Goal: Task Accomplishment & Management: Manage account settings

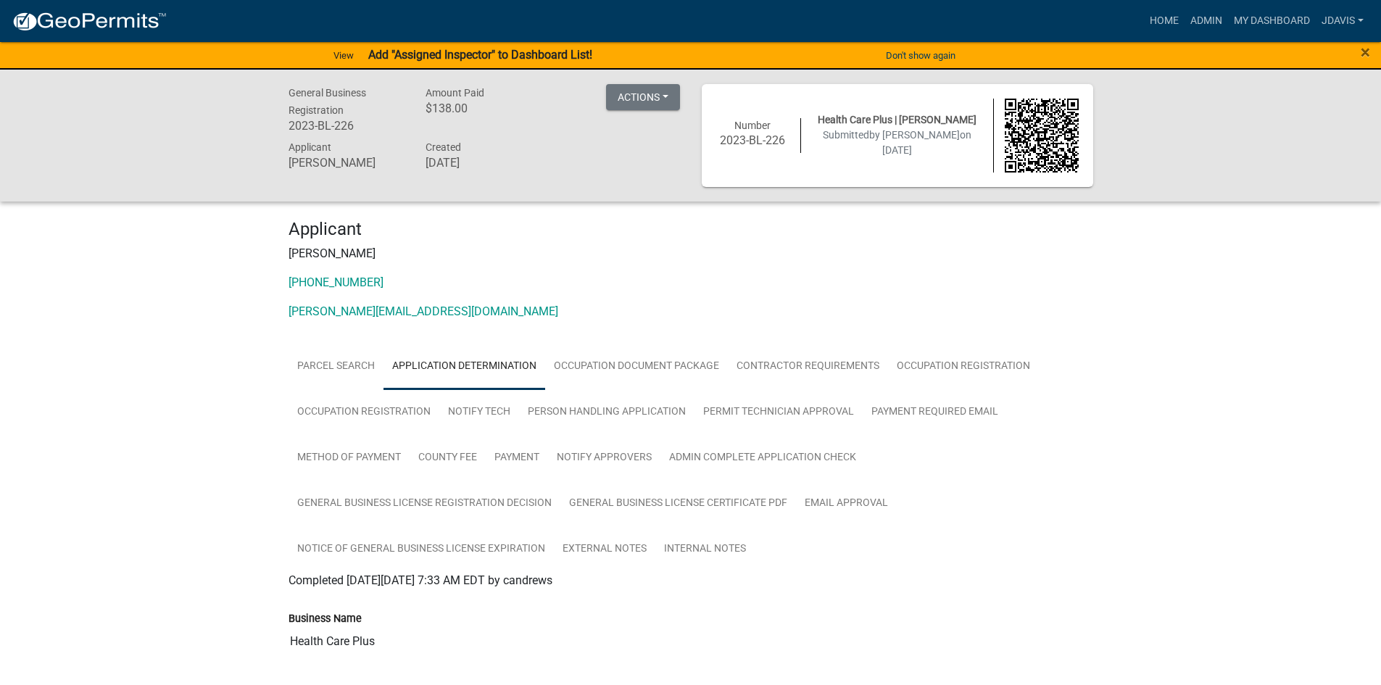
scroll to position [435, 0]
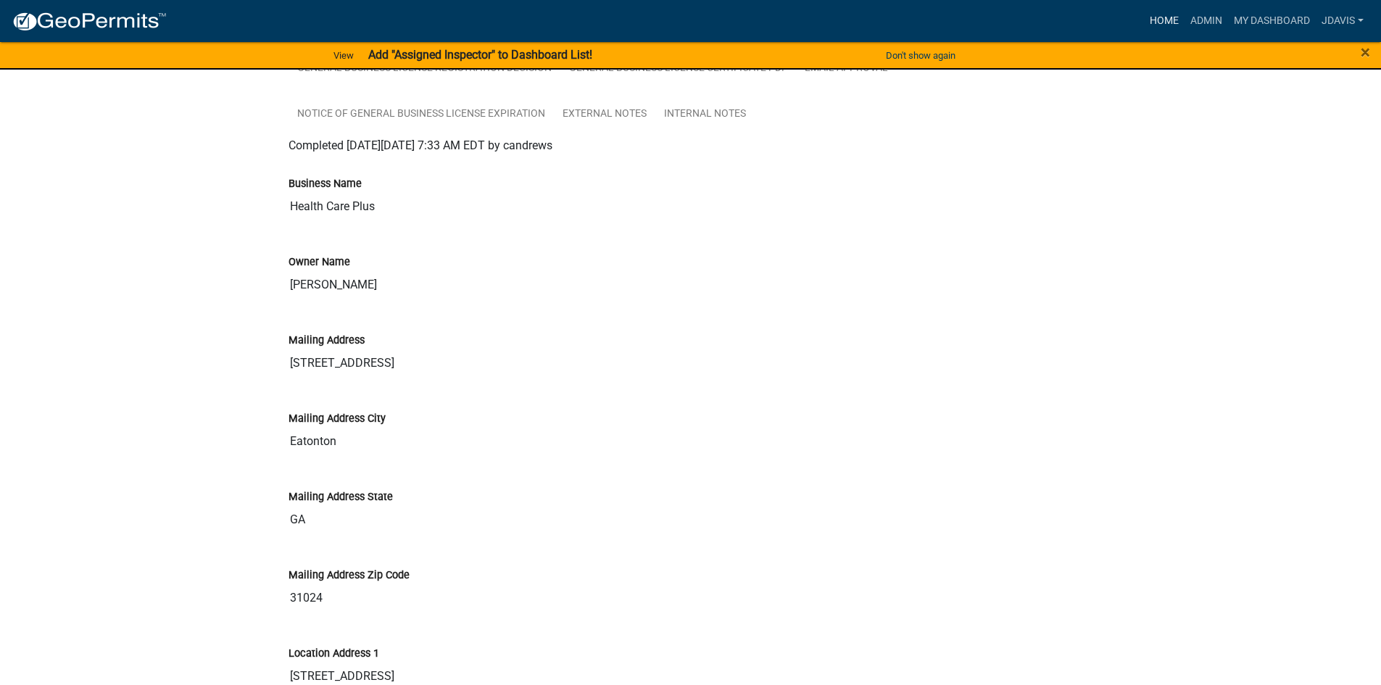
click at [1175, 19] on link "Home" at bounding box center [1164, 21] width 41 height 28
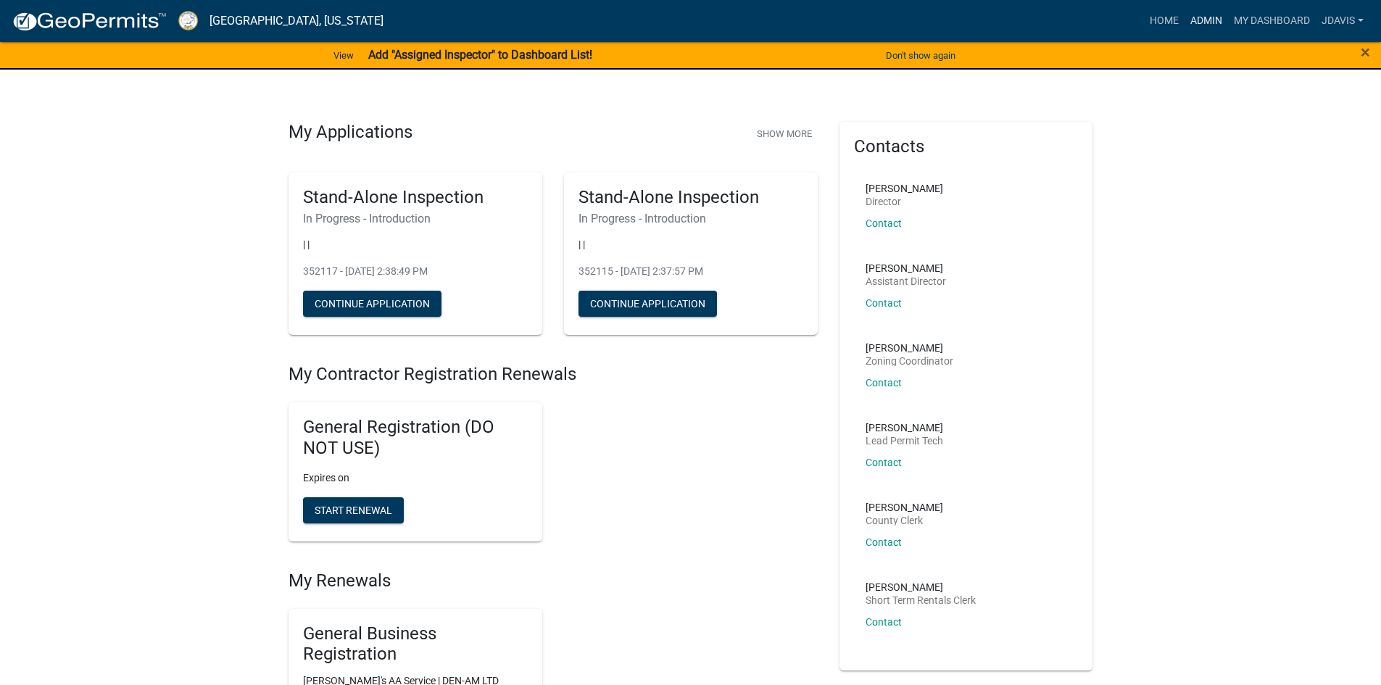
click at [1209, 22] on link "Admin" at bounding box center [1207, 21] width 44 height 28
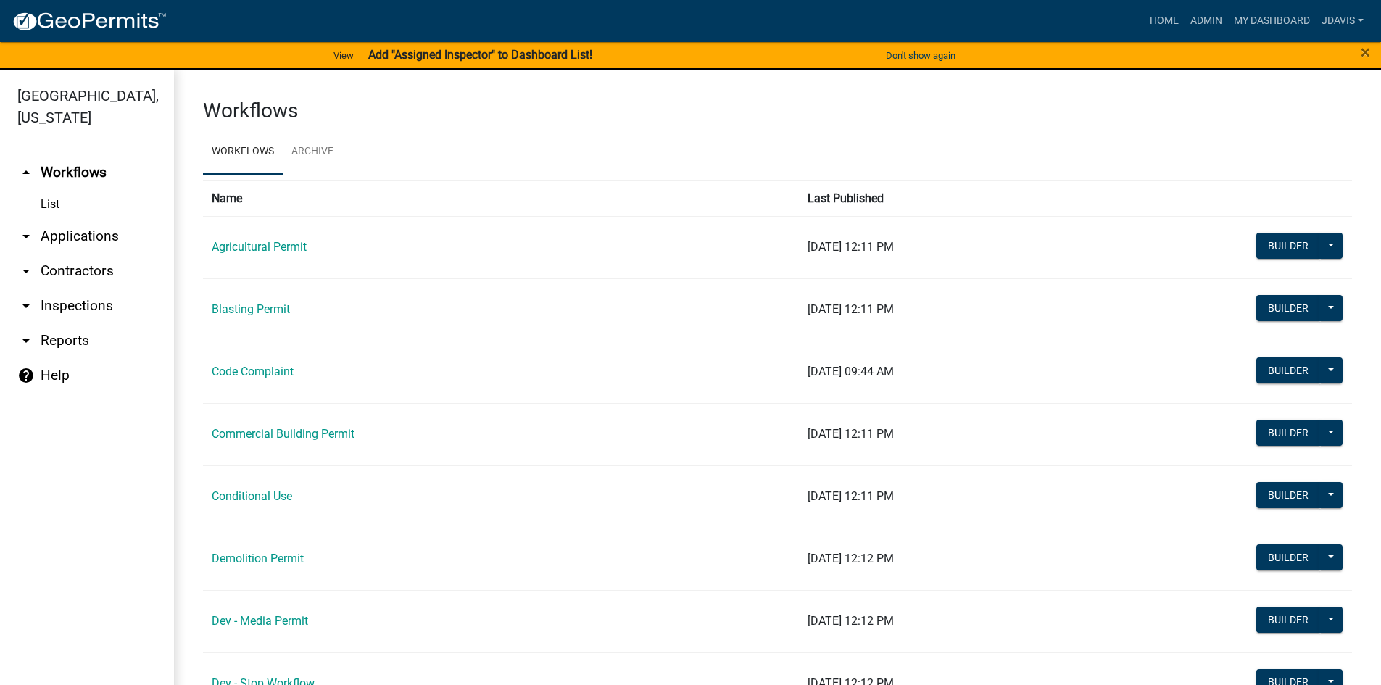
click at [76, 234] on link "arrow_drop_down Applications" at bounding box center [87, 236] width 174 height 35
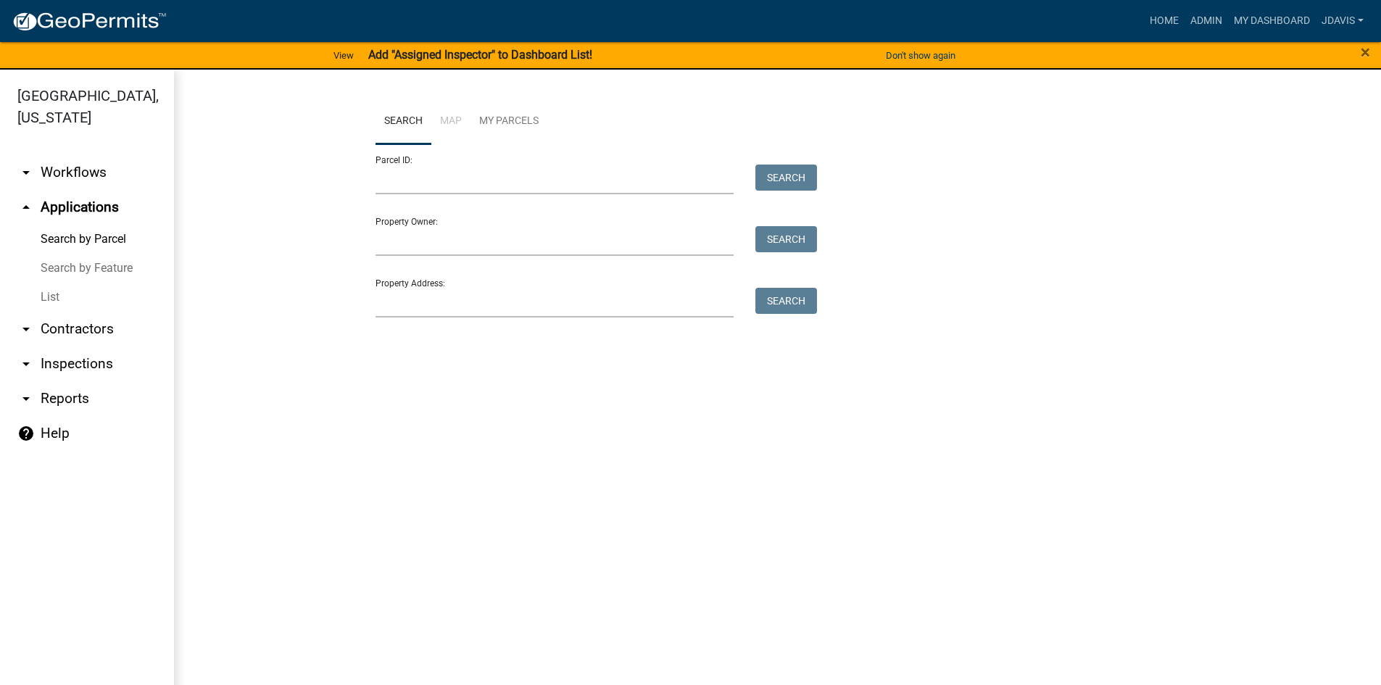
click at [48, 296] on link "List" at bounding box center [87, 297] width 174 height 29
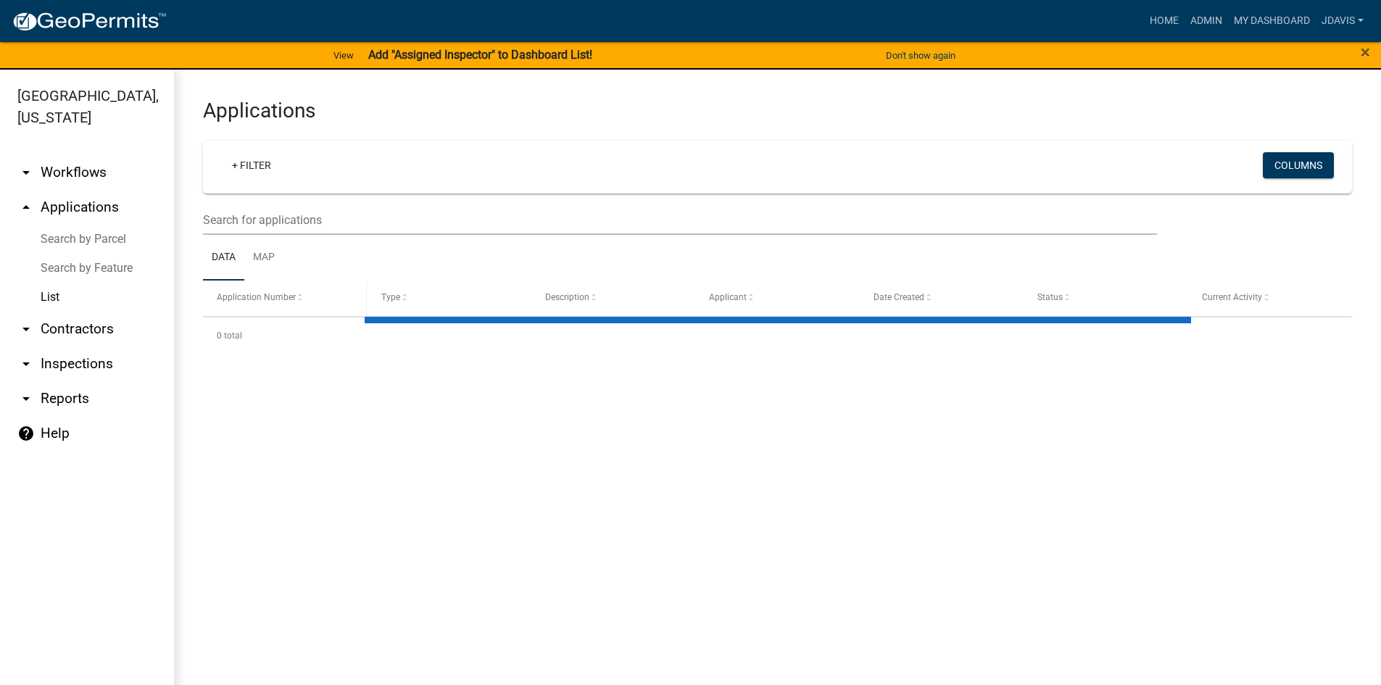
select select "2: 50"
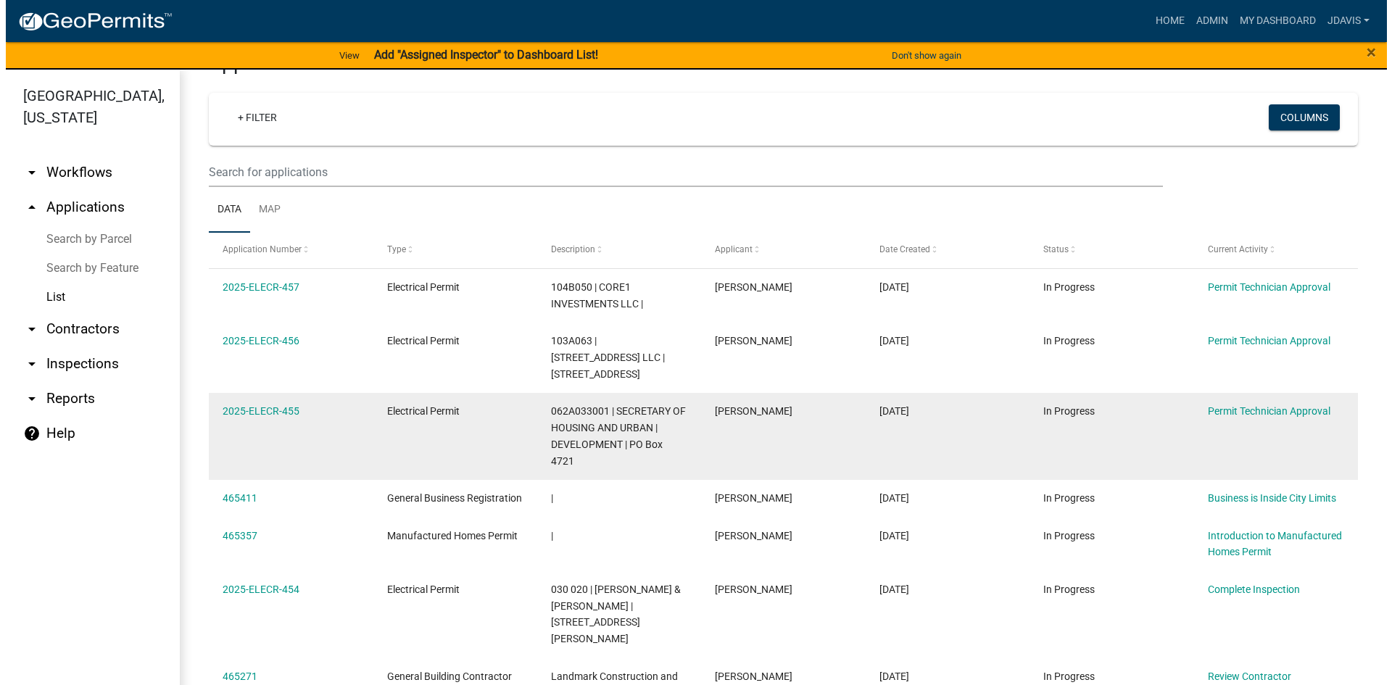
scroll to position [145, 0]
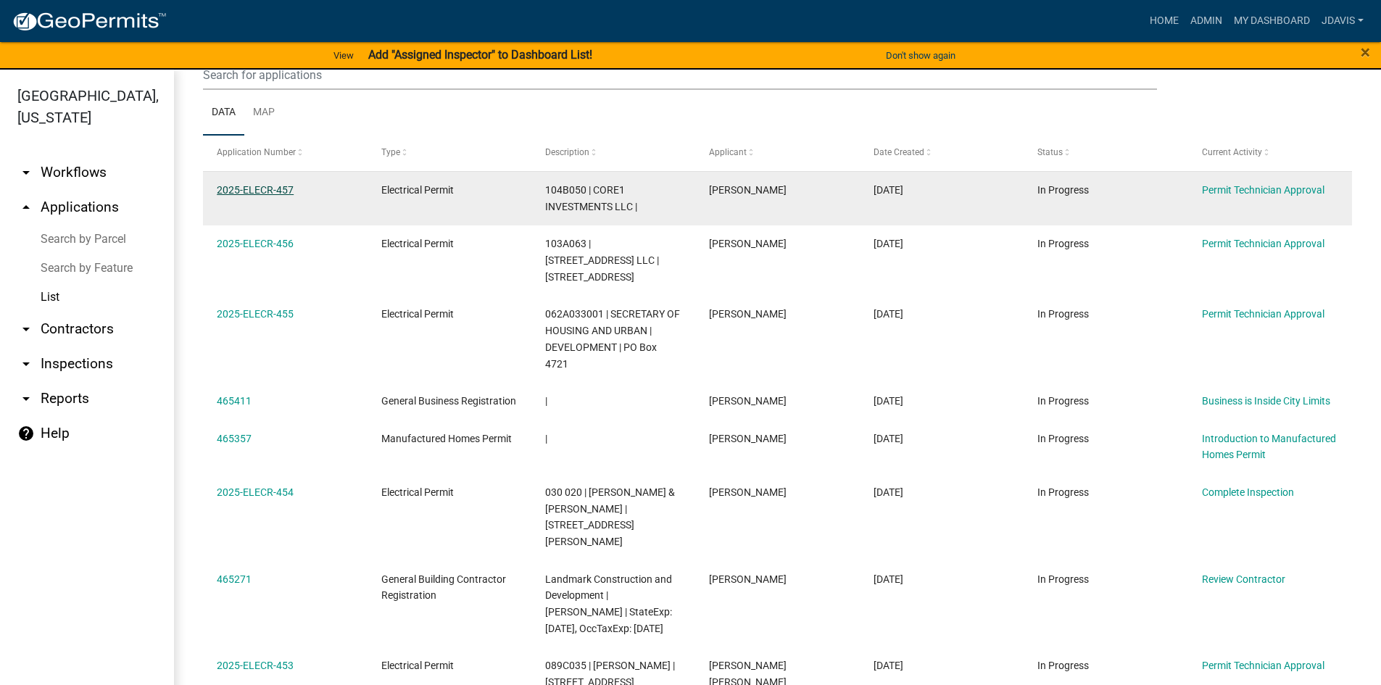
click at [265, 190] on link "2025-ELECR-457" at bounding box center [255, 190] width 77 height 12
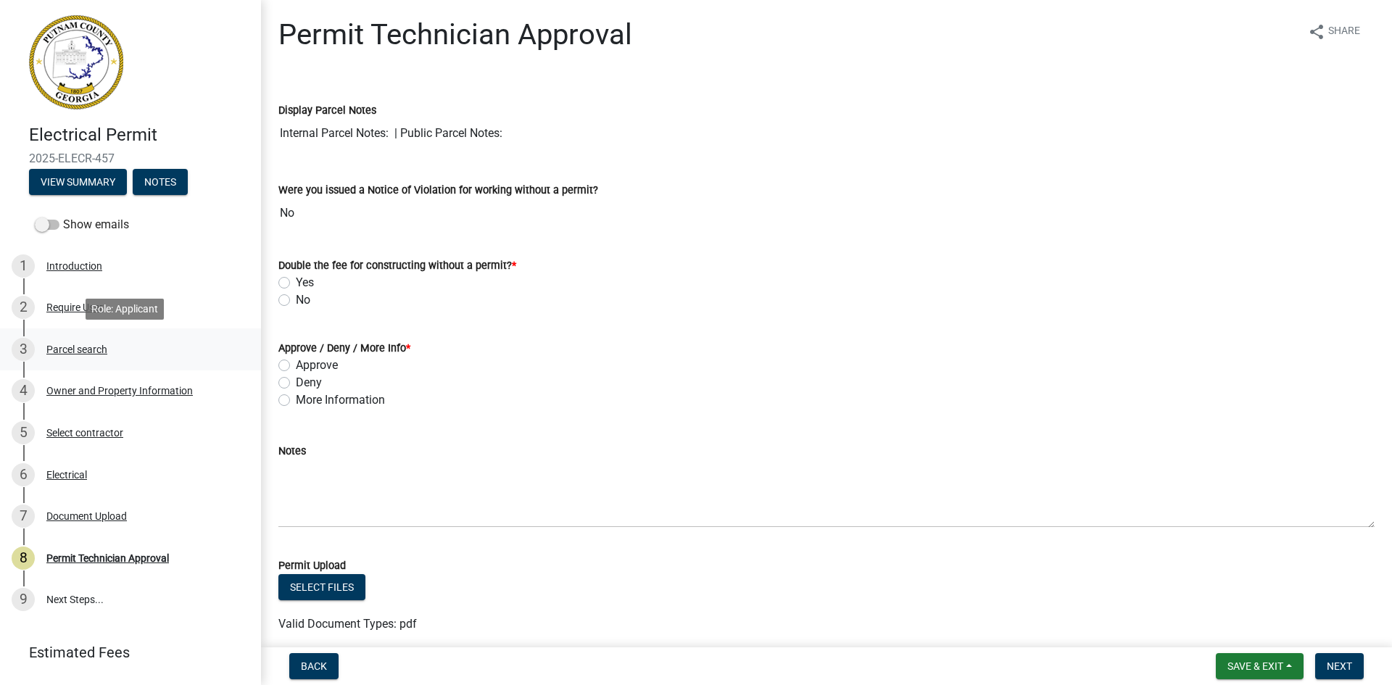
click at [102, 347] on div "Parcel search" at bounding box center [76, 349] width 61 height 10
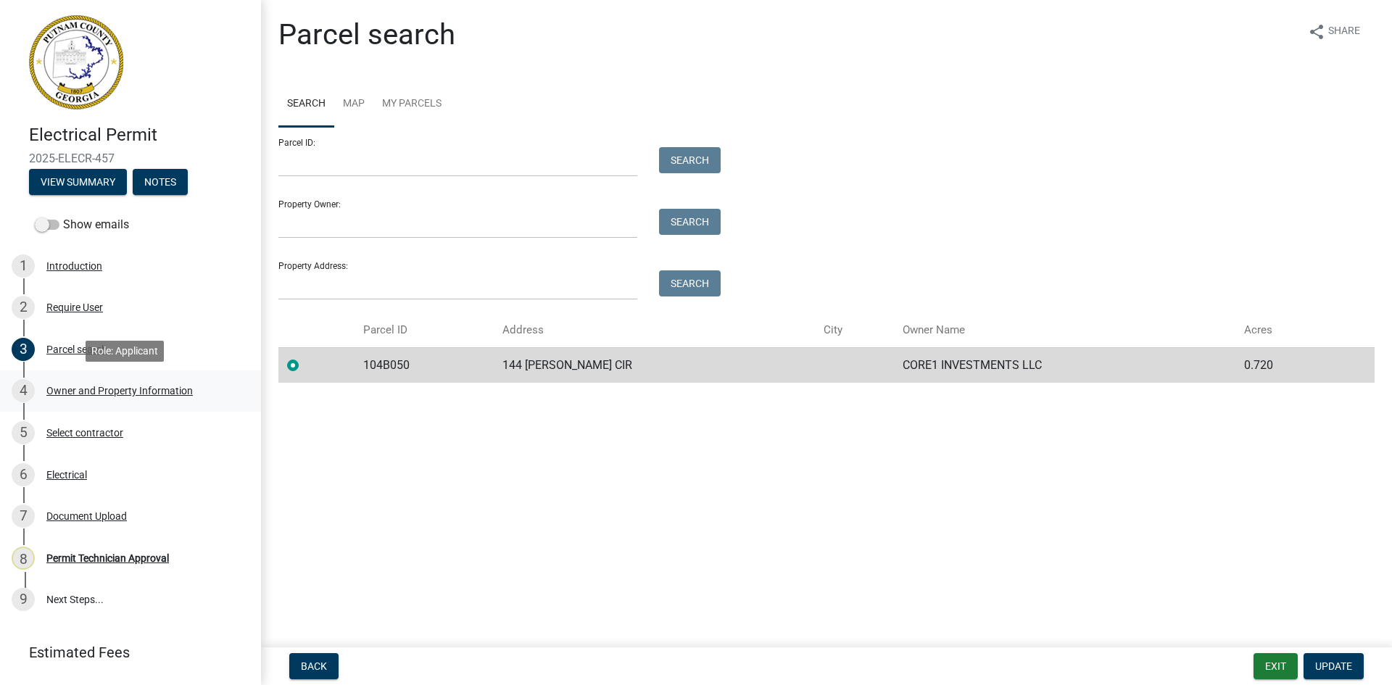
click at [118, 388] on div "Owner and Property Information" at bounding box center [119, 391] width 146 height 10
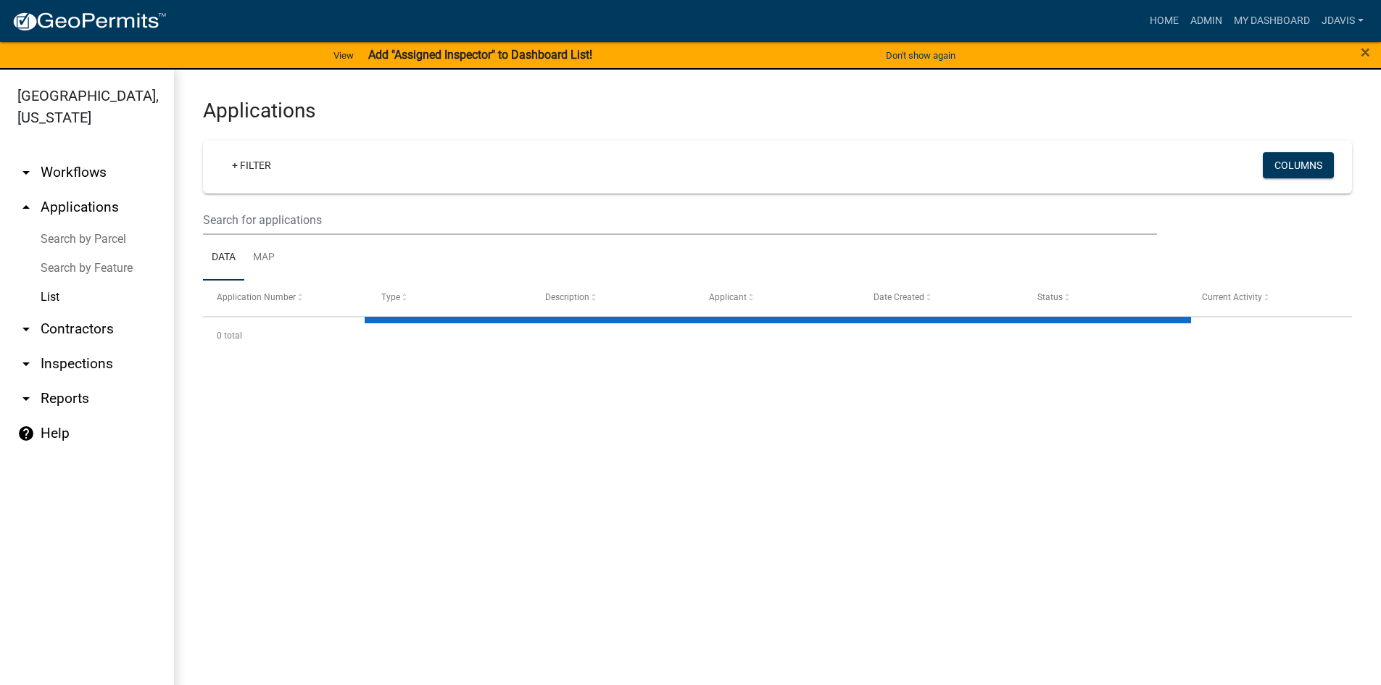
select select "2: 50"
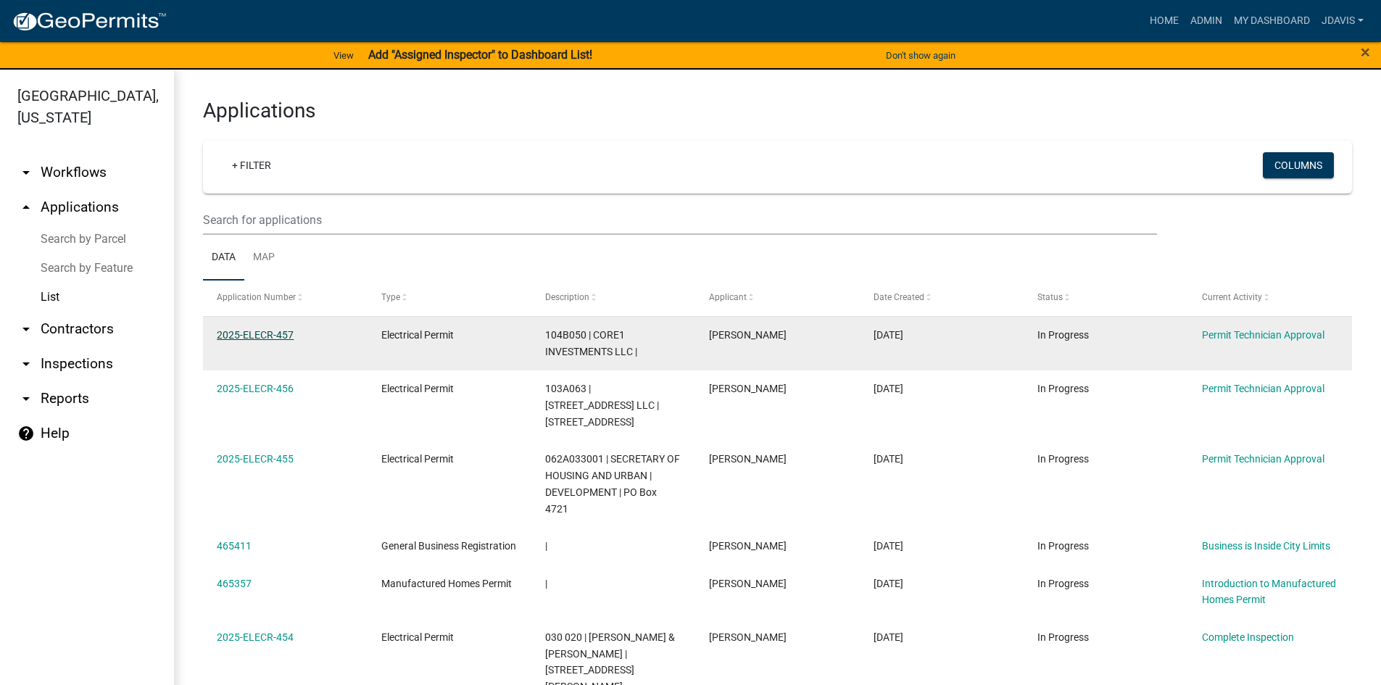
click at [268, 334] on link "2025-ELECR-457" at bounding box center [255, 335] width 77 height 12
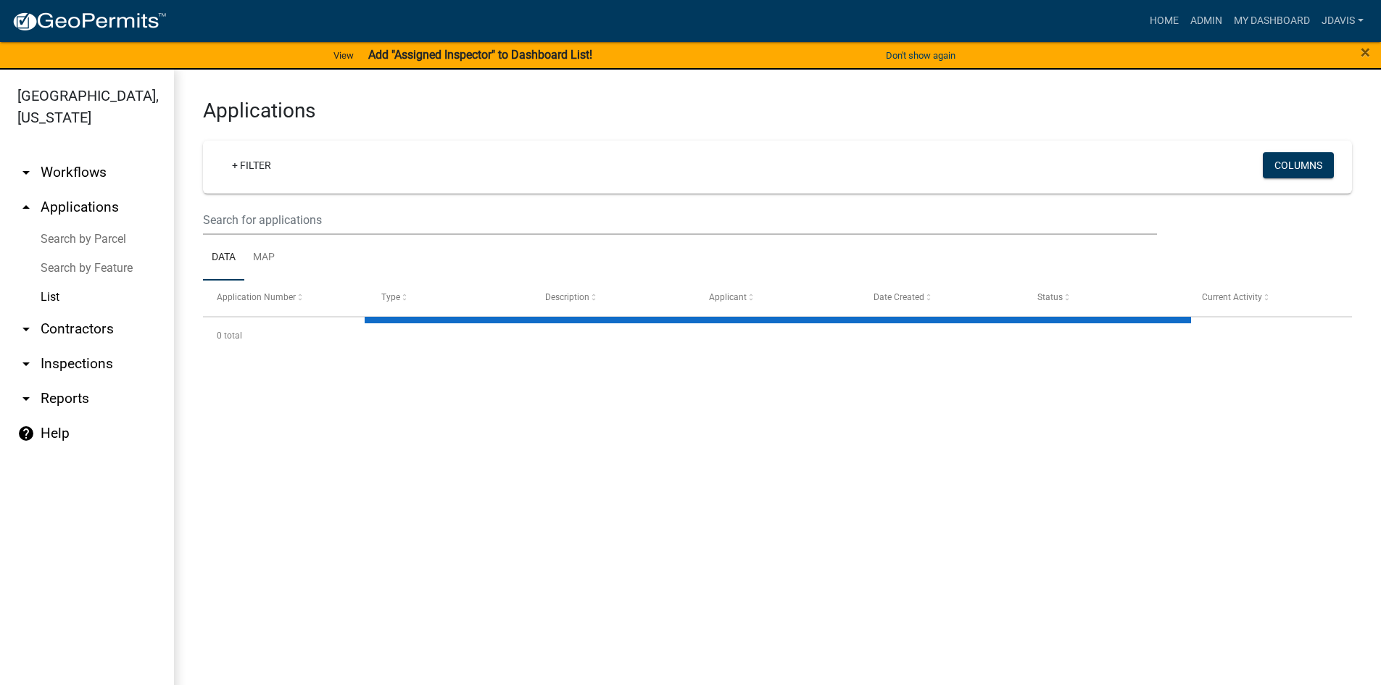
select select "2: 50"
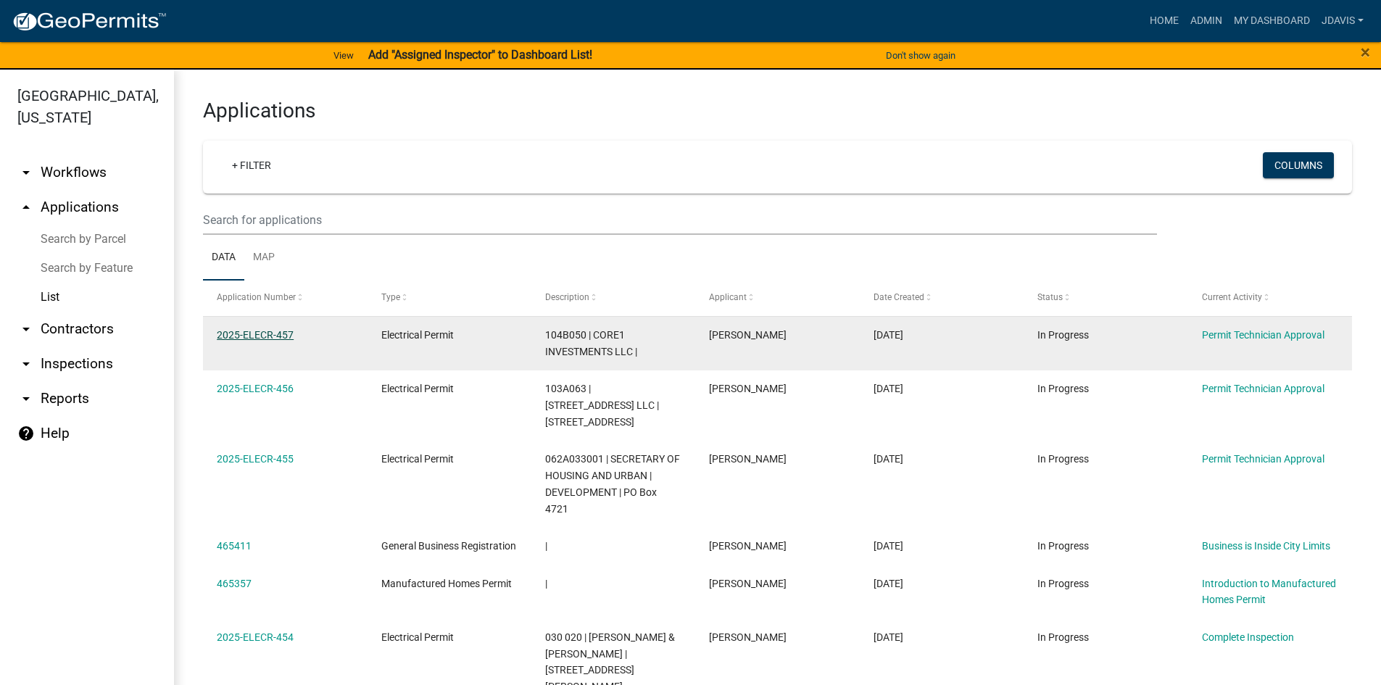
click at [279, 334] on link "2025-ELECR-457" at bounding box center [255, 335] width 77 height 12
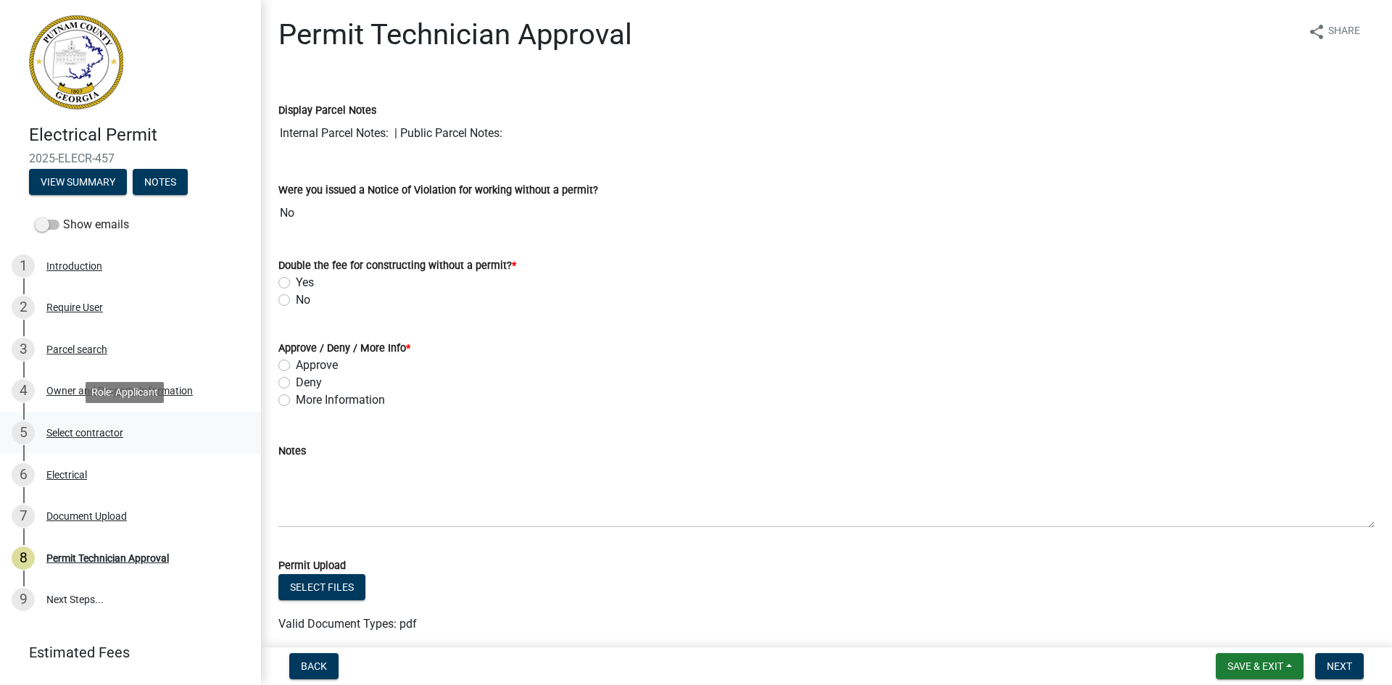
click at [84, 429] on div "Select contractor" at bounding box center [84, 433] width 77 height 10
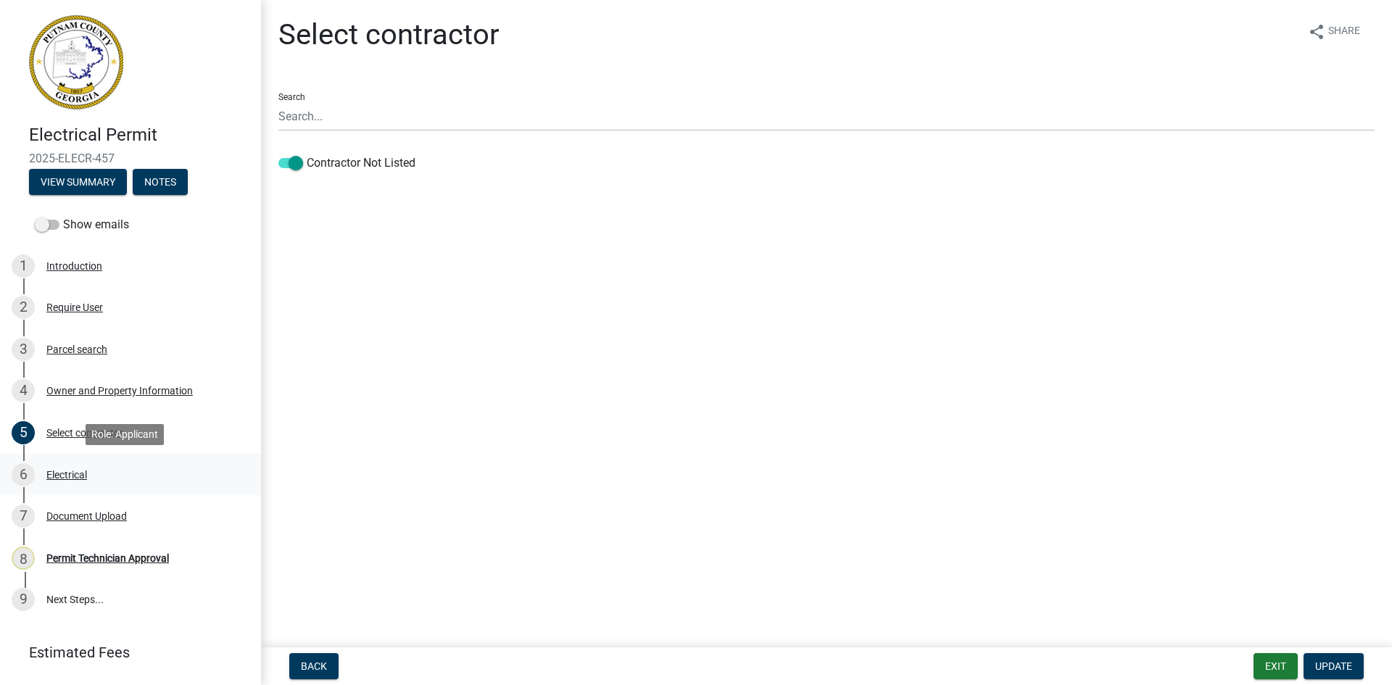
click at [65, 466] on div "6 Electrical" at bounding box center [125, 474] width 226 height 23
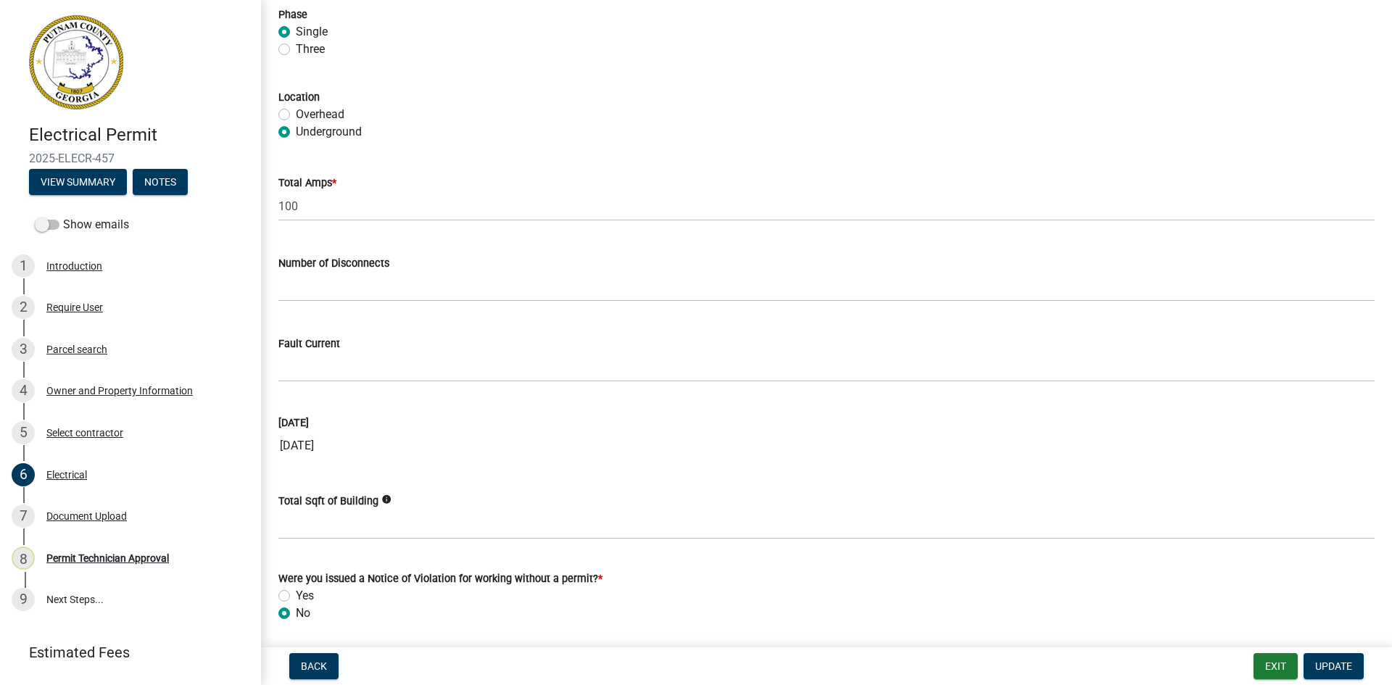
scroll to position [1355, 0]
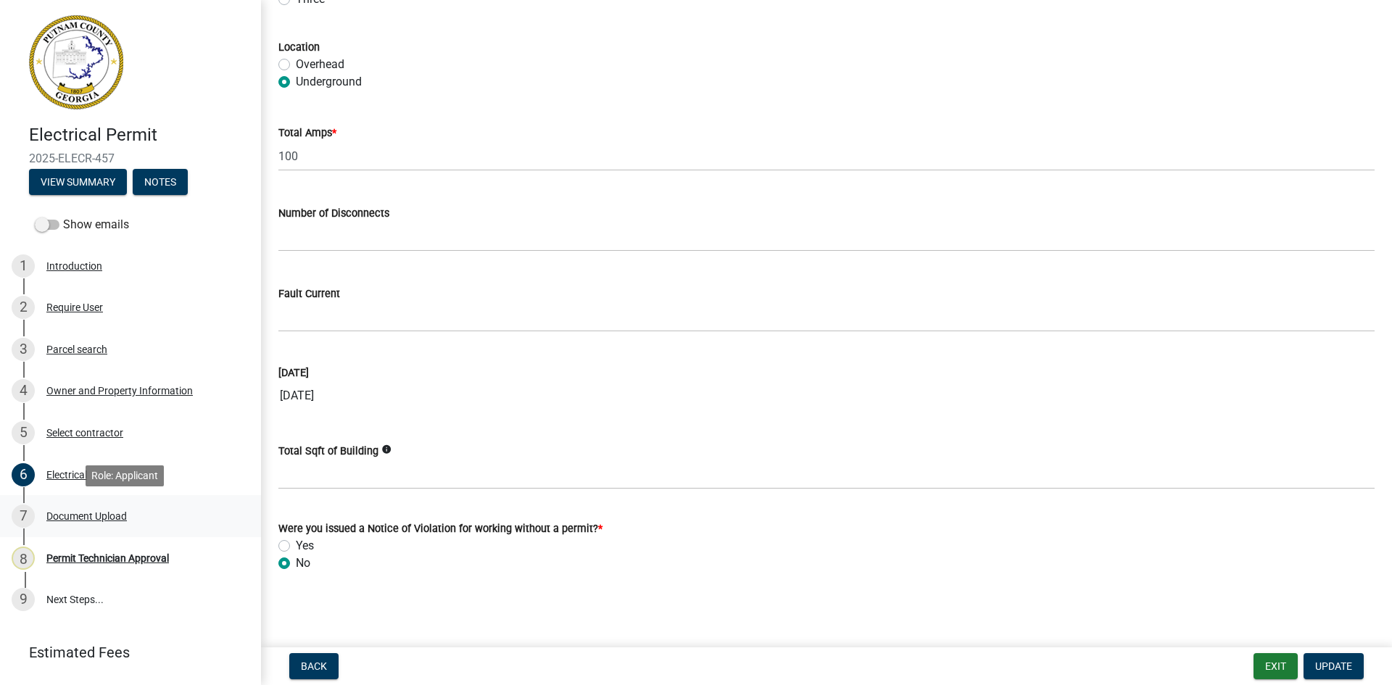
click at [73, 518] on div "Document Upload" at bounding box center [86, 516] width 80 height 10
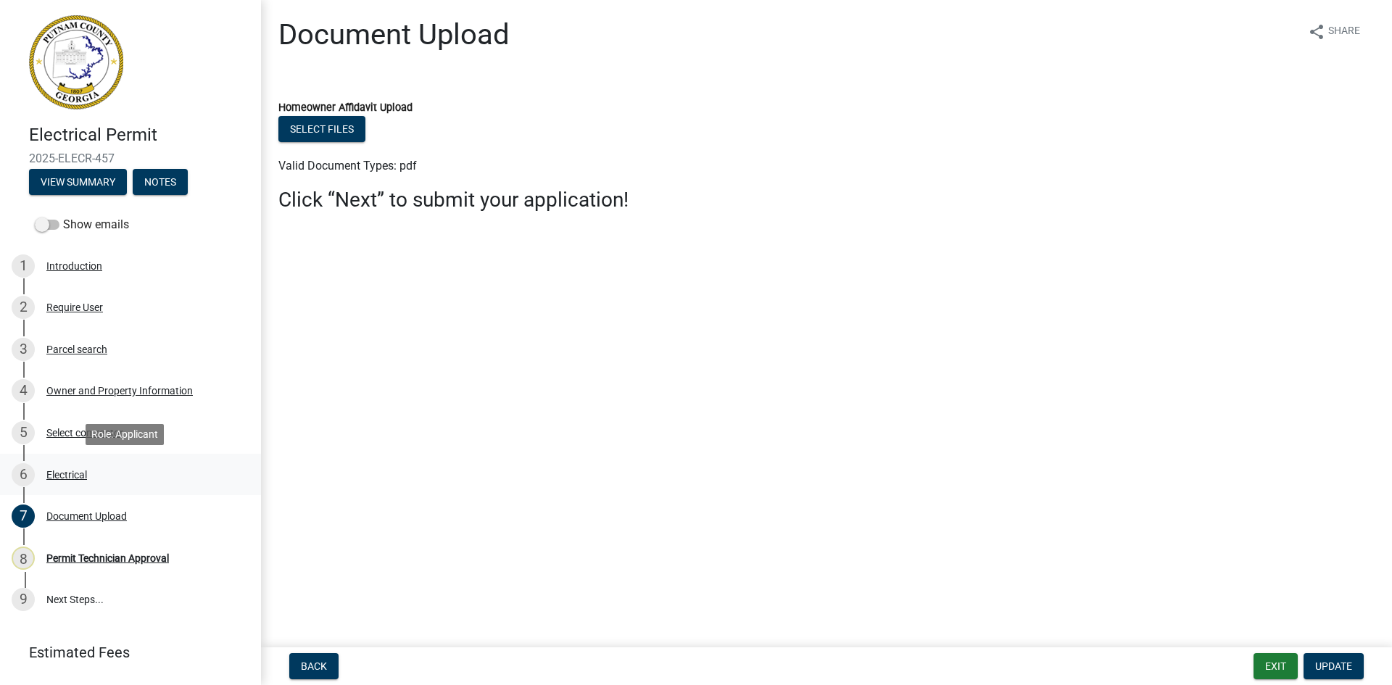
click at [72, 476] on div "Electrical" at bounding box center [66, 475] width 41 height 10
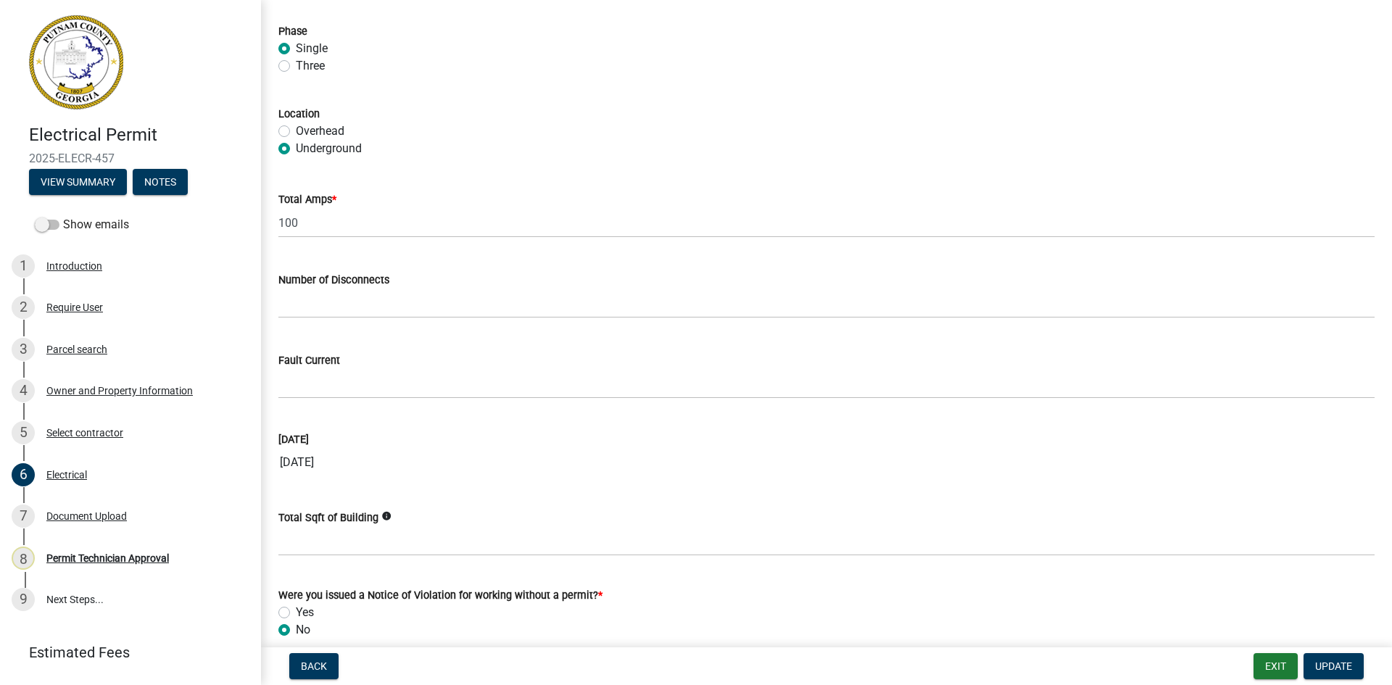
scroll to position [1355, 0]
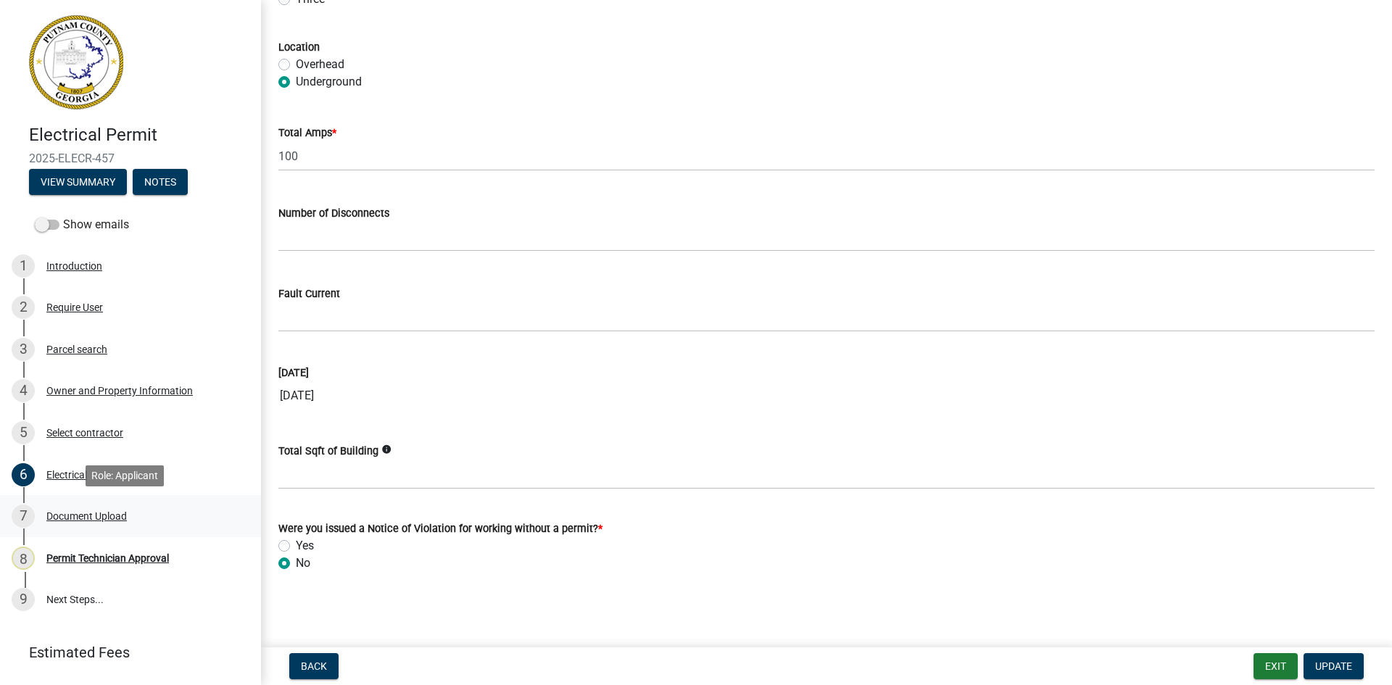
click at [98, 513] on div "Document Upload" at bounding box center [86, 516] width 80 height 10
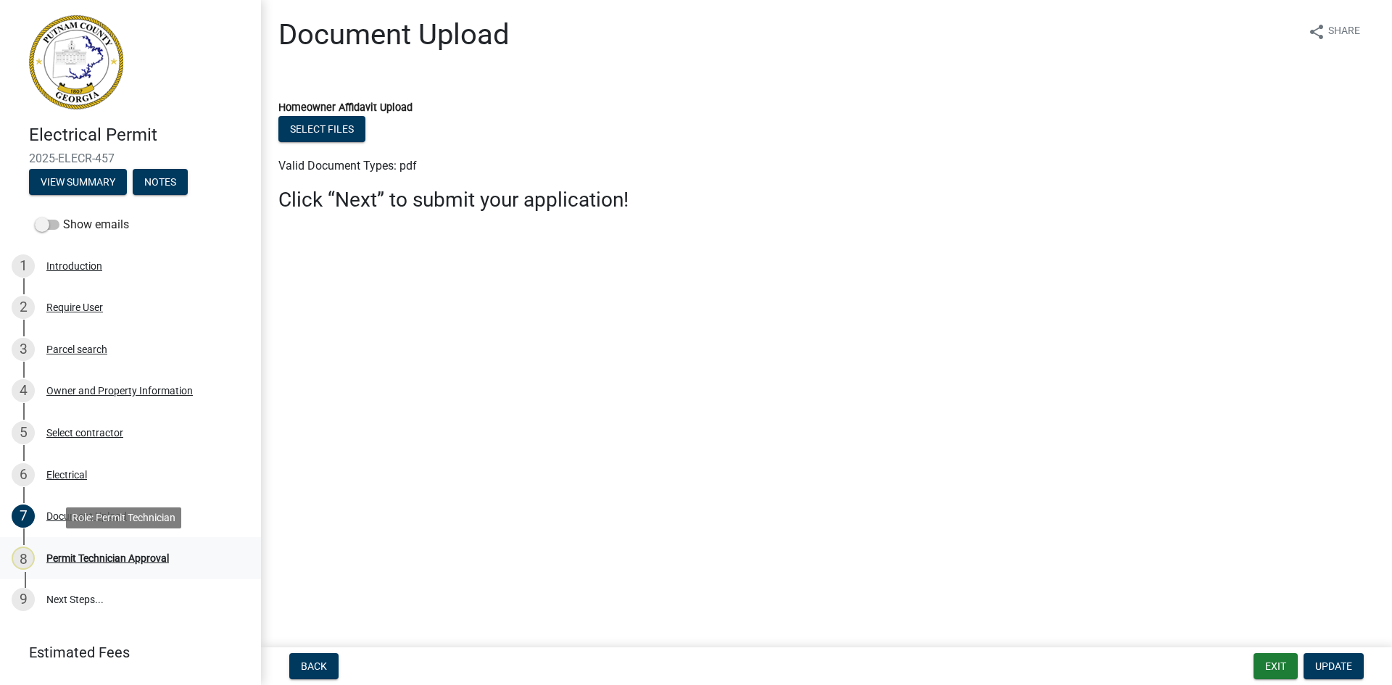
click at [136, 558] on div "Permit Technician Approval" at bounding box center [107, 558] width 123 height 10
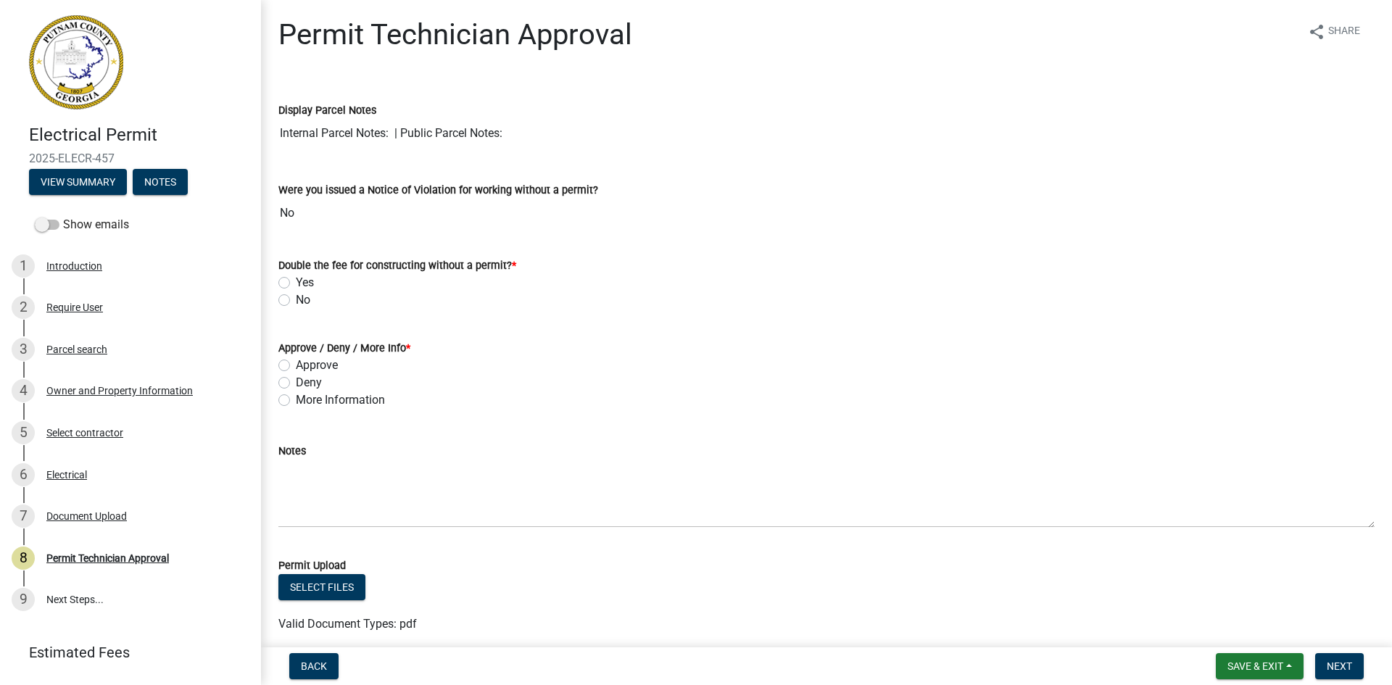
click at [296, 299] on label "No" at bounding box center [303, 299] width 15 height 17
click at [296, 299] on input "No" at bounding box center [300, 295] width 9 height 9
radio input "true"
click at [296, 400] on label "More Information" at bounding box center [340, 400] width 89 height 17
click at [296, 400] on input "More Information" at bounding box center [300, 396] width 9 height 9
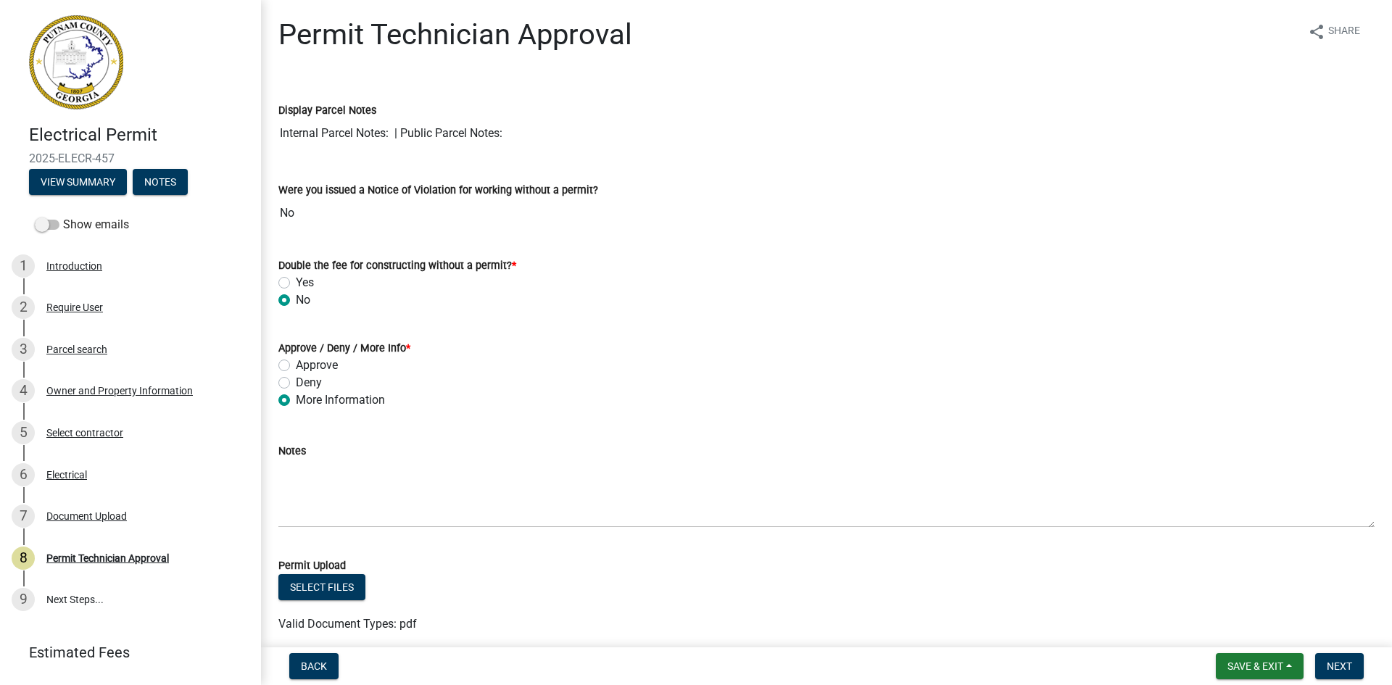
radio input "true"
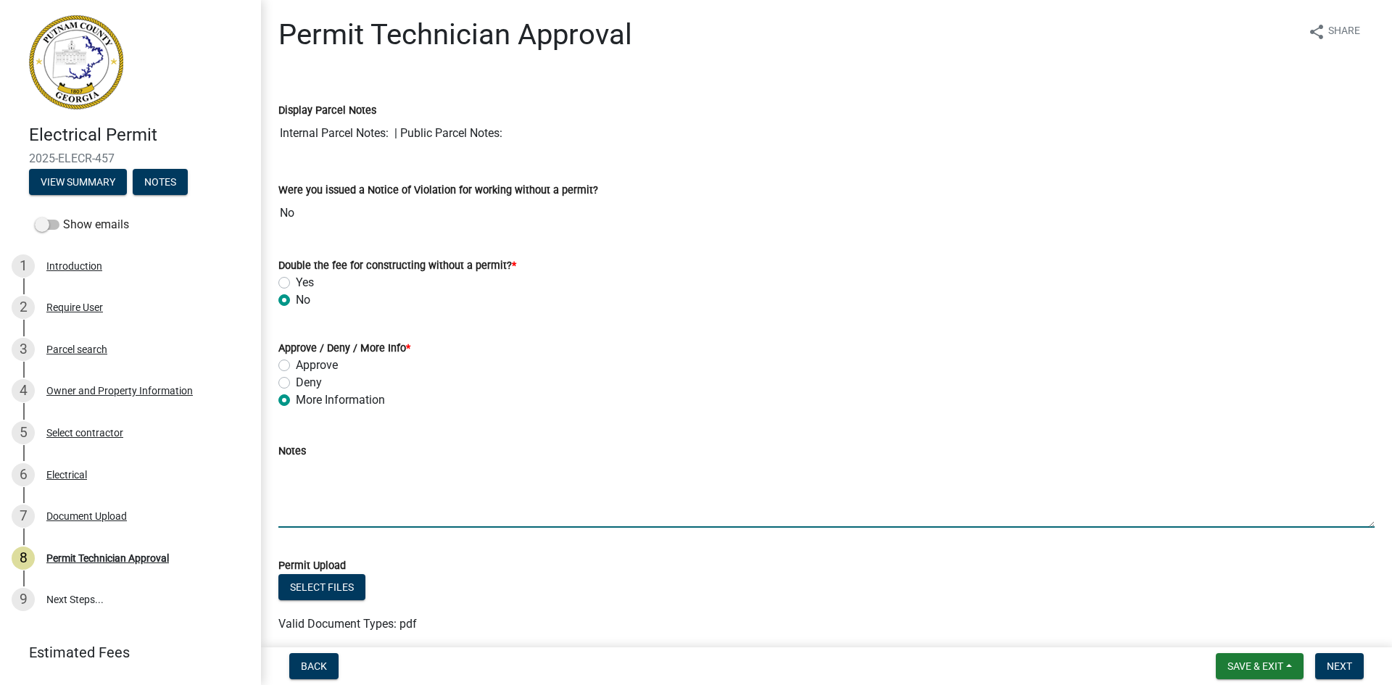
click at [318, 476] on textarea "Notes" at bounding box center [826, 494] width 1096 height 68
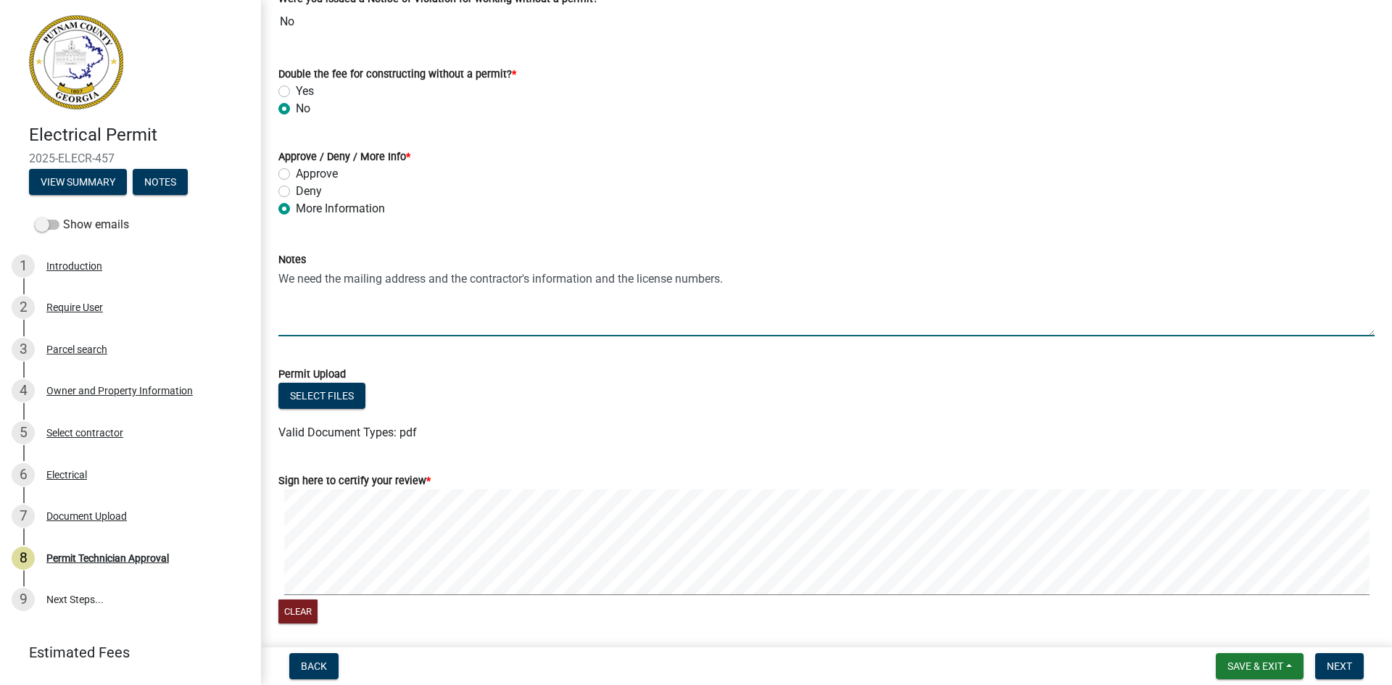
scroll to position [247, 0]
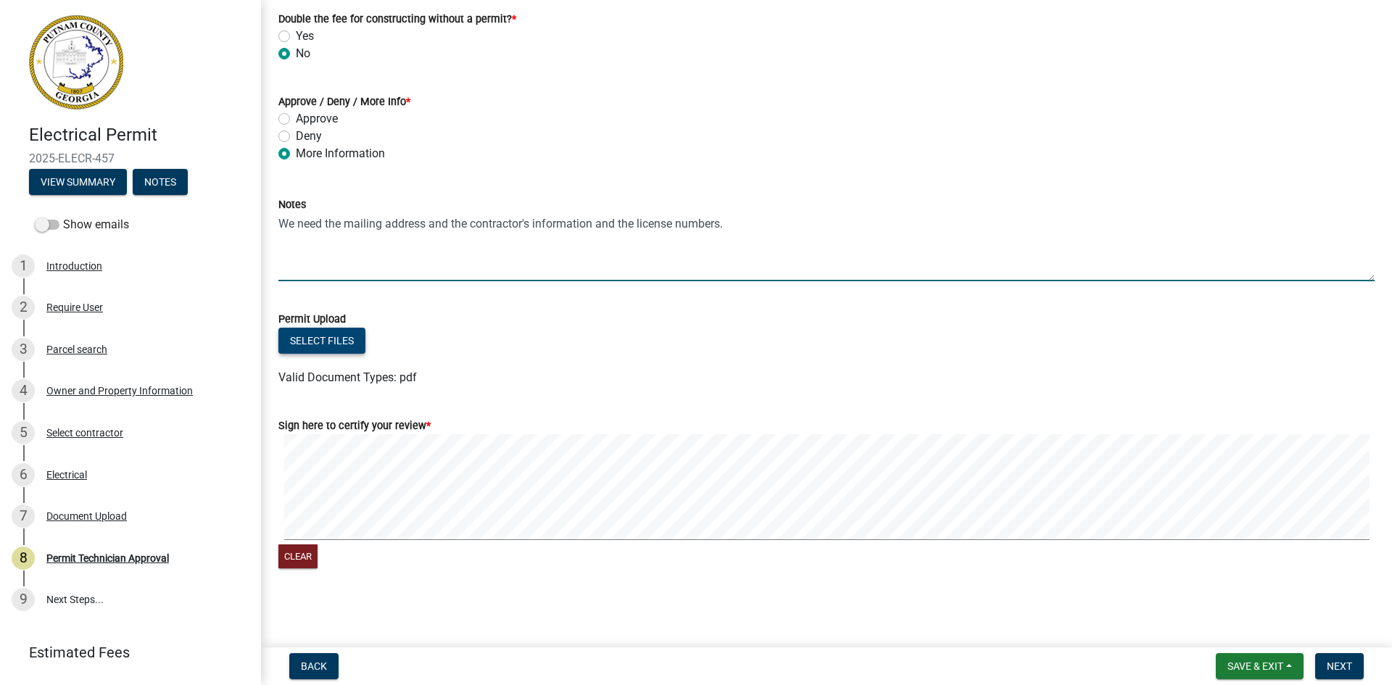
type textarea "We need the mailing address and the contractor's information and the license nu…"
click at [319, 342] on button "Select files" at bounding box center [321, 341] width 87 height 26
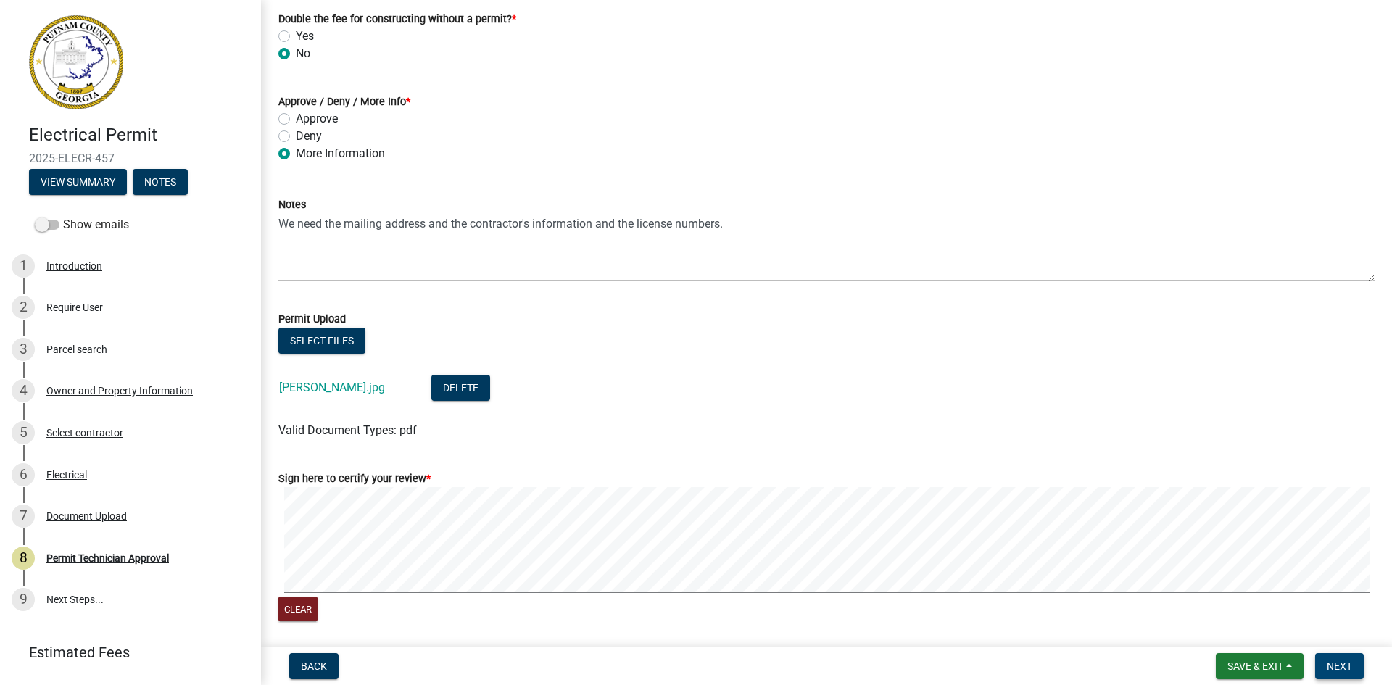
click at [1349, 665] on span "Next" at bounding box center [1339, 667] width 25 height 12
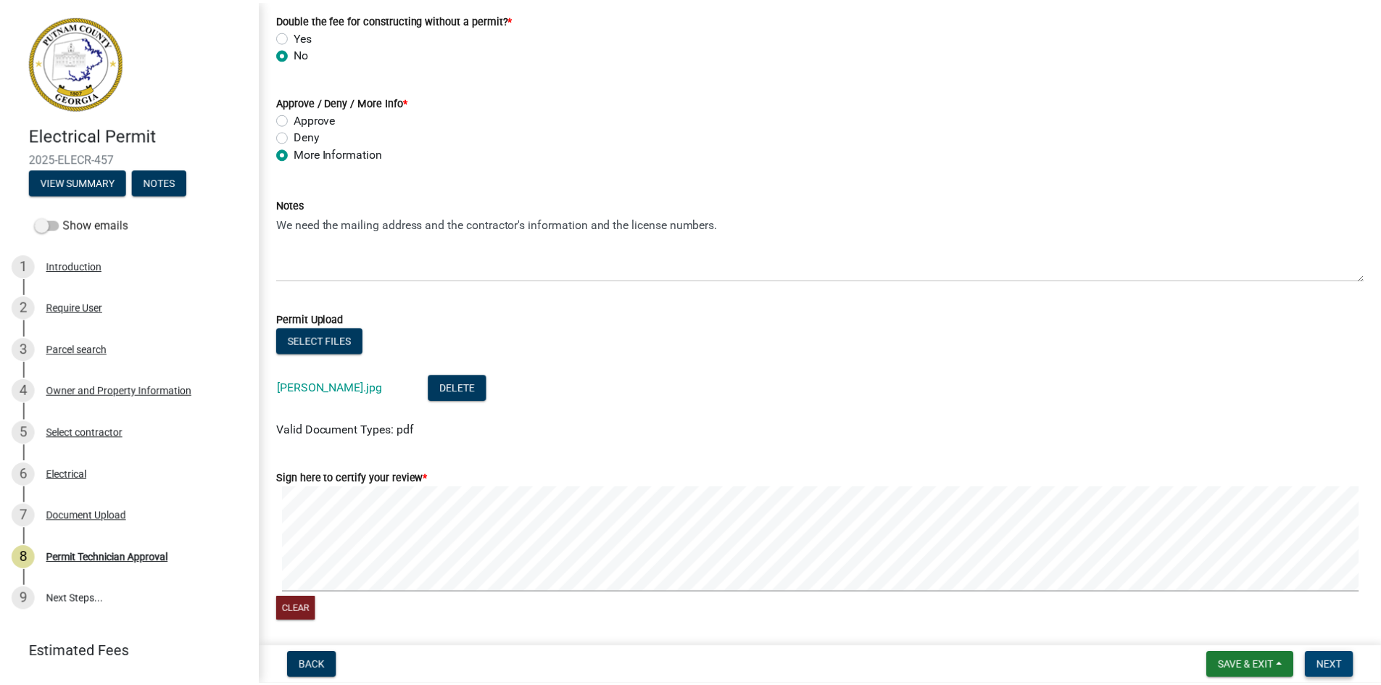
scroll to position [0, 0]
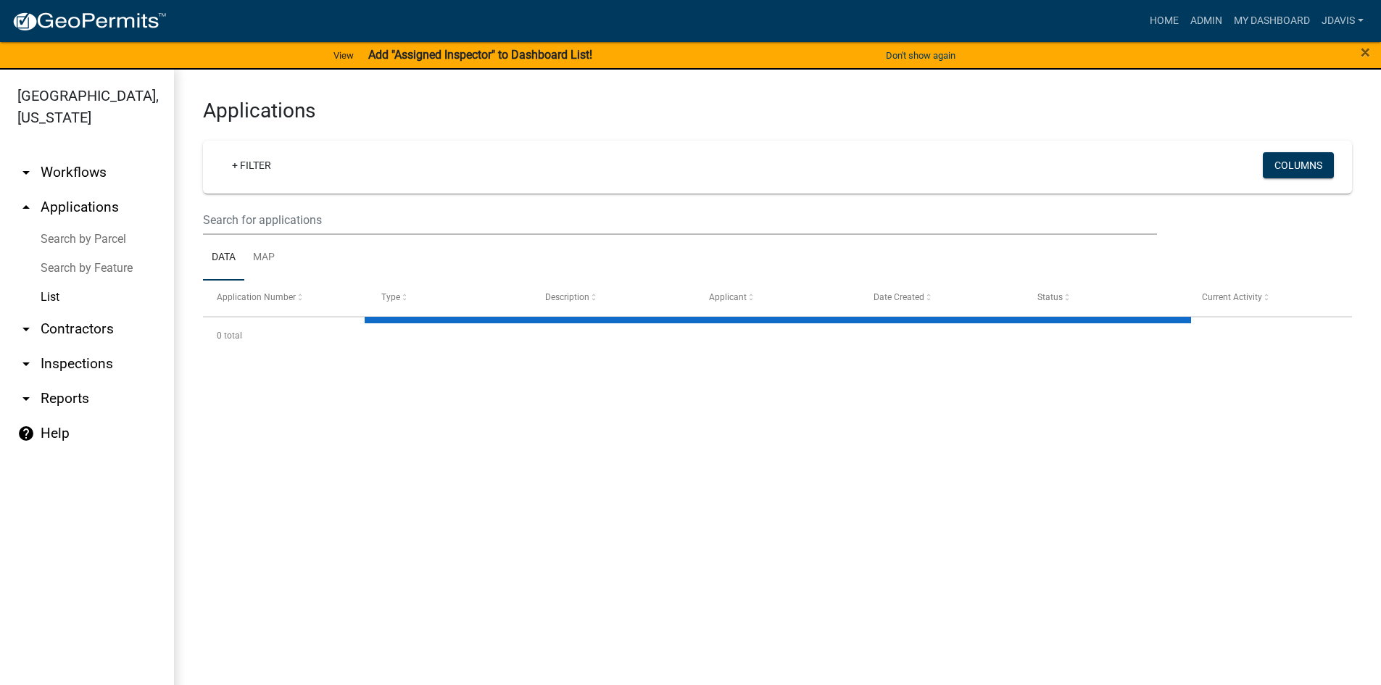
select select "2: 50"
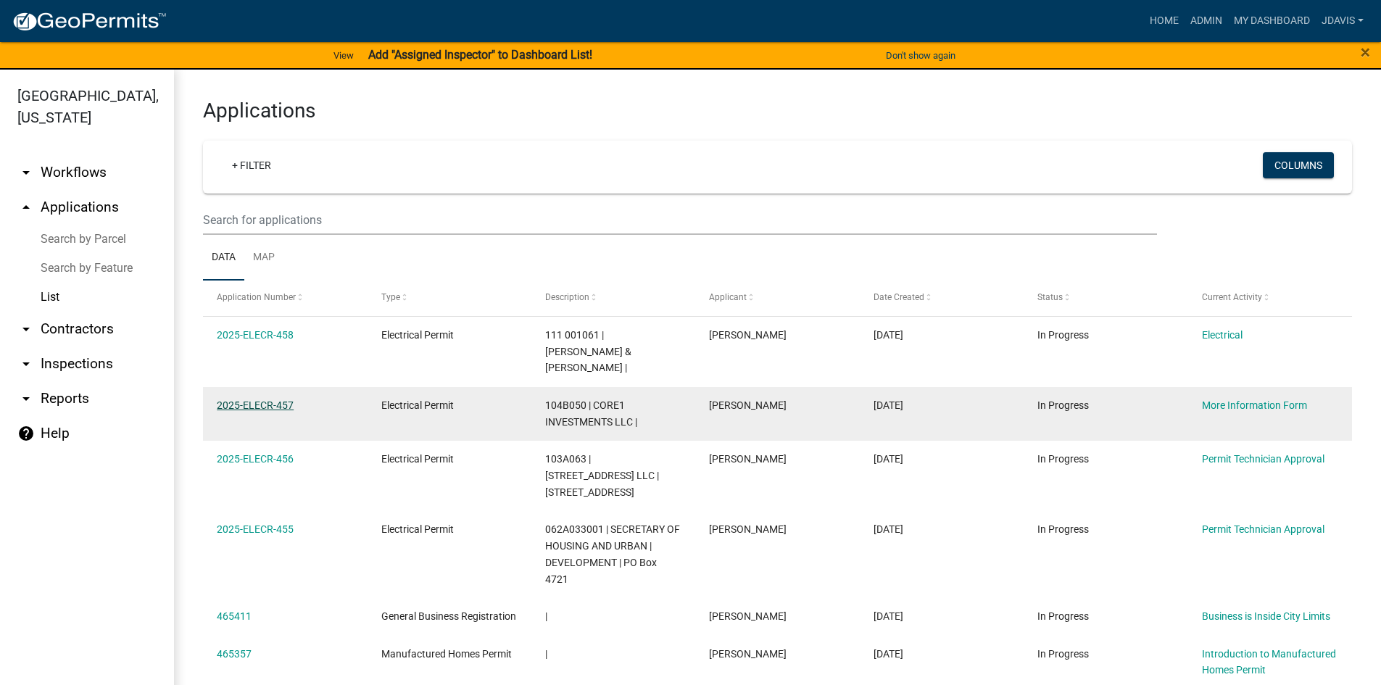
click at [273, 400] on link "2025-ELECR-457" at bounding box center [255, 406] width 77 height 12
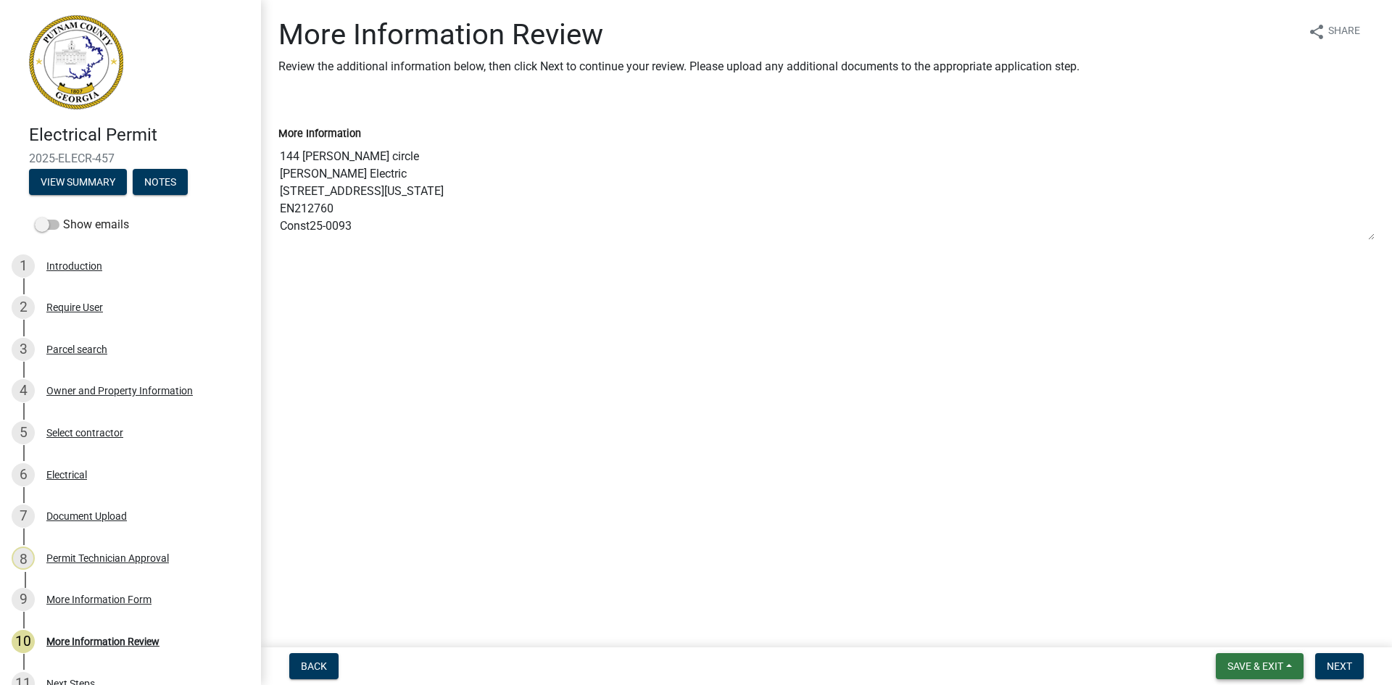
click at [1271, 666] on span "Save & Exit" at bounding box center [1256, 667] width 56 height 12
click at [1249, 629] on button "Save & Exit" at bounding box center [1246, 628] width 116 height 35
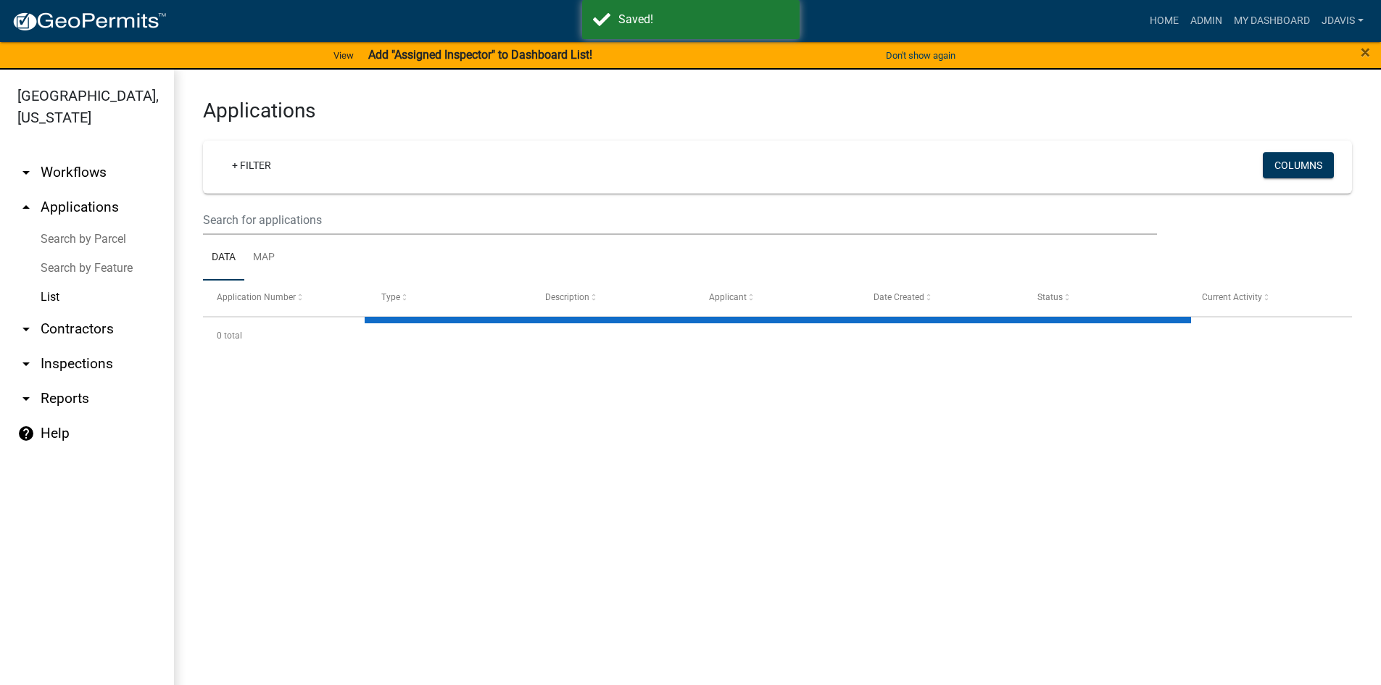
select select "2: 50"
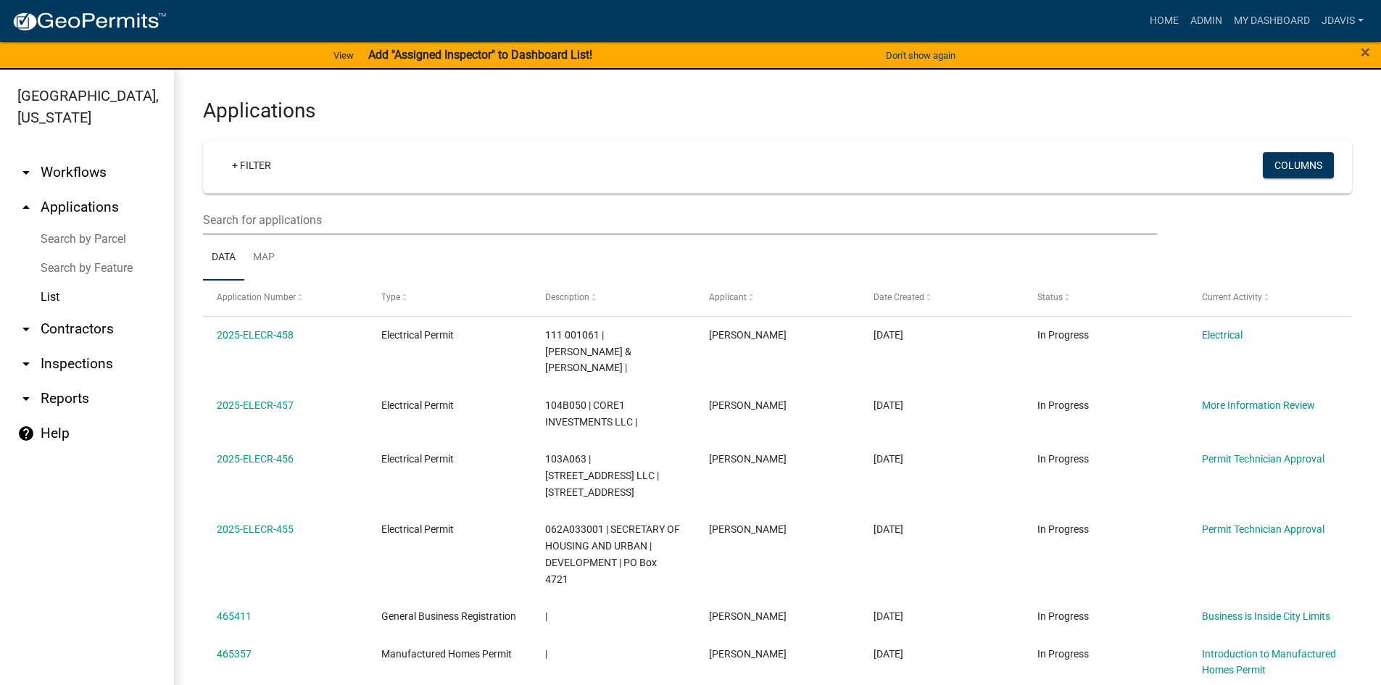
click at [102, 236] on link "Search by Parcel" at bounding box center [87, 239] width 174 height 29
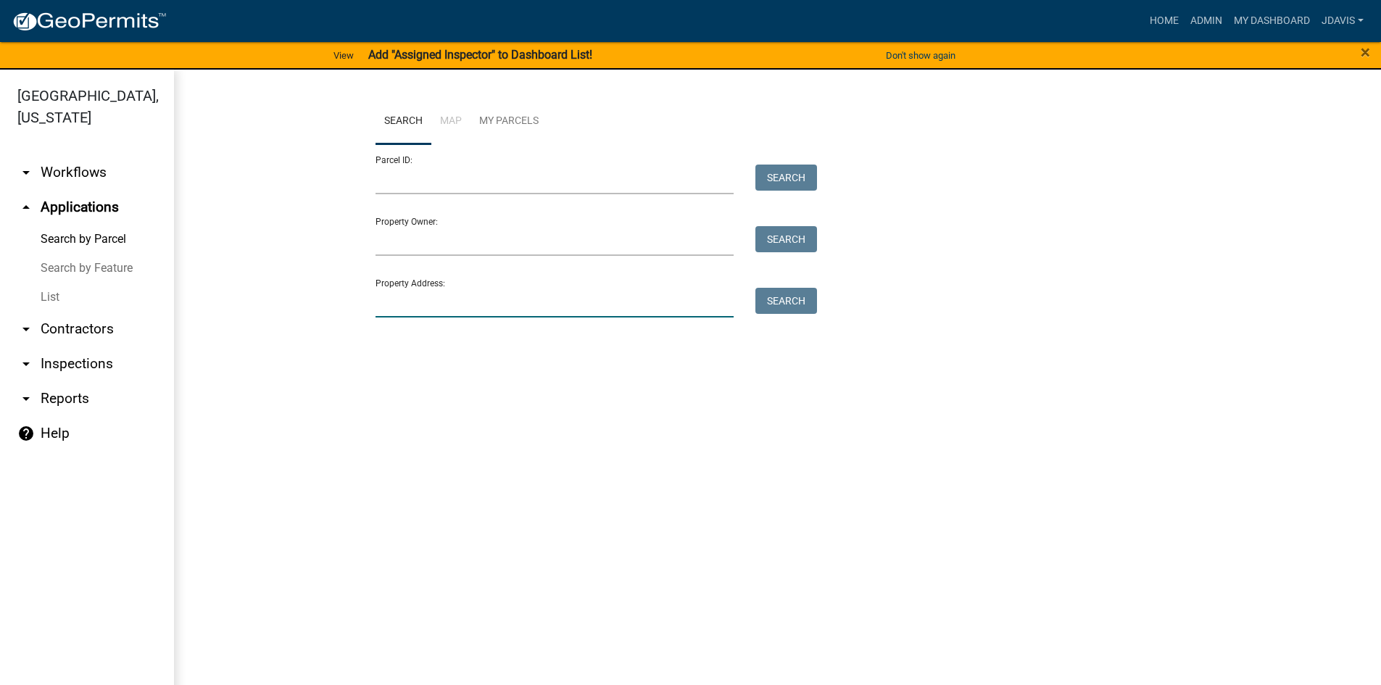
click at [559, 291] on input "Property Address:" at bounding box center [555, 303] width 359 height 30
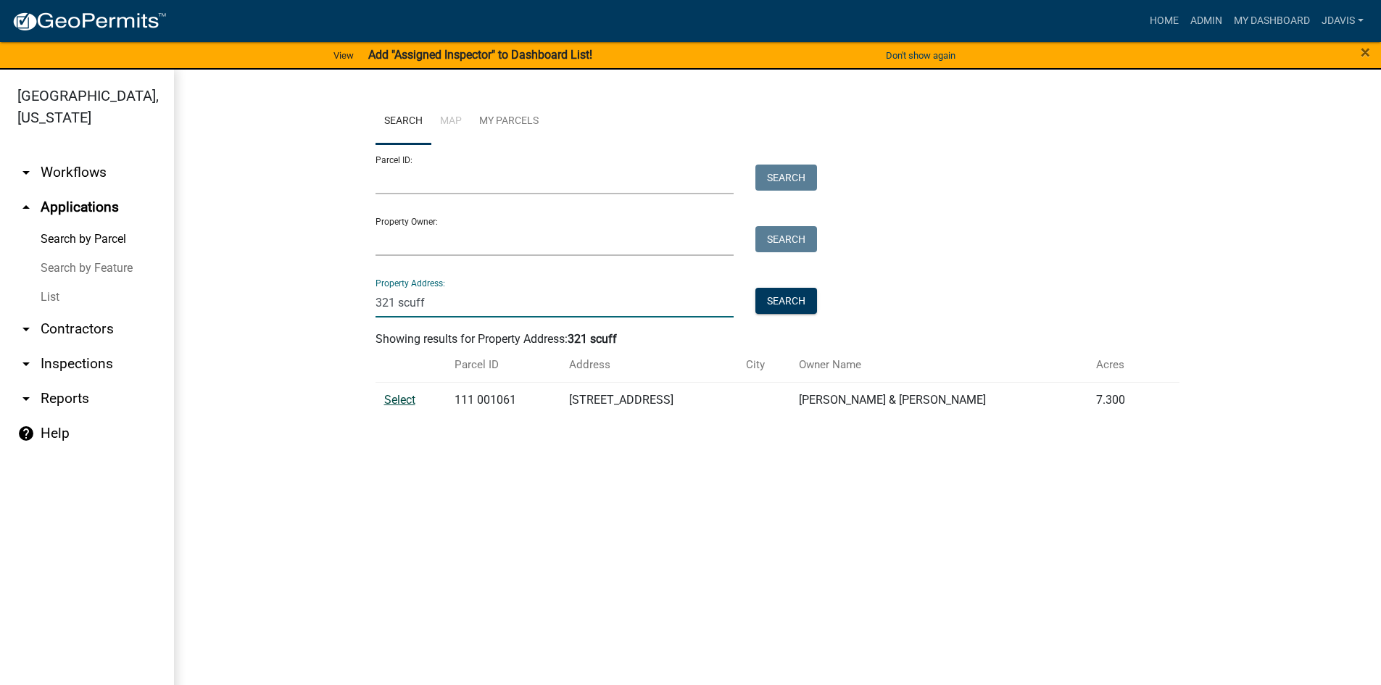
type input "321 scuff"
click at [399, 400] on span "Select" at bounding box center [399, 400] width 31 height 14
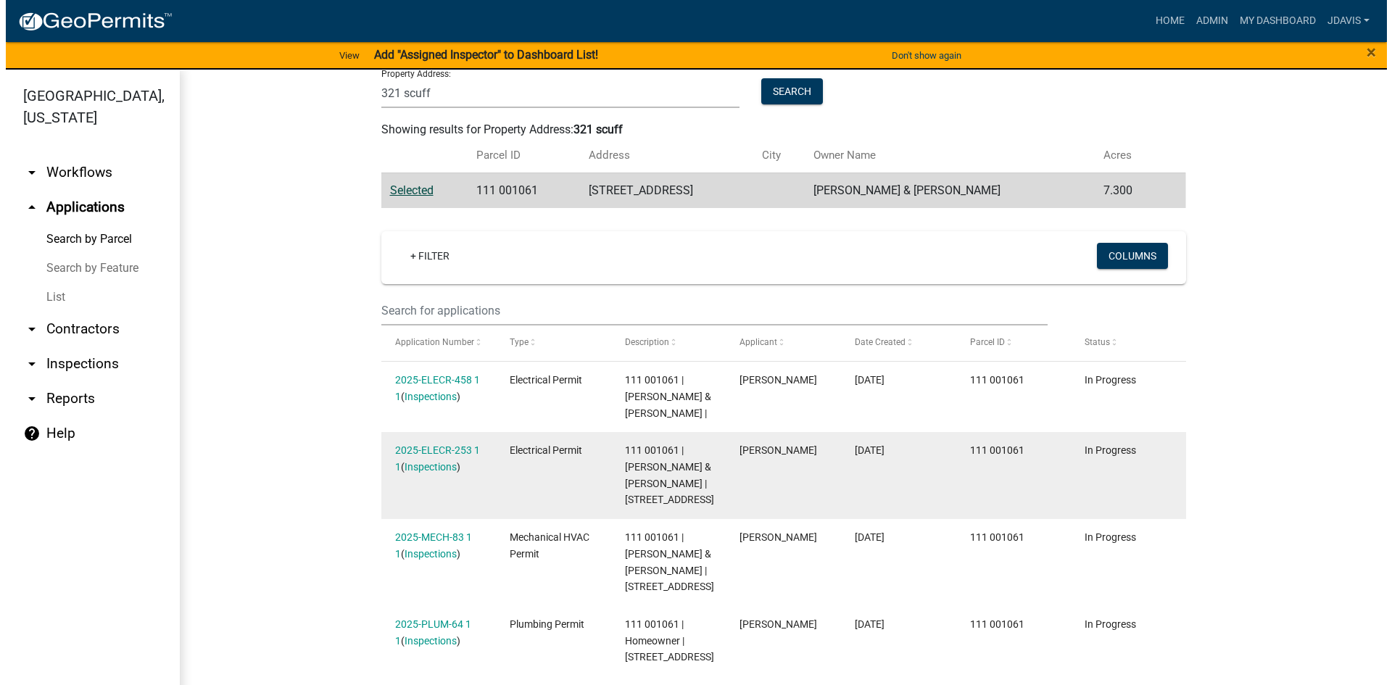
scroll to position [208, 0]
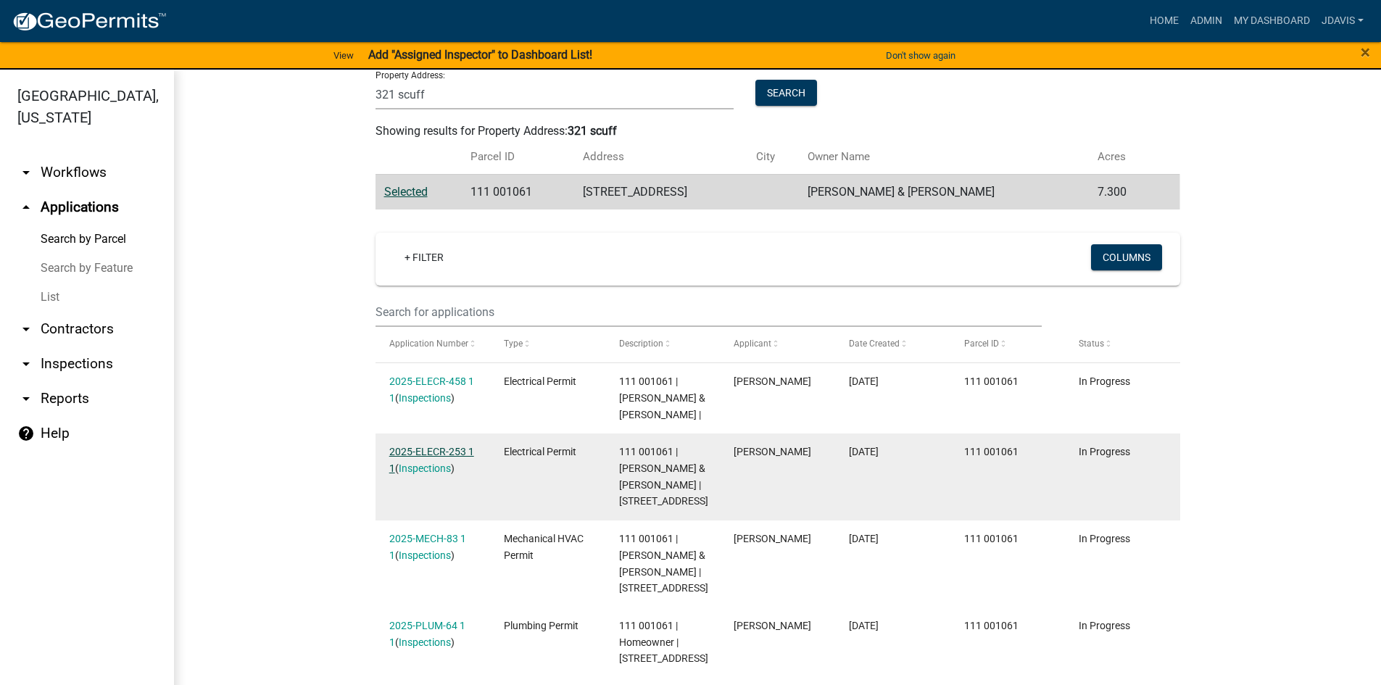
click at [443, 449] on link "2025-ELECR-253 1 1" at bounding box center [431, 460] width 85 height 28
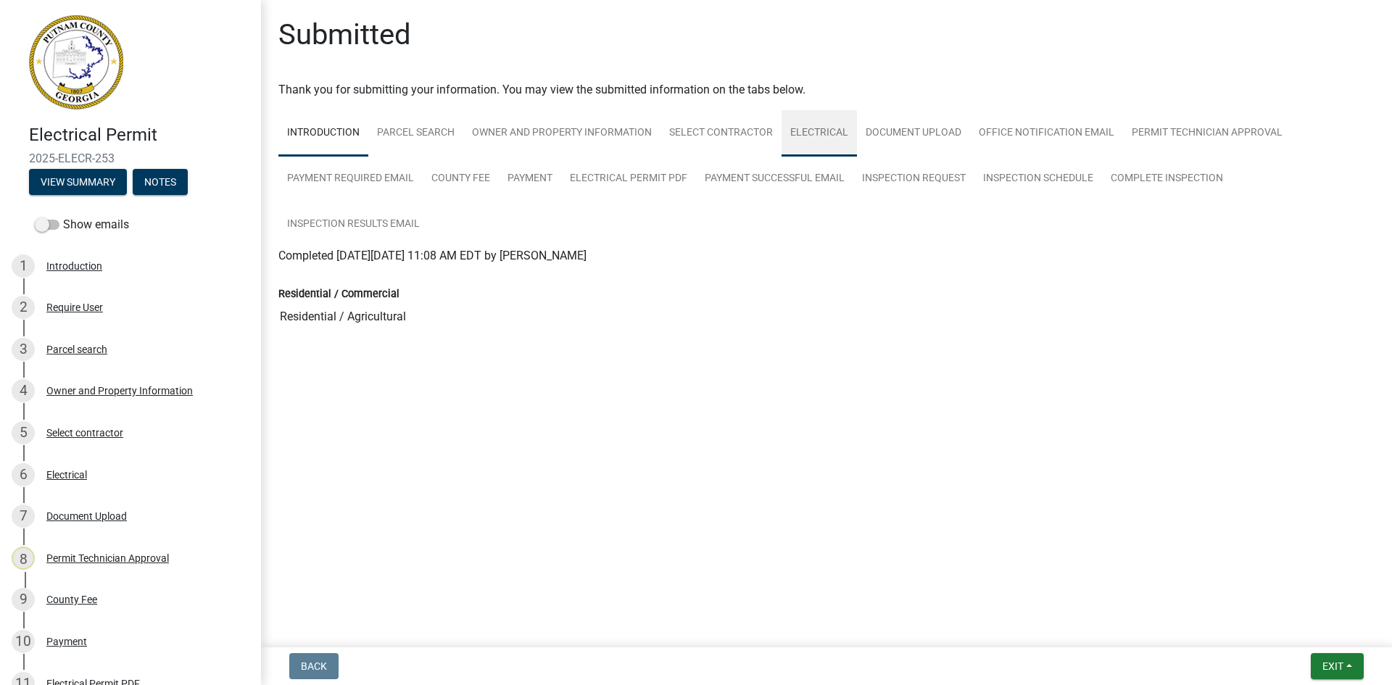
click at [805, 123] on link "Electrical" at bounding box center [819, 133] width 75 height 46
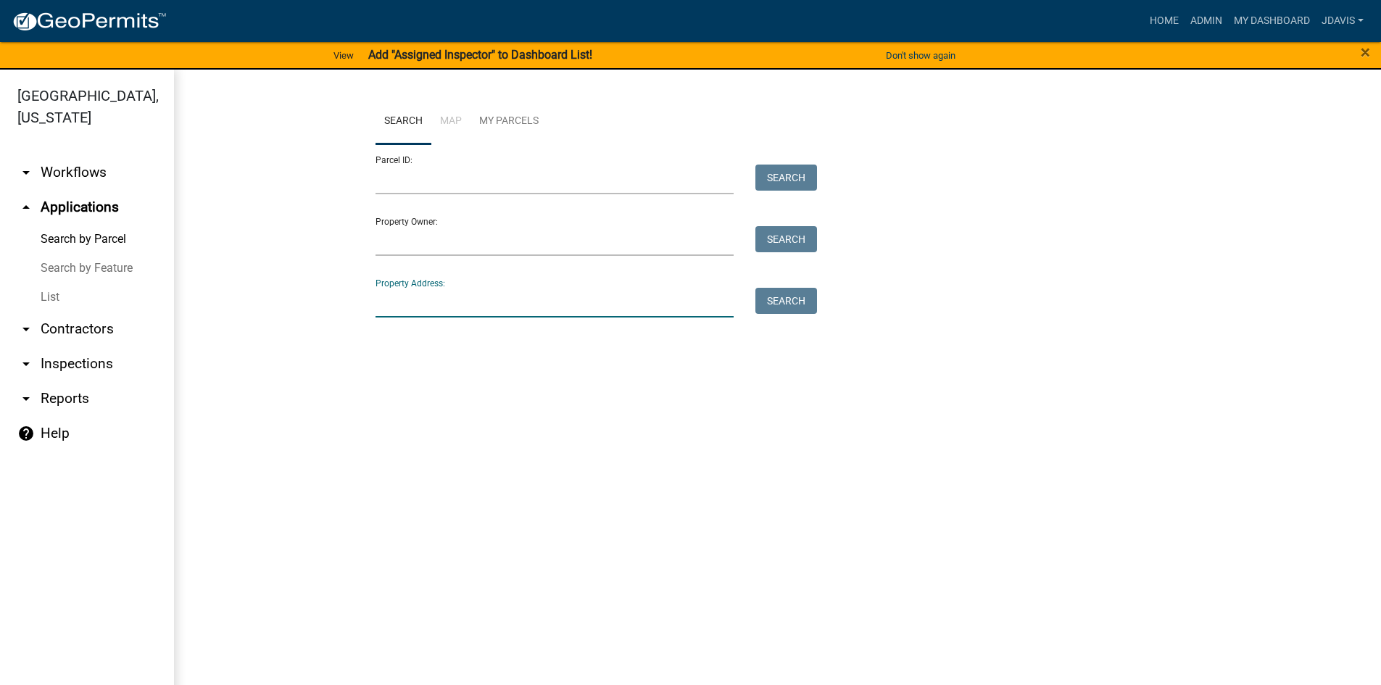
click at [404, 295] on input "Property Address:" at bounding box center [555, 303] width 359 height 30
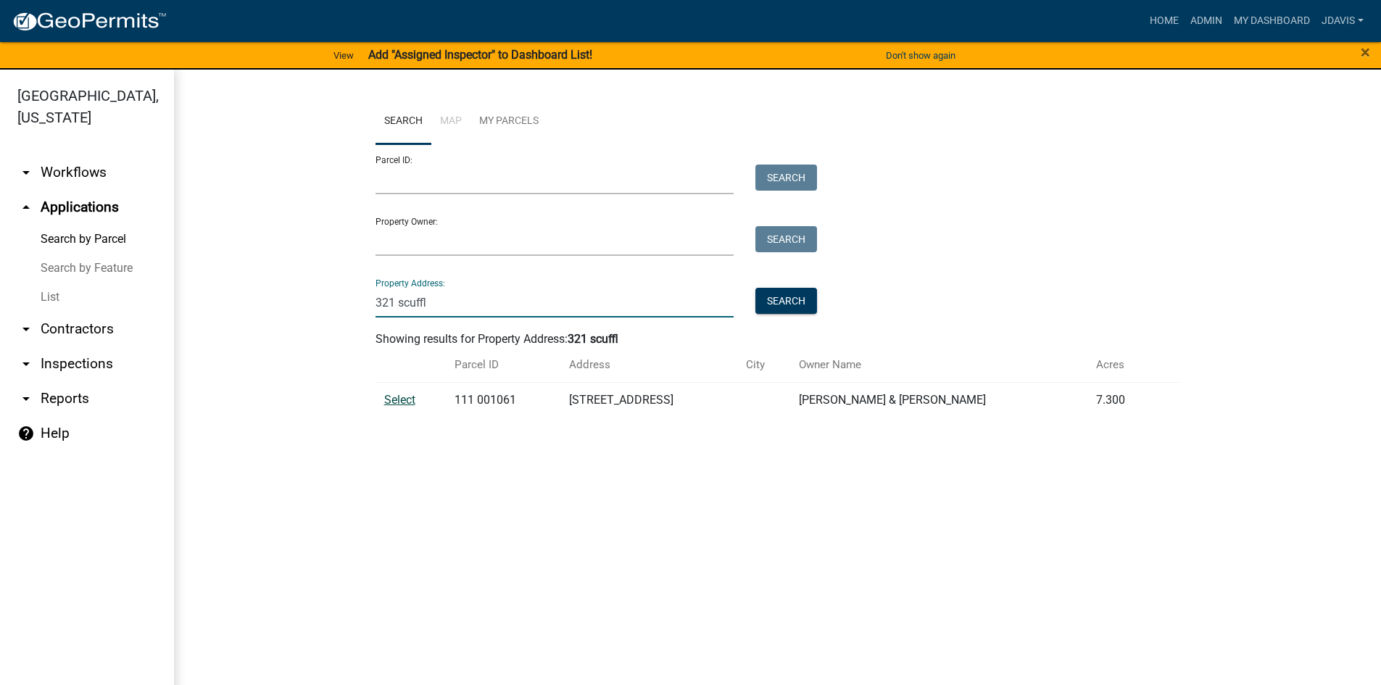
type input "321 scuffl"
click at [395, 399] on span "Select" at bounding box center [399, 400] width 31 height 14
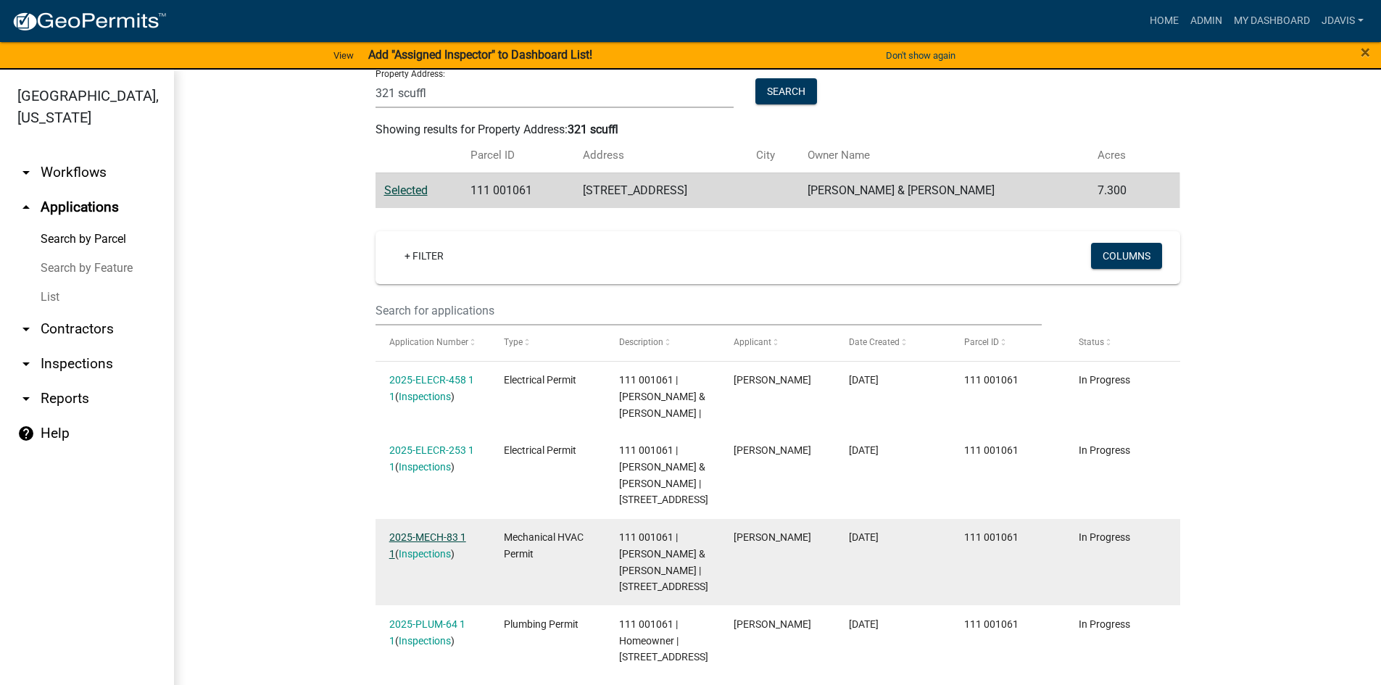
scroll to position [208, 0]
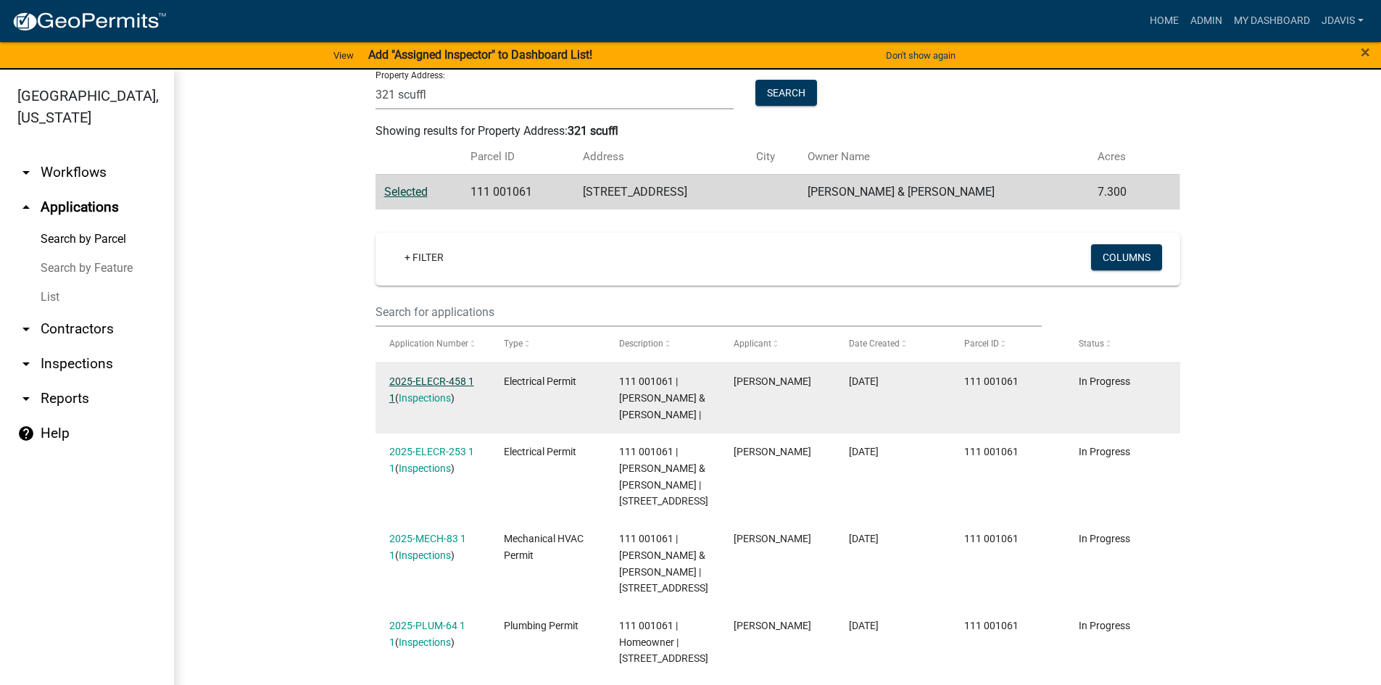
click at [429, 379] on link "2025-ELECR-458 1 1" at bounding box center [431, 390] width 85 height 28
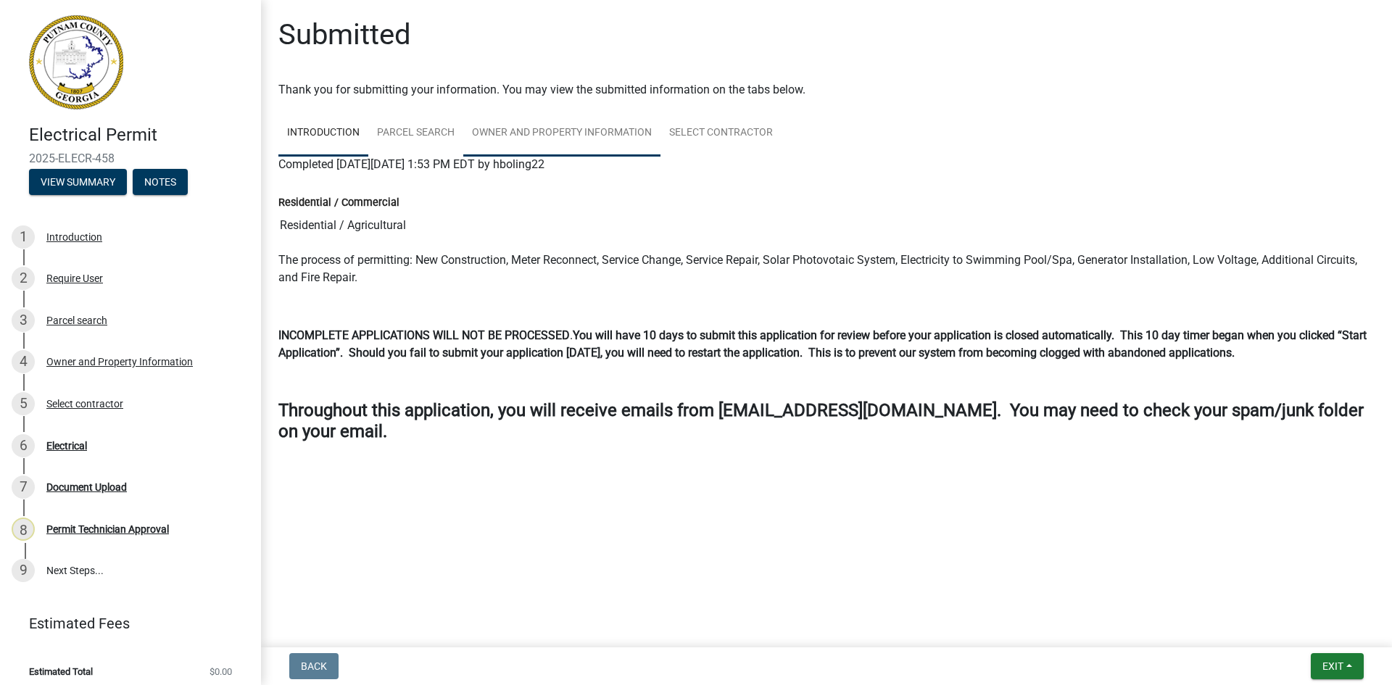
click at [608, 132] on link "Owner and Property Information" at bounding box center [561, 133] width 197 height 46
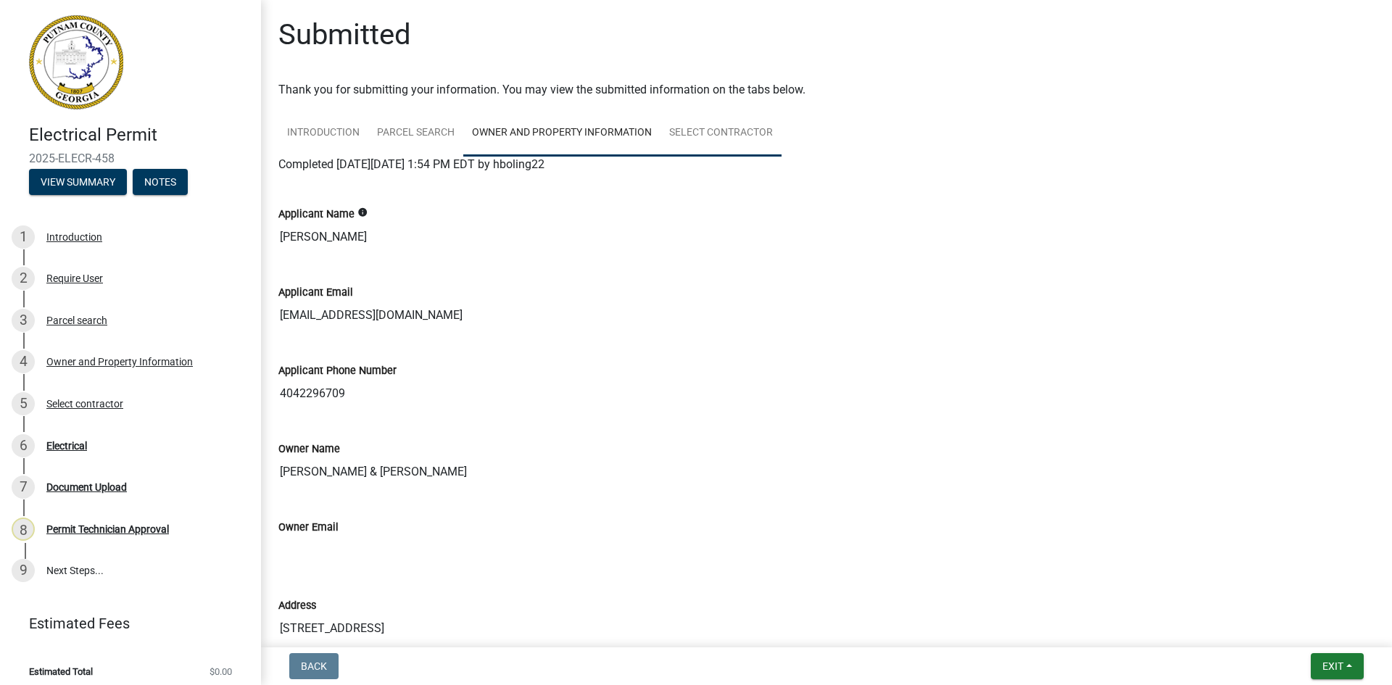
click at [698, 115] on link "Select contractor" at bounding box center [721, 133] width 121 height 46
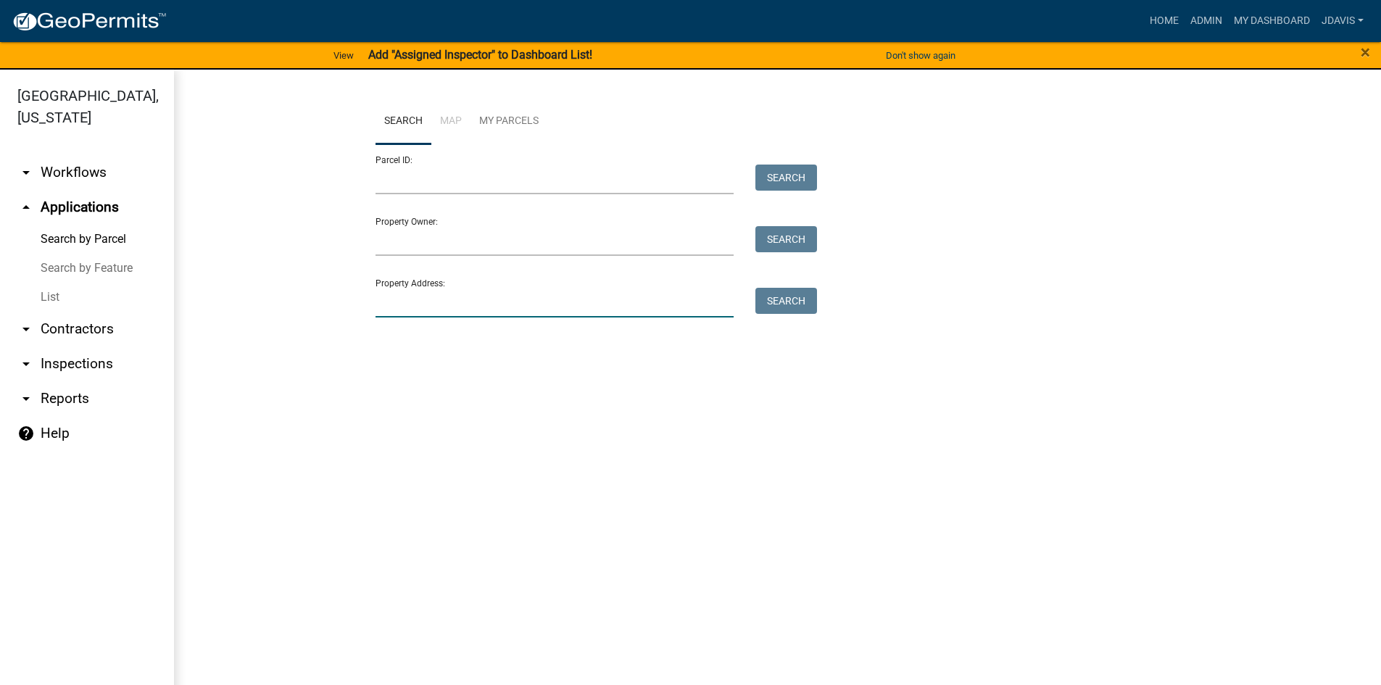
click at [467, 301] on input "Property Address:" at bounding box center [555, 303] width 359 height 30
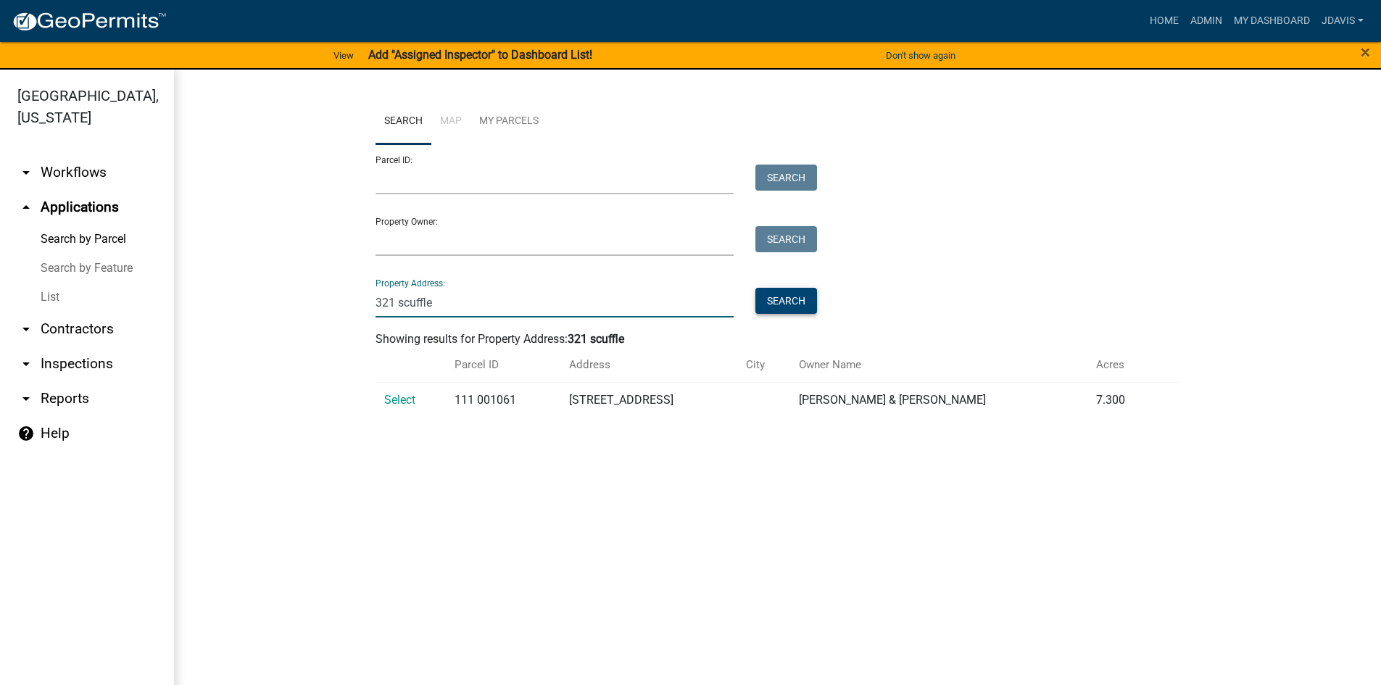
type input "321 scuffle"
click at [793, 299] on button "Search" at bounding box center [787, 301] width 62 height 26
click at [407, 397] on span "Select" at bounding box center [399, 400] width 31 height 14
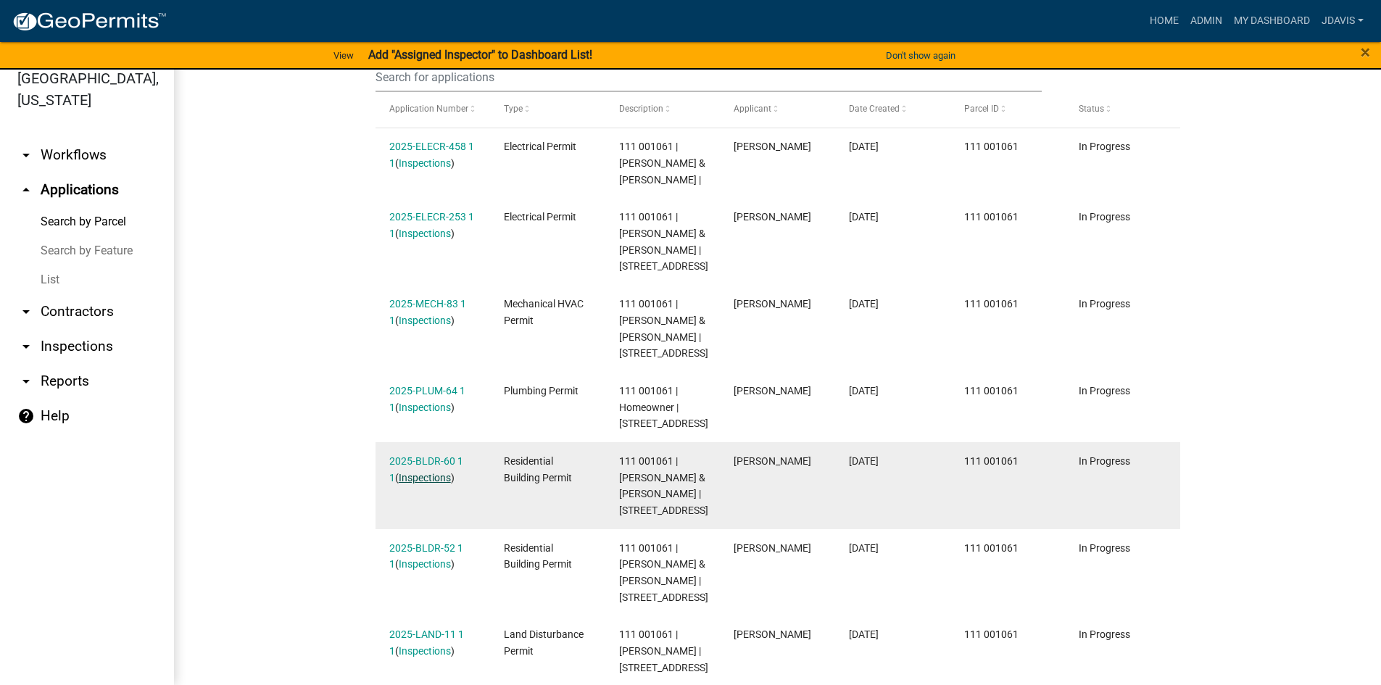
scroll to position [498, 0]
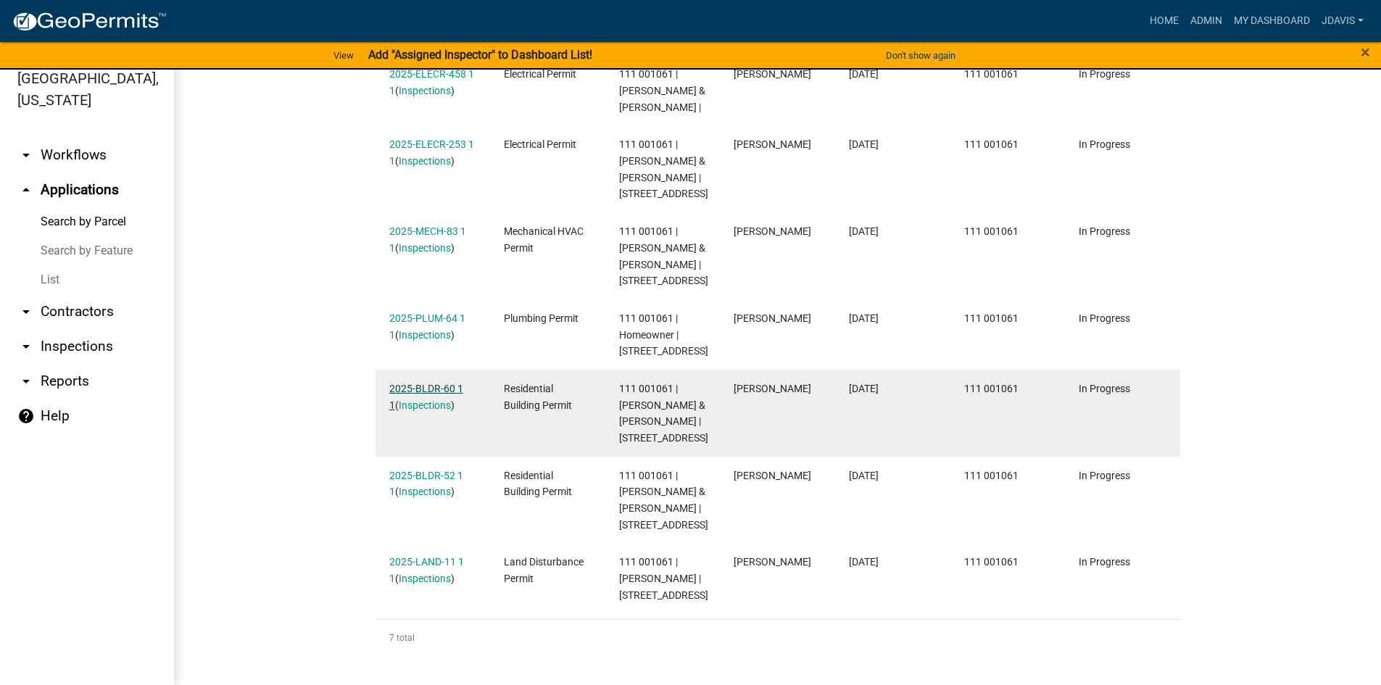
click at [439, 387] on link "2025-BLDR-60 1 1" at bounding box center [426, 397] width 74 height 28
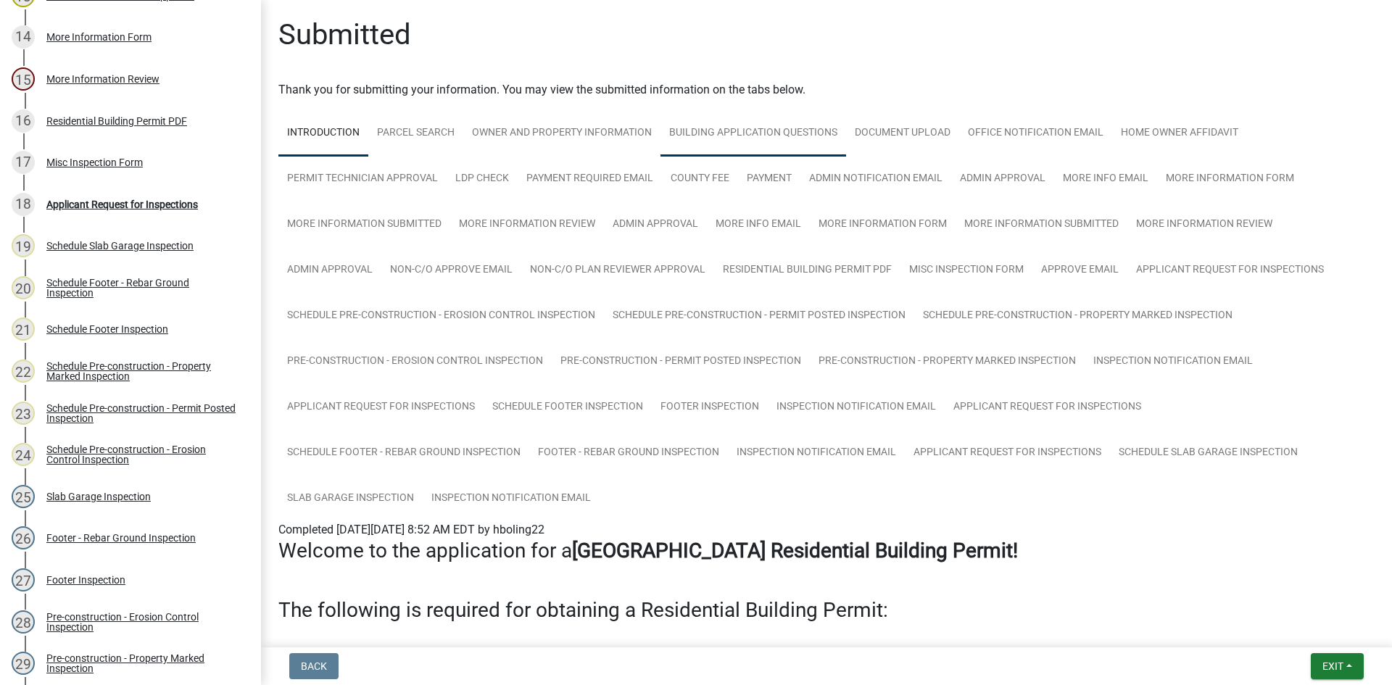
click at [736, 132] on link "Building Application Questions" at bounding box center [754, 133] width 186 height 46
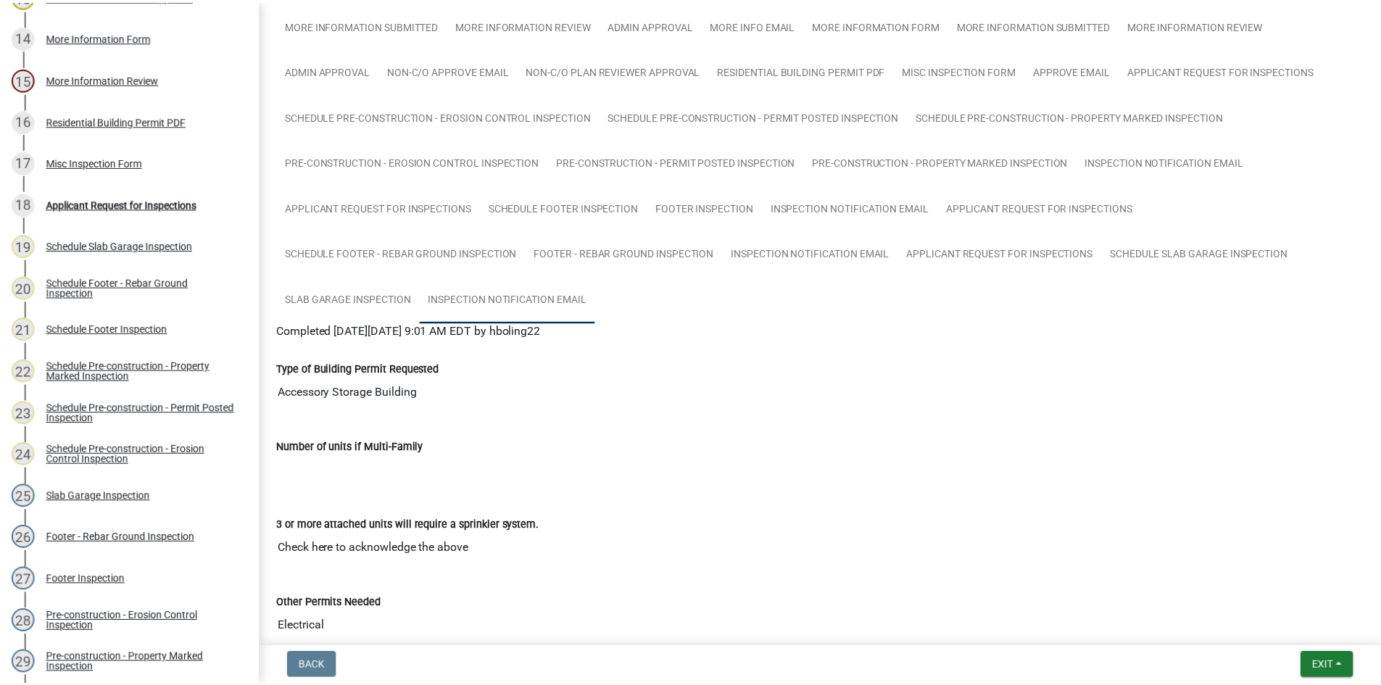
scroll to position [218, 0]
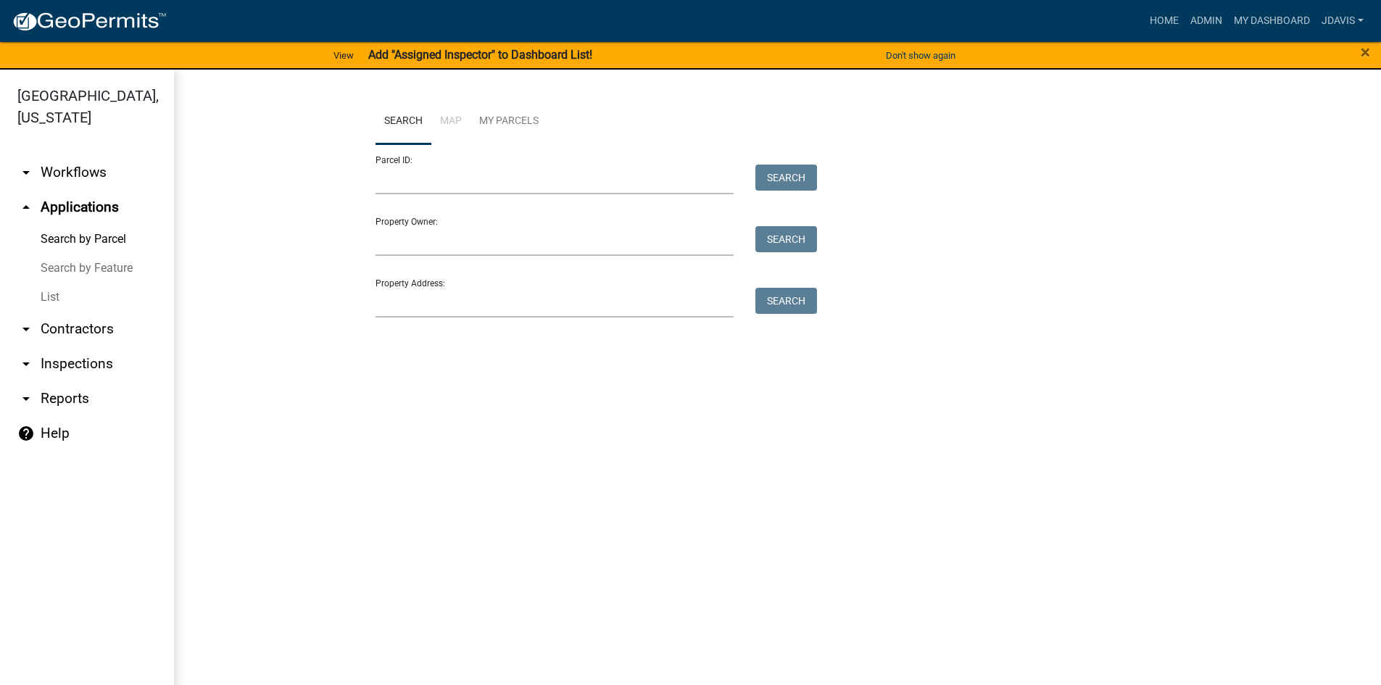
click at [526, 318] on div "Search Map My Parcels Parcel ID: Search Property Owner: Search Property Address…" at bounding box center [778, 215] width 827 height 232
click at [526, 310] on input "Property Address:" at bounding box center [555, 303] width 359 height 30
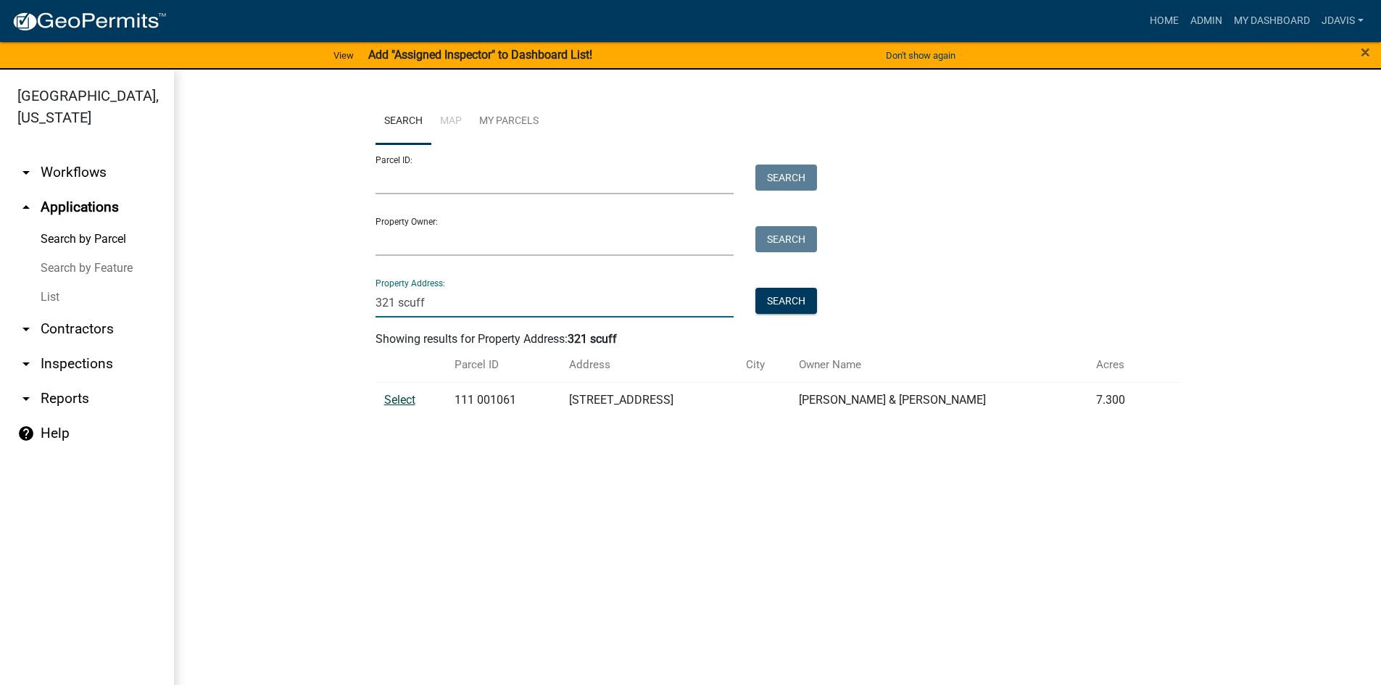
type input "321 scuff"
click at [404, 402] on span "Select" at bounding box center [399, 400] width 31 height 14
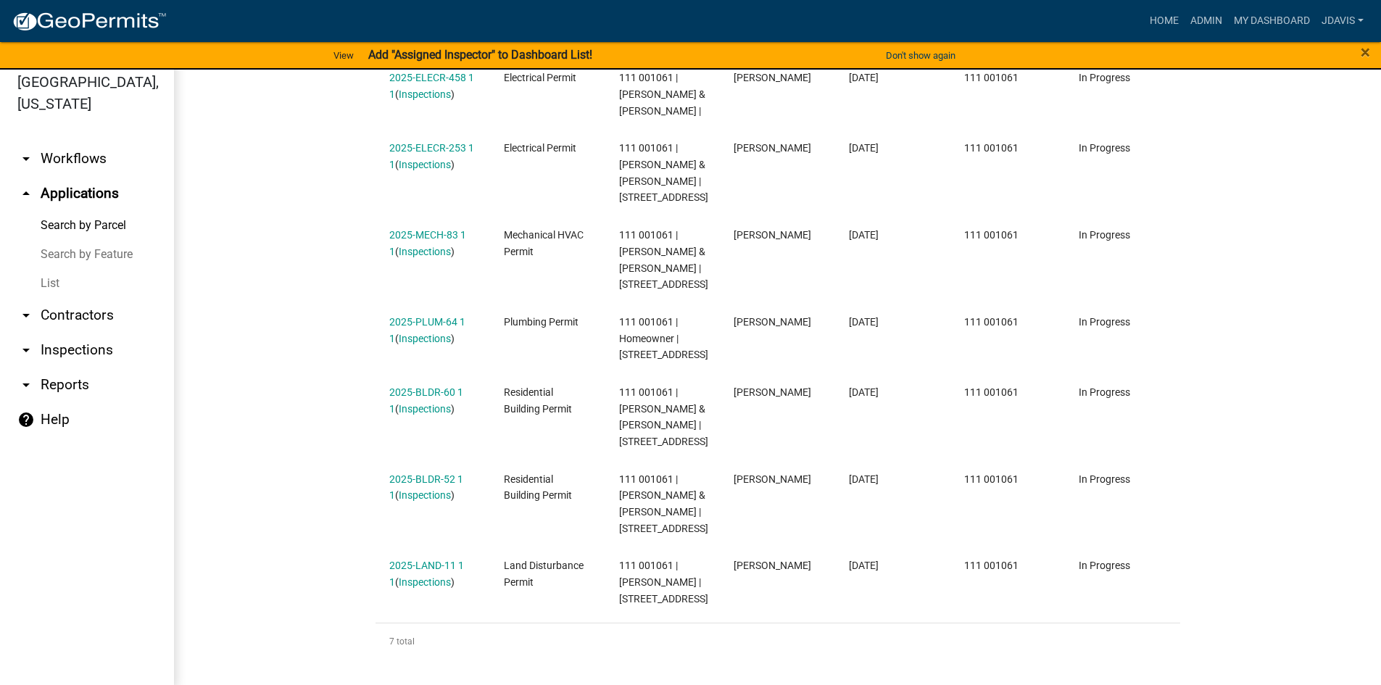
scroll to position [17, 0]
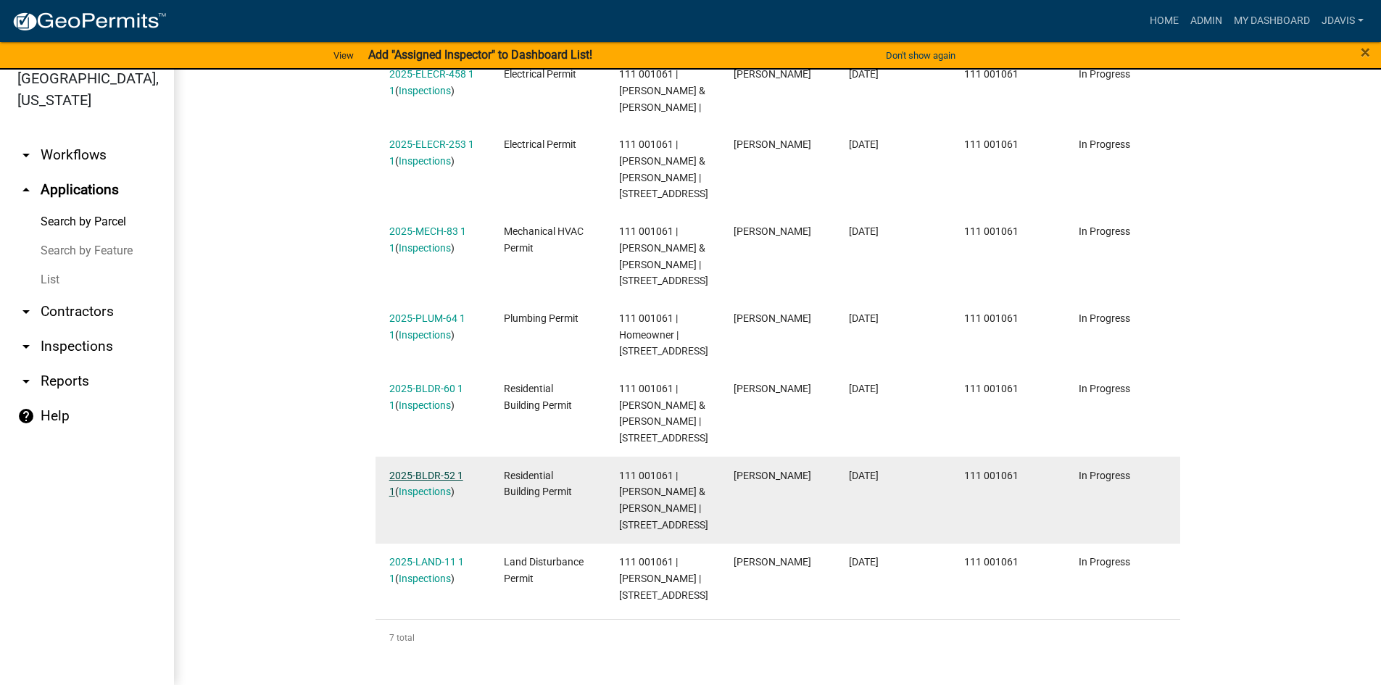
click at [424, 474] on link "2025-BLDR-52 1 1" at bounding box center [426, 484] width 74 height 28
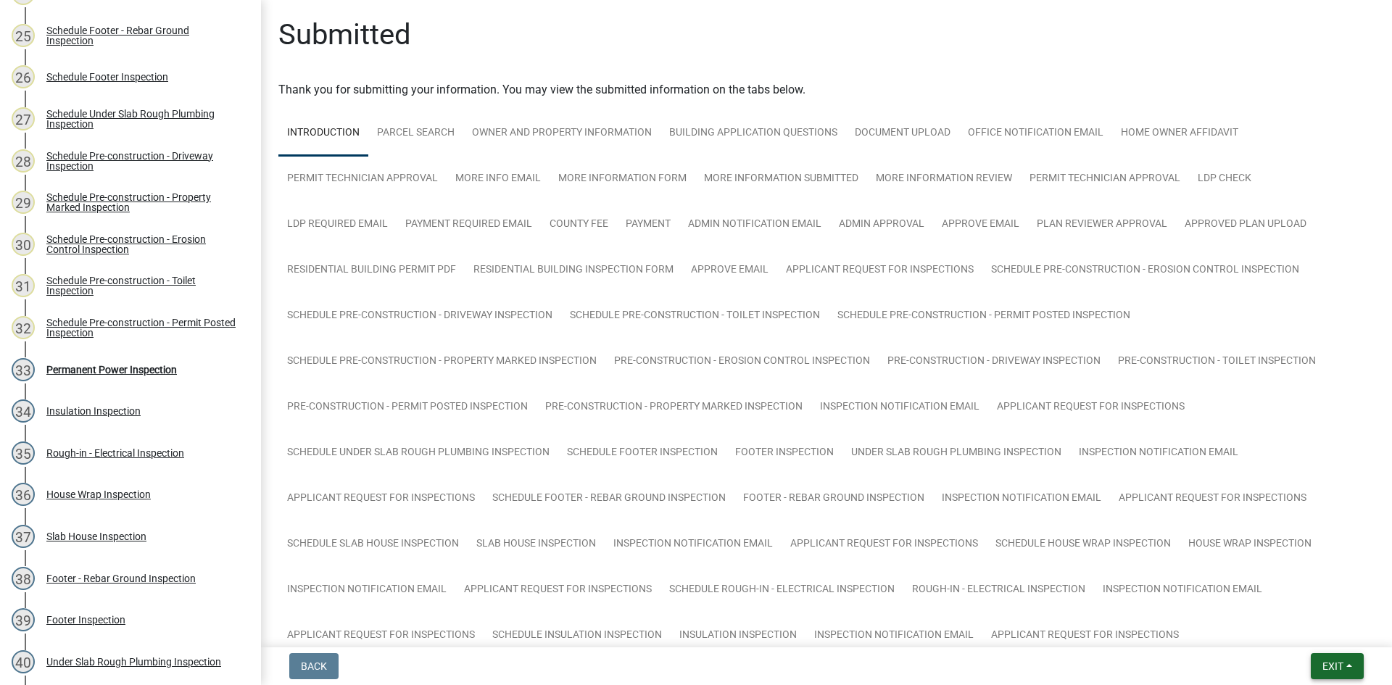
click at [1331, 664] on span "Exit" at bounding box center [1333, 667] width 21 height 12
click at [1333, 632] on button "Save & Exit" at bounding box center [1306, 628] width 116 height 35
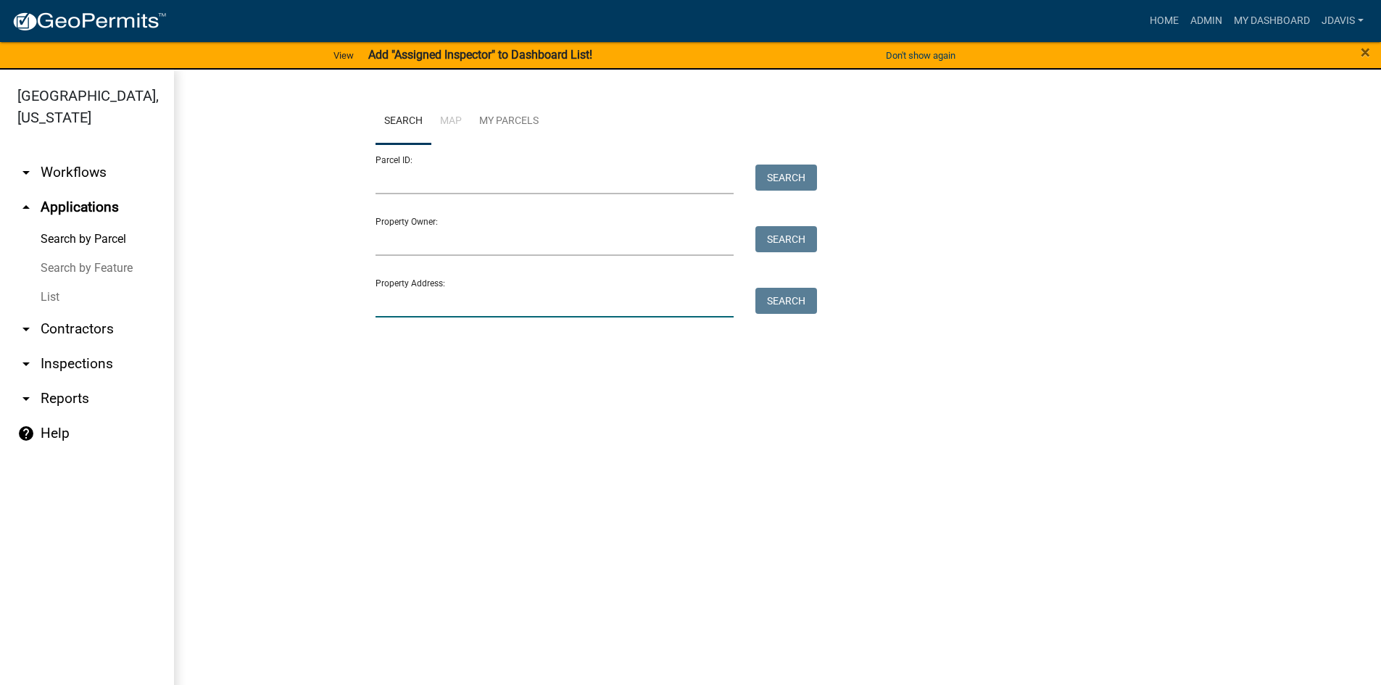
click at [437, 315] on input "Property Address:" at bounding box center [555, 303] width 359 height 30
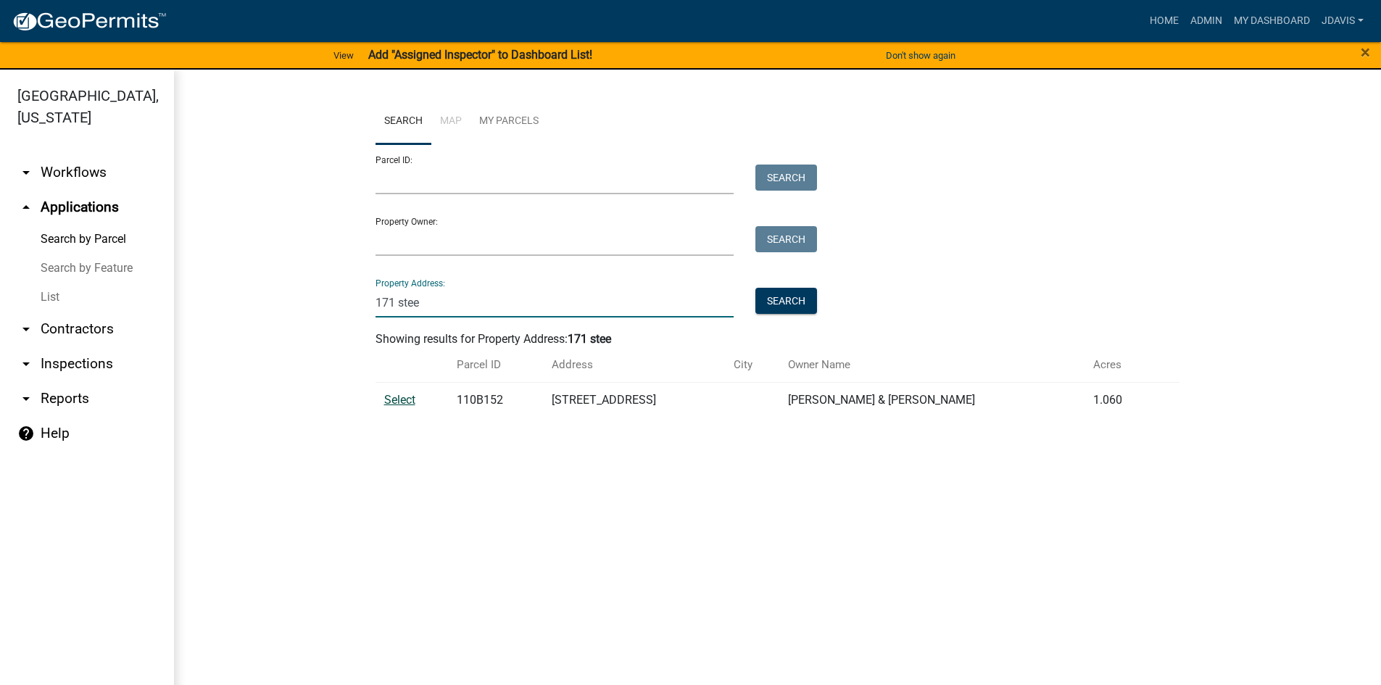
type input "171 stee"
click at [405, 400] on span "Select" at bounding box center [399, 400] width 31 height 14
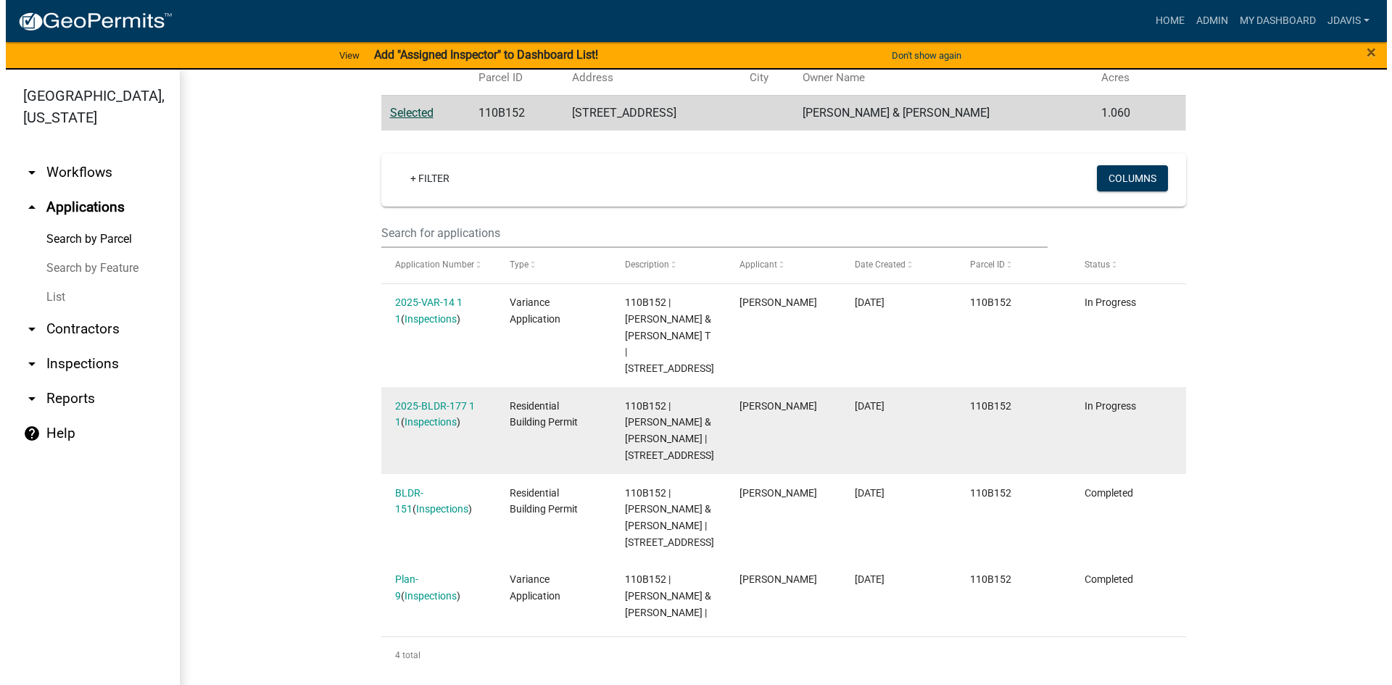
scroll to position [336, 0]
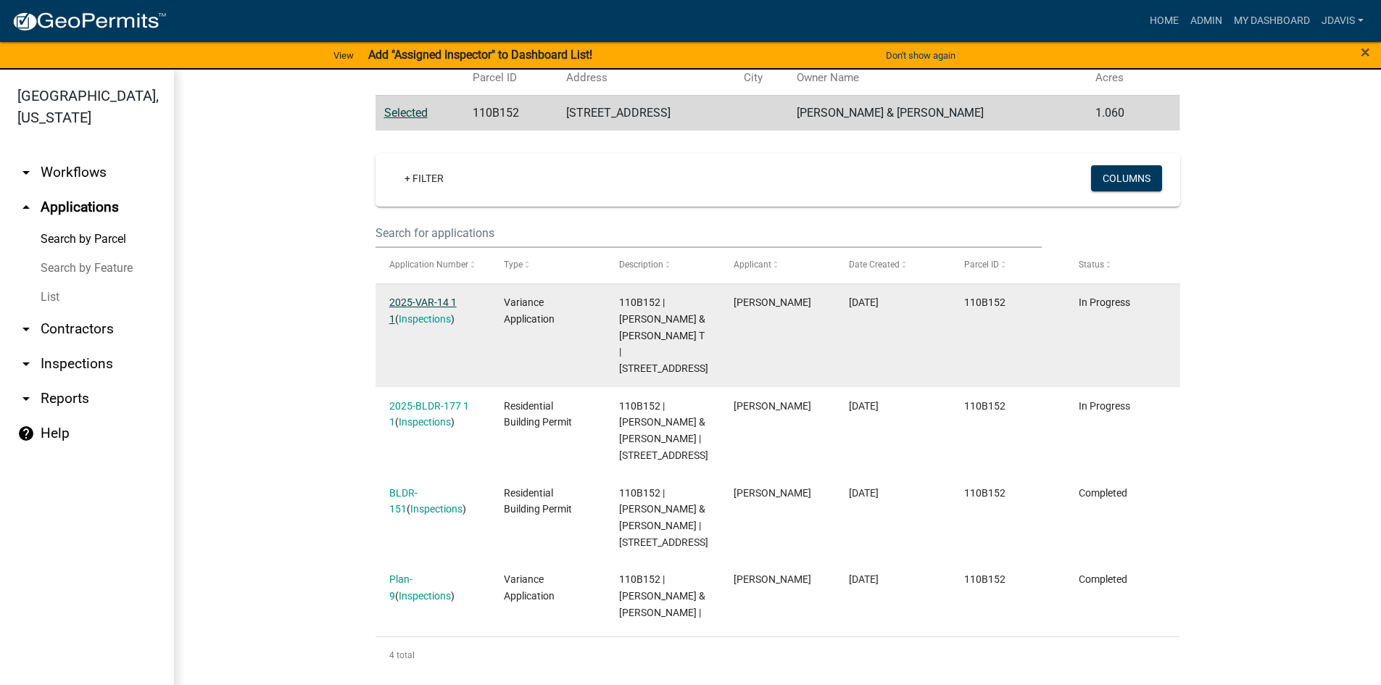
click at [433, 297] on link "2025-VAR-14 1 1" at bounding box center [422, 311] width 67 height 28
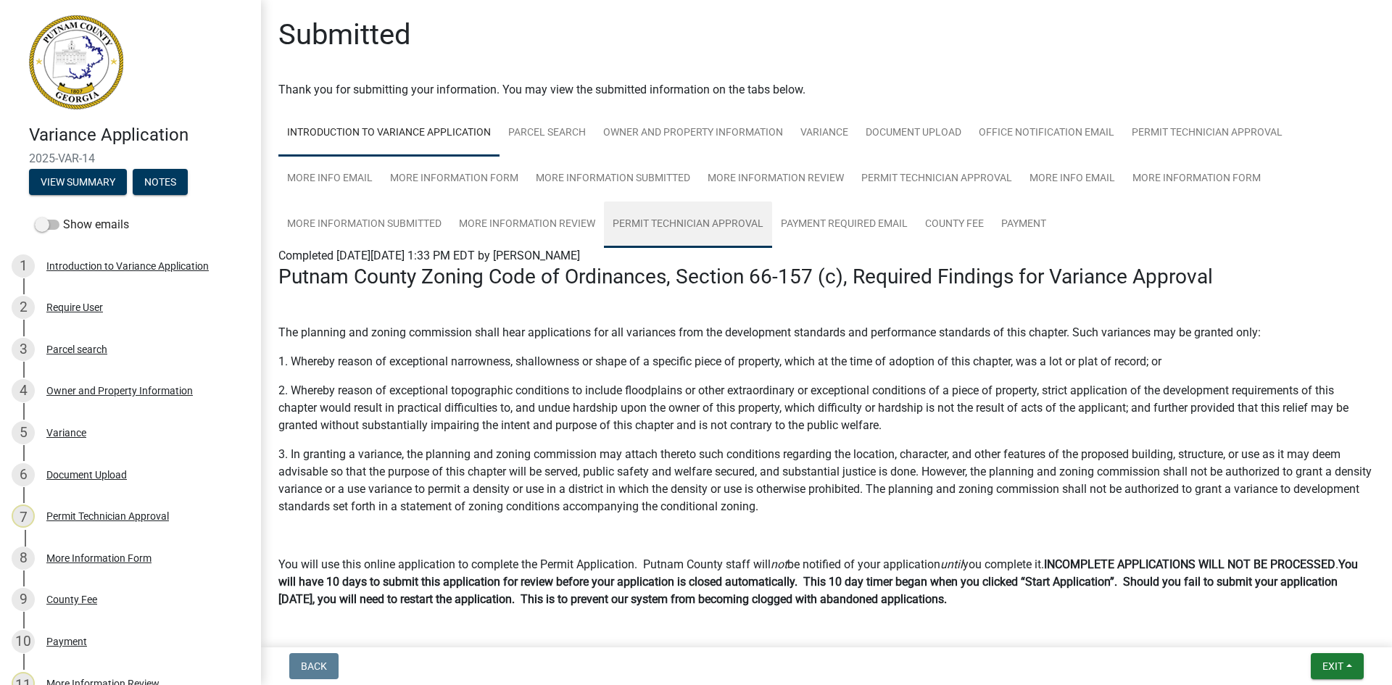
click at [716, 230] on link "Permit Technician Approval" at bounding box center [688, 225] width 168 height 46
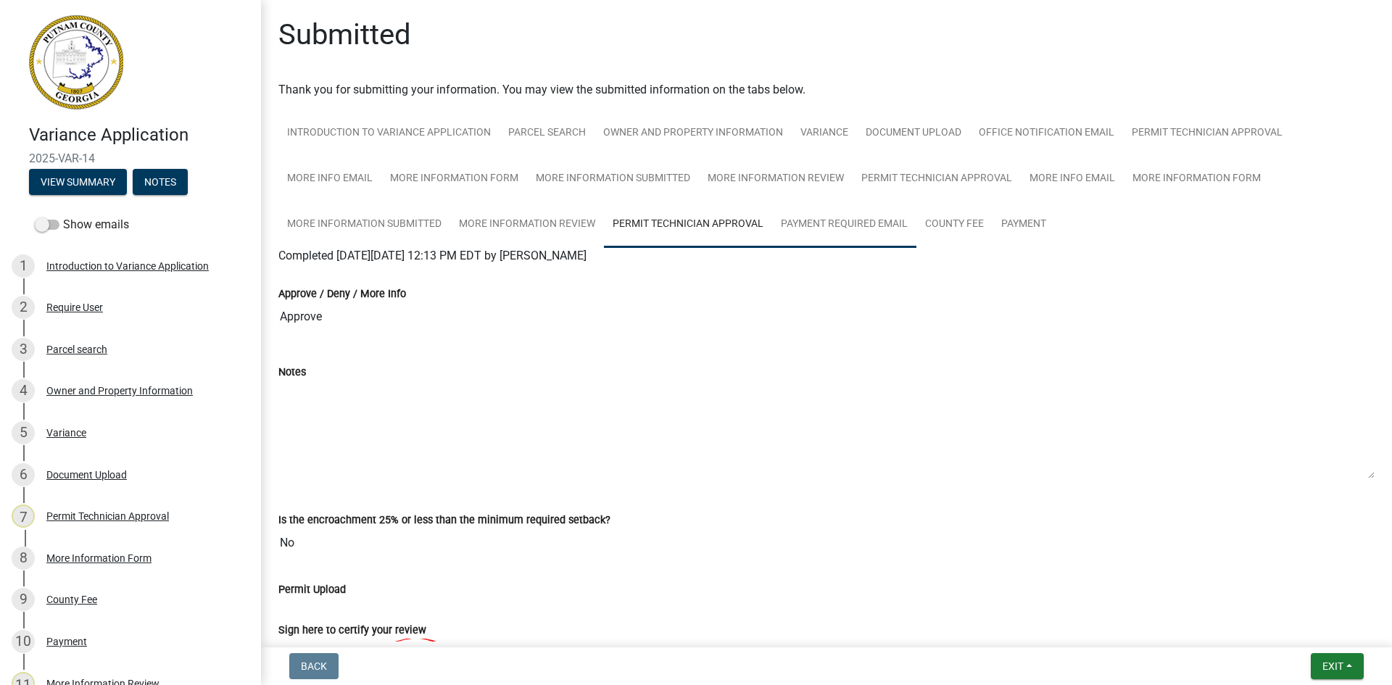
click at [867, 216] on link "Payment Required Email" at bounding box center [844, 225] width 144 height 46
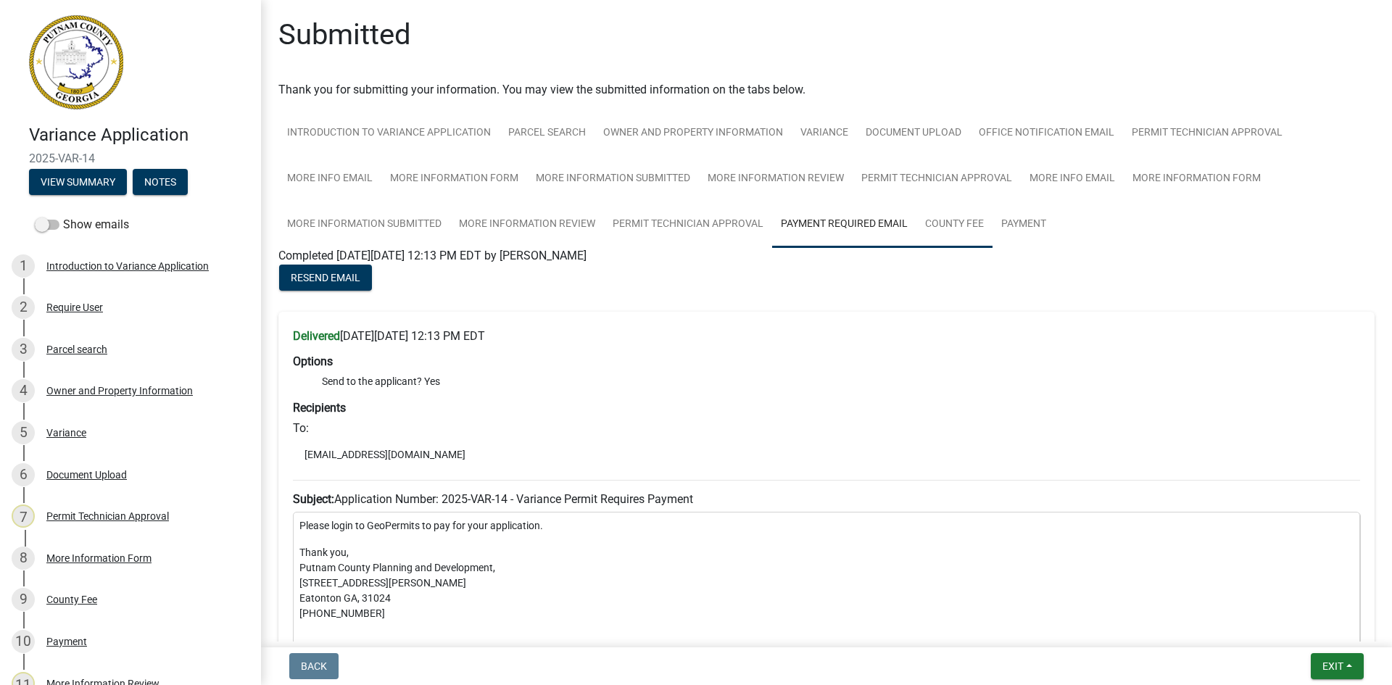
click at [954, 220] on link "County Fee" at bounding box center [955, 225] width 76 height 46
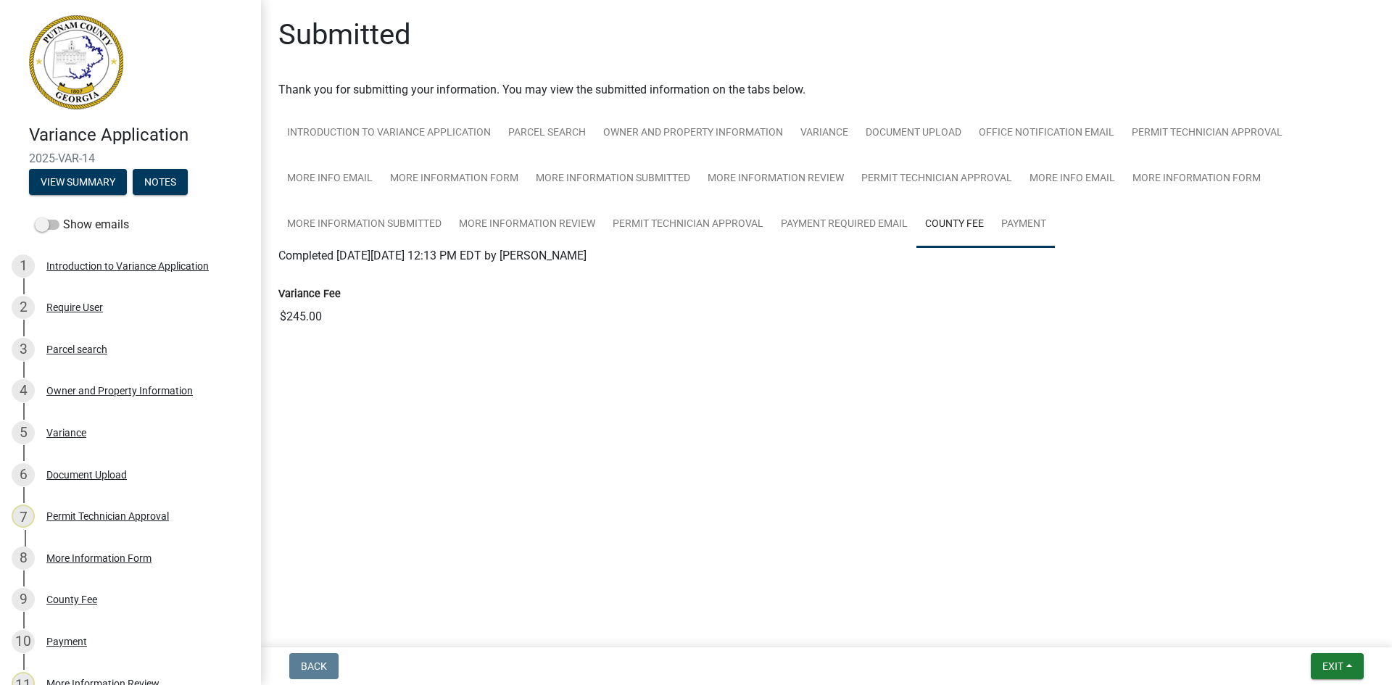
click at [1031, 214] on link "Payment" at bounding box center [1024, 225] width 62 height 46
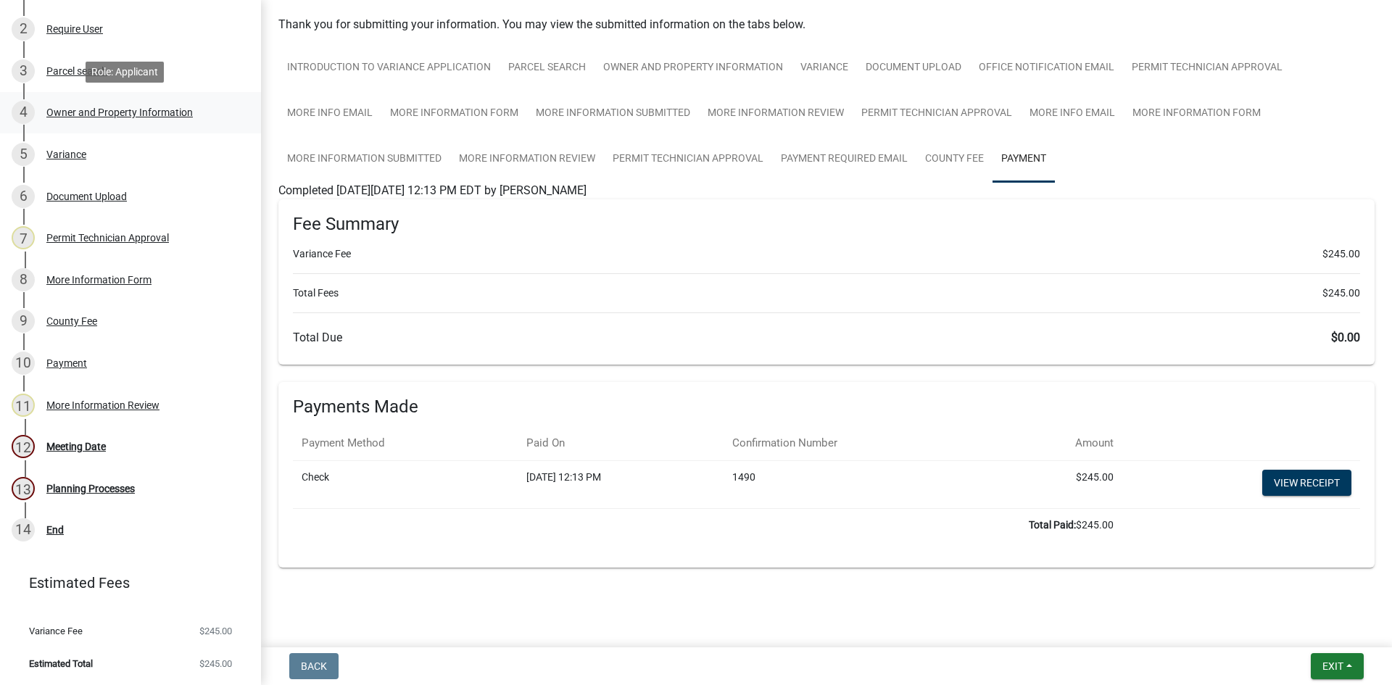
scroll to position [279, 0]
click at [83, 444] on div "Meeting Date" at bounding box center [75, 446] width 59 height 10
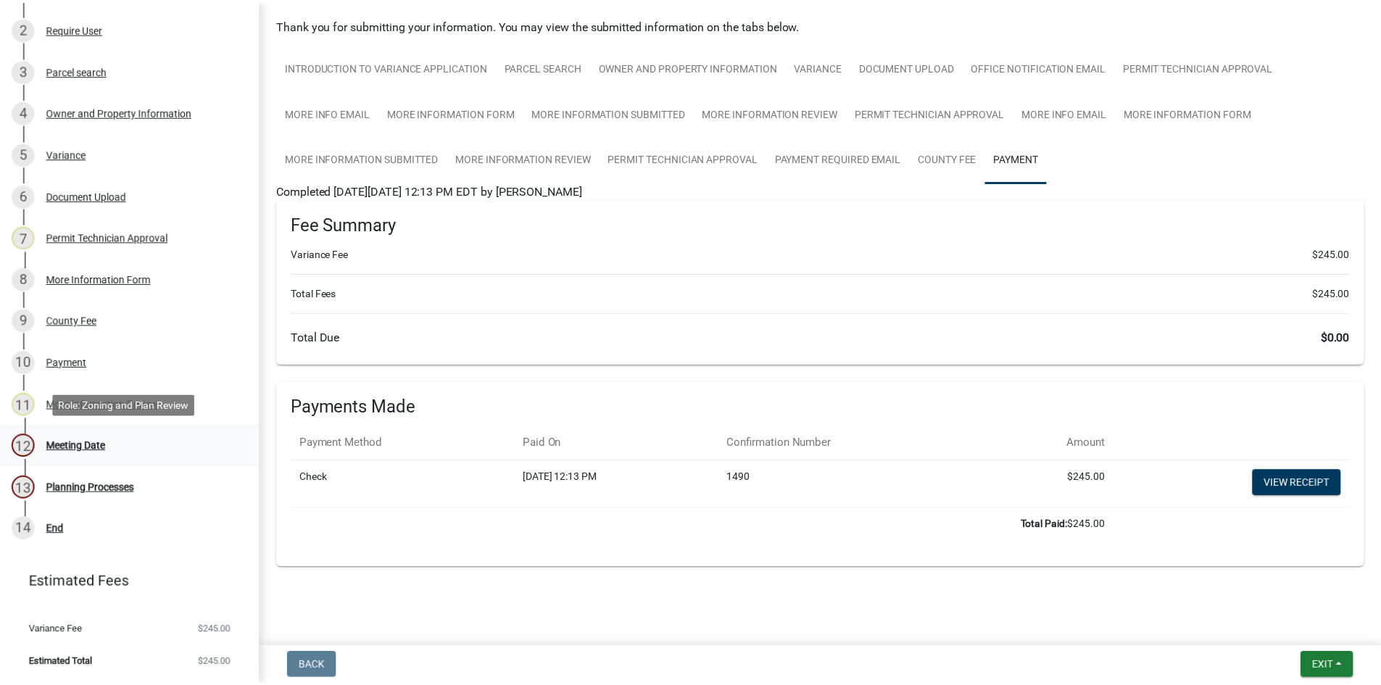
scroll to position [0, 0]
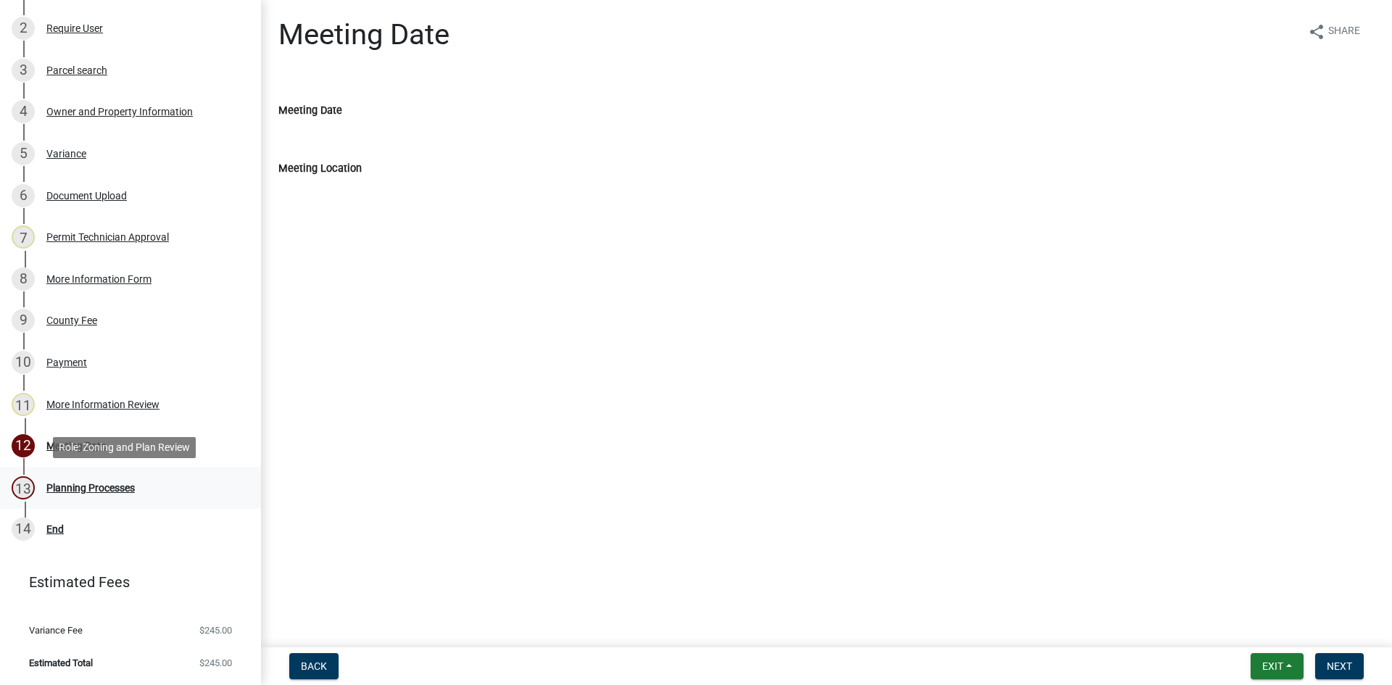
click at [96, 484] on div "Planning Processes" at bounding box center [90, 488] width 88 height 10
click at [1278, 669] on span "Exit" at bounding box center [1272, 667] width 21 height 12
click at [1271, 632] on button "Save & Exit" at bounding box center [1246, 628] width 116 height 35
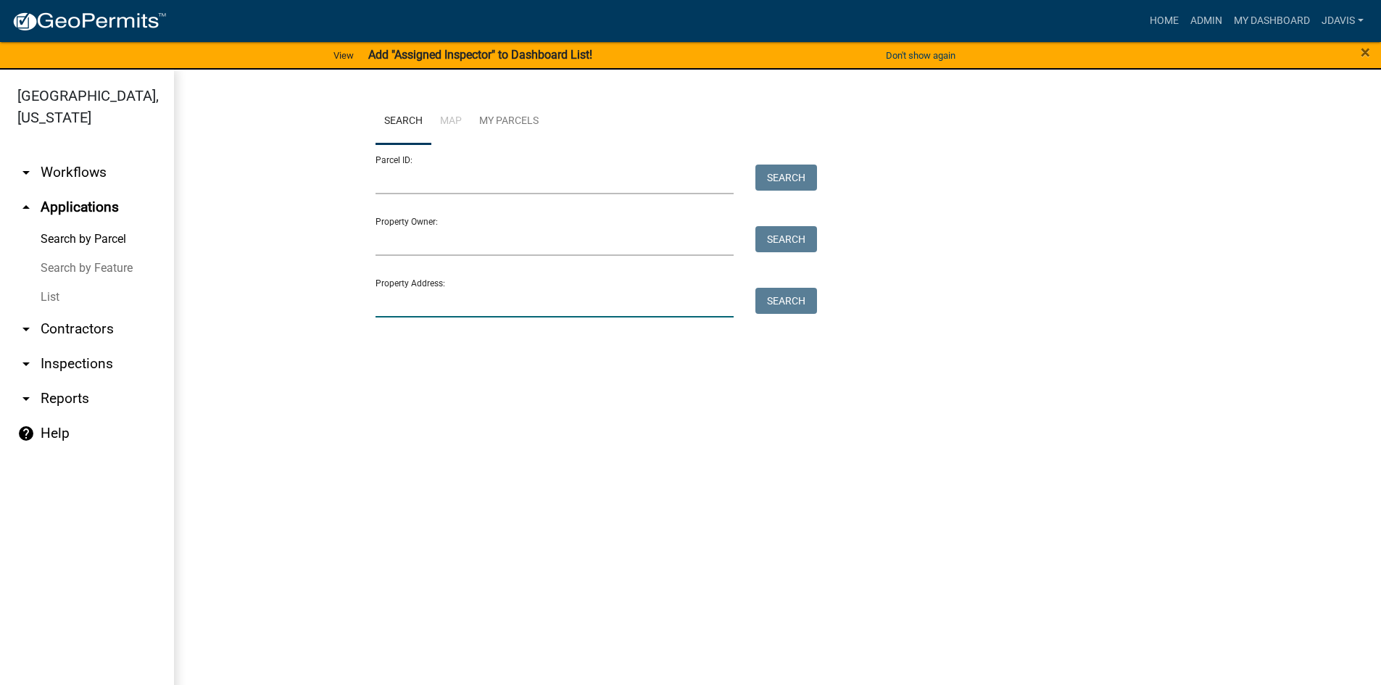
click at [437, 300] on input "Property Address:" at bounding box center [555, 303] width 359 height 30
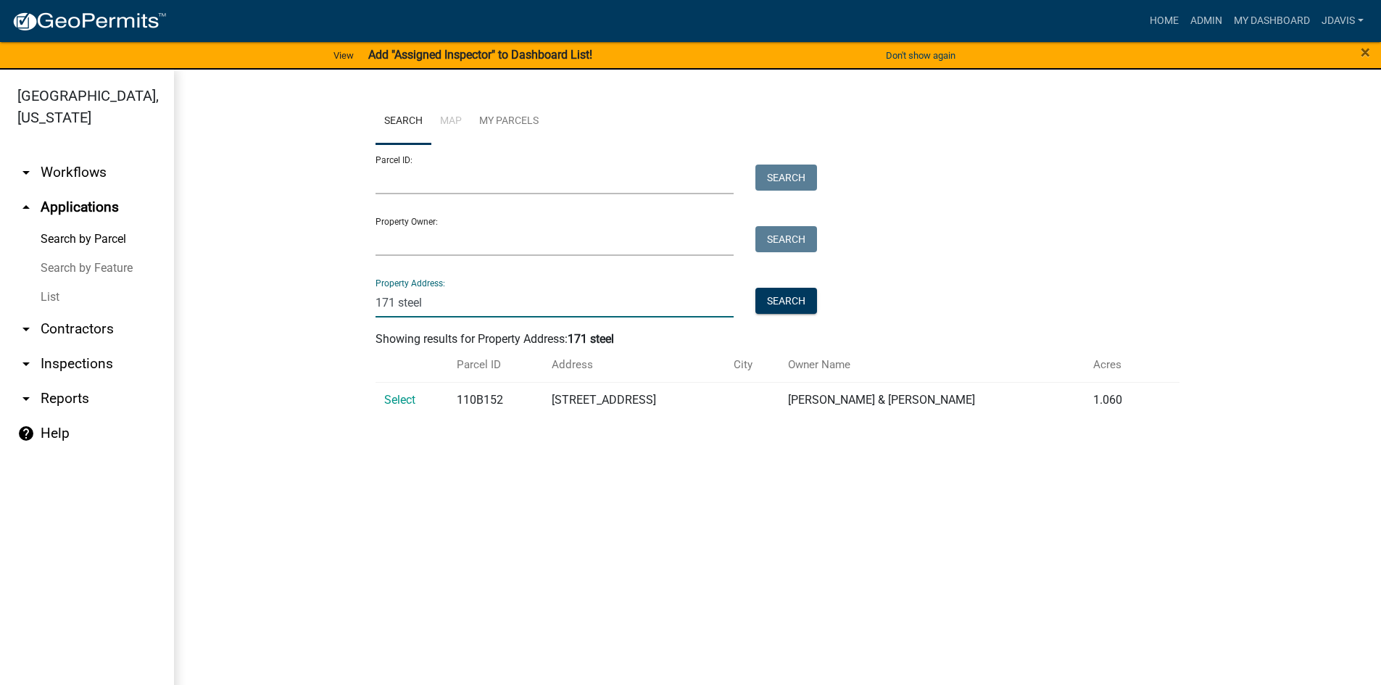
type input "171 steel"
click at [66, 301] on link "List" at bounding box center [87, 297] width 174 height 29
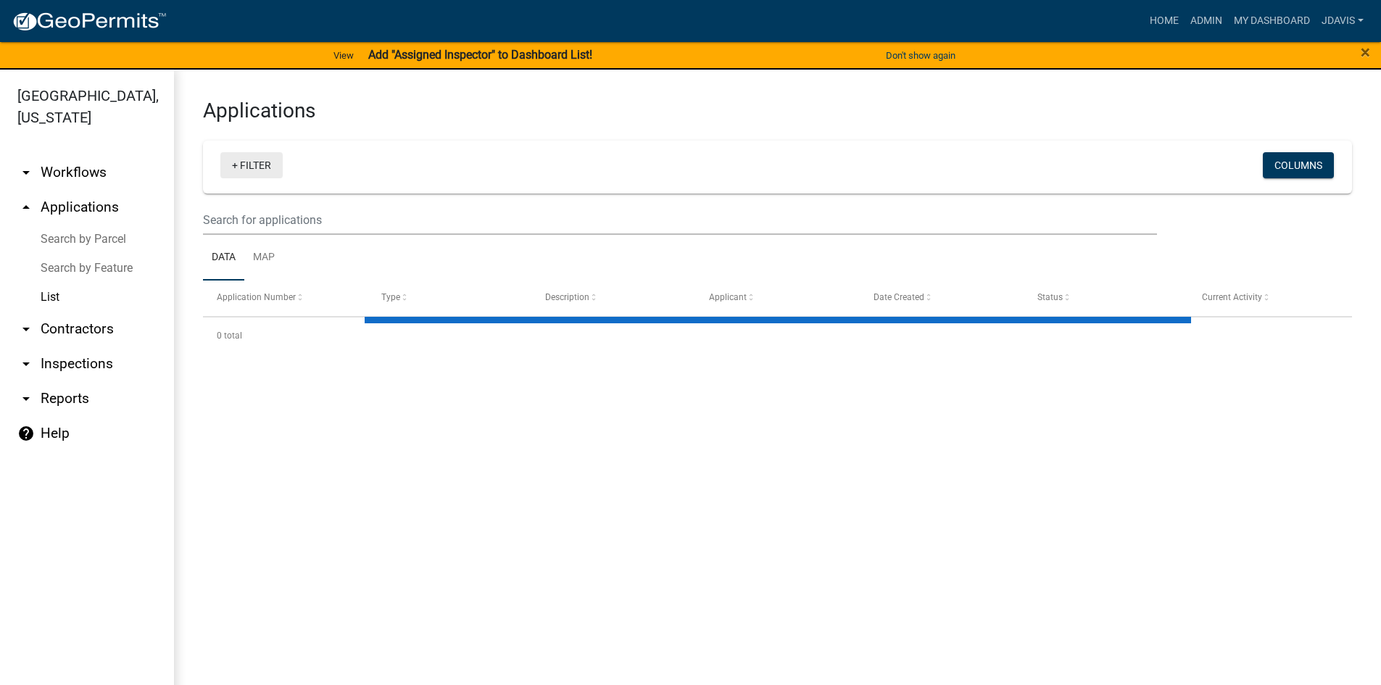
select select "2: 50"
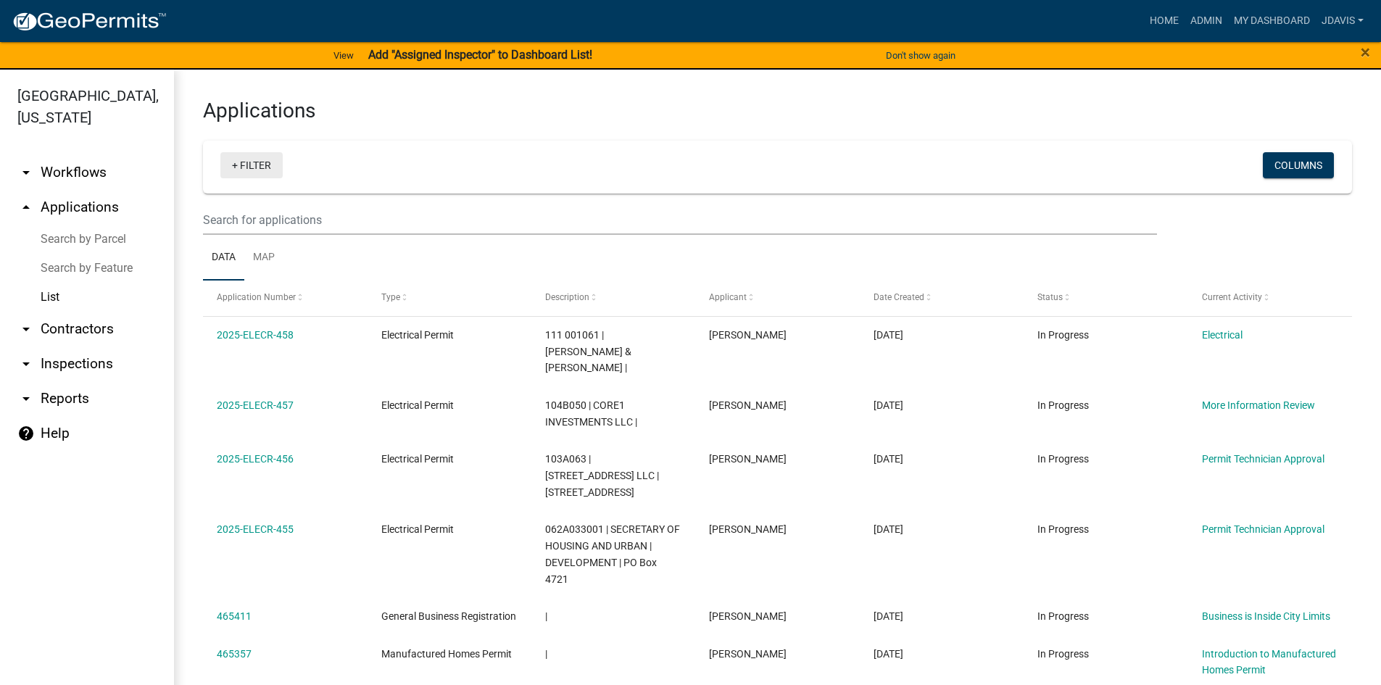
click at [232, 162] on link "+ Filter" at bounding box center [251, 165] width 62 height 26
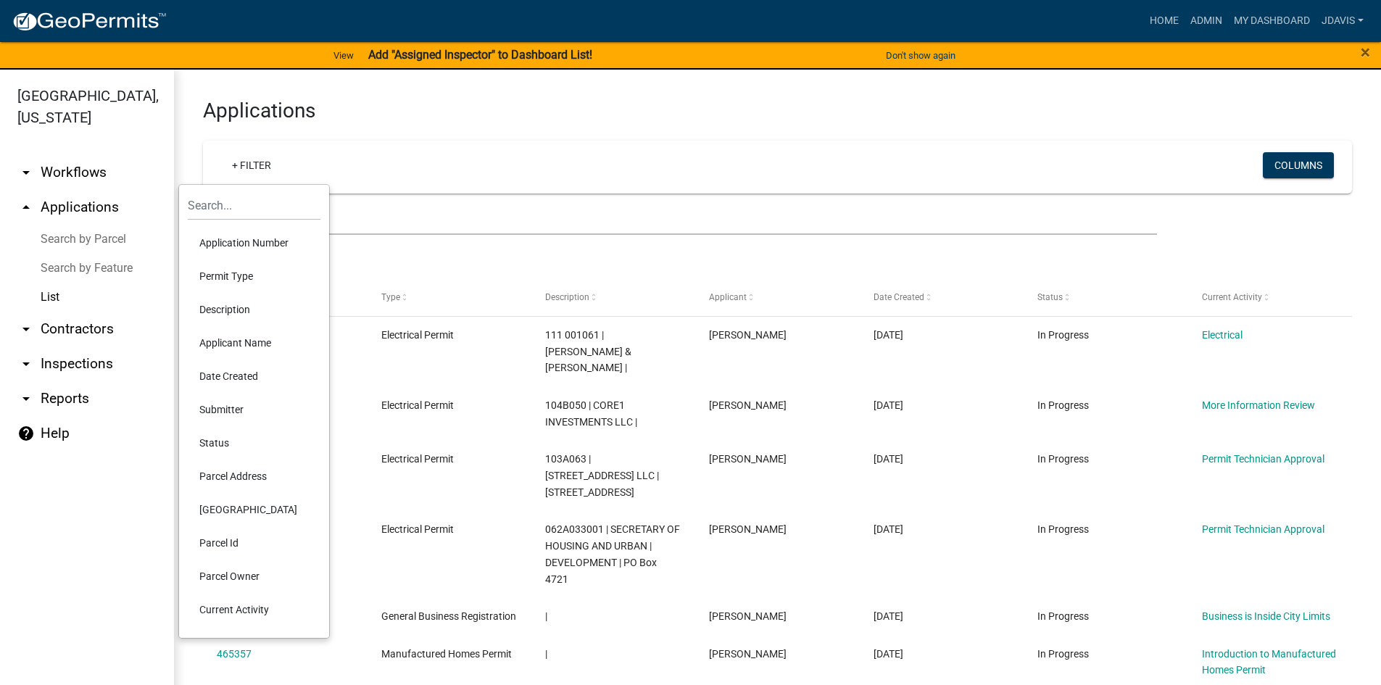
click at [235, 600] on li "Current Activity" at bounding box center [254, 609] width 133 height 33
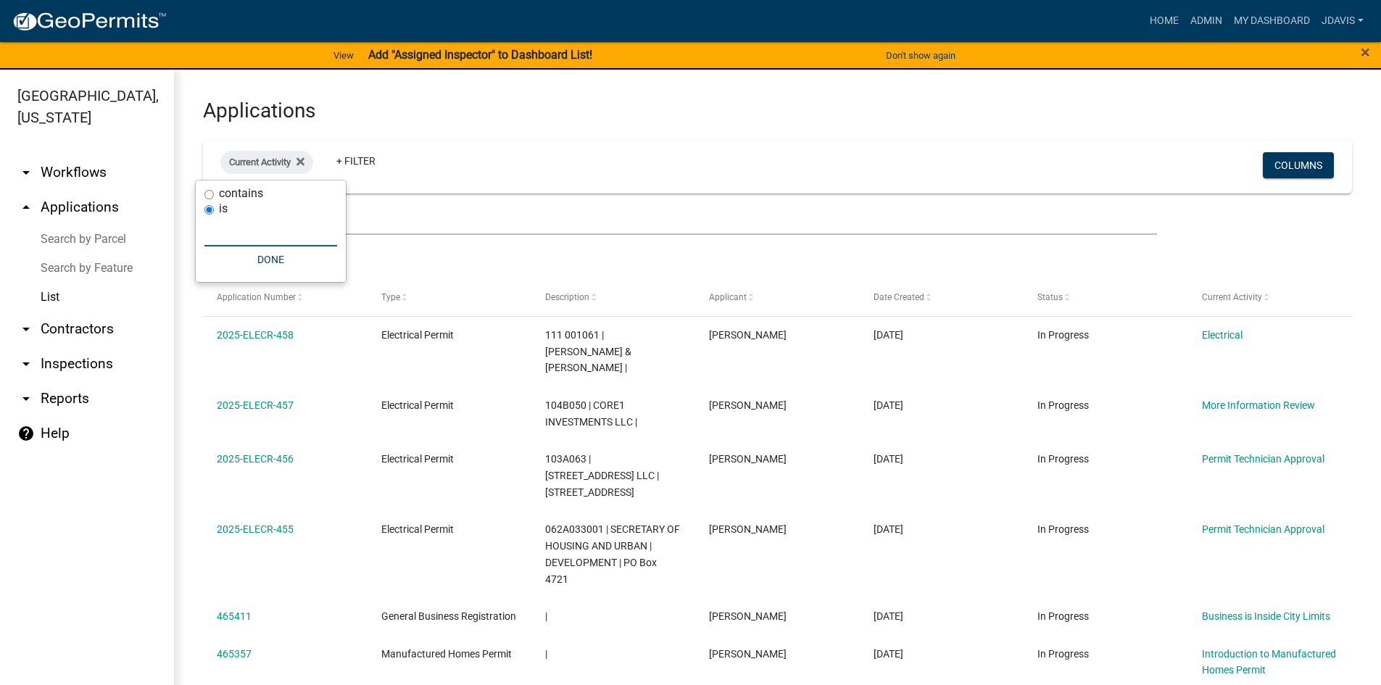
click at [250, 220] on input "text" at bounding box center [270, 232] width 133 height 30
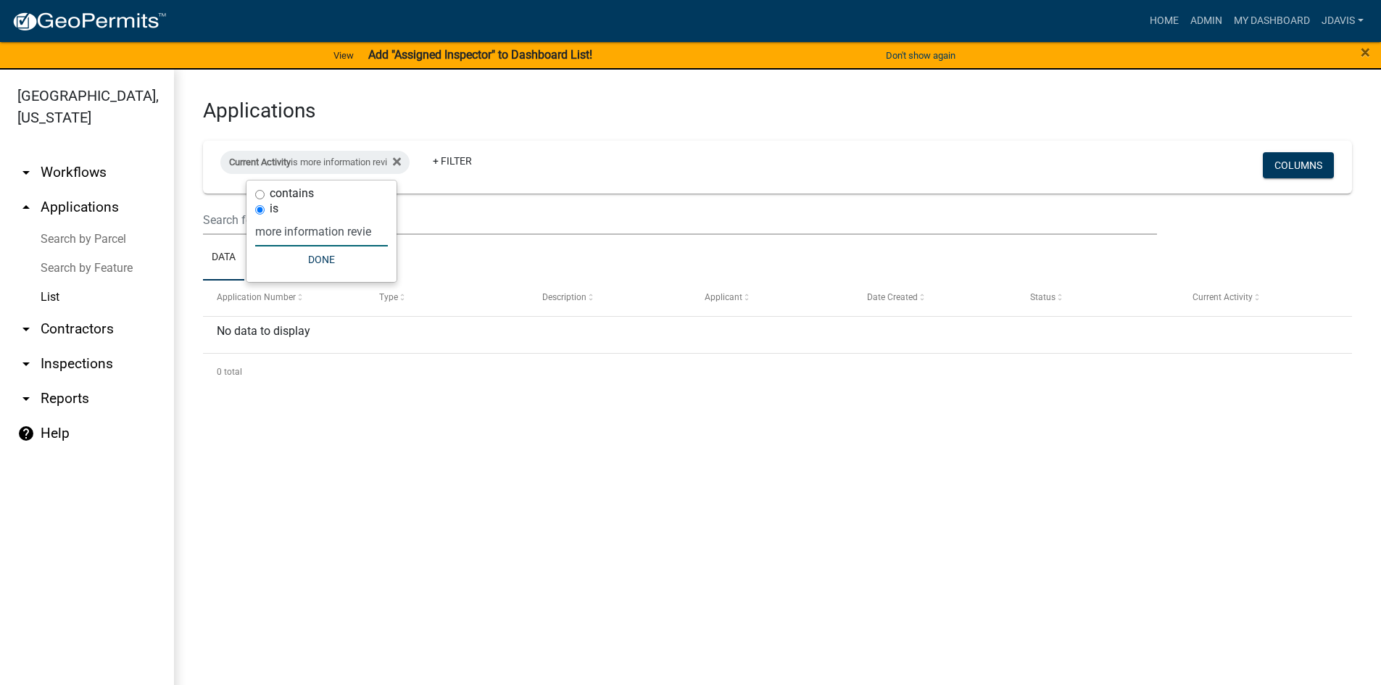
type input "more information review"
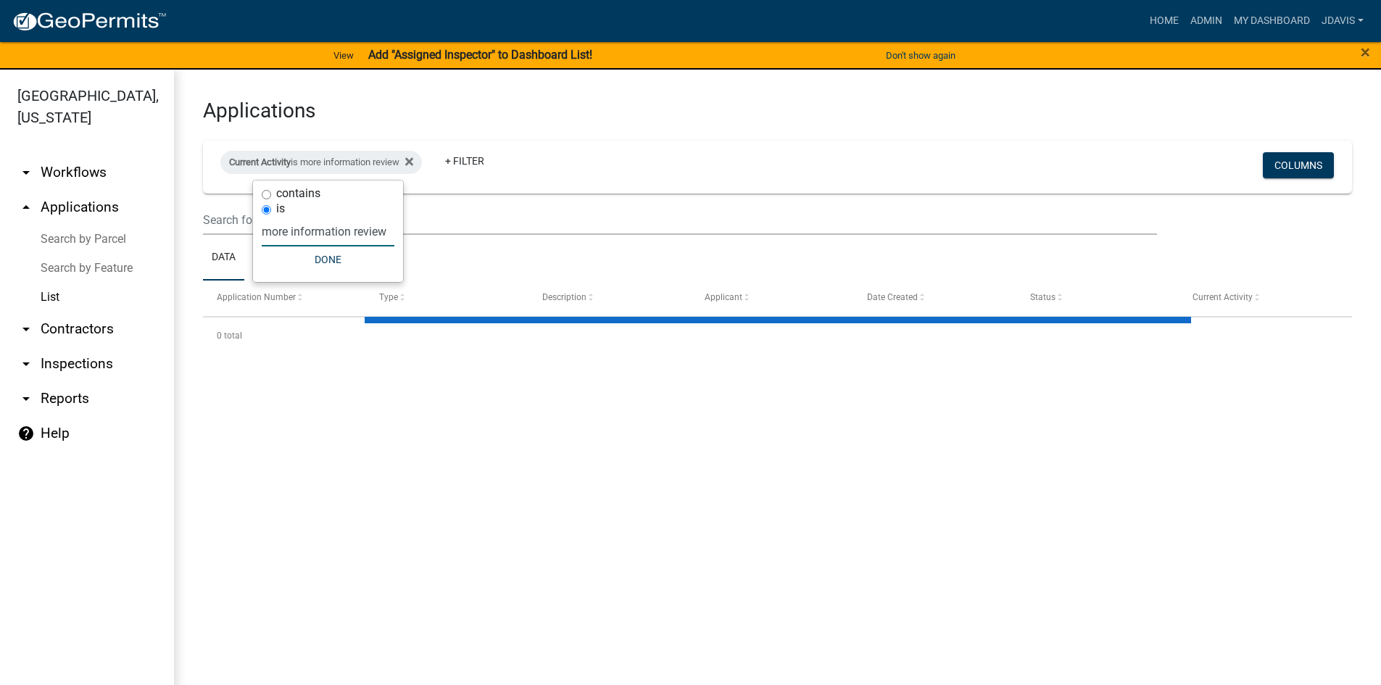
select select "2: 50"
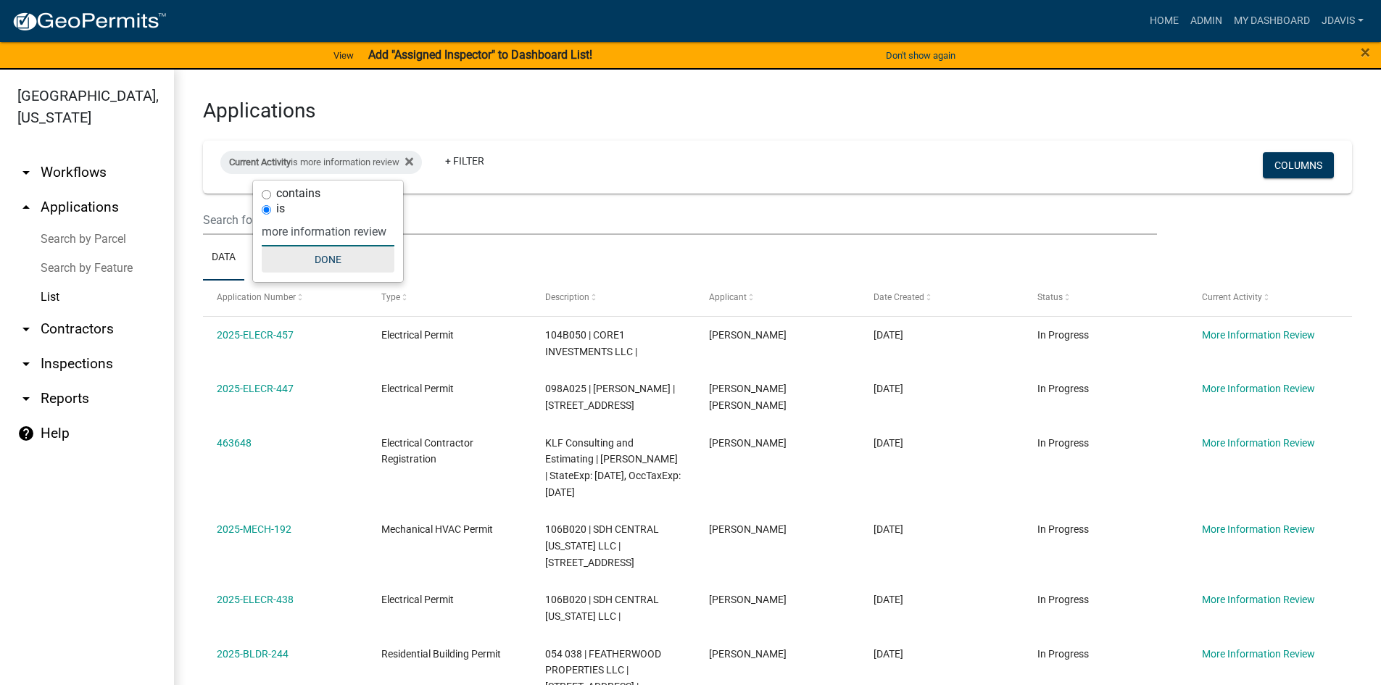
type input "more information review"
click at [358, 263] on button "Done" at bounding box center [328, 260] width 133 height 26
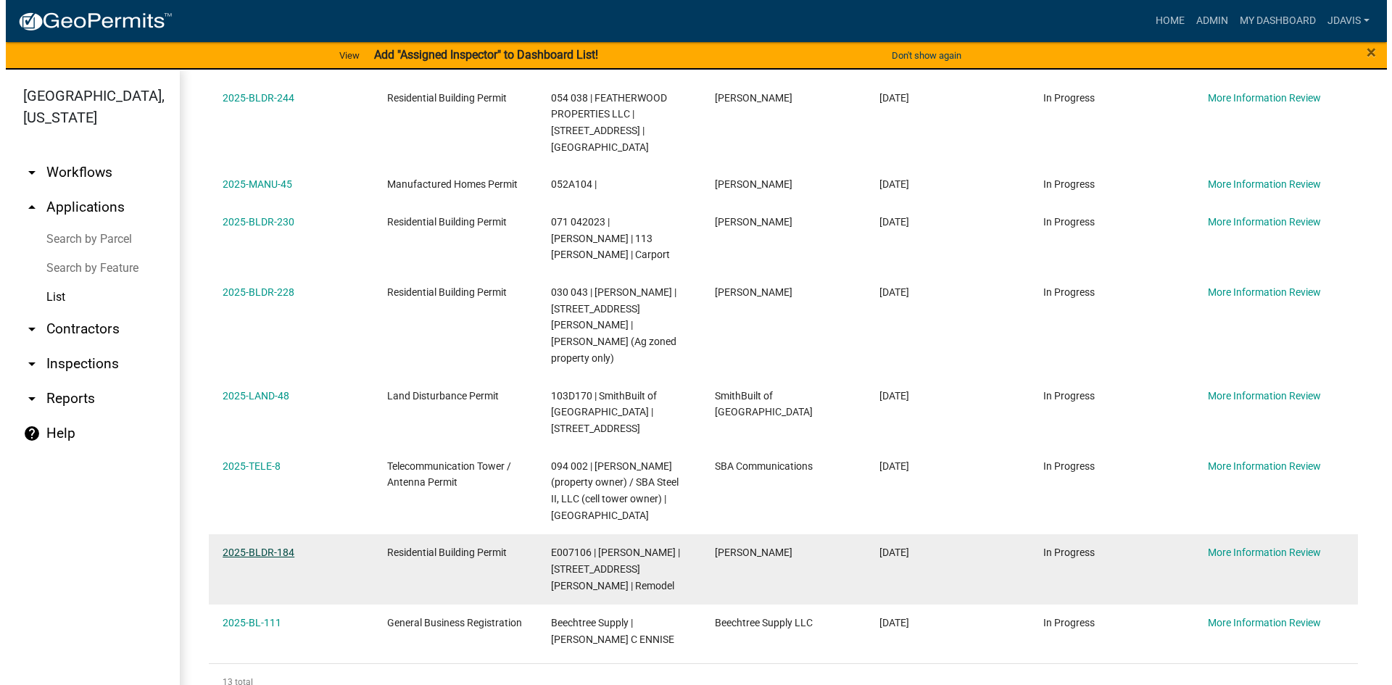
scroll to position [579, 0]
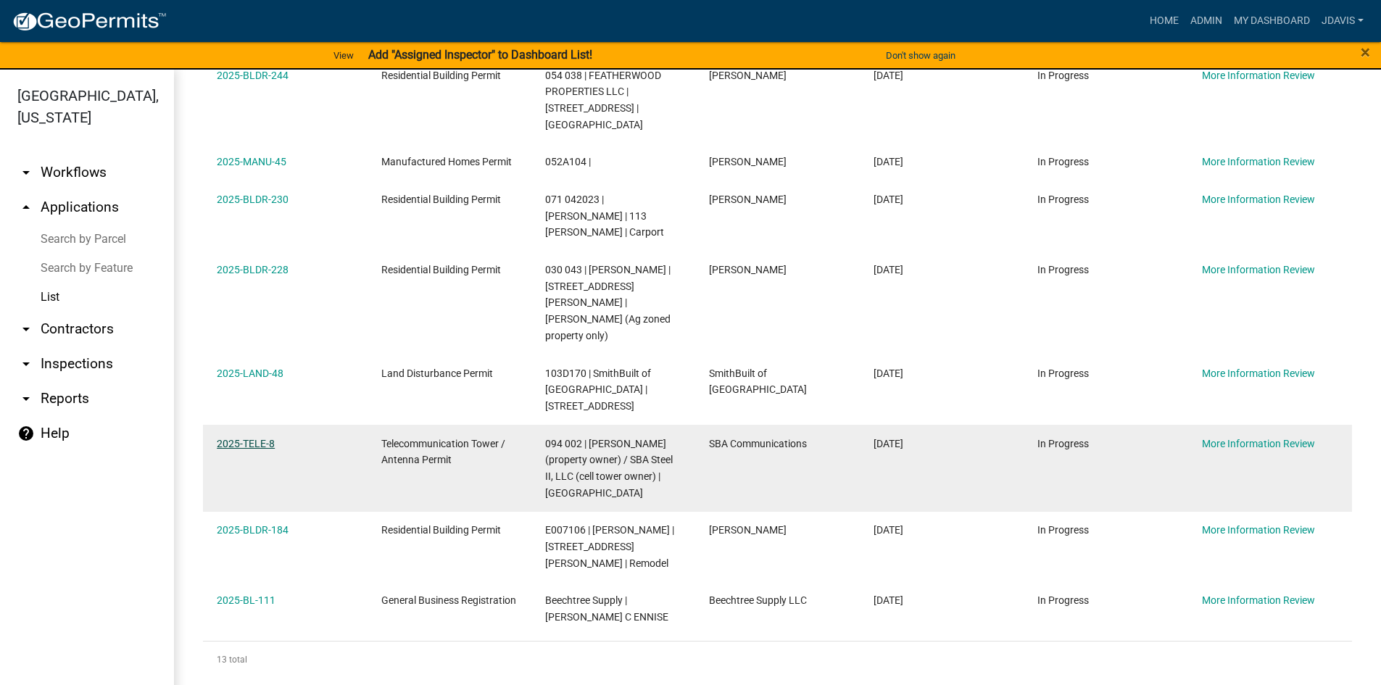
click at [262, 438] on link "2025-TELE-8" at bounding box center [246, 444] width 58 height 12
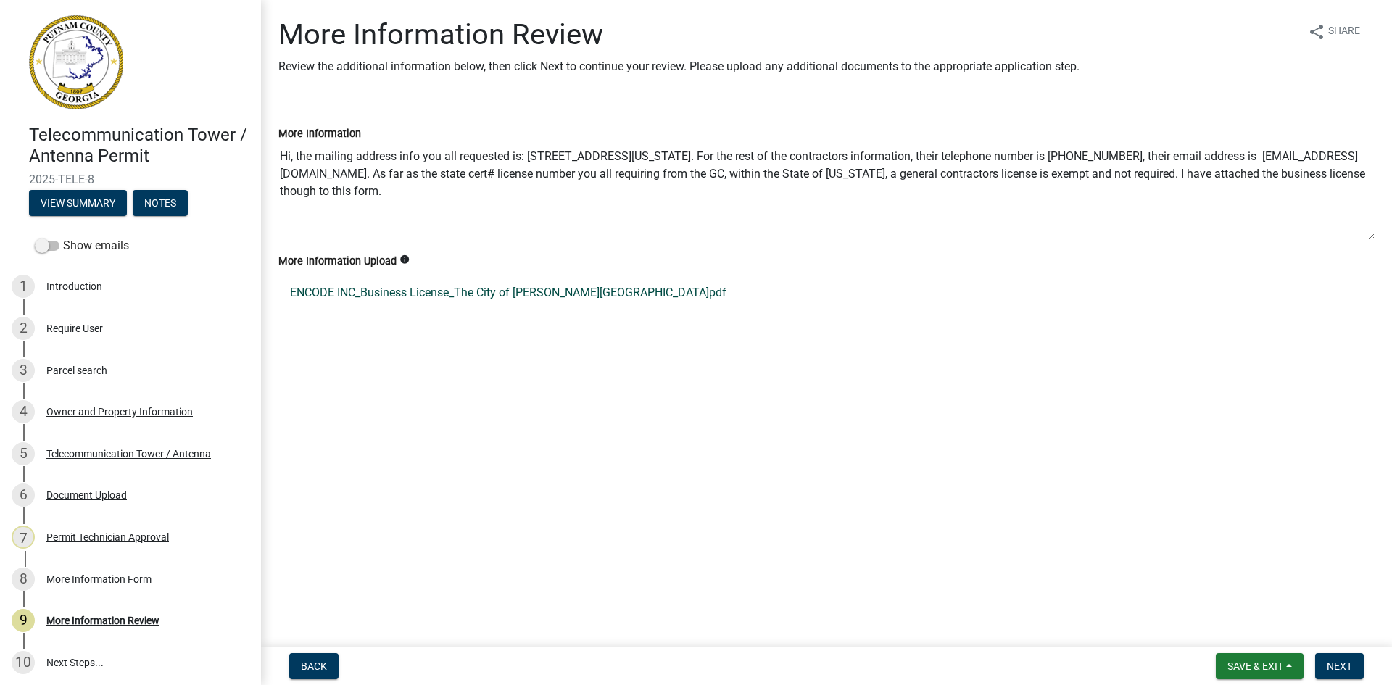
click at [542, 297] on link "ENCODE INC_Business License_The City of [PERSON_NAME][GEOGRAPHIC_DATA]pdf" at bounding box center [826, 293] width 1096 height 35
click at [102, 199] on button "View Summary" at bounding box center [78, 203] width 98 height 26
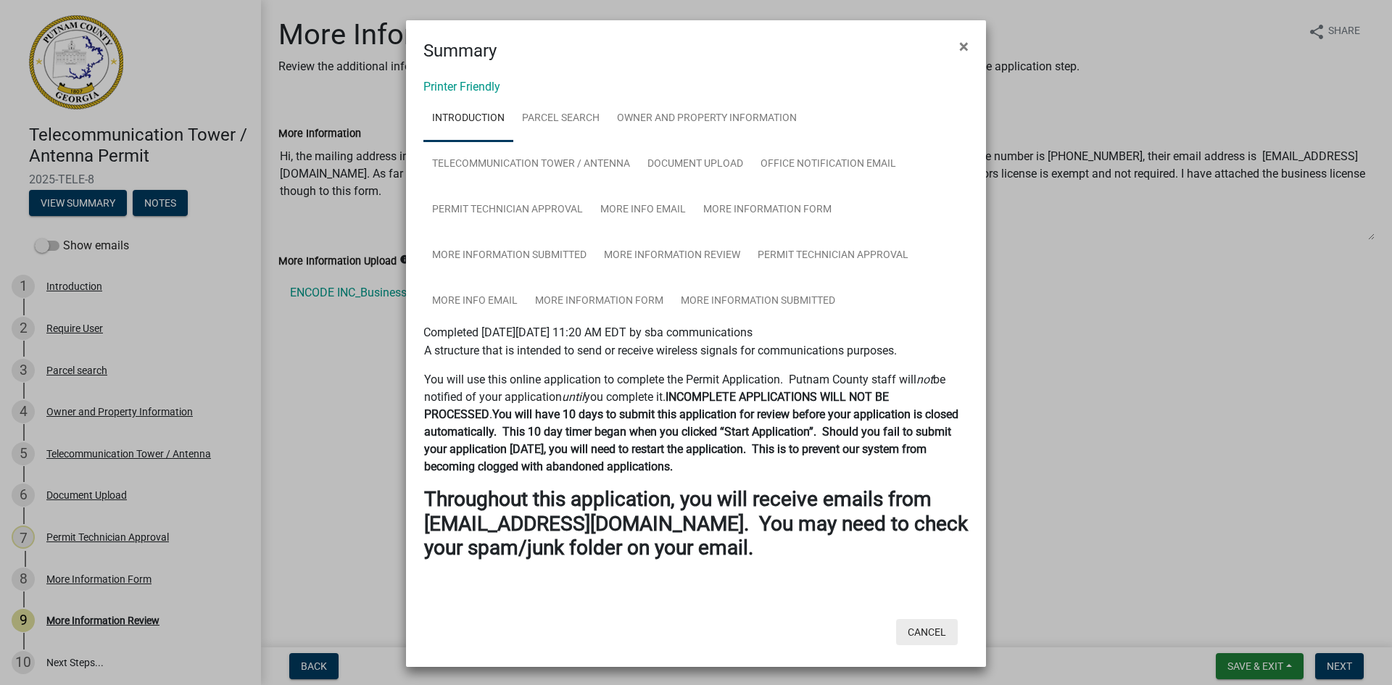
click at [911, 634] on button "Cancel" at bounding box center [927, 632] width 62 height 26
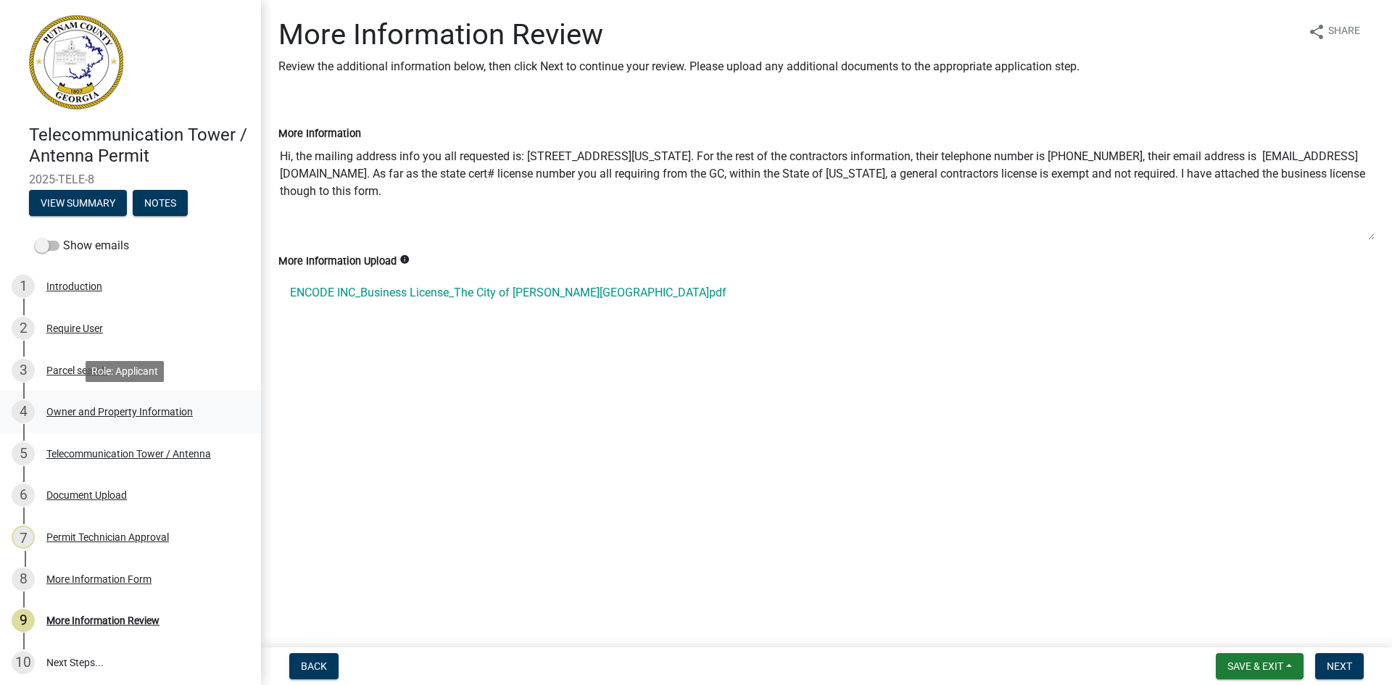
click at [123, 407] on div "Owner and Property Information" at bounding box center [119, 412] width 146 height 10
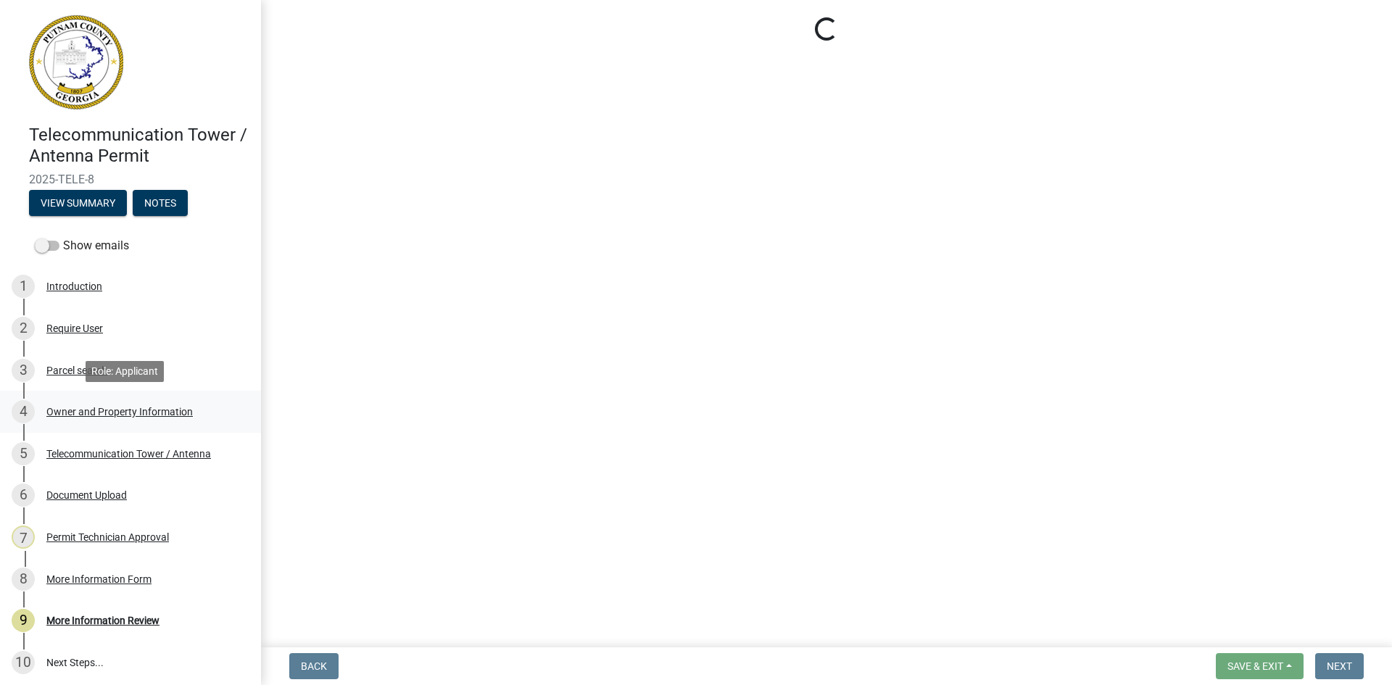
select select "a4366e26-0f82-401b-a682-956e4112ff86"
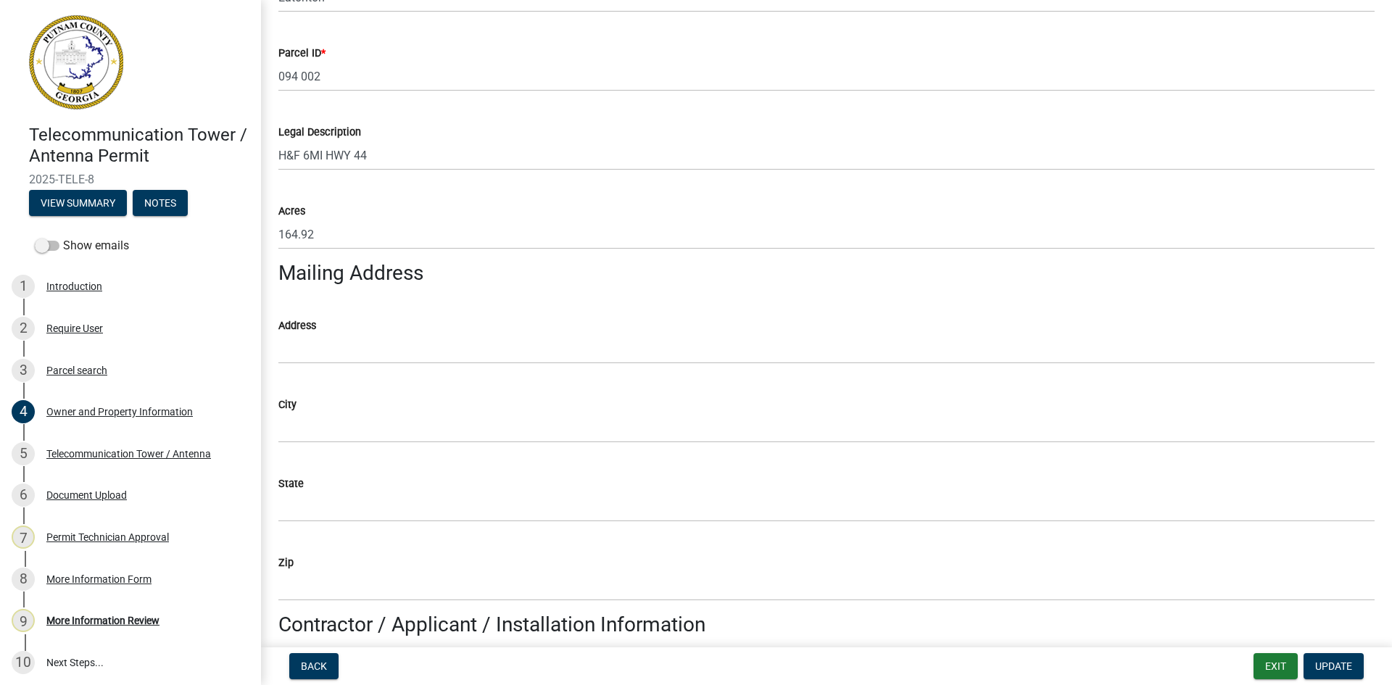
scroll to position [653, 0]
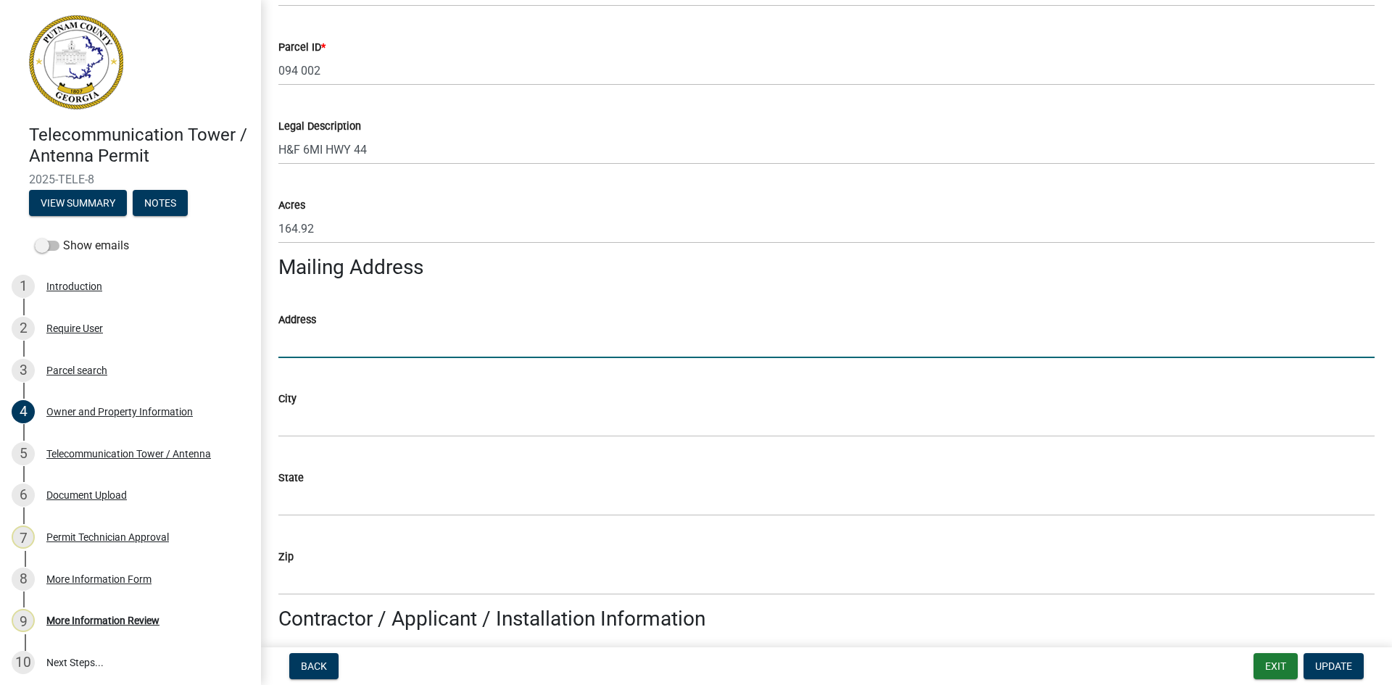
click at [326, 349] on input "Address" at bounding box center [826, 343] width 1096 height 30
type input "[STREET_ADDRESS]"
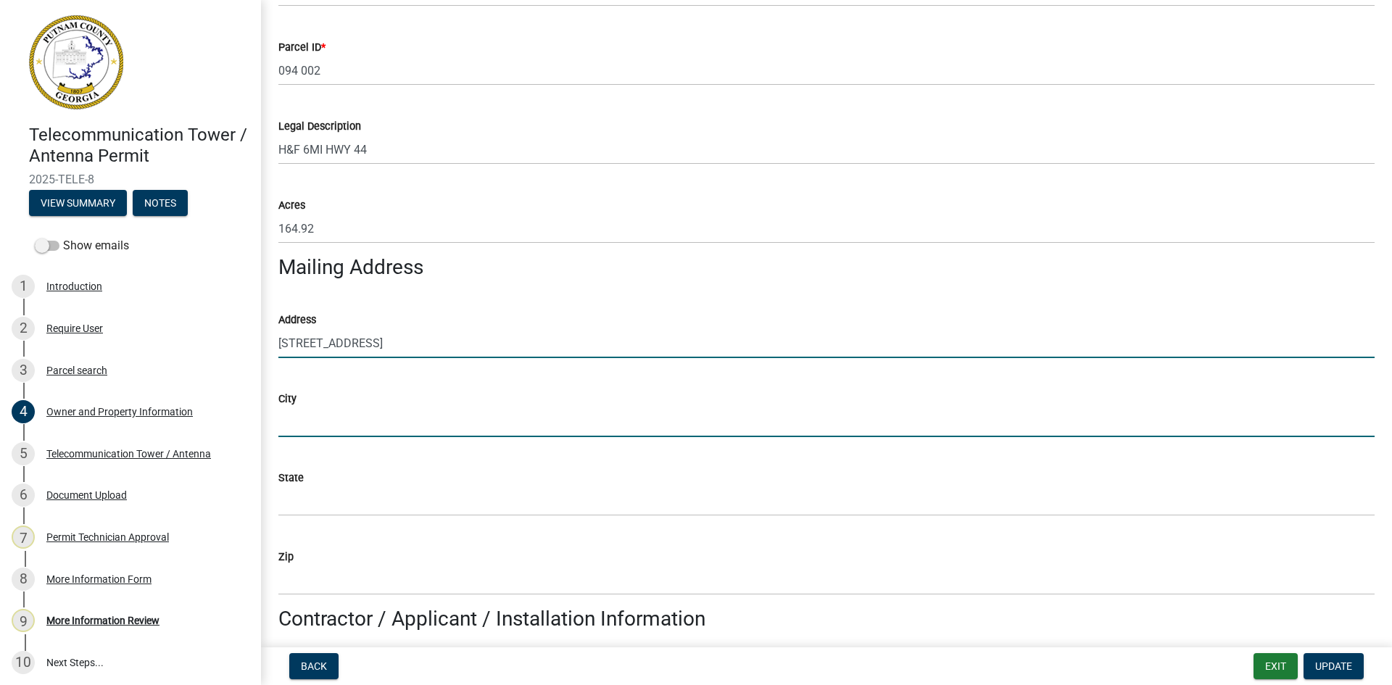
click at [336, 437] on input "City" at bounding box center [826, 422] width 1096 height 30
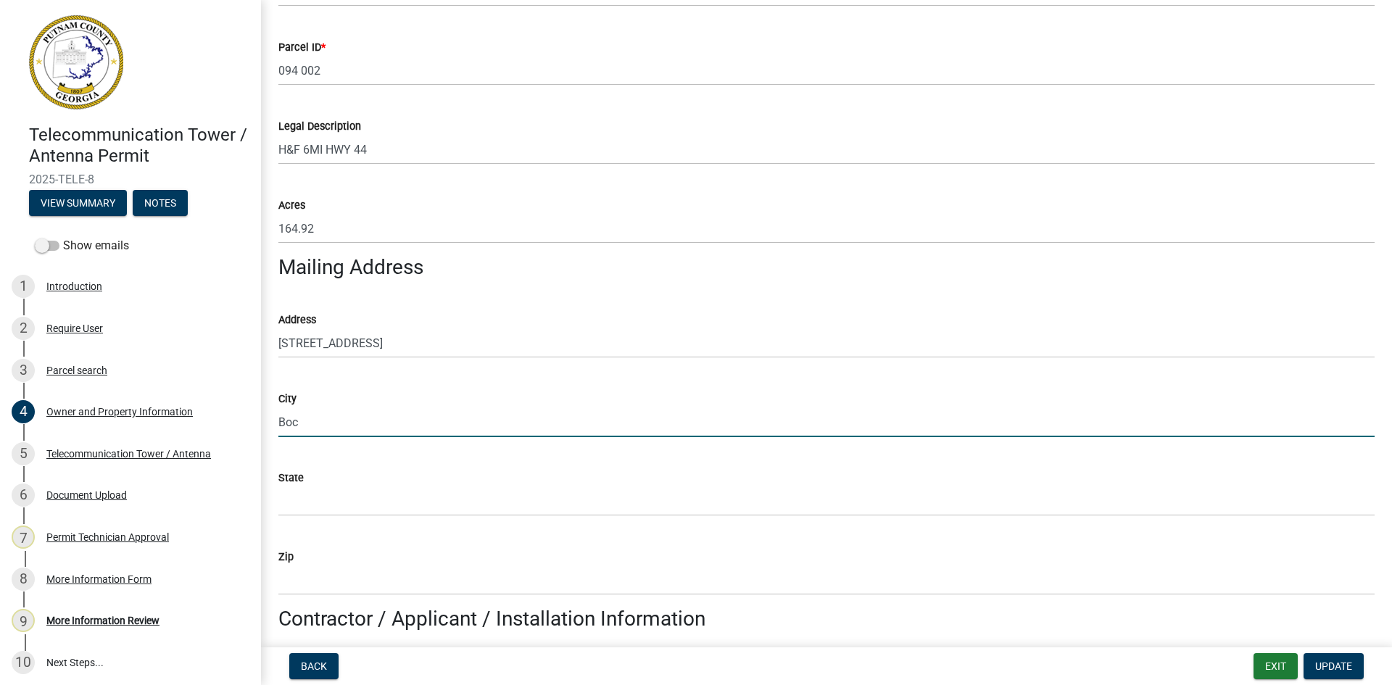
type input "Boca Raton"
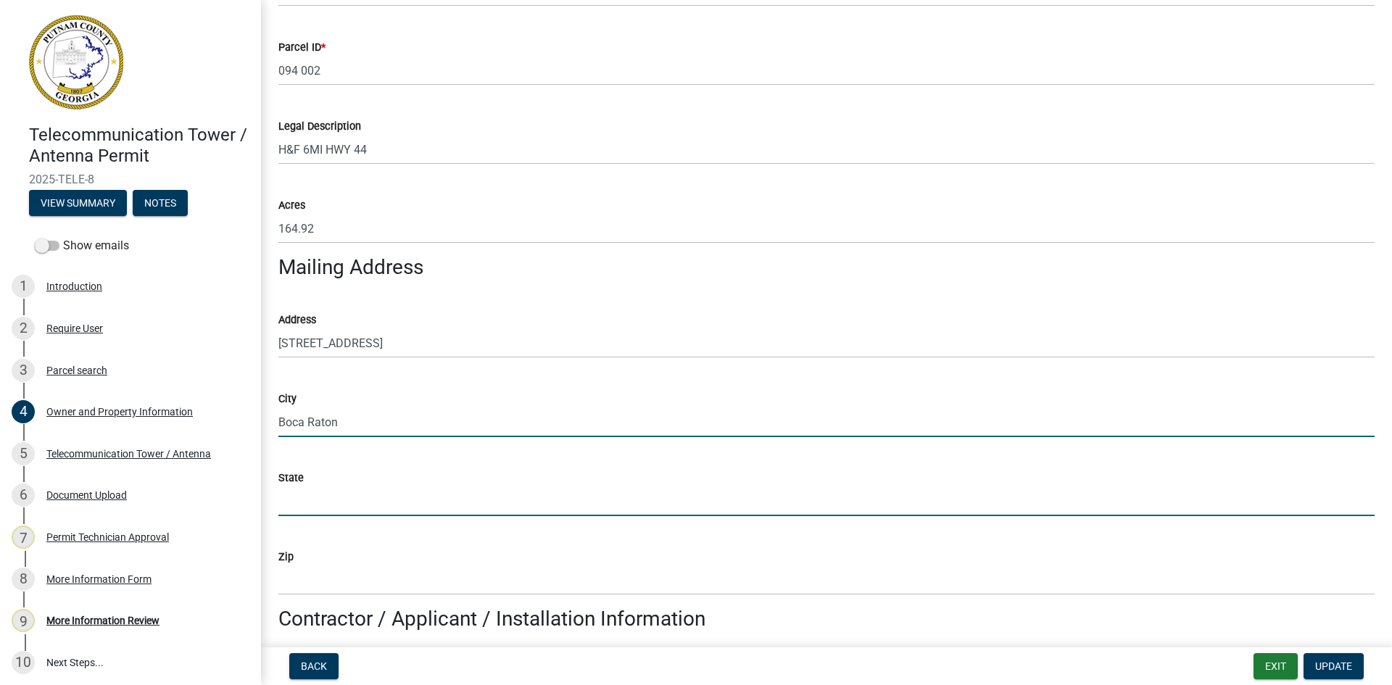
click at [324, 495] on input "State" at bounding box center [826, 502] width 1096 height 30
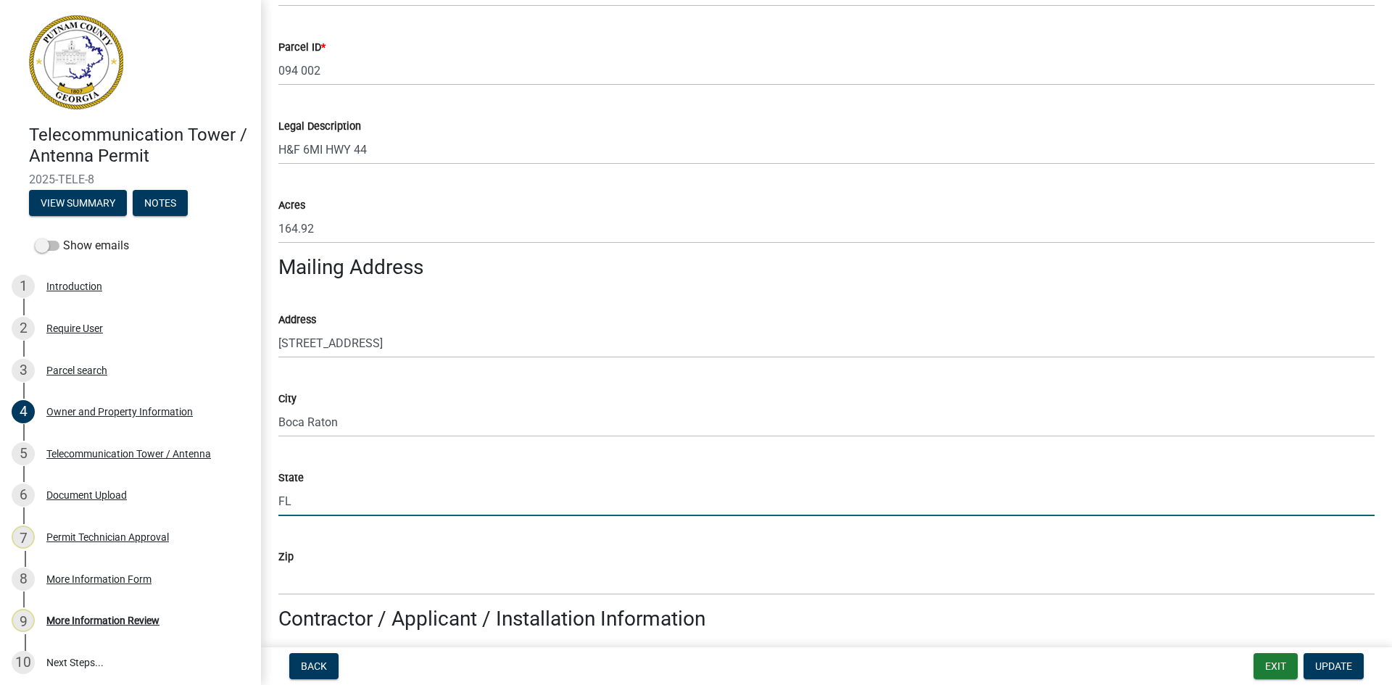
type input "FL"
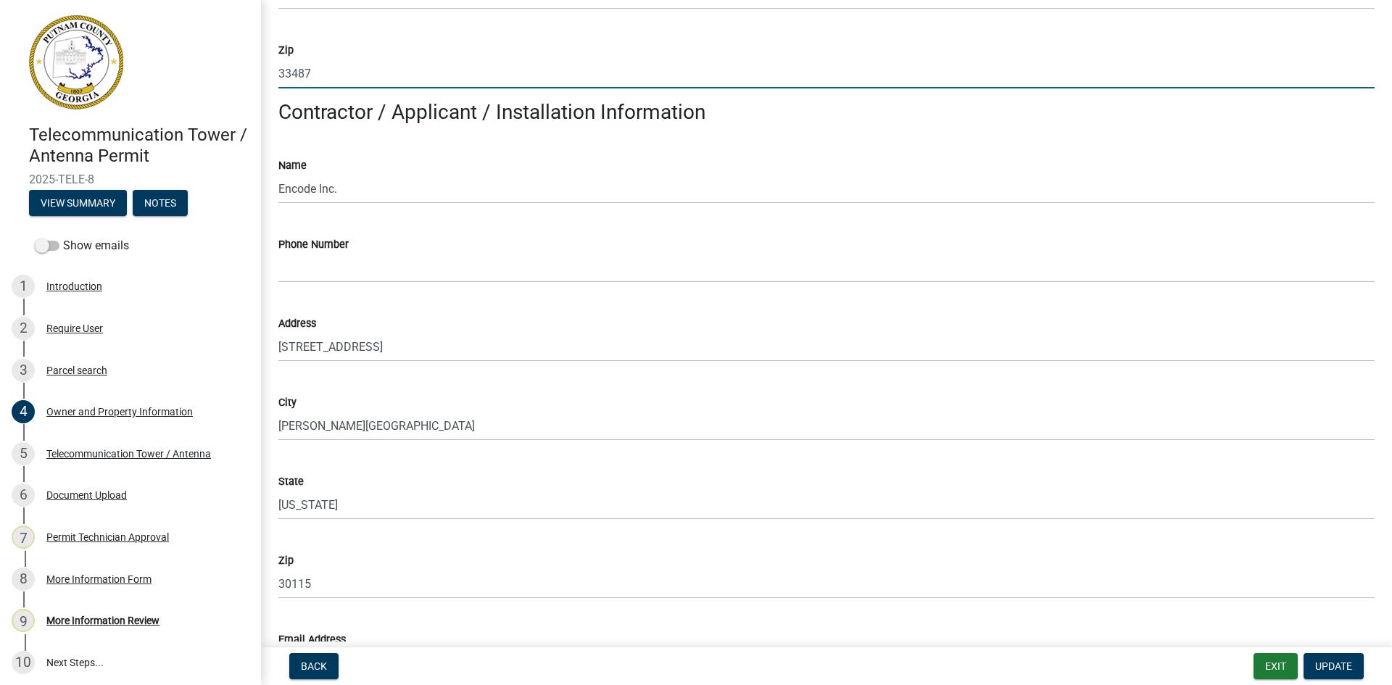
scroll to position [1160, 0]
type input "33487"
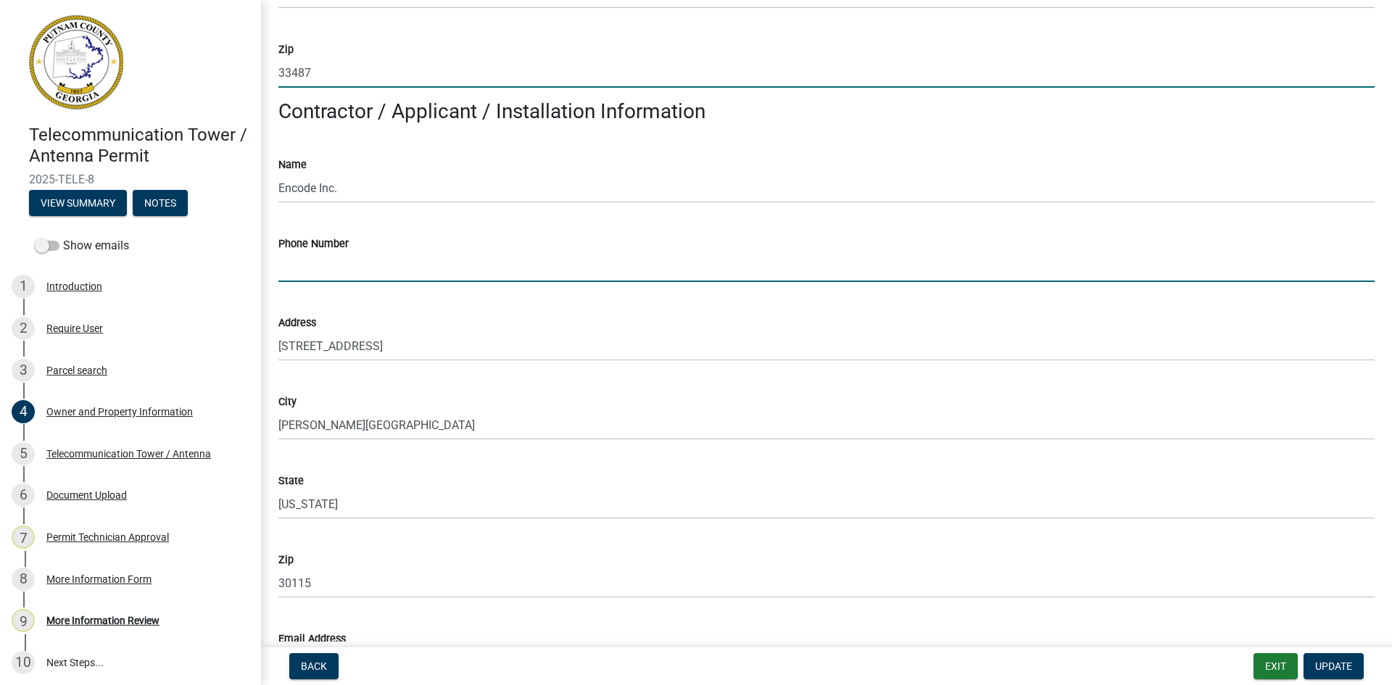
click at [352, 271] on input "Phone Number" at bounding box center [826, 267] width 1096 height 30
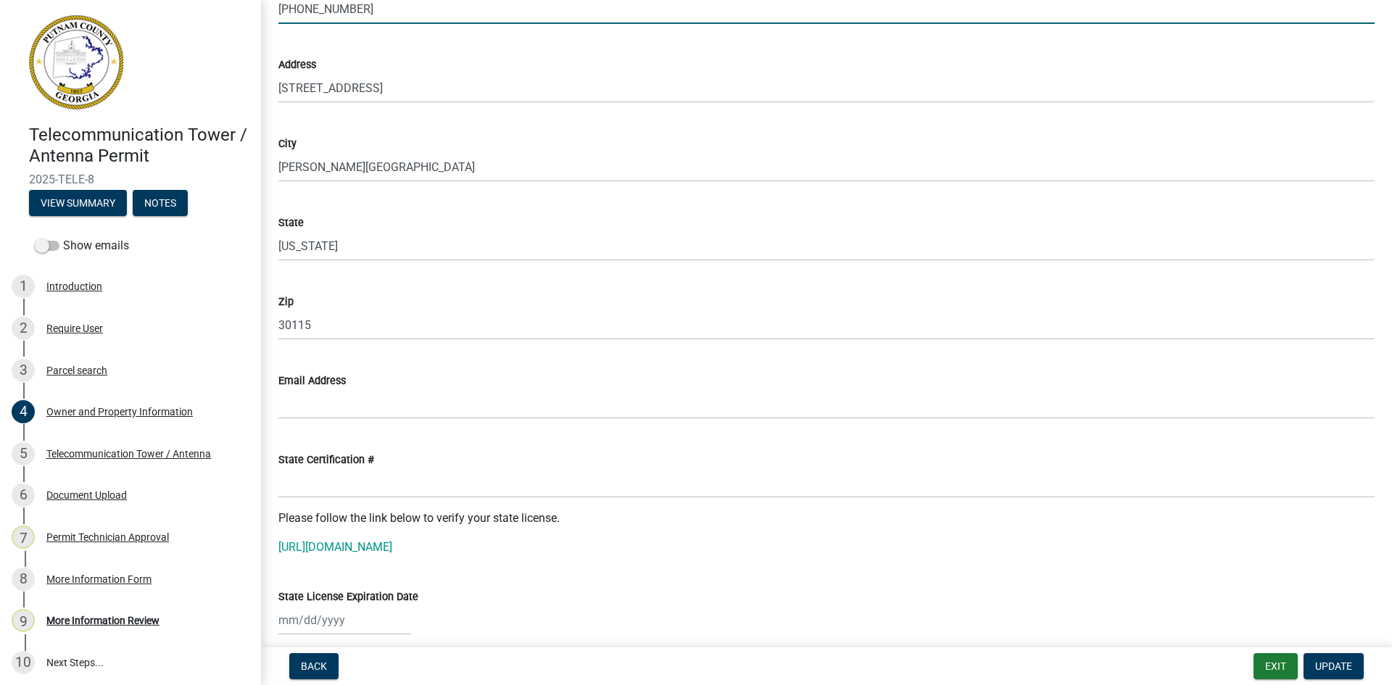
scroll to position [1450, 0]
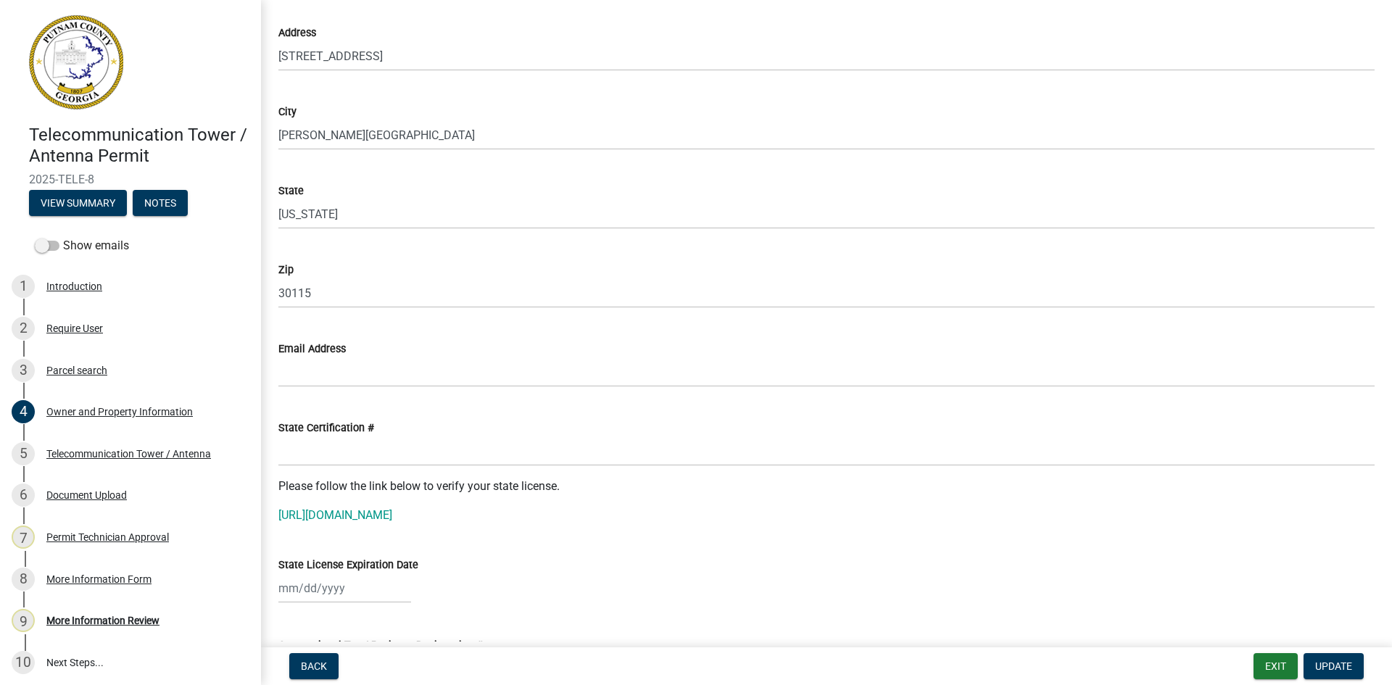
type input "[PHONE_NUMBER]"
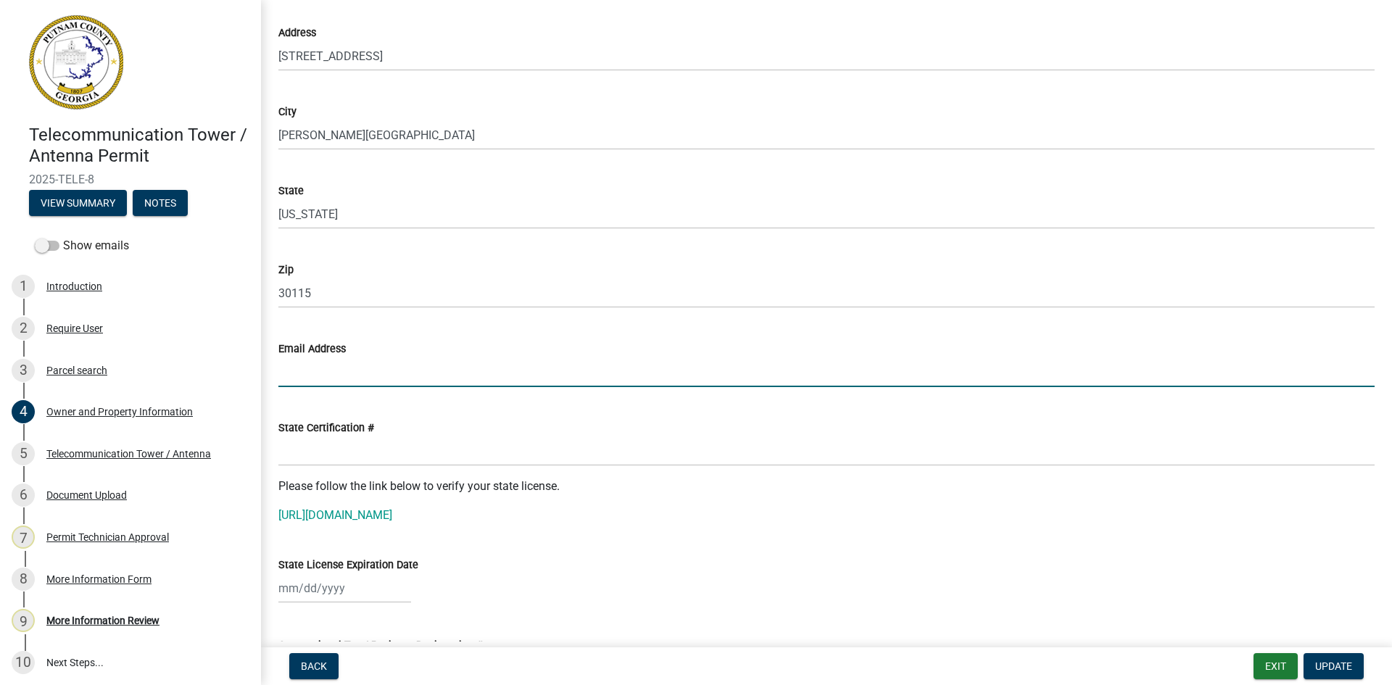
click at [342, 369] on input "Email Address" at bounding box center [826, 372] width 1096 height 30
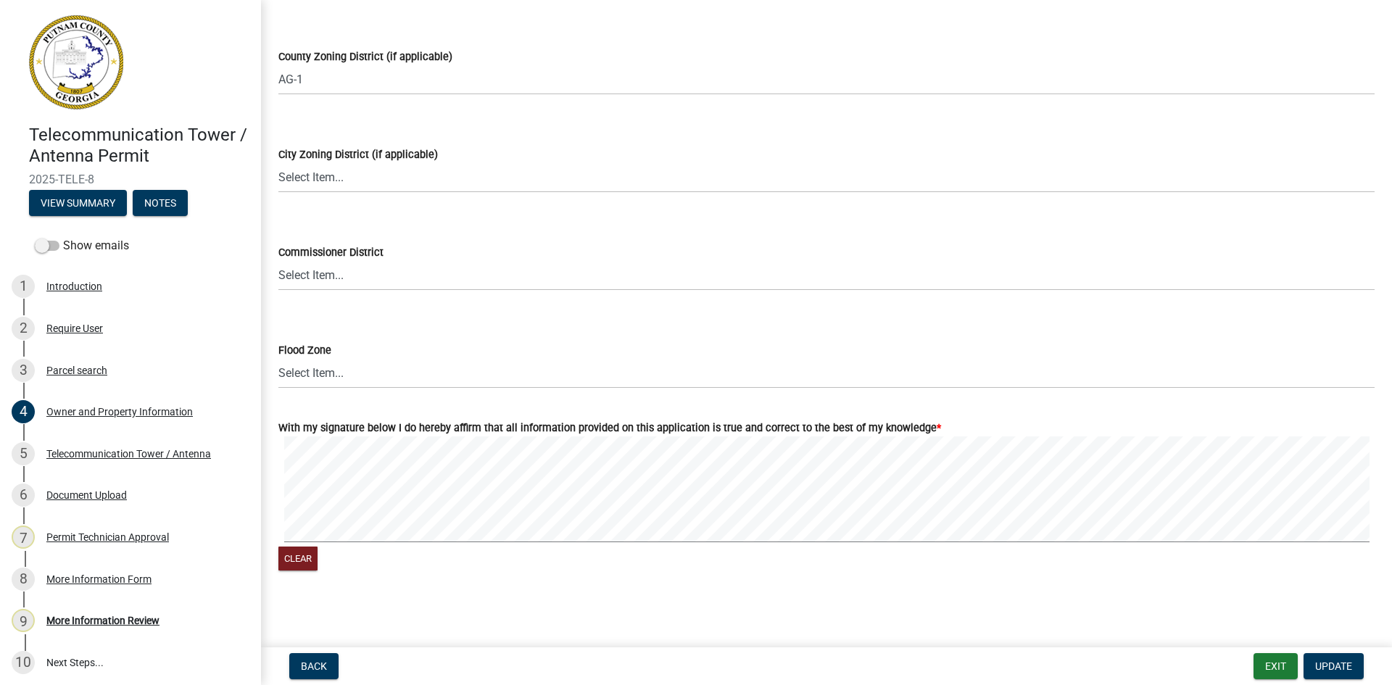
scroll to position [2454, 0]
type input "[EMAIL_ADDRESS][DOMAIN_NAME]"
click at [1339, 666] on span "Update" at bounding box center [1333, 667] width 37 height 12
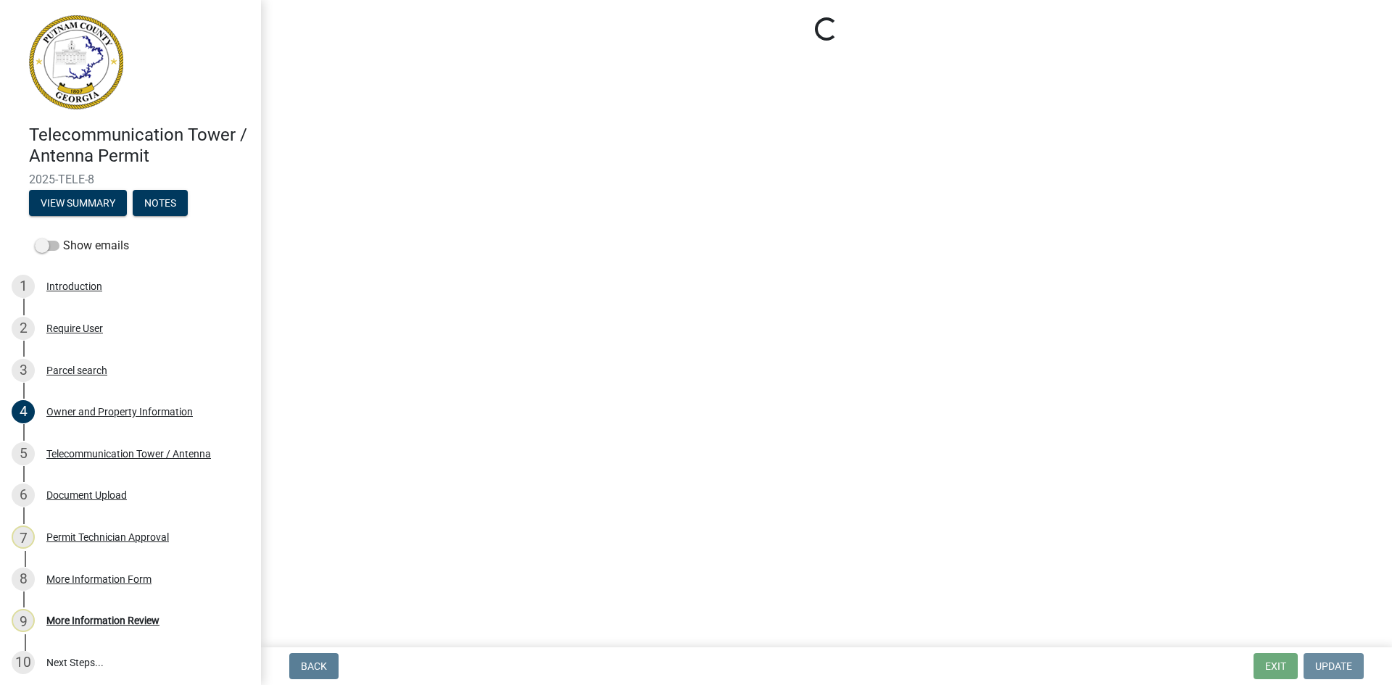
scroll to position [0, 0]
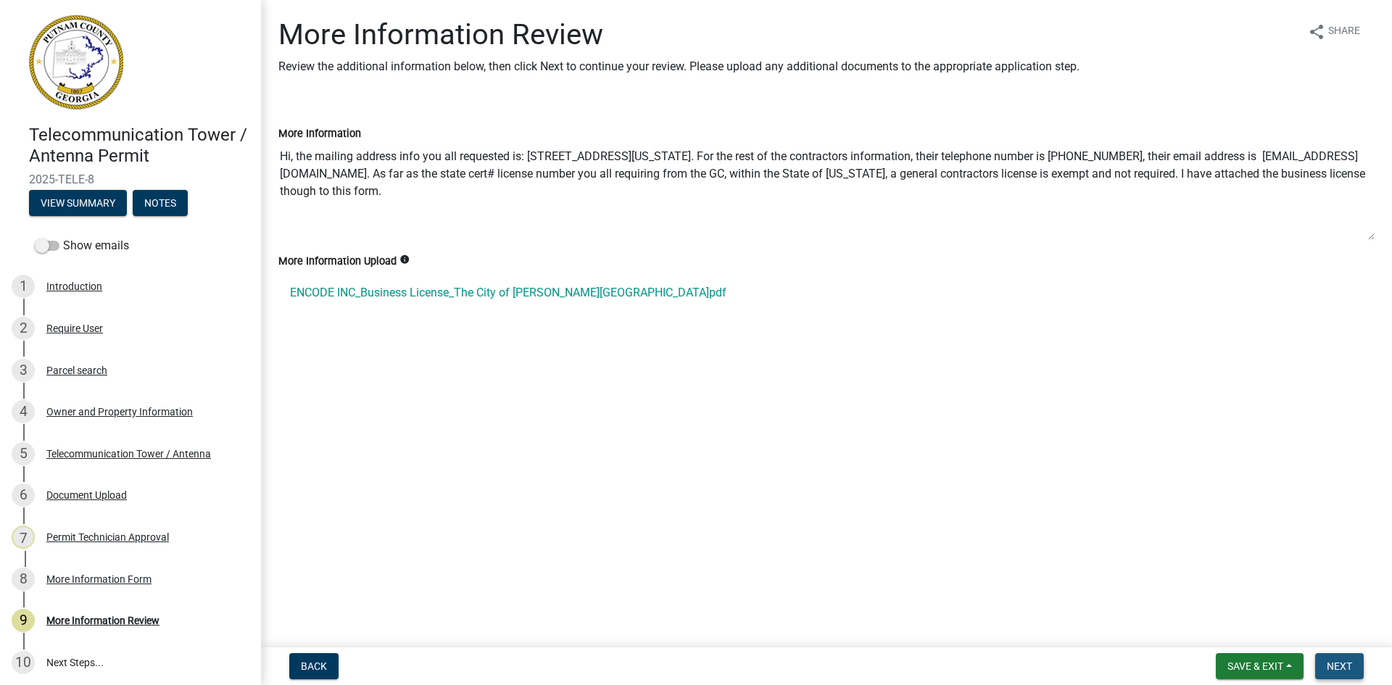
click at [1346, 663] on span "Next" at bounding box center [1339, 667] width 25 height 12
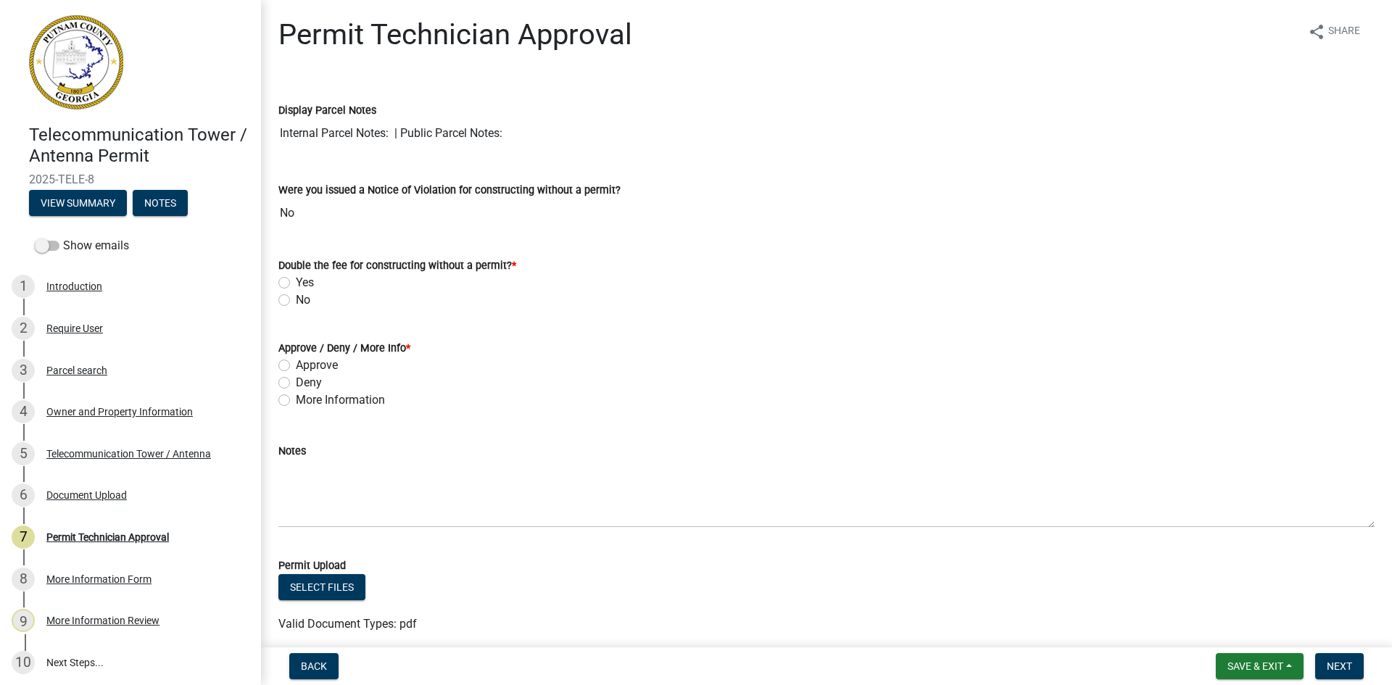
click at [296, 302] on label "No" at bounding box center [303, 299] width 15 height 17
click at [296, 301] on input "No" at bounding box center [300, 295] width 9 height 9
radio input "true"
click at [296, 365] on label "Approve" at bounding box center [317, 365] width 42 height 17
click at [296, 365] on input "Approve" at bounding box center [300, 361] width 9 height 9
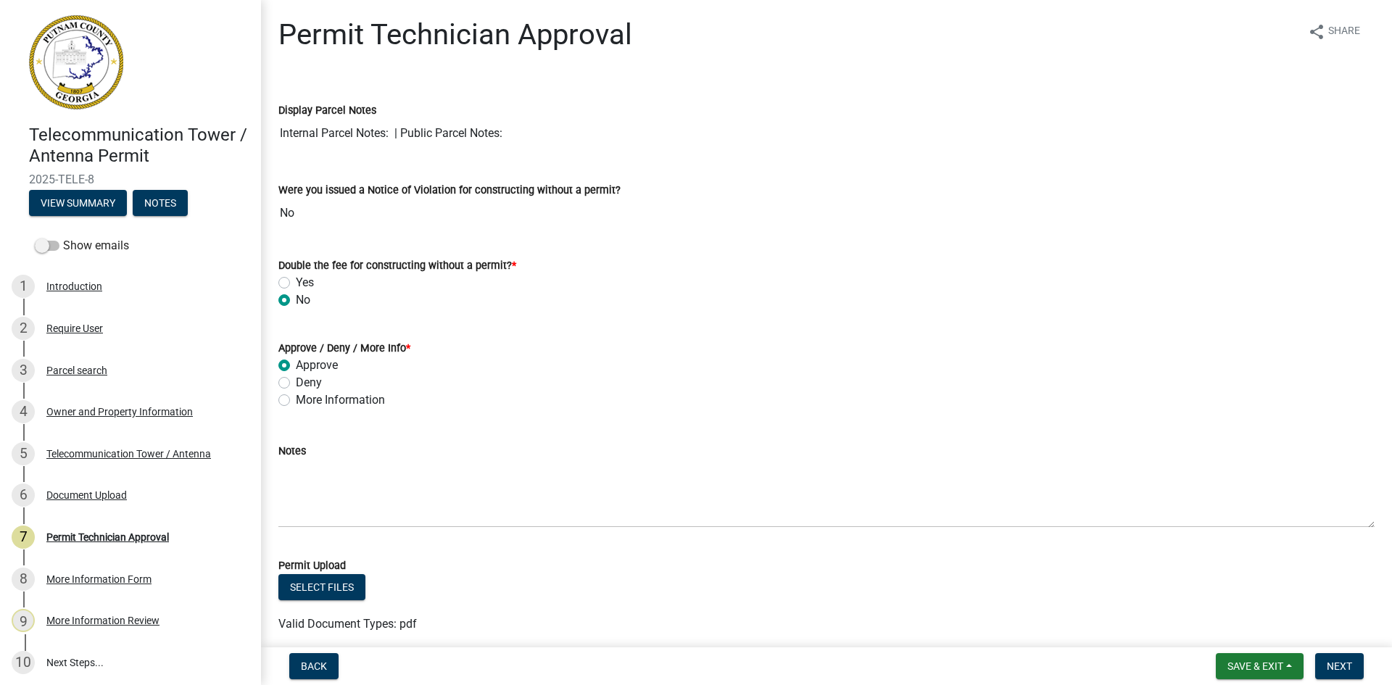
radio input "true"
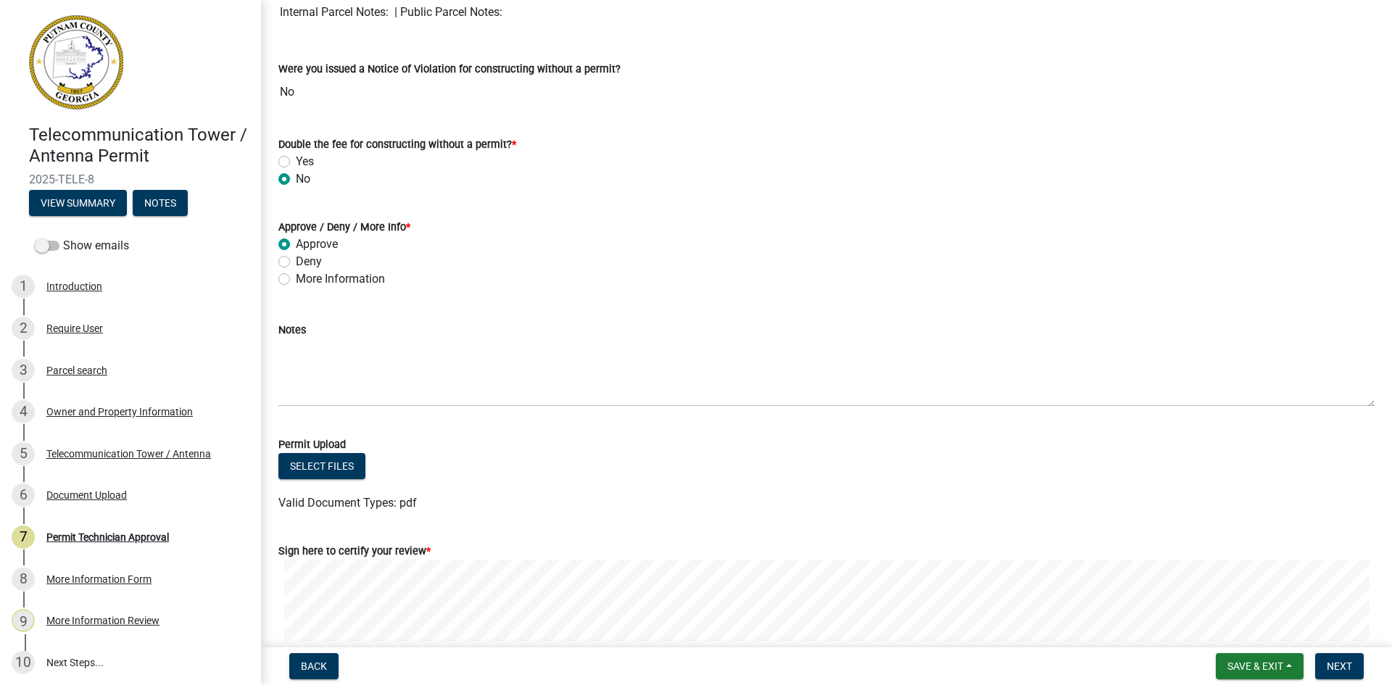
scroll to position [247, 0]
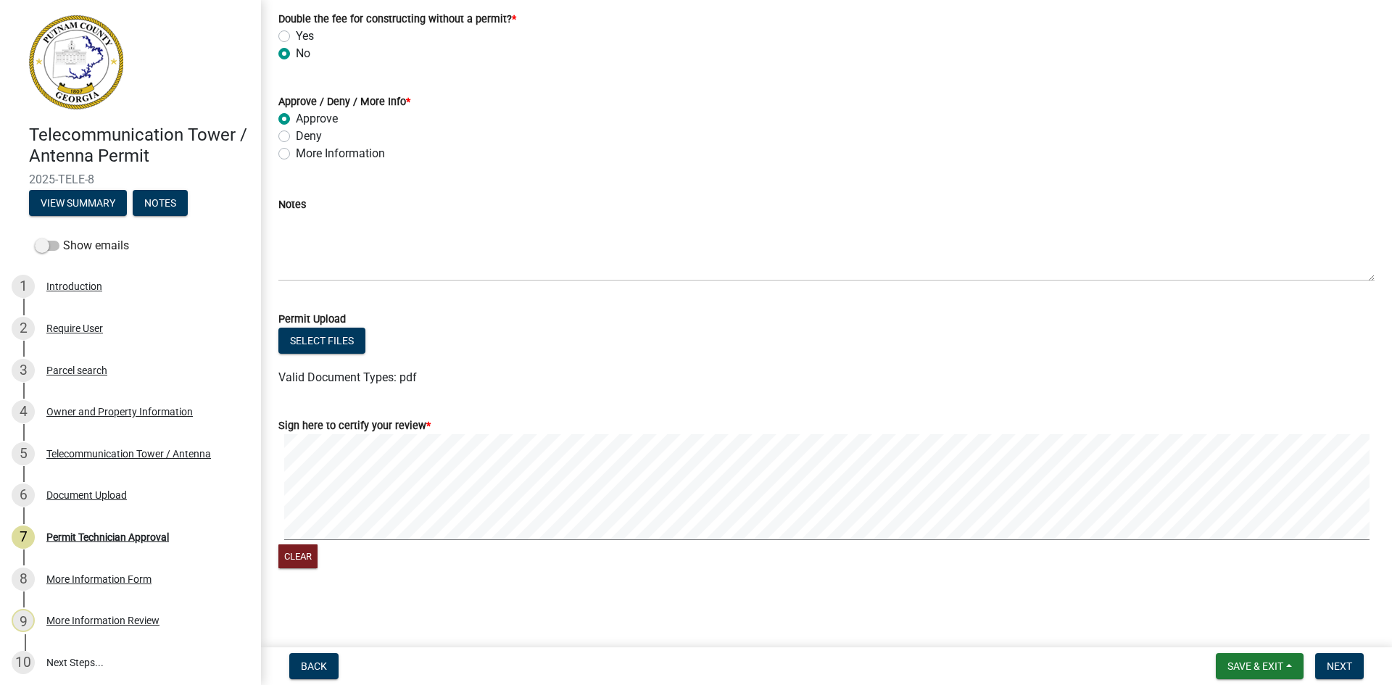
click at [919, 547] on div "Clear" at bounding box center [826, 503] width 1096 height 138
click at [1349, 669] on span "Next" at bounding box center [1339, 667] width 25 height 12
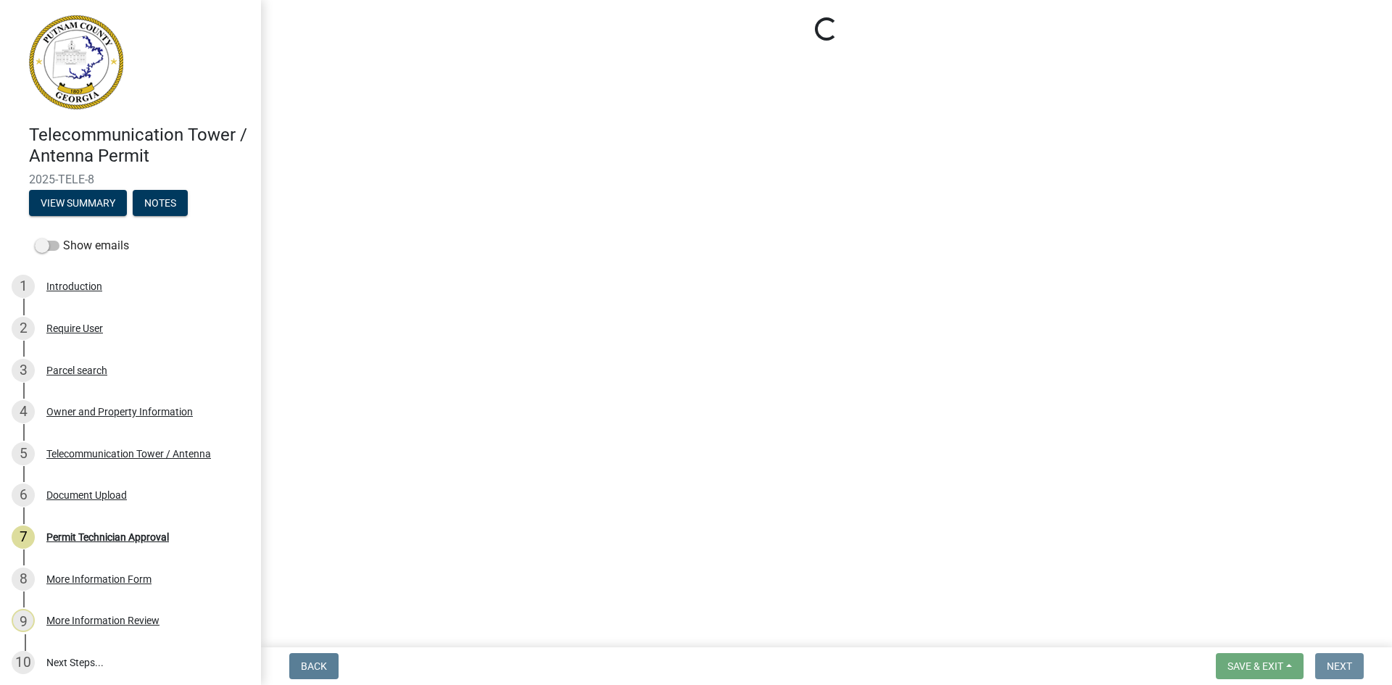
scroll to position [0, 0]
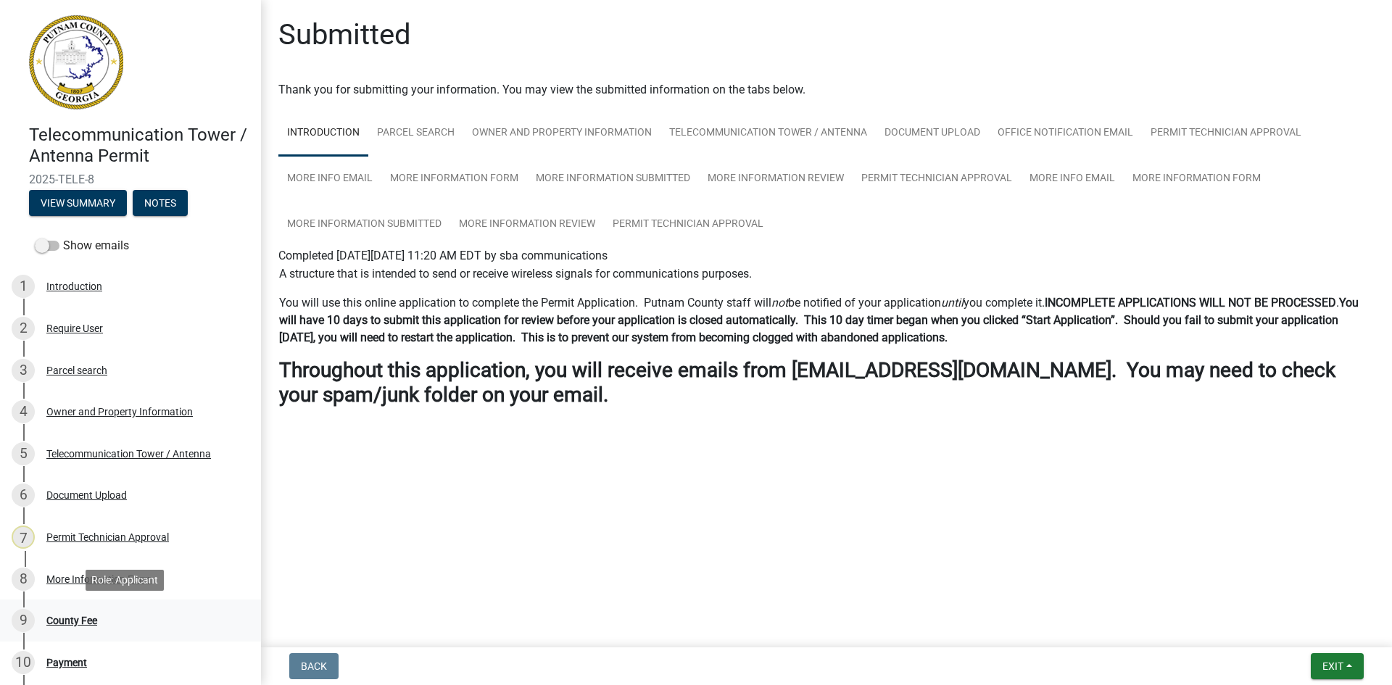
click at [91, 625] on div "County Fee" at bounding box center [71, 621] width 51 height 10
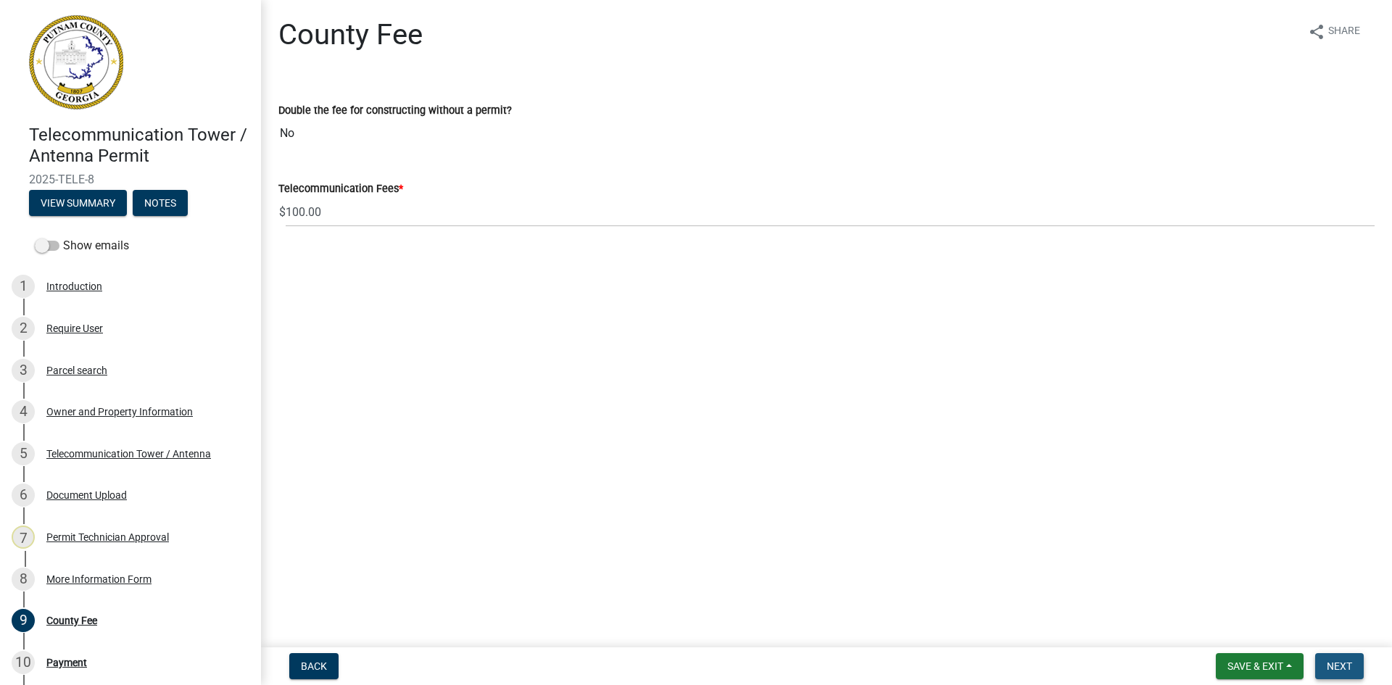
click at [1341, 666] on span "Next" at bounding box center [1339, 667] width 25 height 12
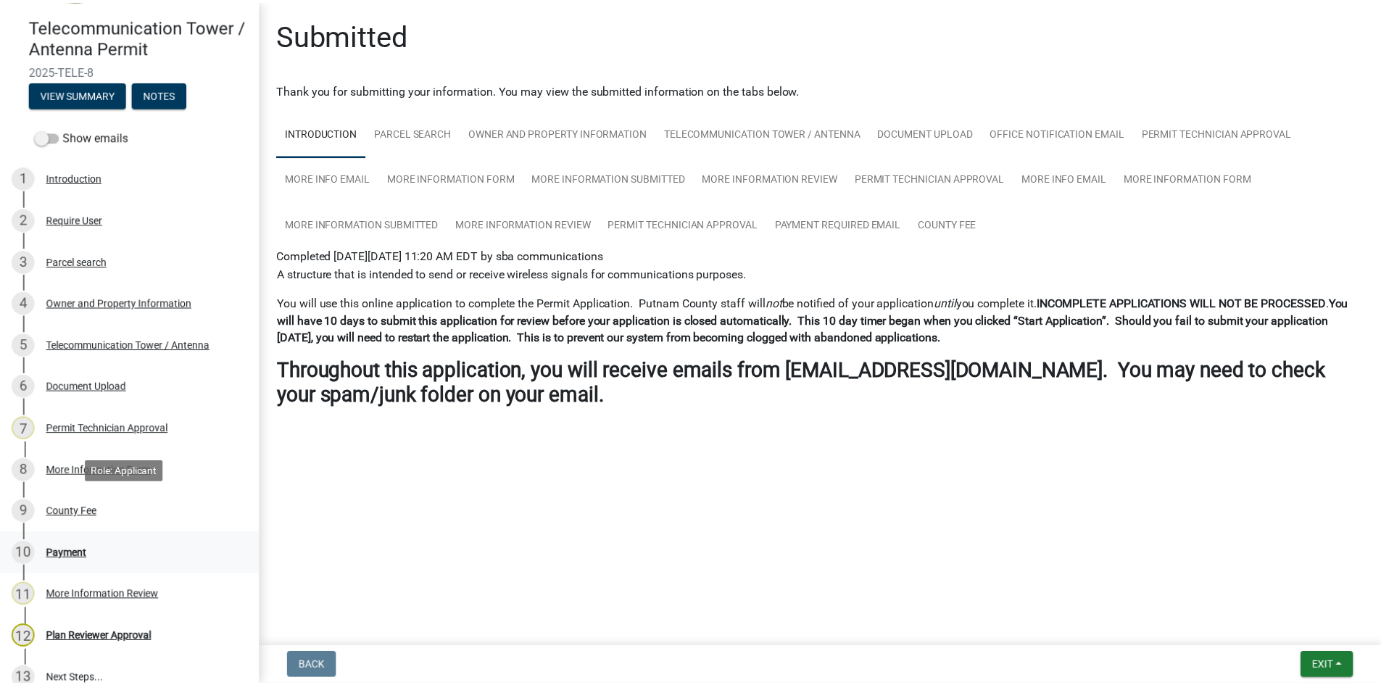
scroll to position [258, 0]
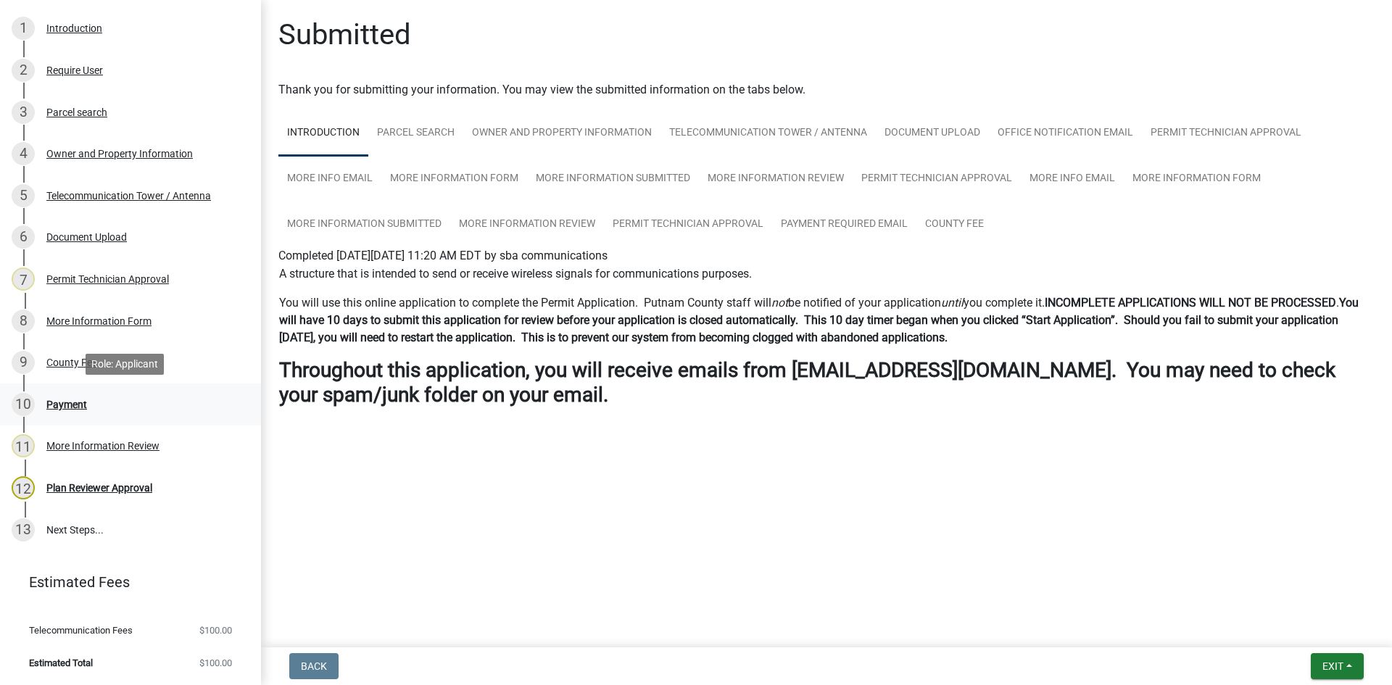
click at [73, 400] on div "Payment" at bounding box center [66, 405] width 41 height 10
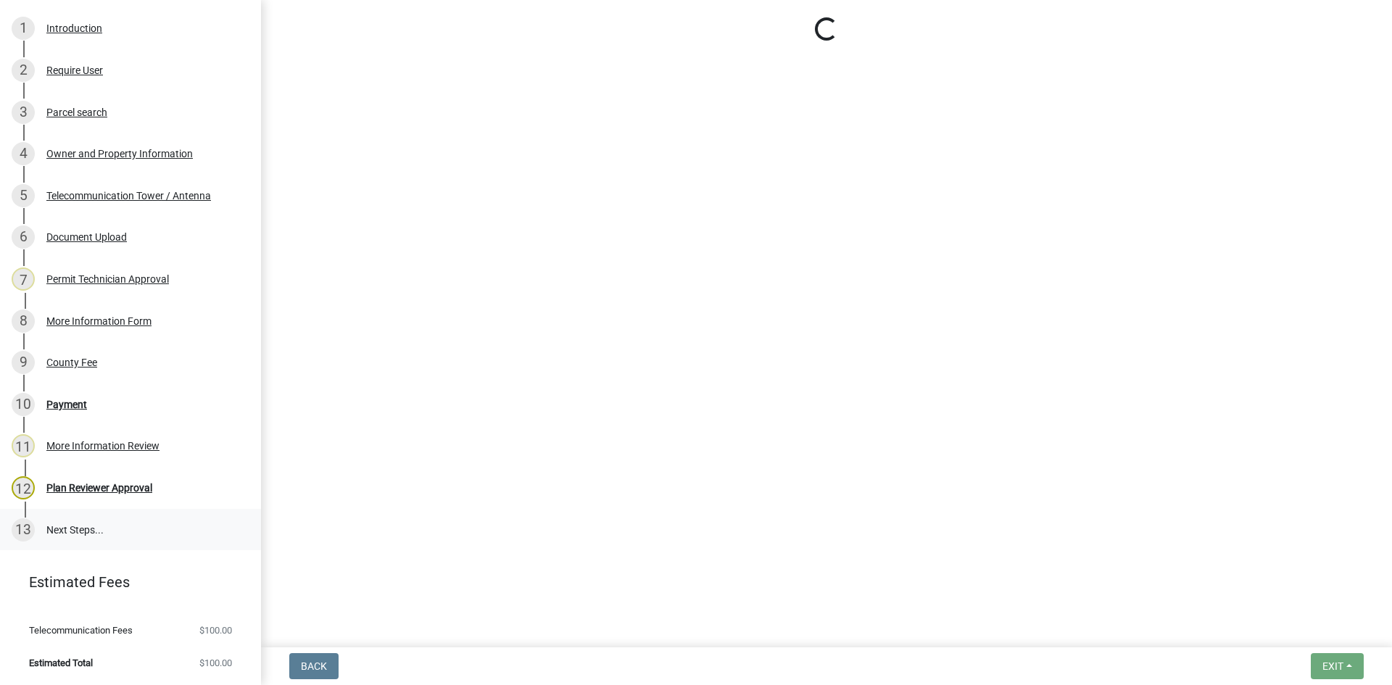
select select "3: 3"
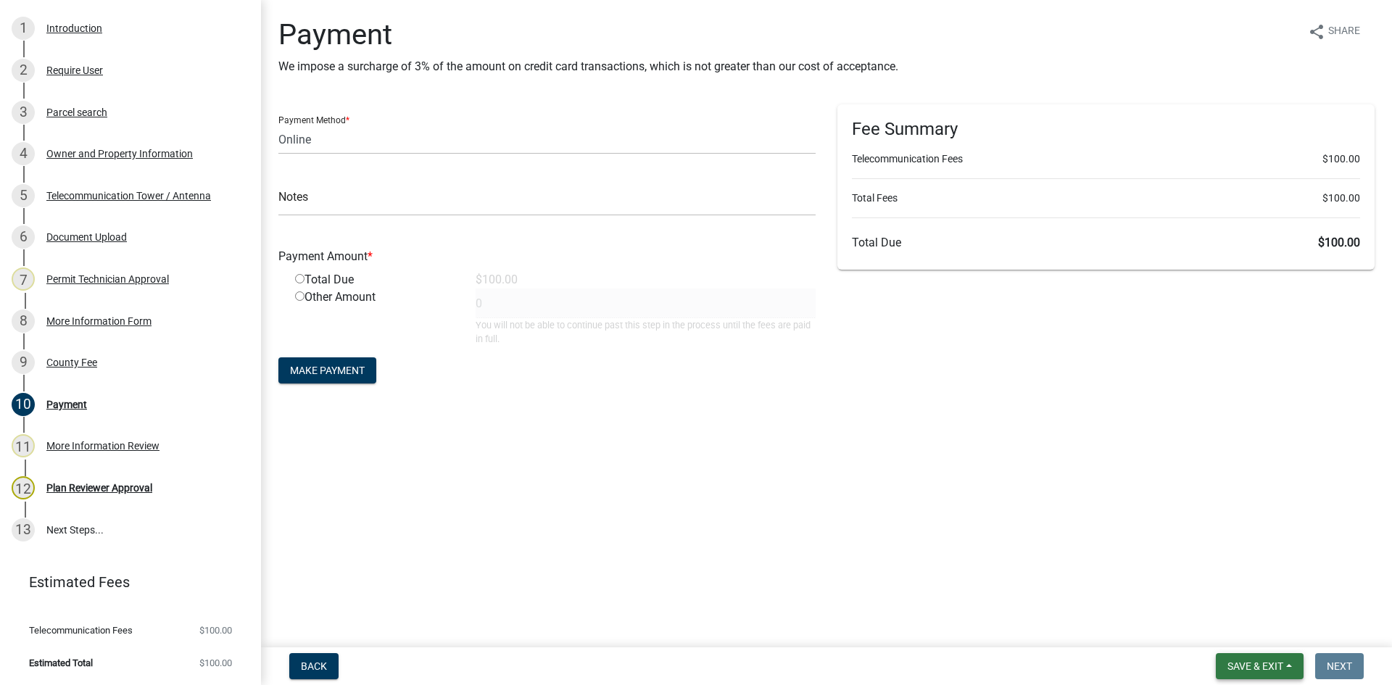
click at [1254, 666] on span "Save & Exit" at bounding box center [1256, 667] width 56 height 12
click at [1233, 624] on button "Save & Exit" at bounding box center [1246, 628] width 116 height 35
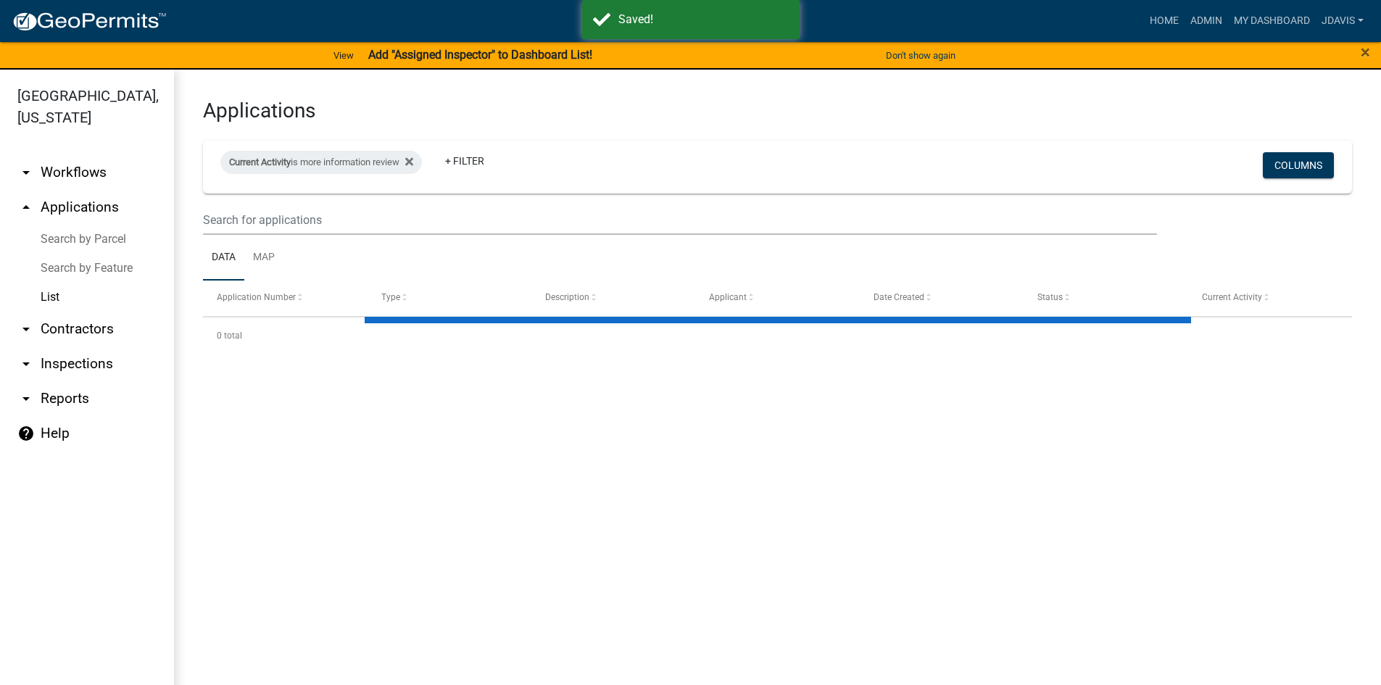
select select "2: 50"
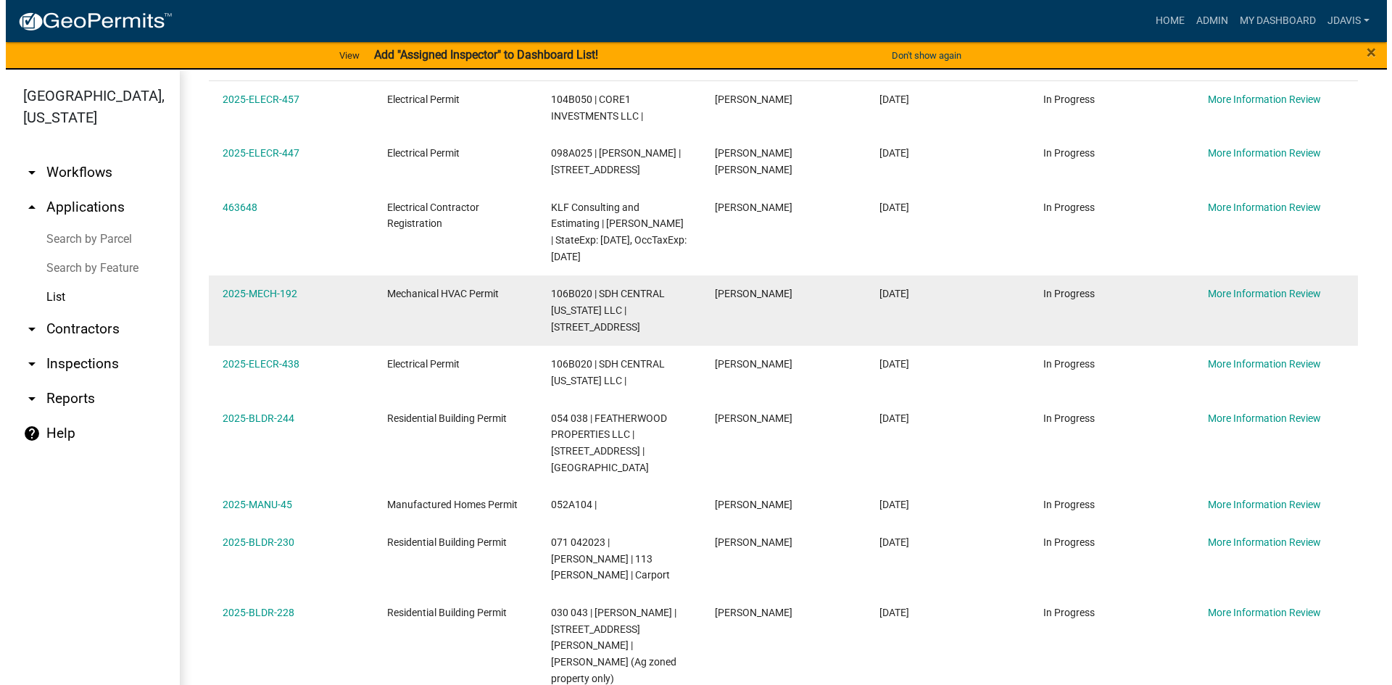
scroll to position [202, 0]
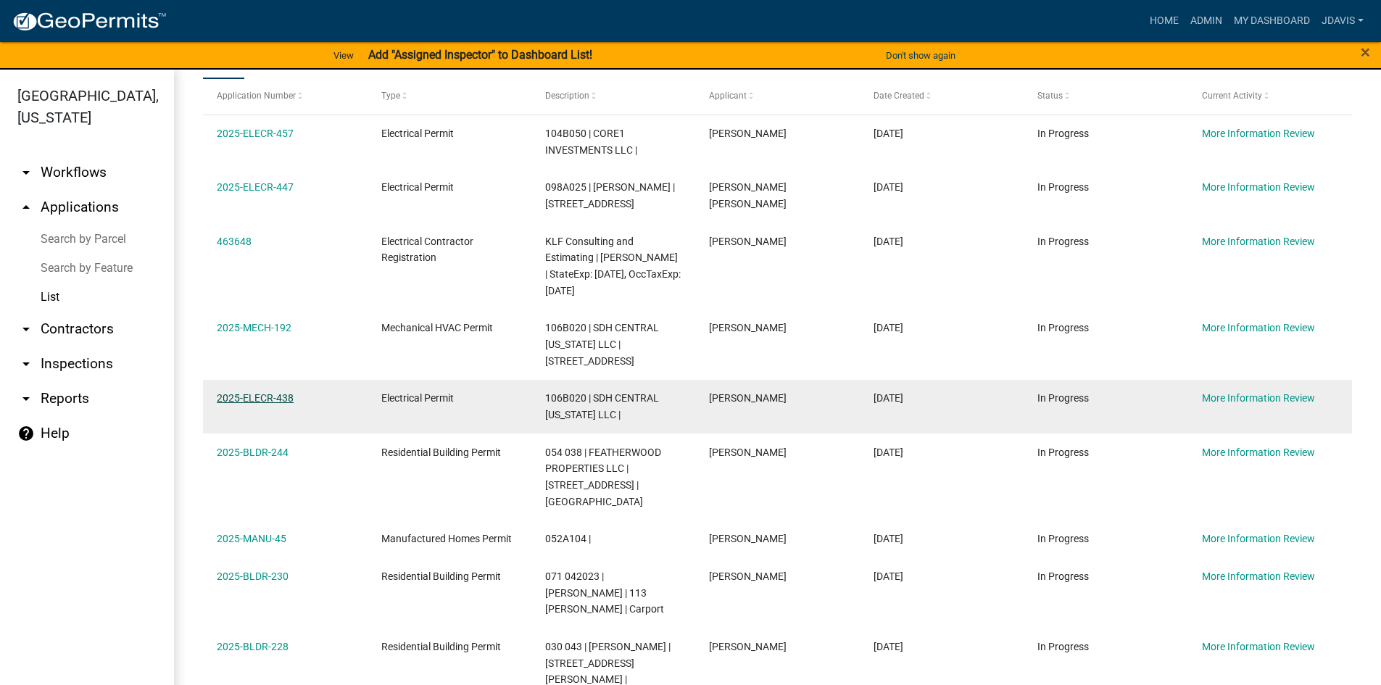
click at [257, 395] on link "2025-ELECR-438" at bounding box center [255, 398] width 77 height 12
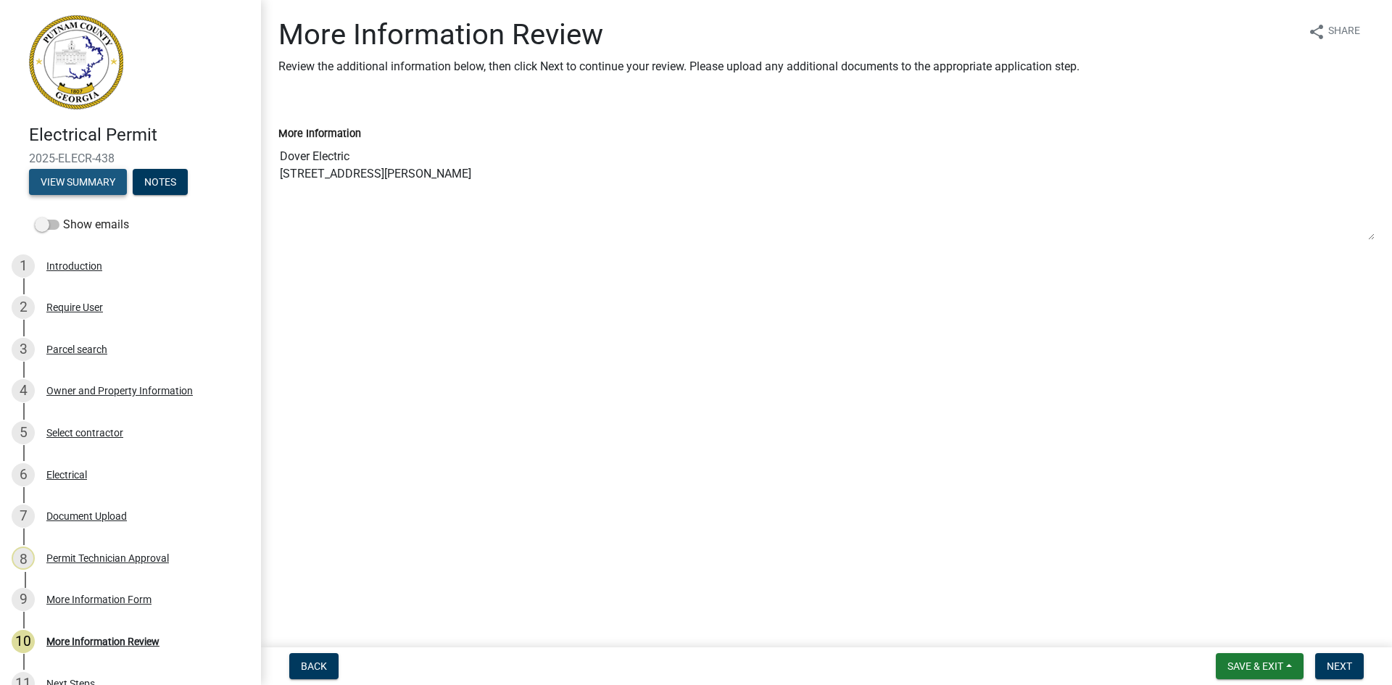
click at [91, 188] on button "View Summary" at bounding box center [78, 182] width 98 height 26
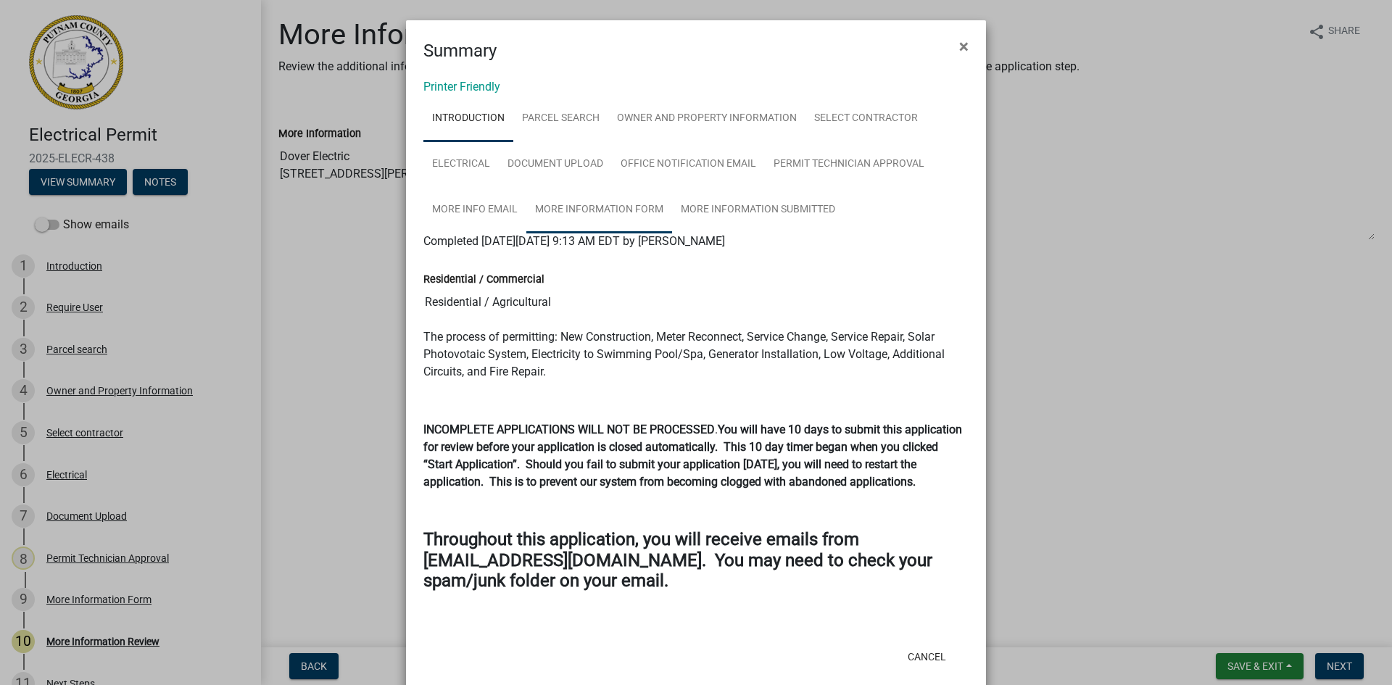
click at [644, 202] on link "More Information Form" at bounding box center [599, 210] width 146 height 46
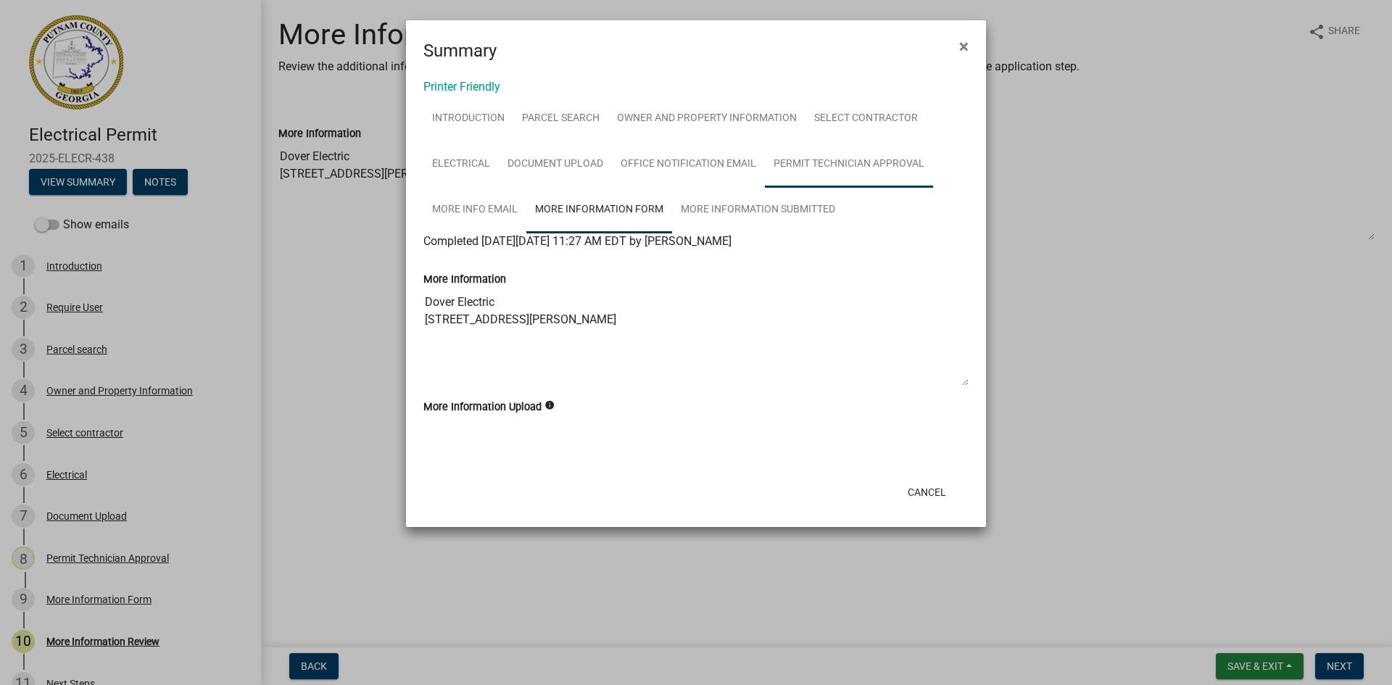
click at [841, 167] on link "Permit Technician Approval" at bounding box center [849, 164] width 168 height 46
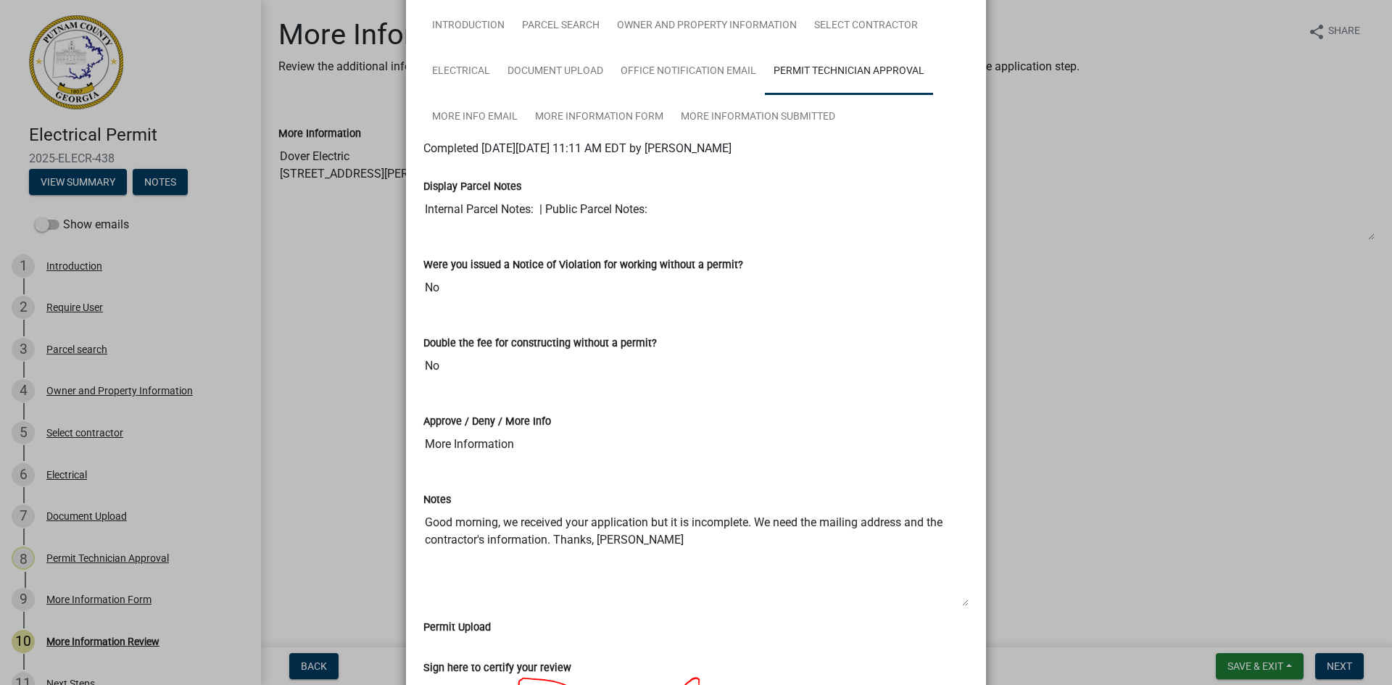
scroll to position [278, 0]
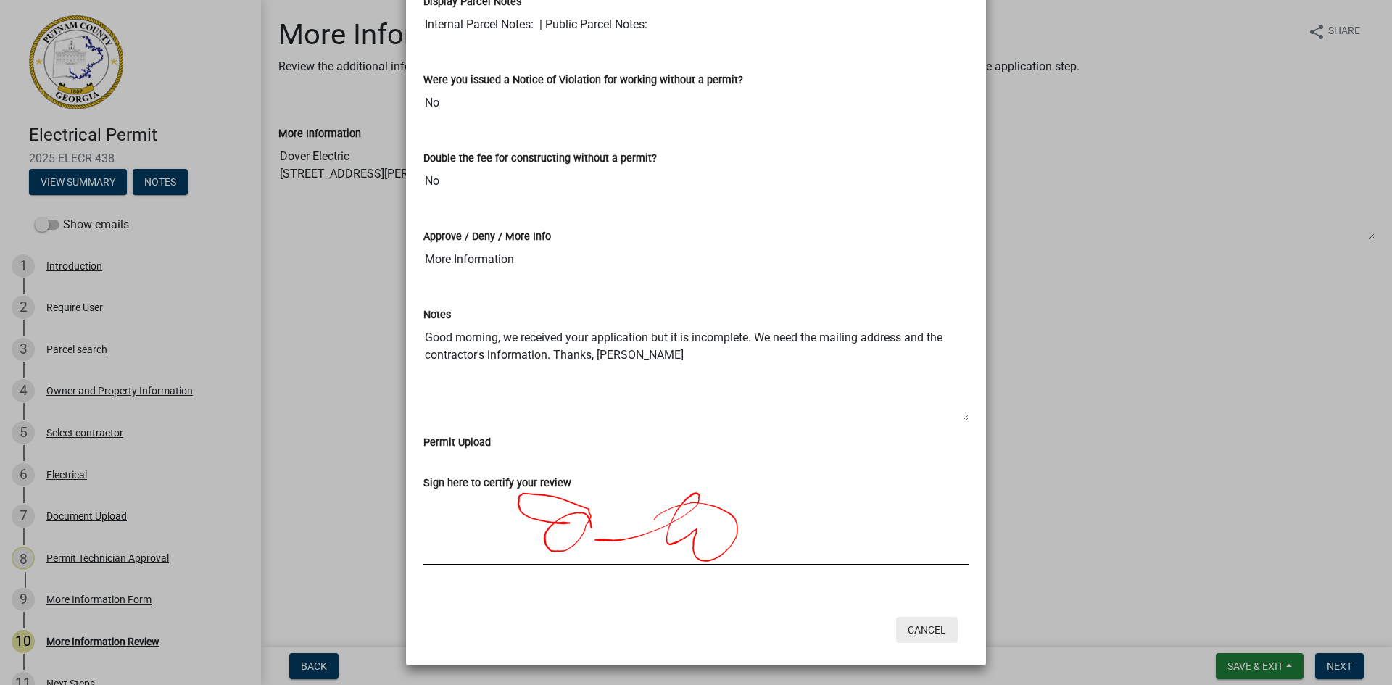
click at [925, 632] on button "Cancel" at bounding box center [927, 630] width 62 height 26
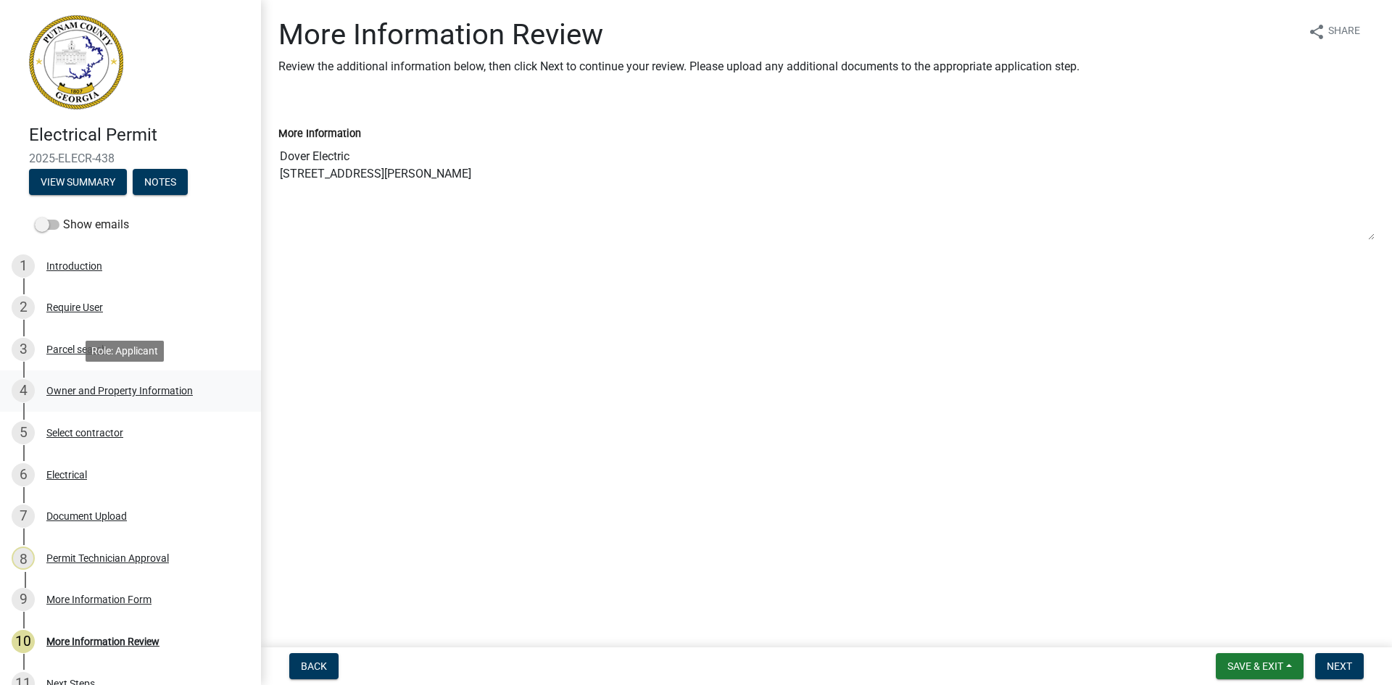
click at [107, 397] on div "4 Owner and Property Information" at bounding box center [125, 390] width 226 height 23
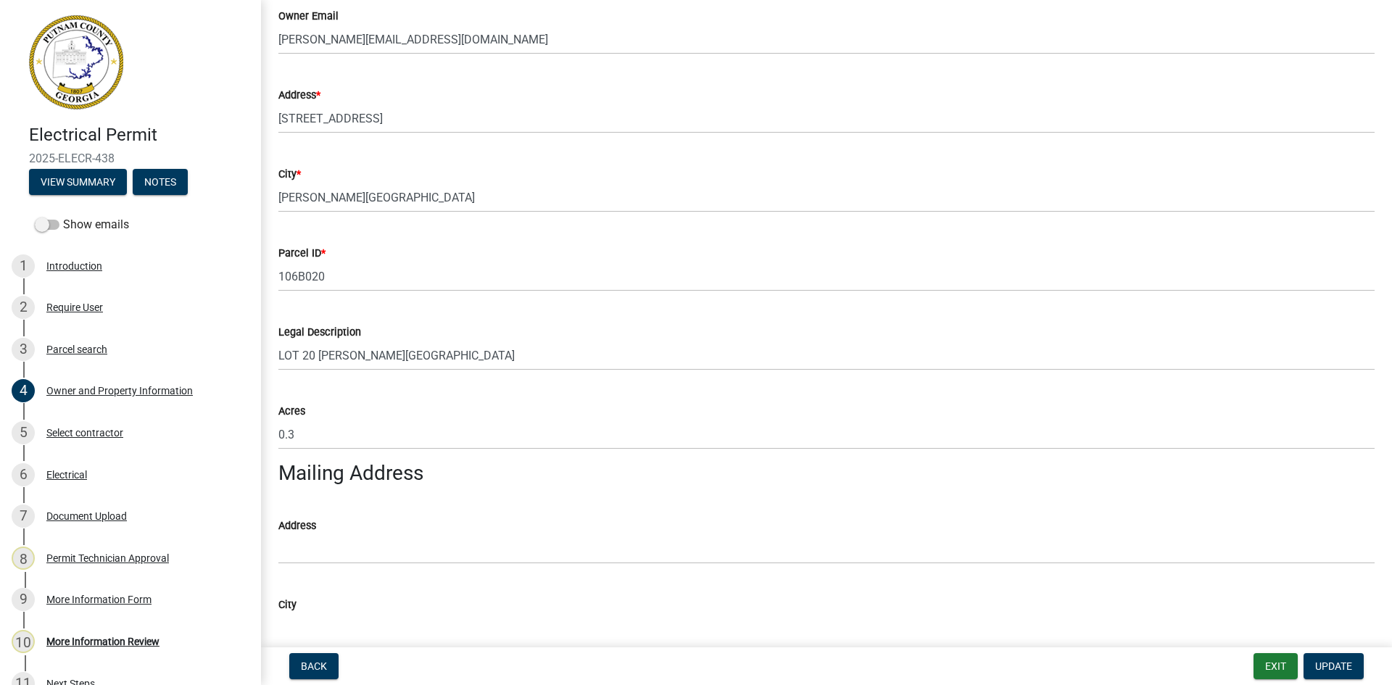
scroll to position [580, 0]
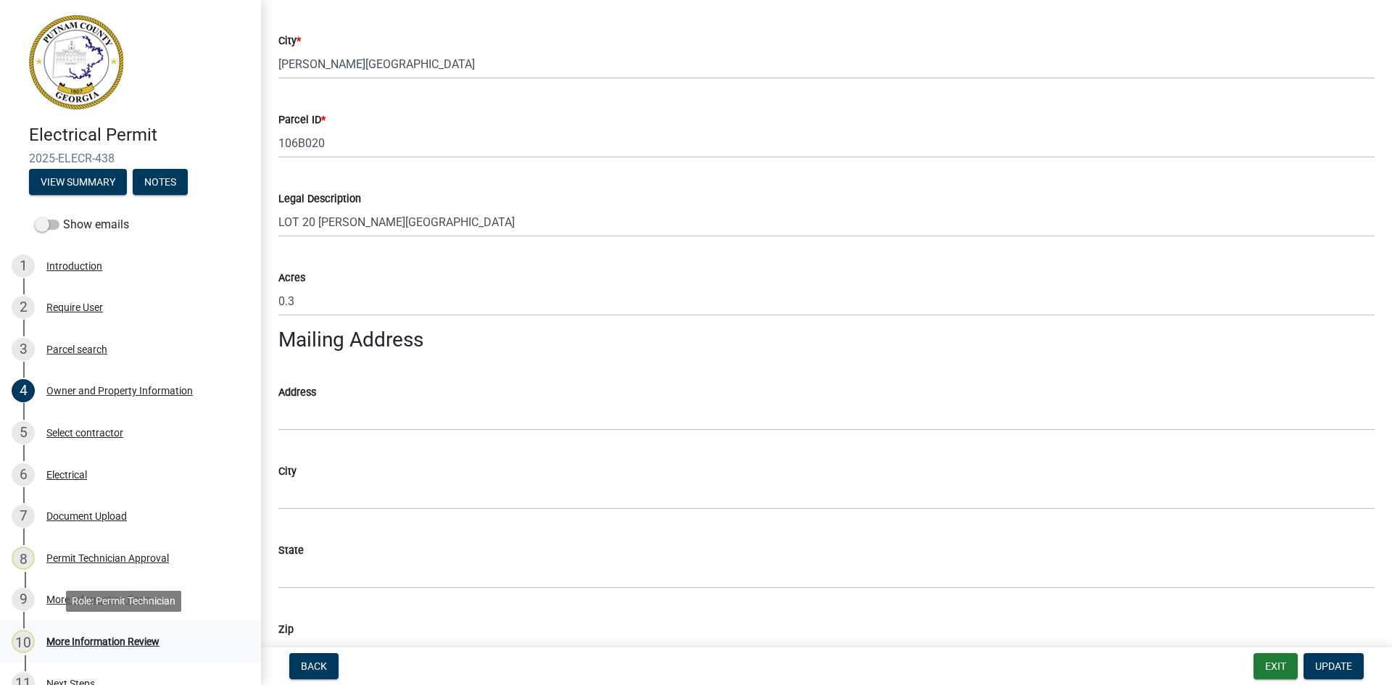
click at [107, 644] on div "More Information Review" at bounding box center [102, 642] width 113 height 10
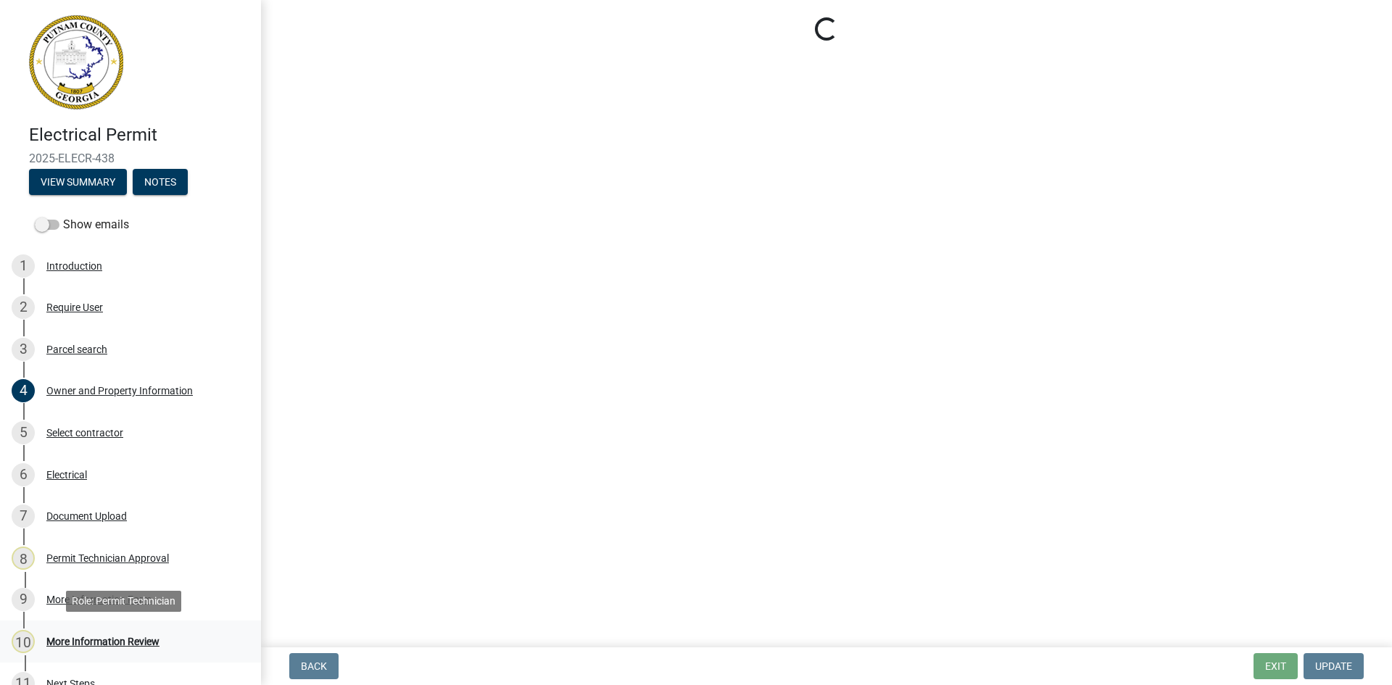
scroll to position [0, 0]
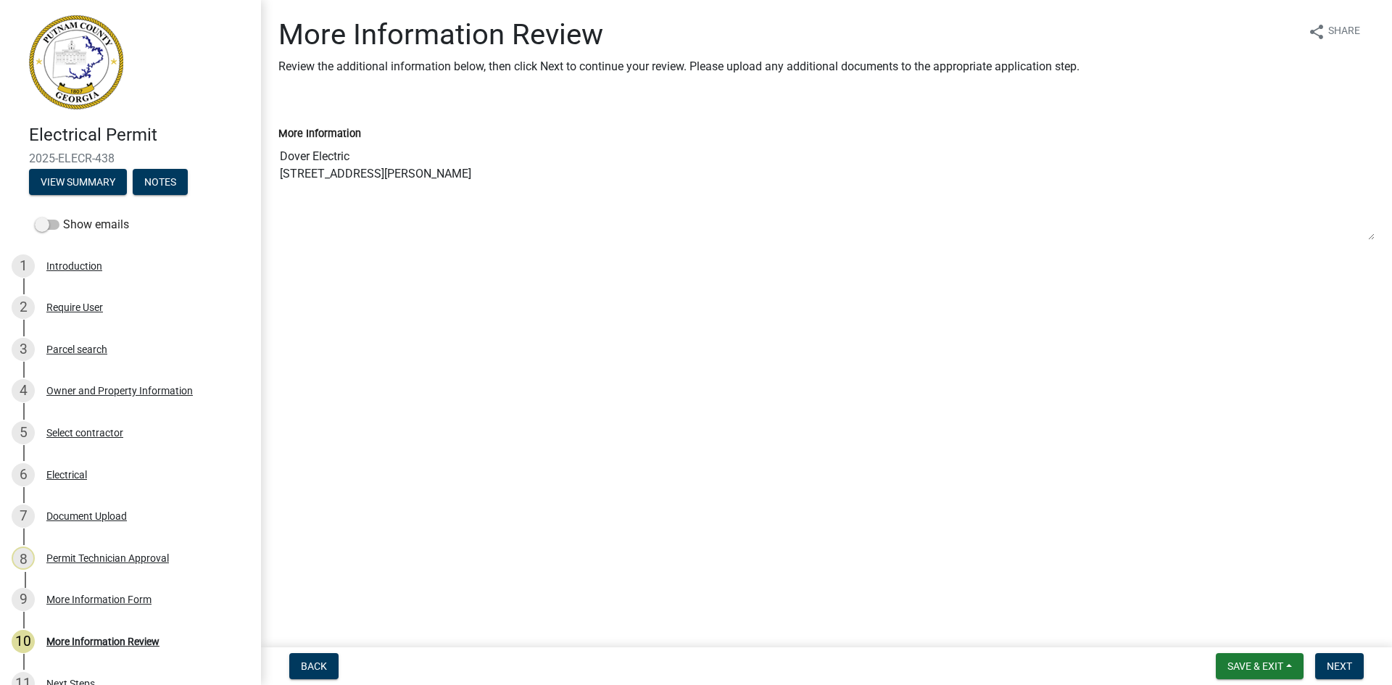
drag, startPoint x: 278, startPoint y: 152, endPoint x: 470, endPoint y: 202, distance: 197.7
click at [470, 202] on textarea "Dover Electric [STREET_ADDRESS][PERSON_NAME]" at bounding box center [826, 191] width 1096 height 99
click at [119, 389] on div "Owner and Property Information" at bounding box center [119, 391] width 146 height 10
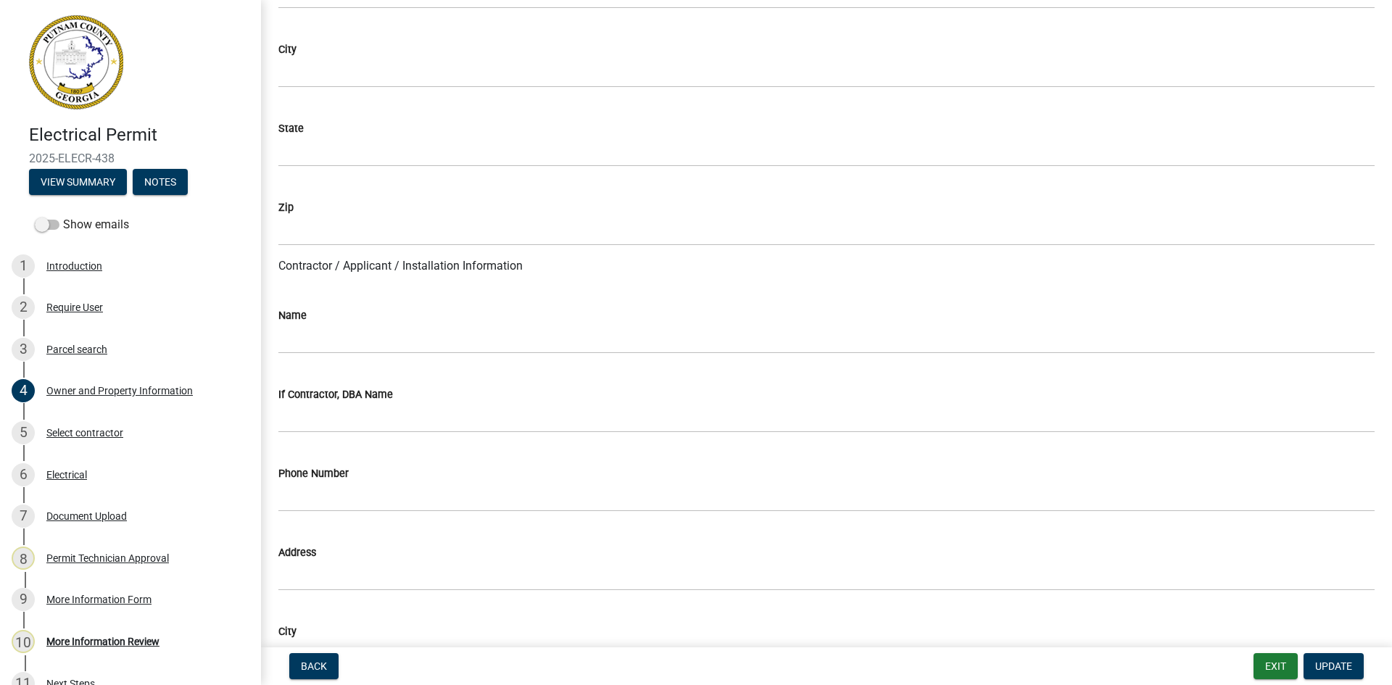
scroll to position [1015, 0]
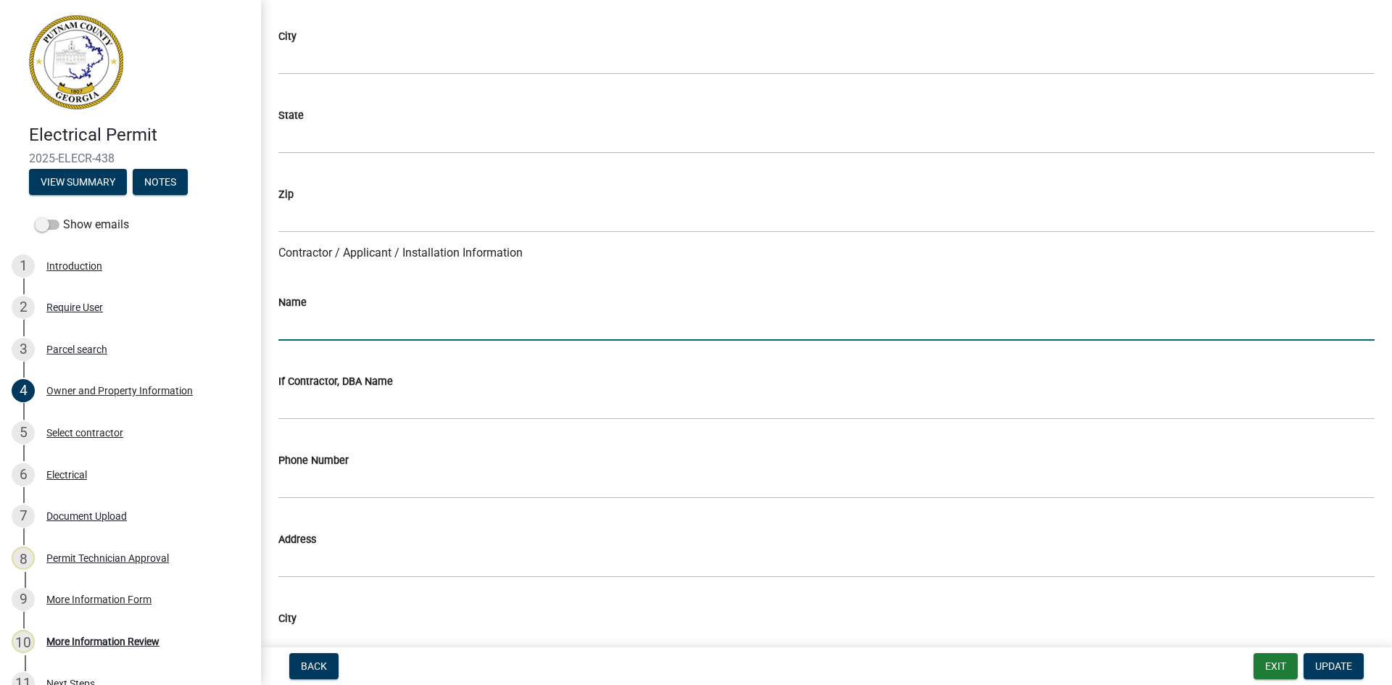
click at [300, 321] on input "Name" at bounding box center [826, 326] width 1096 height 30
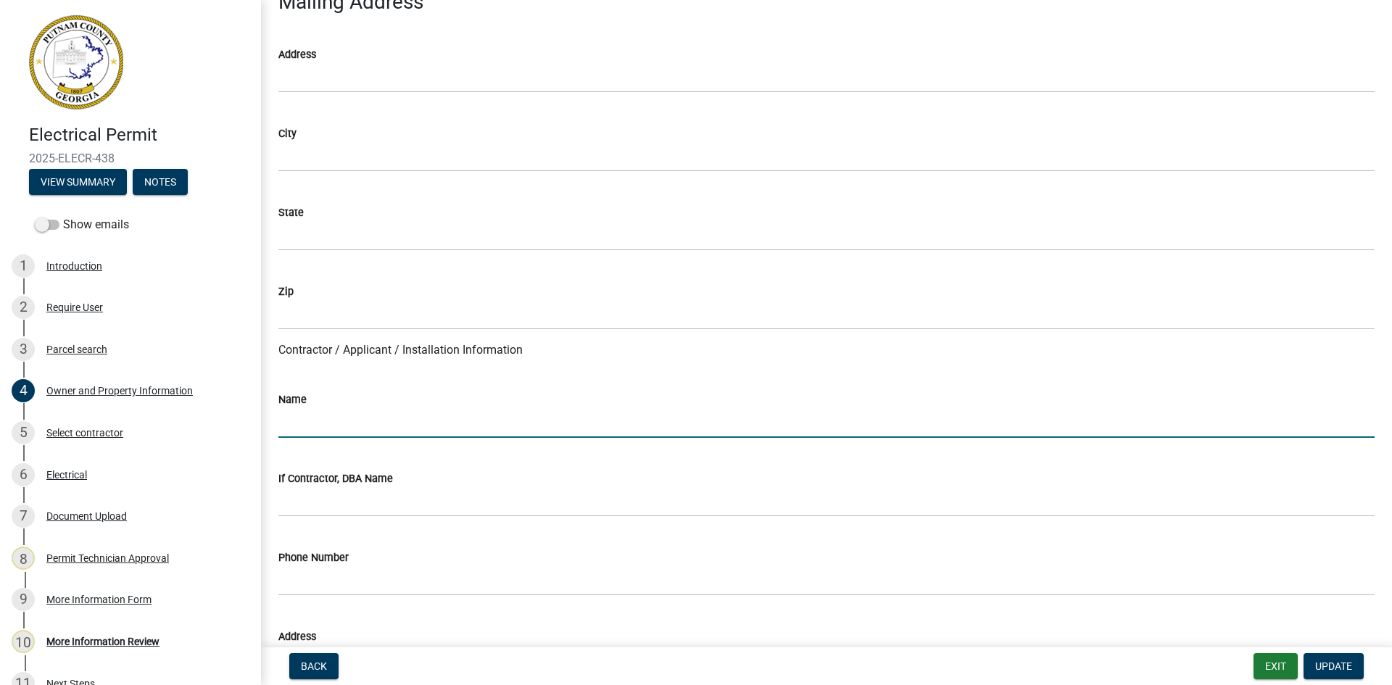
scroll to position [943, 0]
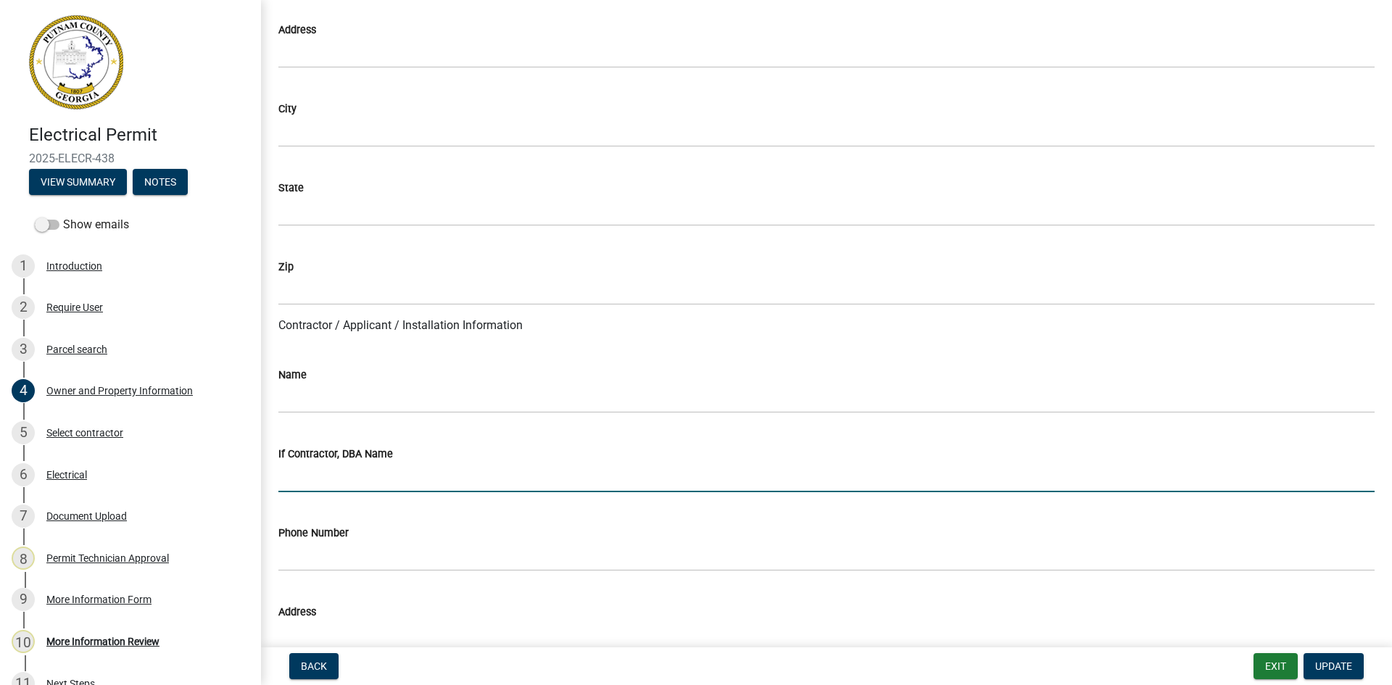
paste input "Dover Electric [STREET_ADDRESS][PERSON_NAME]"
type input "Dover Electric [STREET_ADDRESS][PERSON_NAME]"
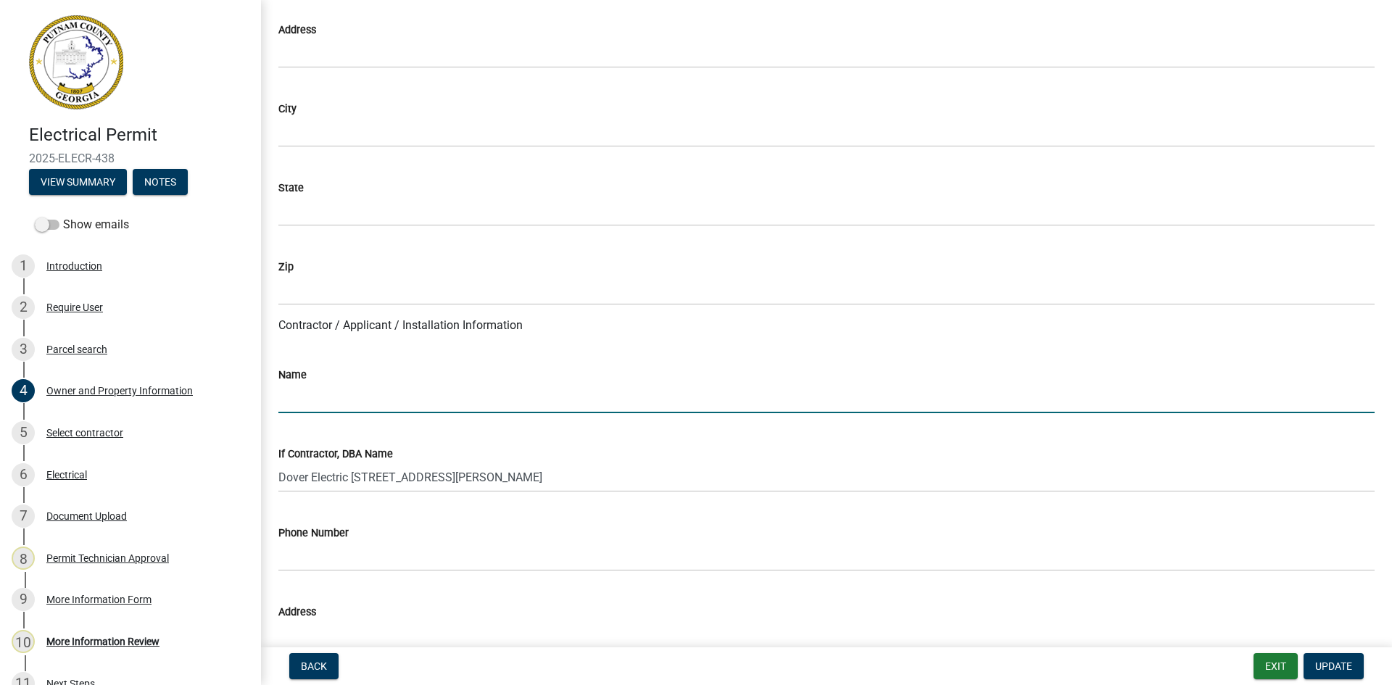
click at [333, 396] on input "Name" at bounding box center [826, 399] width 1096 height 30
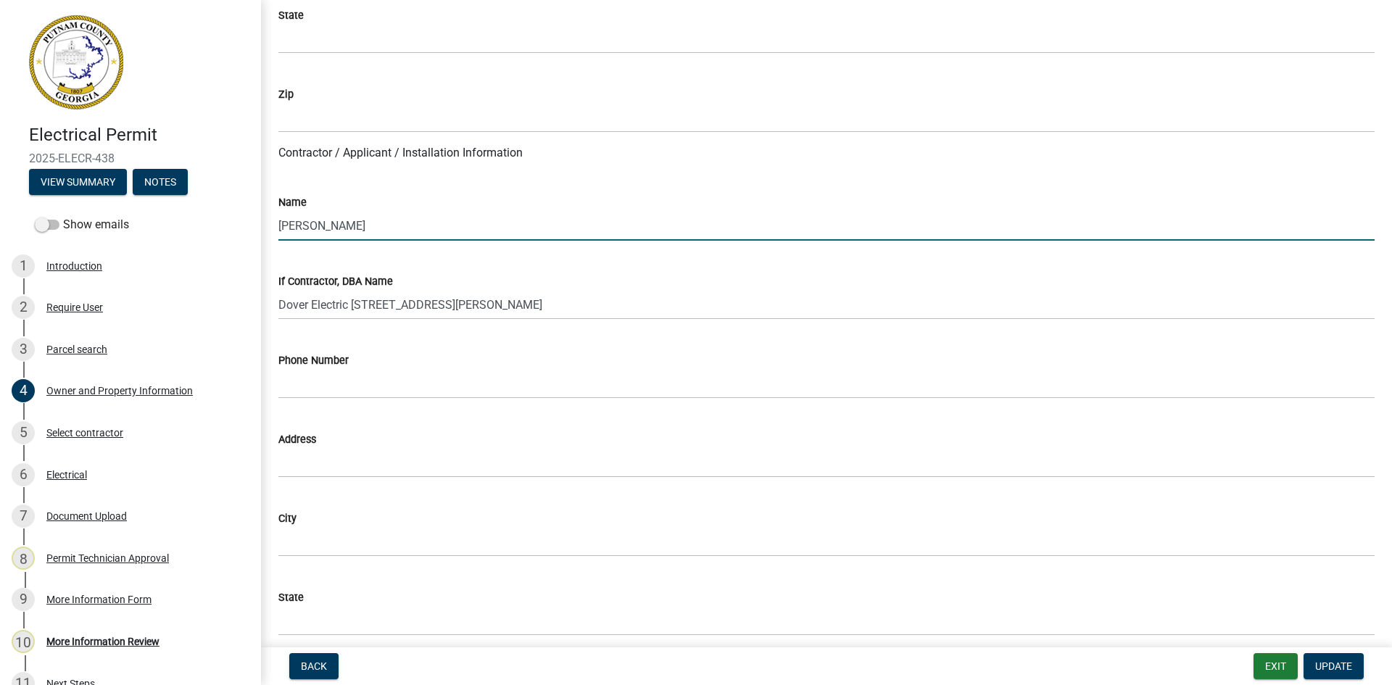
scroll to position [1160, 0]
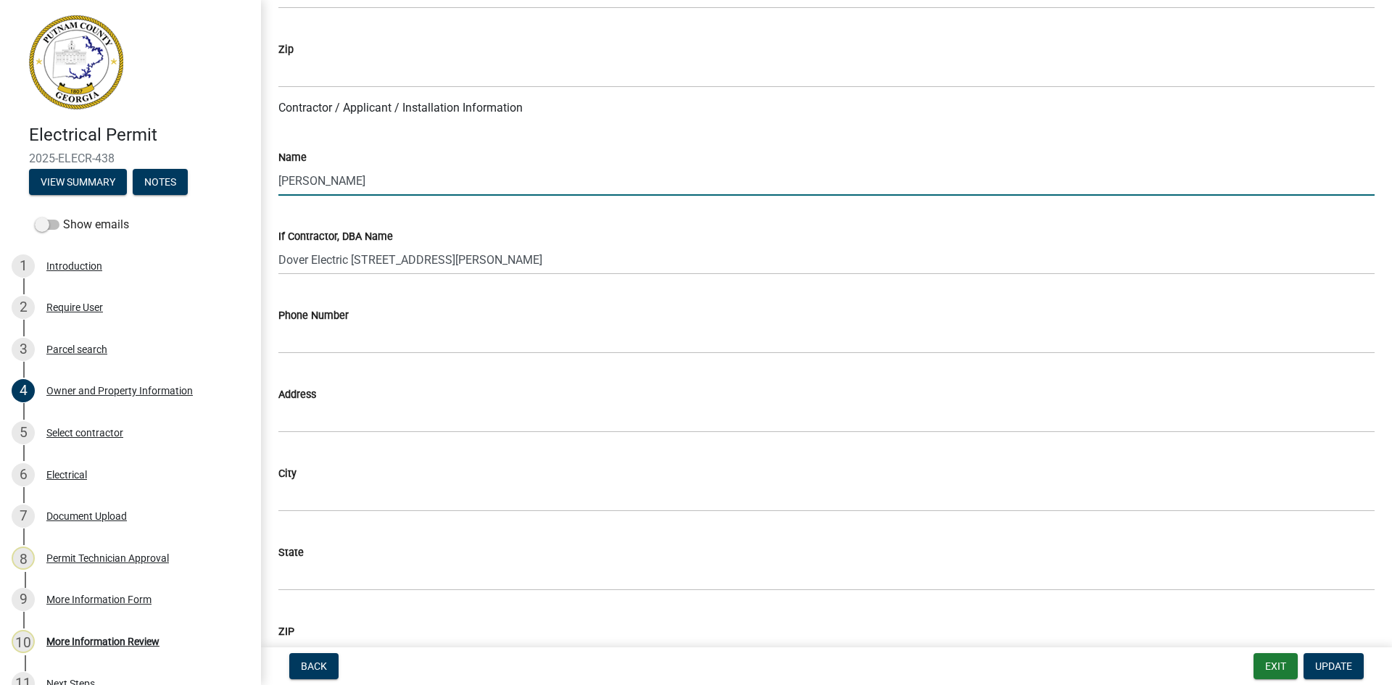
type input "[PERSON_NAME]"
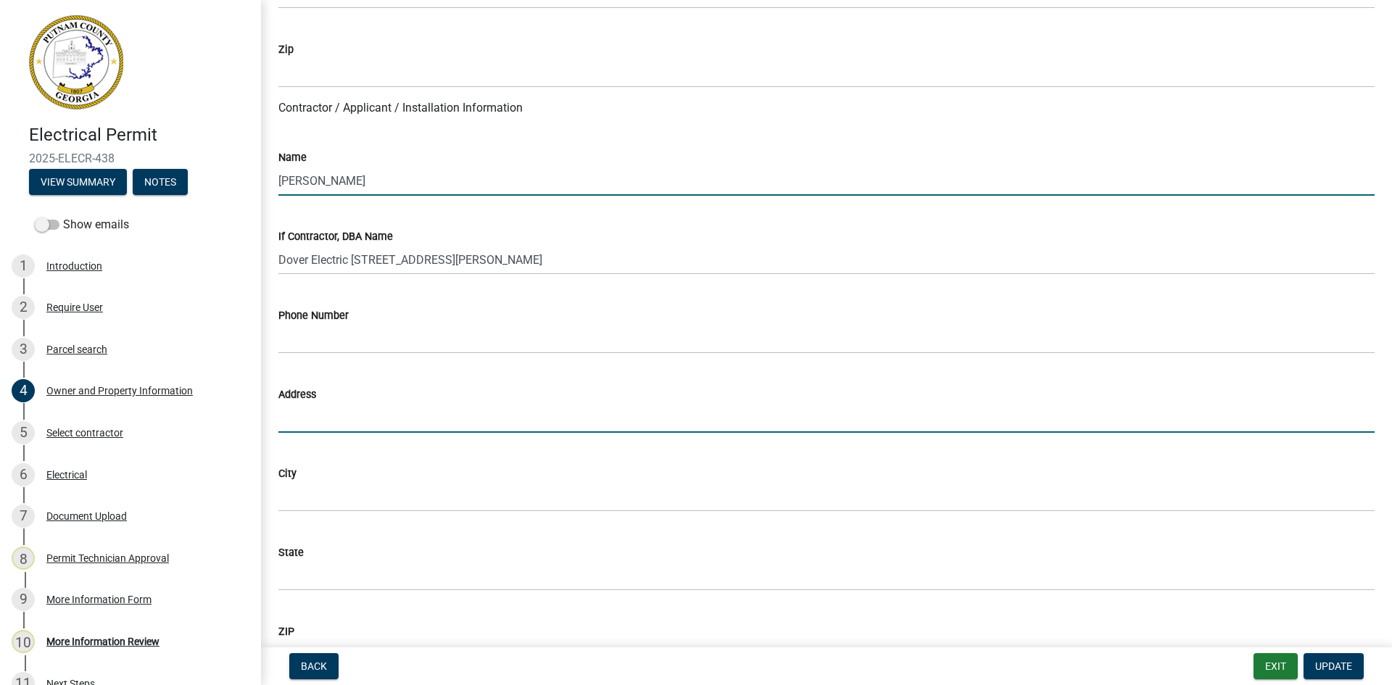
click at [313, 418] on input "Address" at bounding box center [826, 418] width 1096 height 30
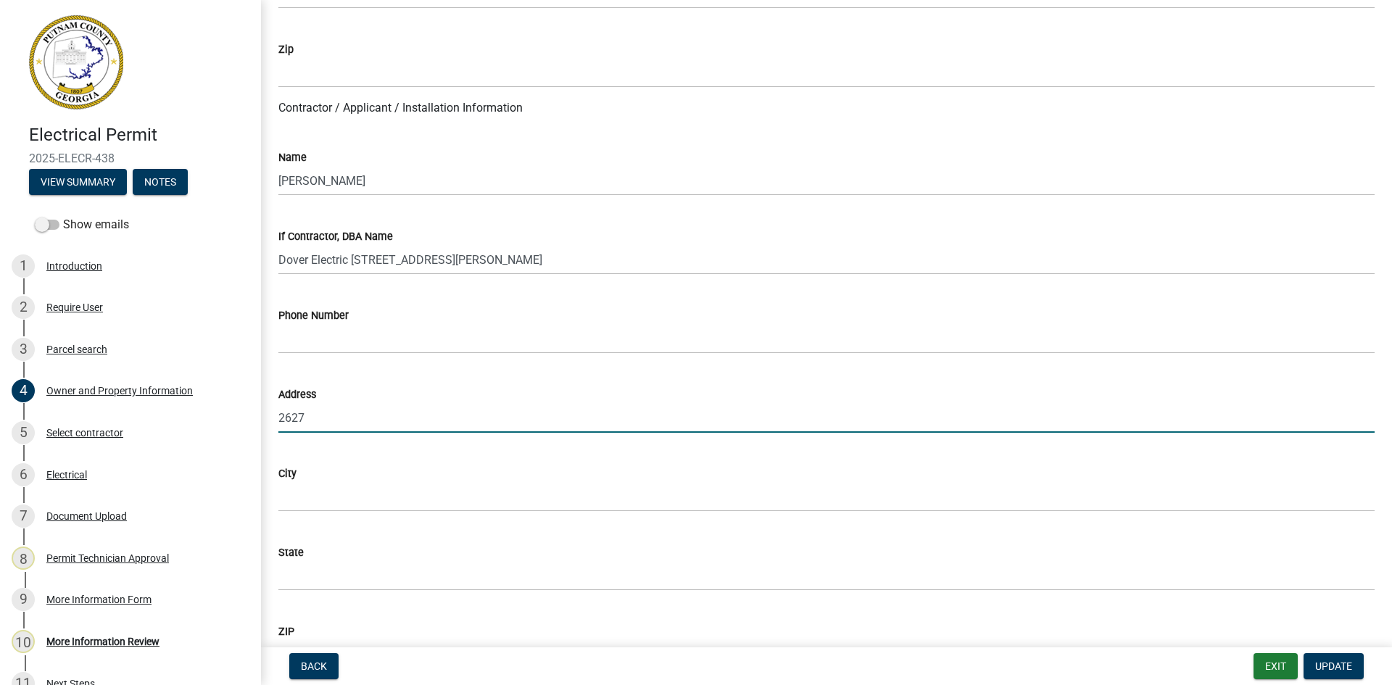
type input "[STREET_ADDRESS][PERSON_NAME]"
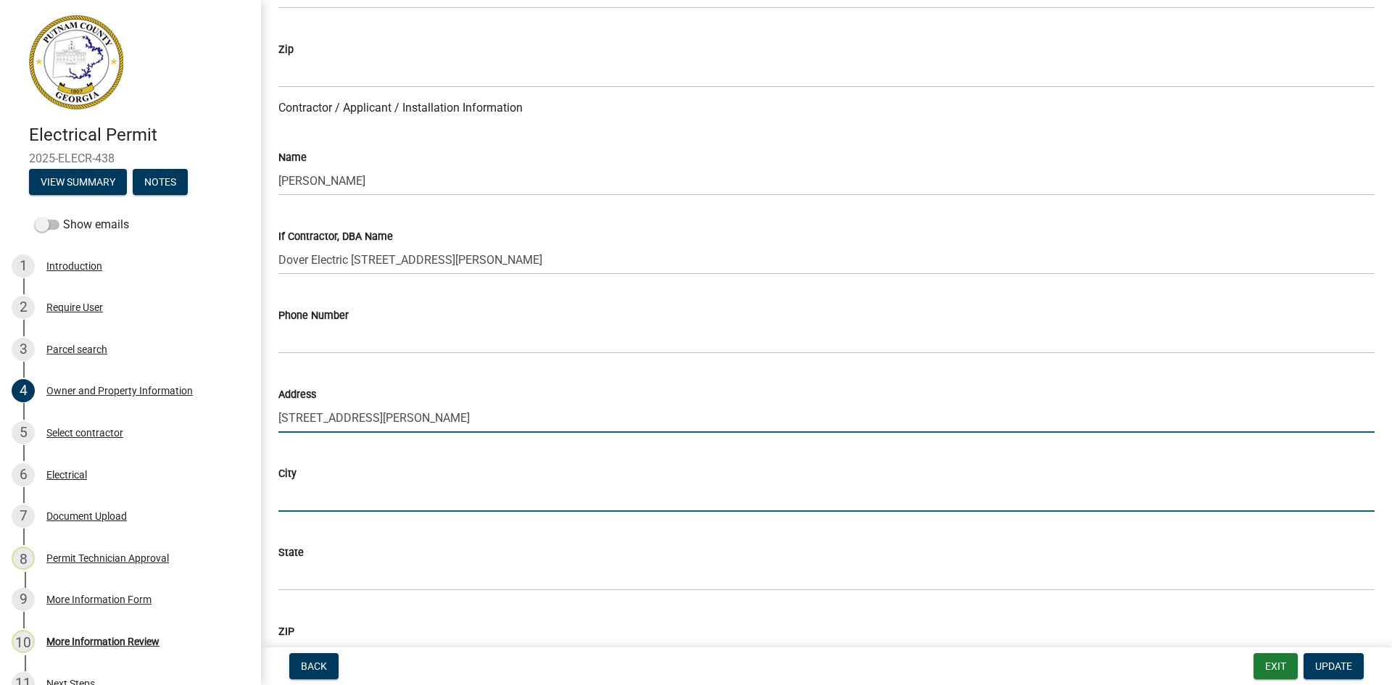
click at [330, 502] on input "City" at bounding box center [826, 497] width 1096 height 30
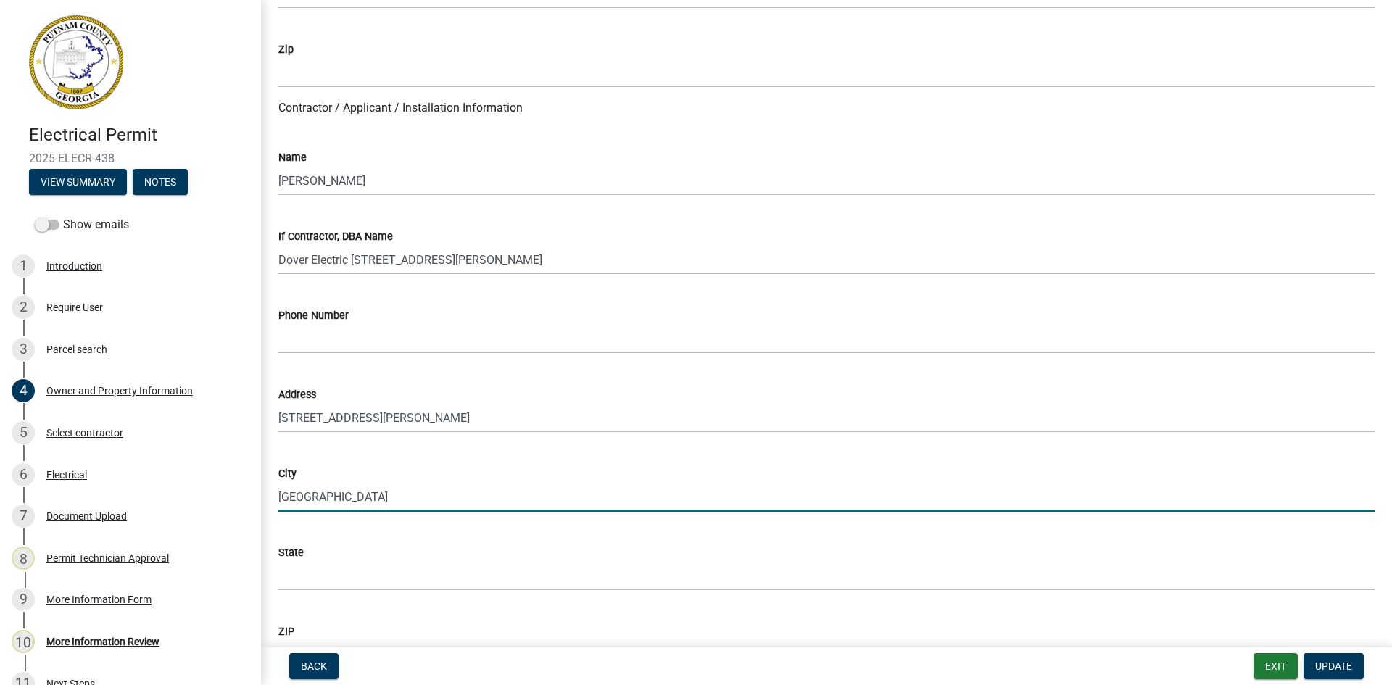
type input "[GEOGRAPHIC_DATA]"
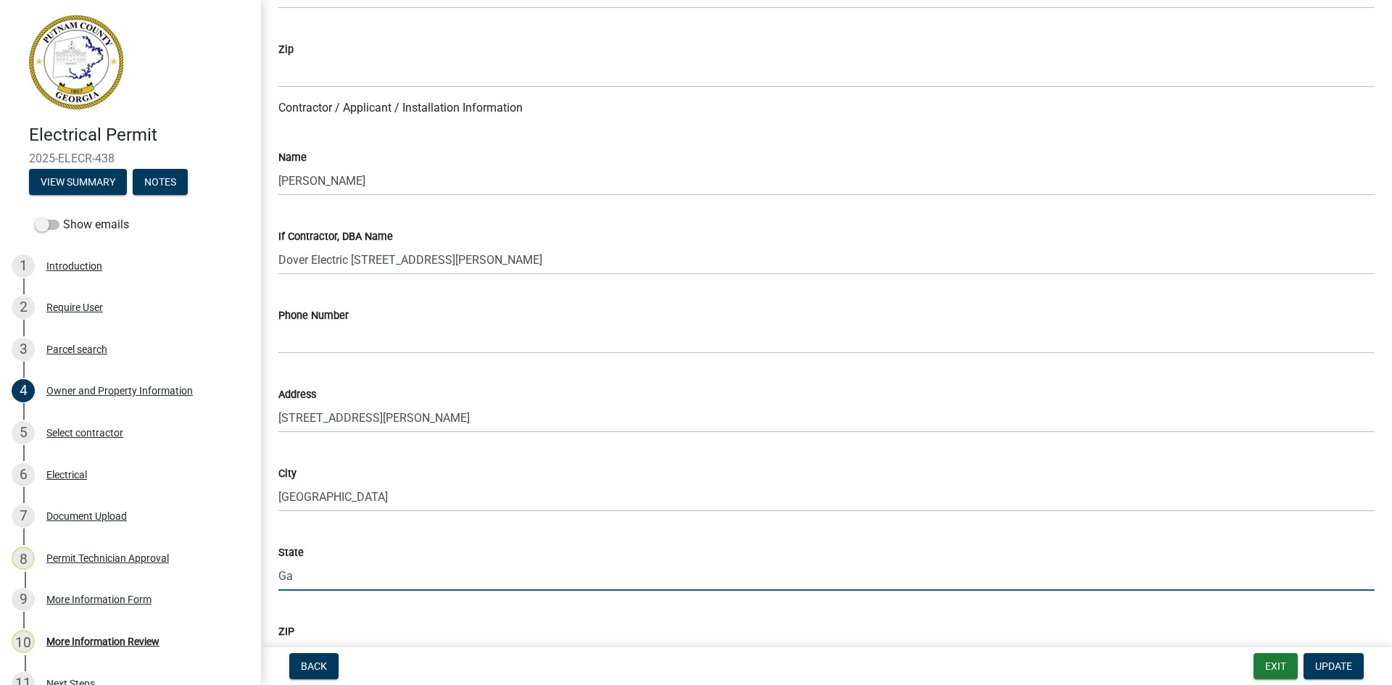
type input "Ga"
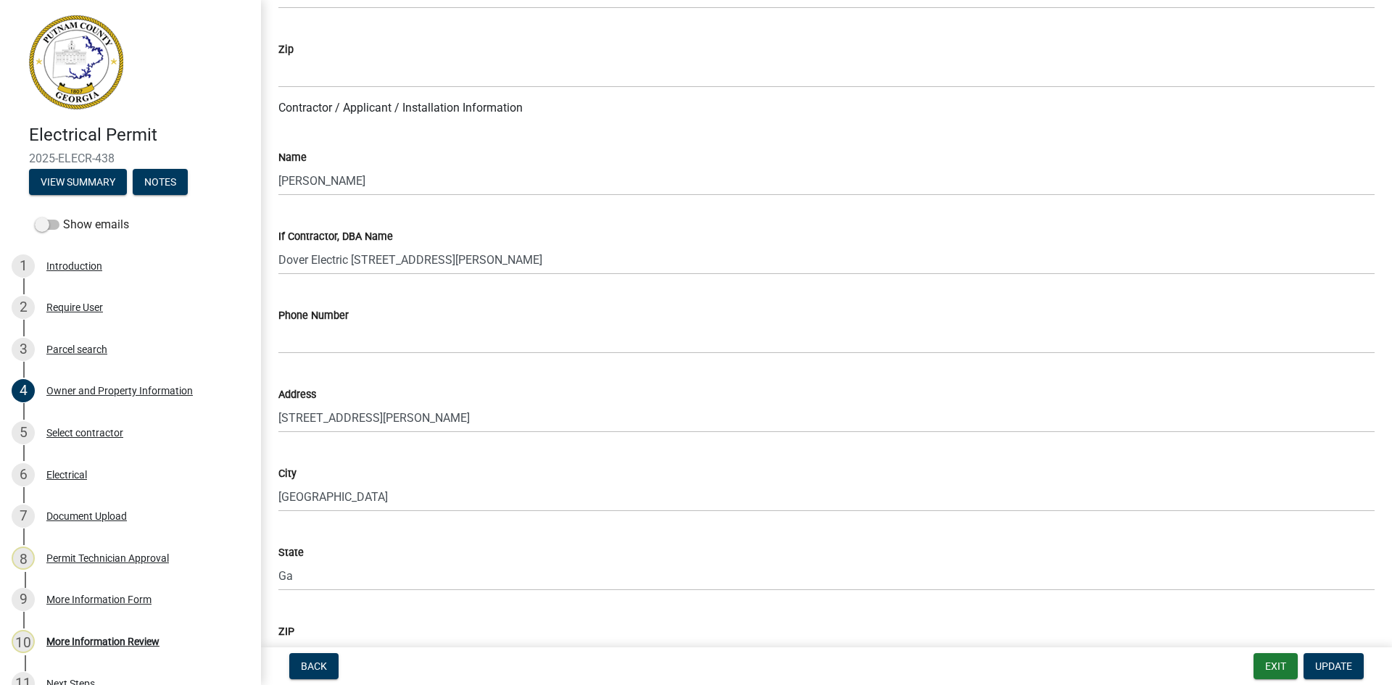
scroll to position [1188, 0]
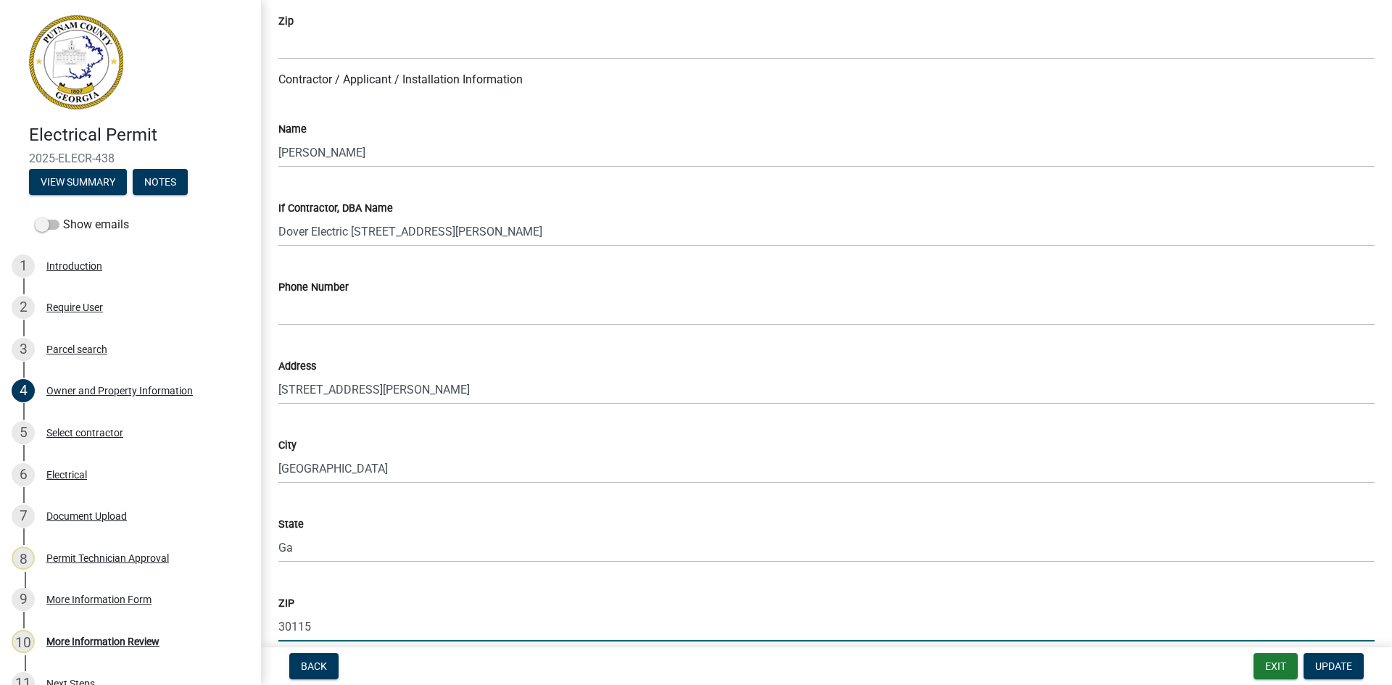
type input "30115"
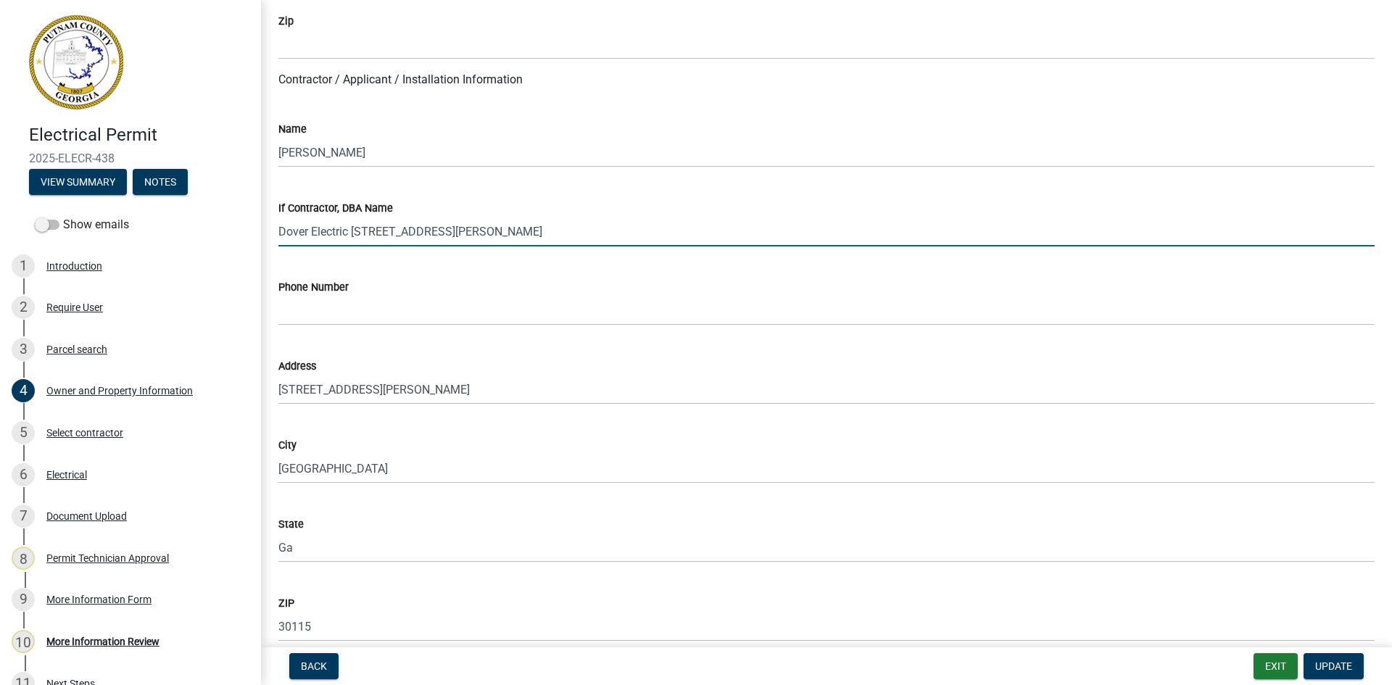
drag, startPoint x: 530, startPoint y: 233, endPoint x: 442, endPoint y: 247, distance: 89.6
click at [442, 247] on wm-data-entity-input "If Contractor, DBA Name Dover Electric [STREET_ADDRESS][PERSON_NAME]" at bounding box center [826, 218] width 1096 height 79
drag, startPoint x: 444, startPoint y: 231, endPoint x: 354, endPoint y: 241, distance: 90.4
click at [354, 241] on input "Dover Electric [STREET_ADDRESS][PERSON_NAME]" at bounding box center [826, 232] width 1096 height 30
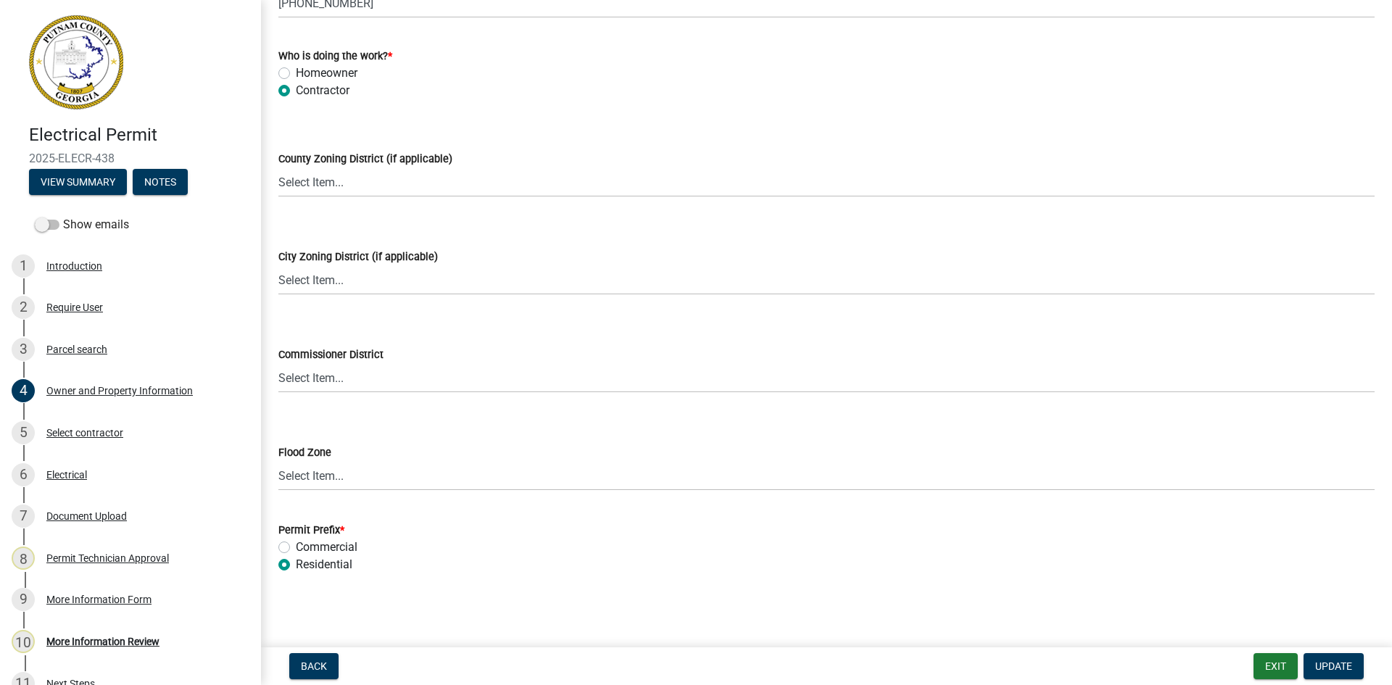
scroll to position [2507, 0]
type input "Dover Electric"
click at [1321, 669] on span "Update" at bounding box center [1333, 667] width 37 height 12
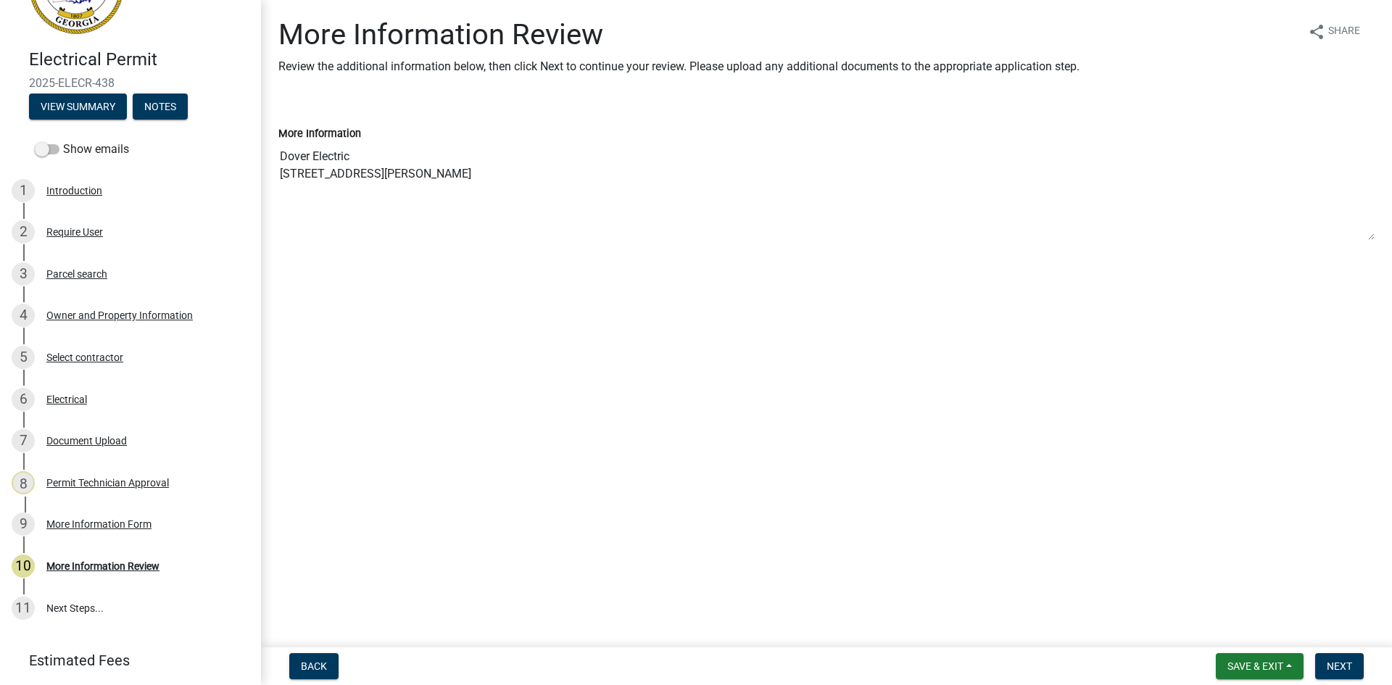
scroll to position [121, 0]
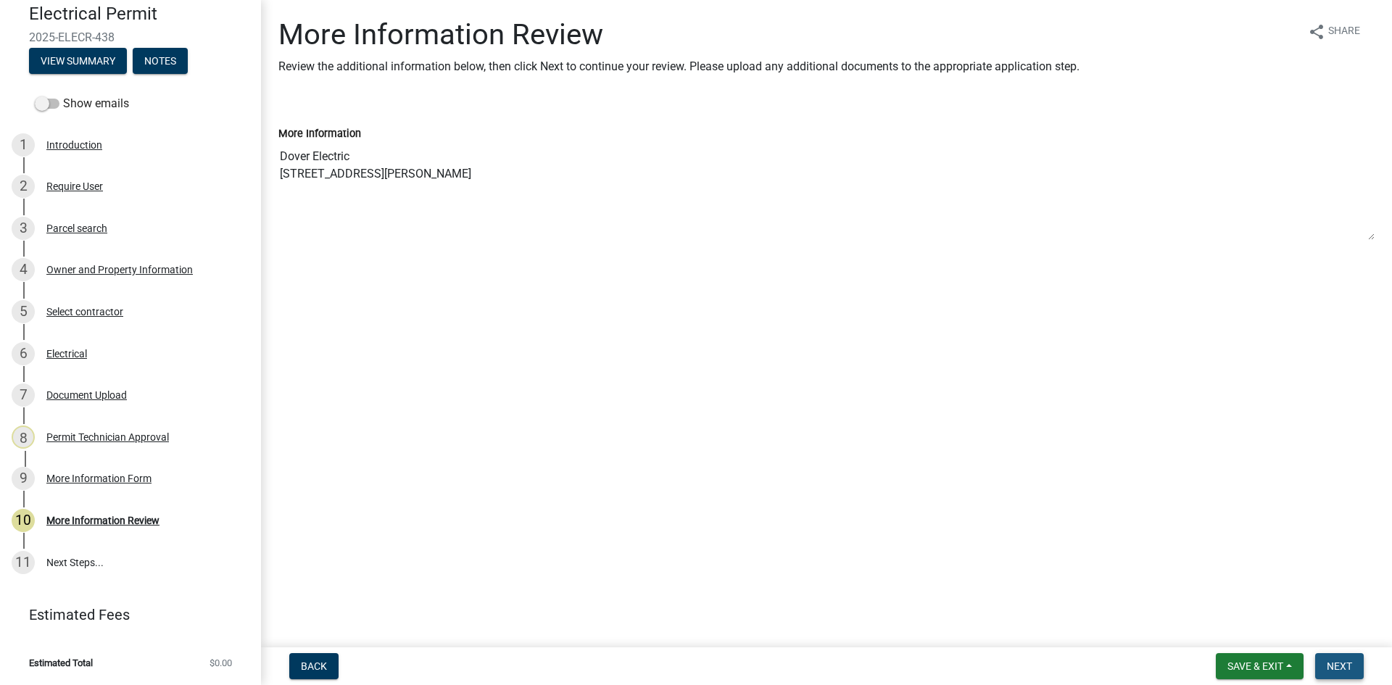
click at [1346, 667] on span "Next" at bounding box center [1339, 667] width 25 height 12
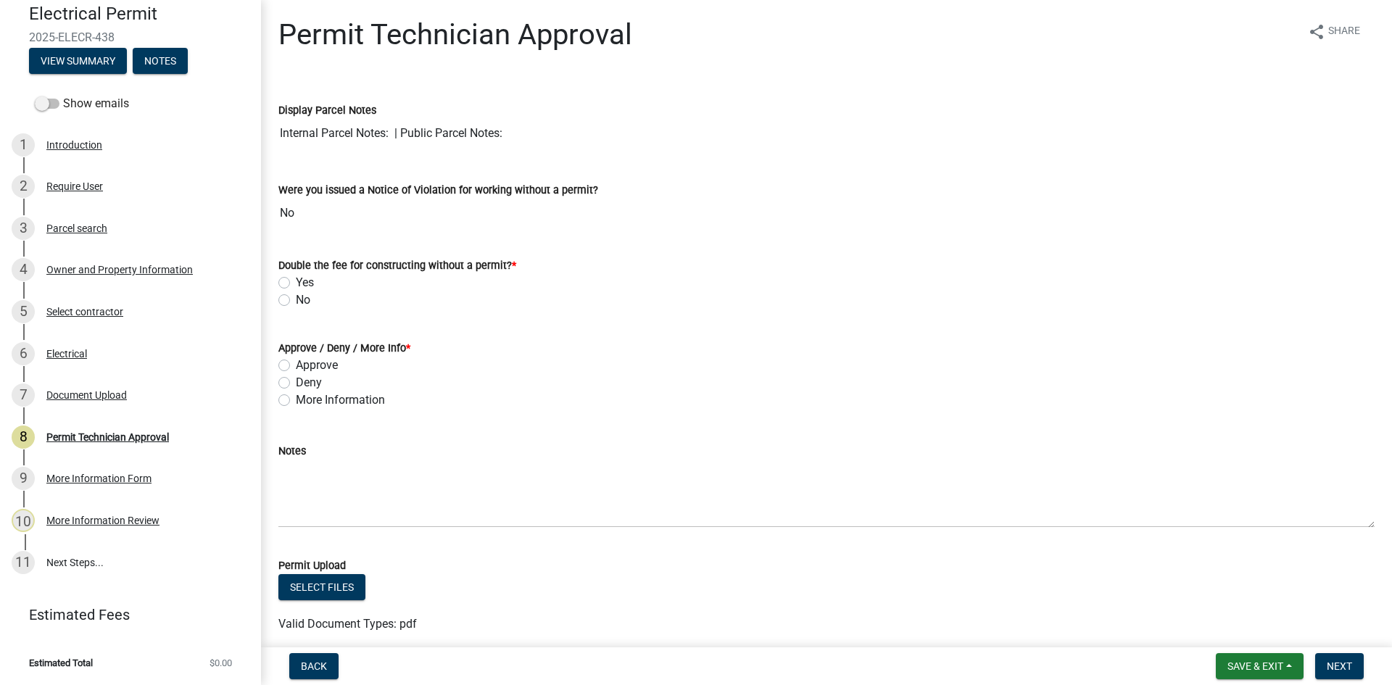
click at [296, 297] on label "No" at bounding box center [303, 299] width 15 height 17
click at [296, 297] on input "No" at bounding box center [300, 295] width 9 height 9
radio input "true"
click at [296, 365] on label "Approve" at bounding box center [317, 365] width 42 height 17
click at [296, 365] on input "Approve" at bounding box center [300, 361] width 9 height 9
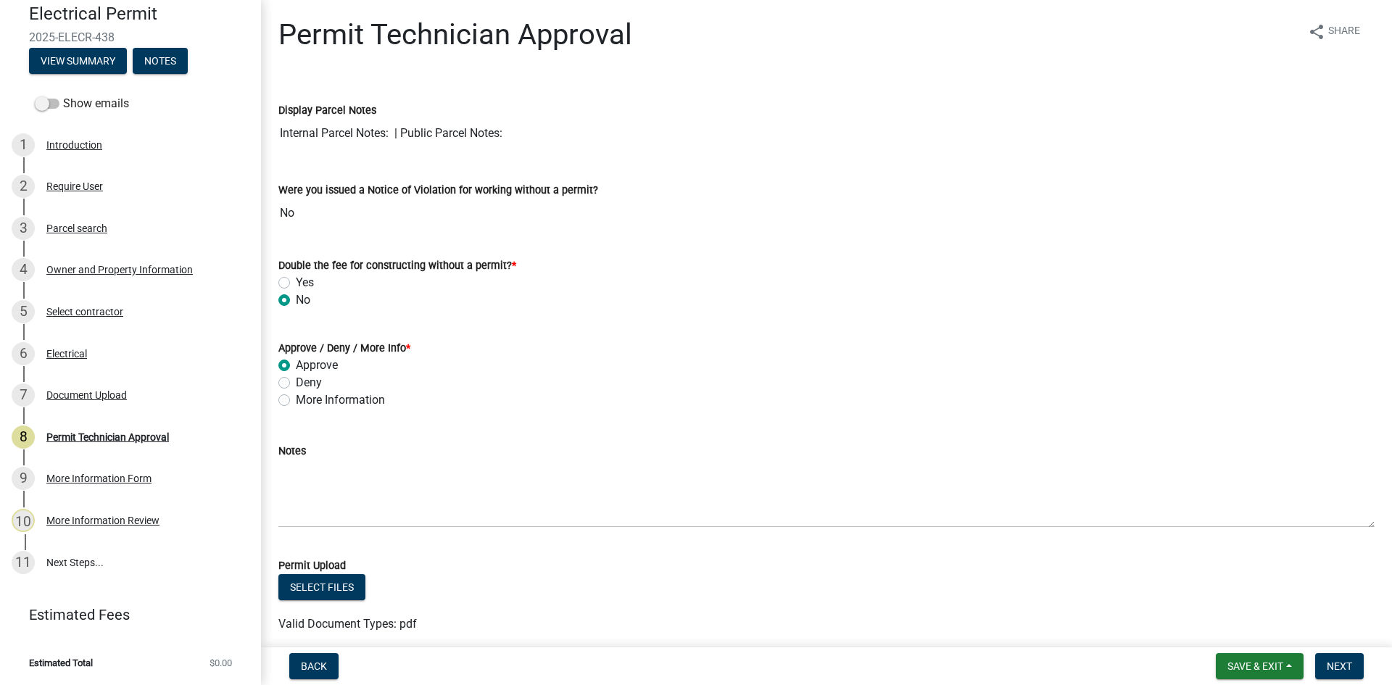
radio input "true"
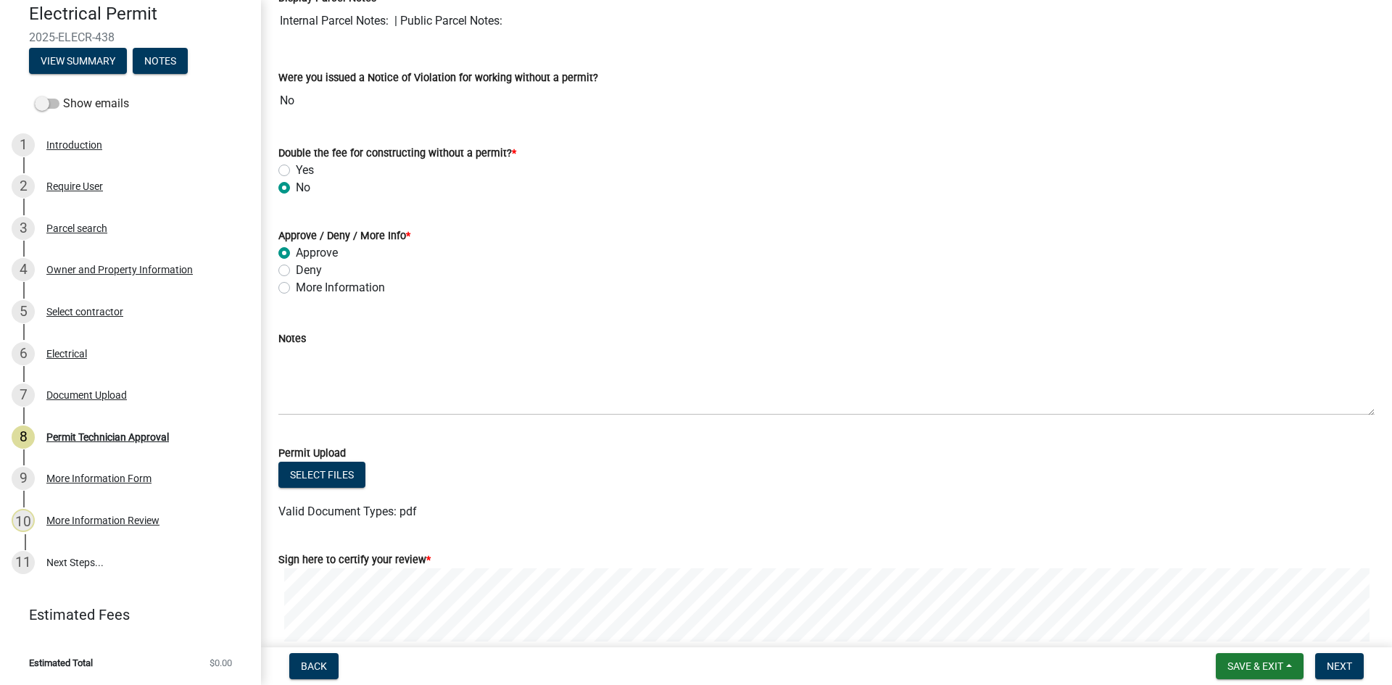
scroll to position [247, 0]
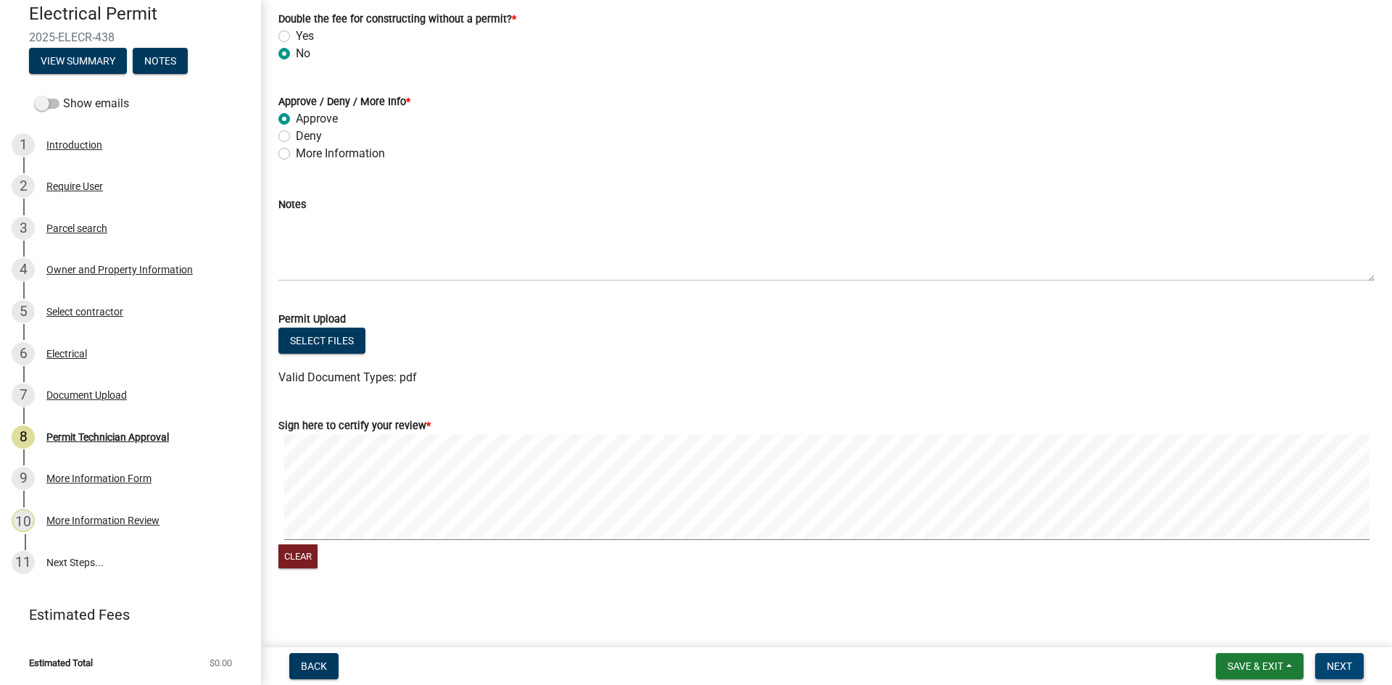
click at [1344, 672] on span "Next" at bounding box center [1339, 667] width 25 height 12
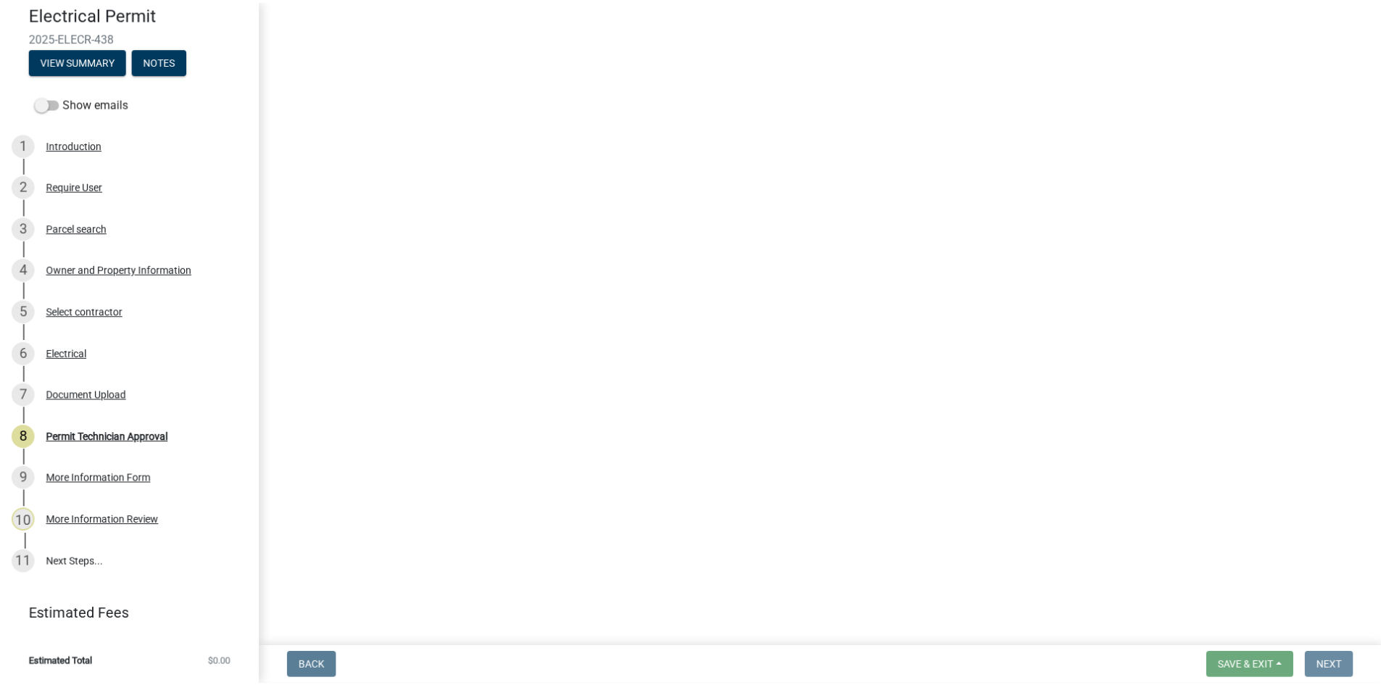
scroll to position [0, 0]
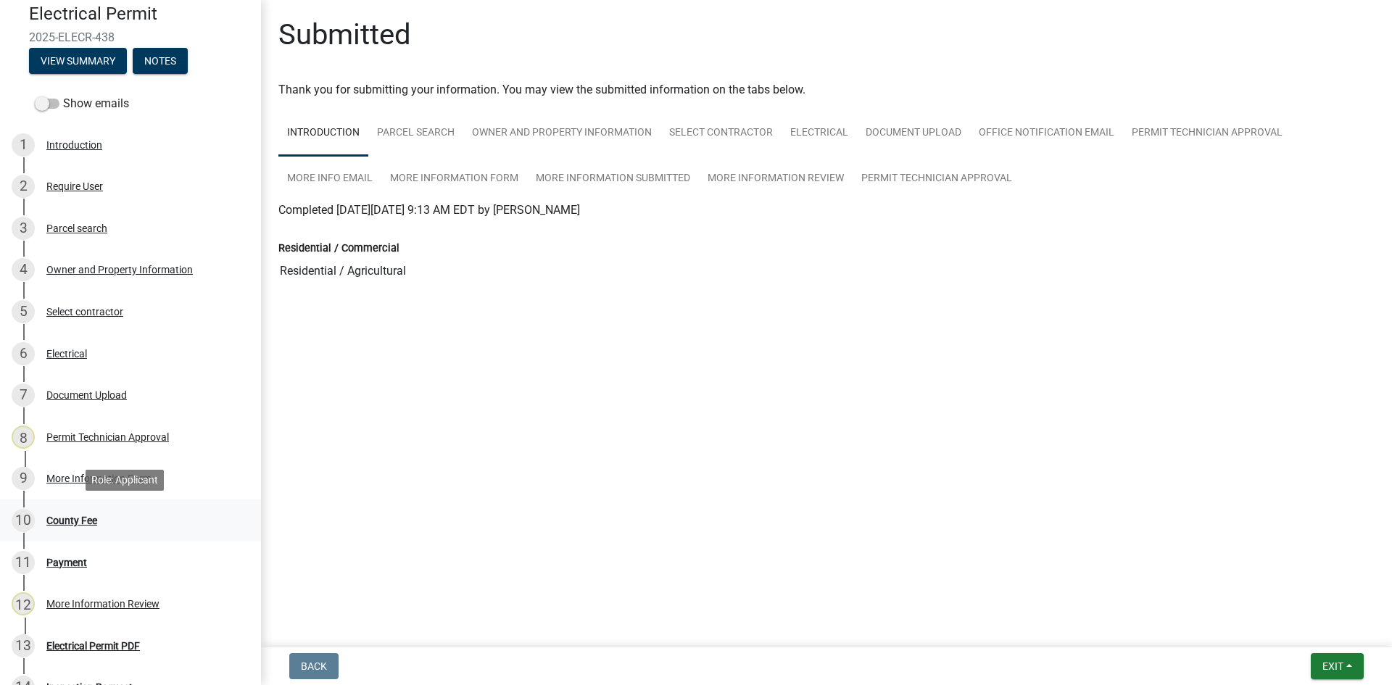
click at [81, 521] on div "County Fee" at bounding box center [71, 521] width 51 height 10
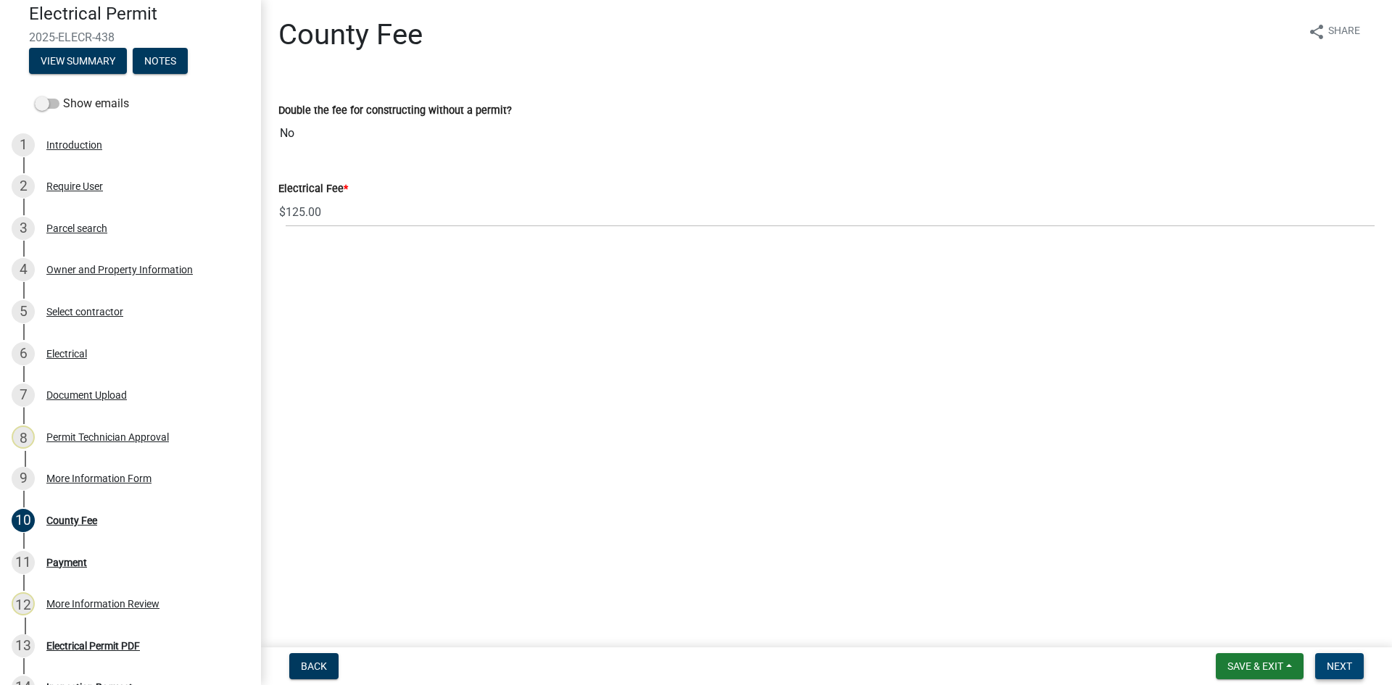
click at [1351, 669] on span "Next" at bounding box center [1339, 667] width 25 height 12
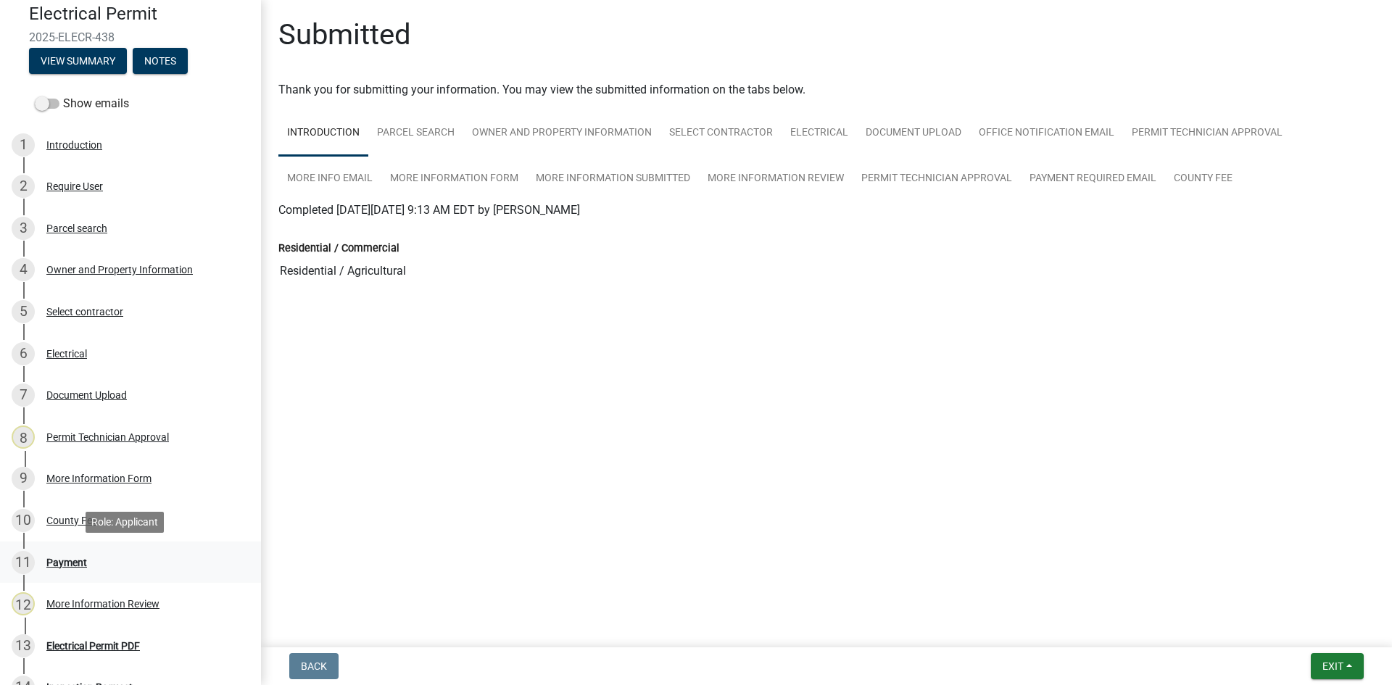
click at [79, 566] on div "Payment" at bounding box center [66, 563] width 41 height 10
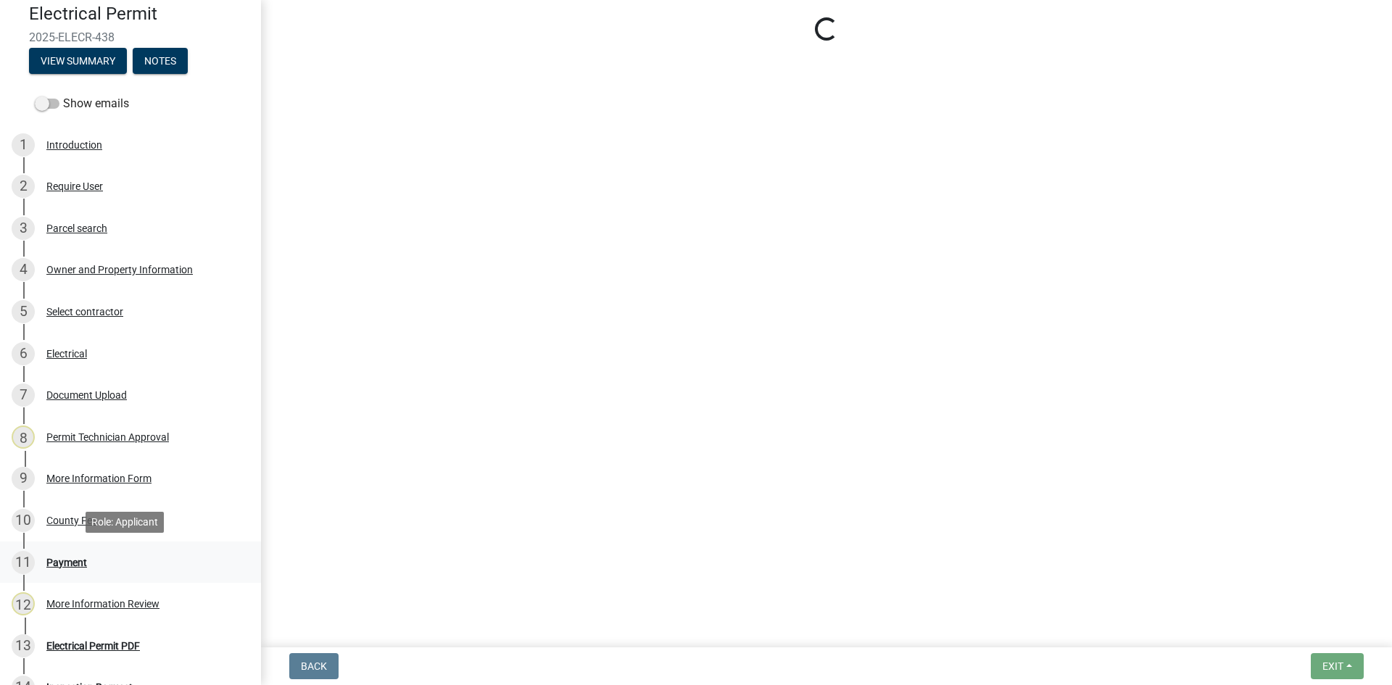
select select "3: 3"
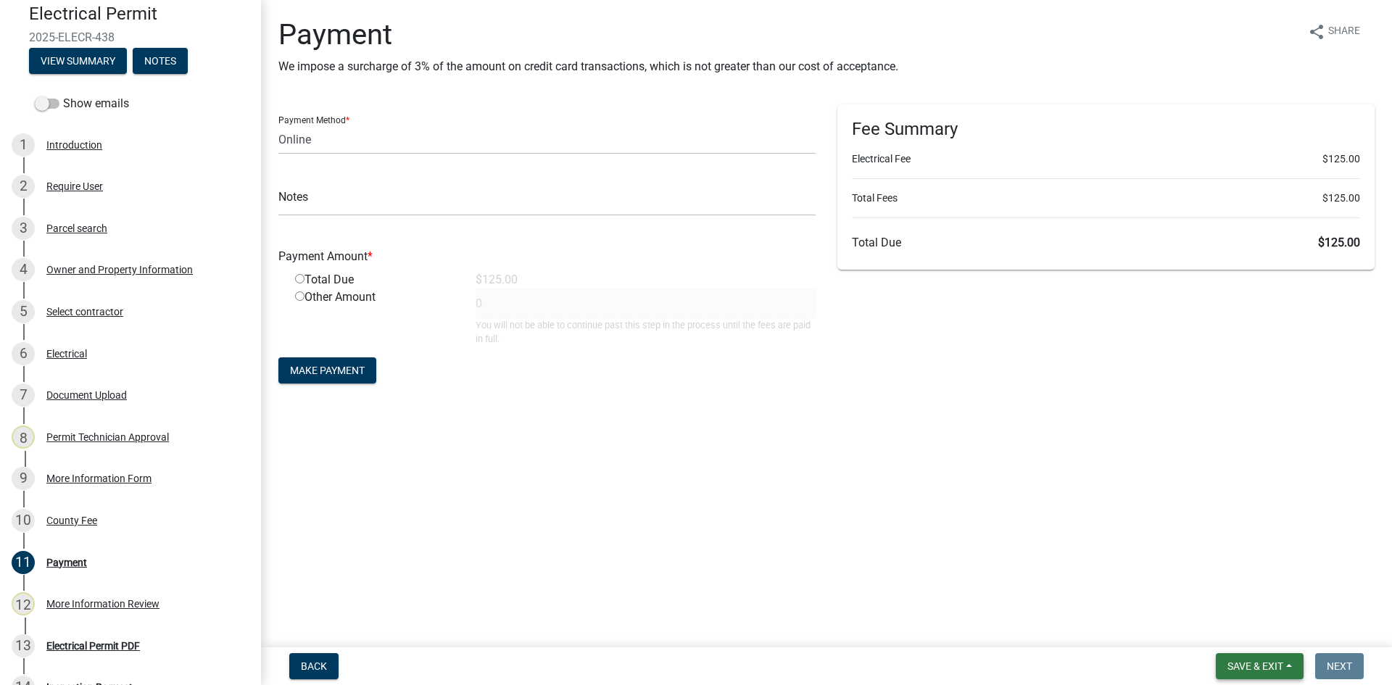
click at [1248, 663] on span "Save & Exit" at bounding box center [1256, 667] width 56 height 12
click at [1260, 623] on button "Save & Exit" at bounding box center [1246, 628] width 116 height 35
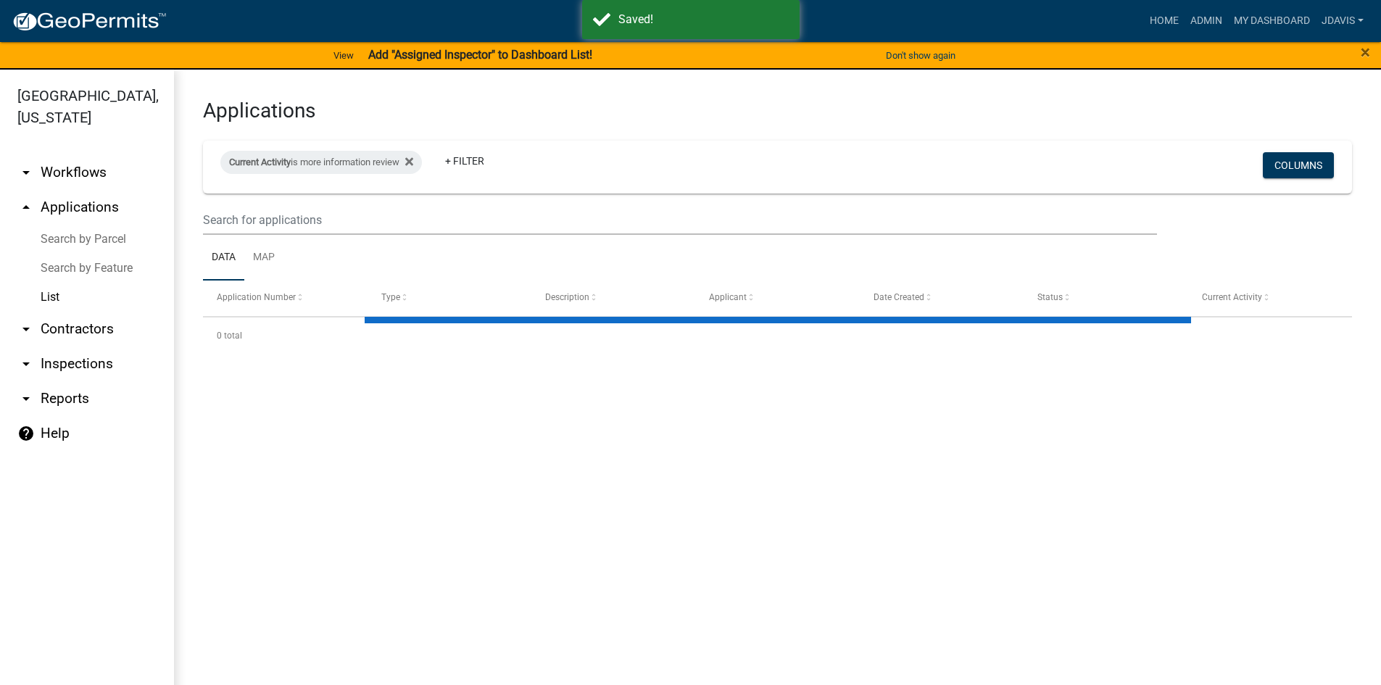
select select "2: 50"
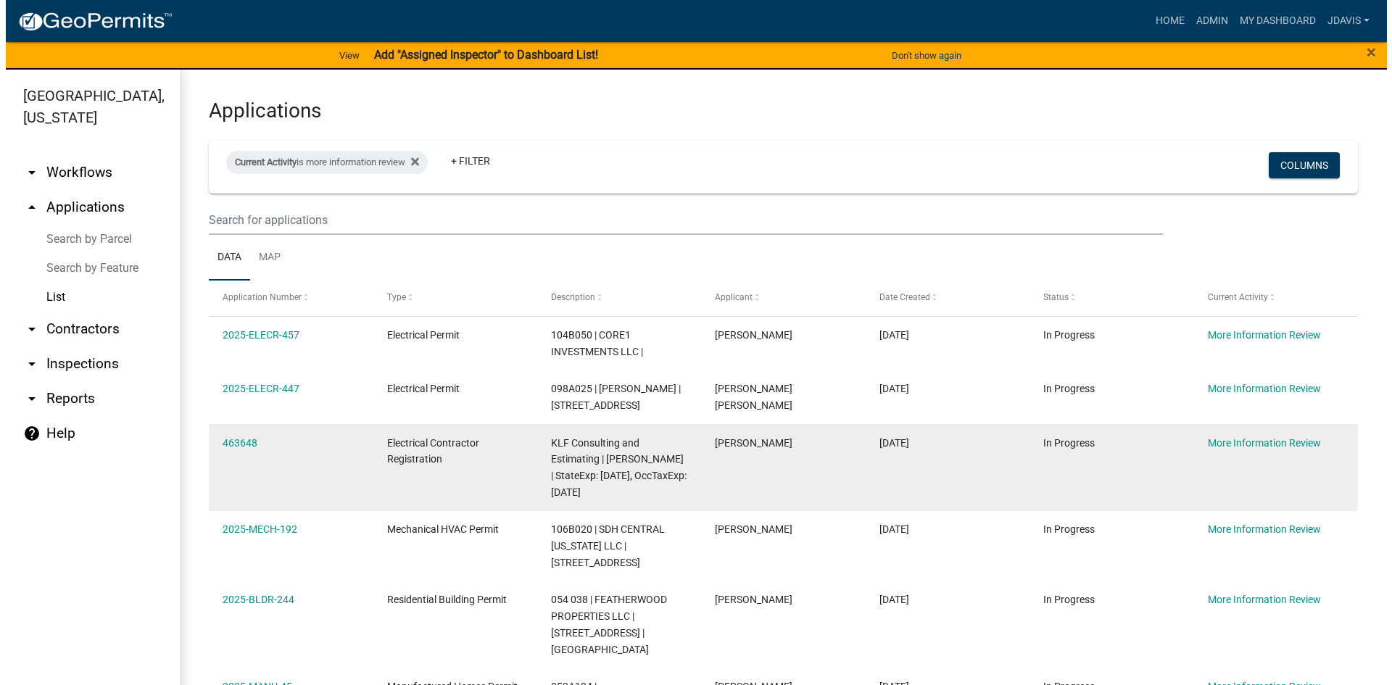
scroll to position [290, 0]
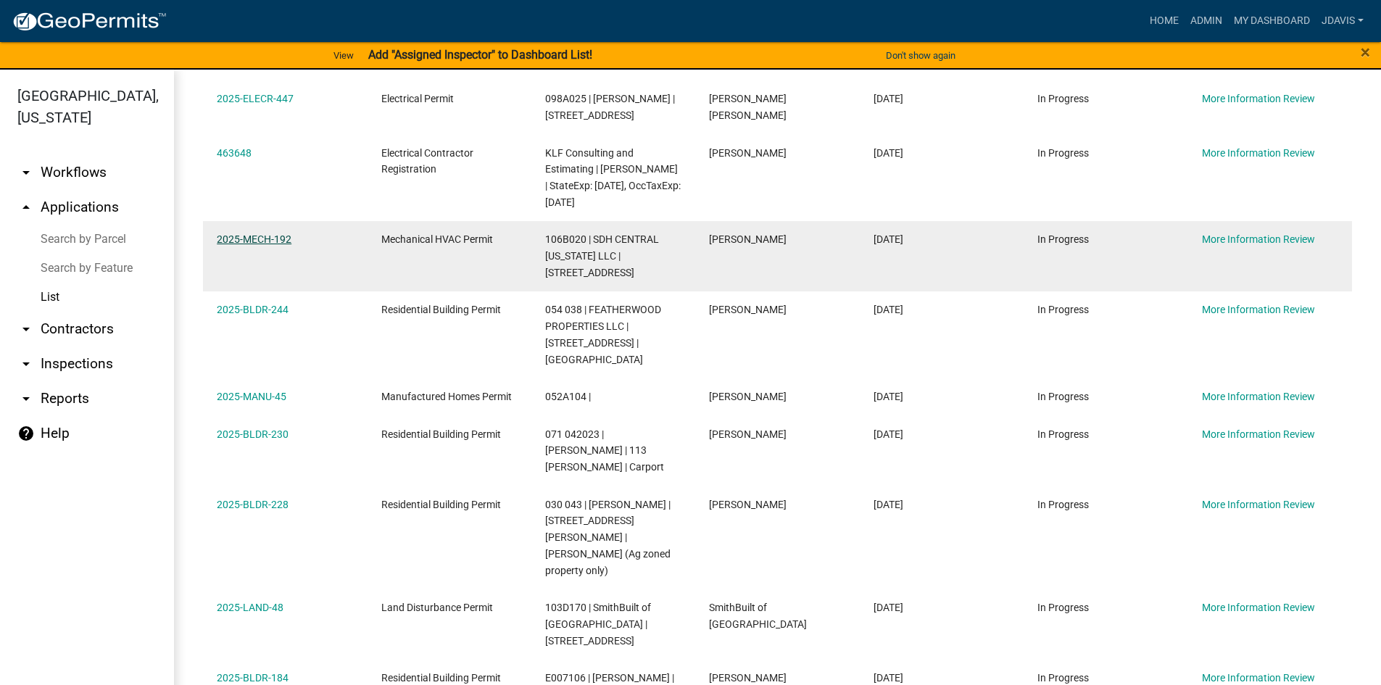
click at [281, 233] on link "2025-MECH-192" at bounding box center [254, 239] width 75 height 12
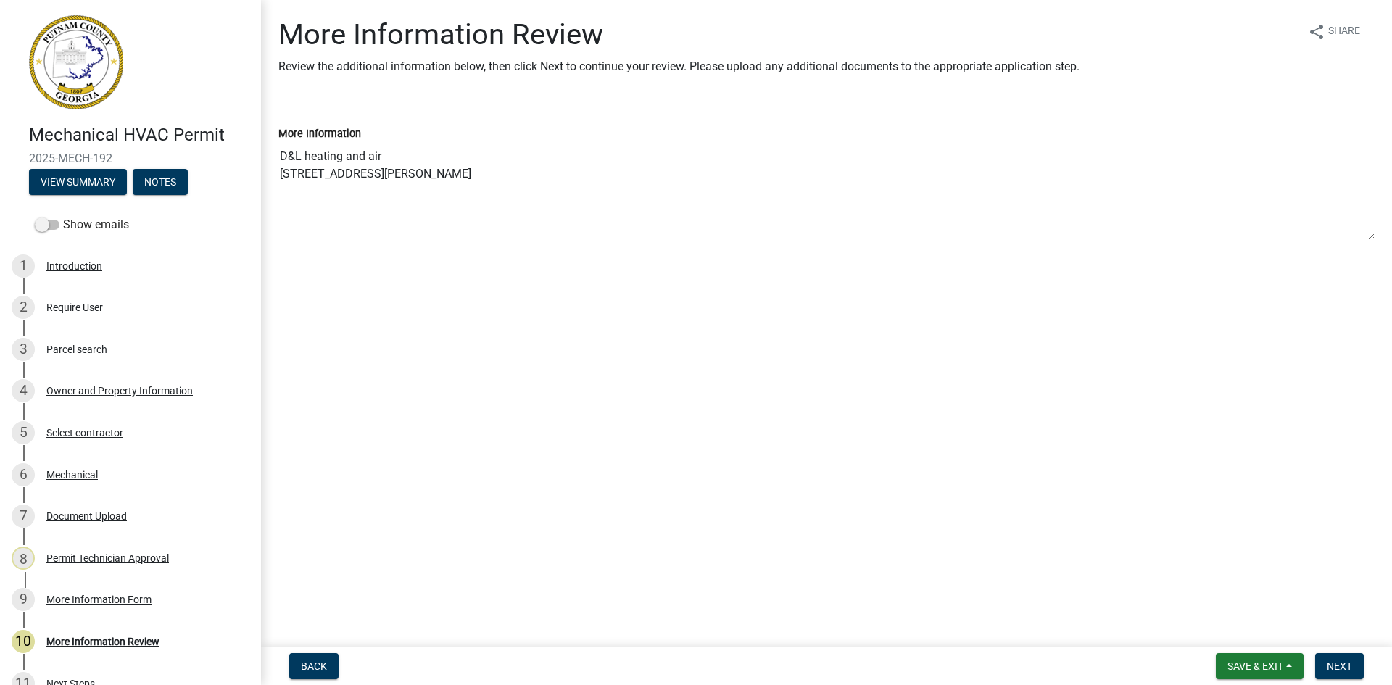
click at [282, 153] on textarea "D&L heating and air [STREET_ADDRESS][PERSON_NAME]" at bounding box center [826, 191] width 1096 height 99
drag, startPoint x: 282, startPoint y: 153, endPoint x: 471, endPoint y: 207, distance: 196.7
click at [471, 207] on textarea "D&L heating and air [STREET_ADDRESS][PERSON_NAME]" at bounding box center [826, 191] width 1096 height 99
click at [115, 393] on div "Owner and Property Information" at bounding box center [119, 391] width 146 height 10
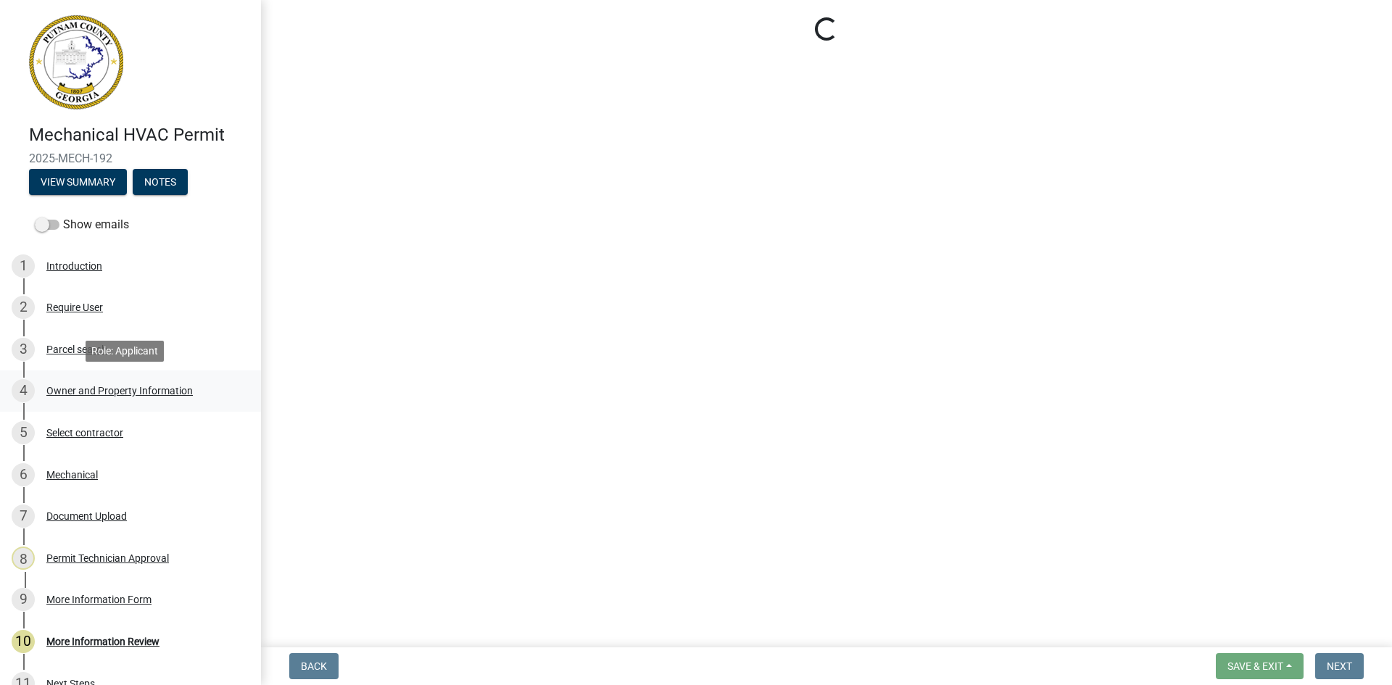
select select "af4fa47c-8bb5-4ba0-9393-e9f4e4358ca2"
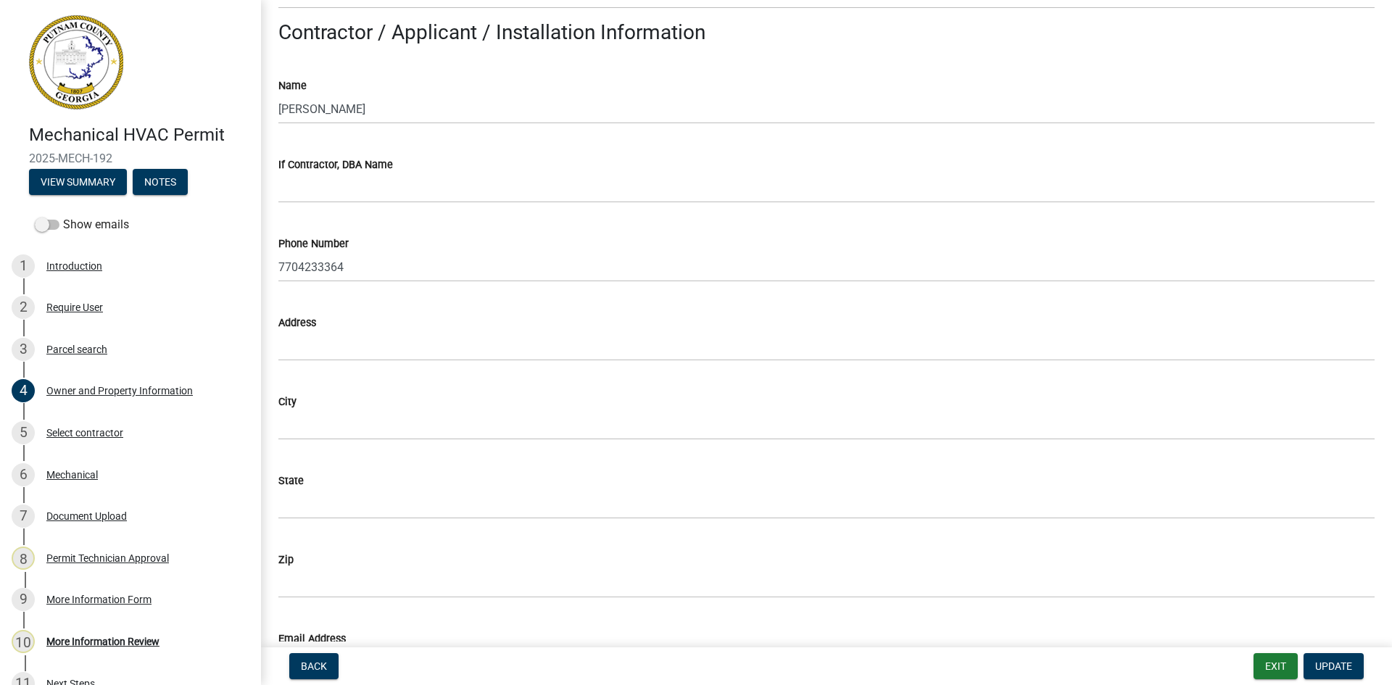
scroll to position [1305, 0]
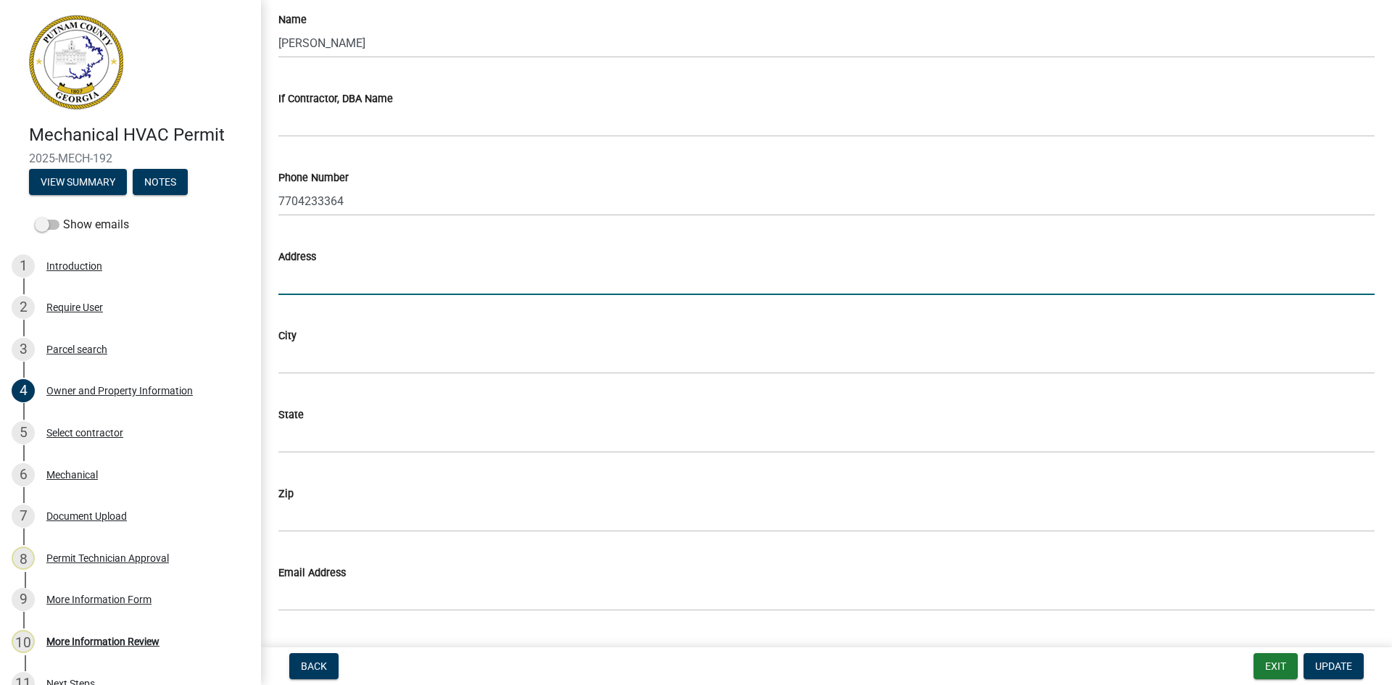
click at [302, 284] on input "Address" at bounding box center [826, 280] width 1096 height 30
paste input "D&L heating and air [STREET_ADDRESS][PERSON_NAME]"
drag, startPoint x: 380, startPoint y: 284, endPoint x: 272, endPoint y: 284, distance: 108.0
click at [272, 284] on div "Address D&L heating and air [STREET_ADDRESS][PERSON_NAME]" at bounding box center [827, 261] width 1118 height 67
type input "D&L heating and air [STREET_ADDRESS][PERSON_NAME]"
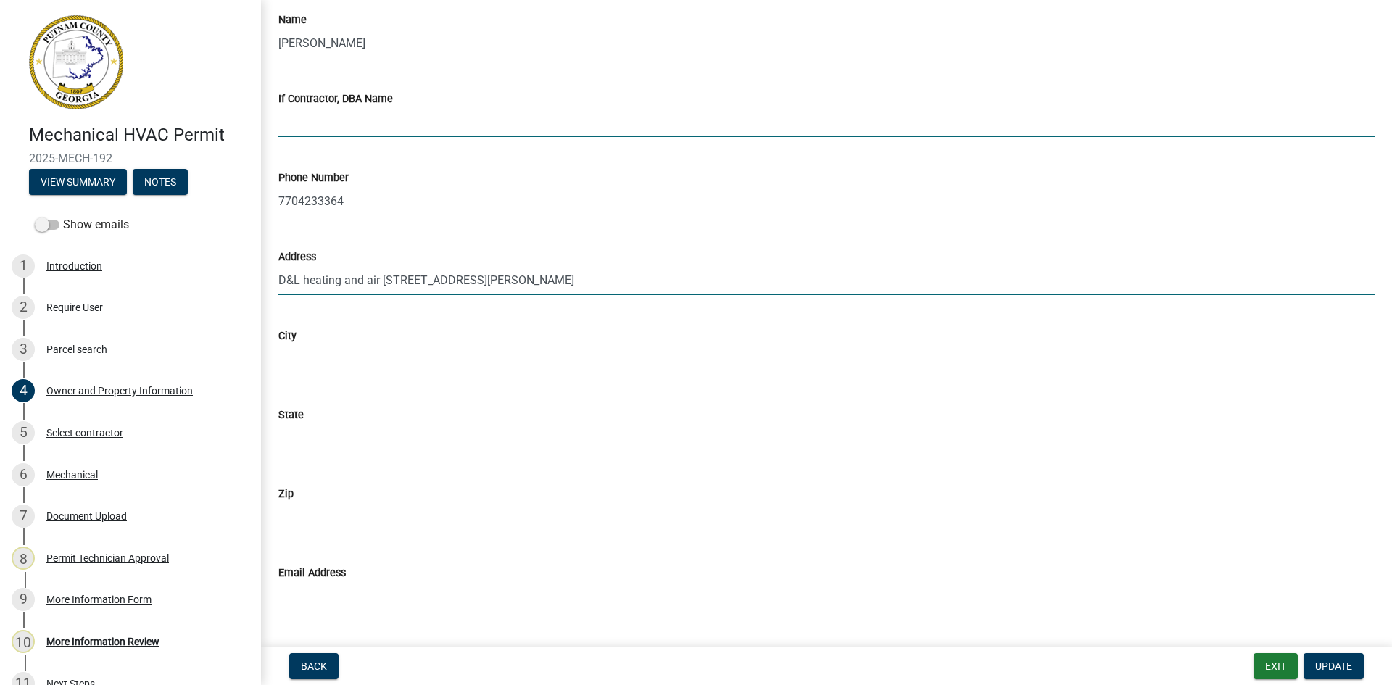
click at [320, 123] on input "If Contractor, DBA Name" at bounding box center [826, 122] width 1096 height 30
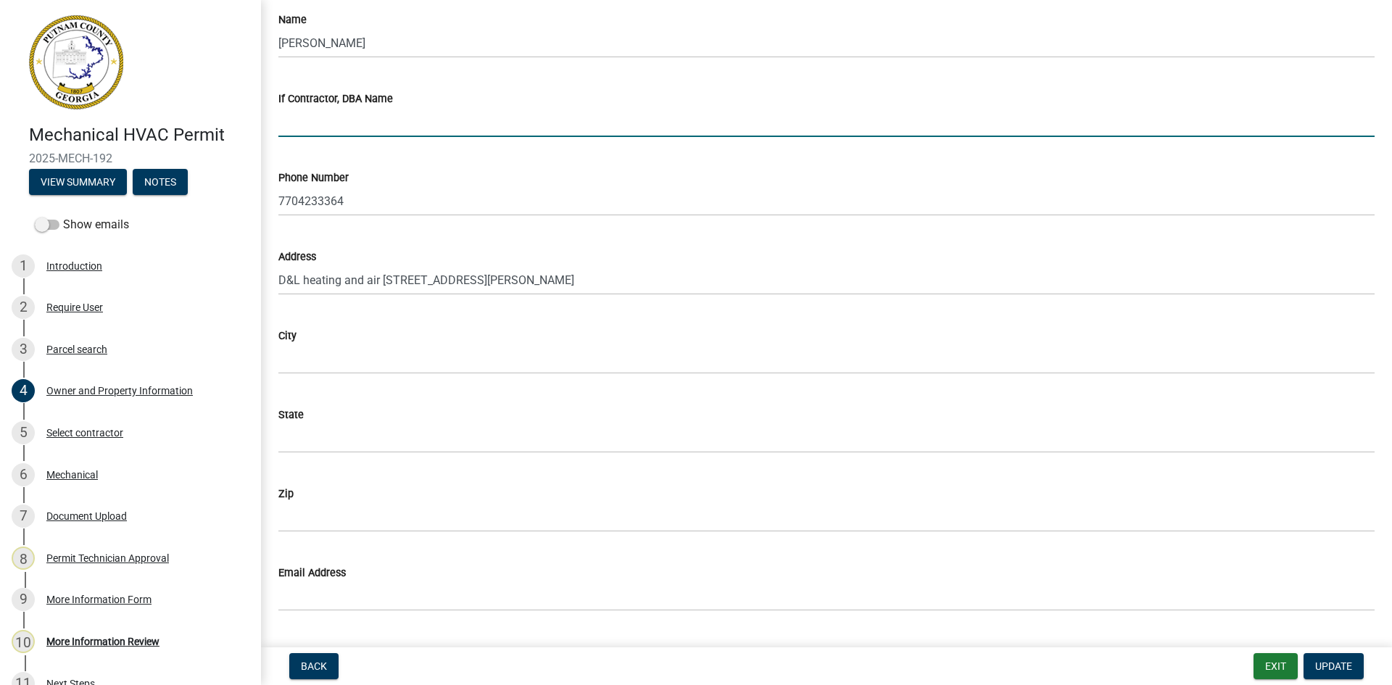
paste input "D&L heating and air"
type input "D&L heating and air"
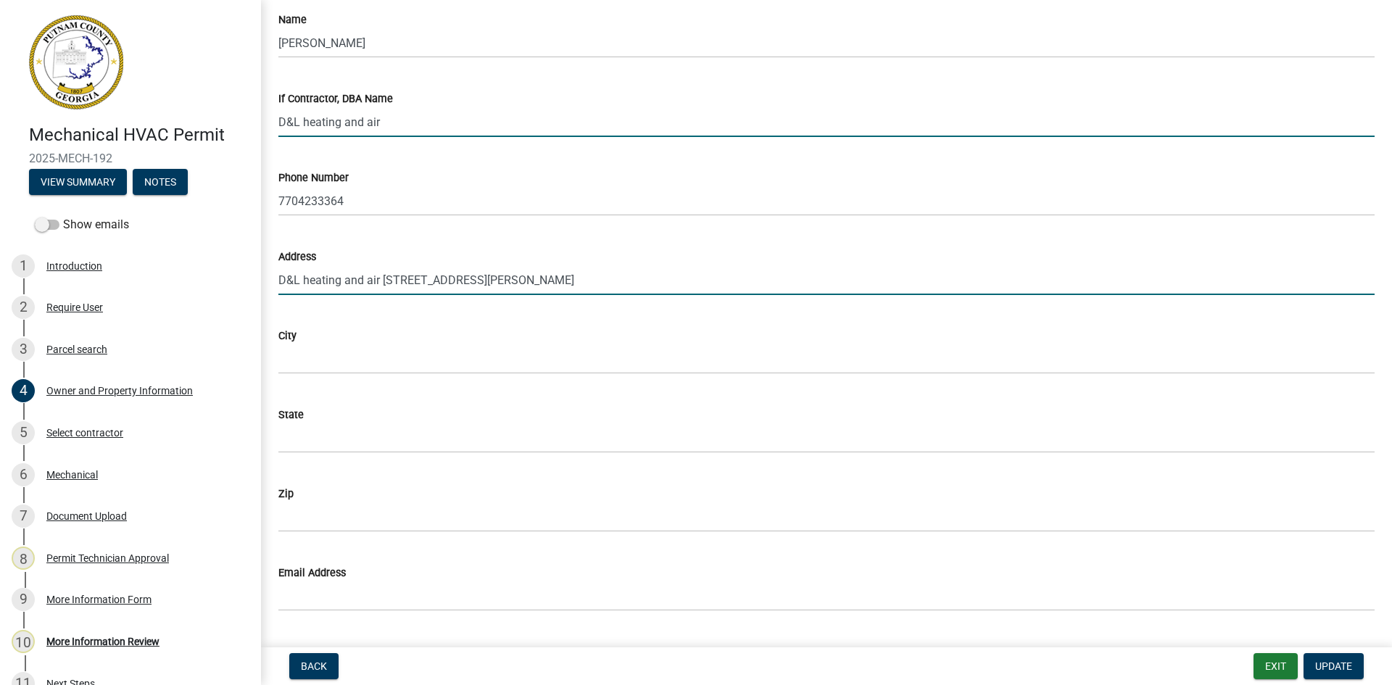
click at [379, 281] on input "D&L heating and air [STREET_ADDRESS][PERSON_NAME]" at bounding box center [826, 280] width 1096 height 30
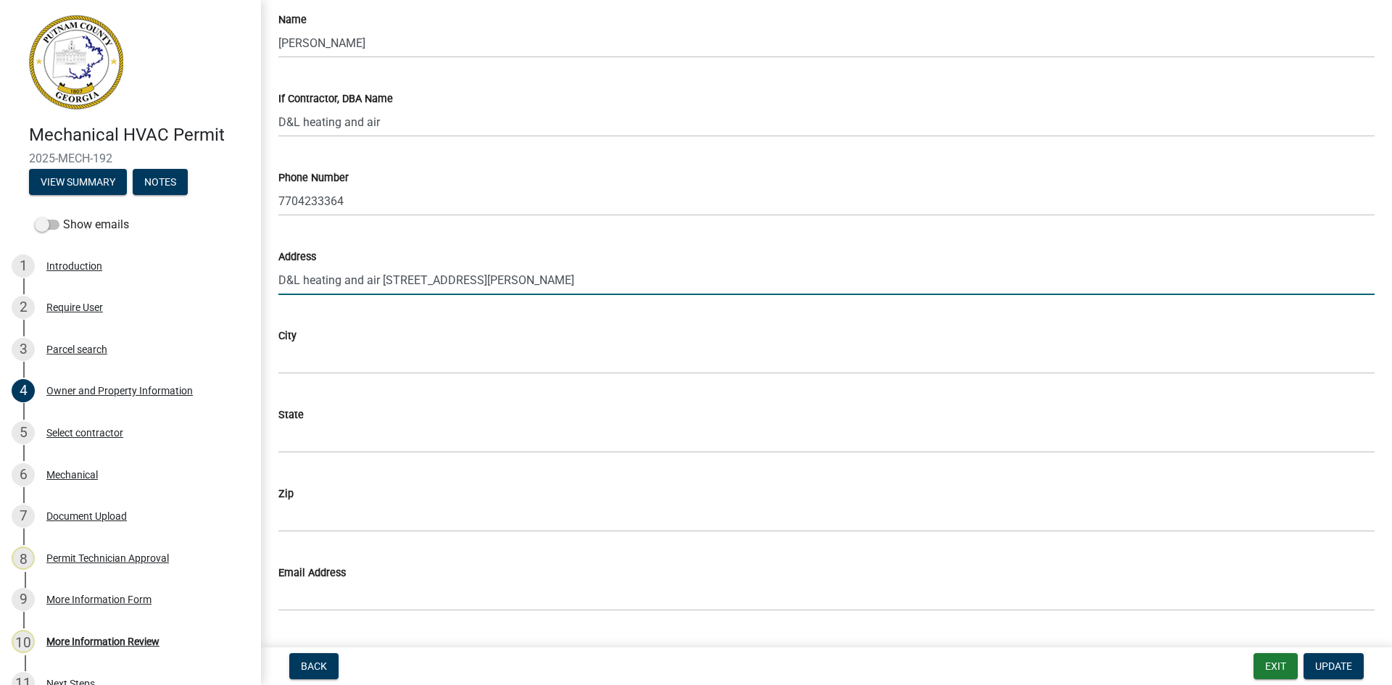
drag, startPoint x: 379, startPoint y: 281, endPoint x: 254, endPoint y: 295, distance: 126.3
click at [254, 295] on div "Mechanical HVAC Permit 2025-MECH-192 View Summary Notes Show emails 1 Introduct…" at bounding box center [696, 342] width 1392 height 685
type input "[STREET_ADDRESS][PERSON_NAME]"
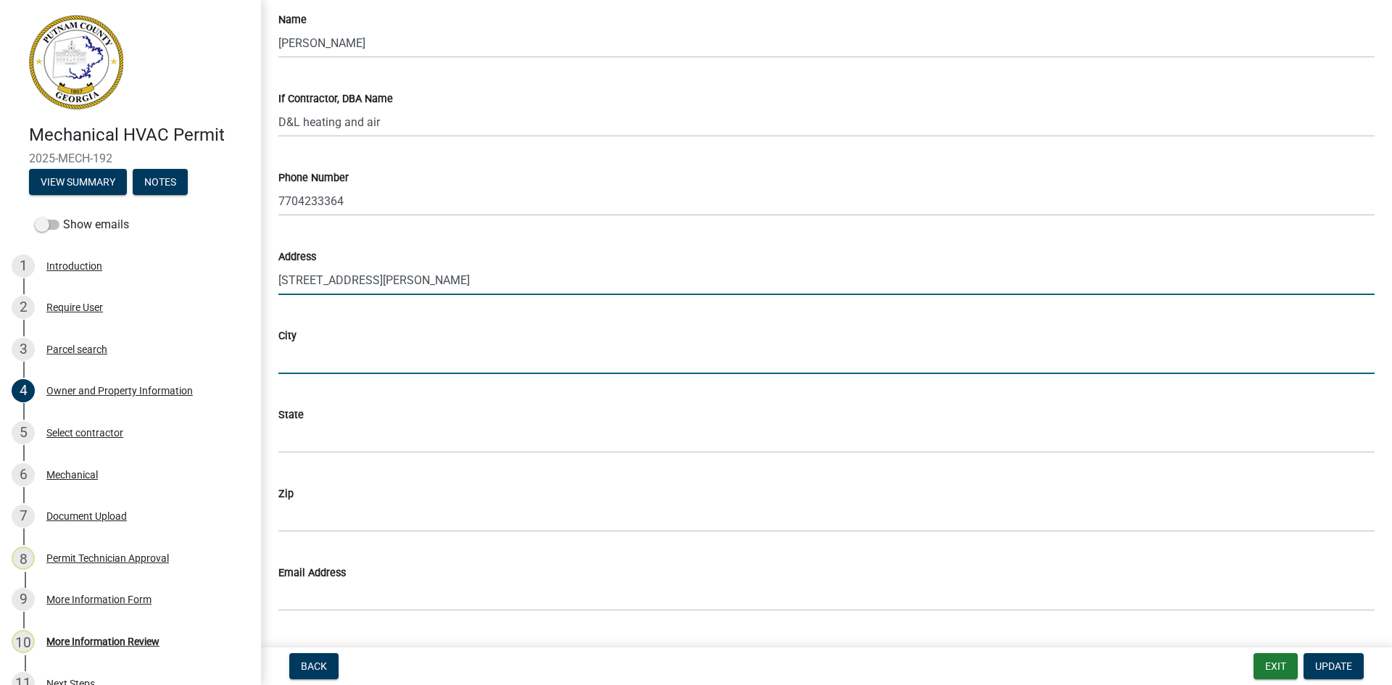
click at [332, 352] on input "City" at bounding box center [826, 359] width 1096 height 30
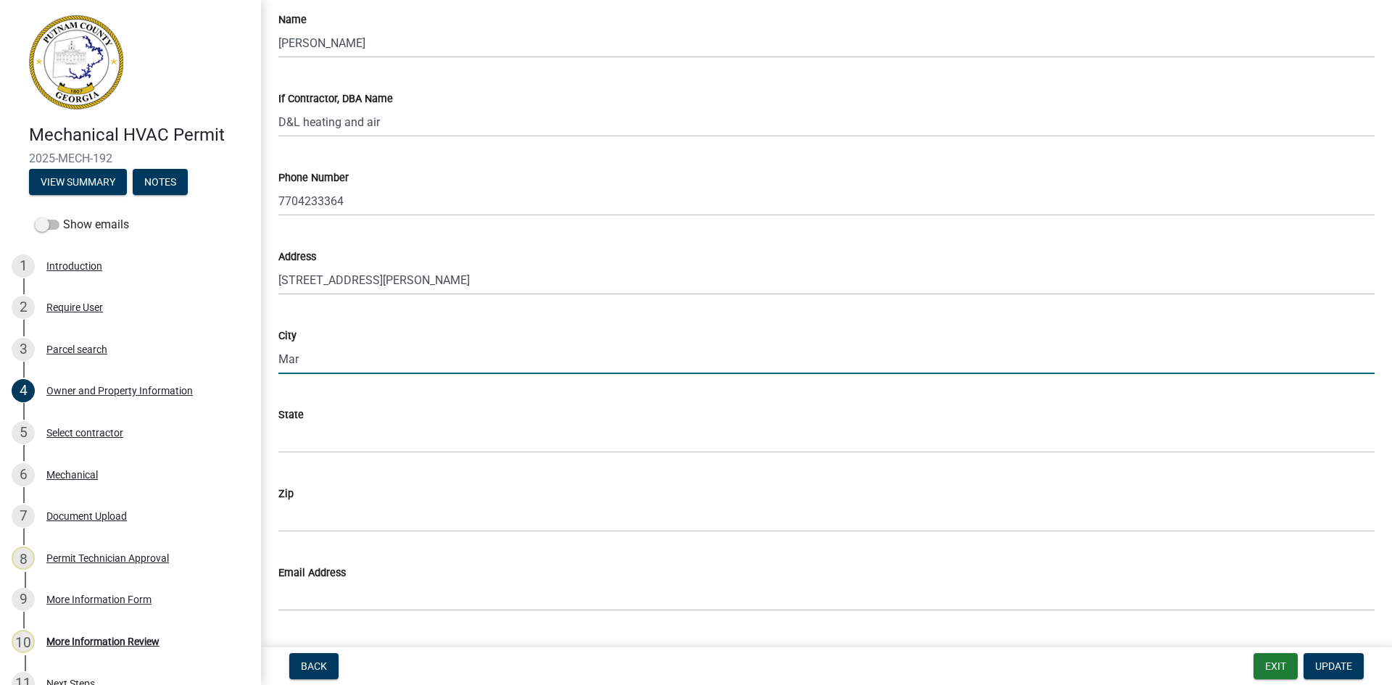
type input "Marietta"
click at [366, 456] on wm-data-entity-input "State" at bounding box center [826, 425] width 1096 height 79
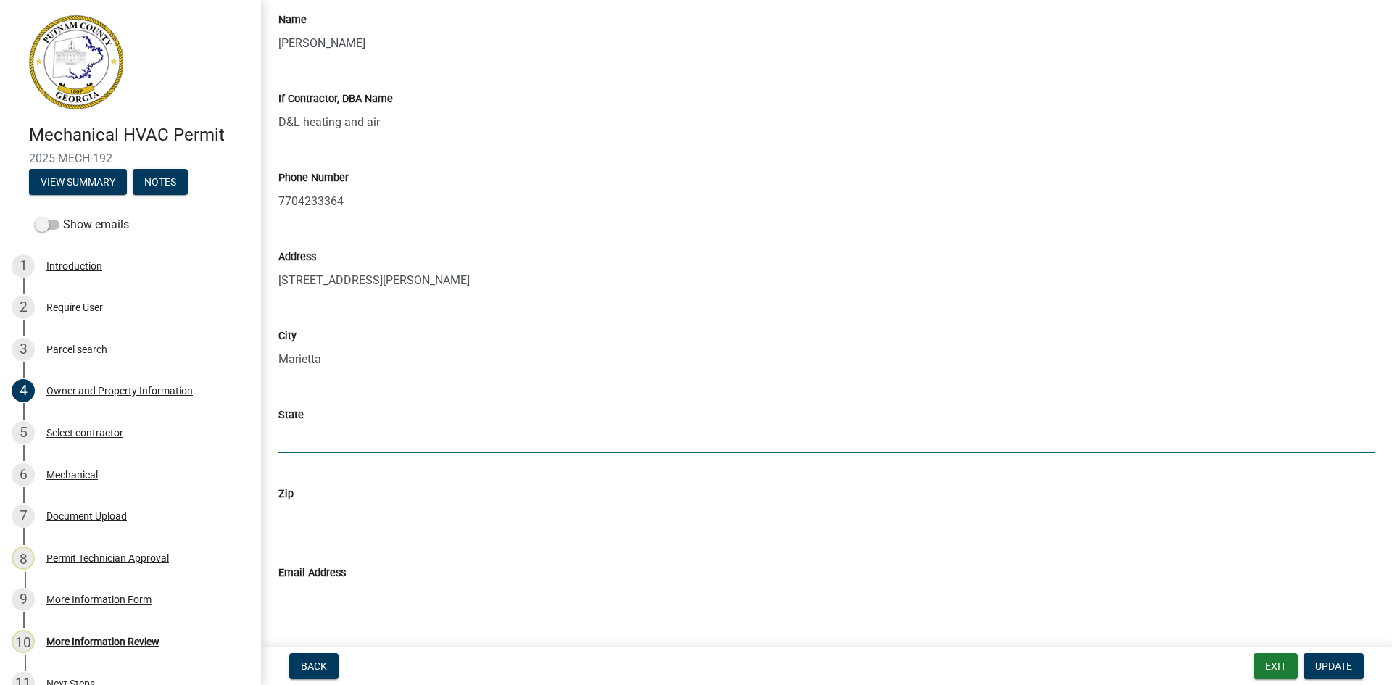
click at [362, 435] on input "State" at bounding box center [826, 438] width 1096 height 30
type input "Ga"
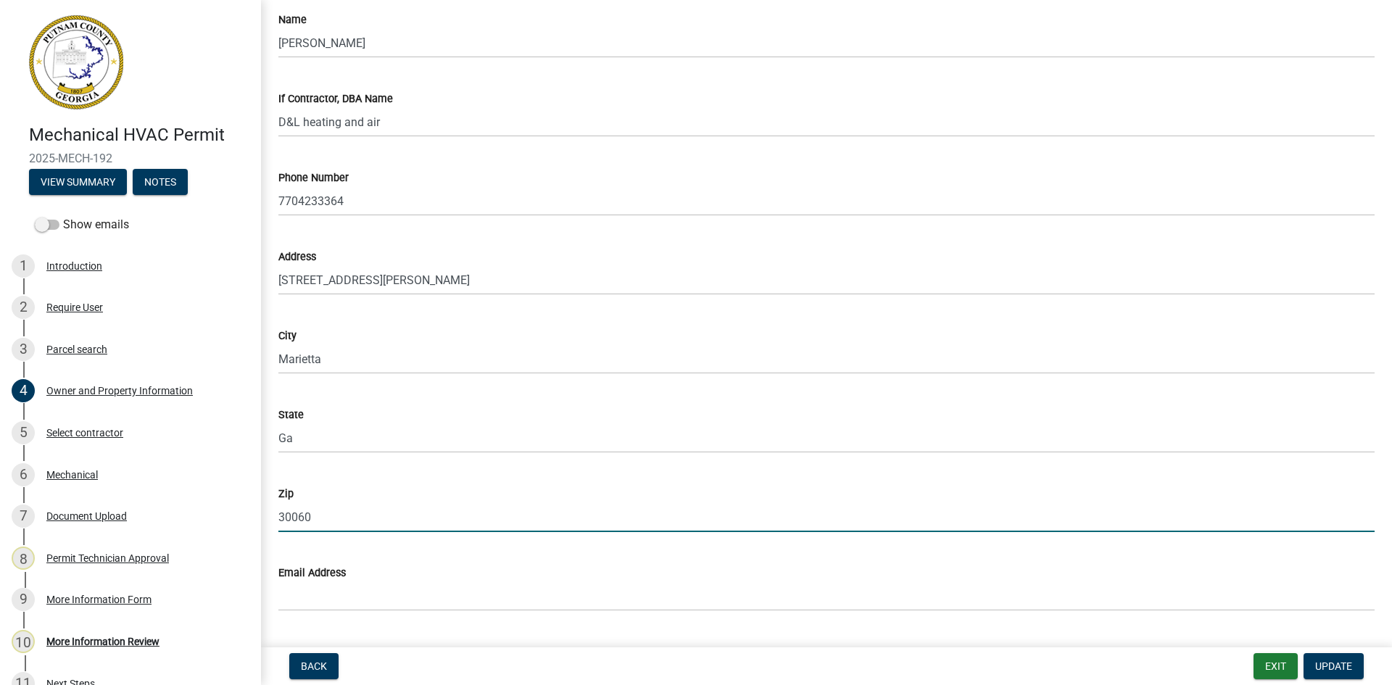
type input "30060"
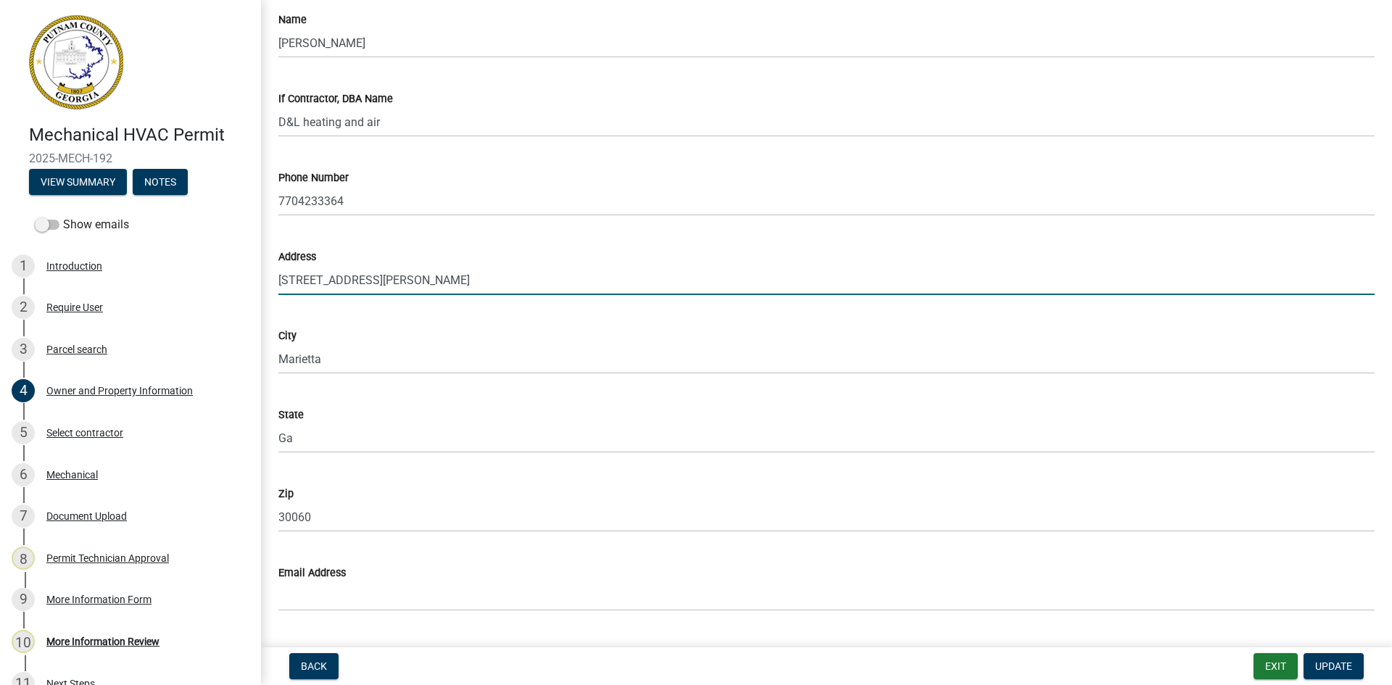
drag, startPoint x: 476, startPoint y: 281, endPoint x: 375, endPoint y: 297, distance: 101.9
click at [375, 297] on wm-data-entity-input "Address [STREET_ADDRESS][PERSON_NAME]" at bounding box center [826, 267] width 1096 height 79
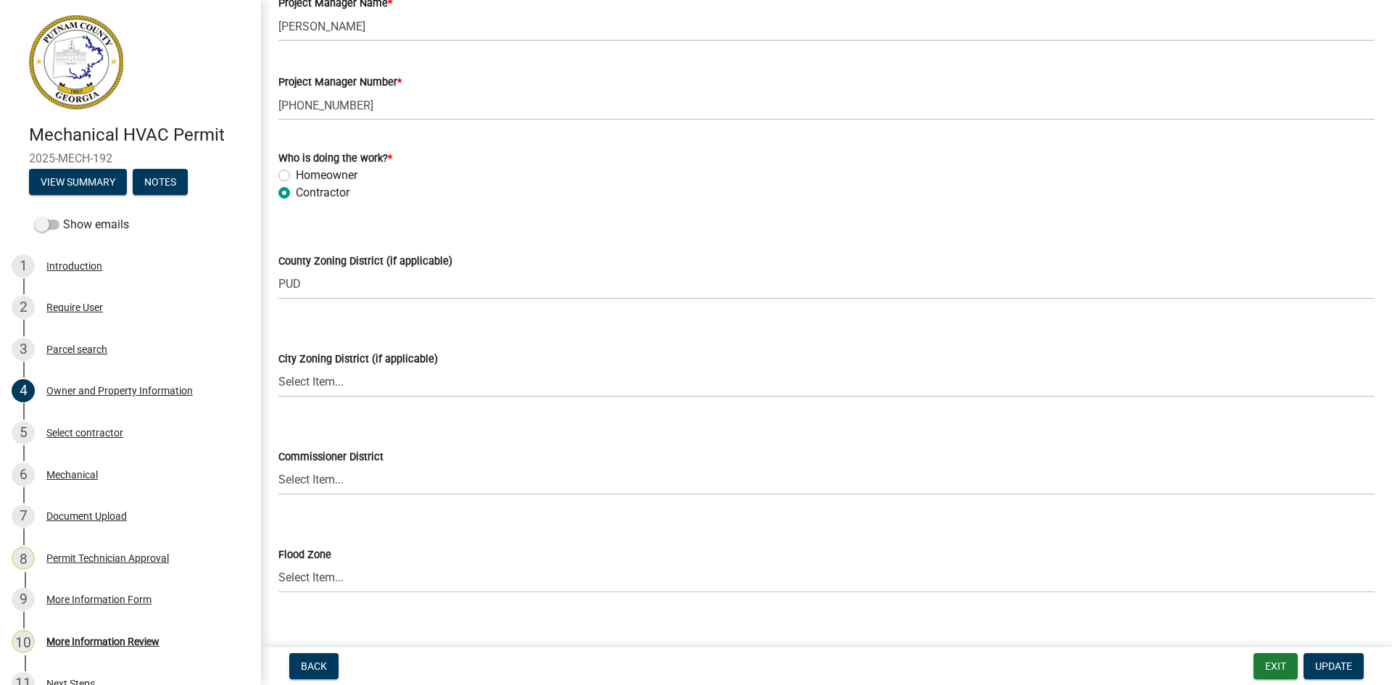
scroll to position [2431, 0]
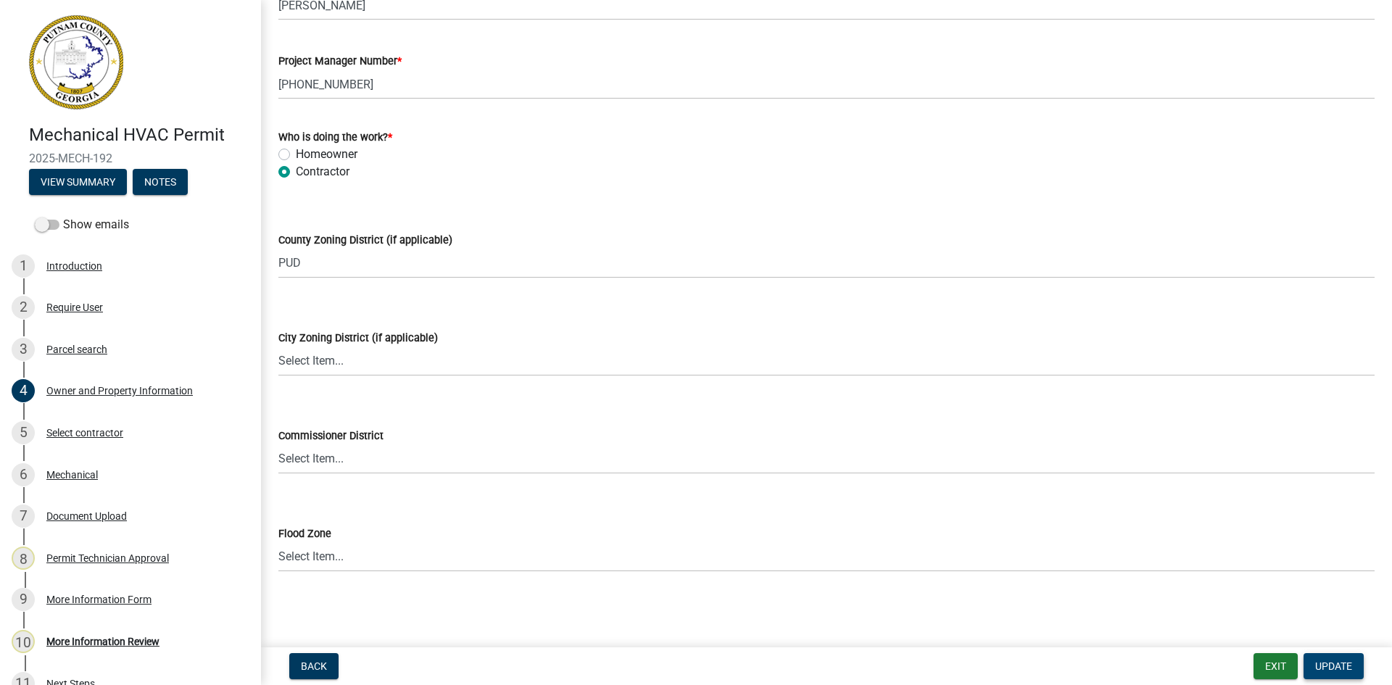
type input "[STREET_ADDRESS]"
click at [1333, 670] on span "Update" at bounding box center [1333, 667] width 37 height 12
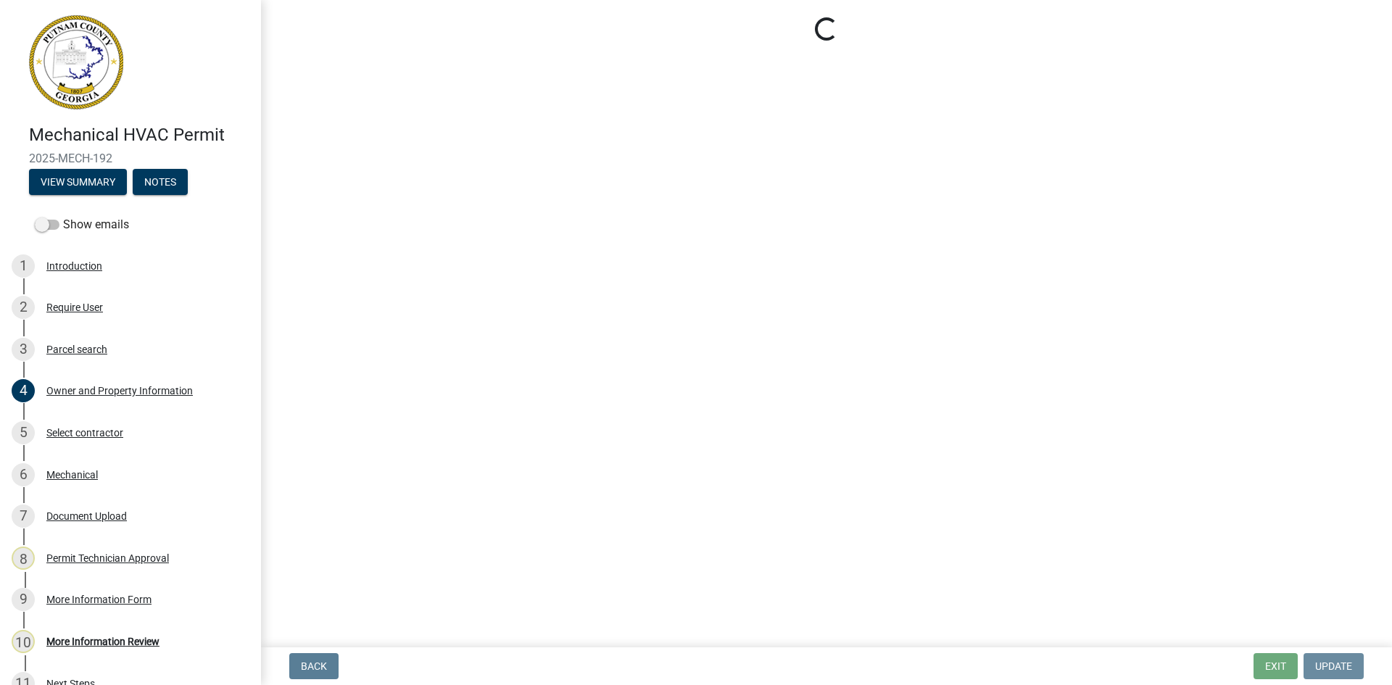
scroll to position [0, 0]
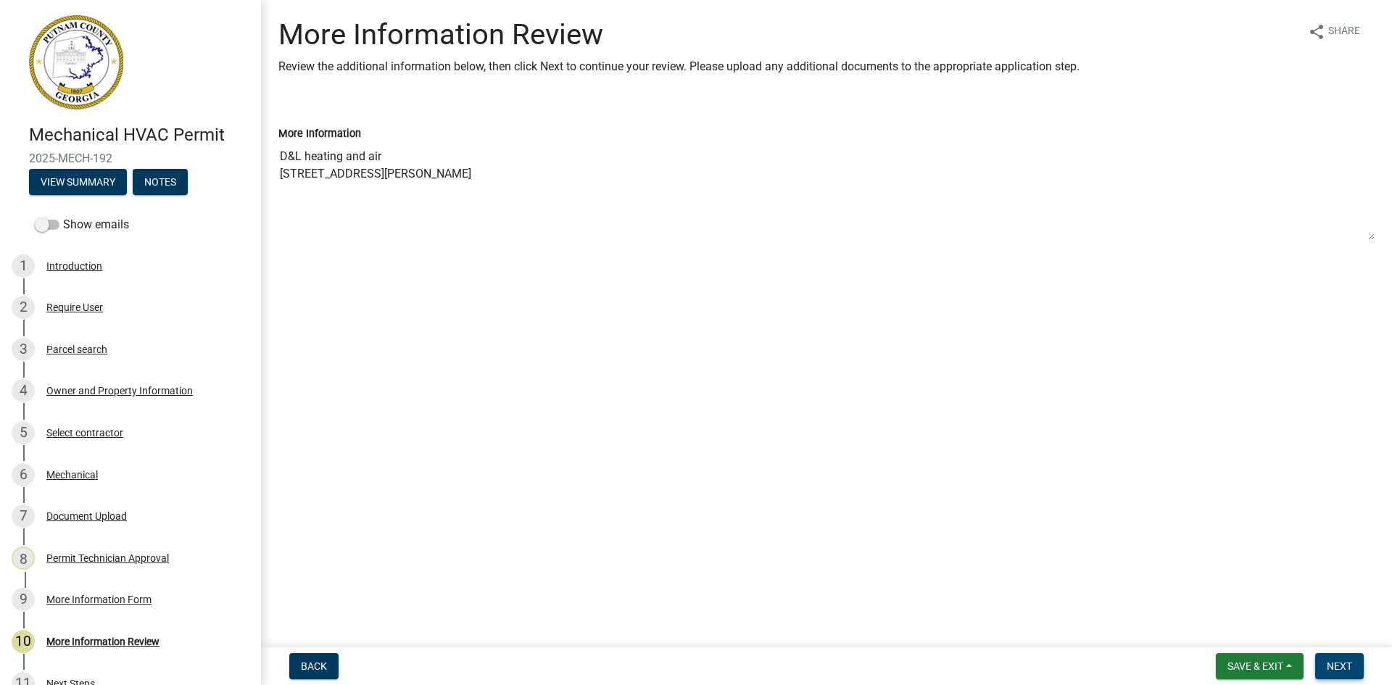
click at [1344, 669] on span "Next" at bounding box center [1339, 667] width 25 height 12
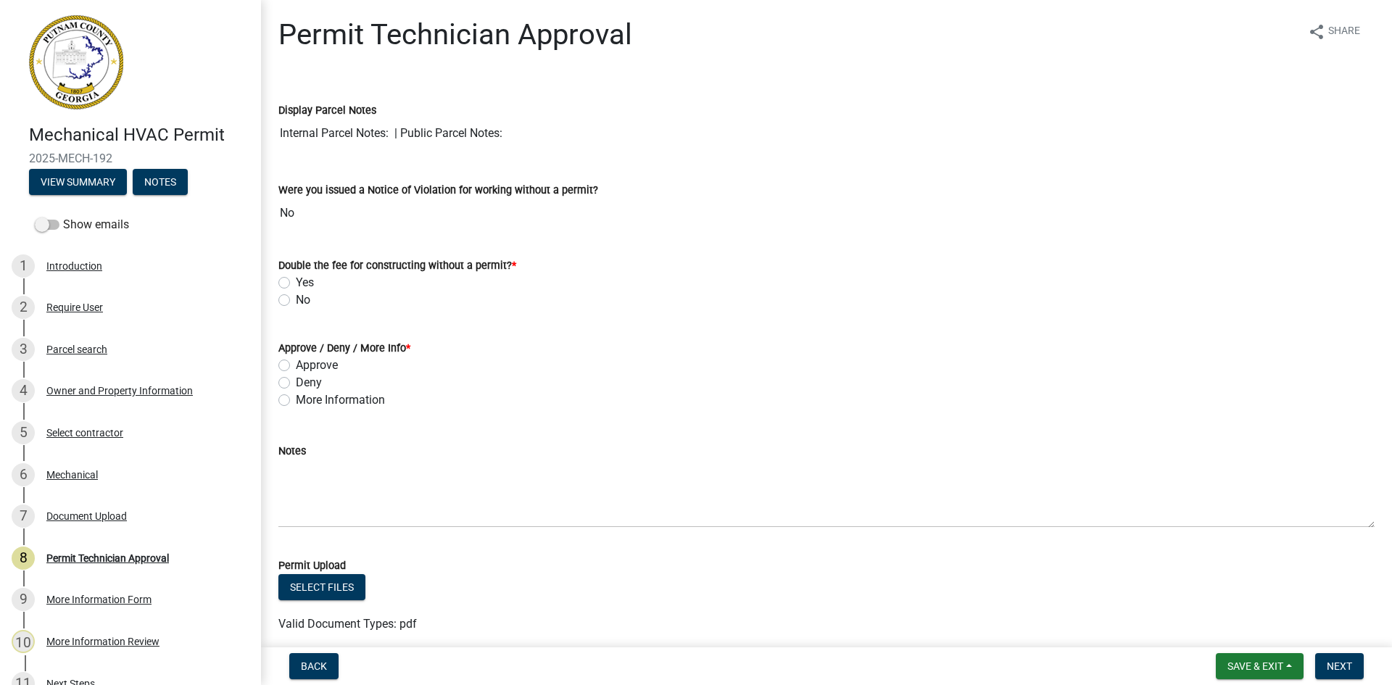
click at [296, 299] on label "No" at bounding box center [303, 299] width 15 height 17
click at [296, 299] on input "No" at bounding box center [300, 295] width 9 height 9
radio input "true"
click at [296, 365] on label "Approve" at bounding box center [317, 365] width 42 height 17
click at [296, 365] on input "Approve" at bounding box center [300, 361] width 9 height 9
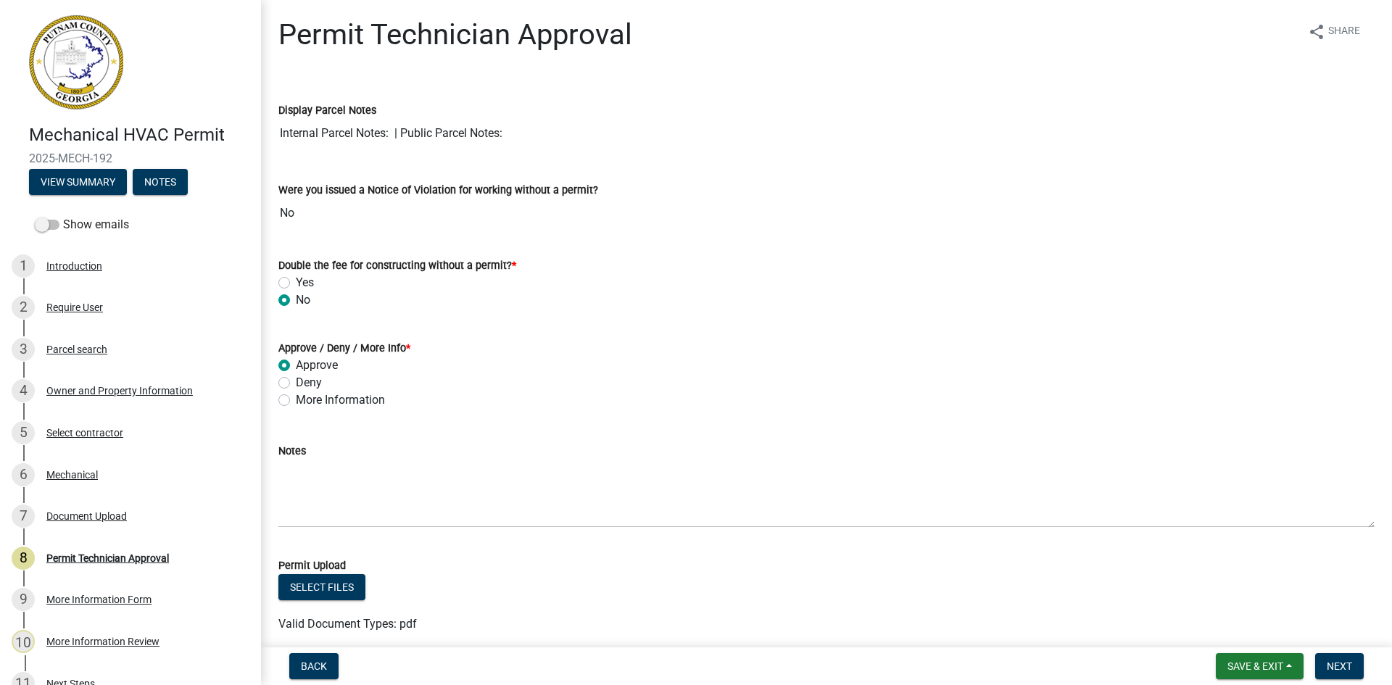
radio input "true"
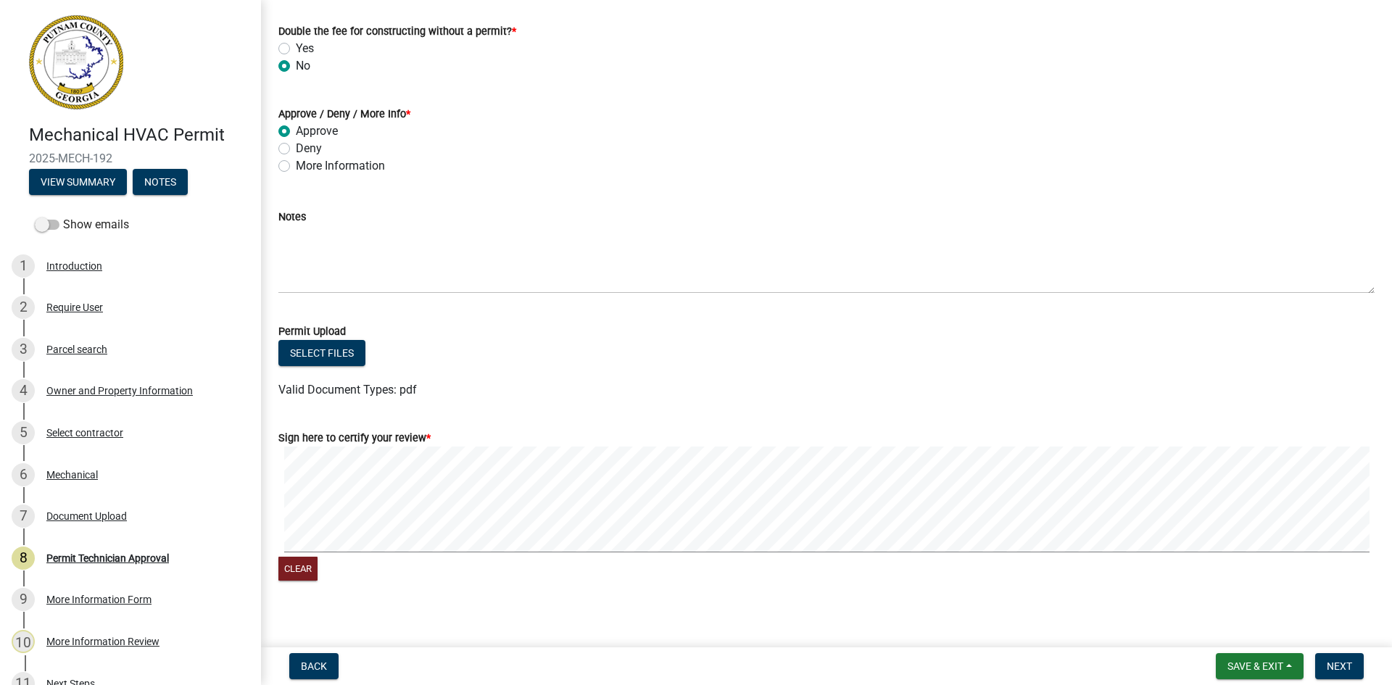
scroll to position [247, 0]
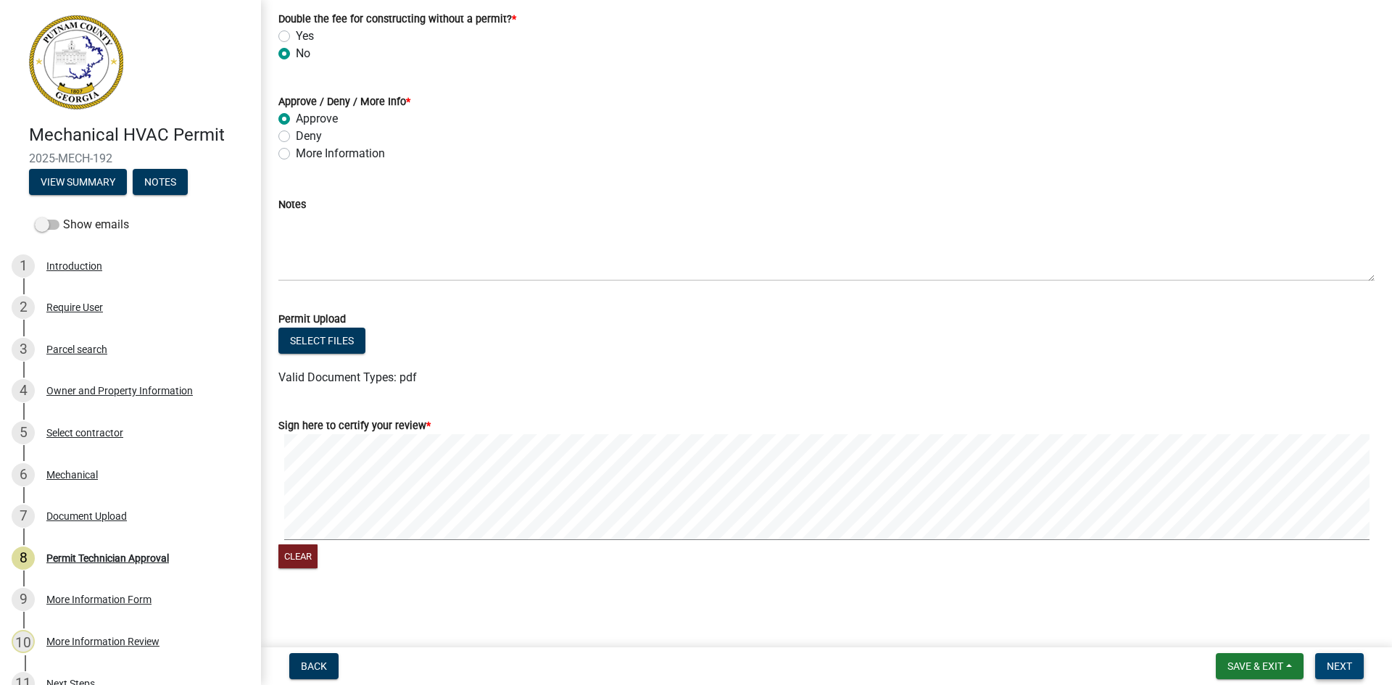
click at [1344, 672] on span "Next" at bounding box center [1339, 667] width 25 height 12
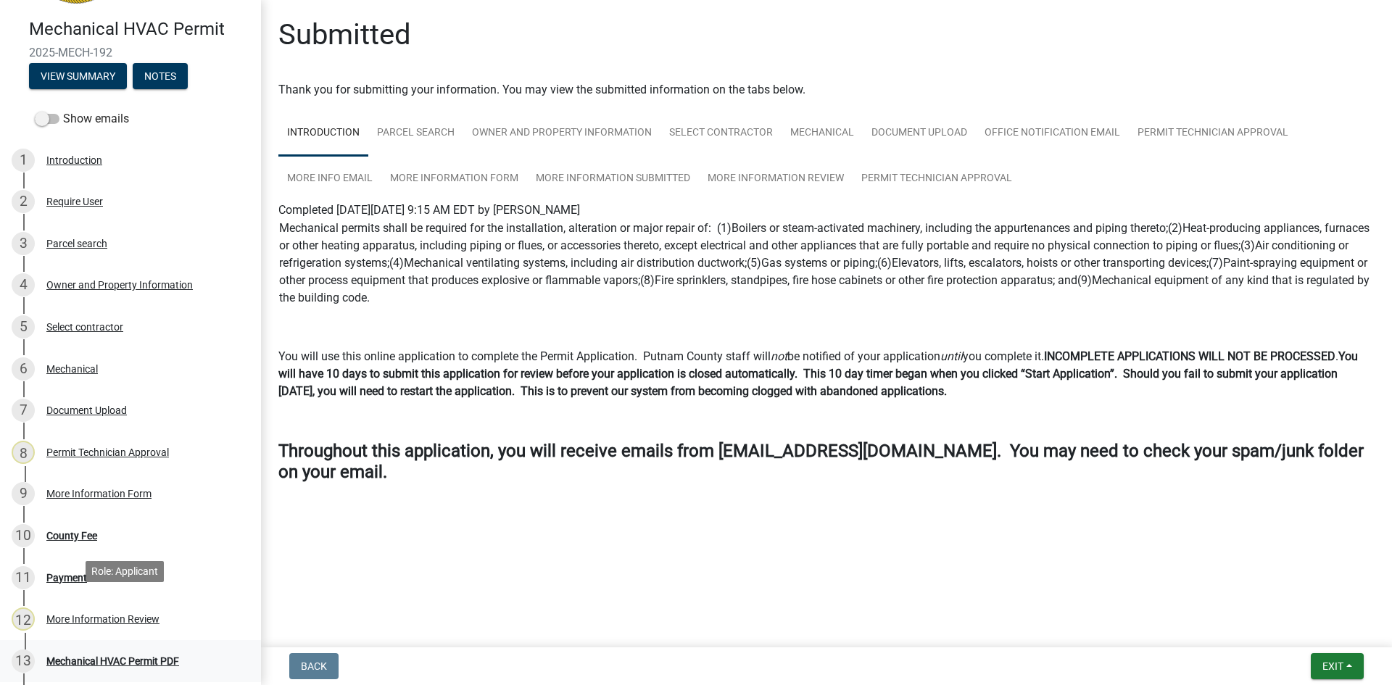
scroll to position [218, 0]
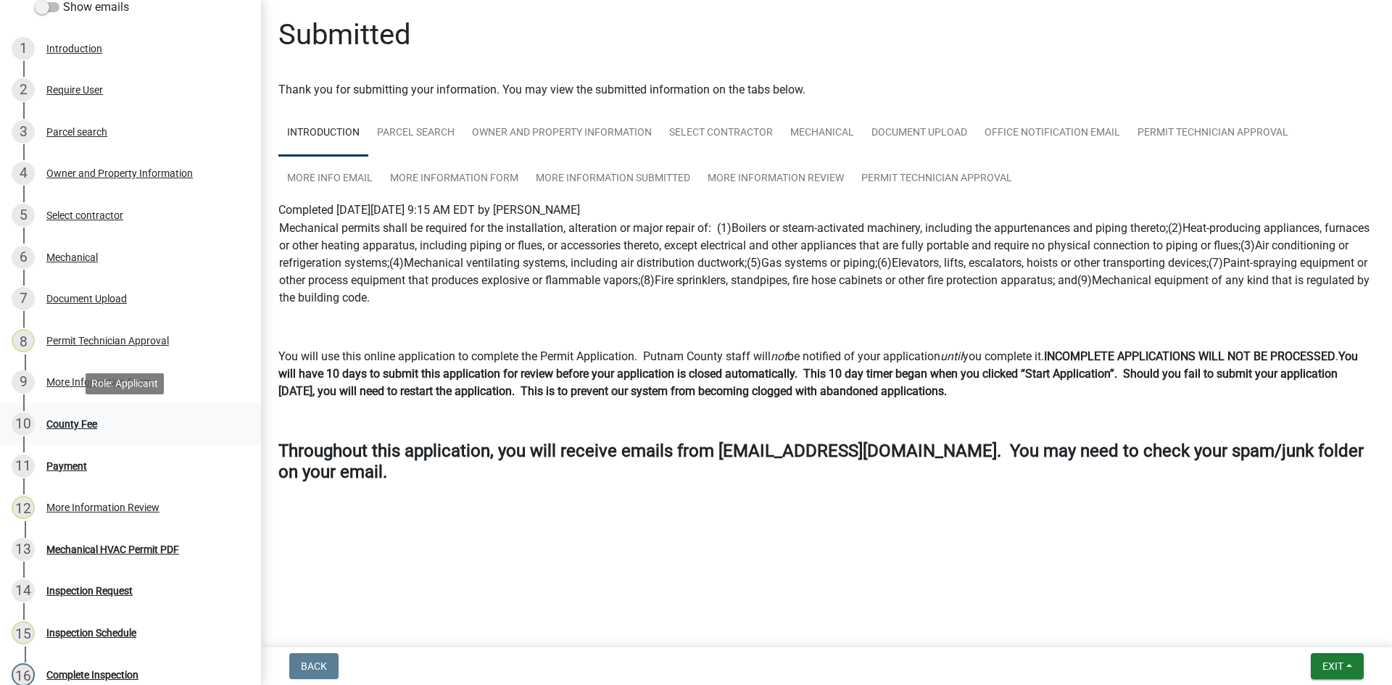
click at [87, 422] on div "County Fee" at bounding box center [71, 424] width 51 height 10
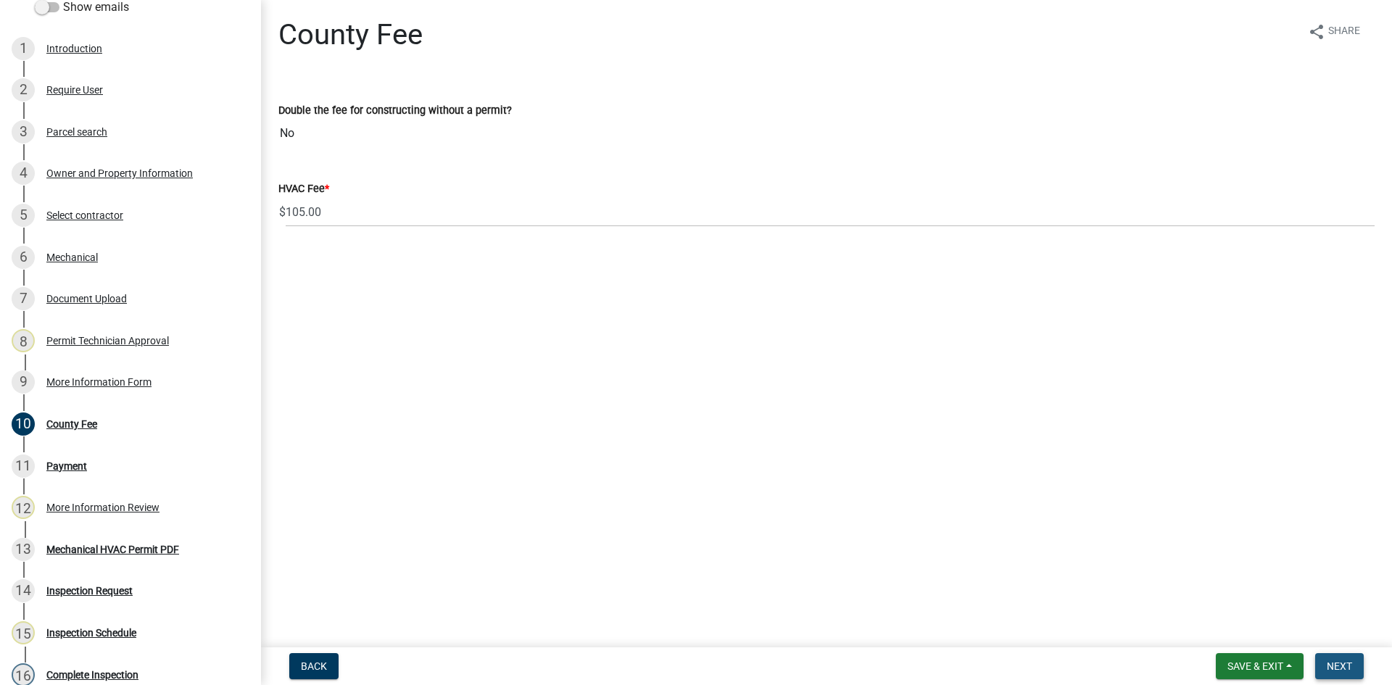
click at [1345, 658] on button "Next" at bounding box center [1339, 666] width 49 height 26
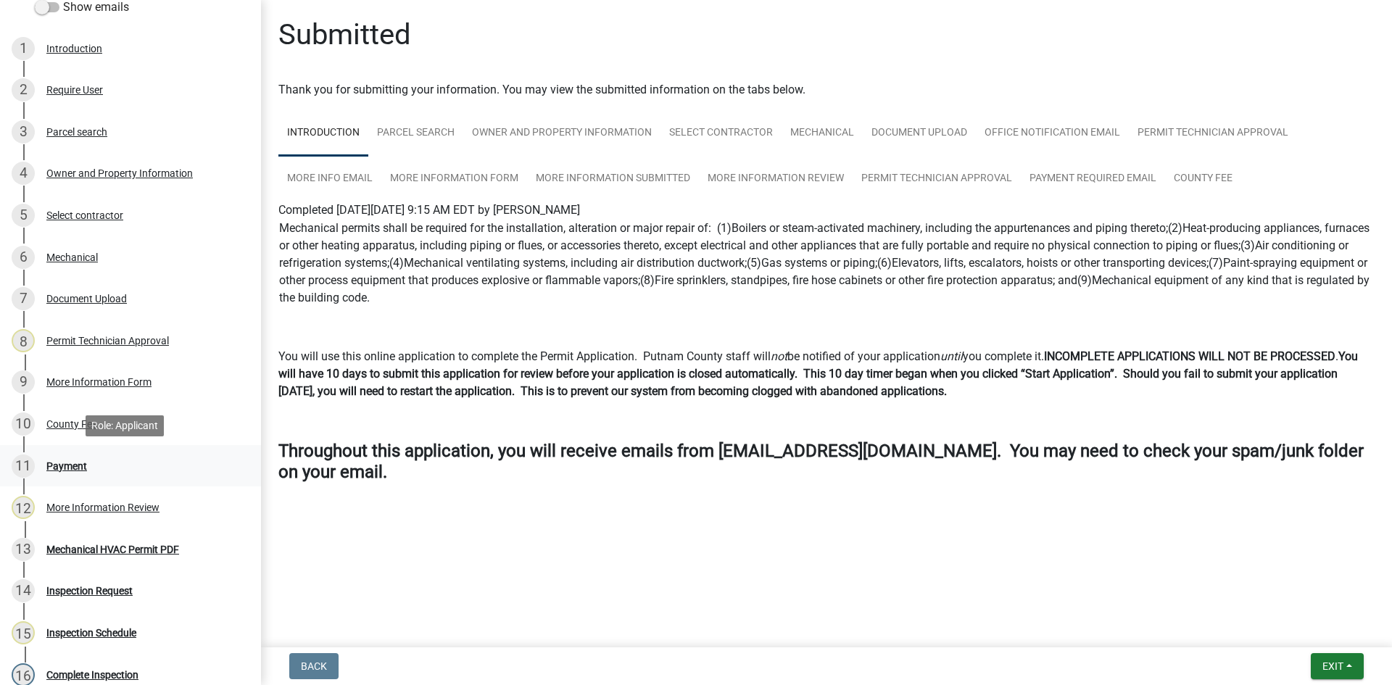
click at [77, 462] on div "Payment" at bounding box center [66, 466] width 41 height 10
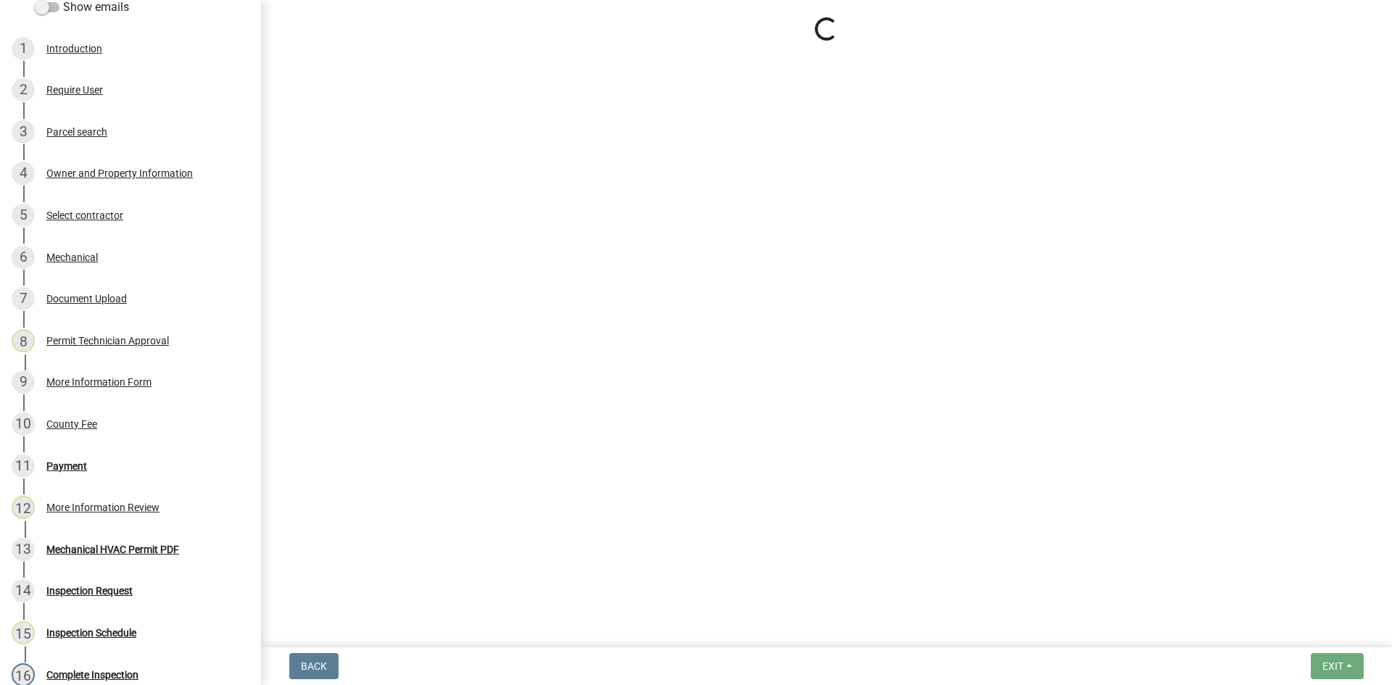
select select "3: 3"
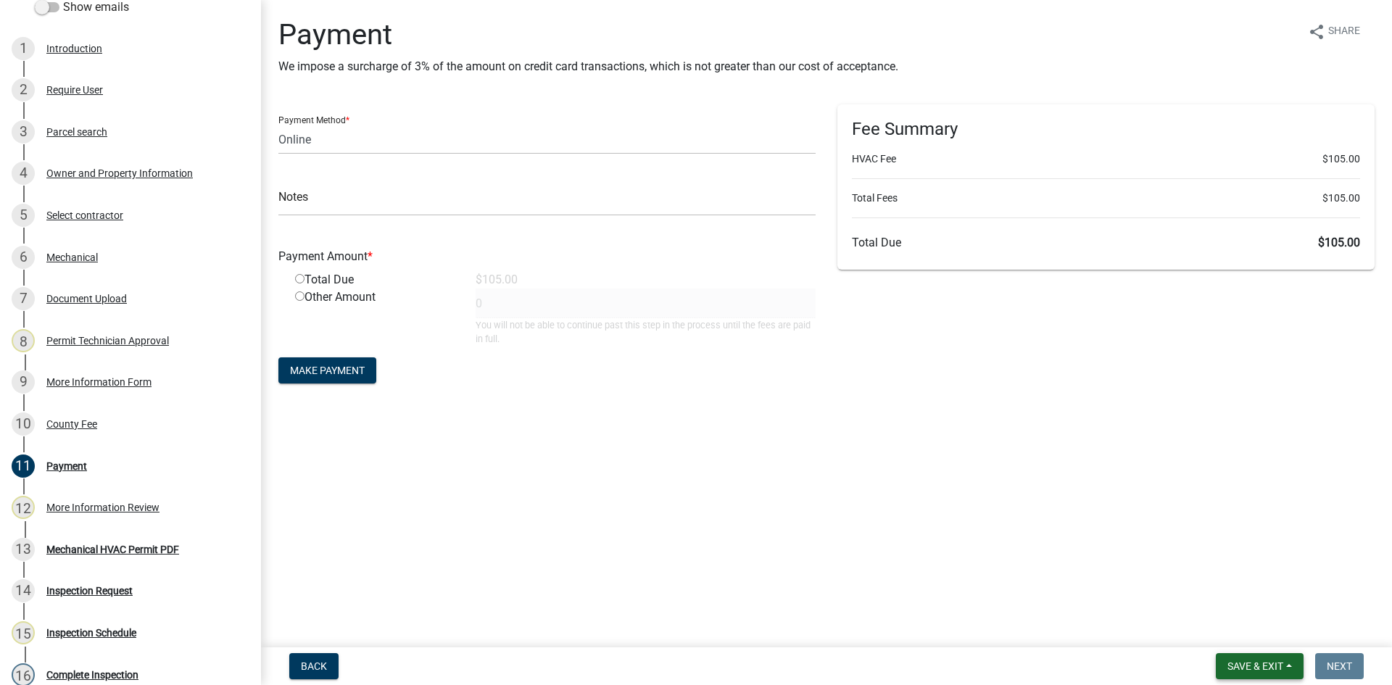
click at [1259, 664] on span "Save & Exit" at bounding box center [1256, 667] width 56 height 12
click at [1259, 632] on button "Save & Exit" at bounding box center [1246, 628] width 116 height 35
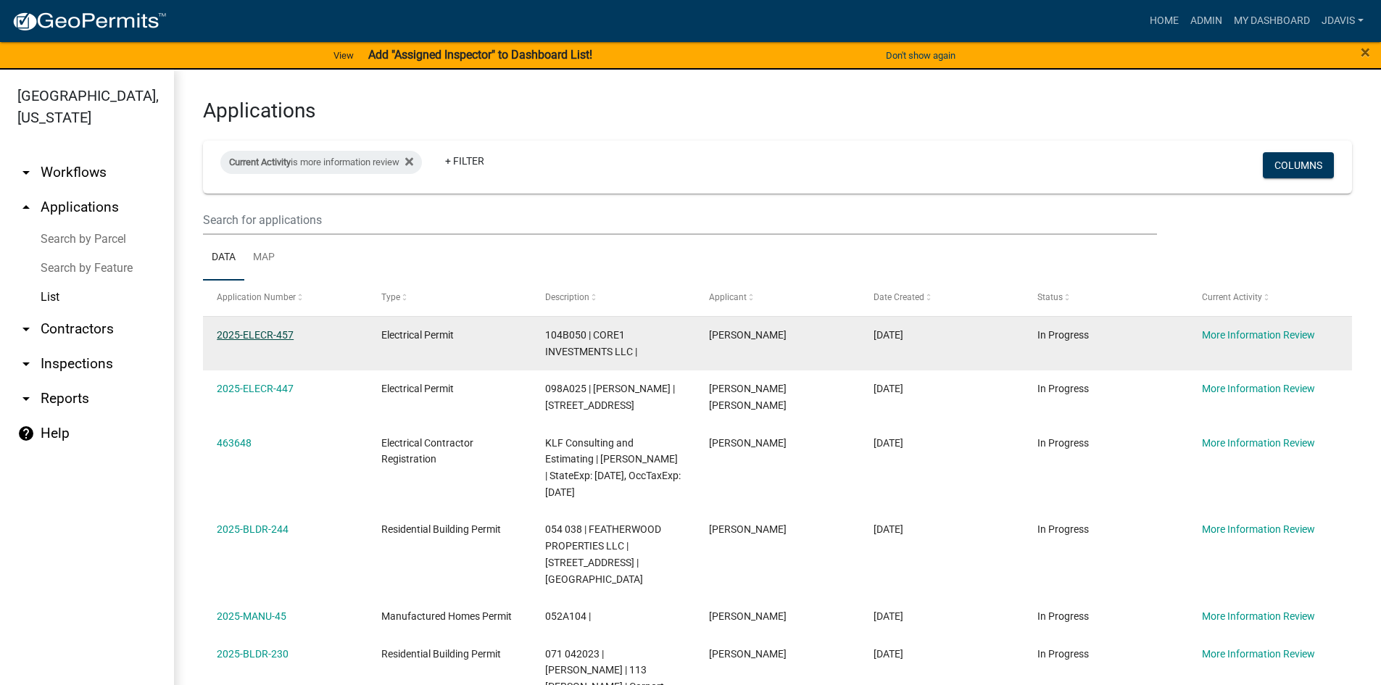
click at [257, 331] on link "2025-ELECR-457" at bounding box center [255, 335] width 77 height 12
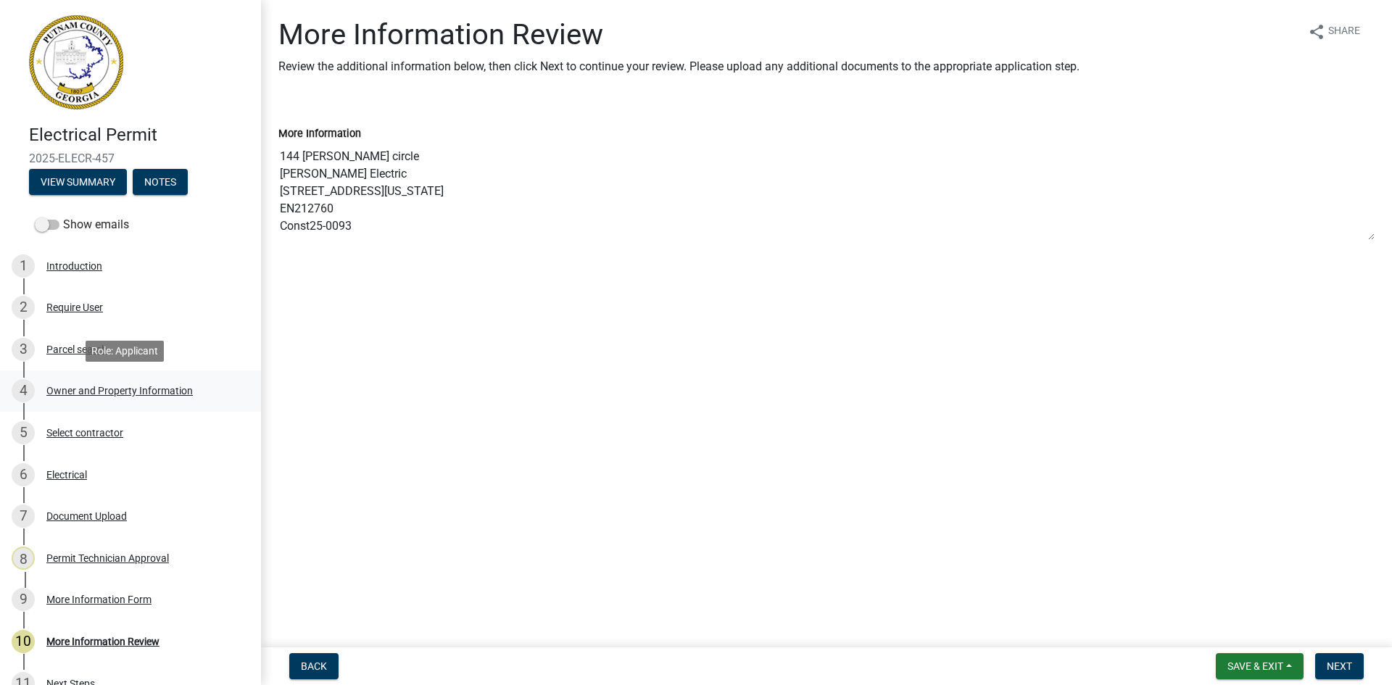
click at [138, 393] on div "Owner and Property Information" at bounding box center [119, 391] width 146 height 10
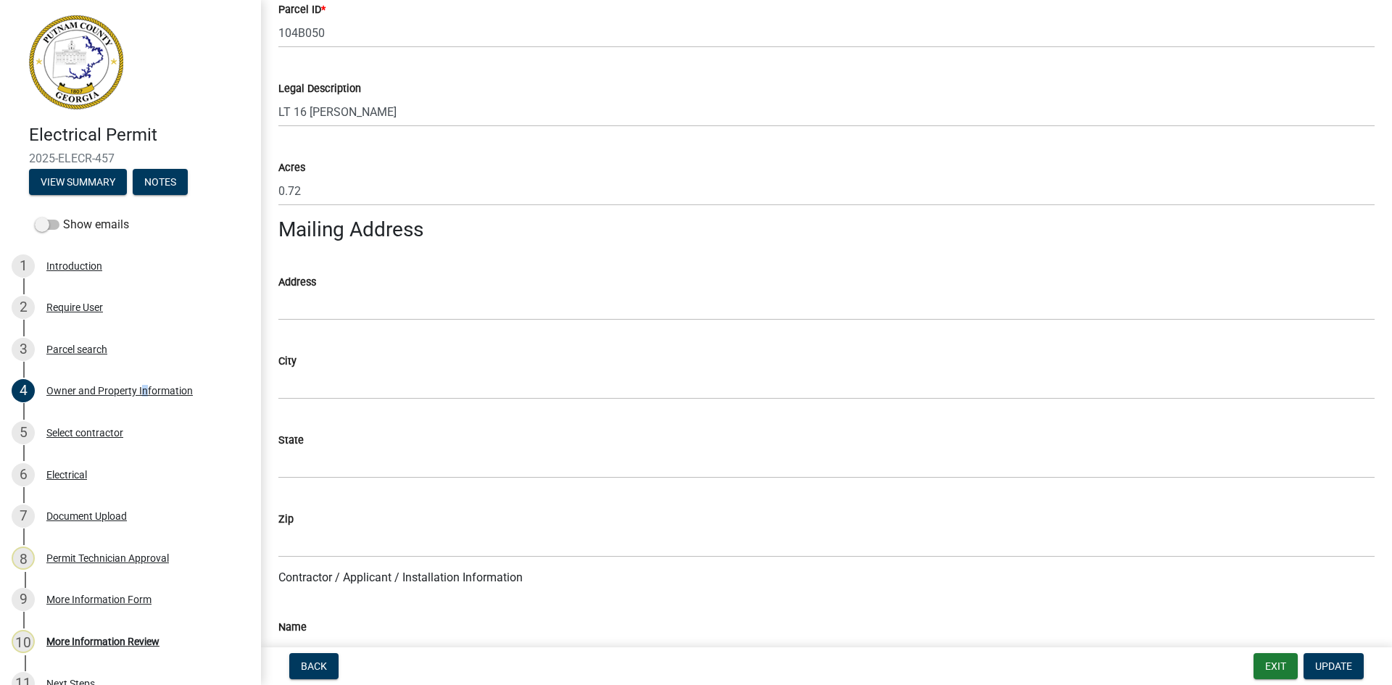
scroll to position [725, 0]
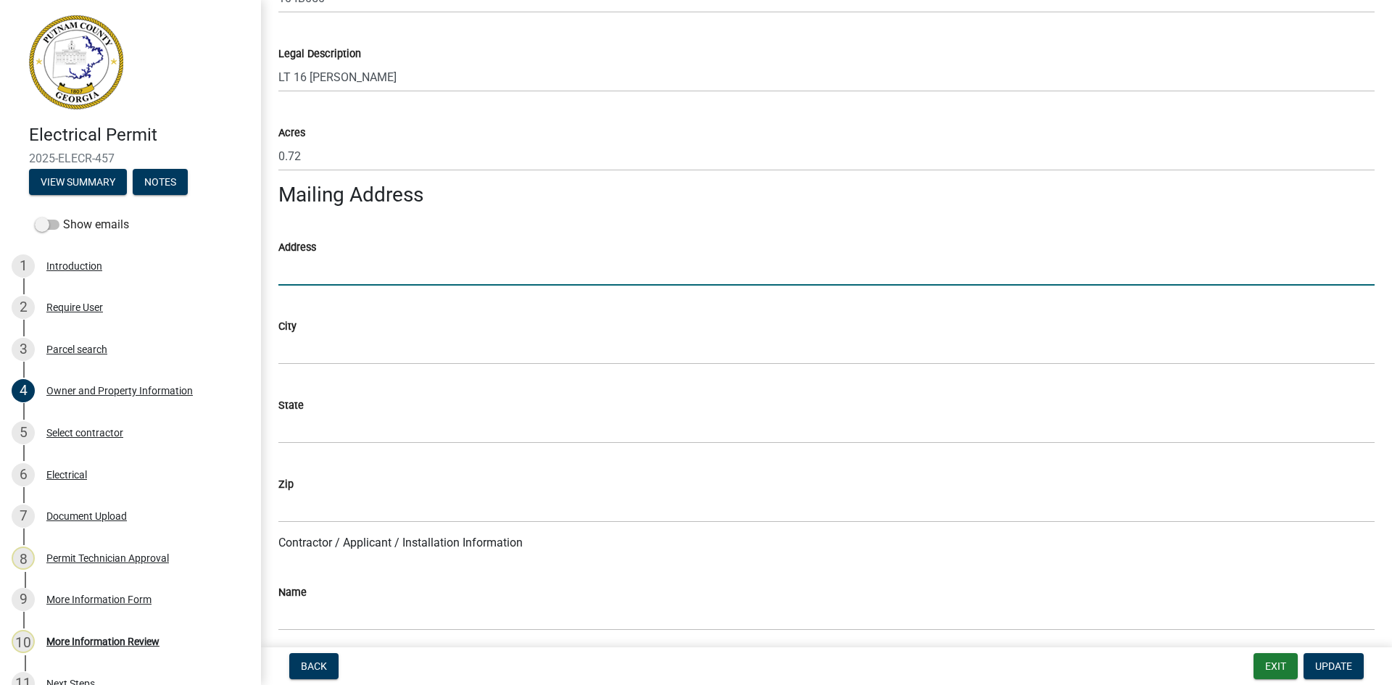
click at [342, 257] on input "Address" at bounding box center [826, 271] width 1096 height 30
type input "[STREET_ADDRESS][PERSON_NAME]"
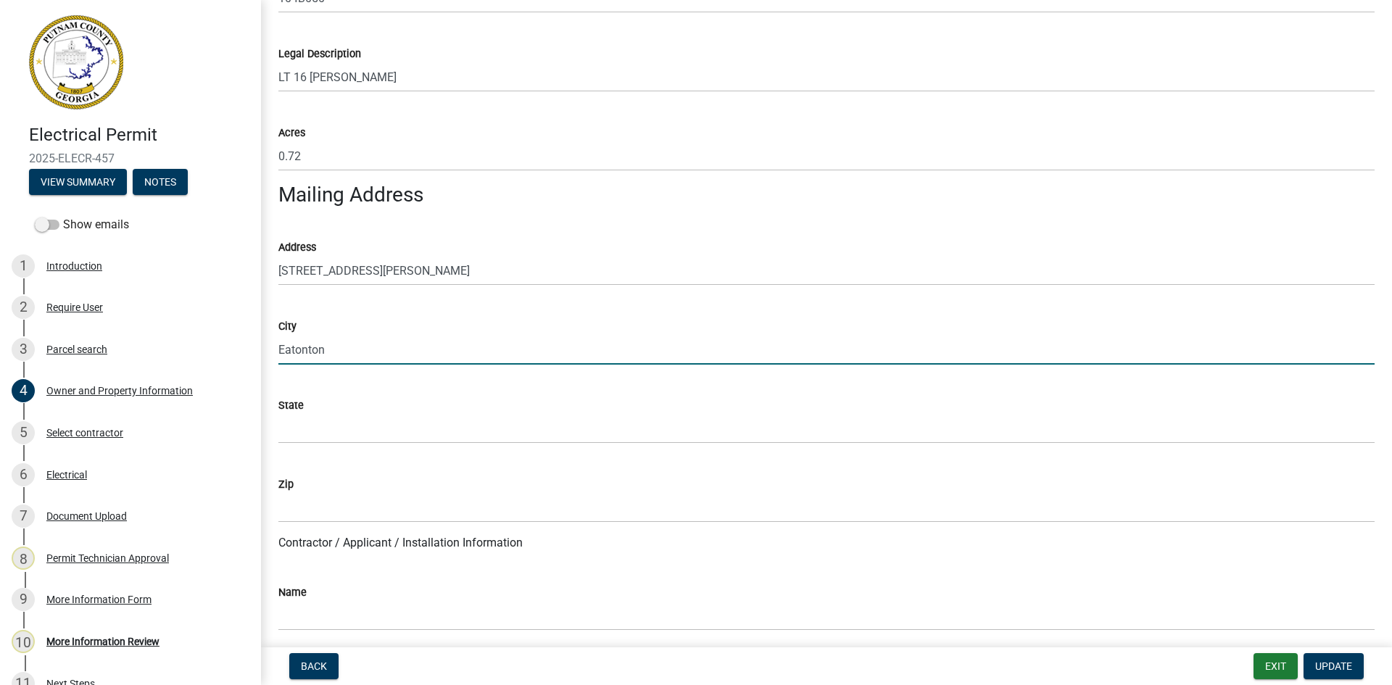
type input "Eatonton"
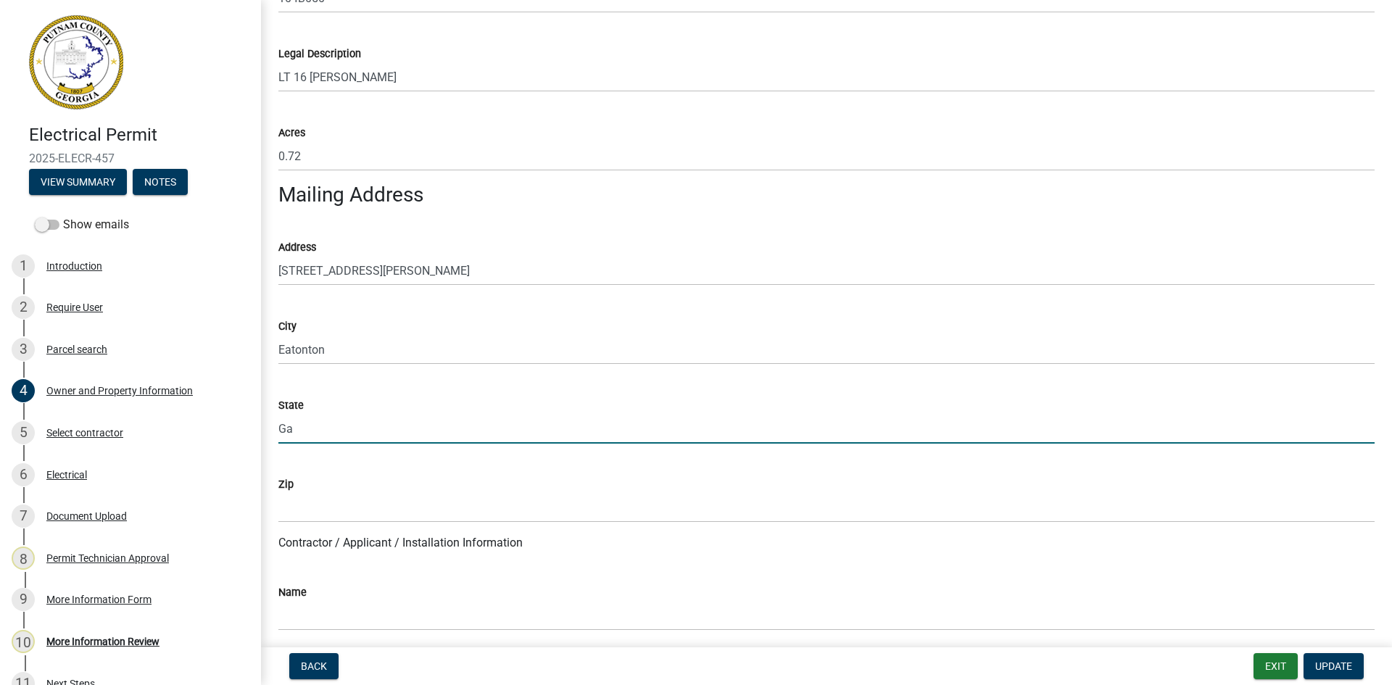
type input "Ga"
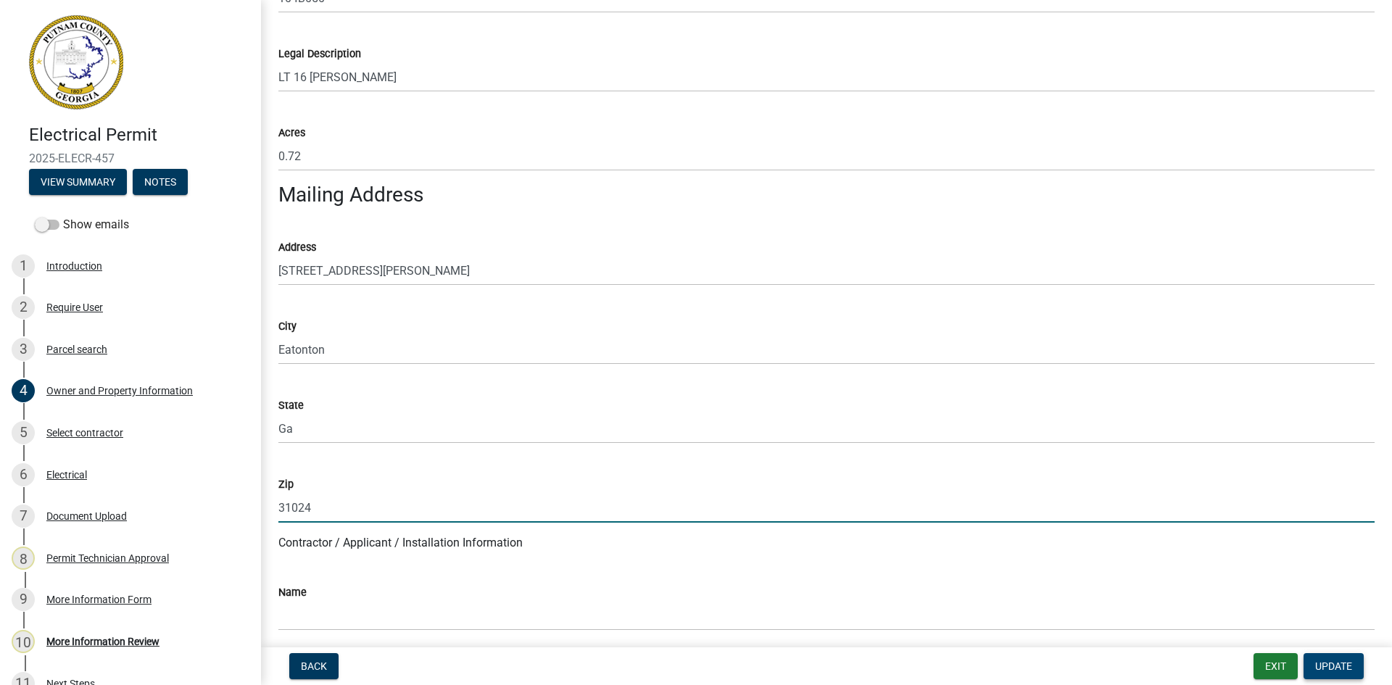
type input "31024"
click at [1331, 669] on span "Update" at bounding box center [1333, 667] width 37 height 12
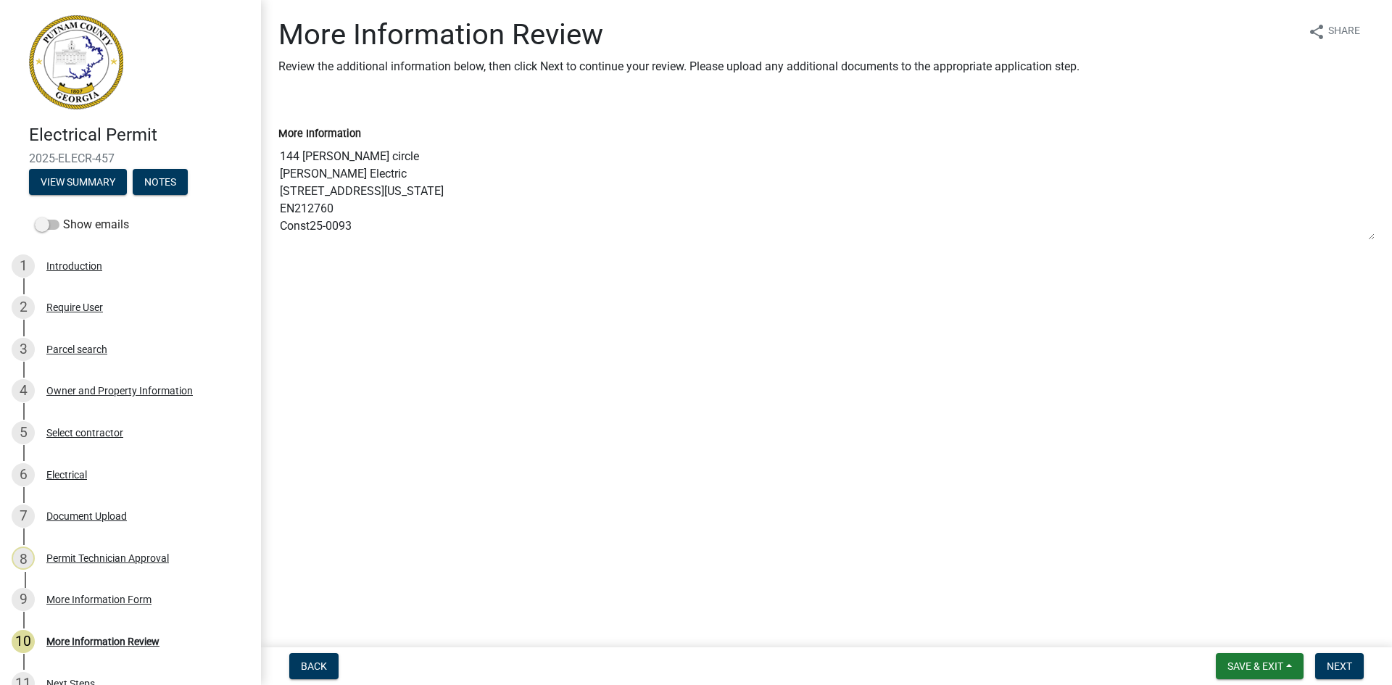
scroll to position [17, 0]
drag, startPoint x: 279, startPoint y: 155, endPoint x: 425, endPoint y: 267, distance: 183.6
click at [425, 267] on div "More Information Review Review the additional information below, then click Nex…" at bounding box center [827, 147] width 1118 height 260
click at [138, 387] on div "Owner and Property Information" at bounding box center [119, 391] width 146 height 10
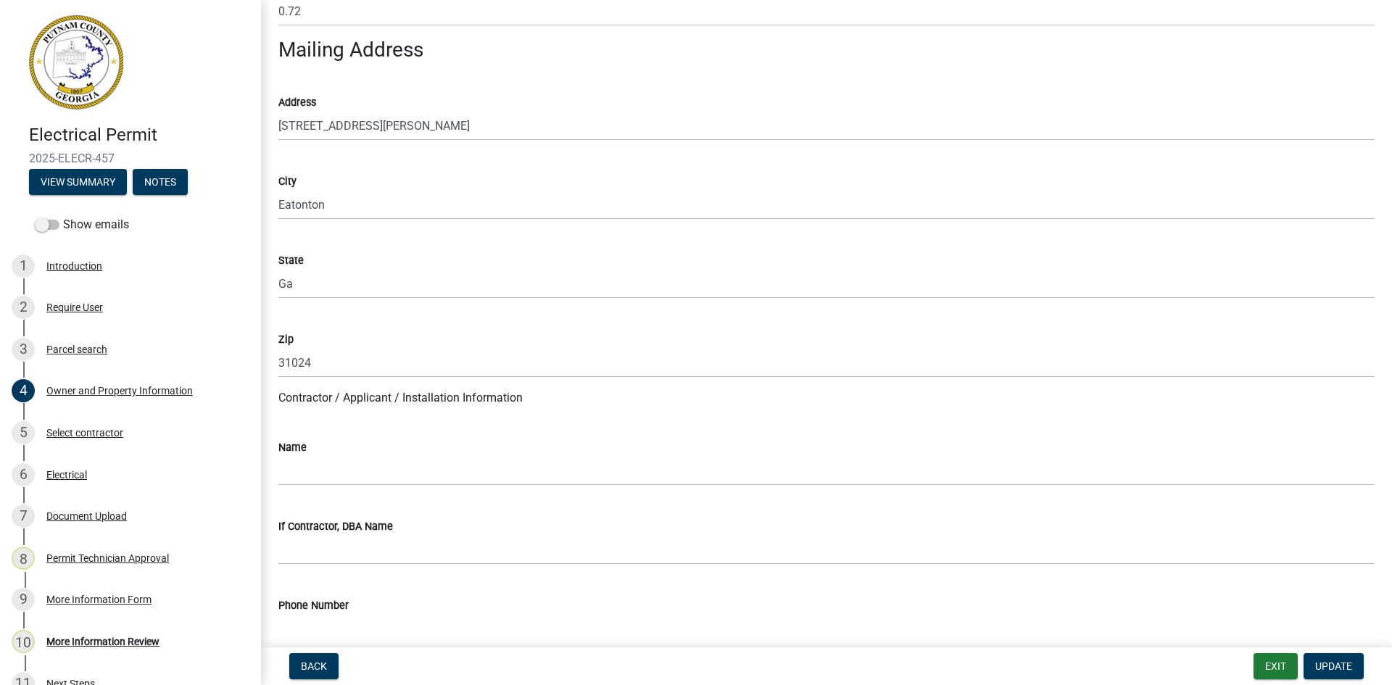
scroll to position [1088, 0]
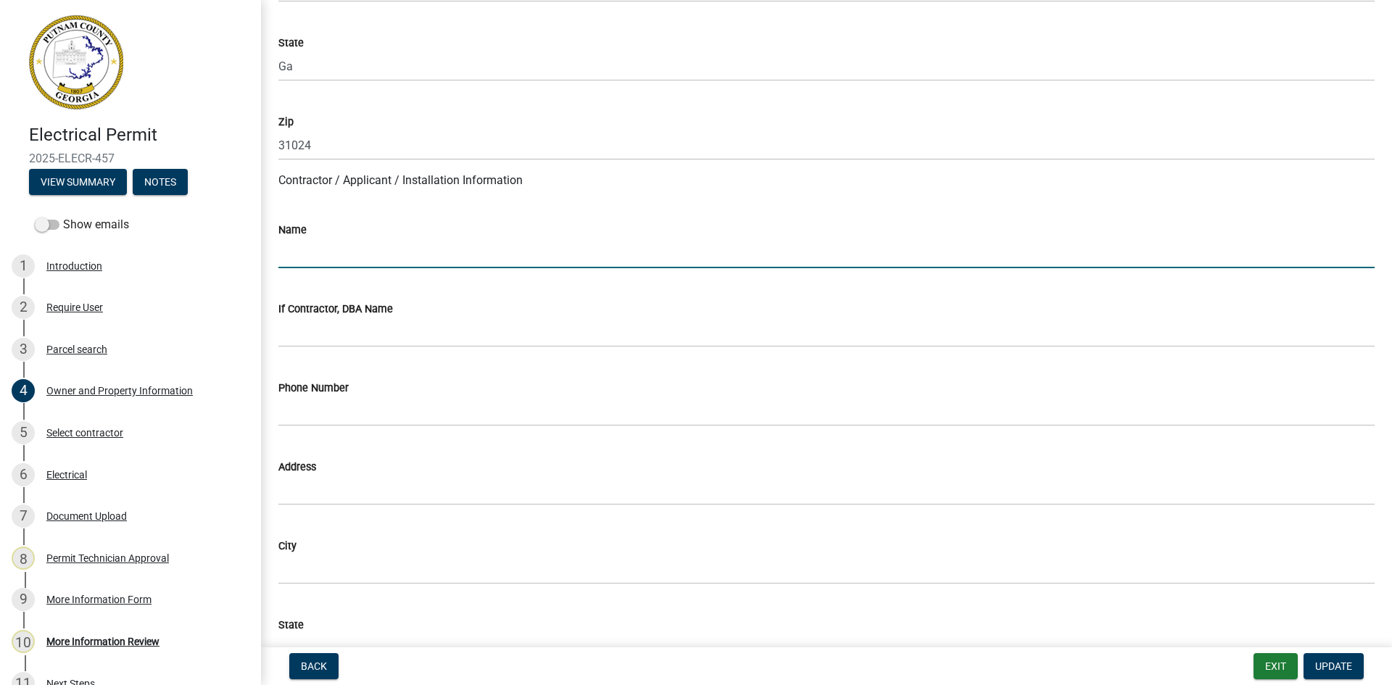
paste input "[PERSON_NAME] Electric [STREET_ADDRESS][US_STATE] EN212760 Const25-0093"
drag, startPoint x: 441, startPoint y: 255, endPoint x: 356, endPoint y: 261, distance: 85.1
click at [356, 261] on input "[PERSON_NAME] Electric [STREET_ADDRESS][US_STATE] EN212760 Const25-0093" at bounding box center [826, 254] width 1096 height 30
type input "[PERSON_NAME] Electric [STREET_ADDRESS][US_STATE] EN212760 Const25-0093"
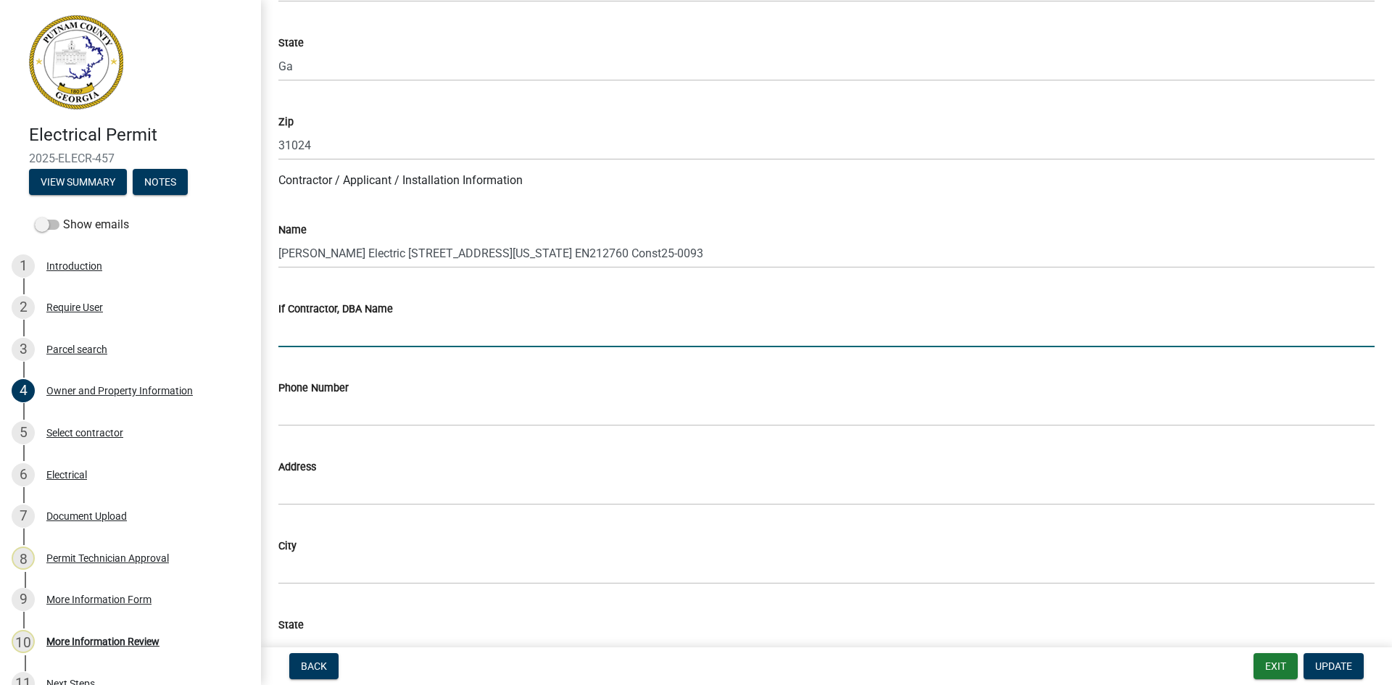
click at [320, 339] on input "If Contractor, DBA Name" at bounding box center [826, 333] width 1096 height 30
paste input "[PERSON_NAME] Electric"
type input "[PERSON_NAME] Electric"
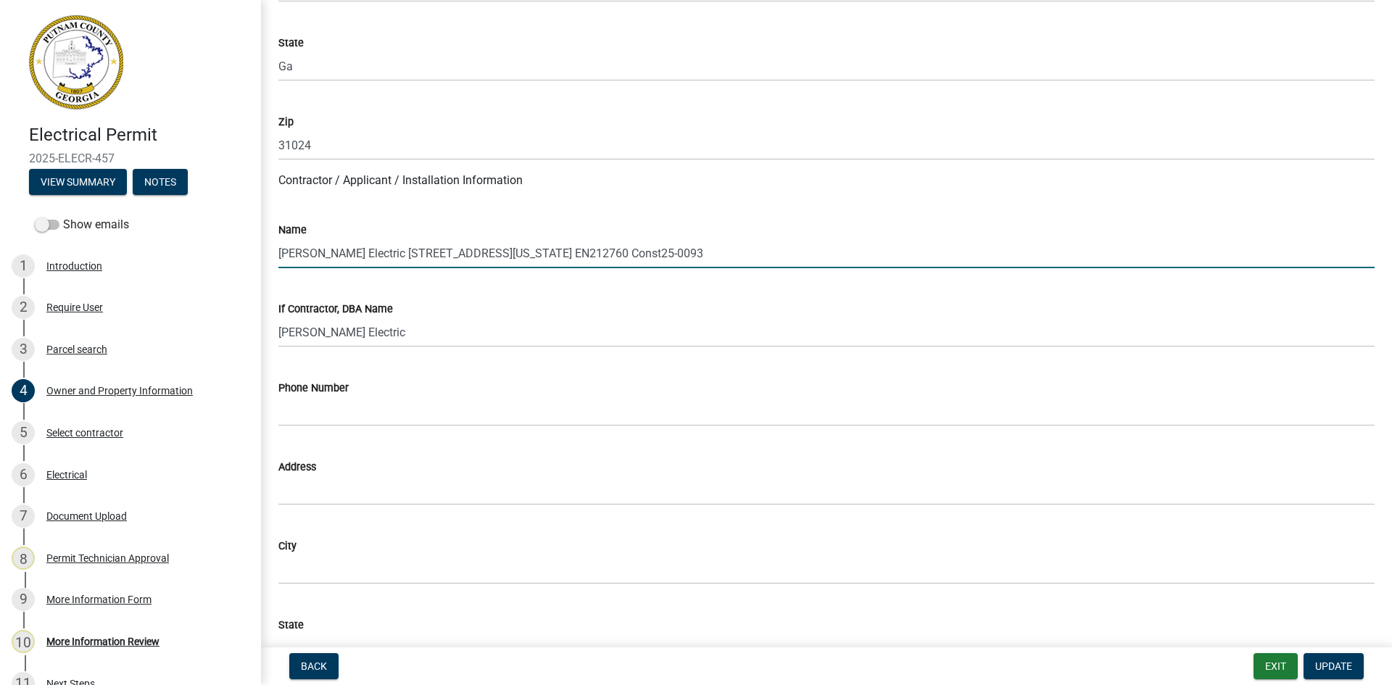
drag, startPoint x: 442, startPoint y: 257, endPoint x: 358, endPoint y: 268, distance: 84.1
click at [358, 268] on input "[PERSON_NAME] Electric [STREET_ADDRESS][US_STATE] EN212760 Const25-0093" at bounding box center [826, 254] width 1096 height 30
type input "[PERSON_NAME] [STREET_ADDRESS][US_STATE] EN212760 Const25-0093"
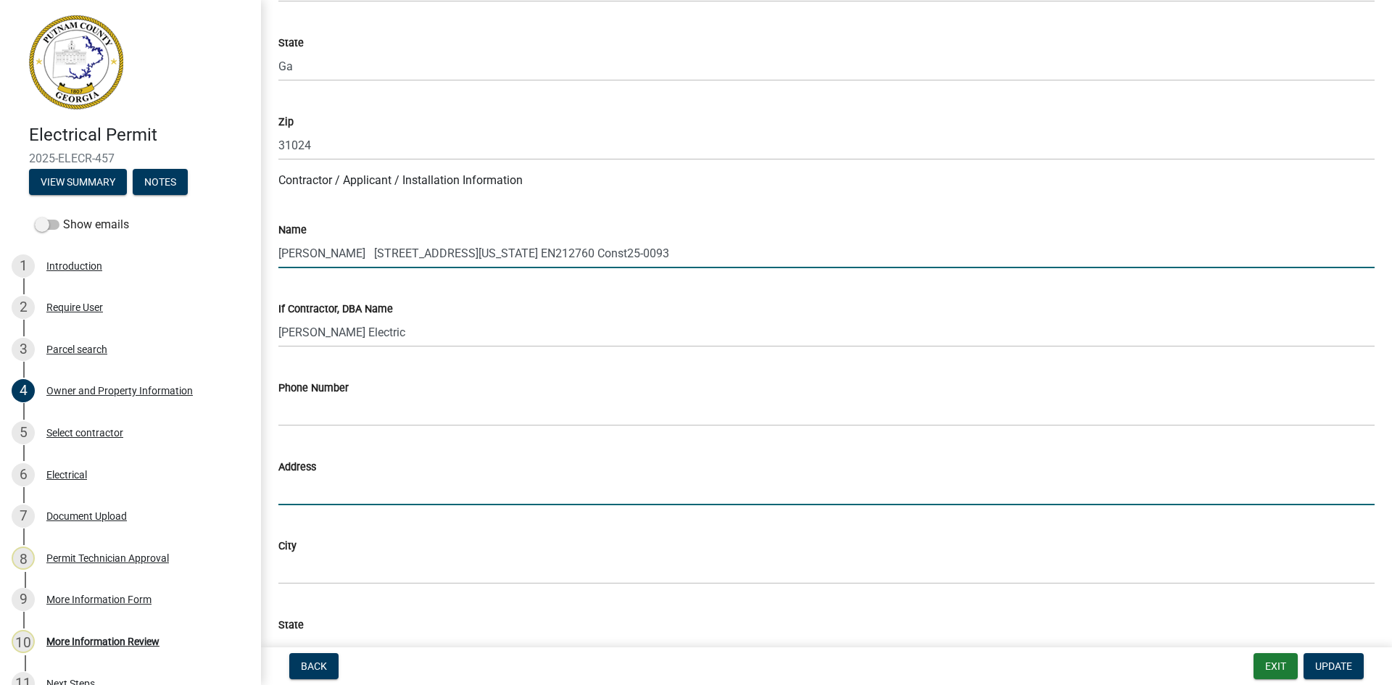
click at [344, 482] on input "Address" at bounding box center [826, 491] width 1096 height 30
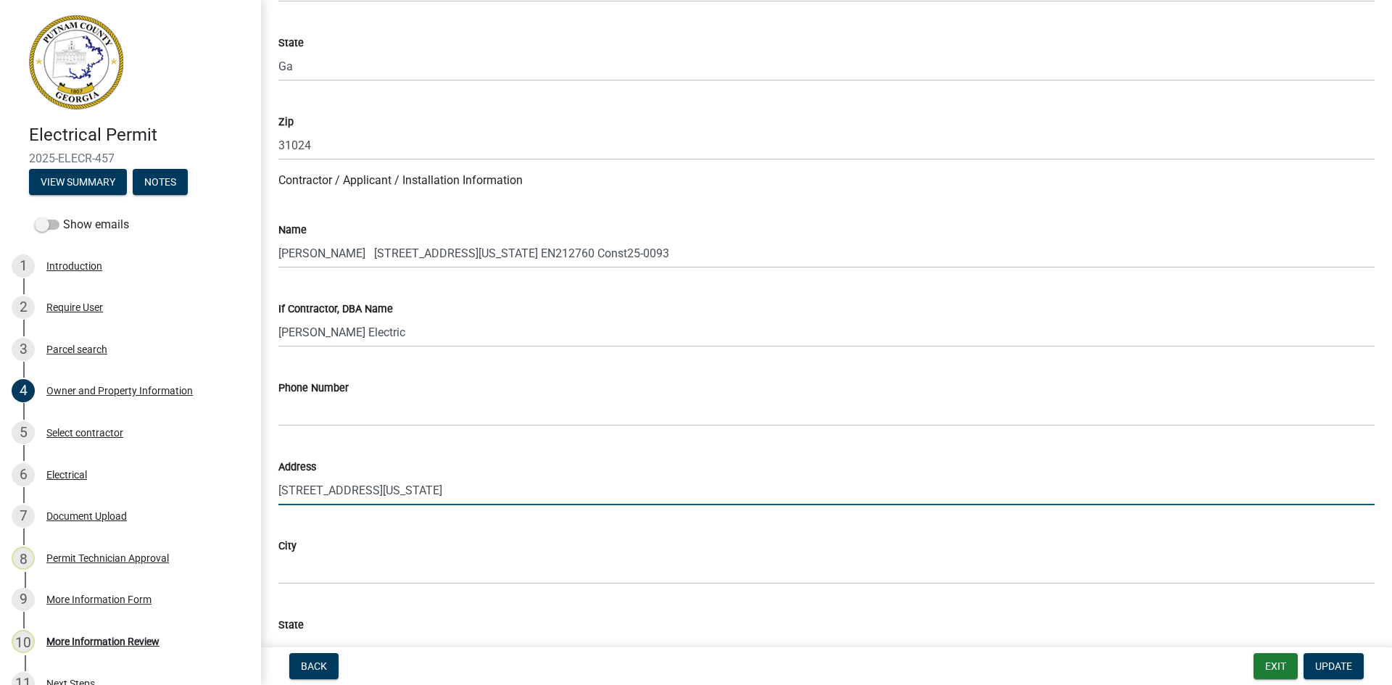
type input "[STREET_ADDRESS][US_STATE]"
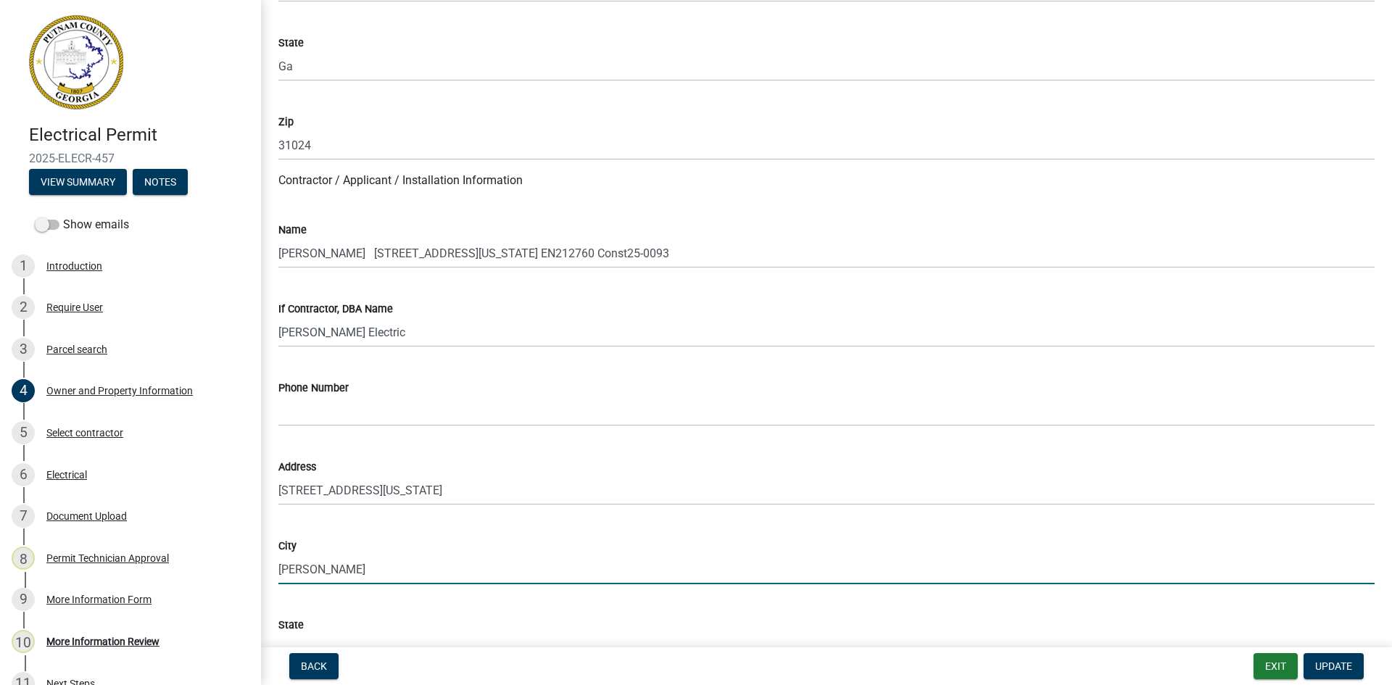
type input "[PERSON_NAME]"
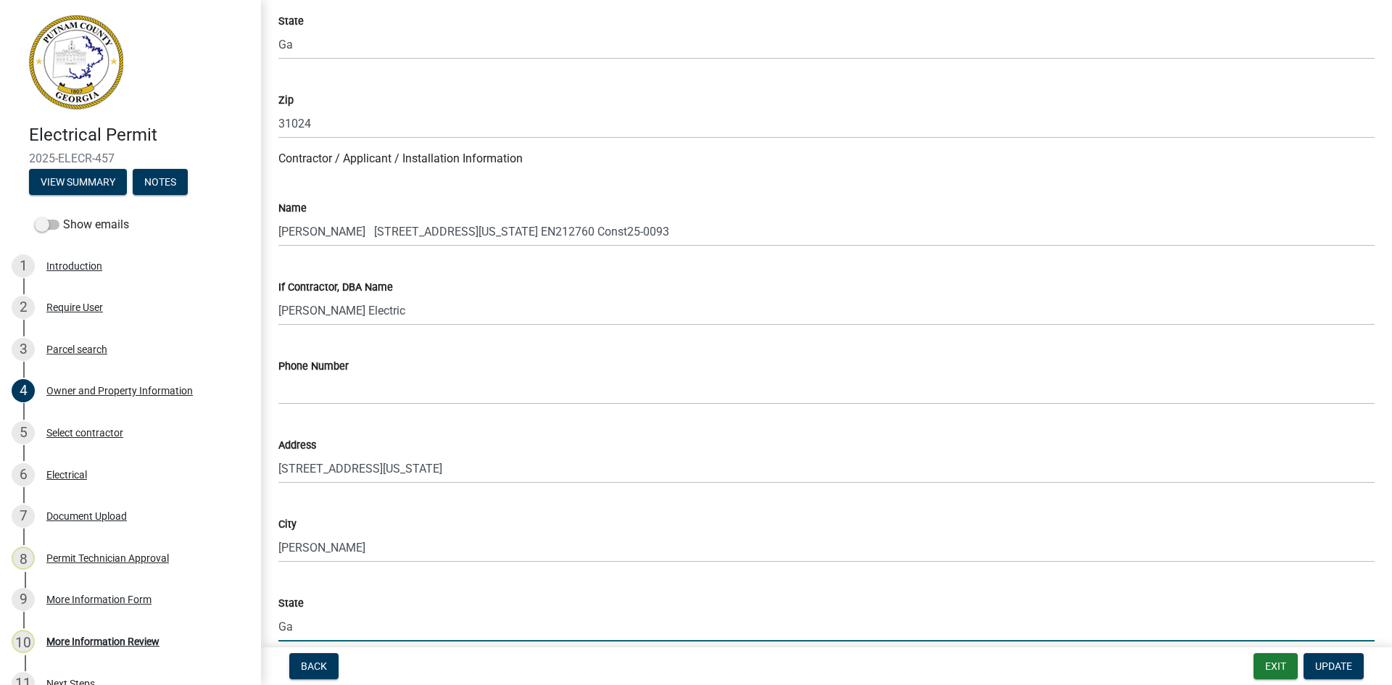
type input "Ga"
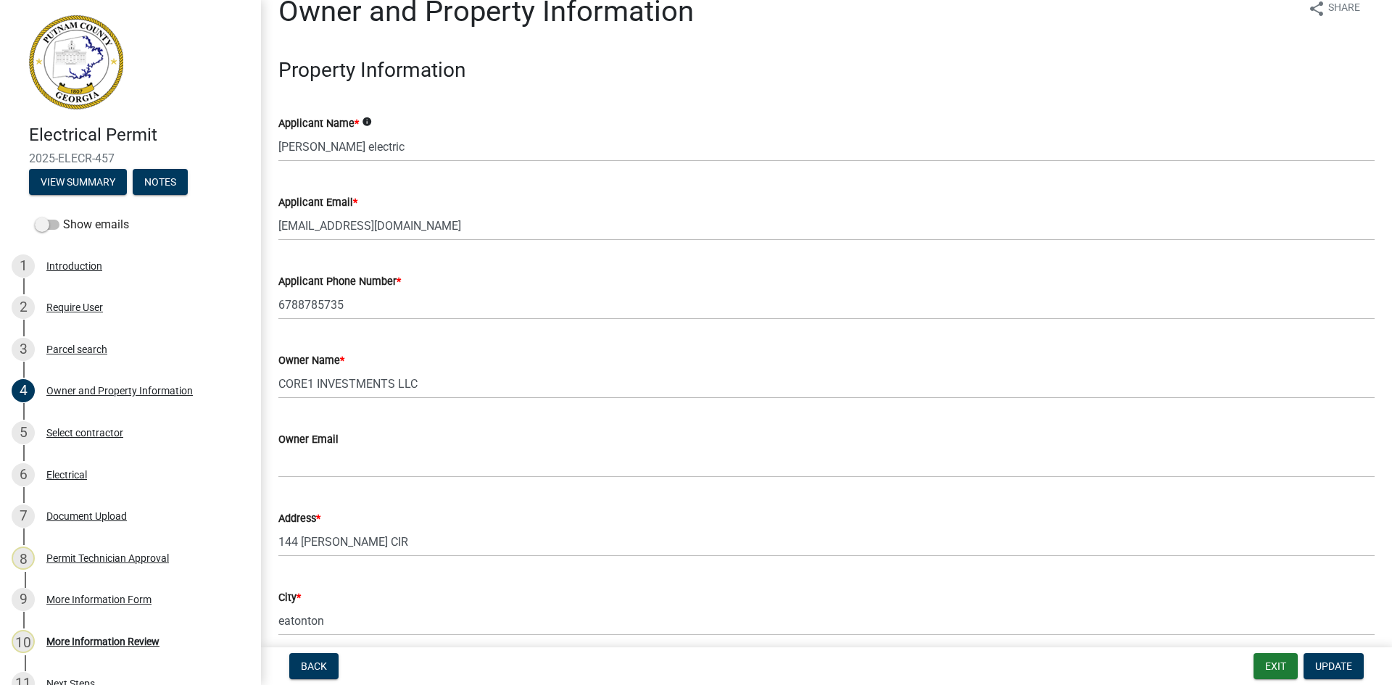
scroll to position [0, 0]
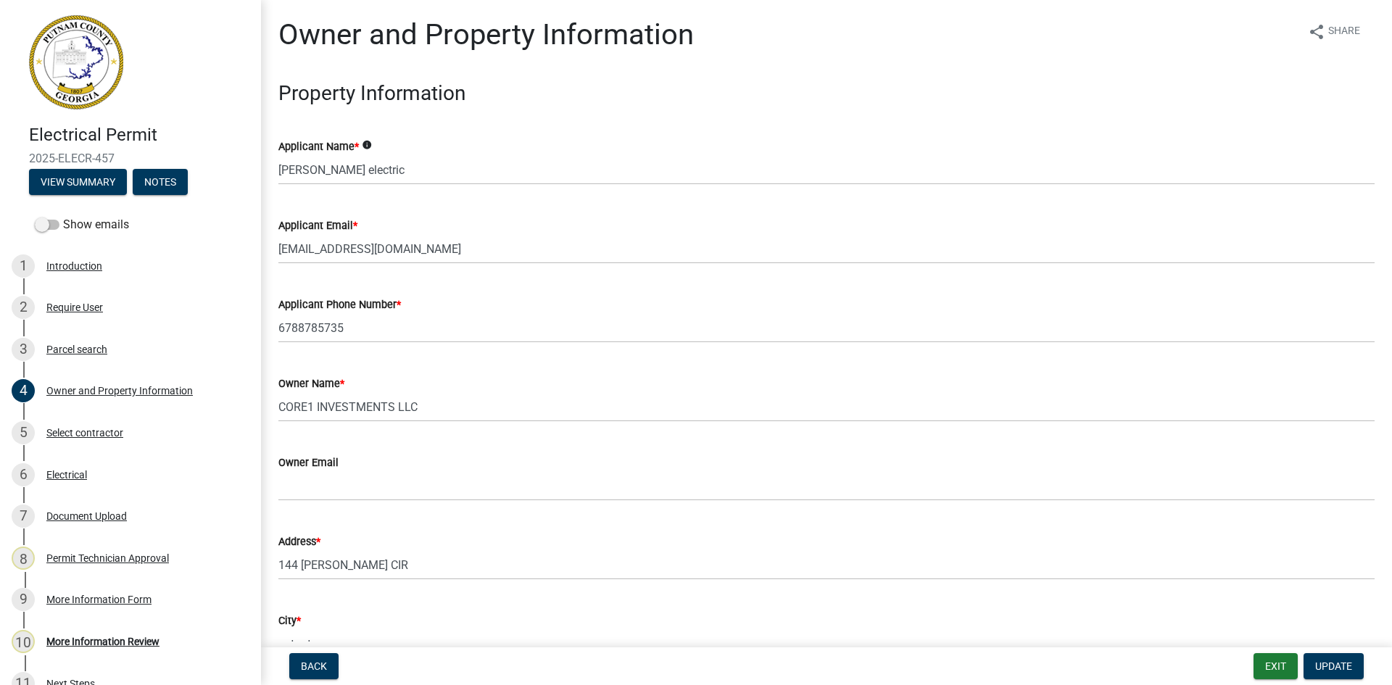
type input "30014"
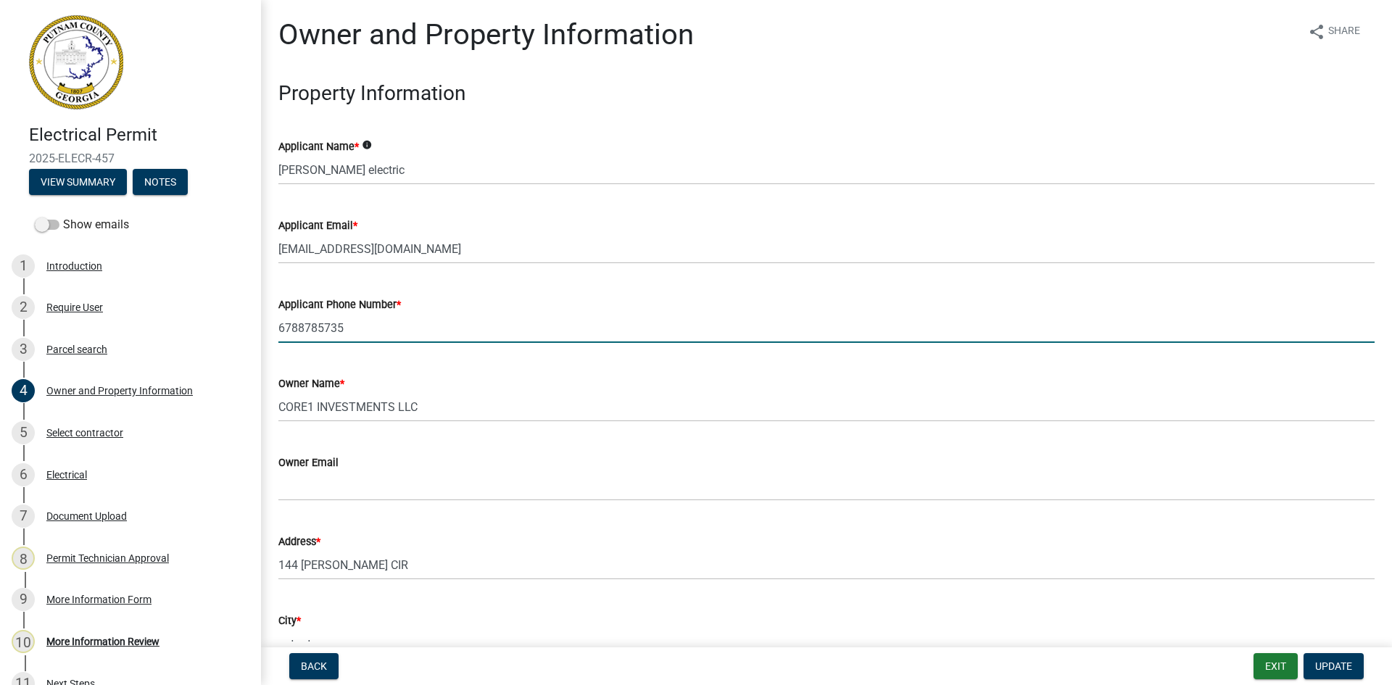
drag, startPoint x: 278, startPoint y: 325, endPoint x: 347, endPoint y: 328, distance: 68.3
click at [347, 328] on input "6788785735" at bounding box center [826, 328] width 1096 height 30
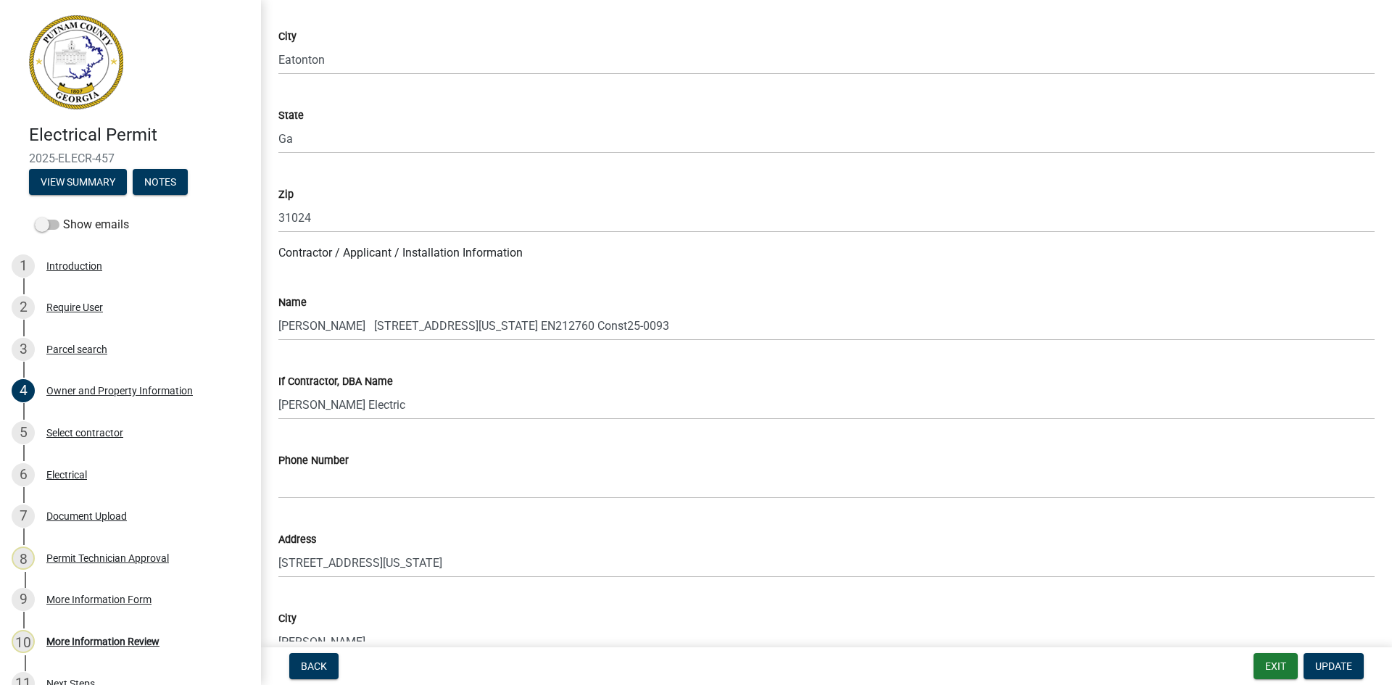
scroll to position [1305, 0]
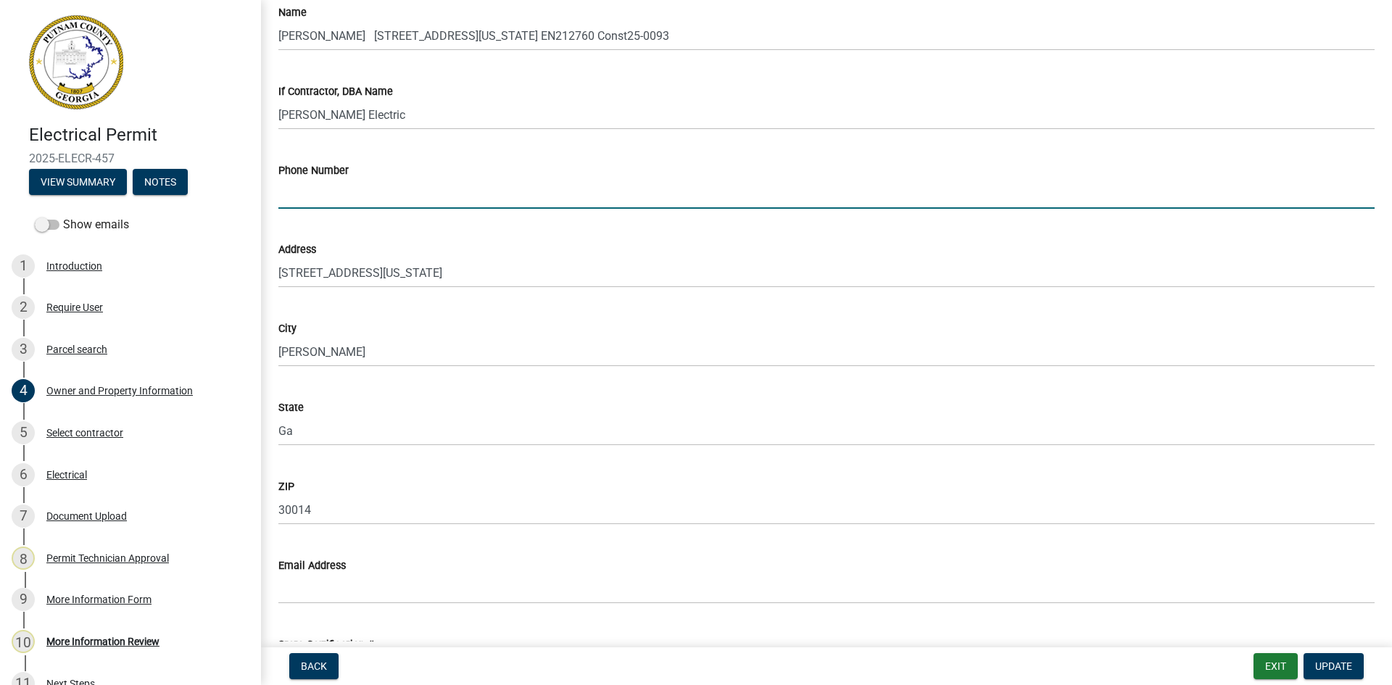
click at [331, 187] on input "Phone Number" at bounding box center [826, 194] width 1096 height 30
paste input "6788785735"
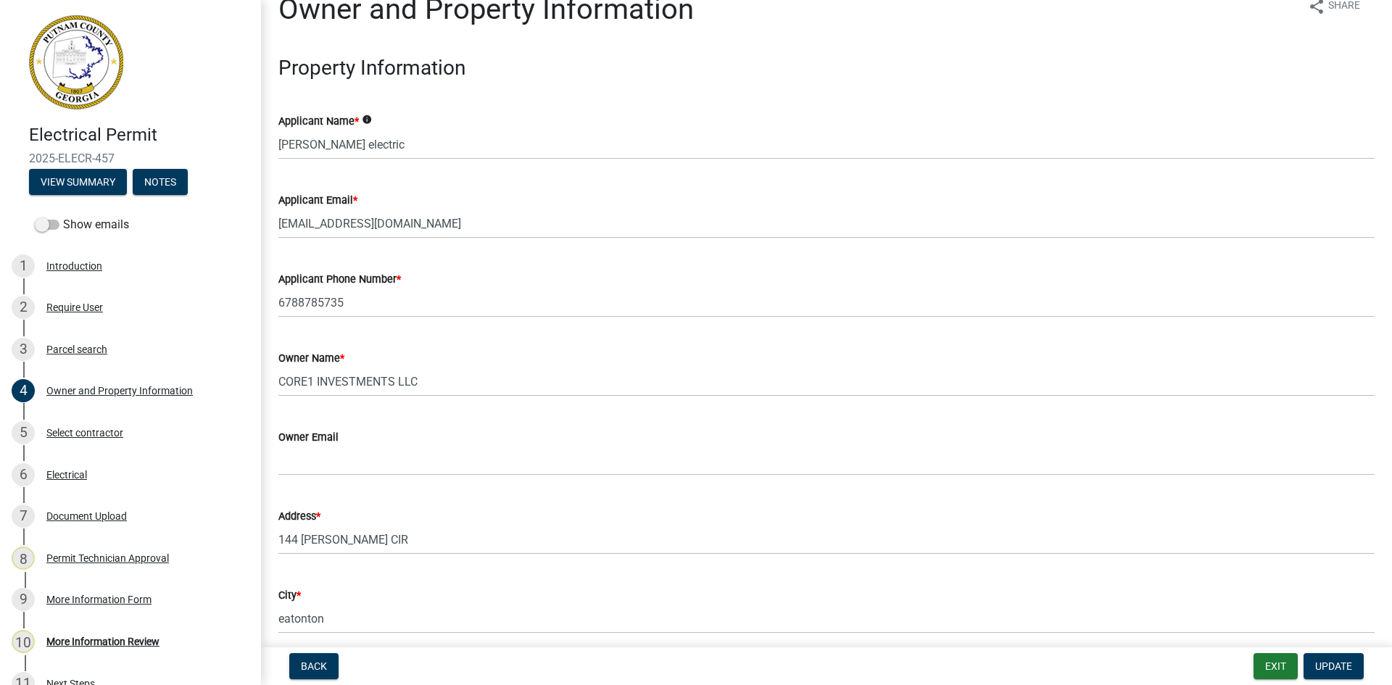
scroll to position [0, 0]
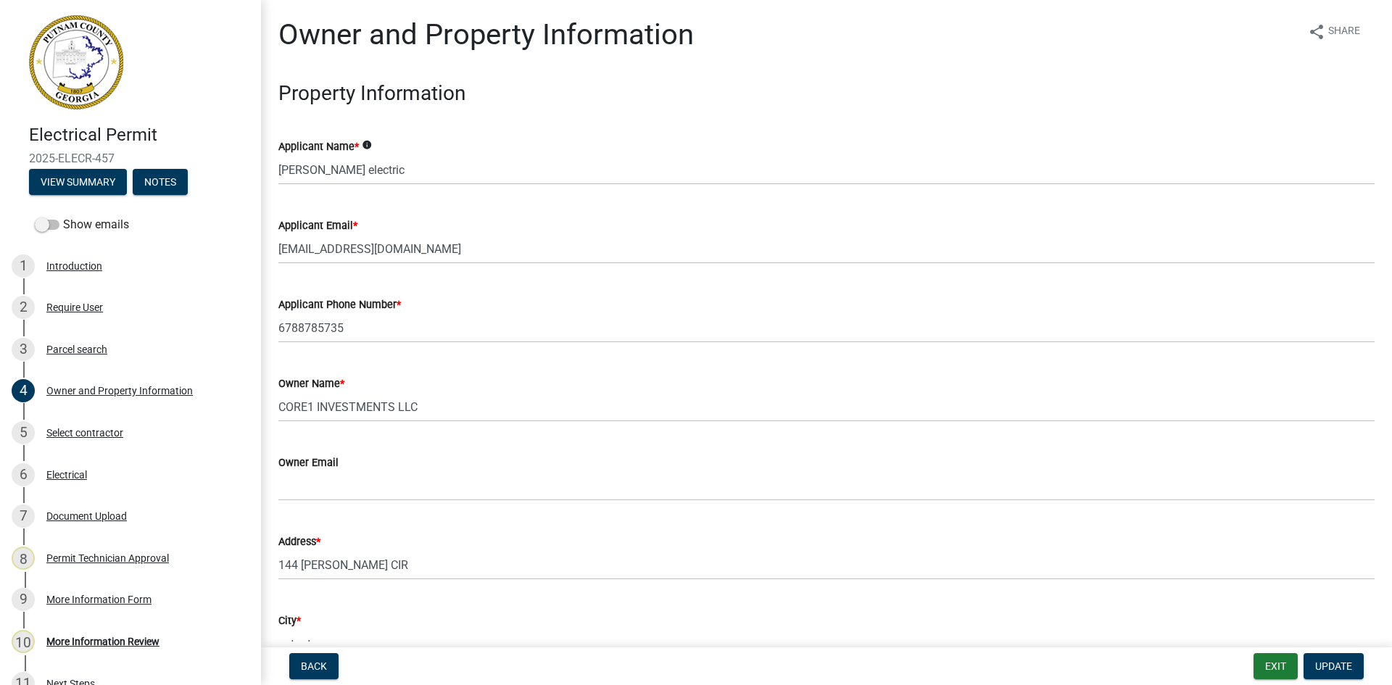
type input "6788785735"
click at [276, 253] on div "Applicant Email * [EMAIL_ADDRESS][DOMAIN_NAME]" at bounding box center [827, 229] width 1118 height 67
drag, startPoint x: 276, startPoint y: 249, endPoint x: 331, endPoint y: 252, distance: 54.5
click at [419, 251] on div "Applicant Email * [EMAIL_ADDRESS][DOMAIN_NAME]" at bounding box center [827, 229] width 1118 height 67
drag, startPoint x: 277, startPoint y: 251, endPoint x: 345, endPoint y: 251, distance: 68.2
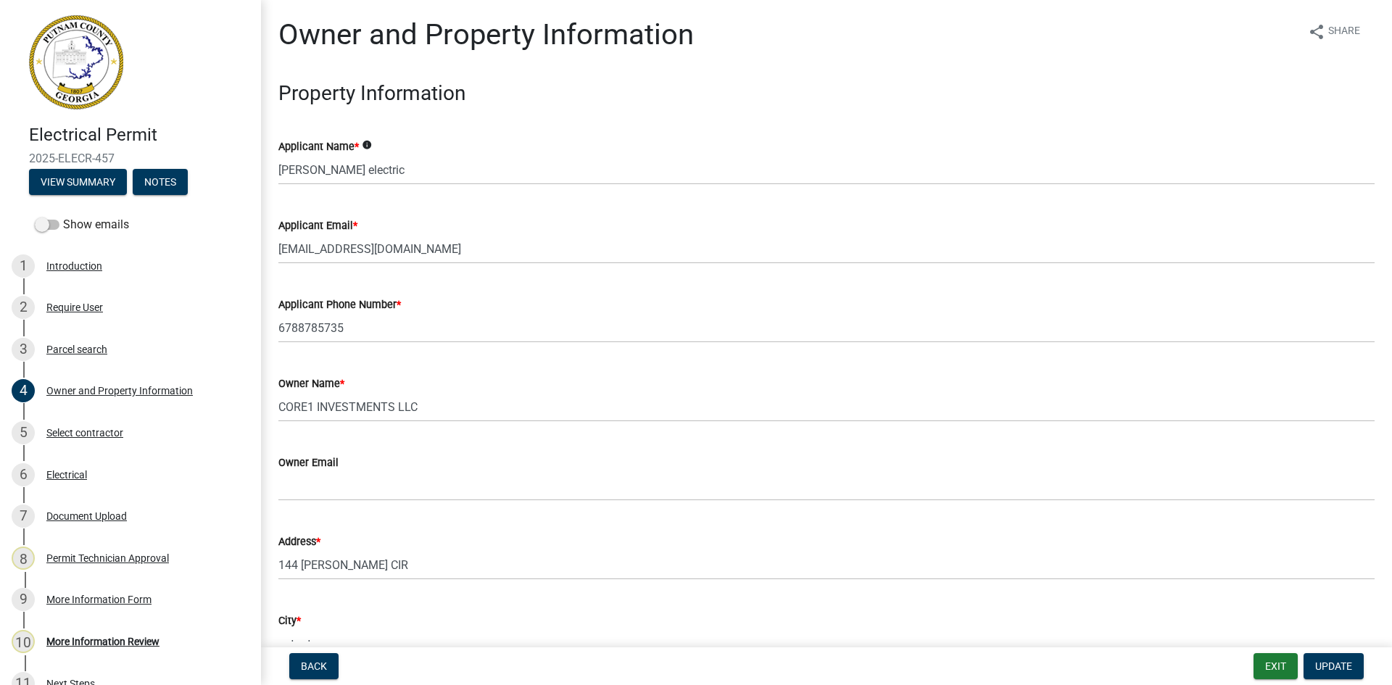
click at [345, 251] on div "Applicant Email * [EMAIL_ADDRESS][DOMAIN_NAME]" at bounding box center [827, 229] width 1118 height 67
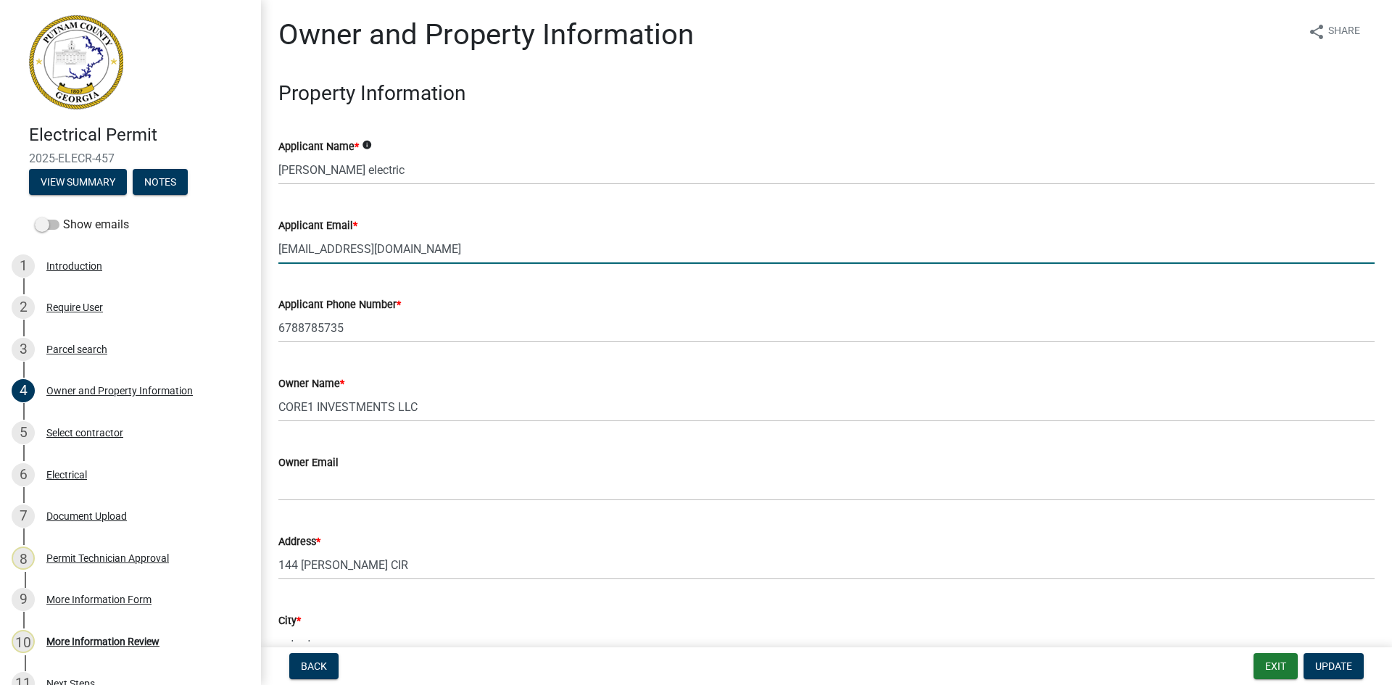
drag, startPoint x: 281, startPoint y: 246, endPoint x: 324, endPoint y: 260, distance: 45.6
click at [326, 260] on input "[EMAIL_ADDRESS][DOMAIN_NAME]" at bounding box center [826, 249] width 1096 height 30
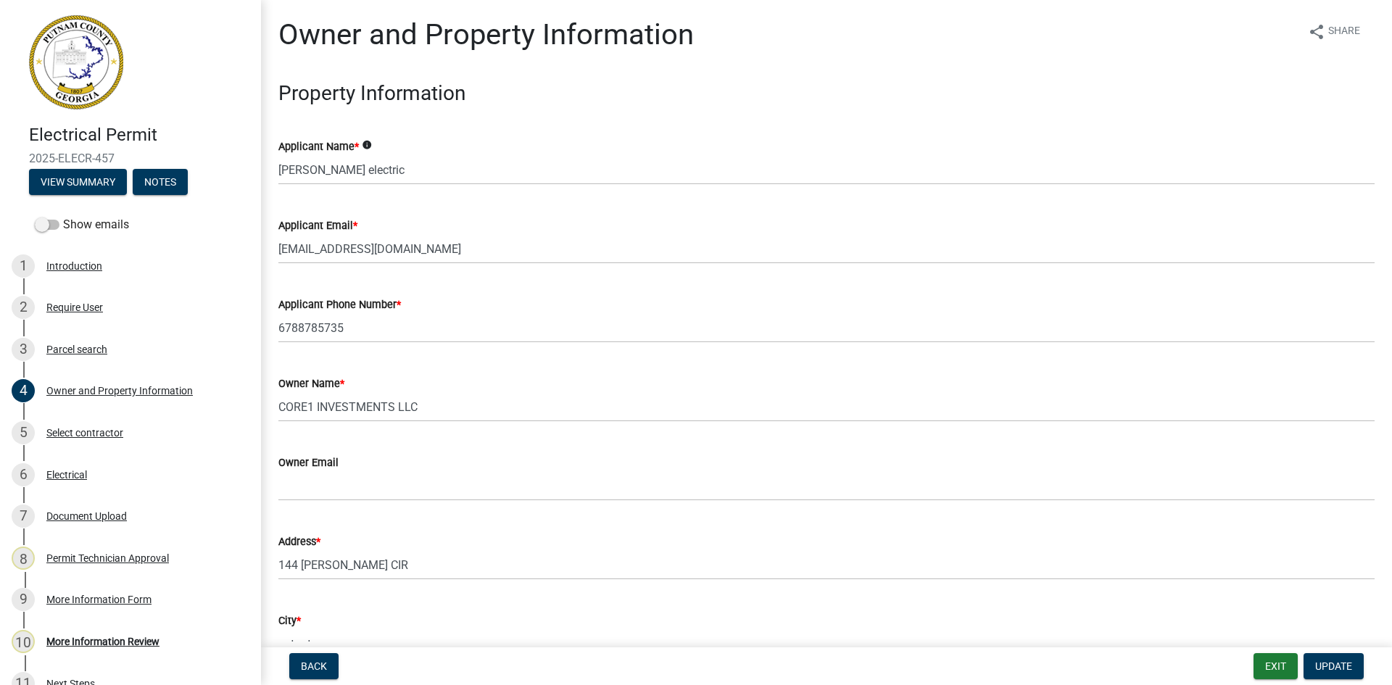
click at [277, 252] on div "Applicant Email * [EMAIL_ADDRESS][DOMAIN_NAME]" at bounding box center [827, 229] width 1118 height 67
drag, startPoint x: 278, startPoint y: 246, endPoint x: 350, endPoint y: 260, distance: 73.9
click at [350, 260] on div "Applicant Email * [EMAIL_ADDRESS][DOMAIN_NAME]" at bounding box center [827, 229] width 1118 height 67
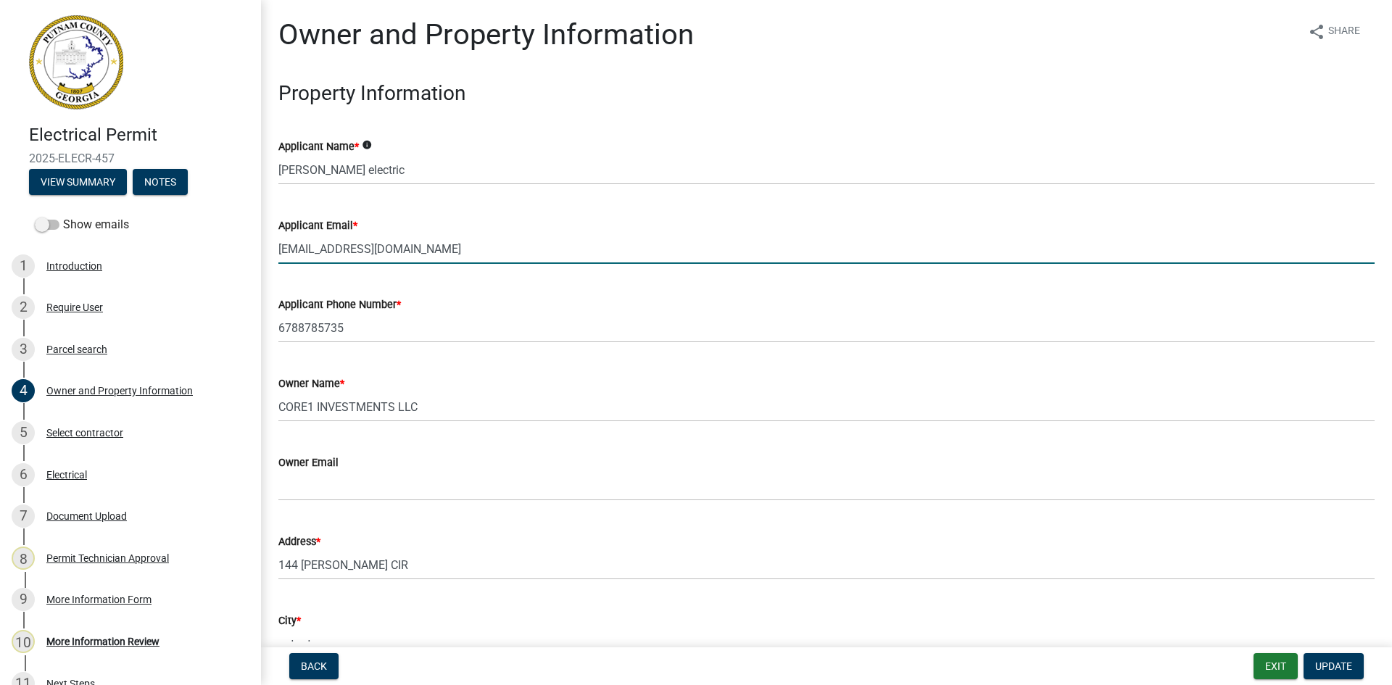
click at [278, 247] on input "[EMAIL_ADDRESS][DOMAIN_NAME]" at bounding box center [826, 249] width 1096 height 30
drag, startPoint x: 278, startPoint y: 247, endPoint x: 492, endPoint y: 276, distance: 215.2
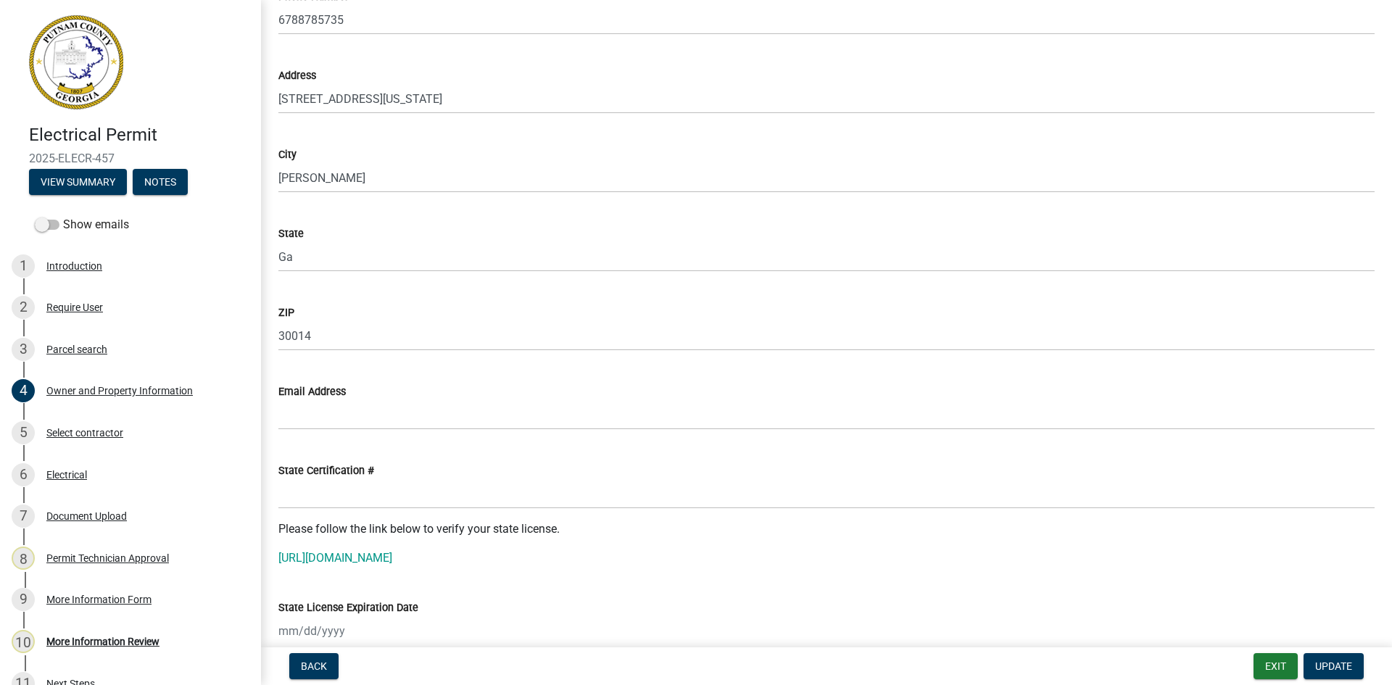
scroll to position [1523, 0]
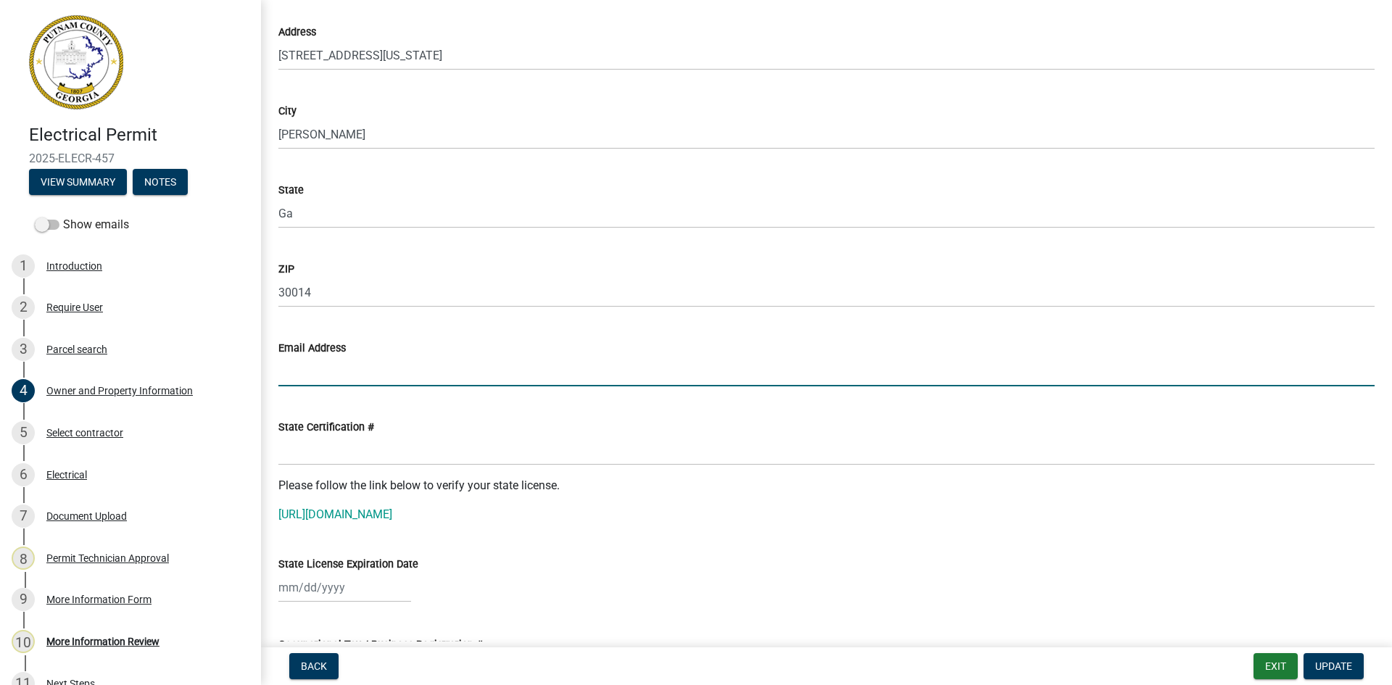
click at [298, 373] on input "Email Address" at bounding box center [826, 372] width 1096 height 30
paste input "[EMAIL_ADDRESS][DOMAIN_NAME]"
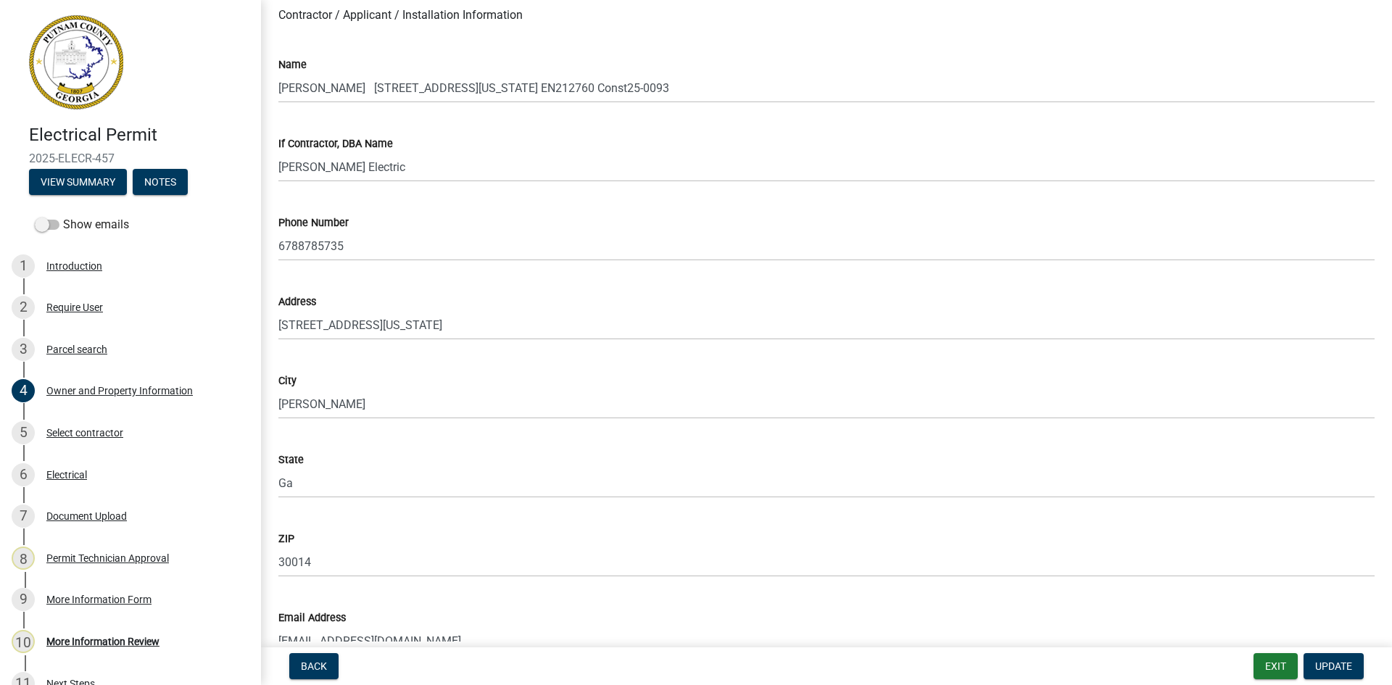
scroll to position [1305, 0]
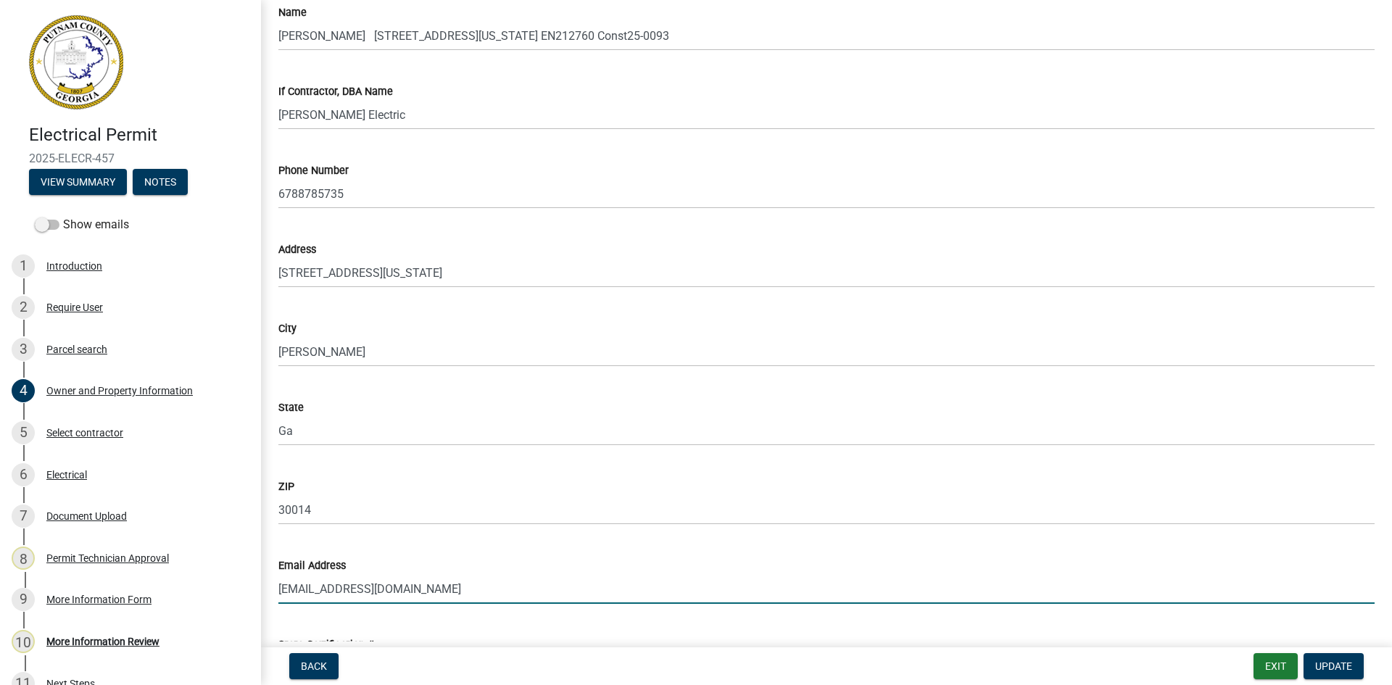
type input "[EMAIL_ADDRESS][DOMAIN_NAME]"
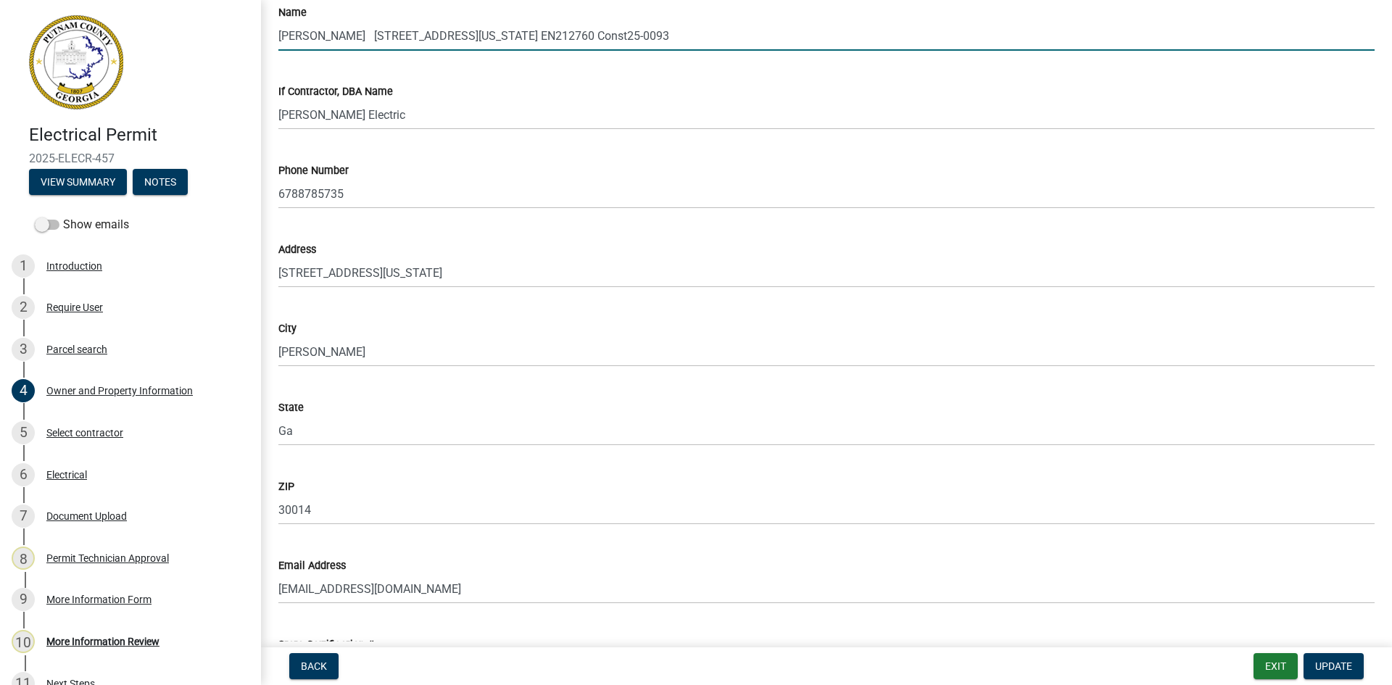
drag, startPoint x: 571, startPoint y: 33, endPoint x: 626, endPoint y: 34, distance: 55.1
click at [626, 34] on input "[PERSON_NAME] [STREET_ADDRESS][US_STATE] EN212760 Const25-0093" at bounding box center [826, 36] width 1096 height 30
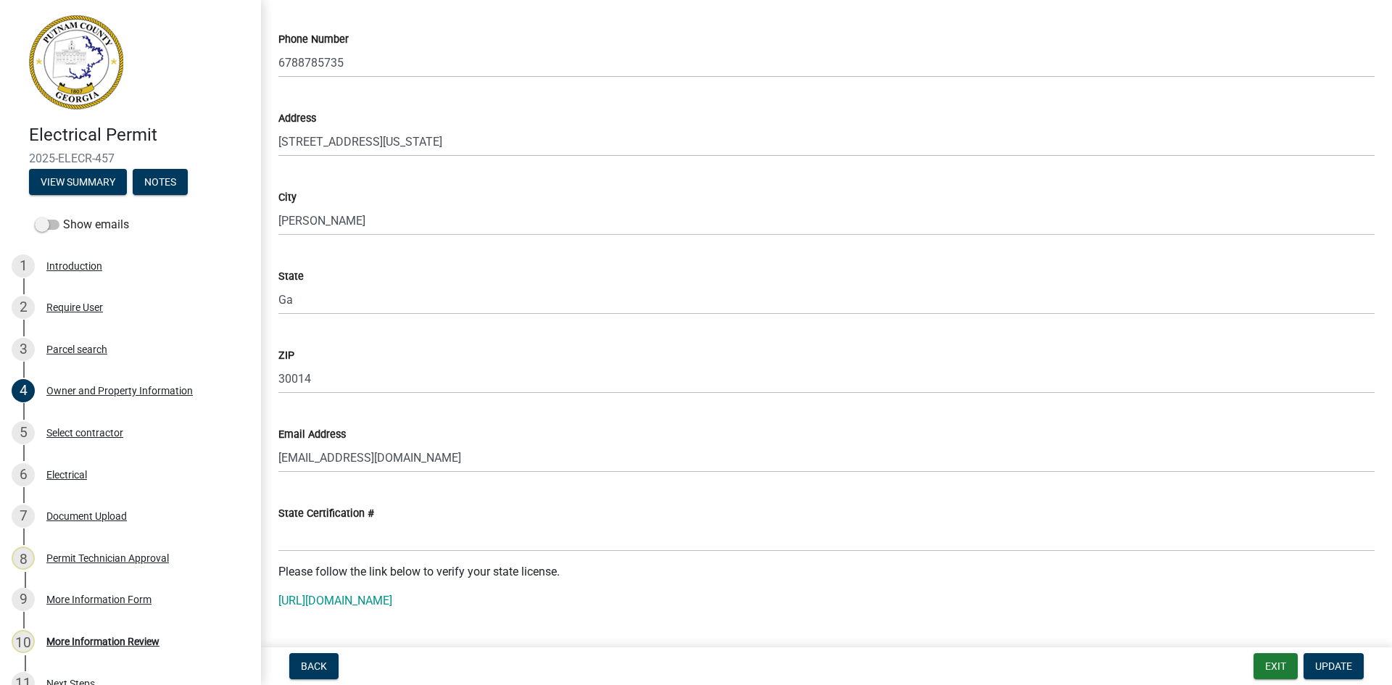
scroll to position [1595, 0]
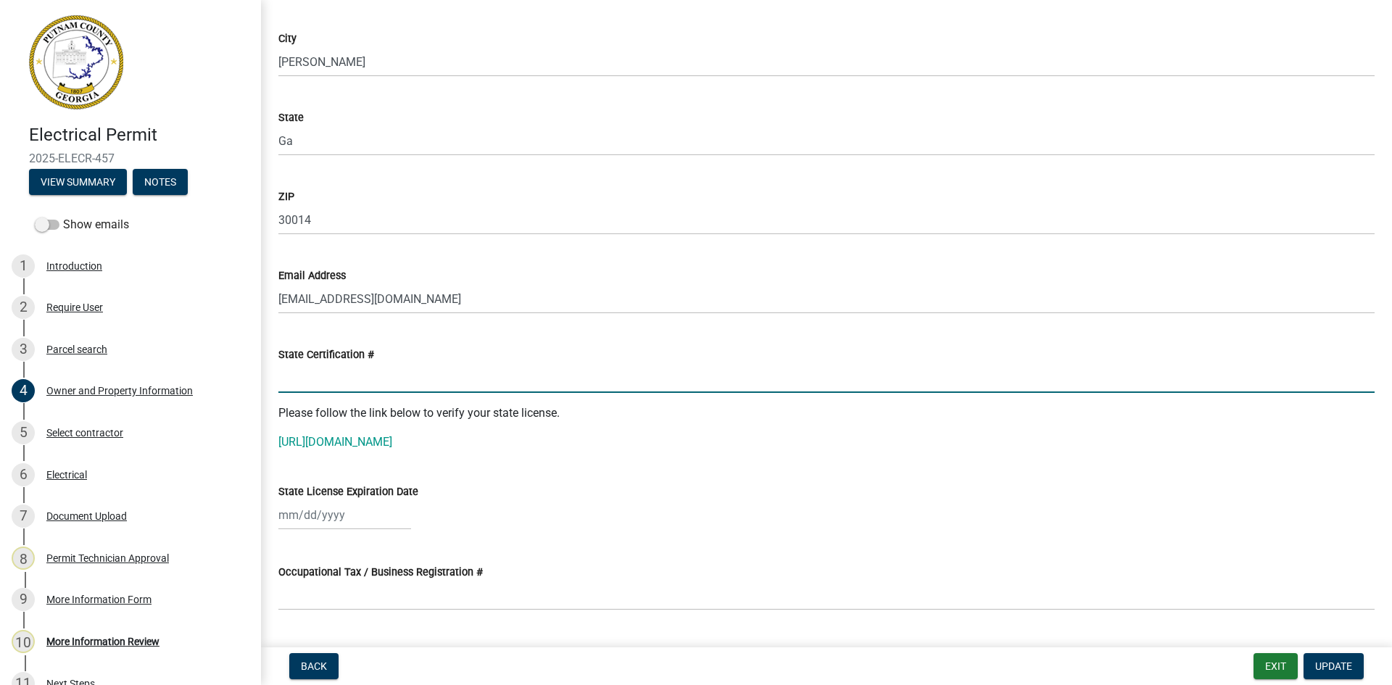
click at [319, 371] on input "State Certification #" at bounding box center [826, 378] width 1096 height 30
paste input "EN212760"
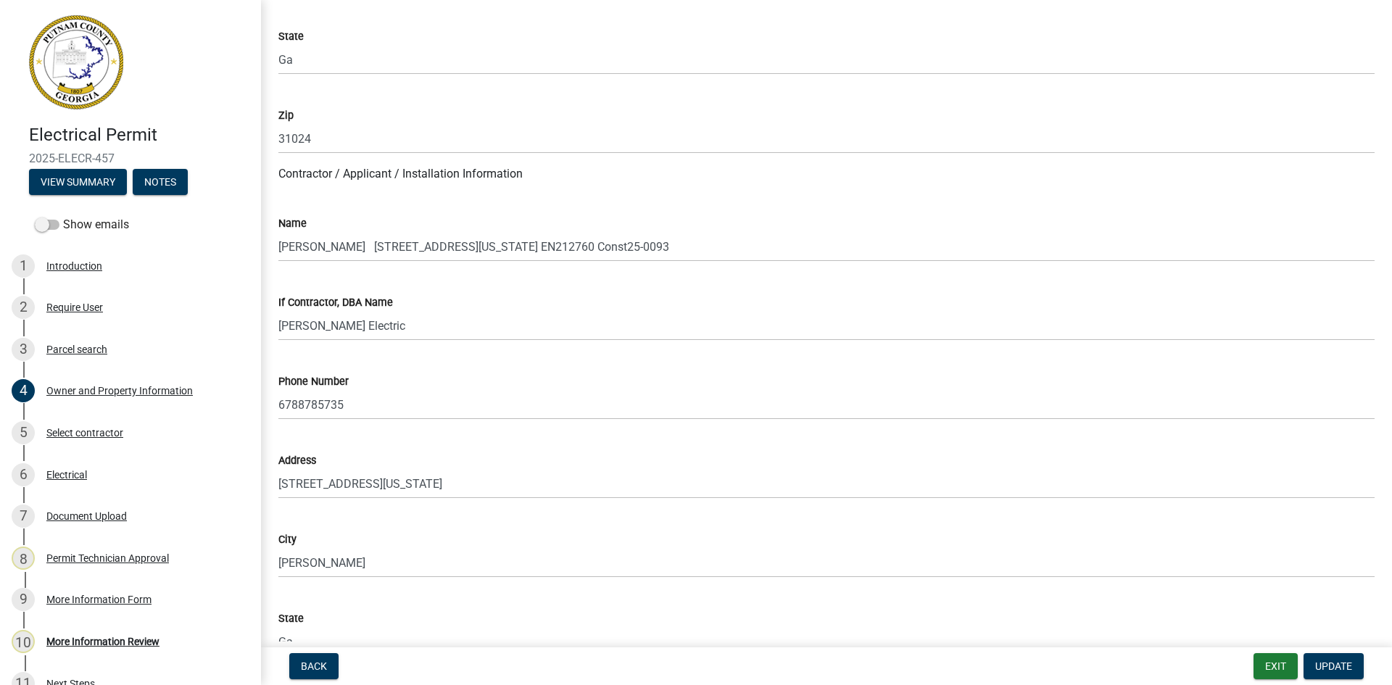
scroll to position [1088, 0]
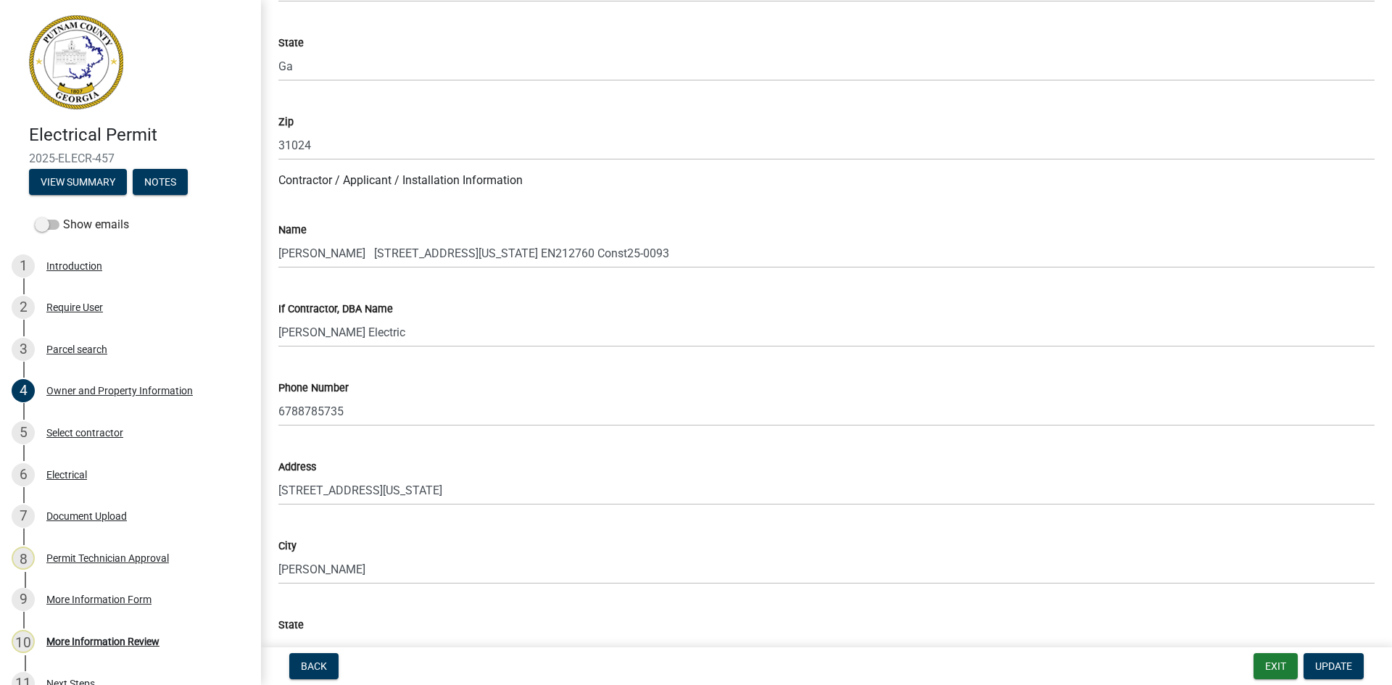
type input "EN212760"
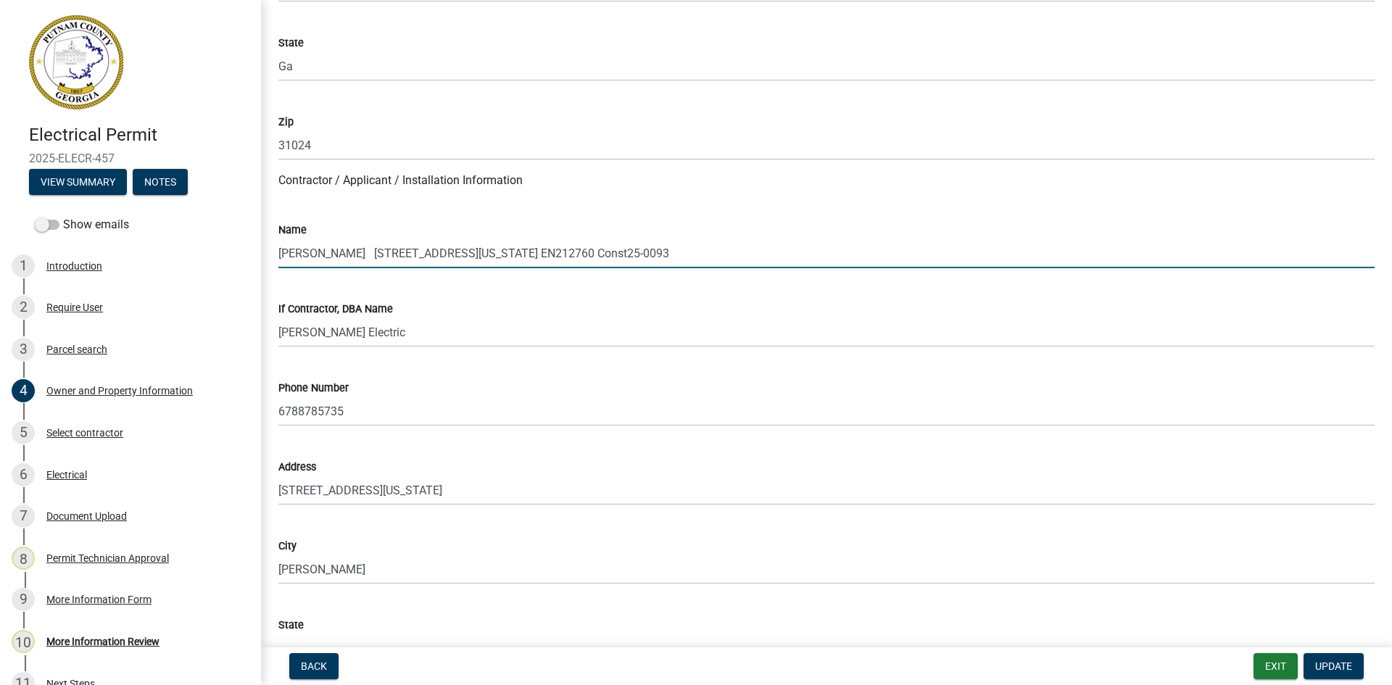
drag, startPoint x: 631, startPoint y: 255, endPoint x: 708, endPoint y: 255, distance: 77.6
click at [708, 255] on input "[PERSON_NAME] [STREET_ADDRESS][US_STATE] EN212760 Const25-0093" at bounding box center [826, 254] width 1096 height 30
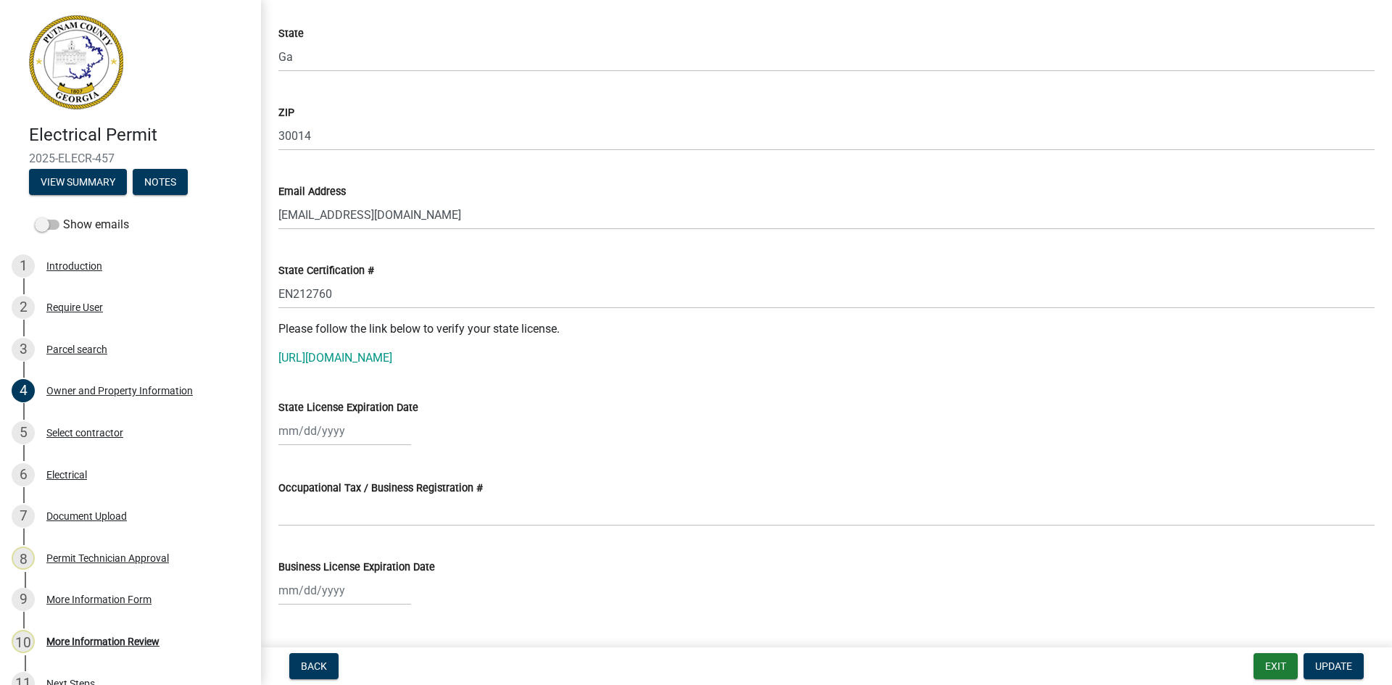
scroll to position [1885, 0]
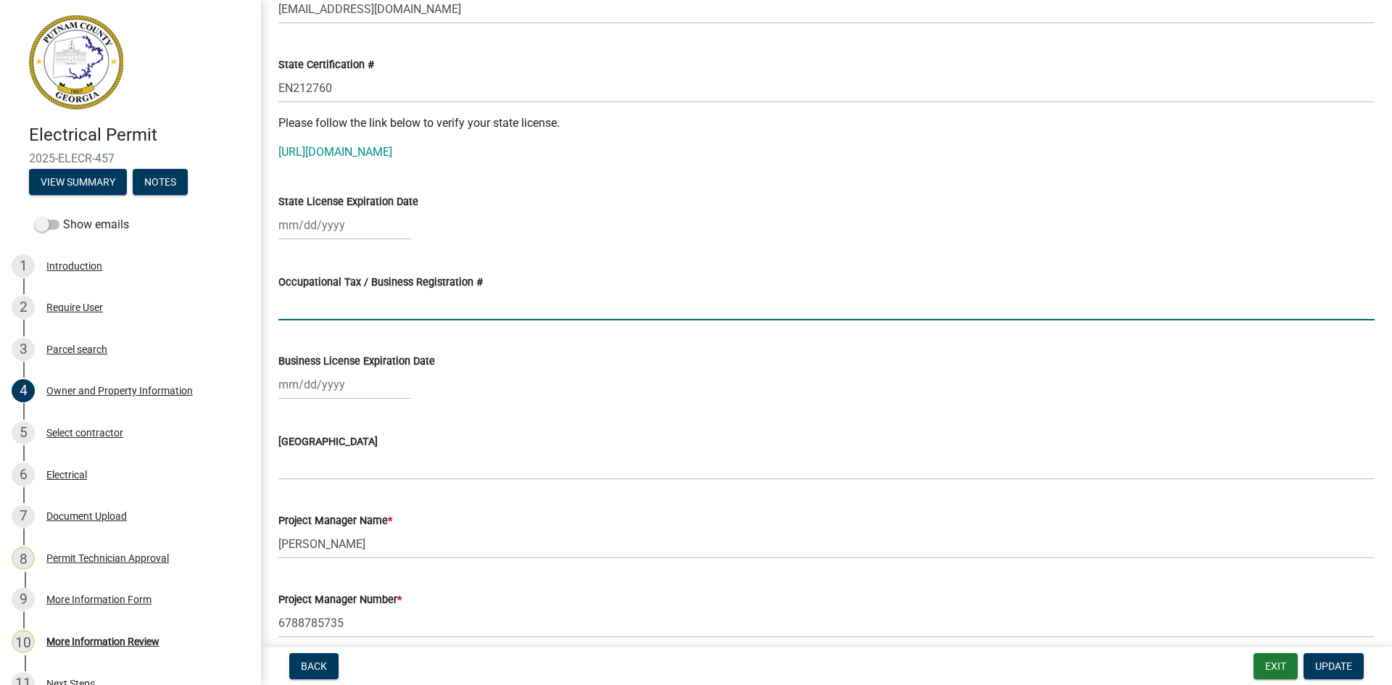
paste input "Const25-0093"
type input "Const25-0093"
click at [308, 223] on div at bounding box center [344, 225] width 133 height 30
select select "8"
select select "2025"
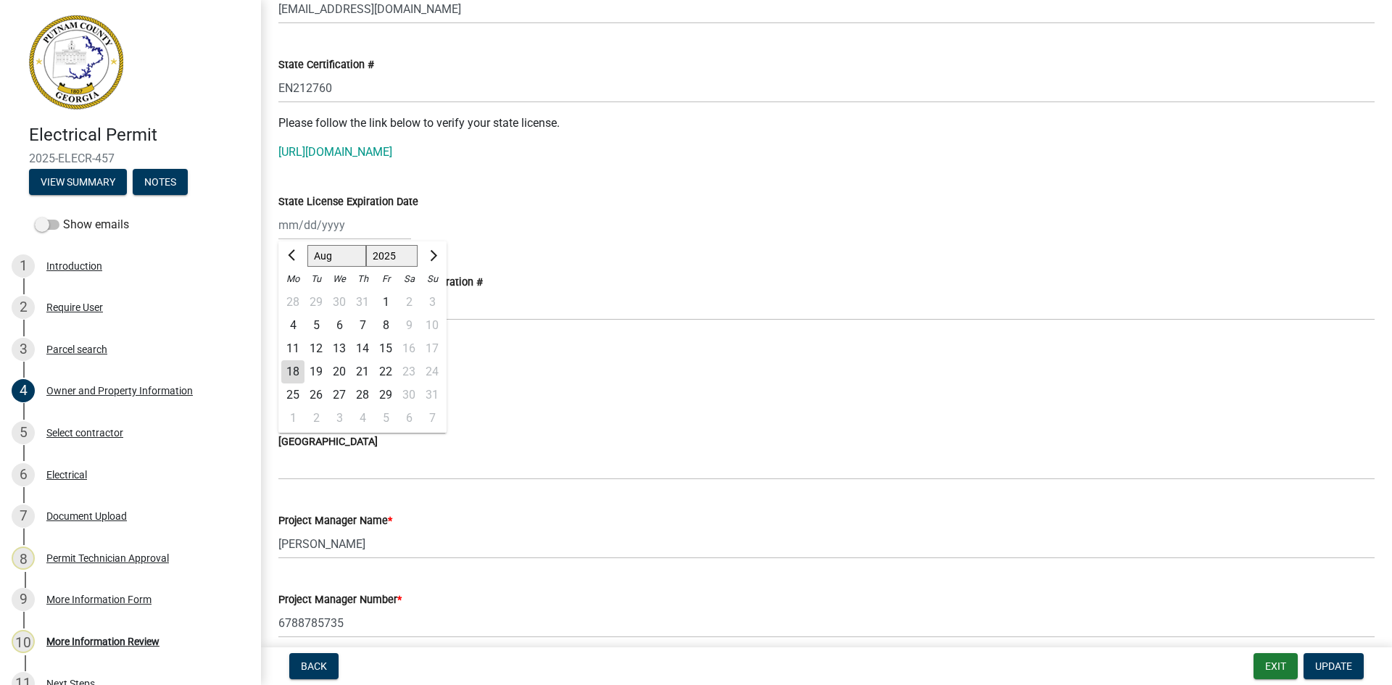
click at [334, 258] on select "Jan Feb Mar Apr May Jun [DATE] Aug Sep Oct Nov Dec" at bounding box center [336, 256] width 59 height 22
select select "12"
click at [307, 245] on select "Jan Feb Mar Apr May Jun [DATE] Aug Sep Oct Nov Dec" at bounding box center [336, 256] width 59 height 22
click at [338, 393] on div "31" at bounding box center [339, 395] width 23 height 23
type input "[DATE]"
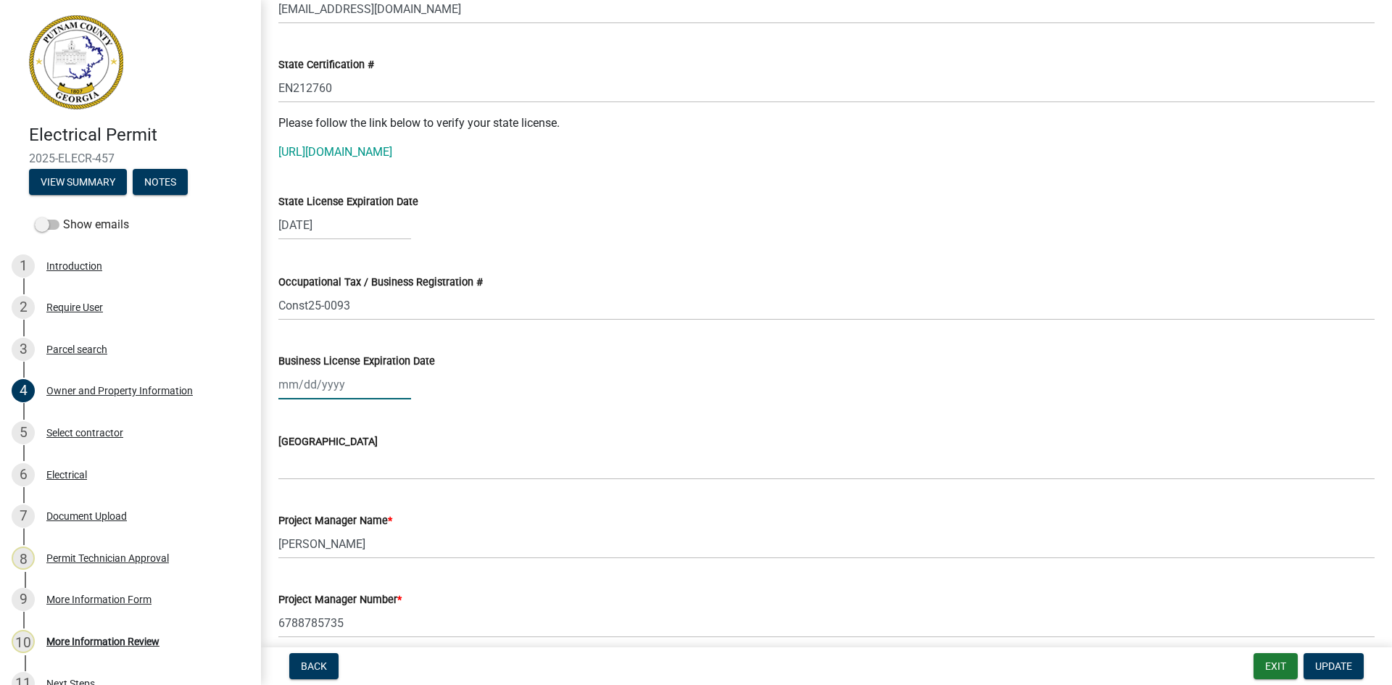
click at [314, 386] on div at bounding box center [344, 385] width 133 height 30
select select "8"
select select "2025"
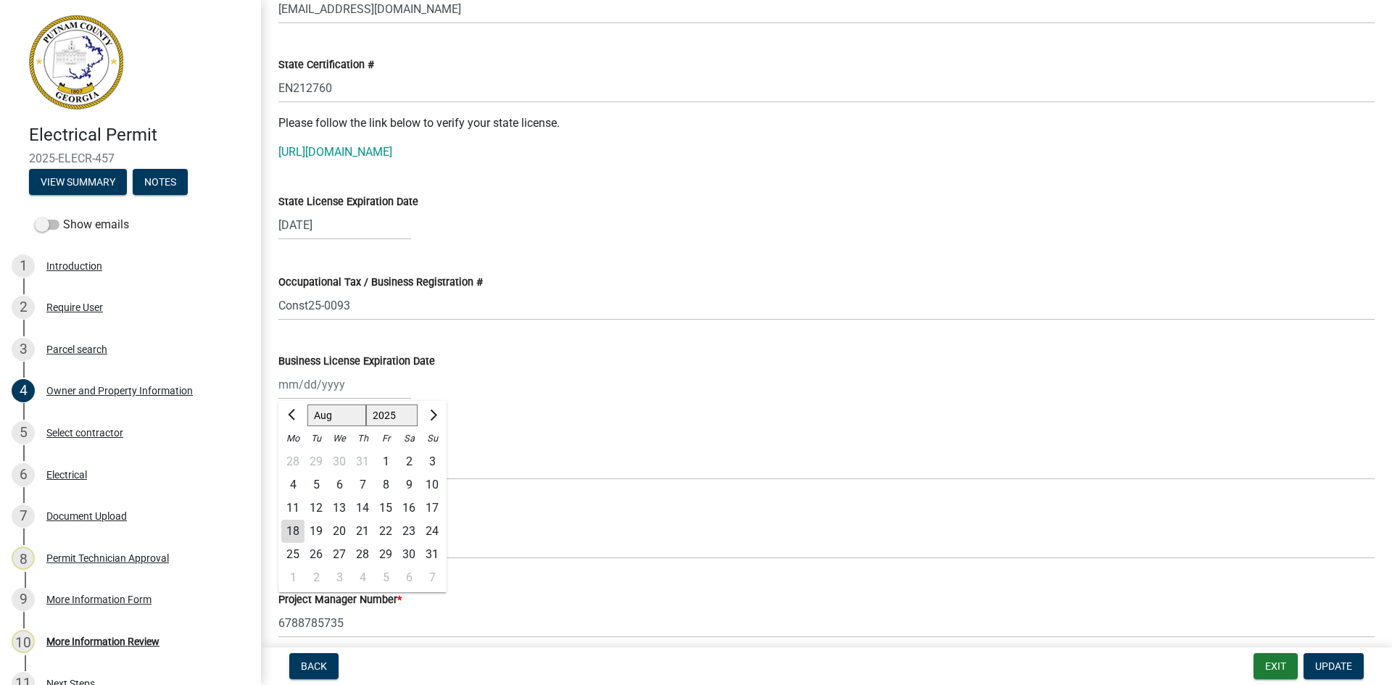
drag, startPoint x: 332, startPoint y: 417, endPoint x: 334, endPoint y: 426, distance: 8.8
click at [332, 417] on select "Jan Feb Mar Apr May Jun [DATE] Aug Sep Oct Nov Dec" at bounding box center [336, 416] width 59 height 22
select select "12"
click at [307, 405] on select "Jan Feb Mar Apr May Jun [DATE] Aug Sep Oct Nov Dec" at bounding box center [336, 416] width 59 height 22
click at [345, 550] on div "31" at bounding box center [339, 554] width 23 height 23
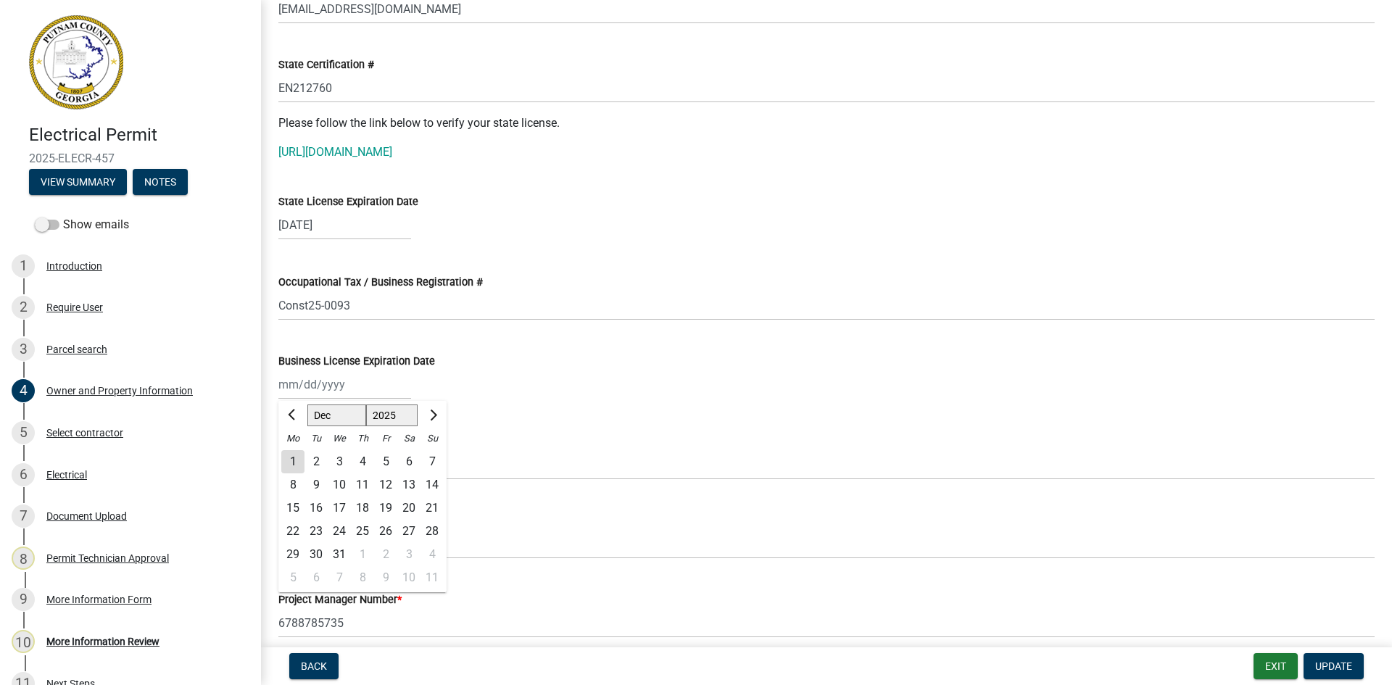
type input "[DATE]"
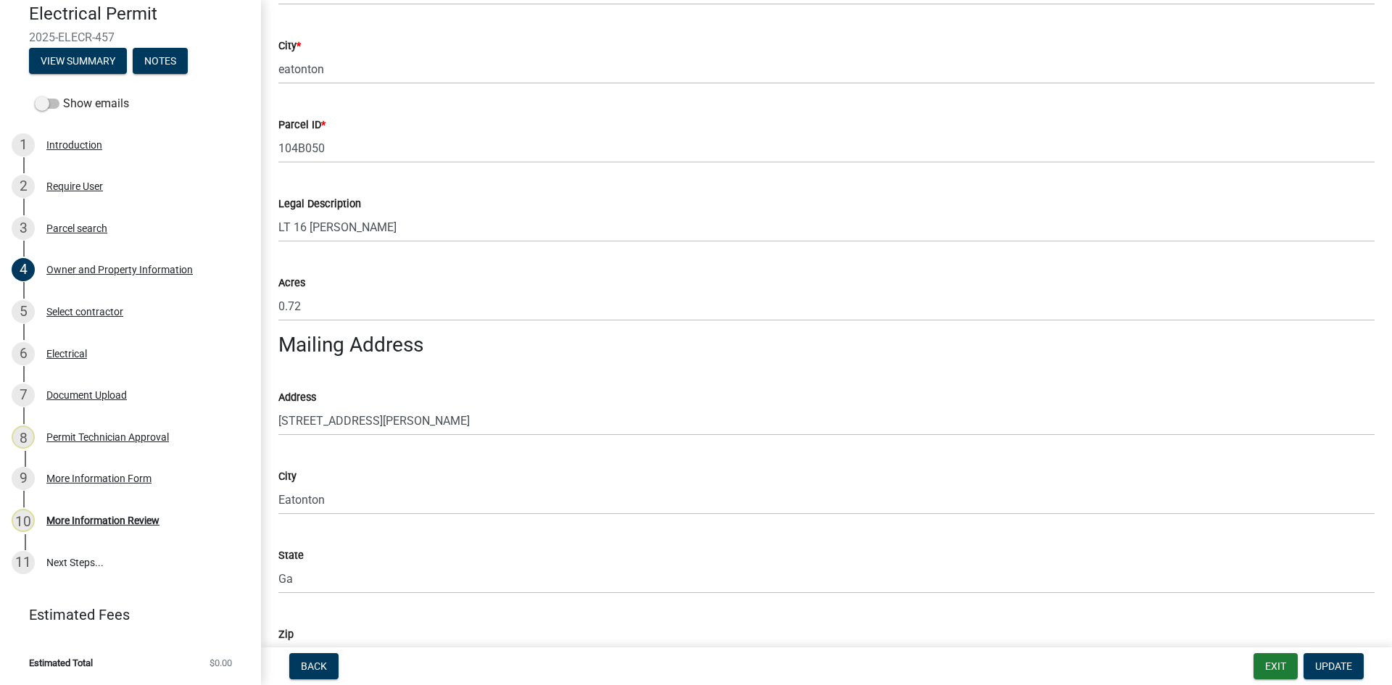
scroll to position [725, 0]
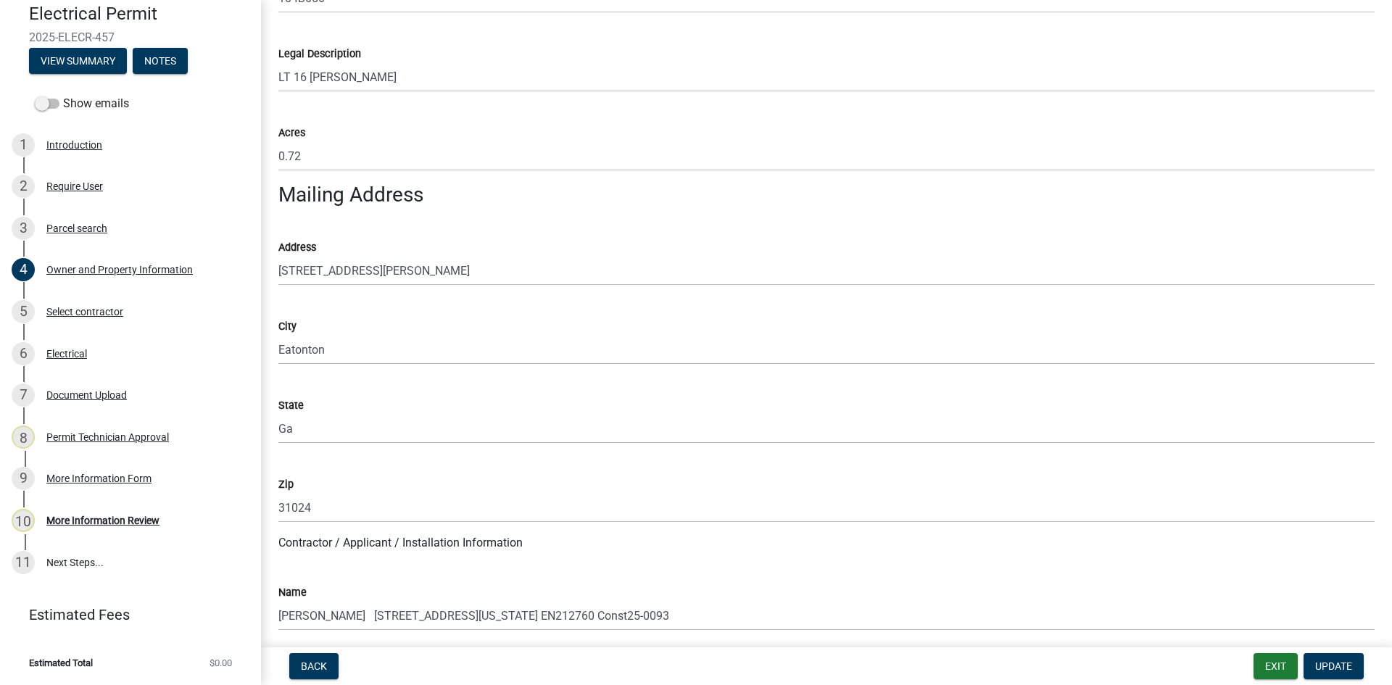
click at [1340, 681] on nav "Back Exit Update" at bounding box center [826, 667] width 1131 height 38
click at [1341, 669] on span "Update" at bounding box center [1333, 667] width 37 height 12
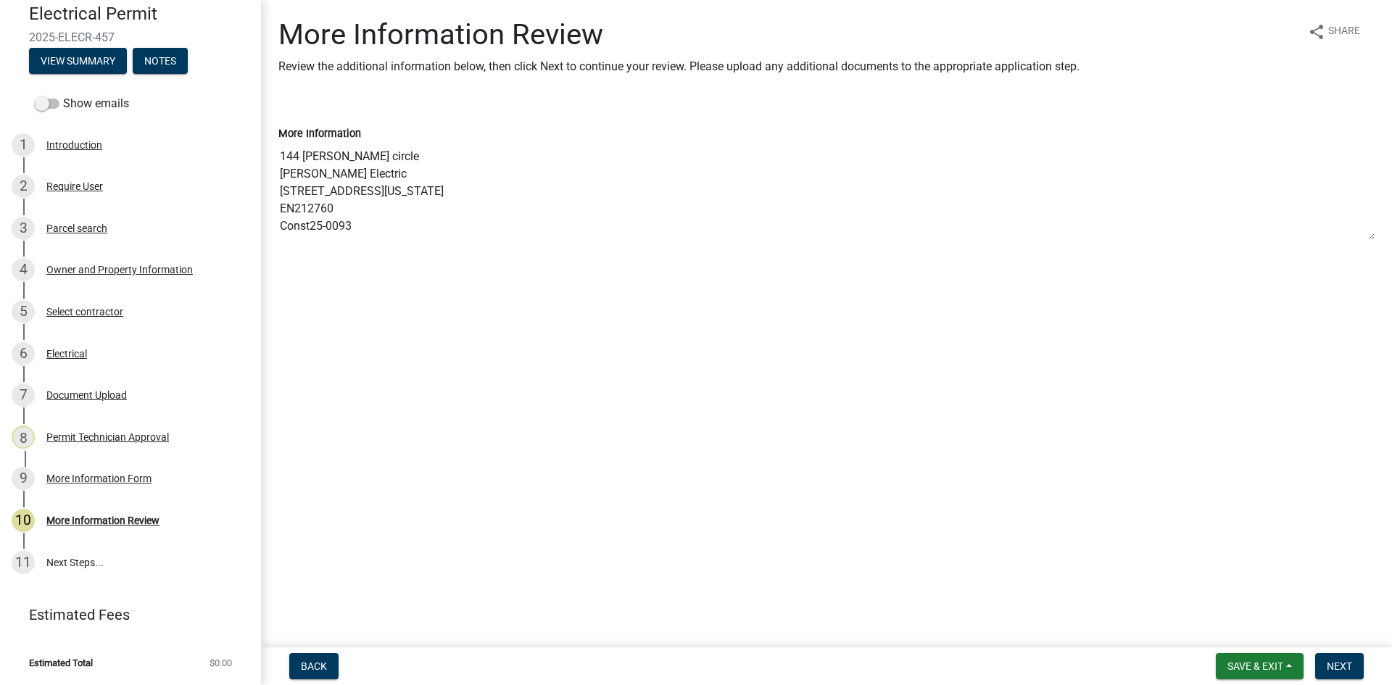
scroll to position [17, 0]
click at [96, 270] on div "Owner and Property Information" at bounding box center [119, 270] width 146 height 10
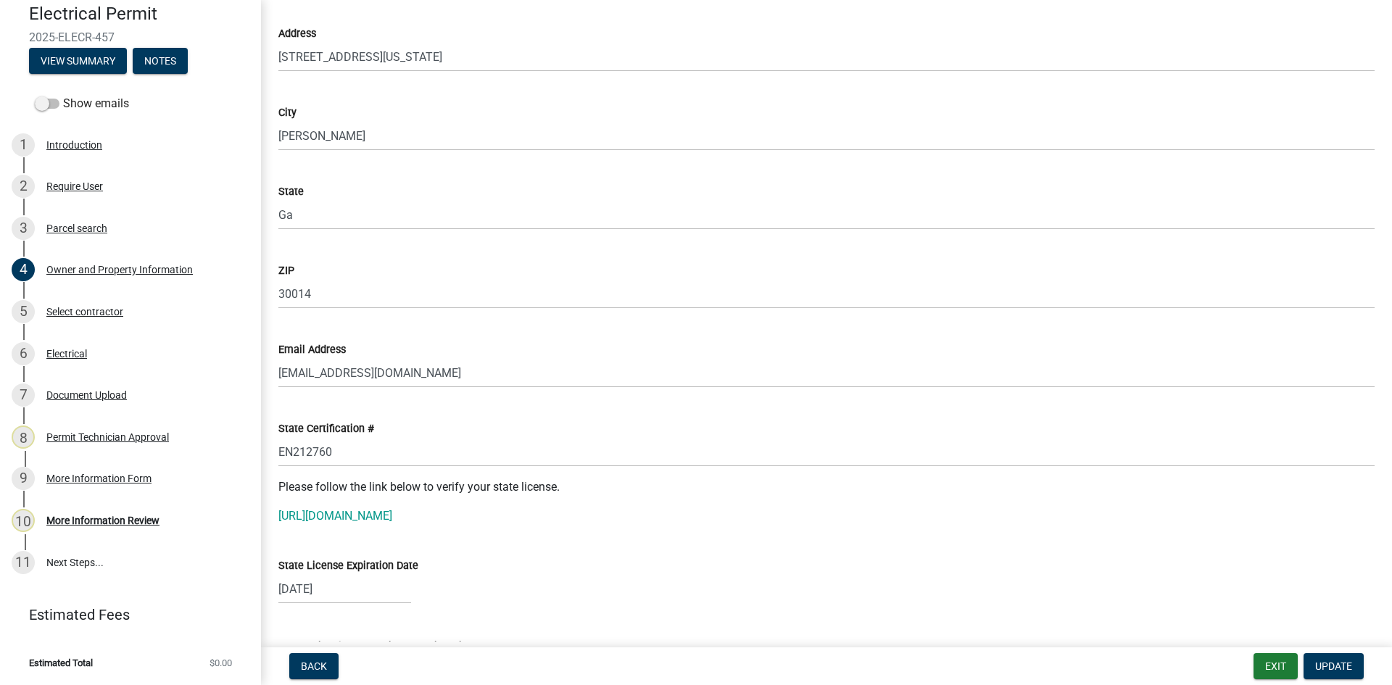
scroll to position [1523, 0]
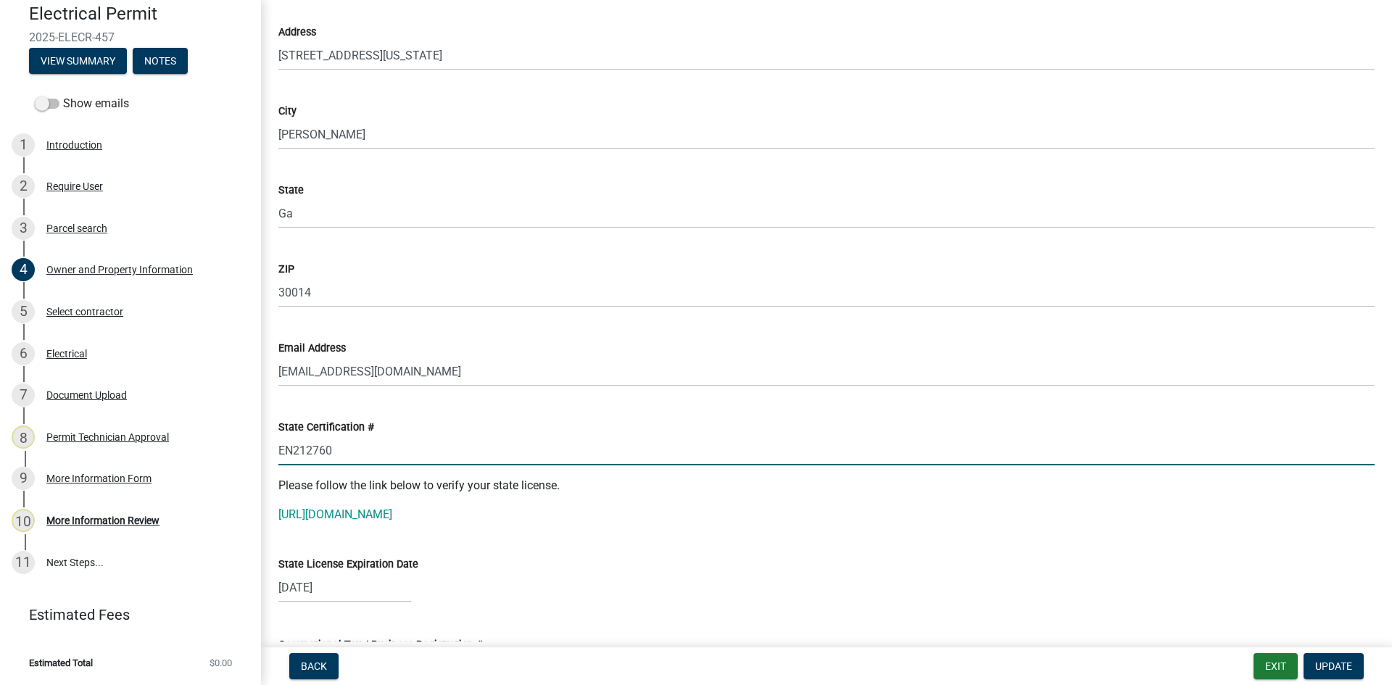
drag, startPoint x: 280, startPoint y: 449, endPoint x: 355, endPoint y: 452, distance: 75.5
click at [355, 452] on input "EN212760" at bounding box center [826, 451] width 1096 height 30
click at [351, 513] on link "[URL][DOMAIN_NAME]" at bounding box center [335, 515] width 114 height 14
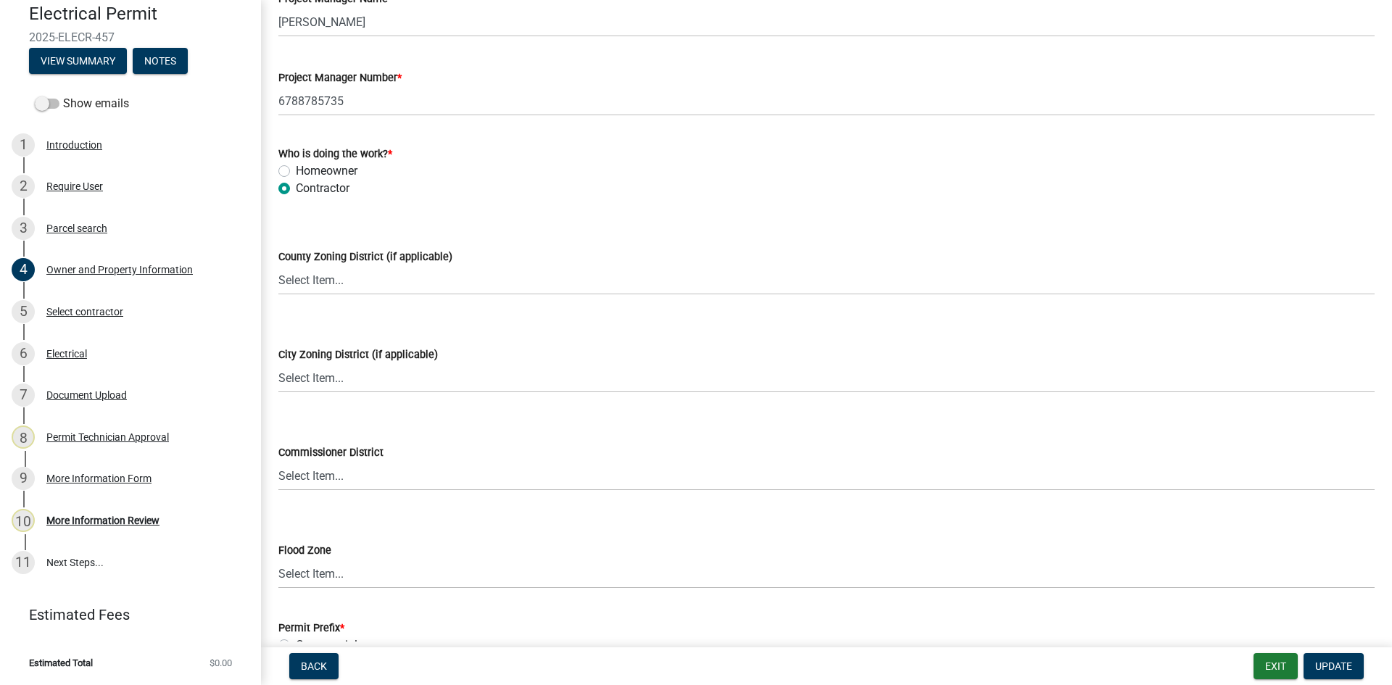
scroll to position [2507, 0]
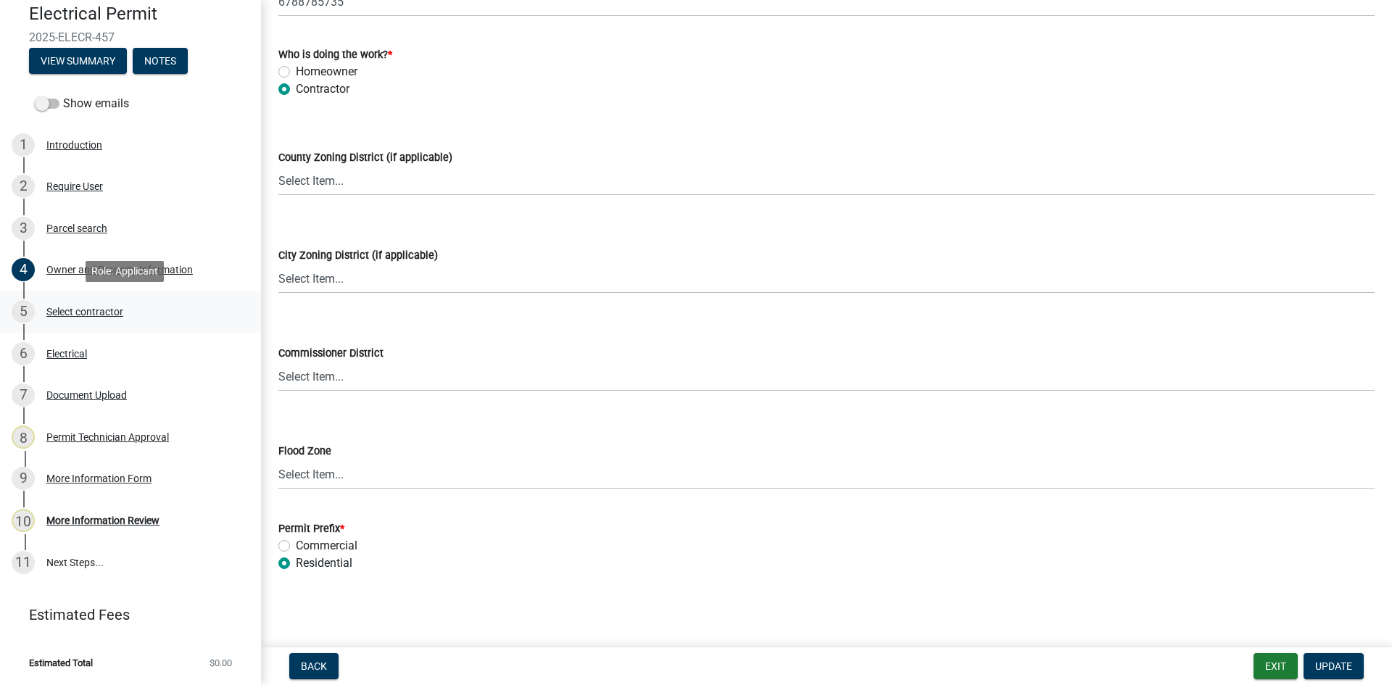
click at [94, 310] on div "Select contractor" at bounding box center [84, 312] width 77 height 10
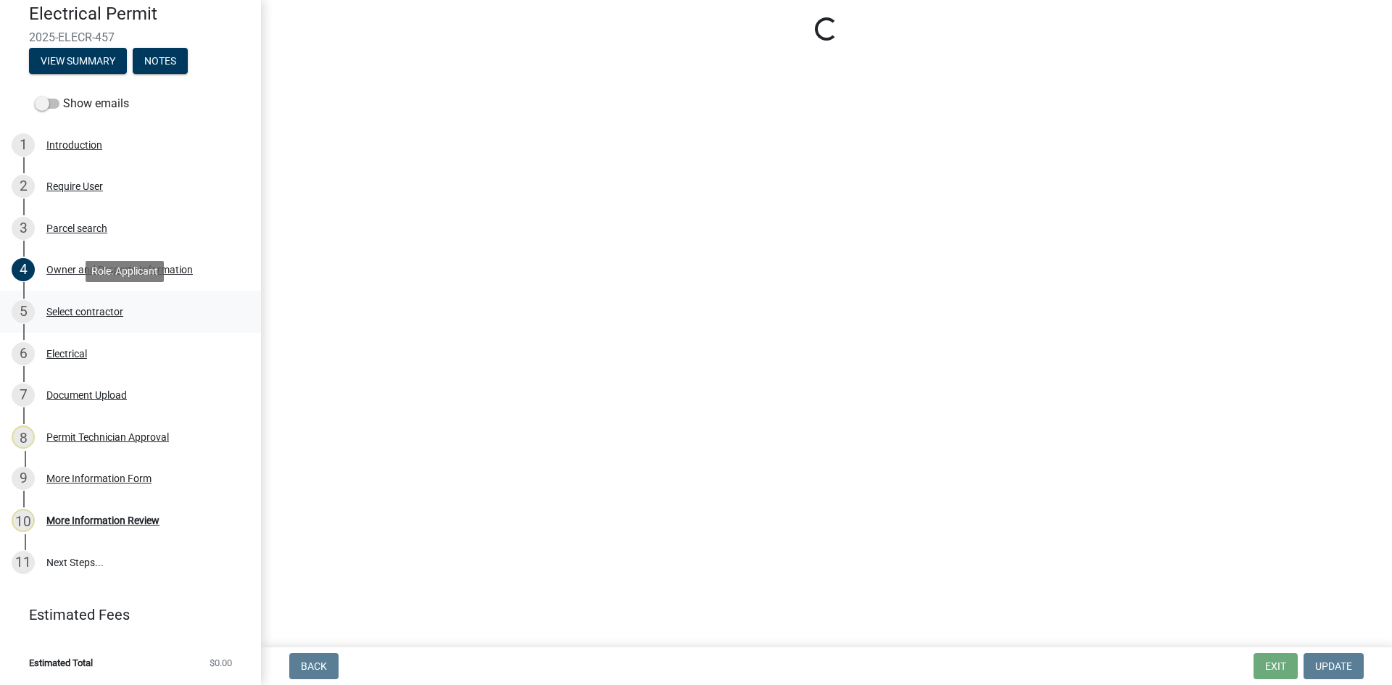
scroll to position [0, 0]
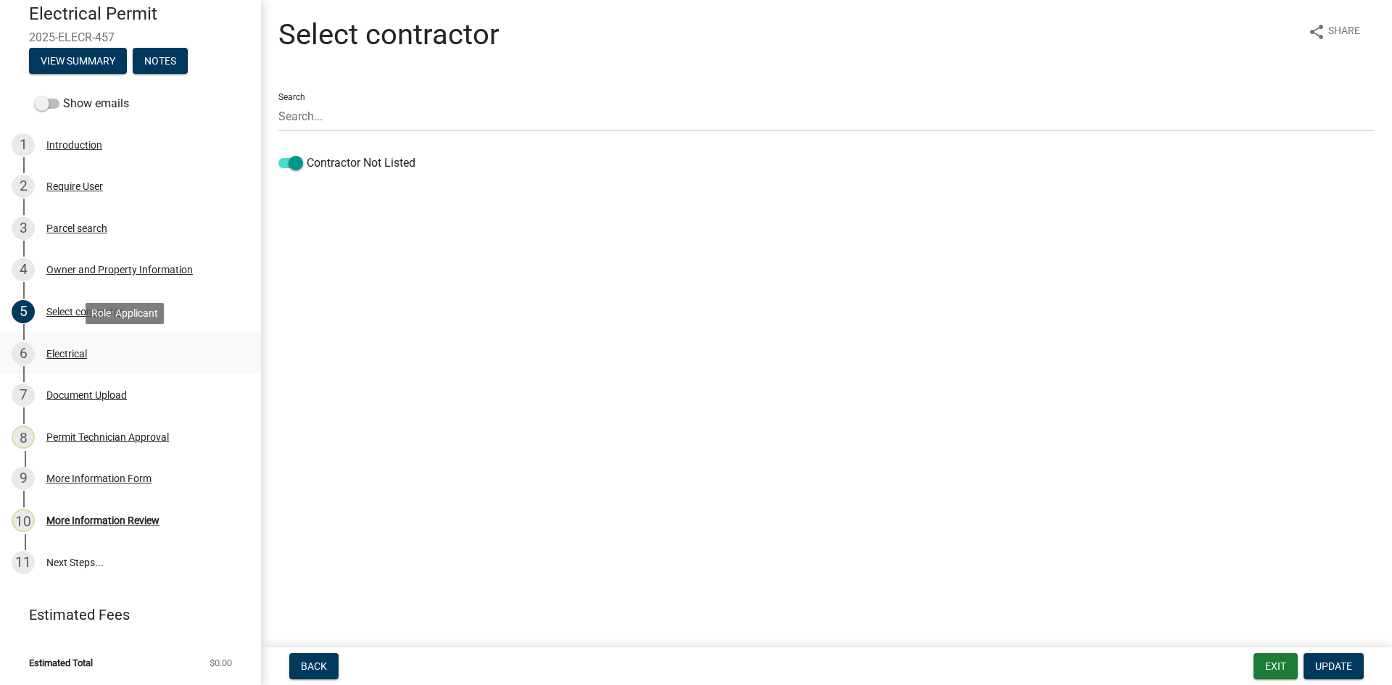
click at [83, 350] on div "Electrical" at bounding box center [66, 354] width 41 height 10
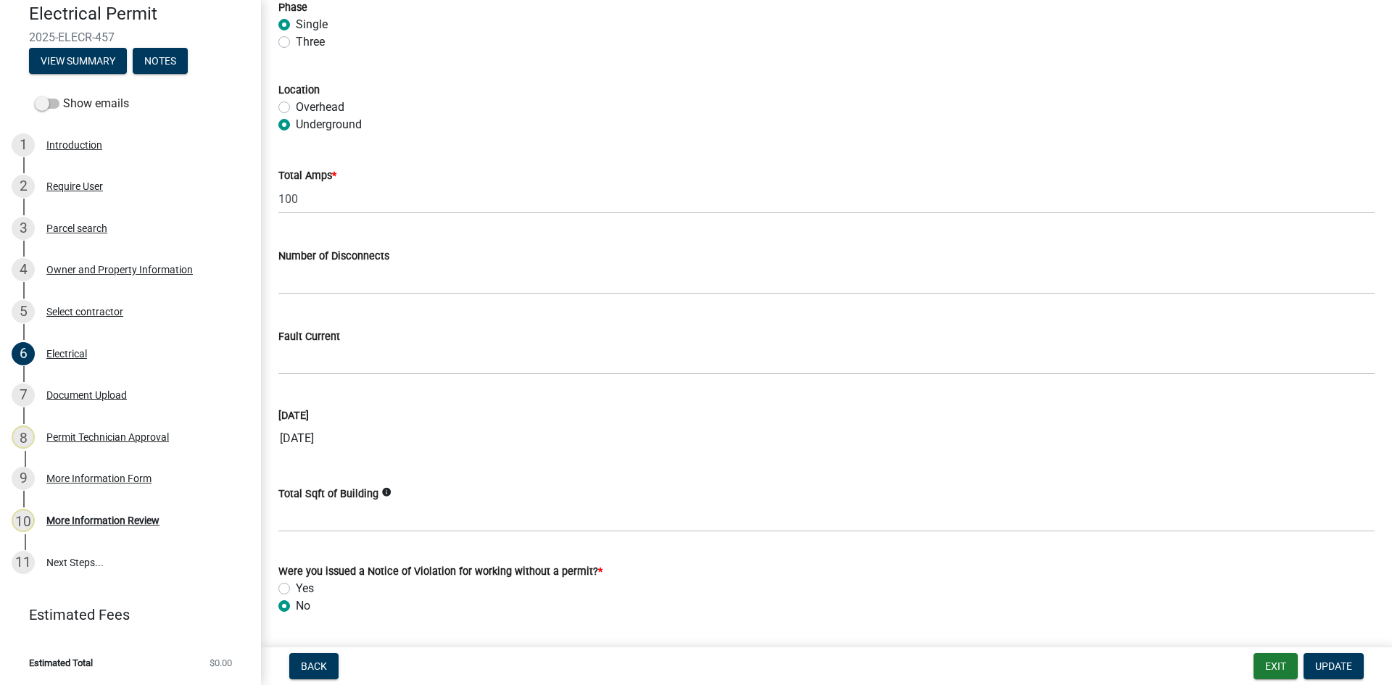
scroll to position [1355, 0]
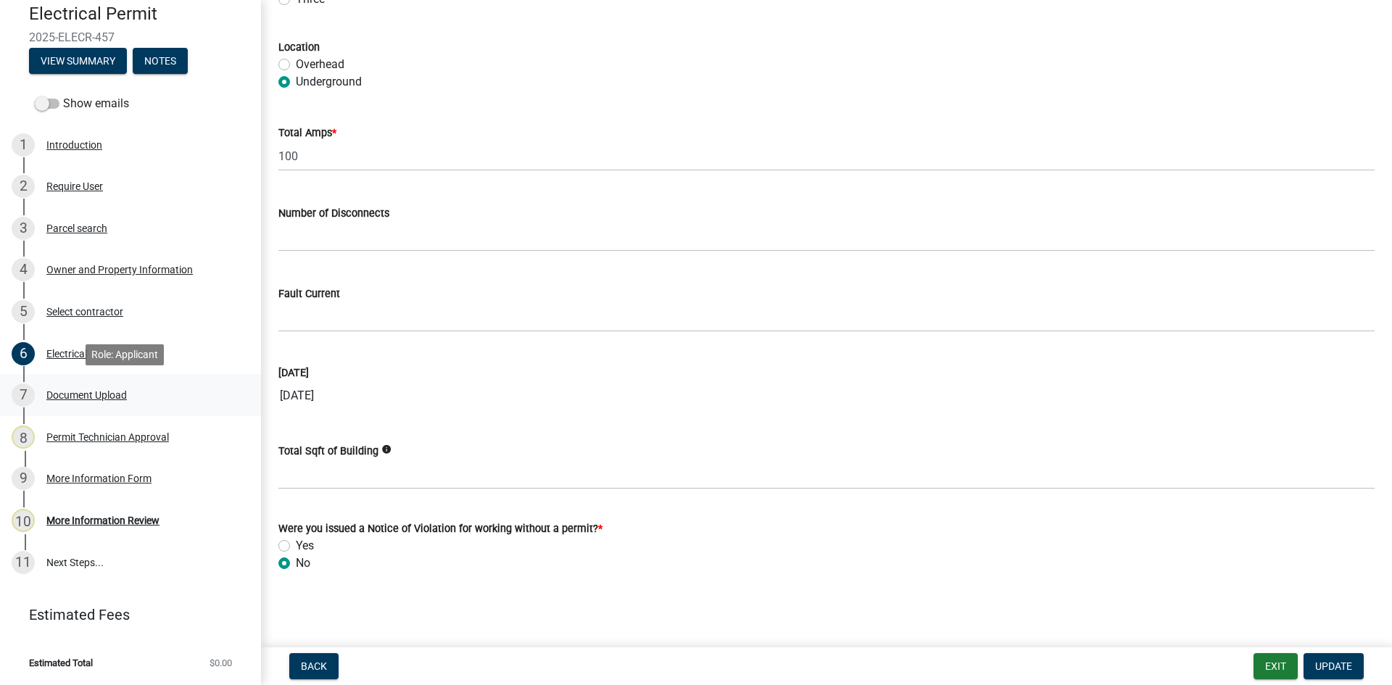
click at [100, 392] on div "Document Upload" at bounding box center [86, 395] width 80 height 10
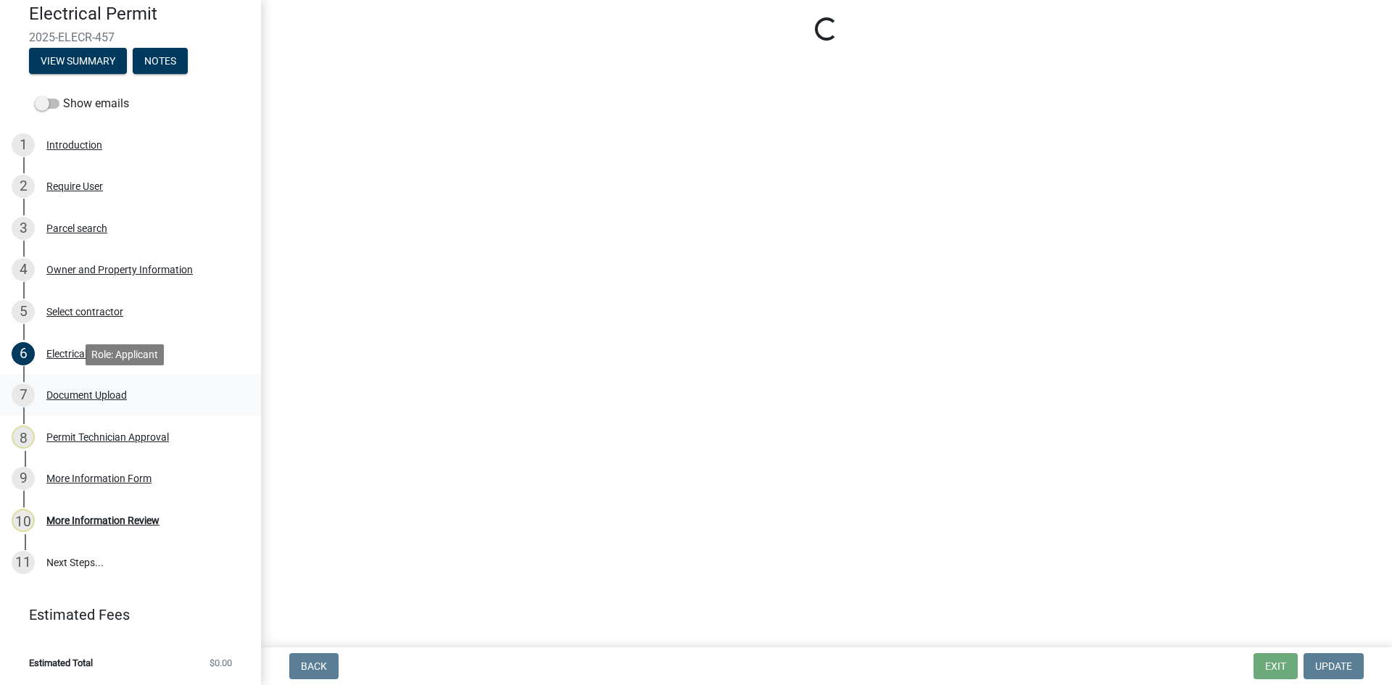
scroll to position [0, 0]
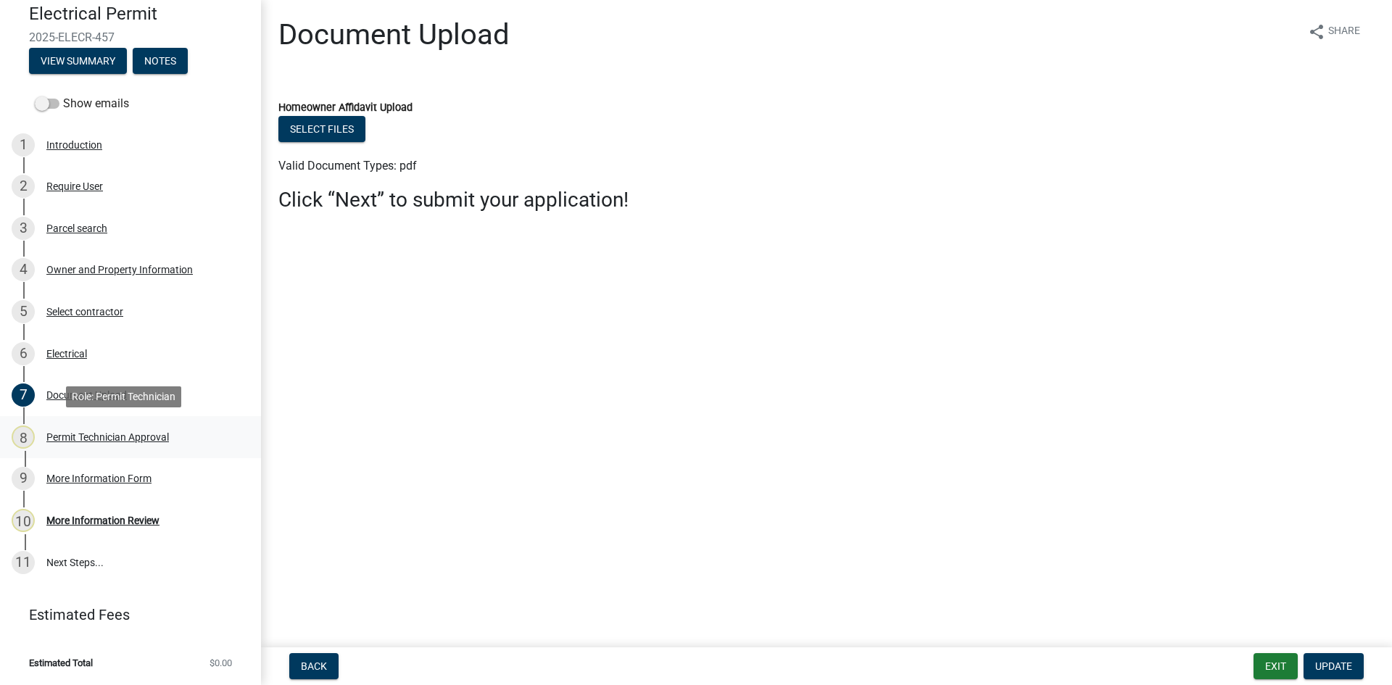
click at [125, 429] on div "8 Permit Technician Approval" at bounding box center [125, 437] width 226 height 23
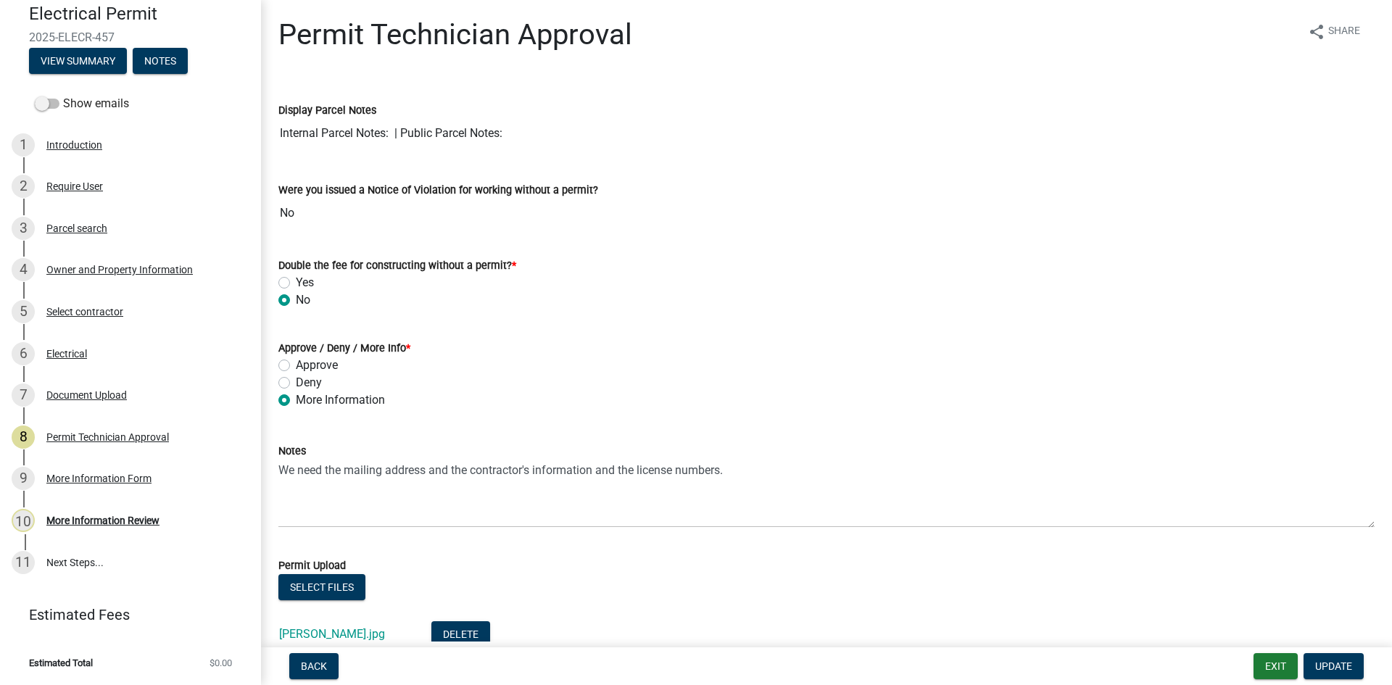
click at [296, 362] on label "Approve" at bounding box center [317, 365] width 42 height 17
click at [296, 362] on input "Approve" at bounding box center [300, 361] width 9 height 9
radio input "true"
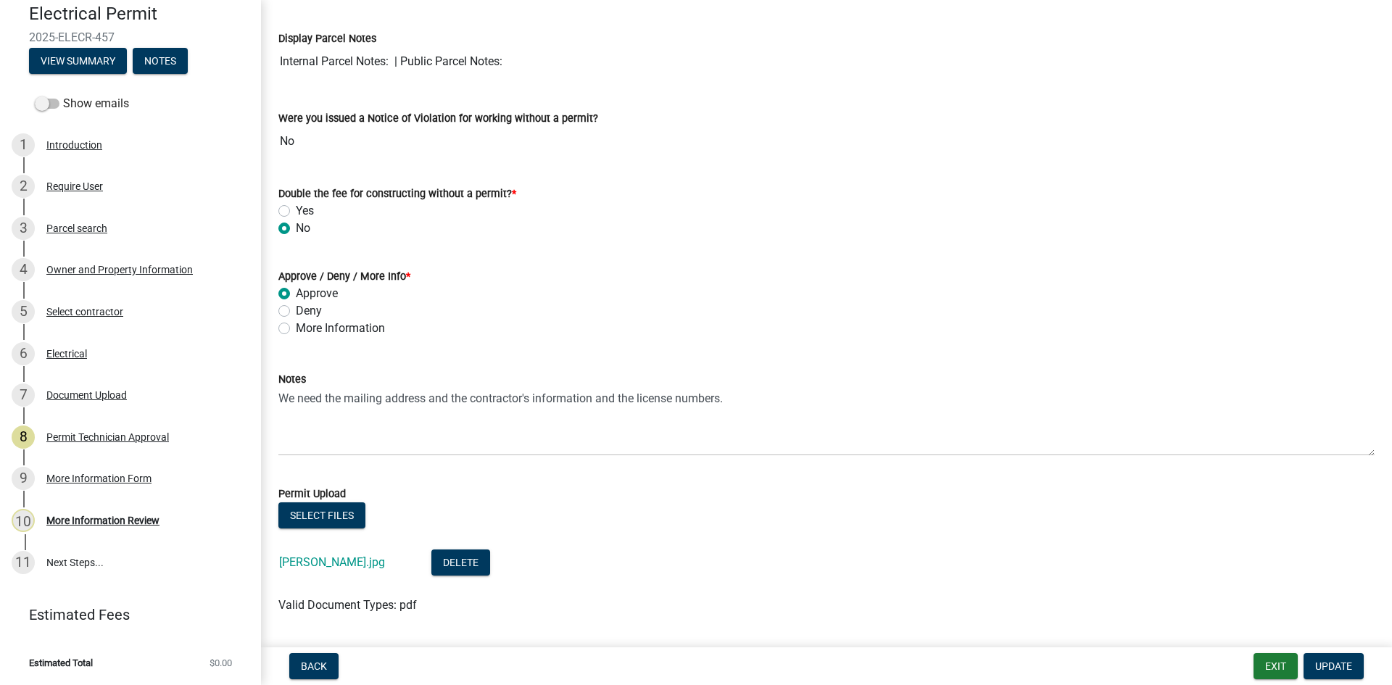
scroll to position [299, 0]
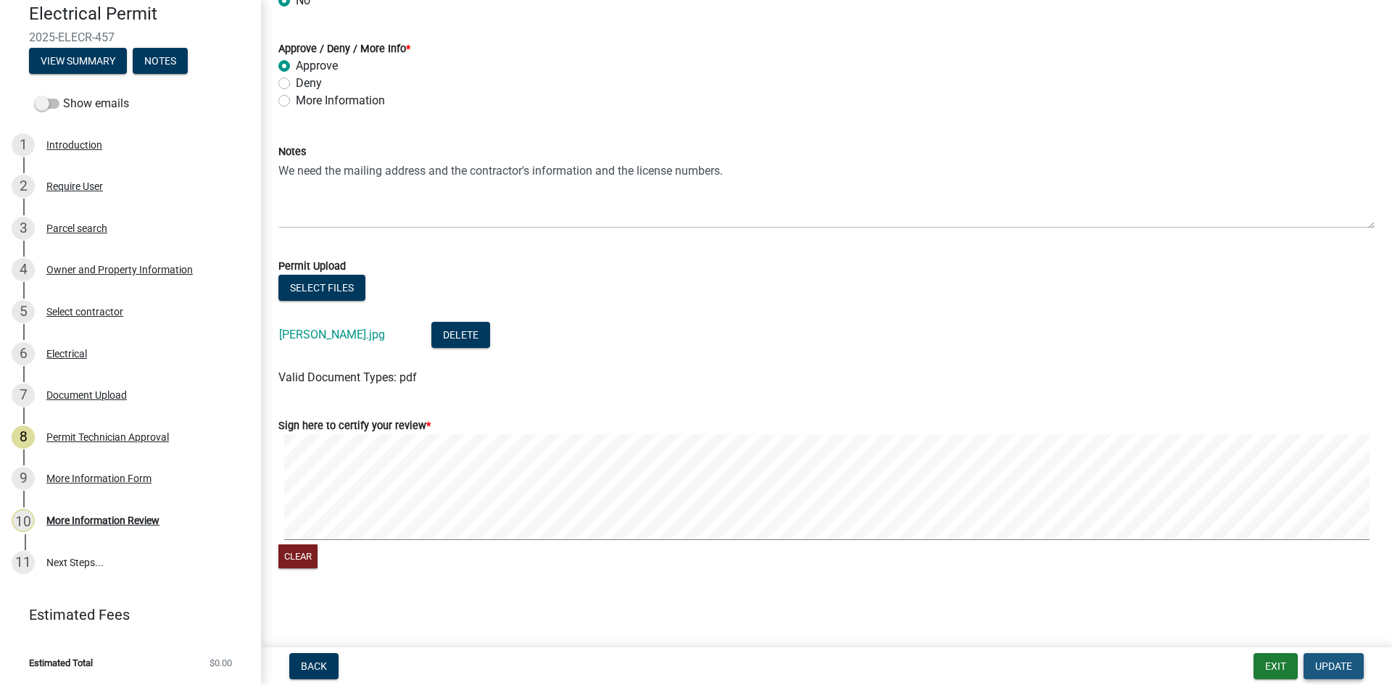
click at [1350, 668] on span "Update" at bounding box center [1333, 667] width 37 height 12
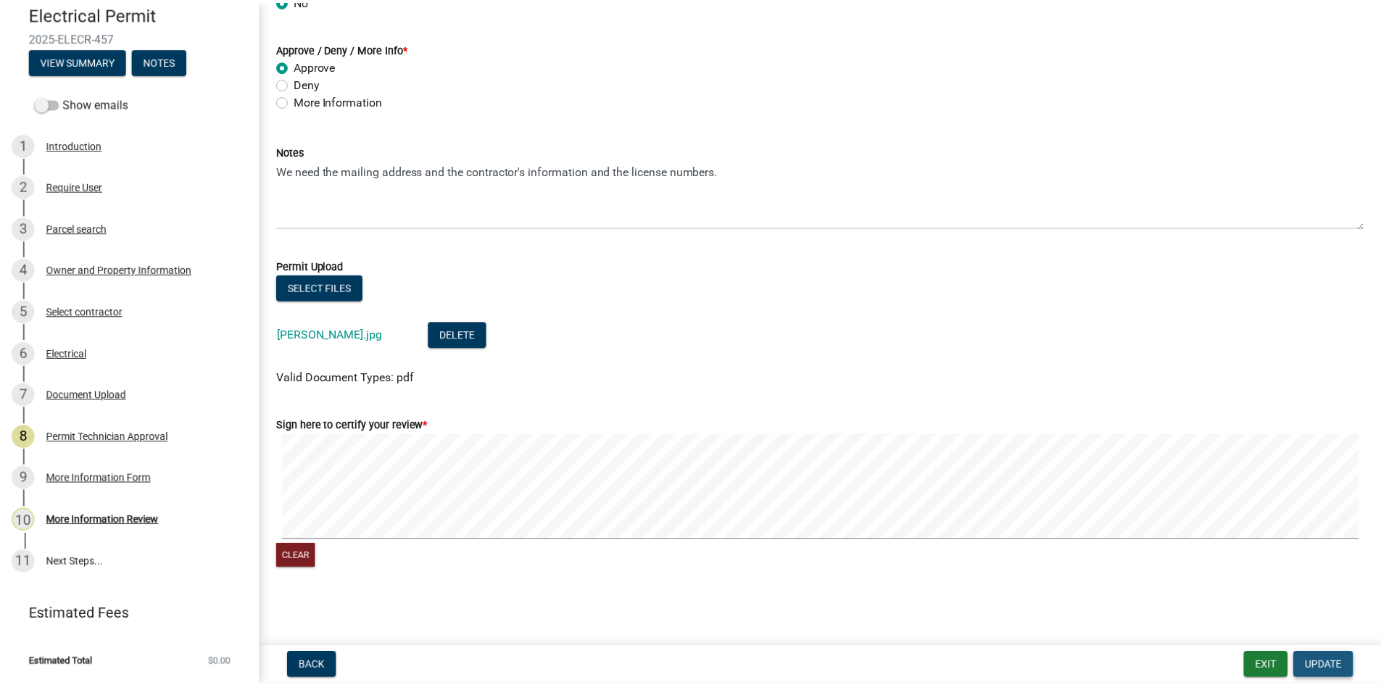
scroll to position [0, 0]
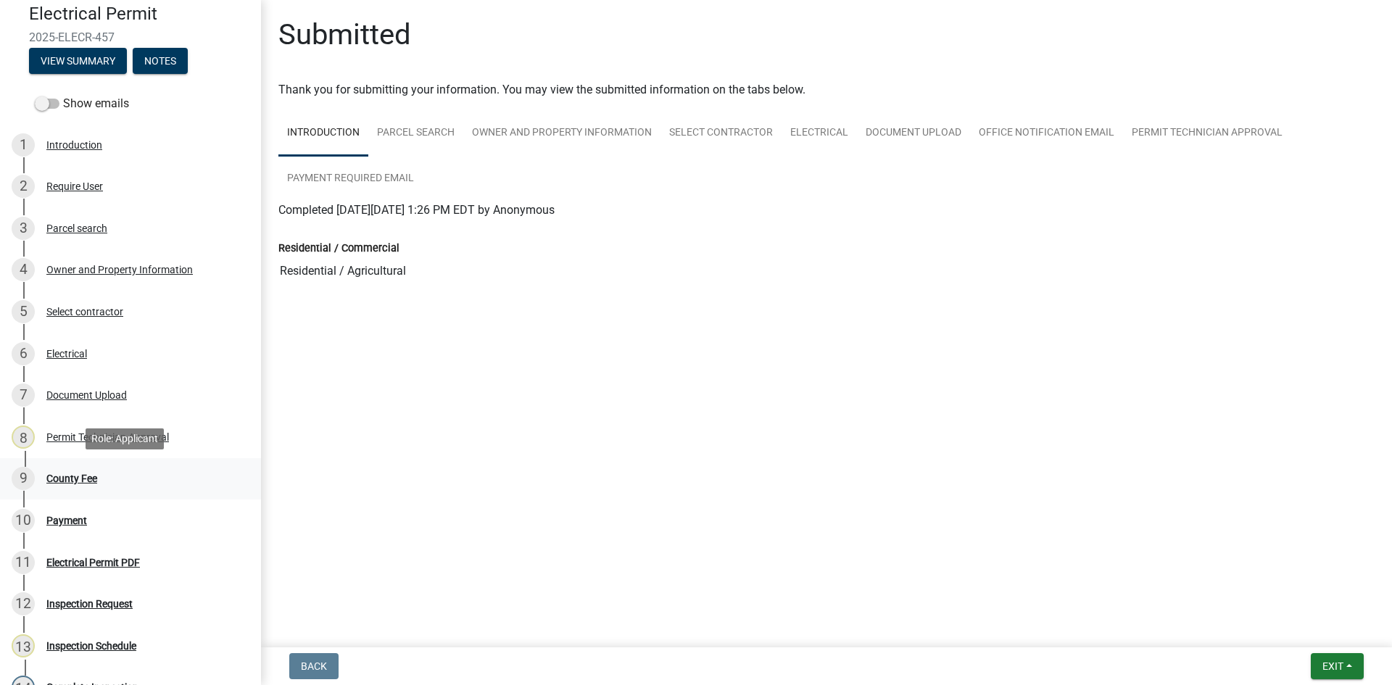
click at [91, 471] on div "9 County Fee" at bounding box center [125, 478] width 226 height 23
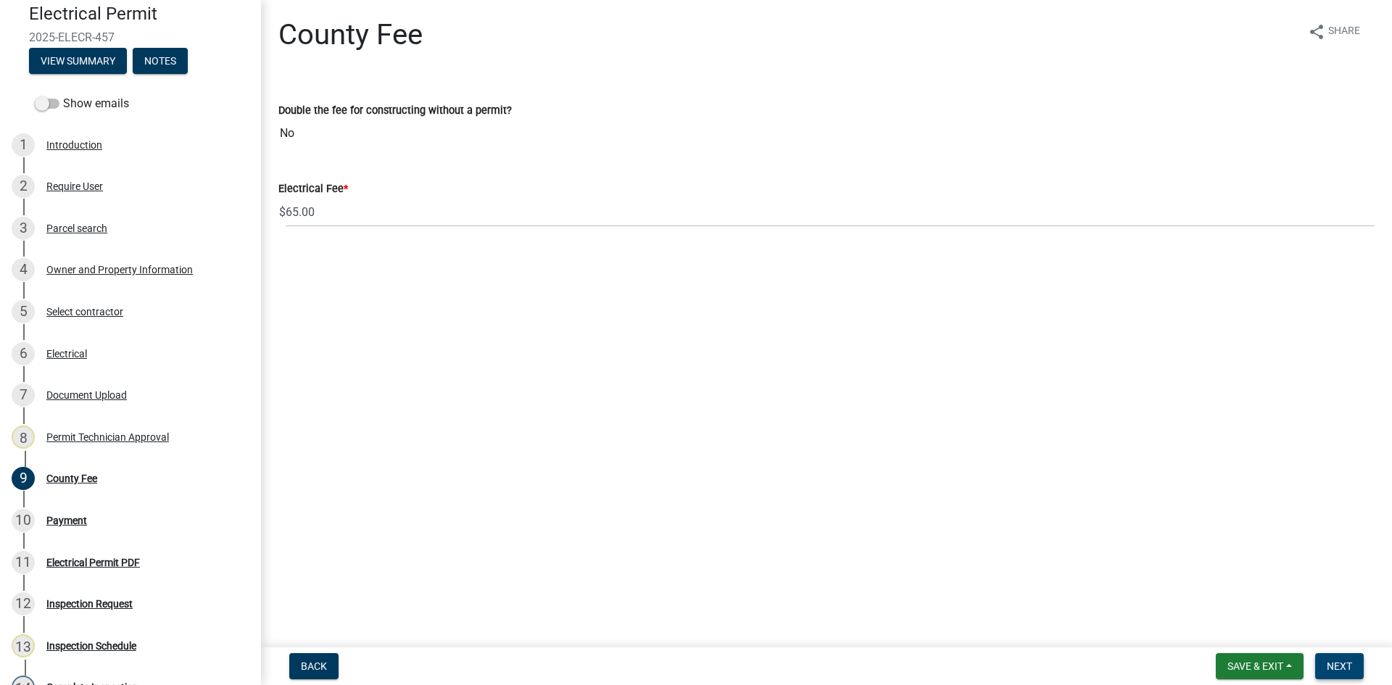
click at [1330, 661] on span "Next" at bounding box center [1339, 667] width 25 height 12
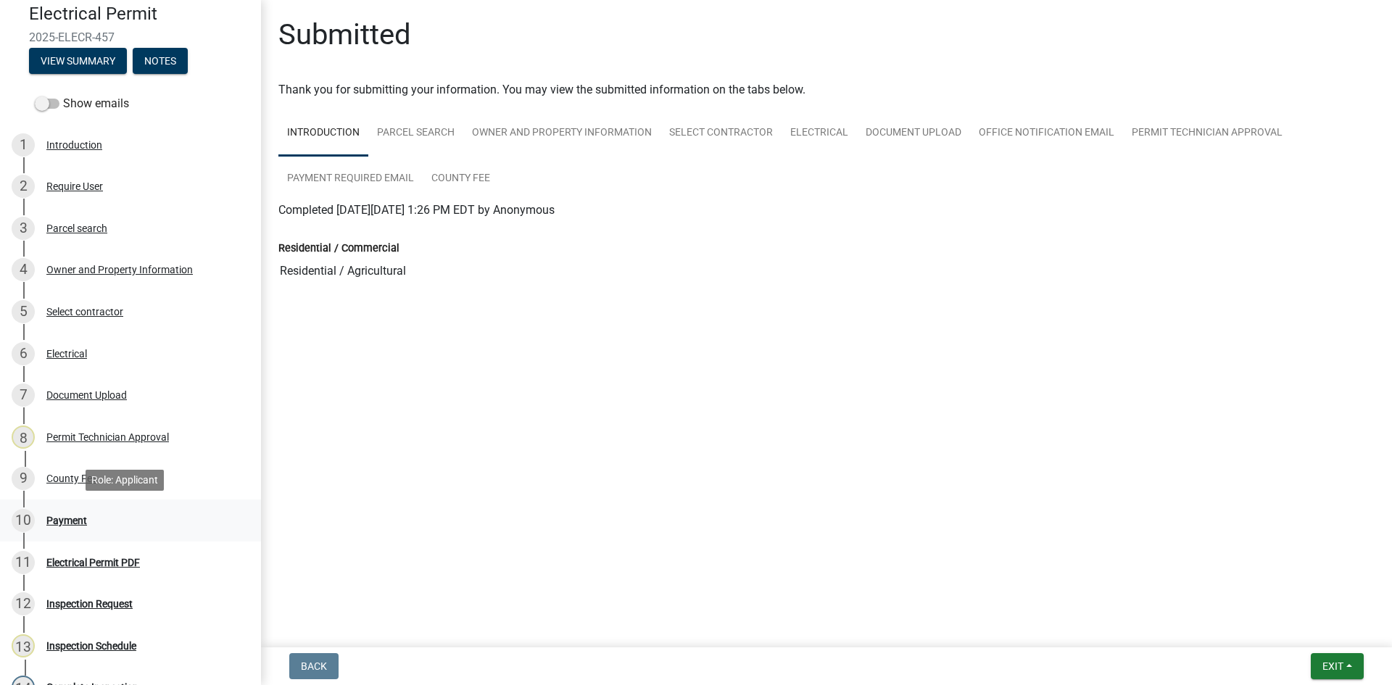
click at [68, 518] on div "Payment" at bounding box center [66, 521] width 41 height 10
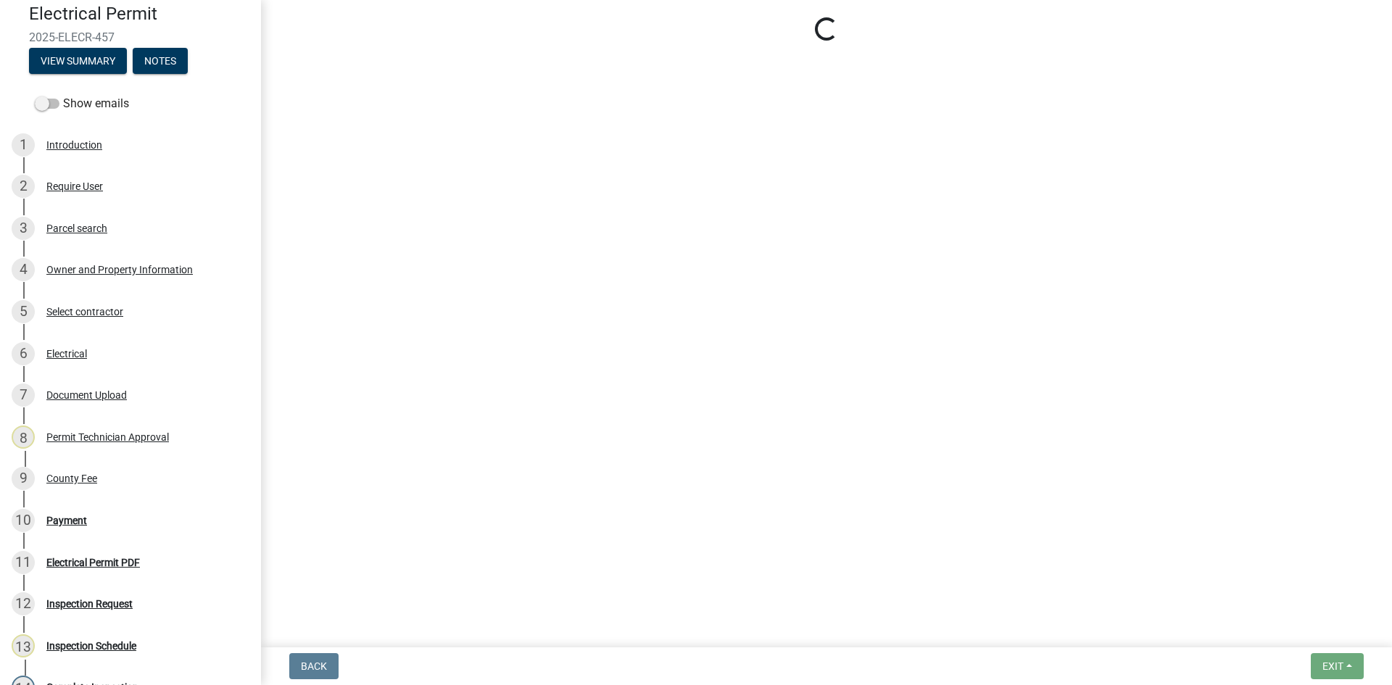
select select "3: 3"
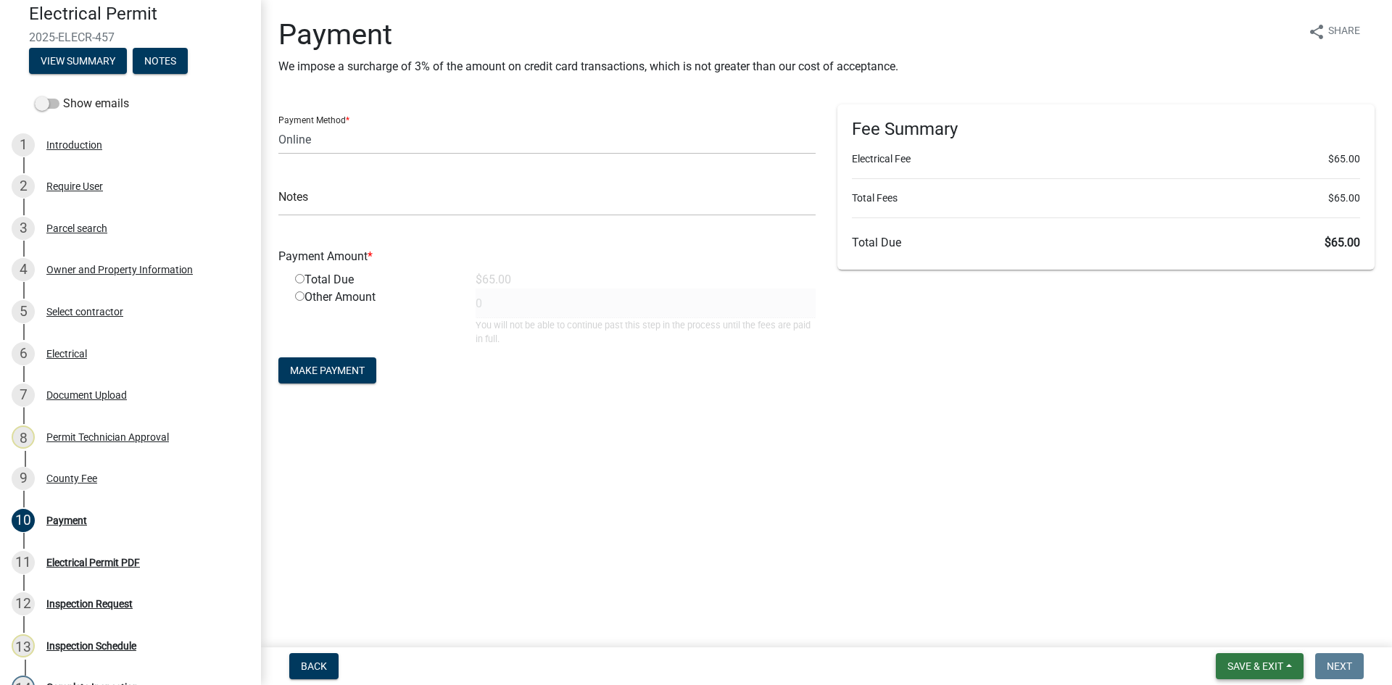
click at [1253, 666] on span "Save & Exit" at bounding box center [1256, 667] width 56 height 12
click at [1253, 637] on button "Save & Exit" at bounding box center [1246, 628] width 116 height 35
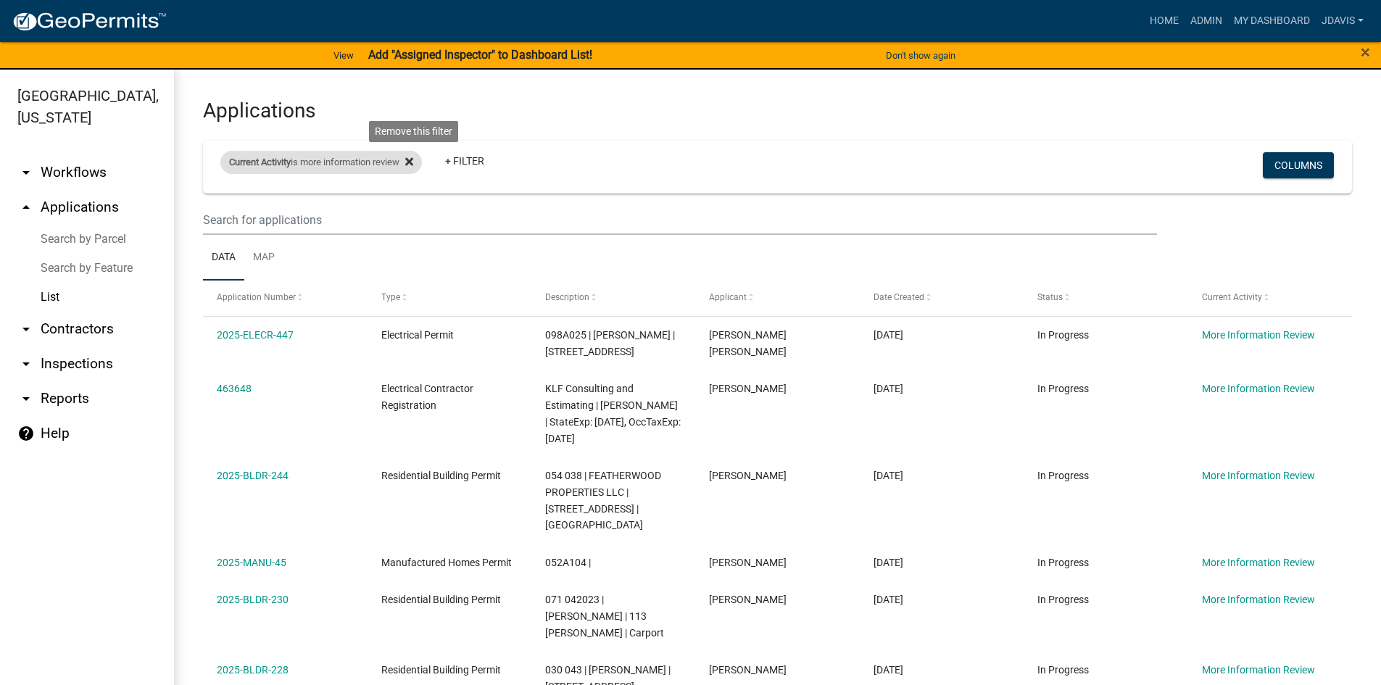
click at [413, 160] on icon at bounding box center [409, 162] width 8 height 8
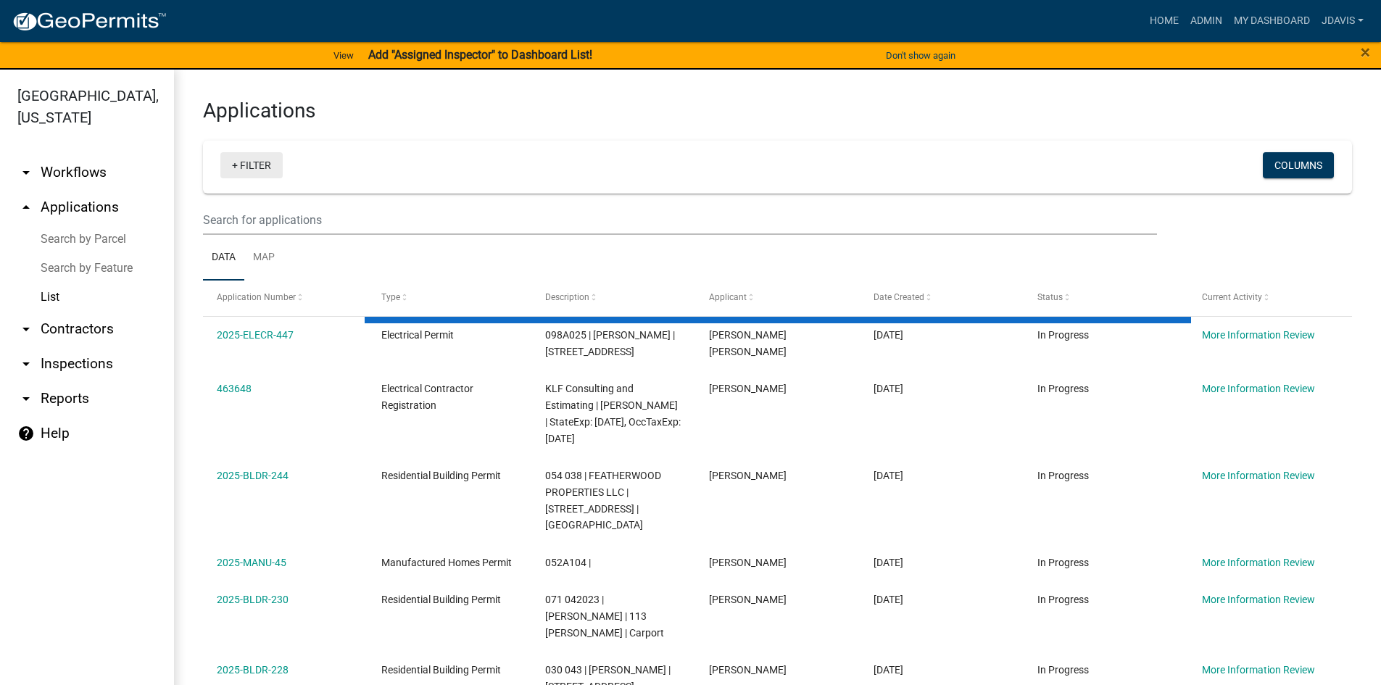
select select "2: 50"
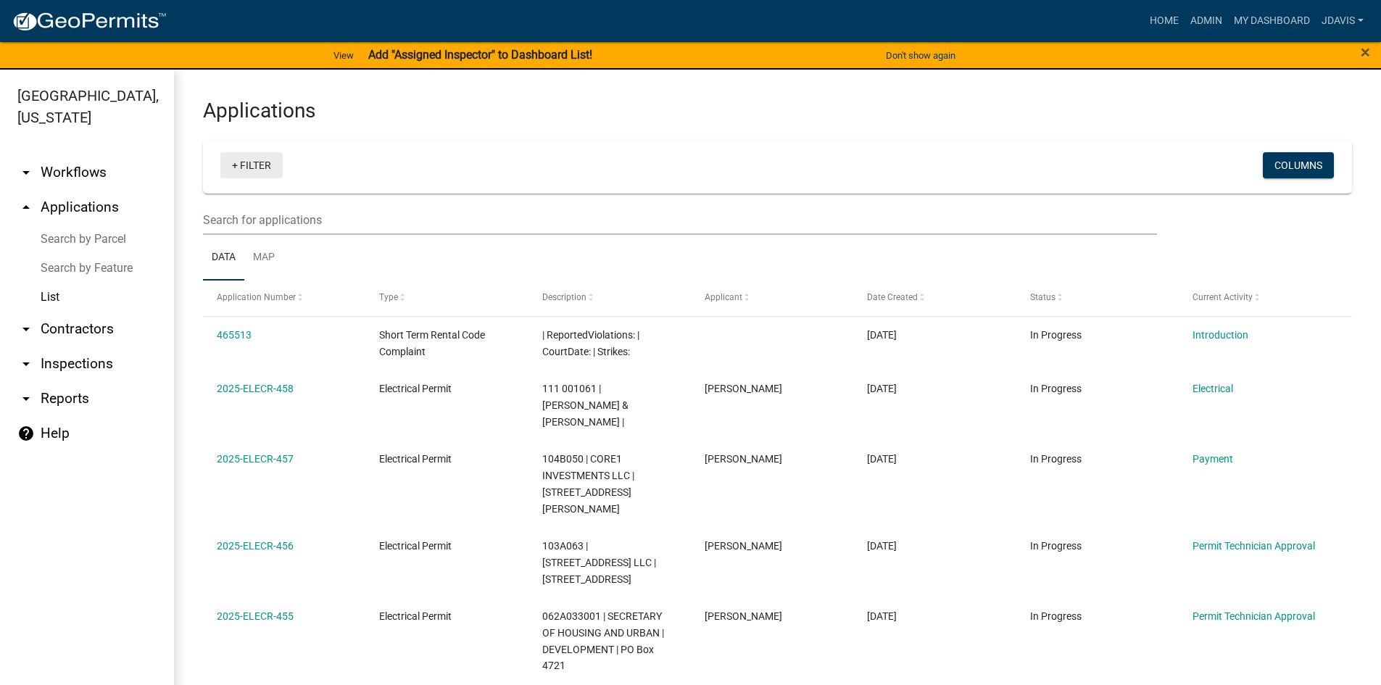
click at [233, 164] on link "+ Filter" at bounding box center [251, 165] width 62 height 26
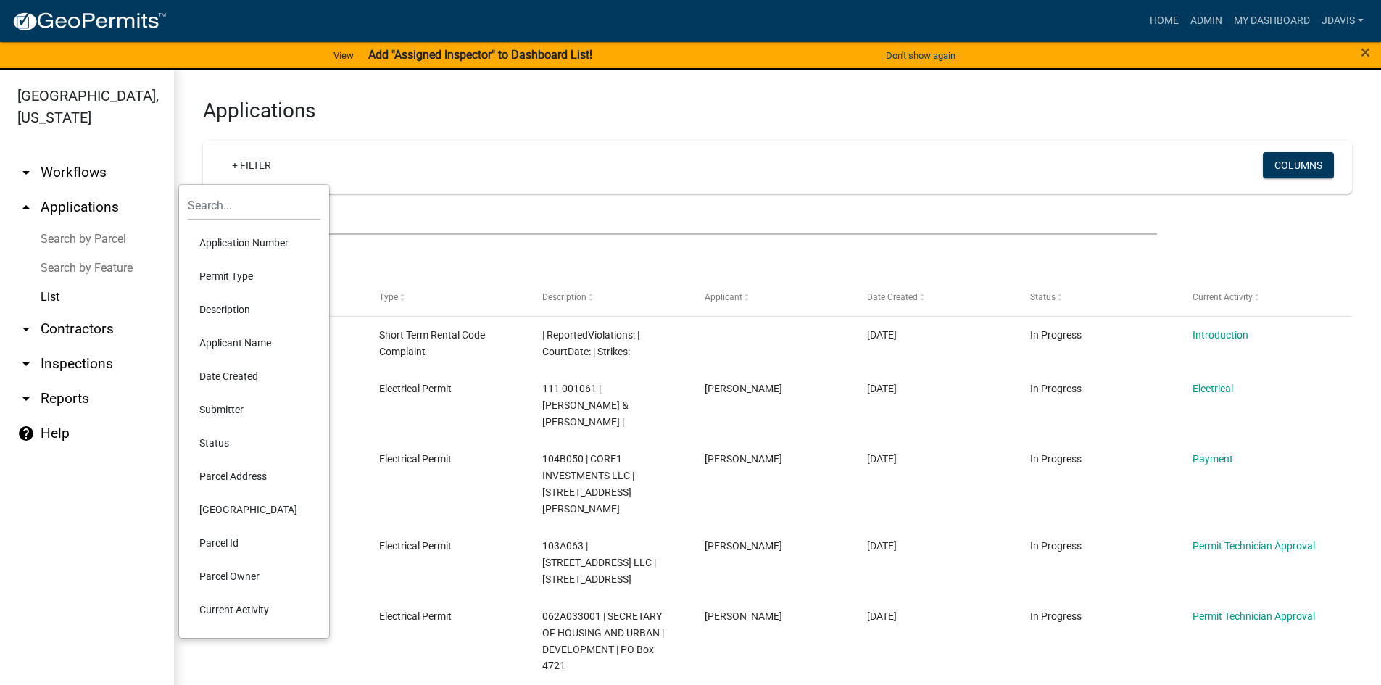
click at [237, 611] on li "Current Activity" at bounding box center [254, 609] width 133 height 33
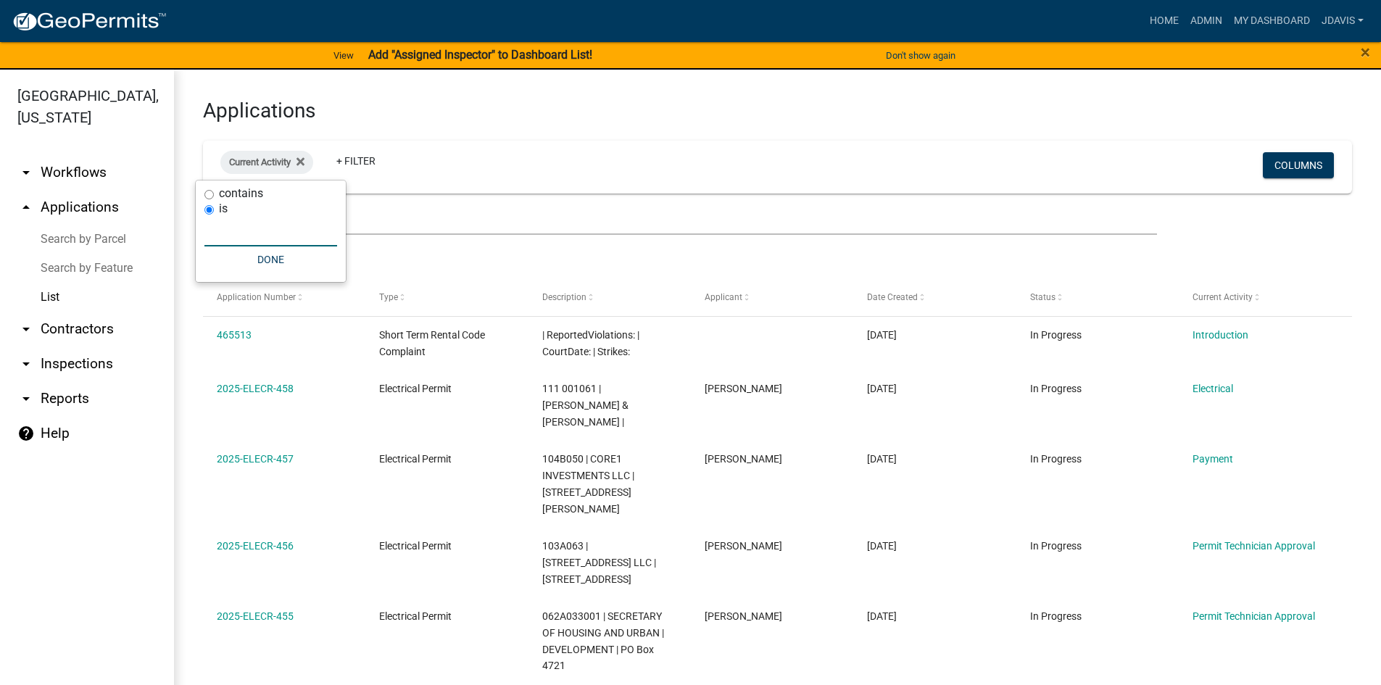
click at [249, 238] on input "text" at bounding box center [270, 232] width 133 height 30
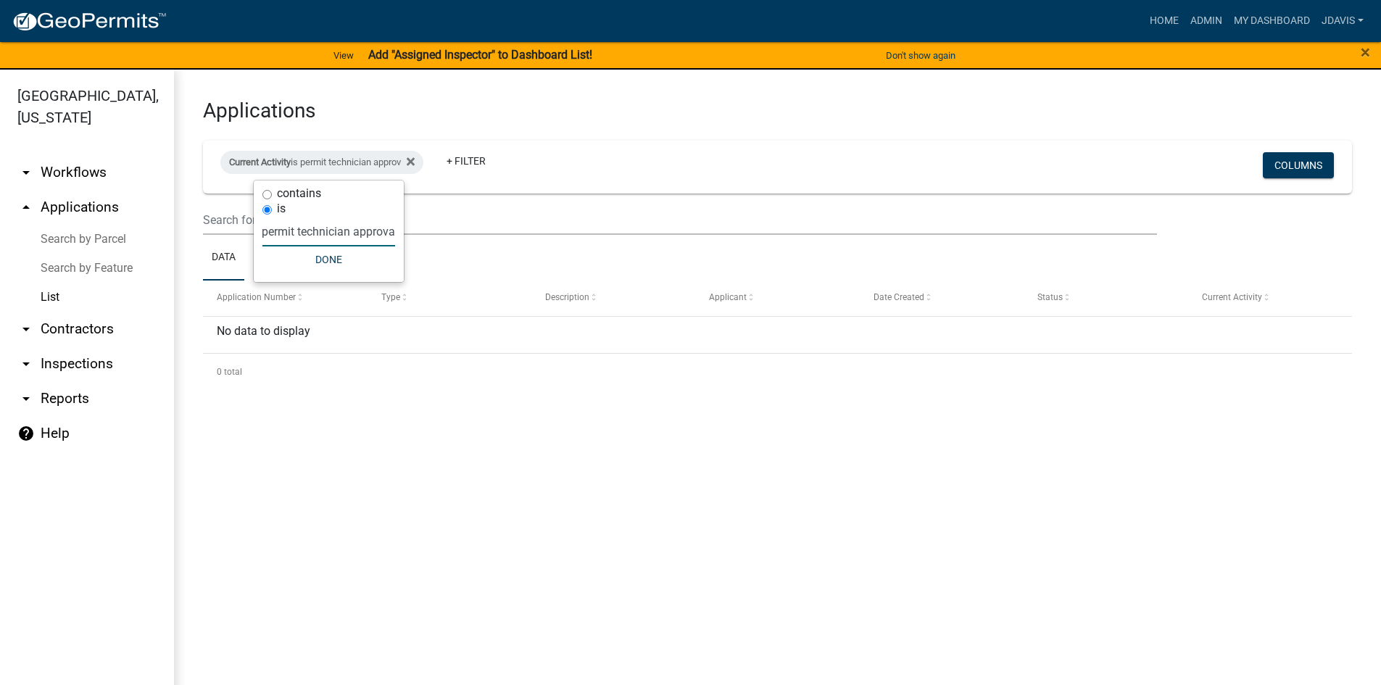
type input "permit technician approval"
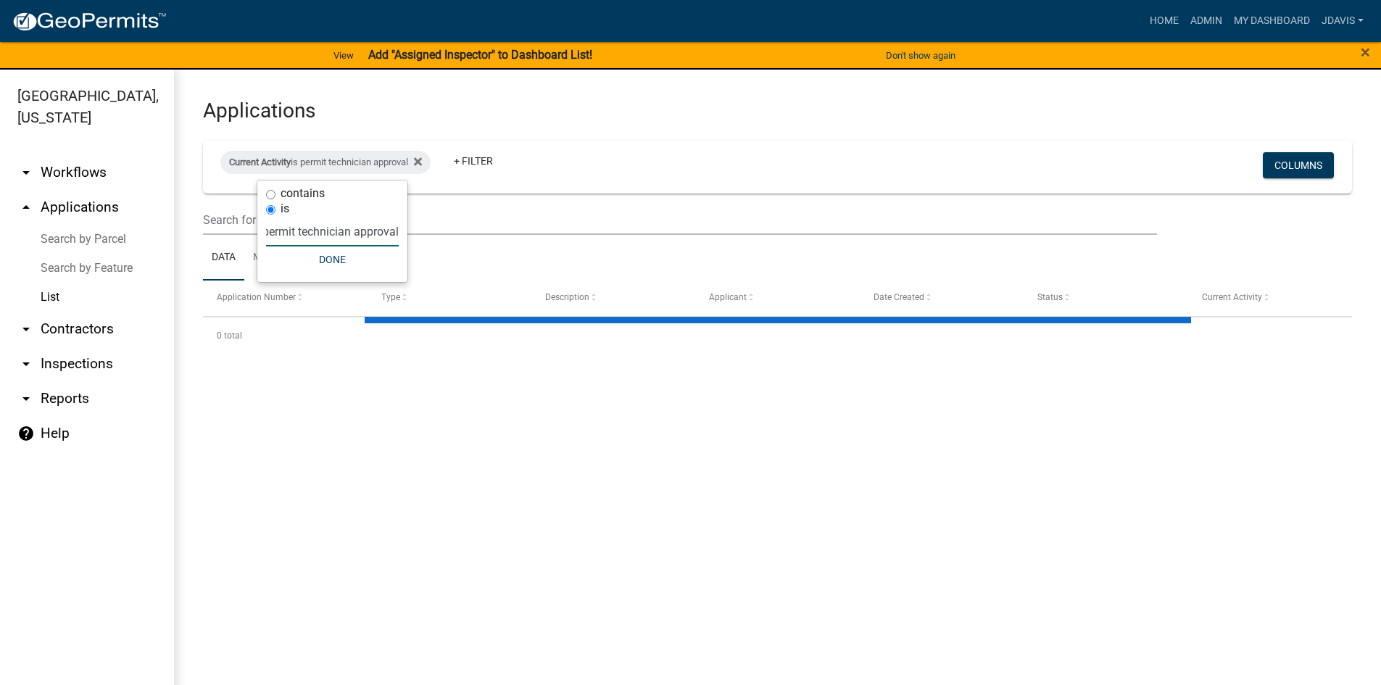
select select "2: 50"
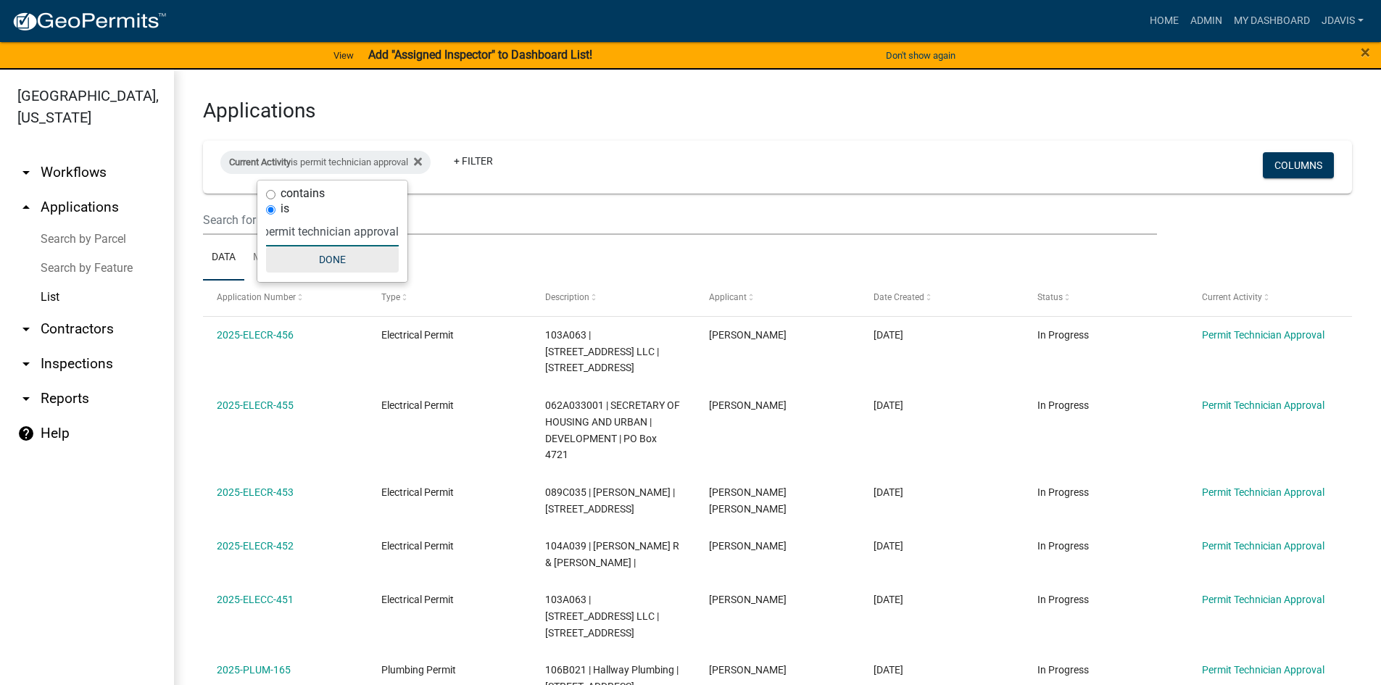
type input "permit technician approval"
click at [356, 255] on button "Done" at bounding box center [332, 260] width 133 height 26
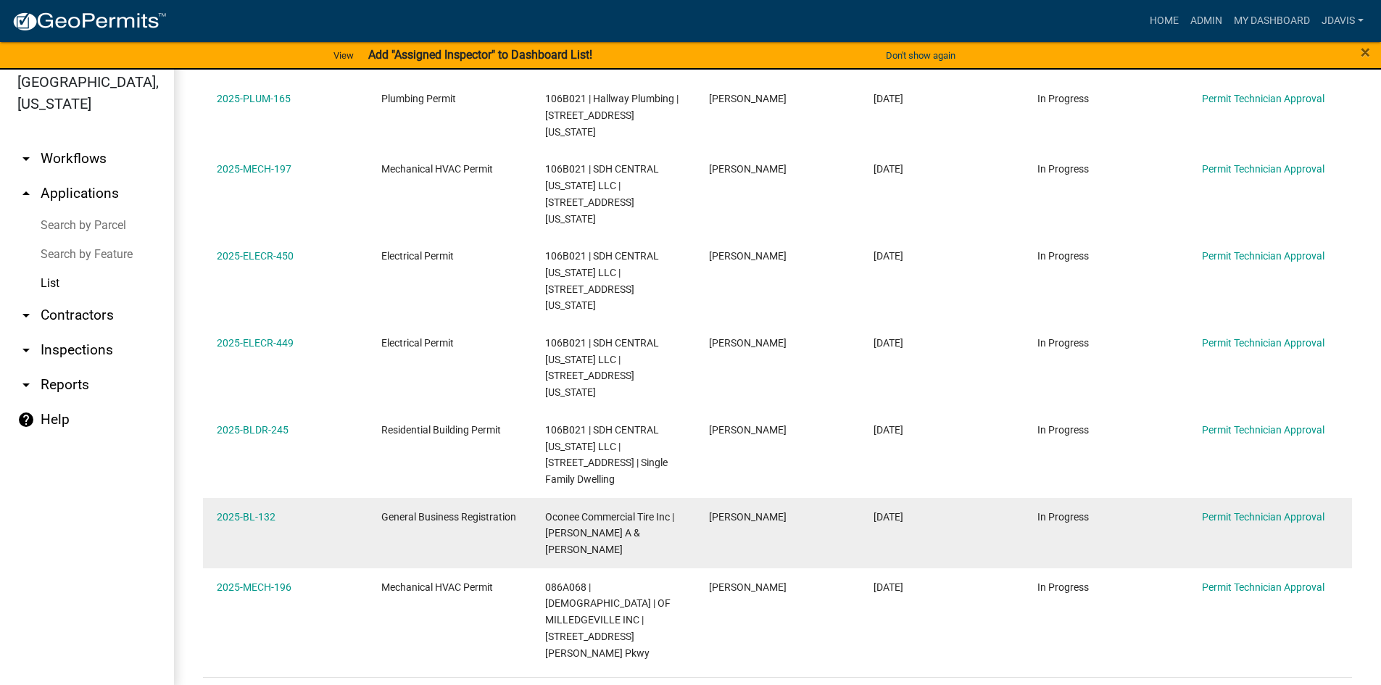
scroll to position [17, 0]
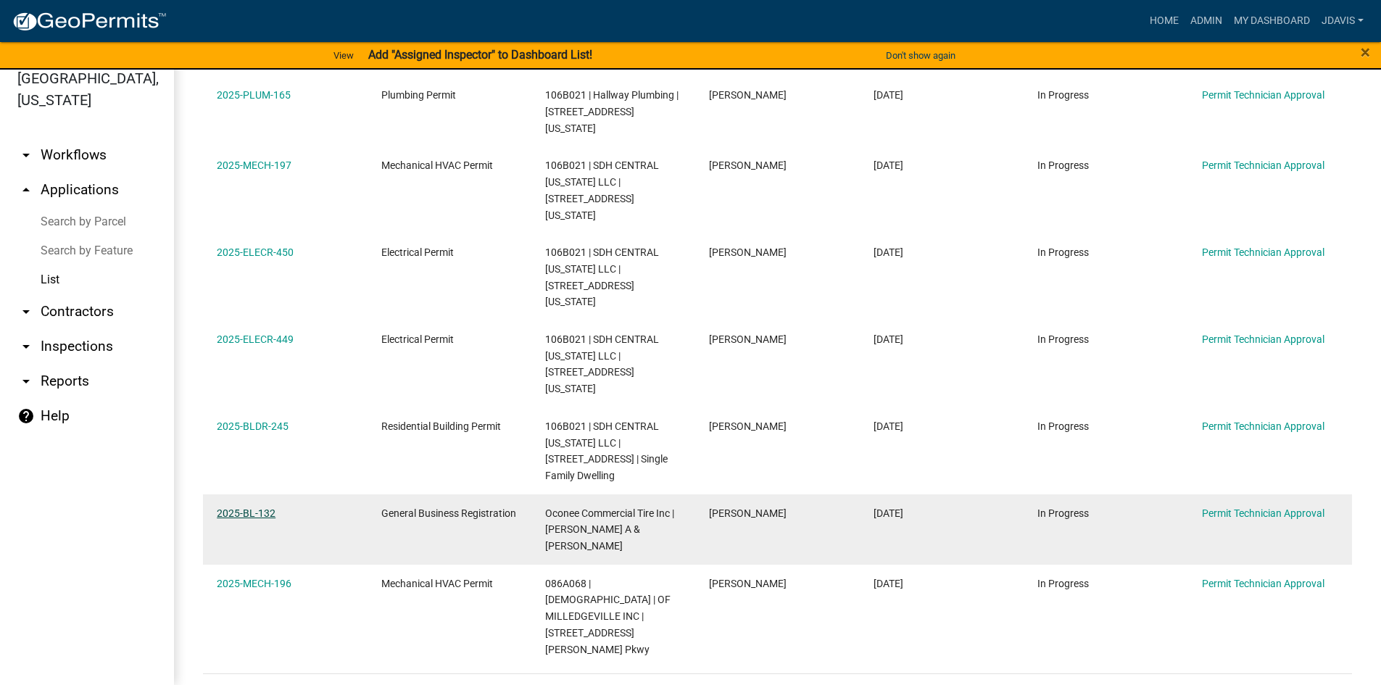
click at [234, 508] on link "2025-BL-132" at bounding box center [246, 514] width 59 height 12
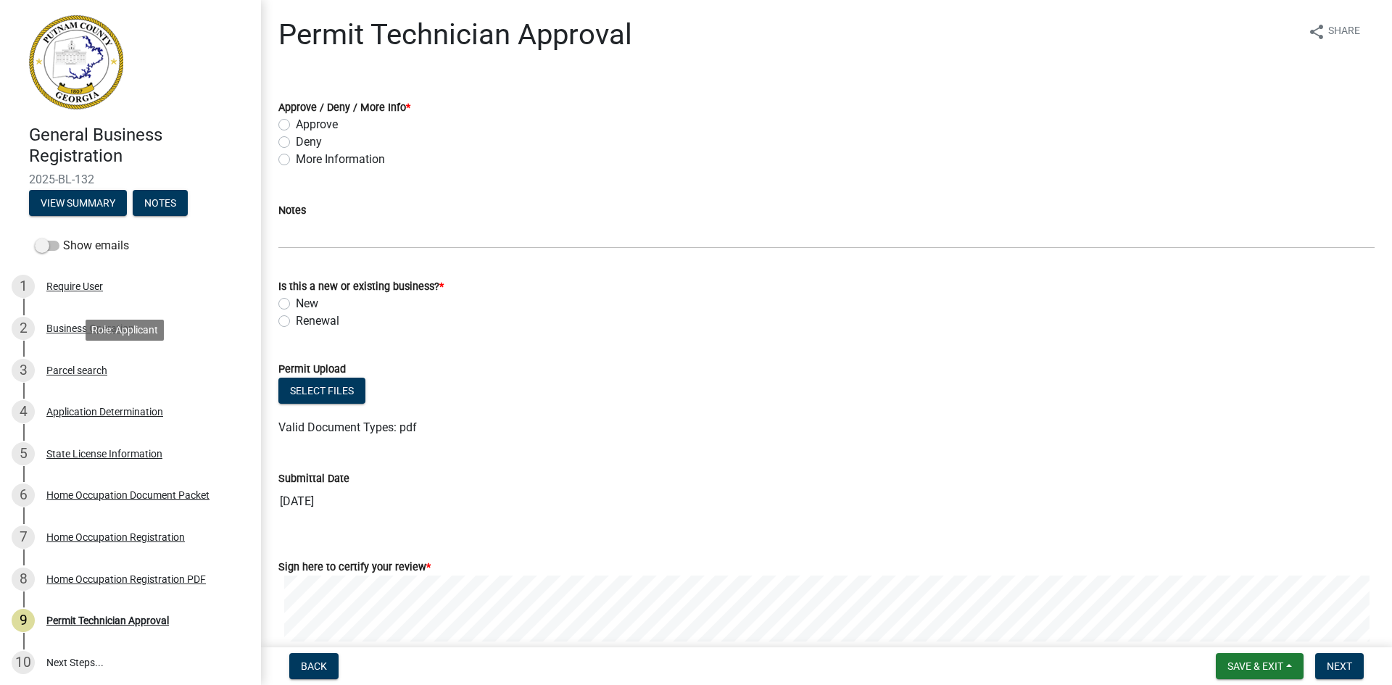
click at [97, 374] on div "Parcel search" at bounding box center [76, 370] width 61 height 10
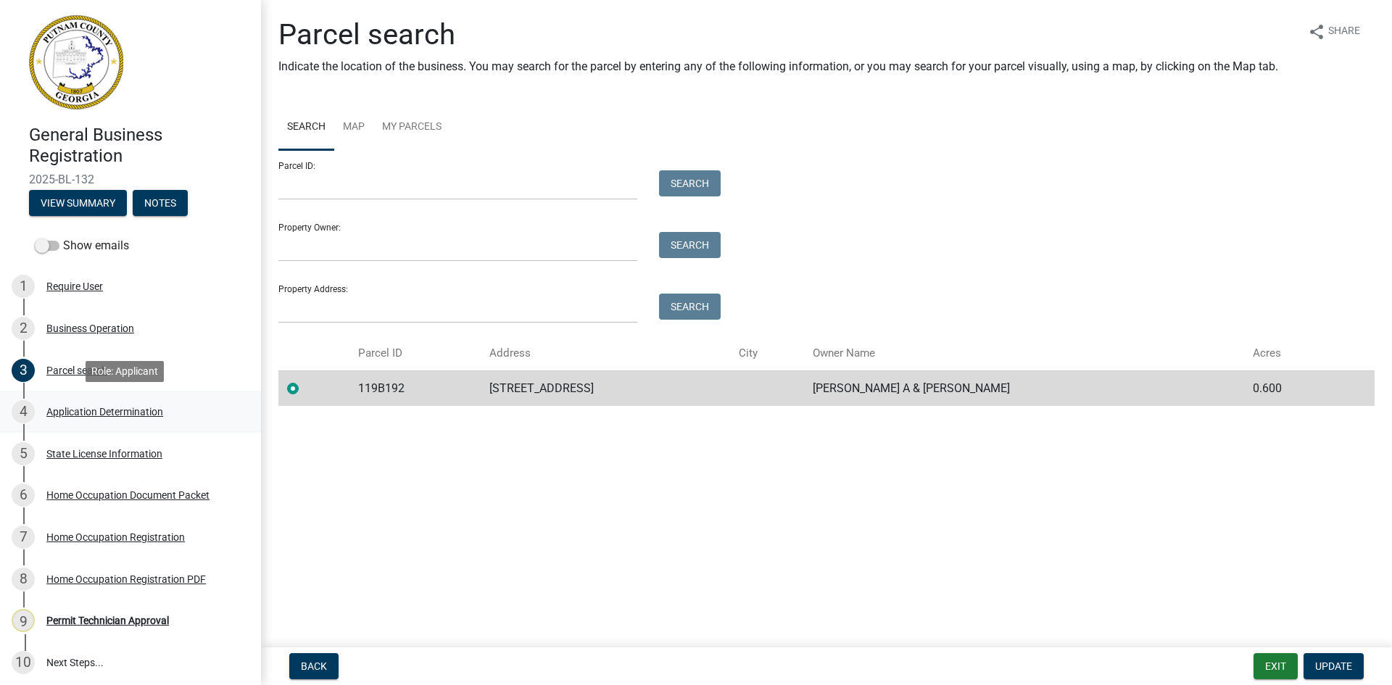
click at [127, 412] on div "Application Determination" at bounding box center [104, 412] width 117 height 10
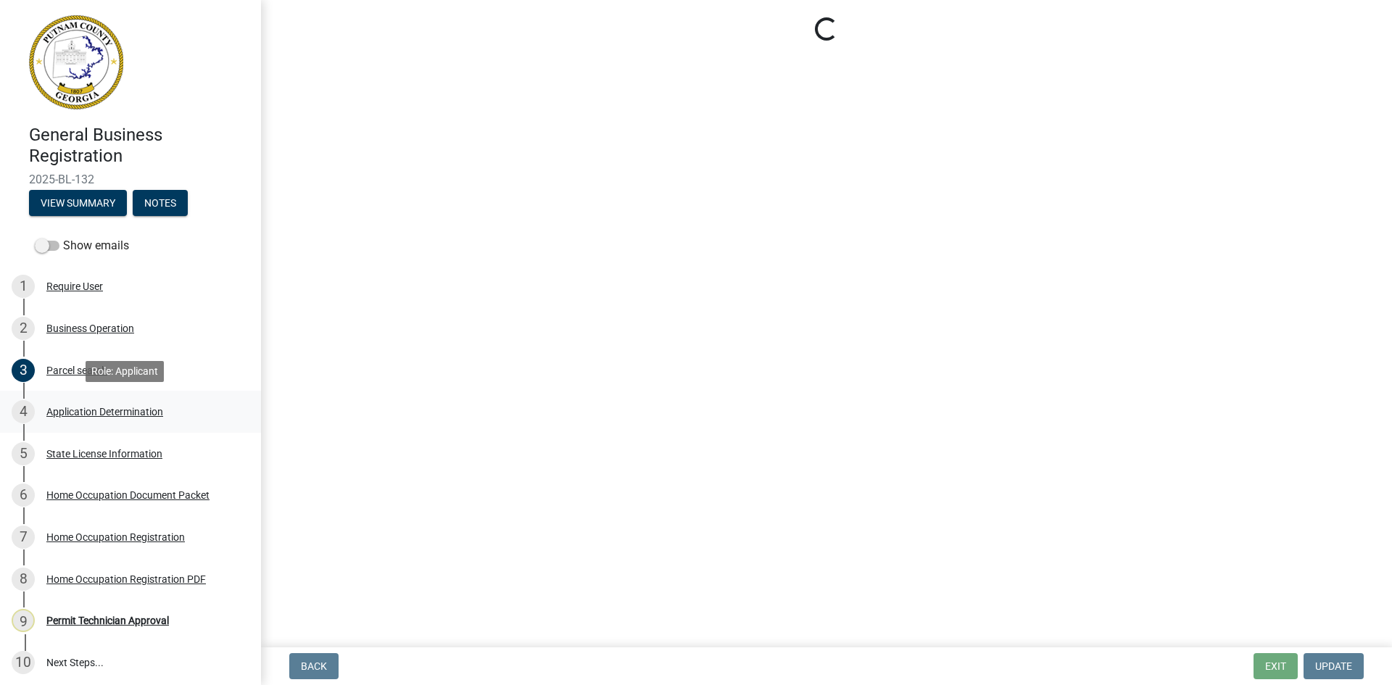
select select "GA"
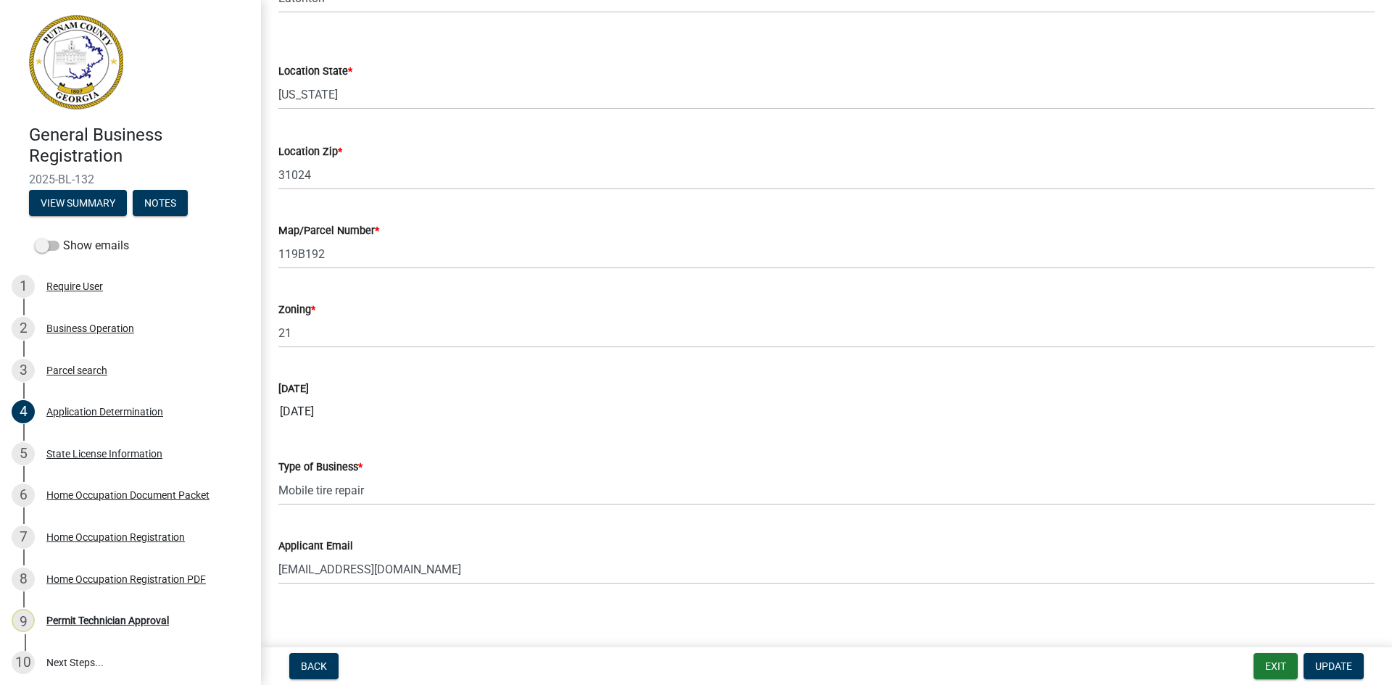
scroll to position [1174, 0]
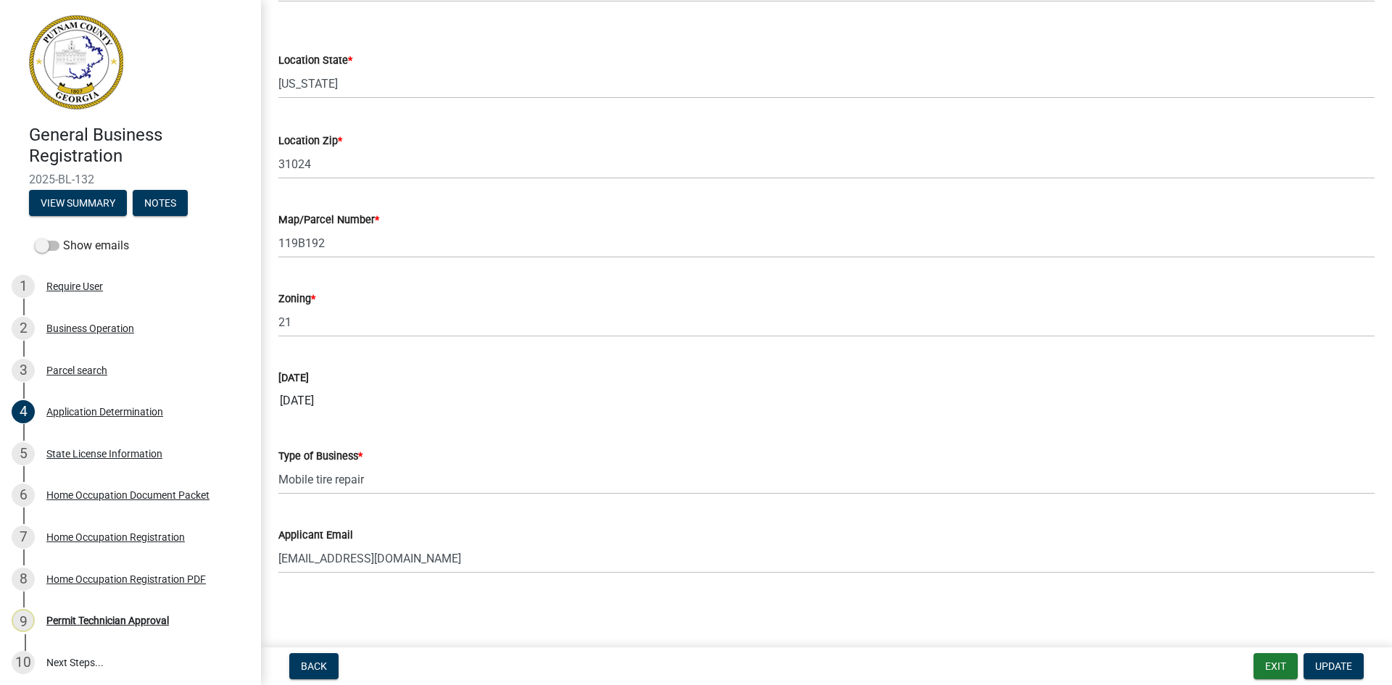
click at [318, 305] on div "Zoning *" at bounding box center [826, 298] width 1096 height 17
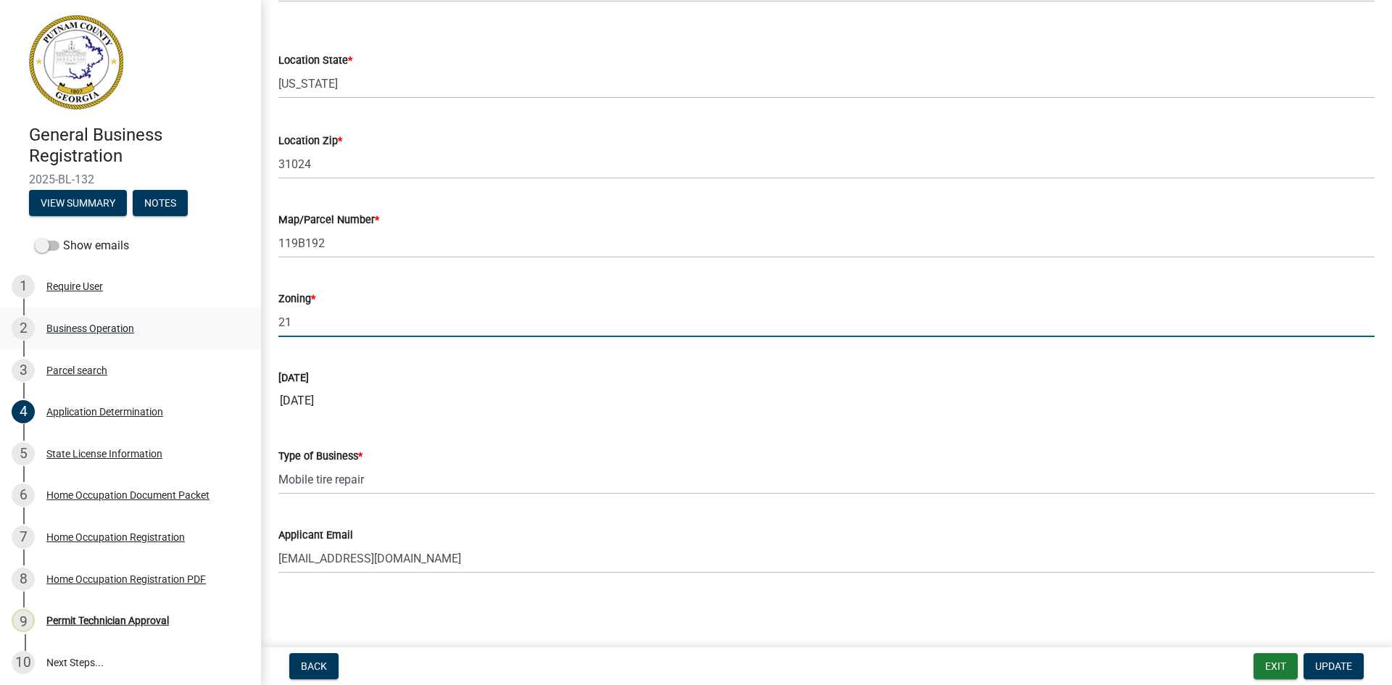
drag, startPoint x: 318, startPoint y: 324, endPoint x: 224, endPoint y: 344, distance: 95.6
click at [226, 343] on div "General Business Registration 2025-BL-132 View Summary Notes Show emails 1 Requ…" at bounding box center [696, 342] width 1392 height 685
type input "R-1R"
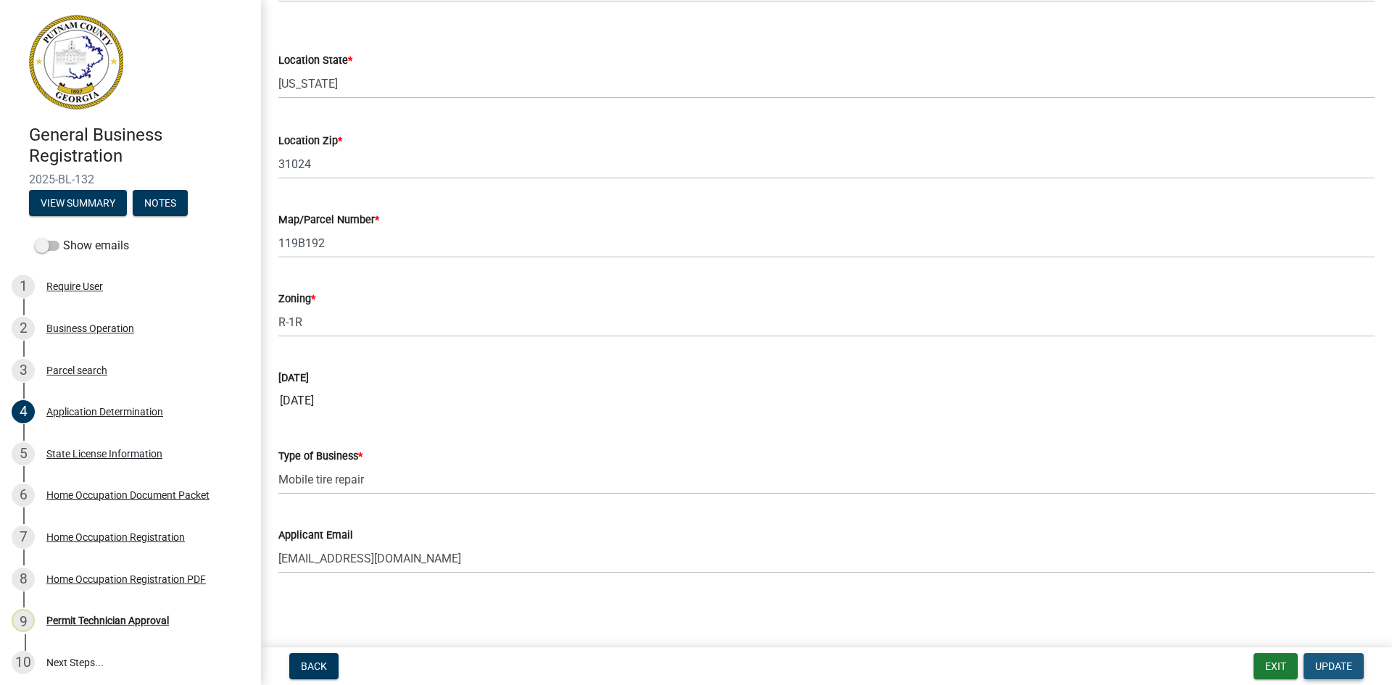
click at [1340, 661] on span "Update" at bounding box center [1333, 667] width 37 height 12
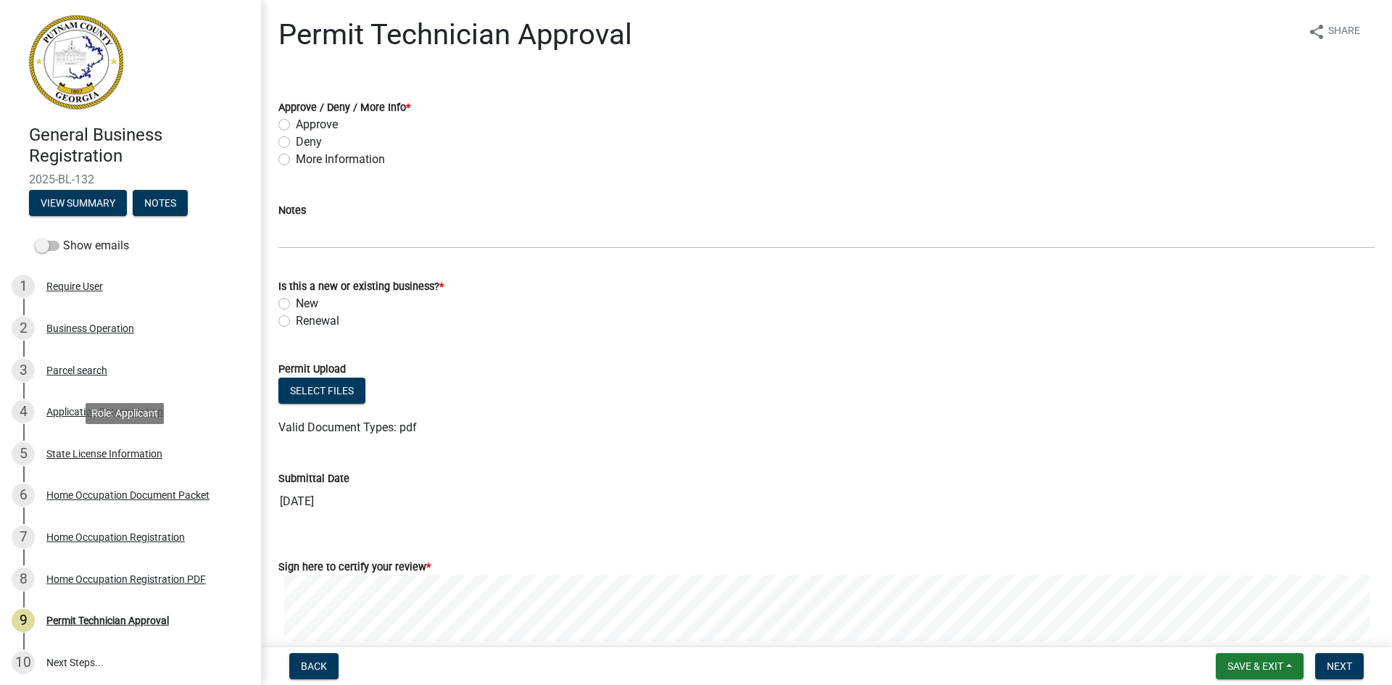
click at [139, 449] on div "State License Information" at bounding box center [104, 454] width 116 height 10
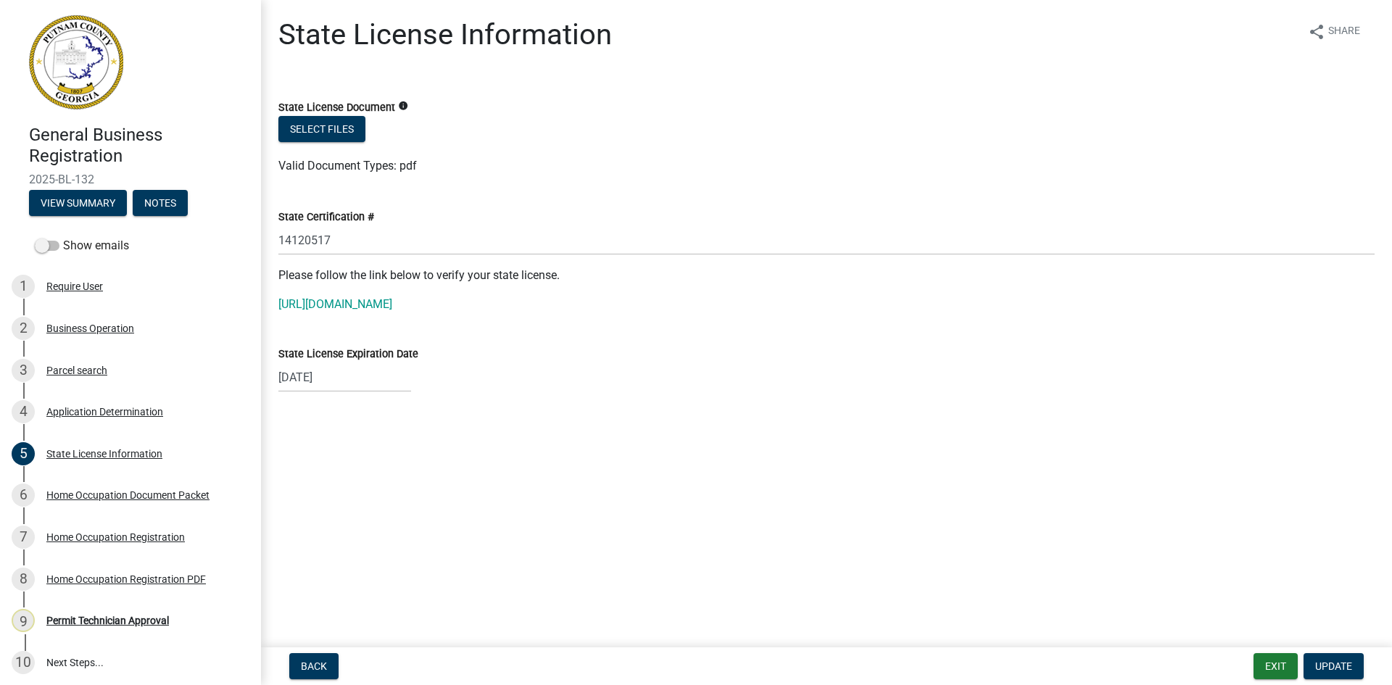
click at [278, 241] on div "State Certification # 14120517" at bounding box center [827, 221] width 1118 height 67
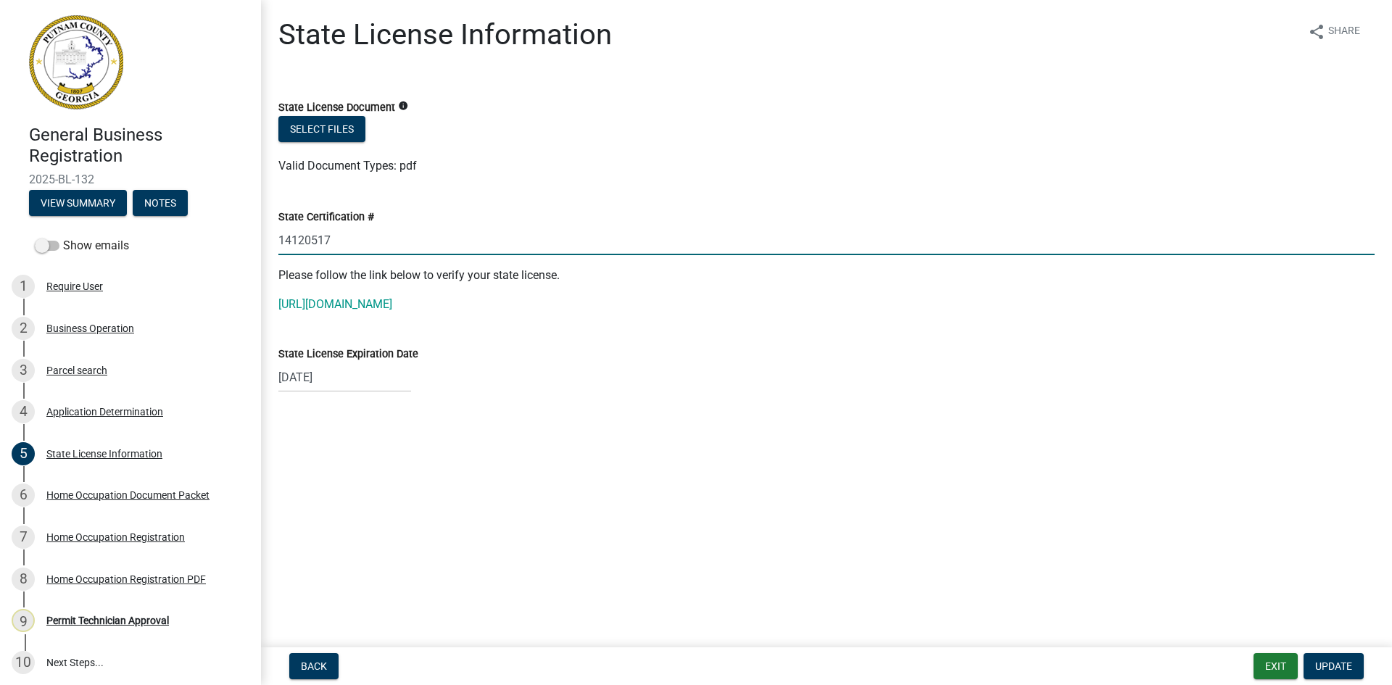
drag, startPoint x: 279, startPoint y: 239, endPoint x: 336, endPoint y: 247, distance: 57.0
click at [336, 247] on input "14120517" at bounding box center [826, 241] width 1096 height 30
click at [357, 305] on link "[URL][DOMAIN_NAME]" at bounding box center [335, 304] width 114 height 14
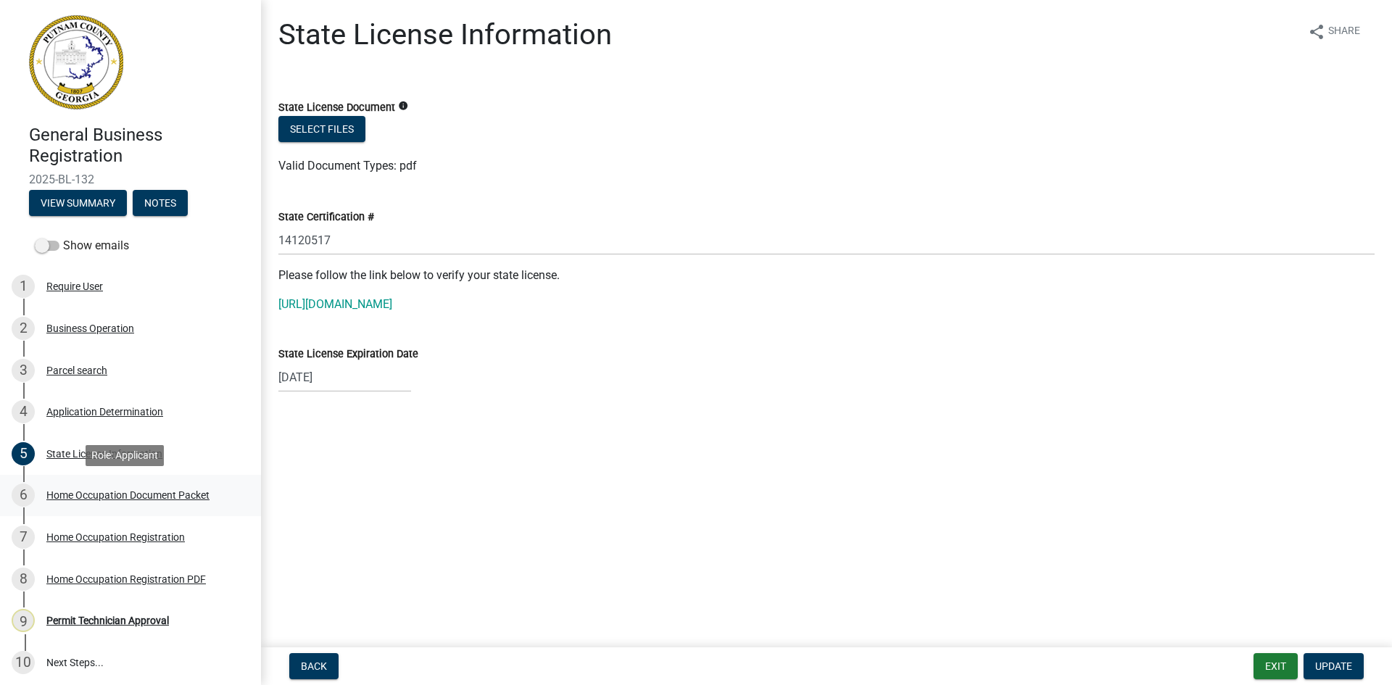
click at [116, 492] on div "Home Occupation Document Packet" at bounding box center [127, 495] width 163 height 10
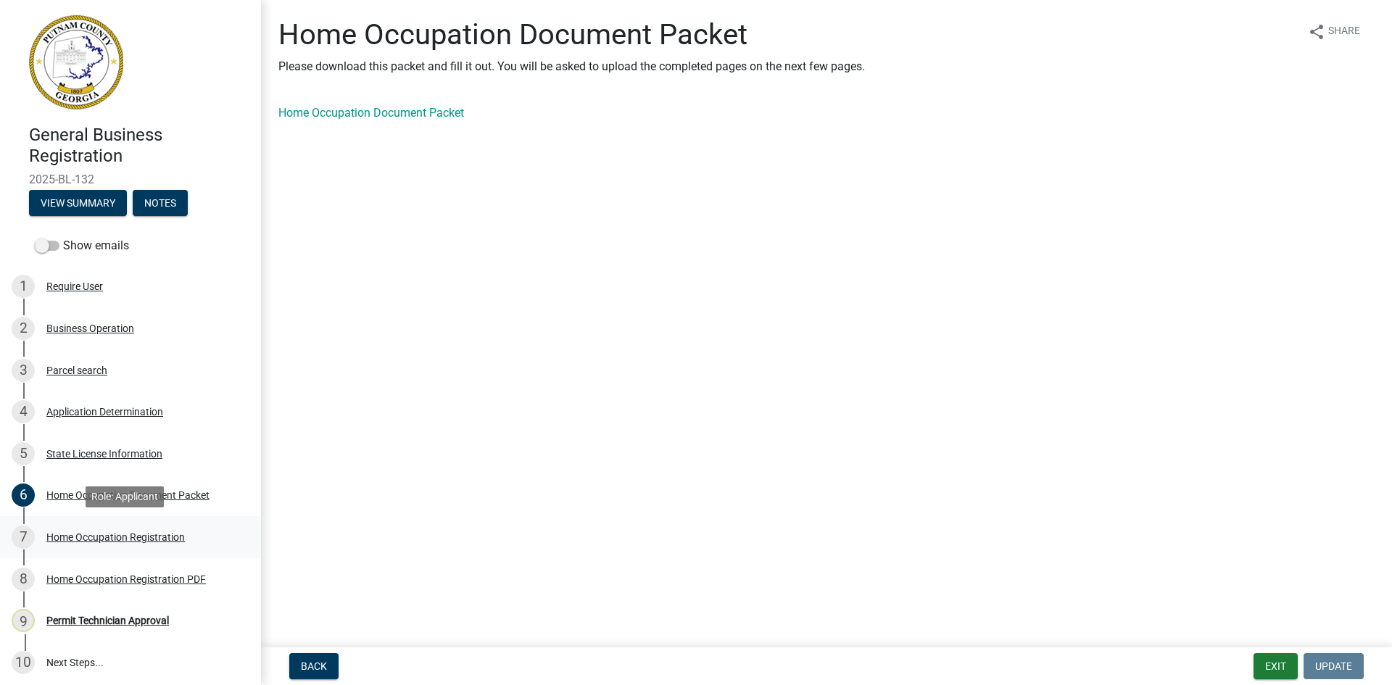
click at [109, 534] on div "Home Occupation Registration" at bounding box center [115, 537] width 138 height 10
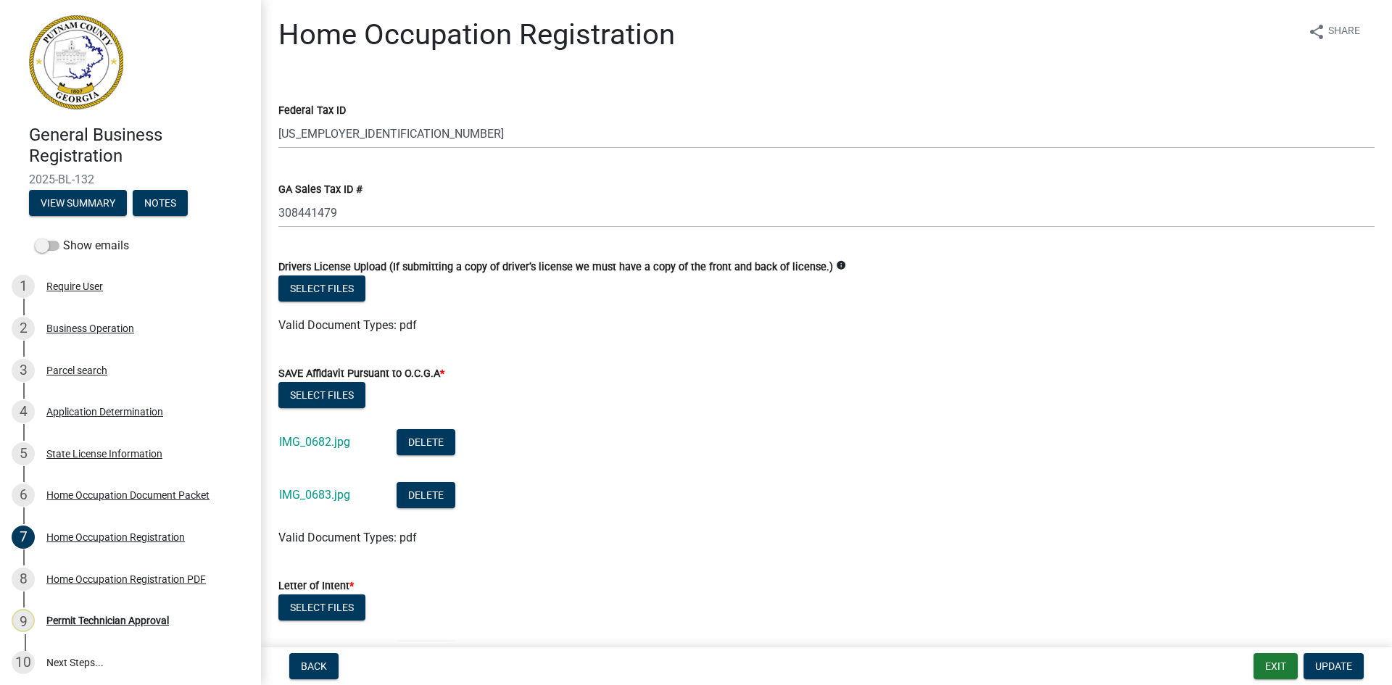
scroll to position [145, 0]
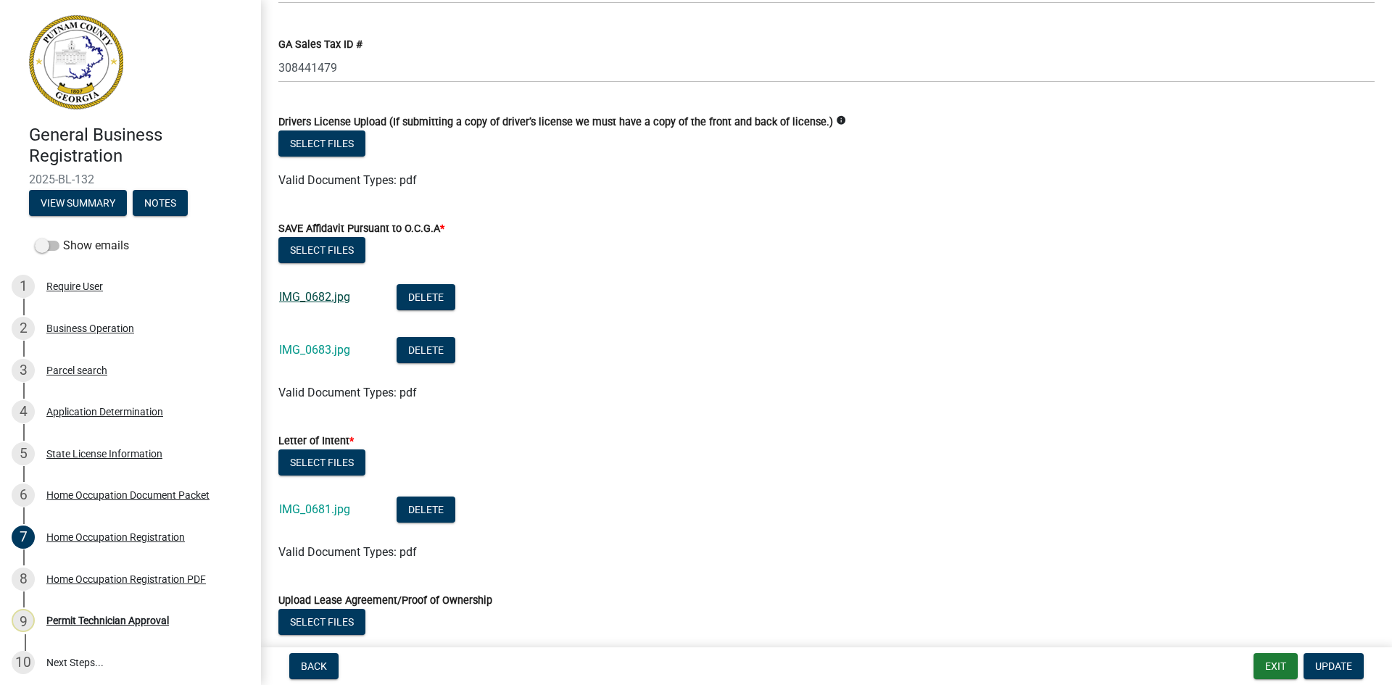
click at [340, 300] on link "IMG_0682.jpg" at bounding box center [314, 297] width 71 height 14
click at [319, 353] on link "IMG_0683.jpg" at bounding box center [314, 350] width 71 height 14
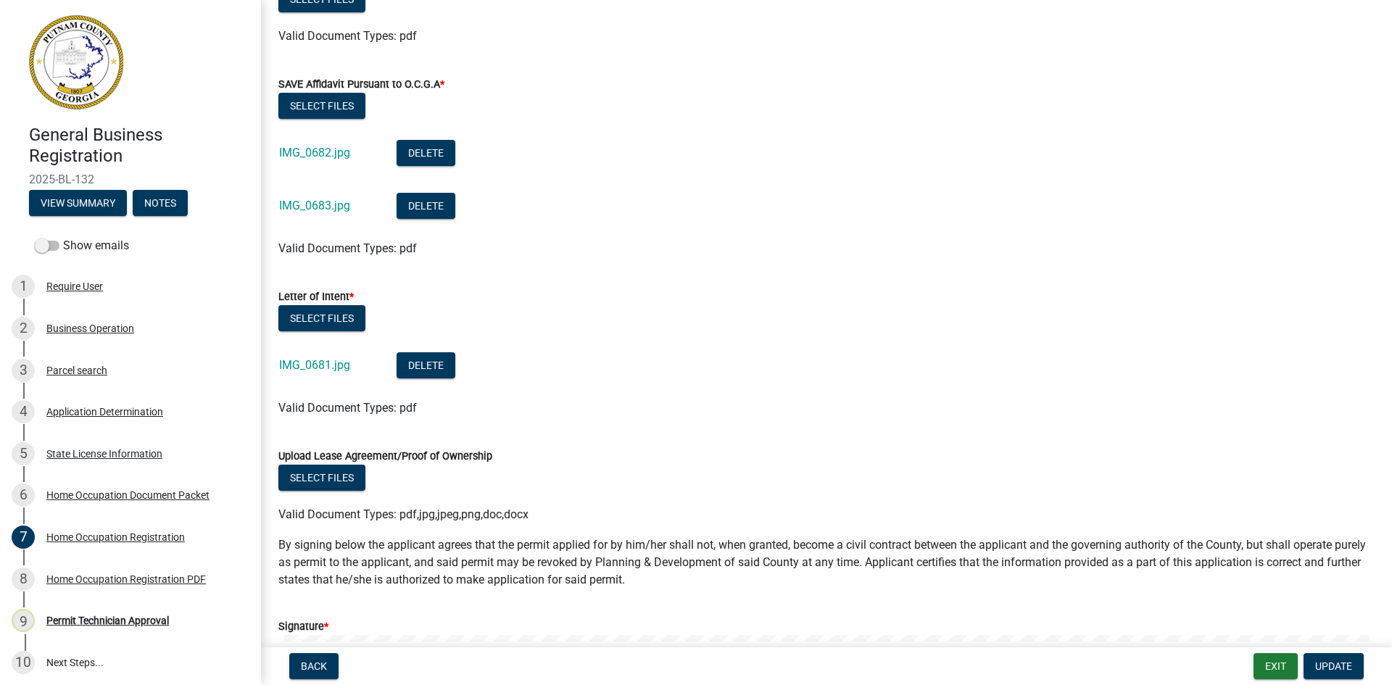
scroll to position [290, 0]
click at [315, 366] on link "IMG_0681.jpg" at bounding box center [314, 364] width 71 height 14
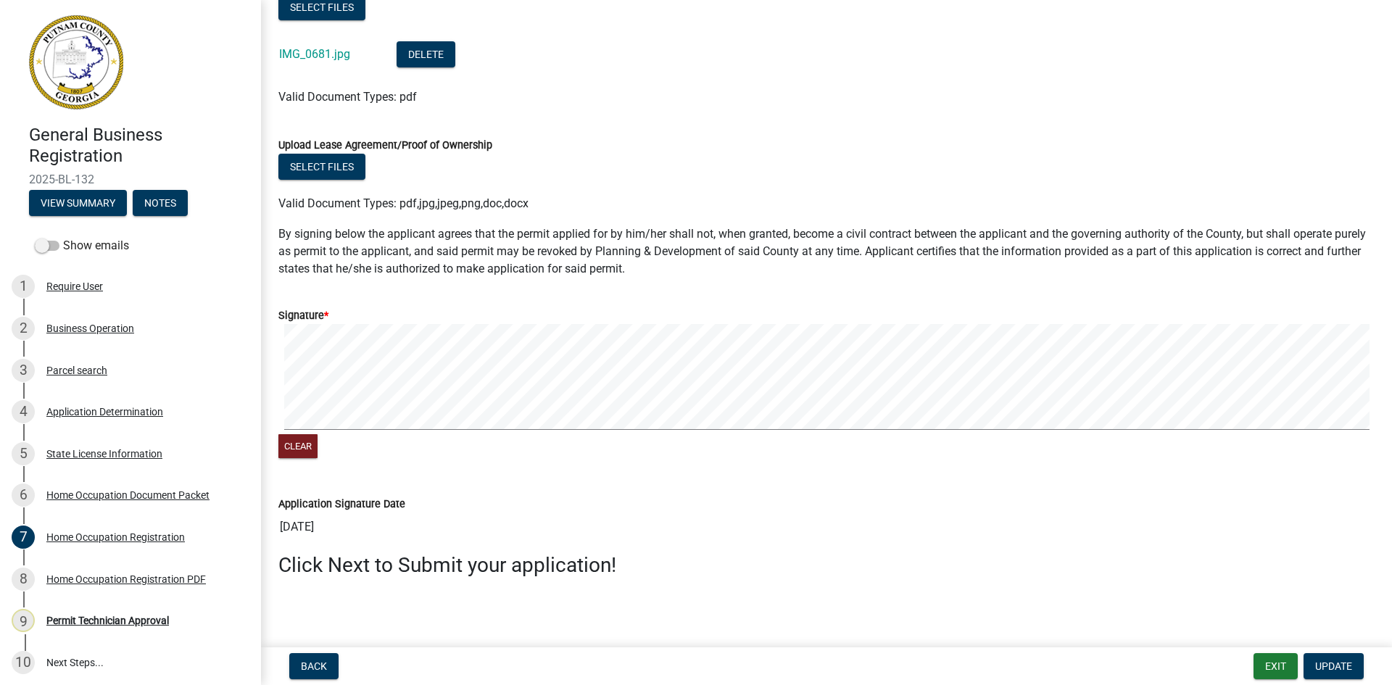
scroll to position [604, 0]
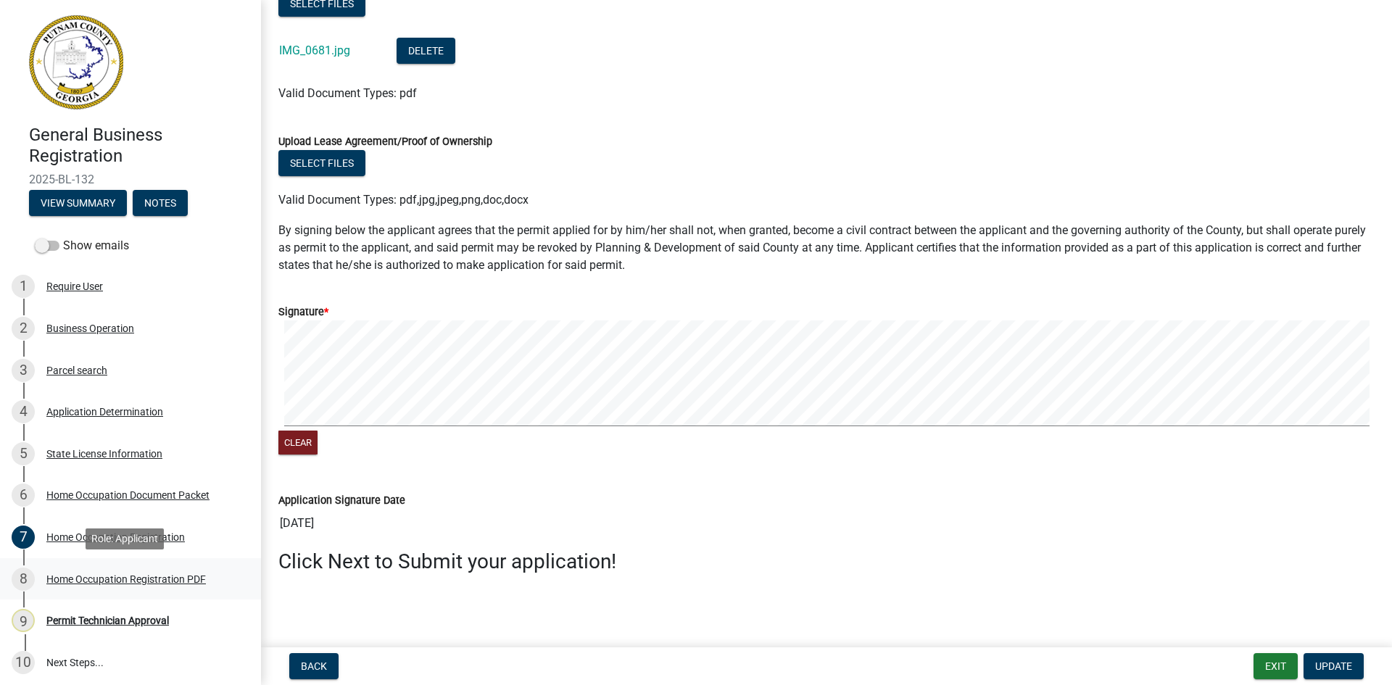
click at [175, 574] on div "Home Occupation Registration PDF" at bounding box center [126, 579] width 160 height 10
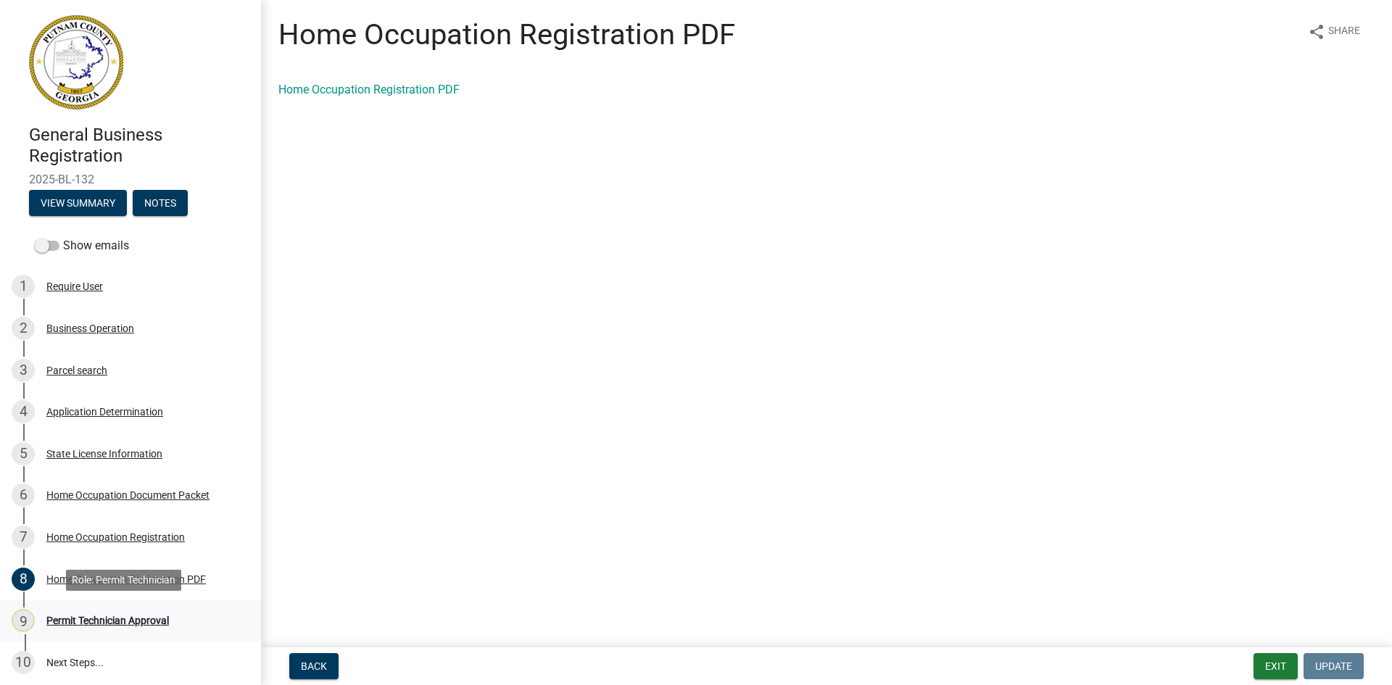
click at [152, 616] on div "Permit Technician Approval" at bounding box center [107, 621] width 123 height 10
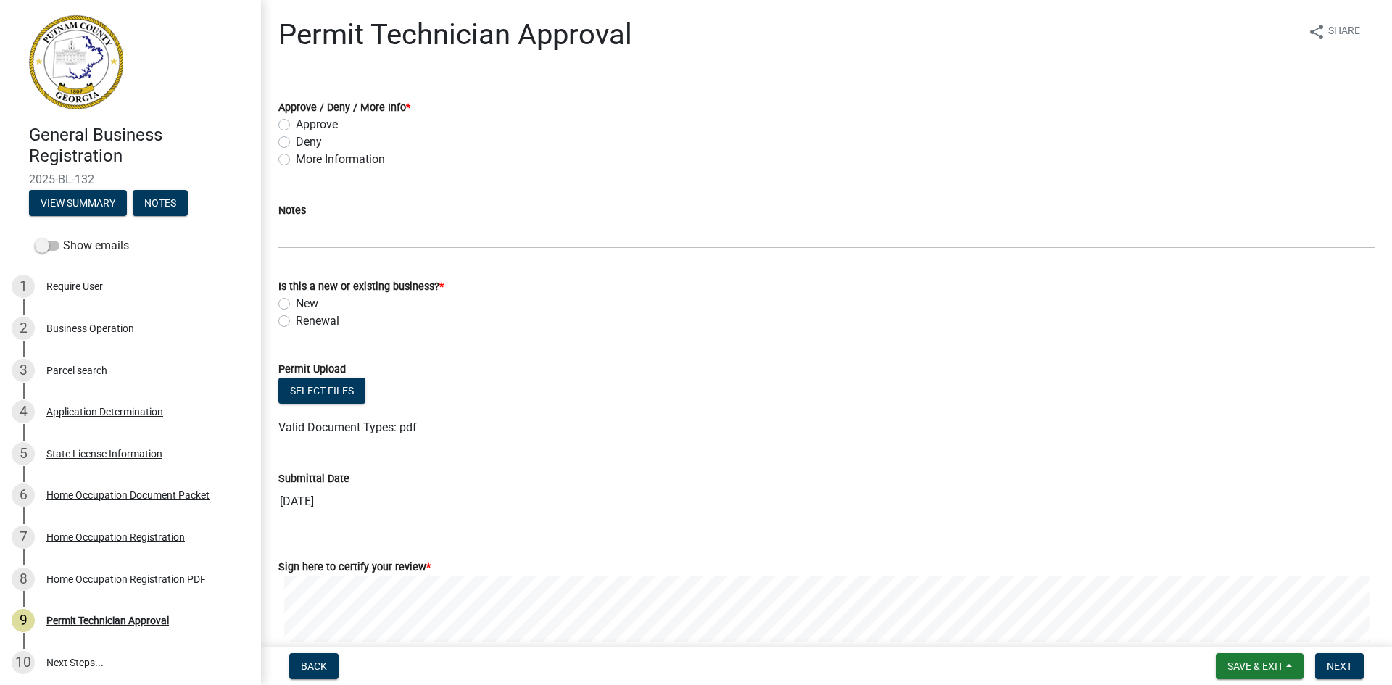
click at [296, 161] on label "More Information" at bounding box center [340, 159] width 89 height 17
click at [296, 160] on input "More Information" at bounding box center [300, 155] width 9 height 9
radio input "true"
click at [325, 218] on div "Notes" at bounding box center [826, 210] width 1096 height 17
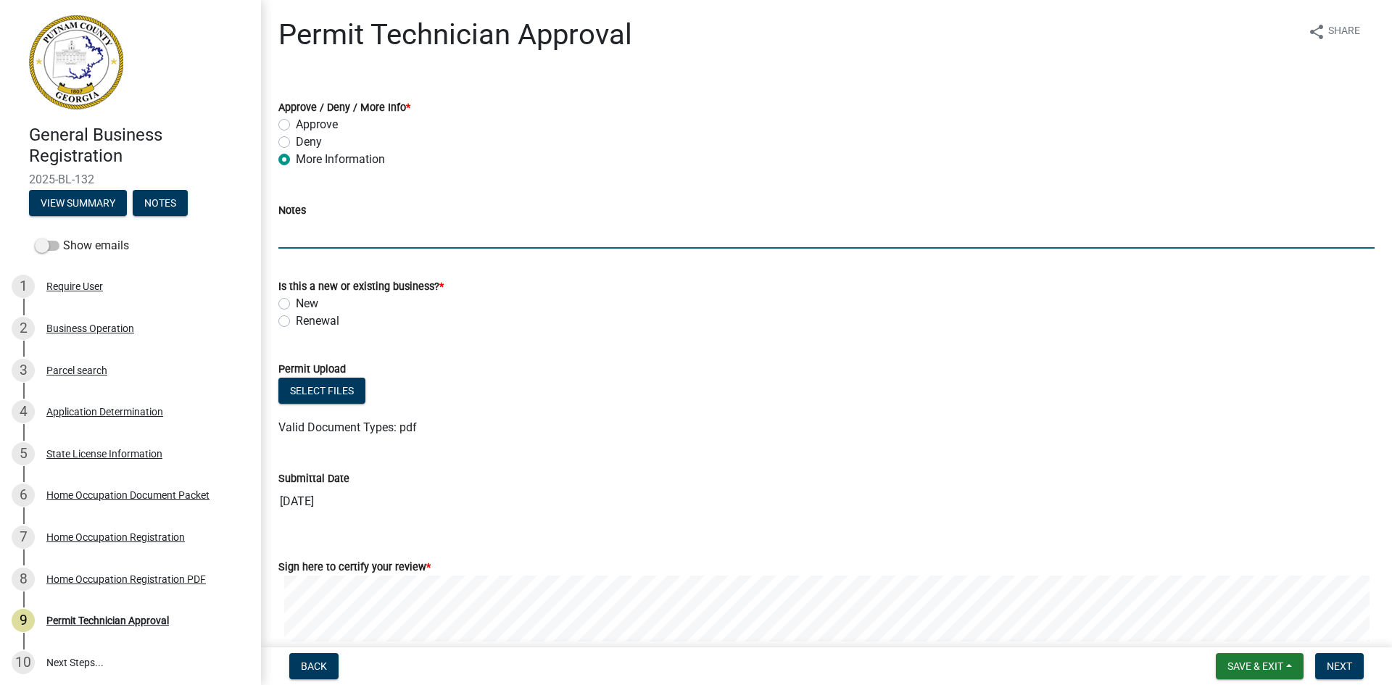
click at [336, 226] on input "Notes" at bounding box center [826, 234] width 1096 height 30
type input "g"
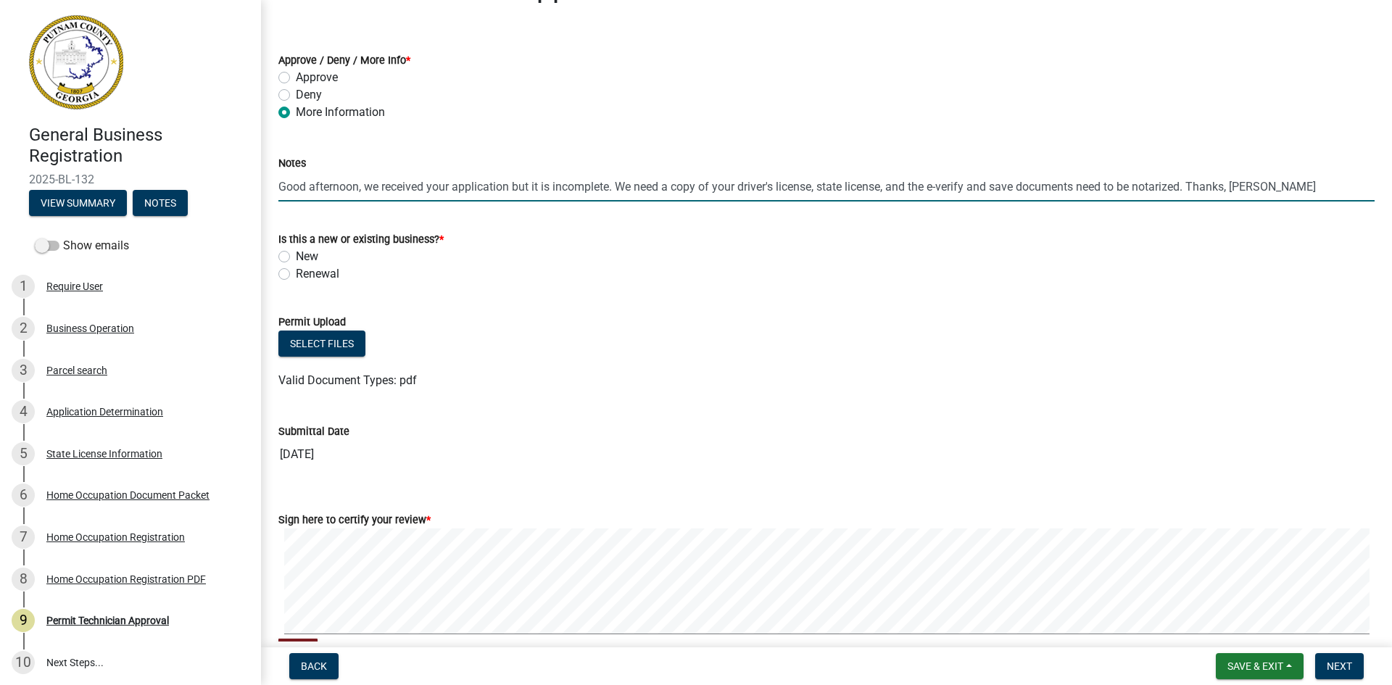
scroll to position [73, 0]
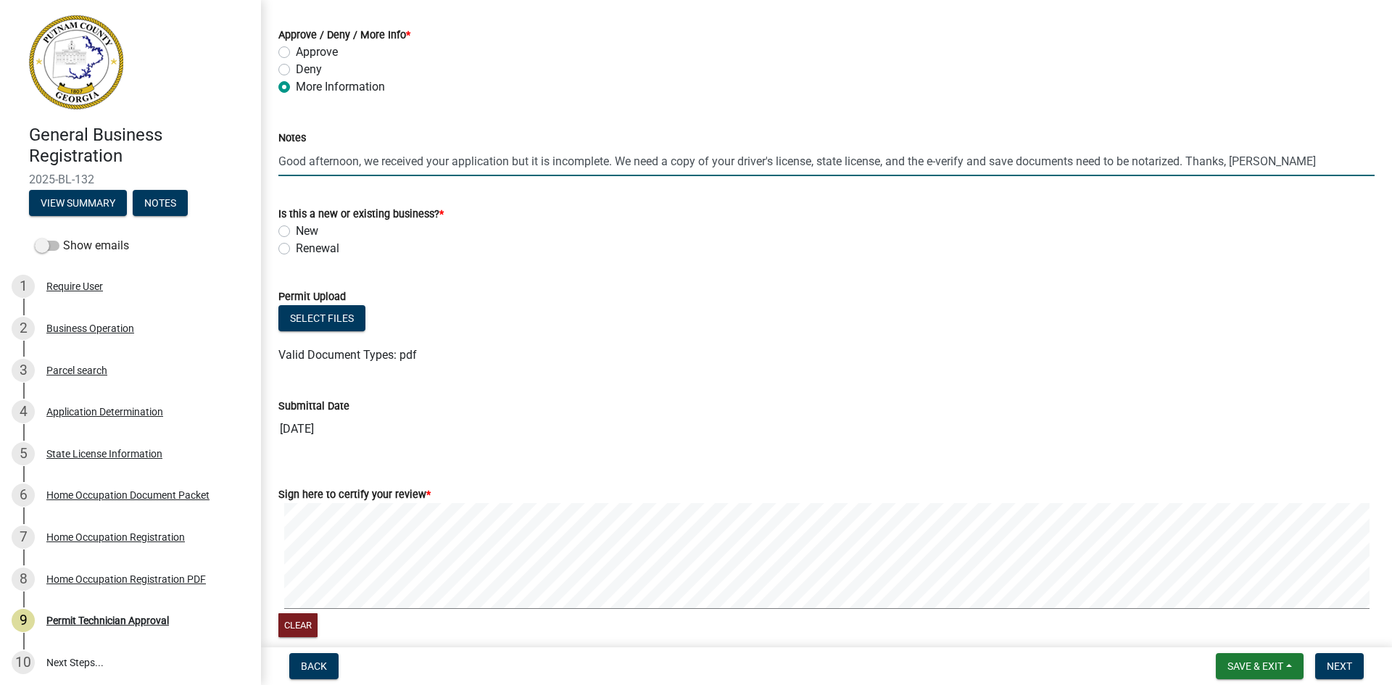
type input "Good afternoon, we received your application but it is incomplete. We need a co…"
click at [296, 229] on label "New" at bounding box center [307, 231] width 22 height 17
click at [296, 229] on input "New" at bounding box center [300, 227] width 9 height 9
radio input "true"
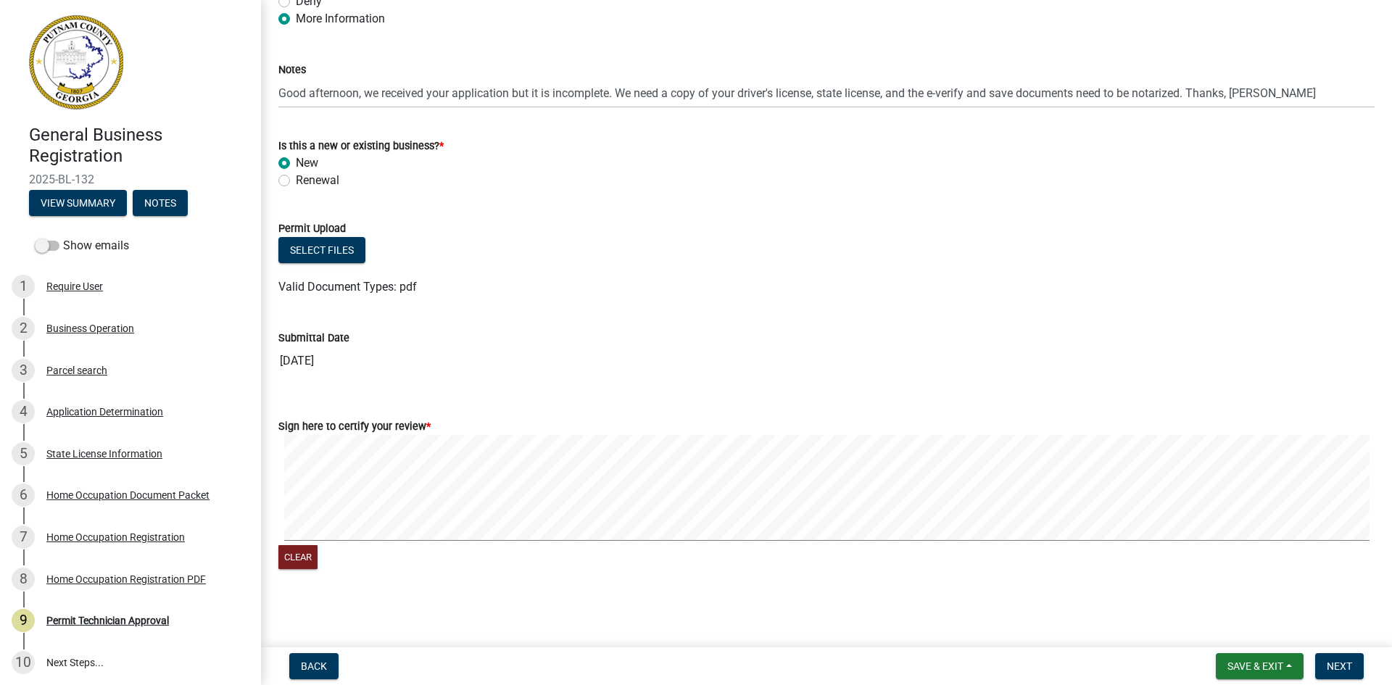
scroll to position [141, 0]
click at [1352, 672] on span "Next" at bounding box center [1339, 667] width 25 height 12
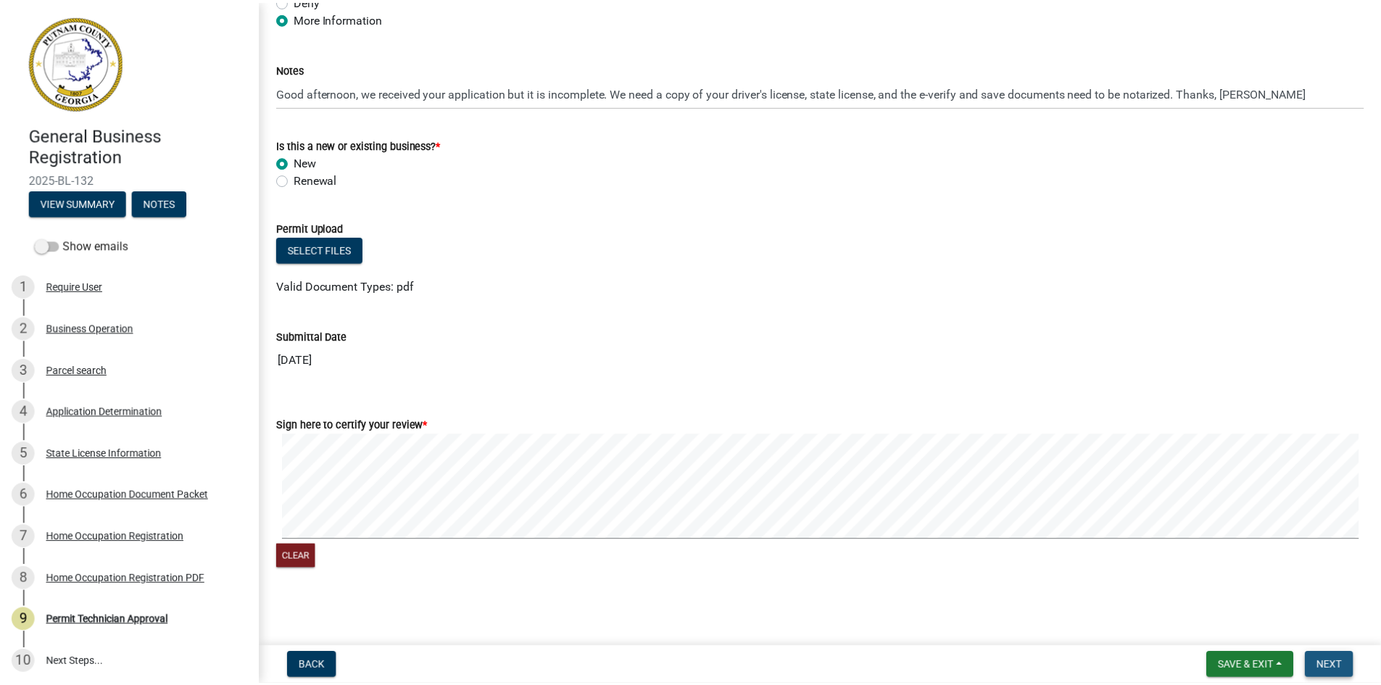
scroll to position [0, 0]
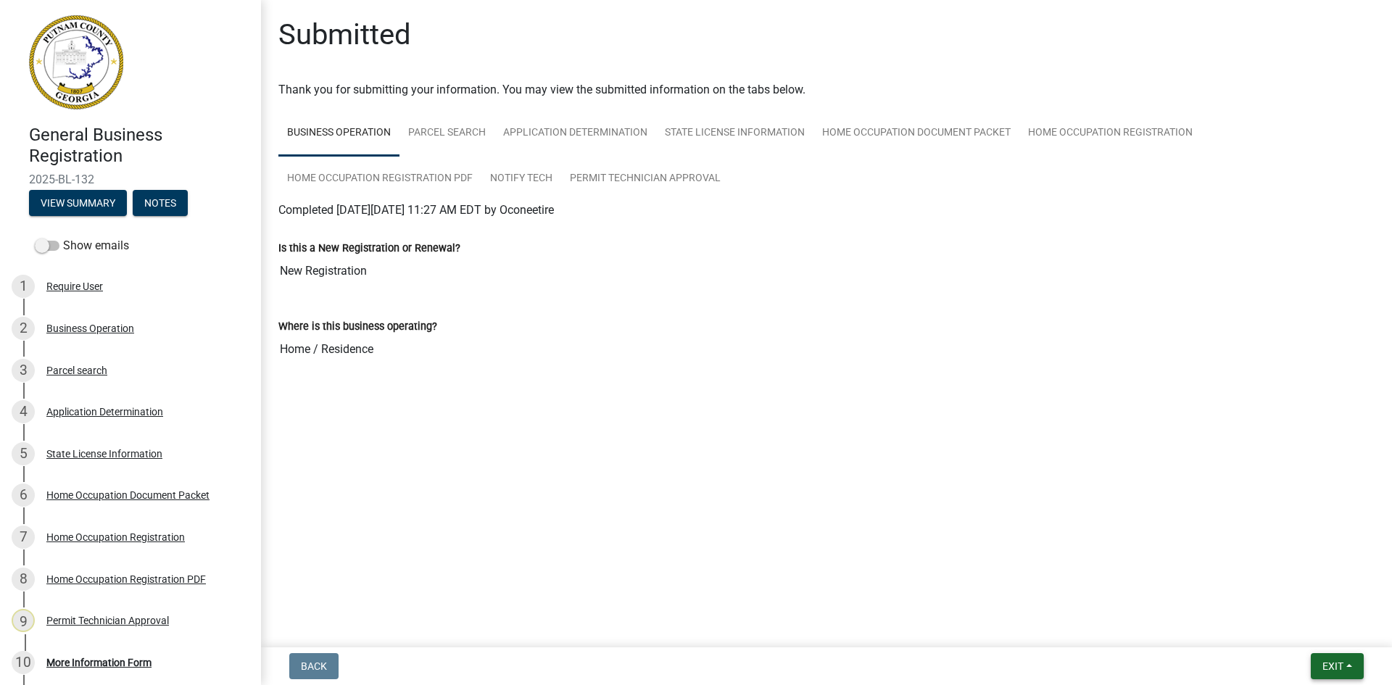
click at [1323, 663] on span "Exit" at bounding box center [1333, 667] width 21 height 12
click at [1329, 633] on button "Save & Exit" at bounding box center [1306, 628] width 116 height 35
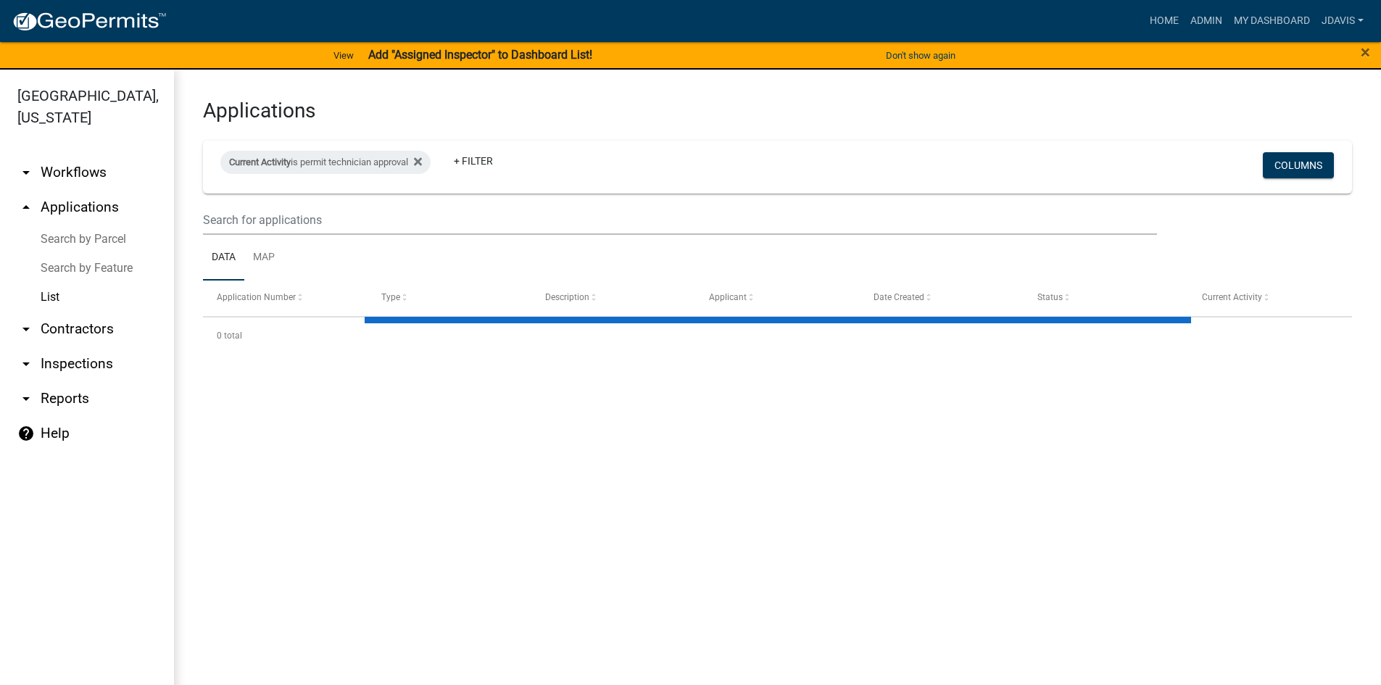
select select "2: 50"
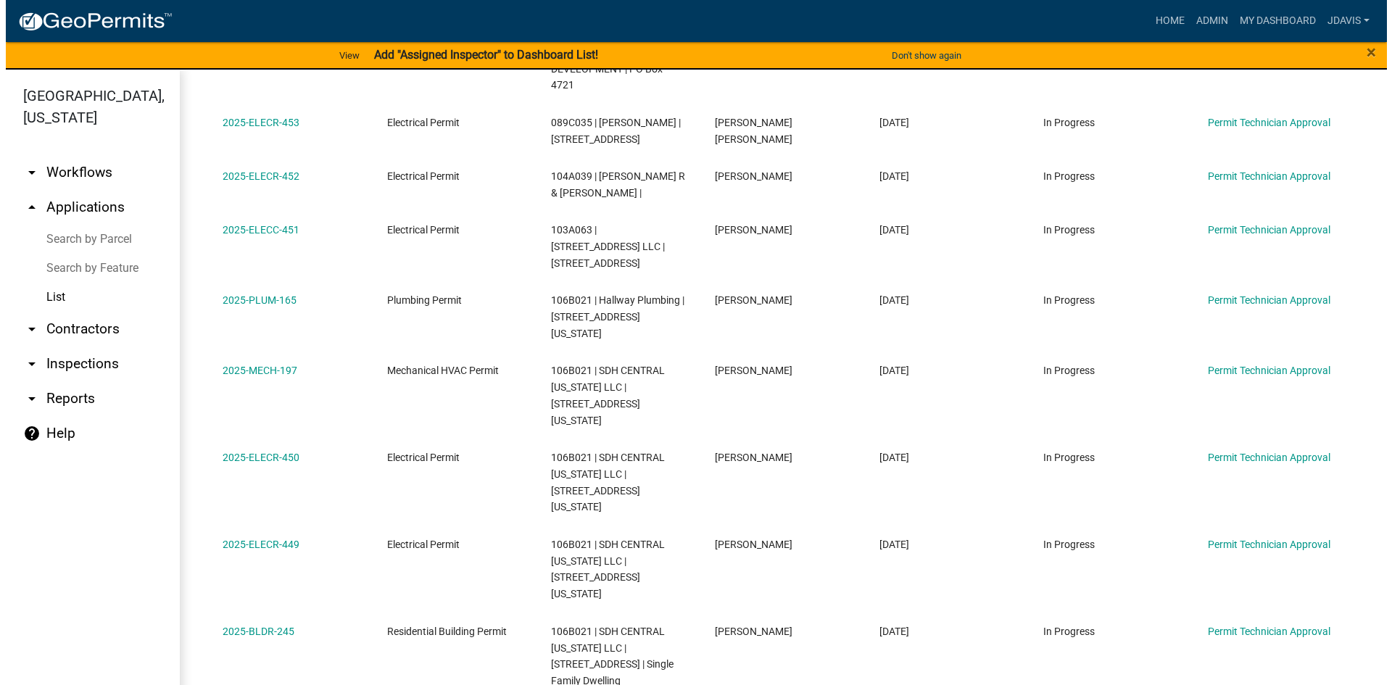
scroll to position [359, 0]
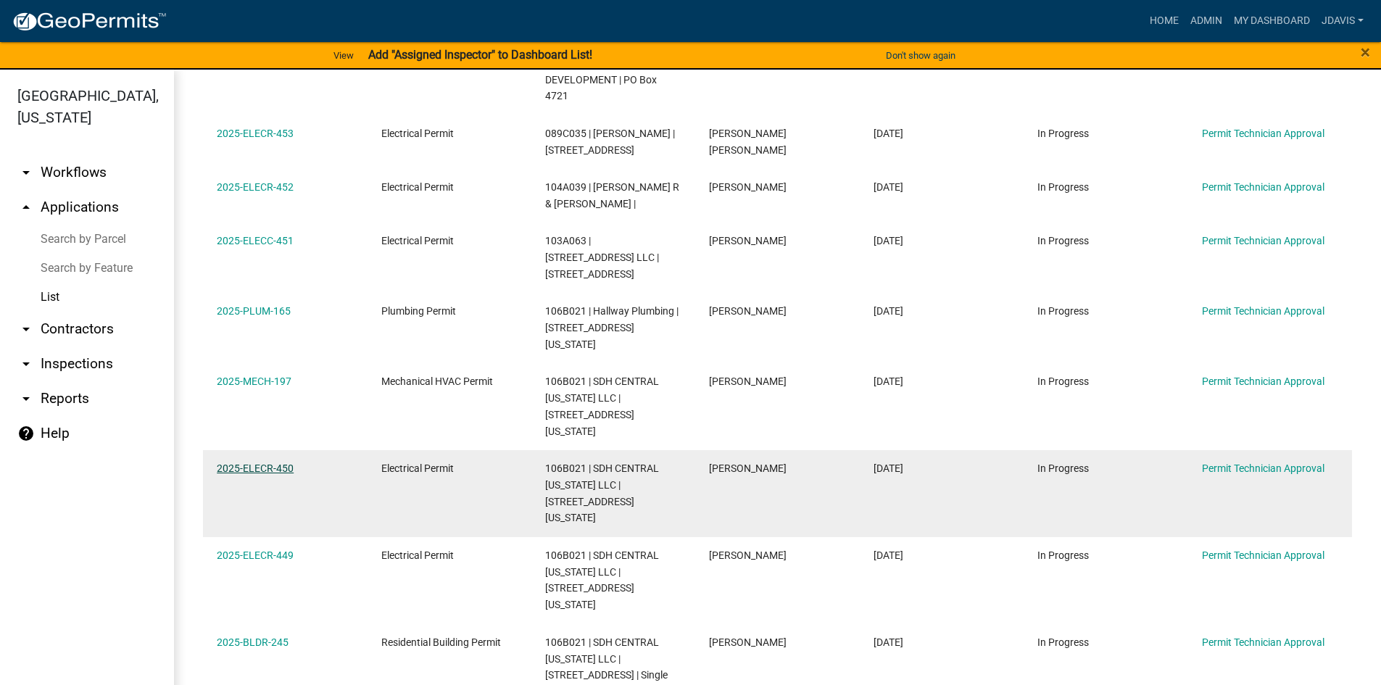
click at [252, 463] on link "2025-ELECR-450" at bounding box center [255, 469] width 77 height 12
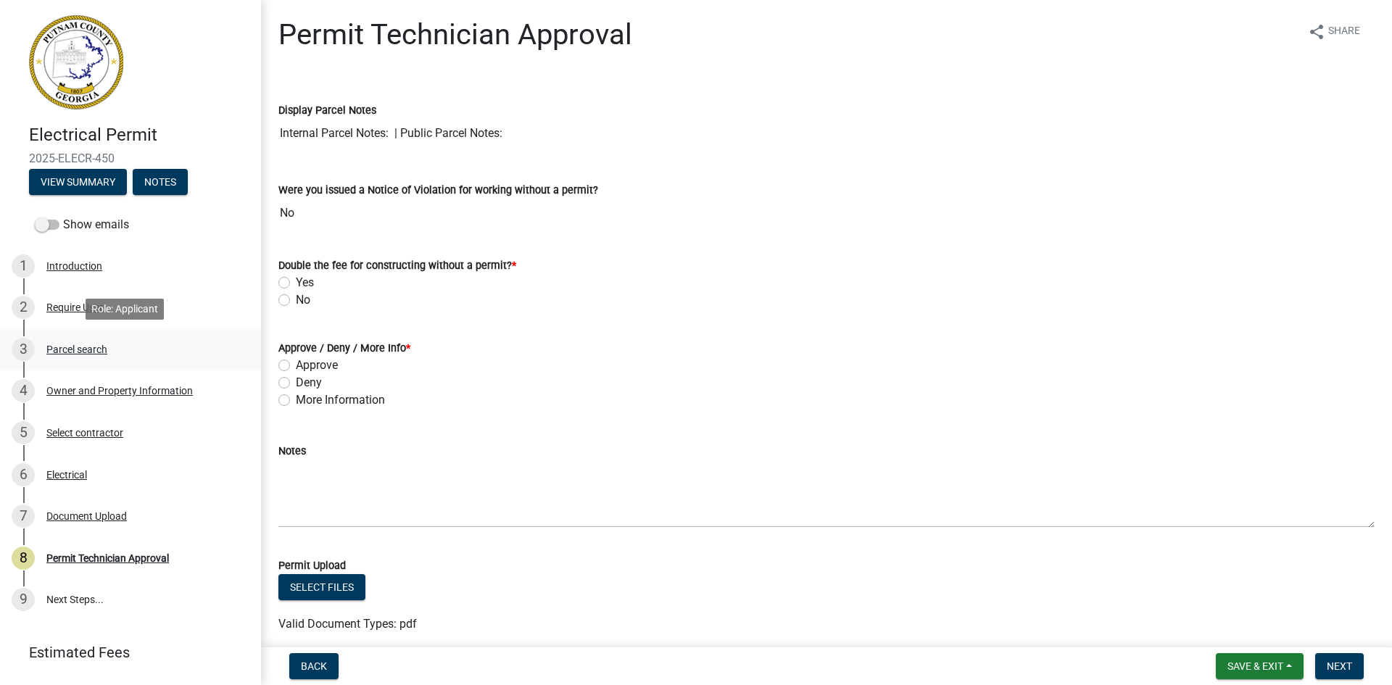
click at [67, 355] on div "3 Parcel search" at bounding box center [125, 349] width 226 height 23
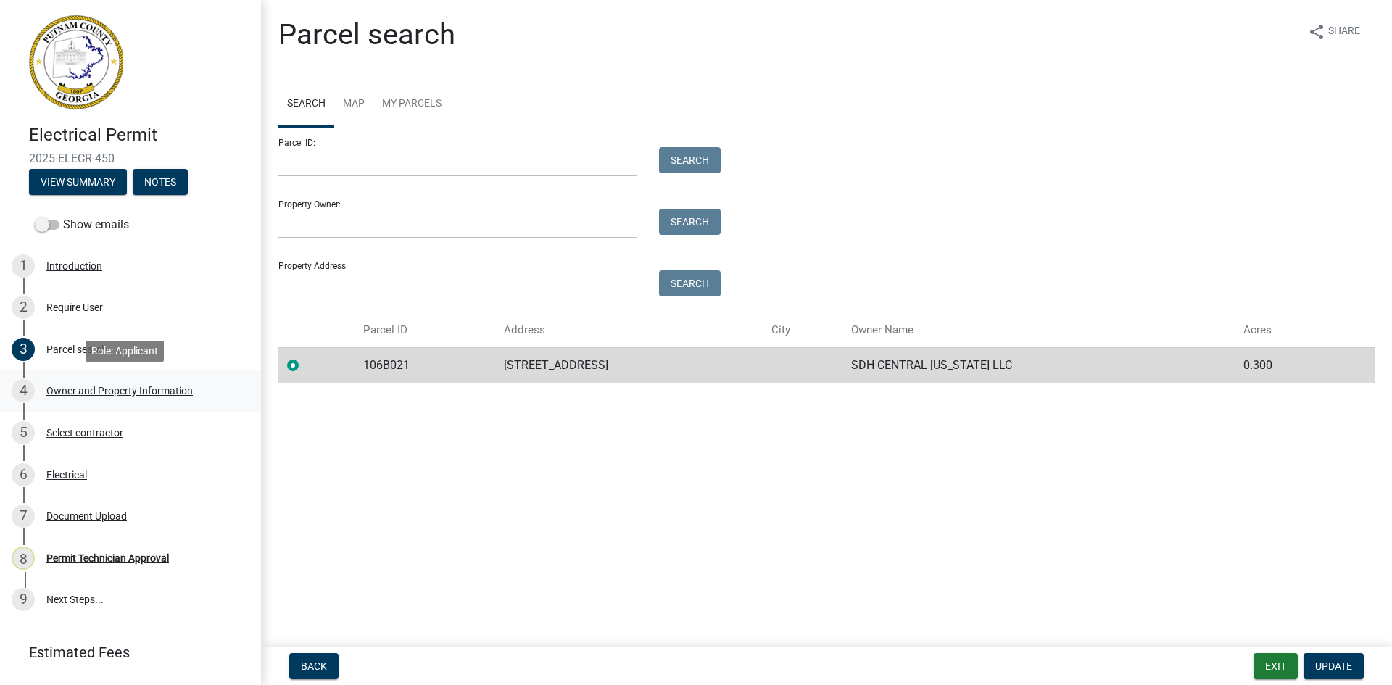
click at [126, 386] on div "Owner and Property Information" at bounding box center [119, 391] width 146 height 10
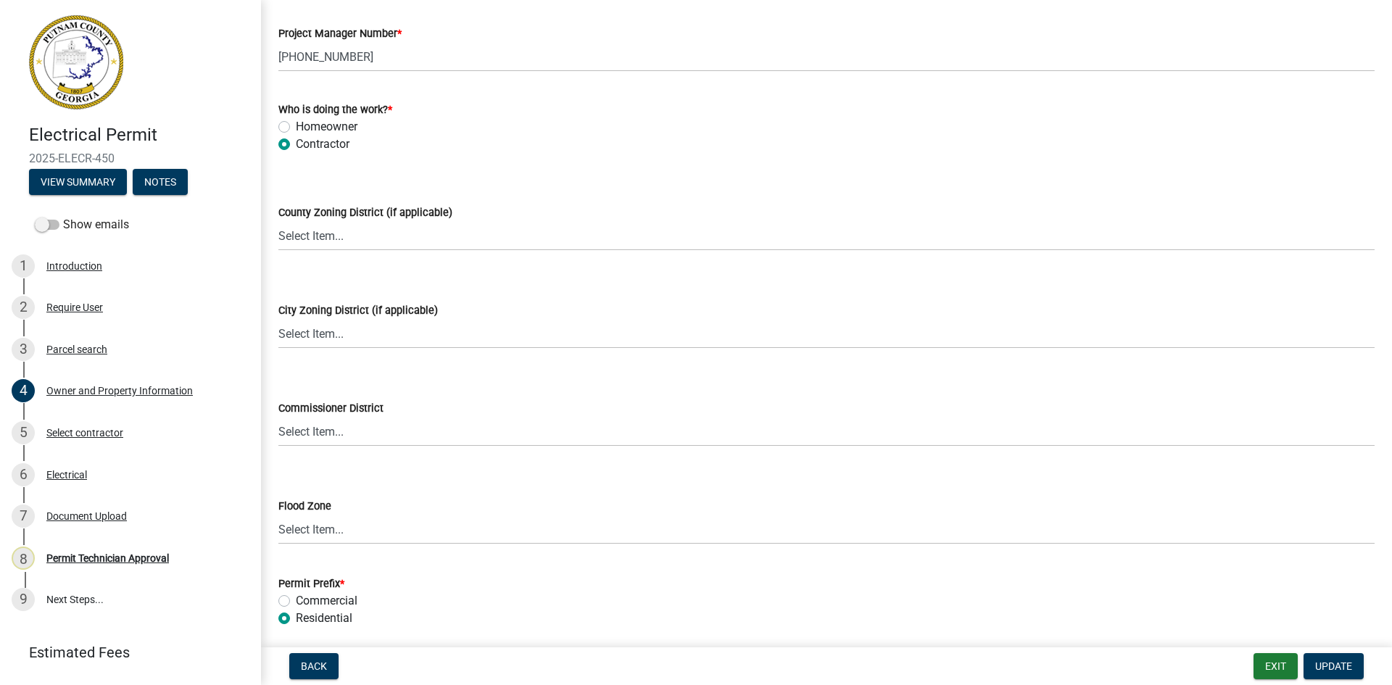
scroll to position [2507, 0]
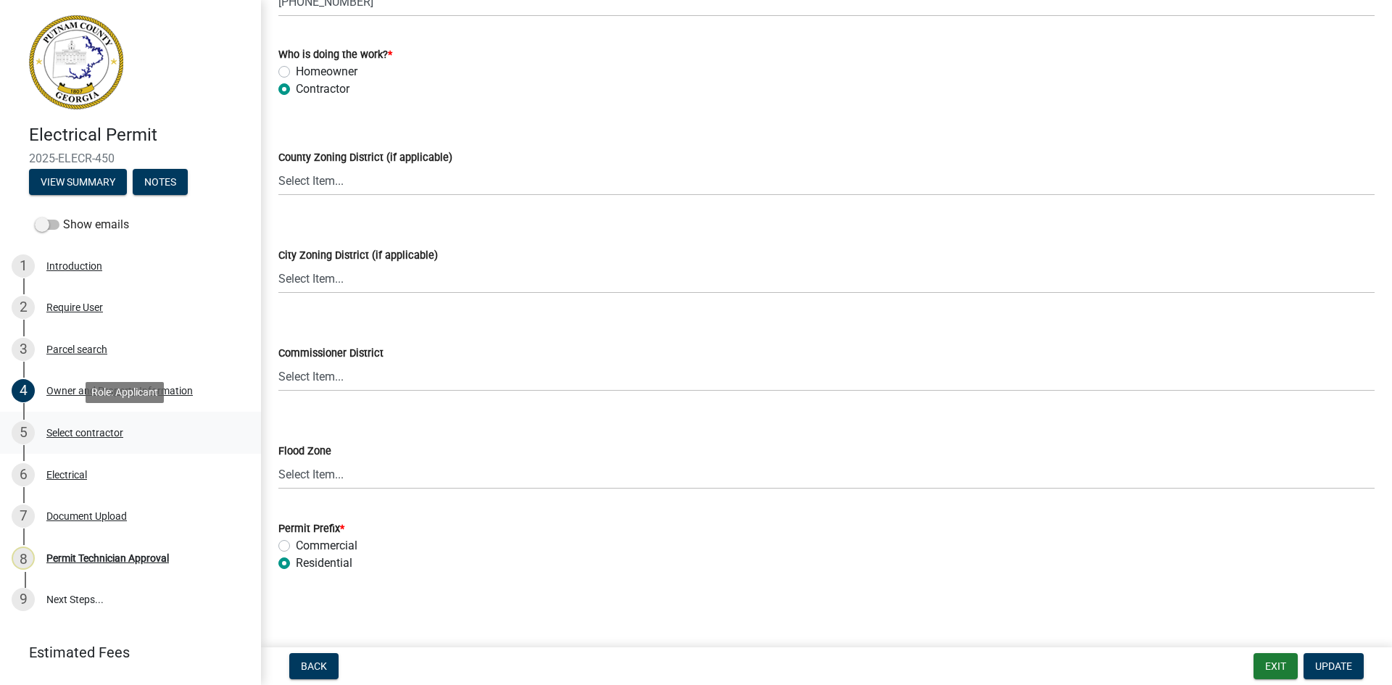
click at [101, 425] on div "5 Select contractor" at bounding box center [125, 432] width 226 height 23
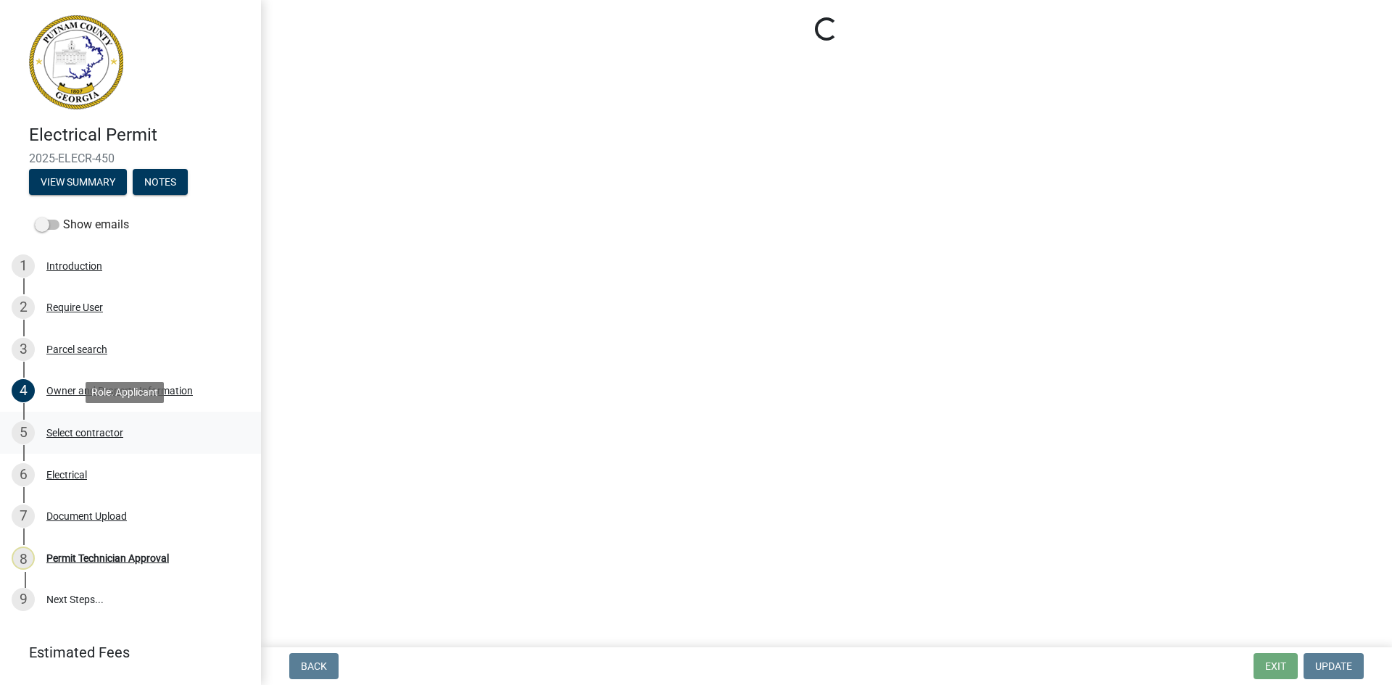
scroll to position [0, 0]
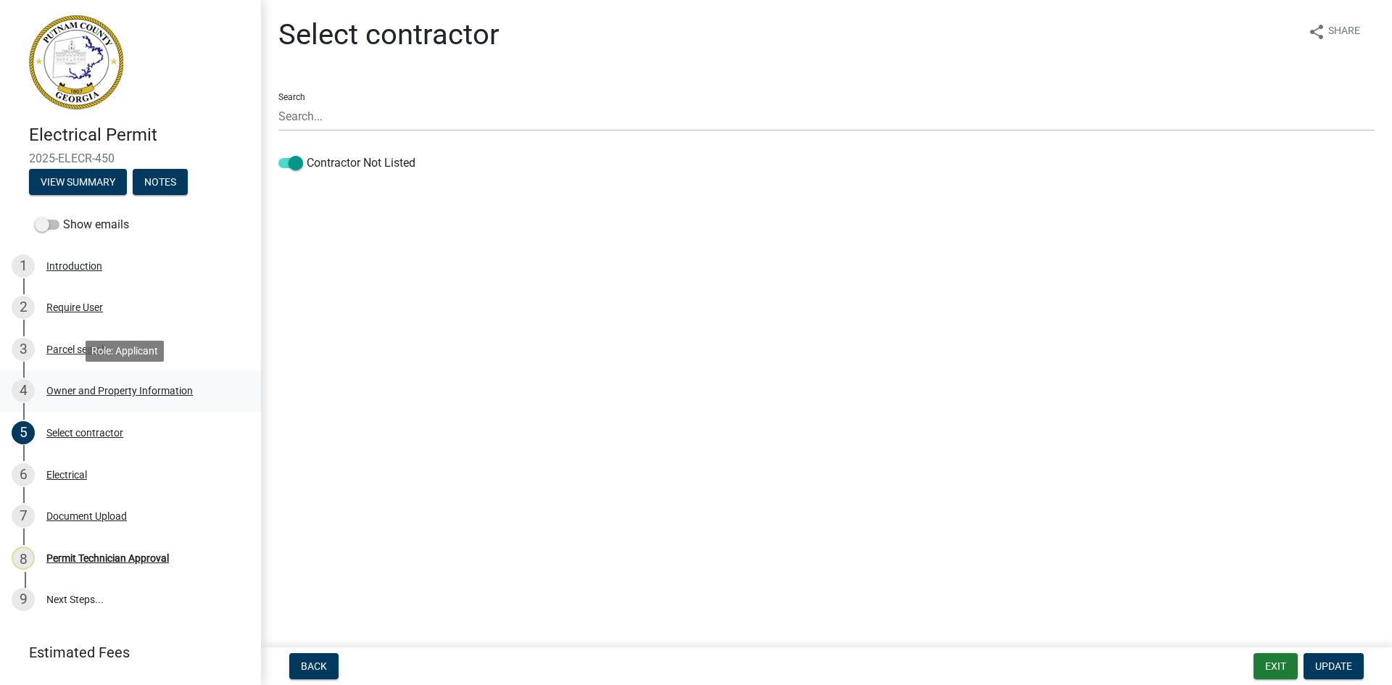
click at [99, 387] on div "Owner and Property Information" at bounding box center [119, 391] width 146 height 10
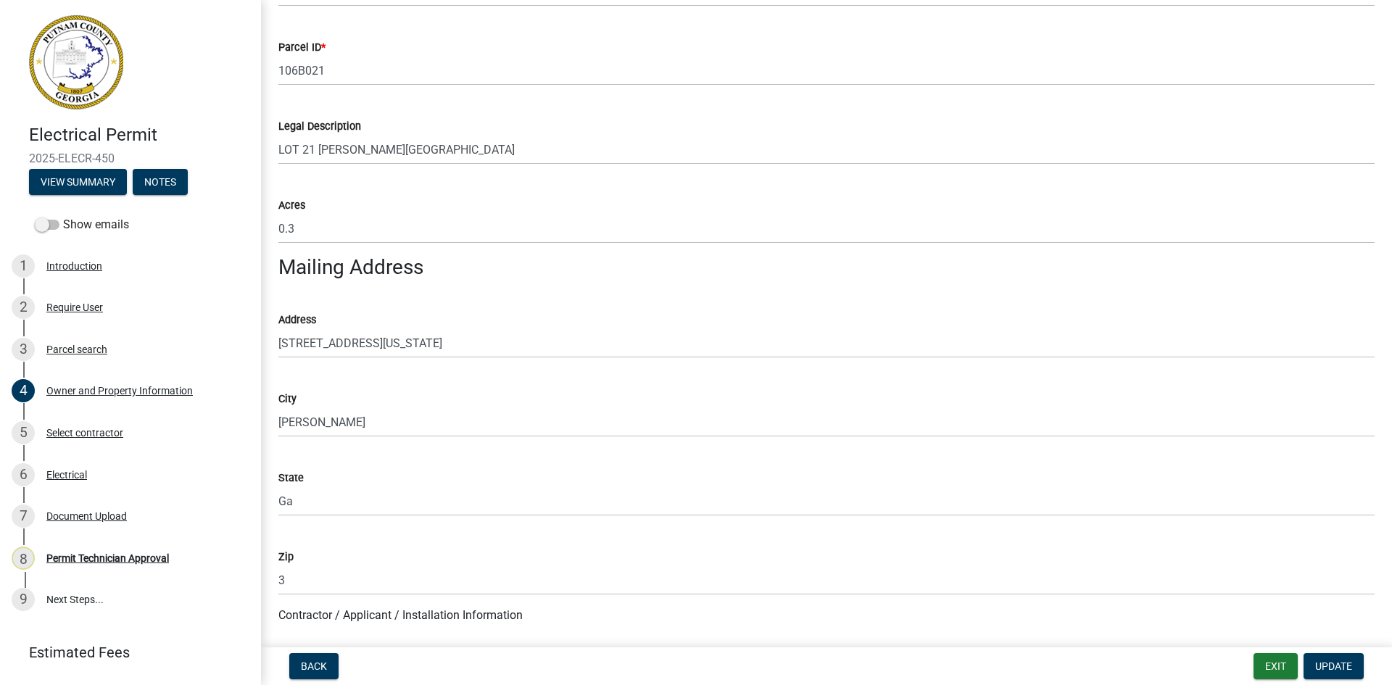
scroll to position [798, 0]
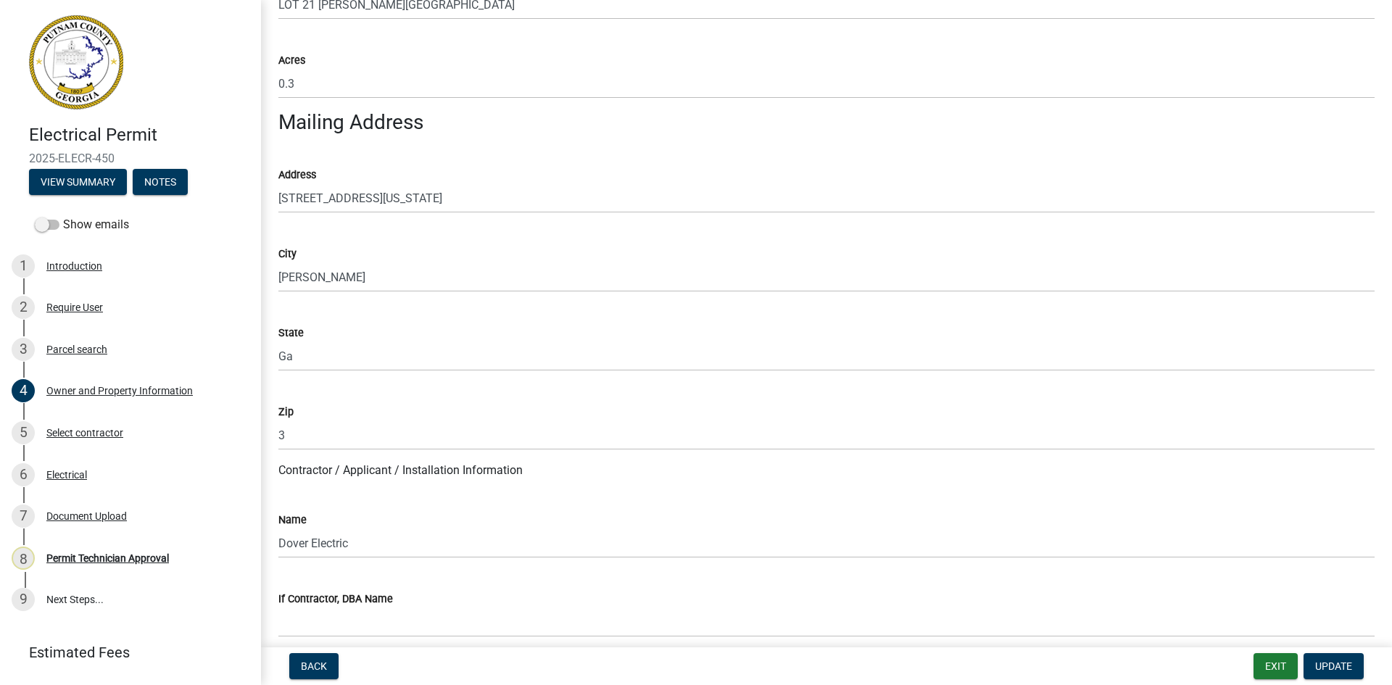
click at [326, 418] on div "Zip" at bounding box center [826, 411] width 1096 height 17
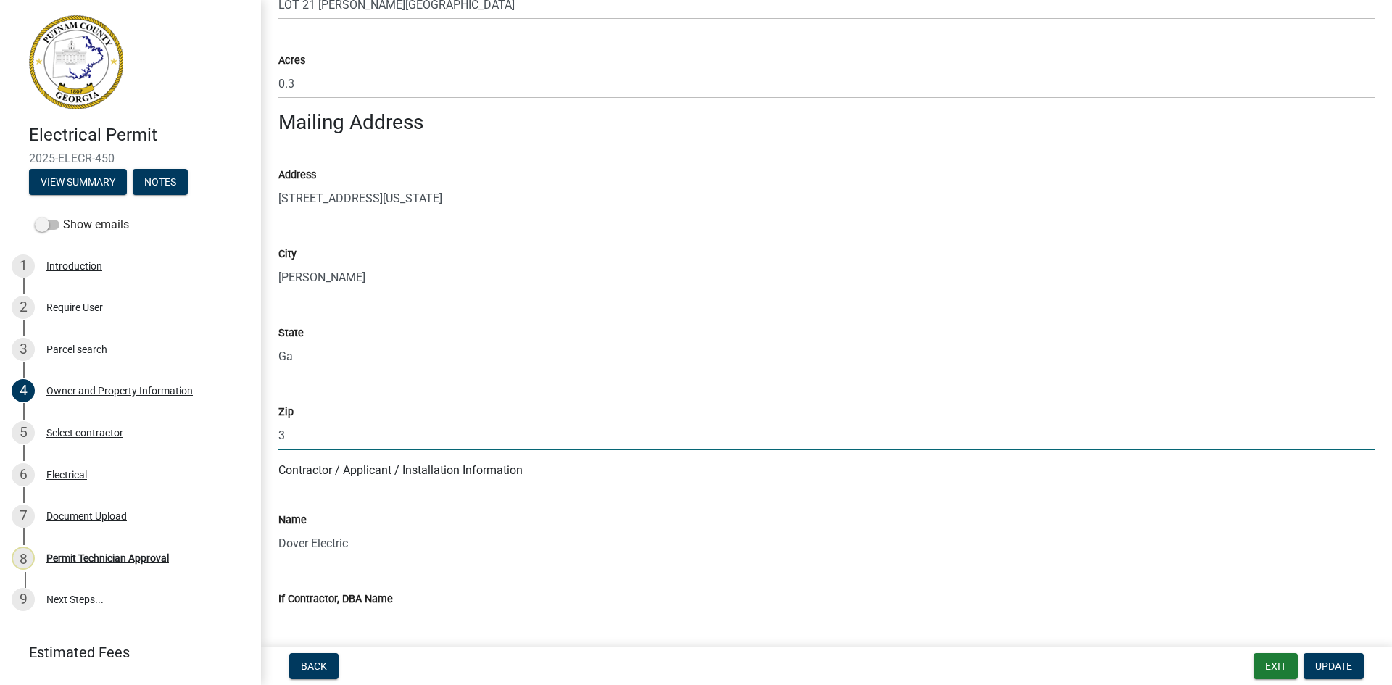
click at [321, 428] on input "3" at bounding box center [826, 436] width 1096 height 30
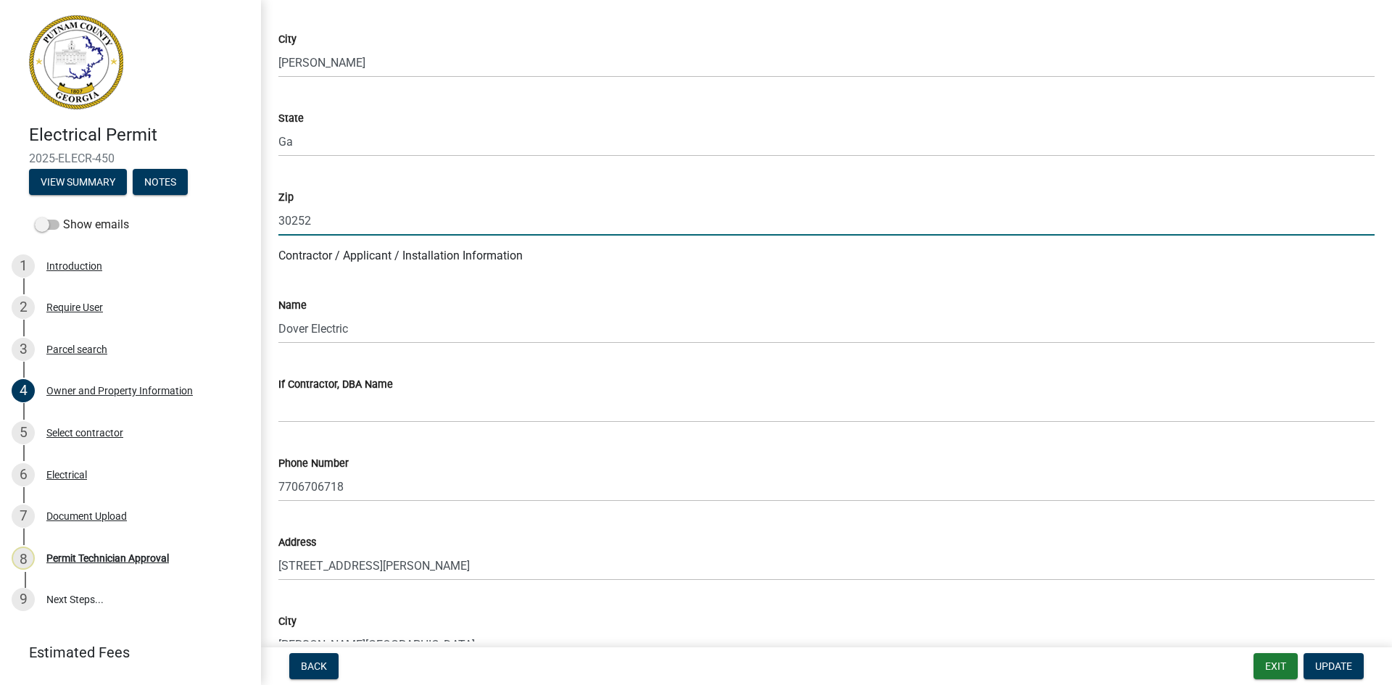
scroll to position [1015, 0]
type input "30252"
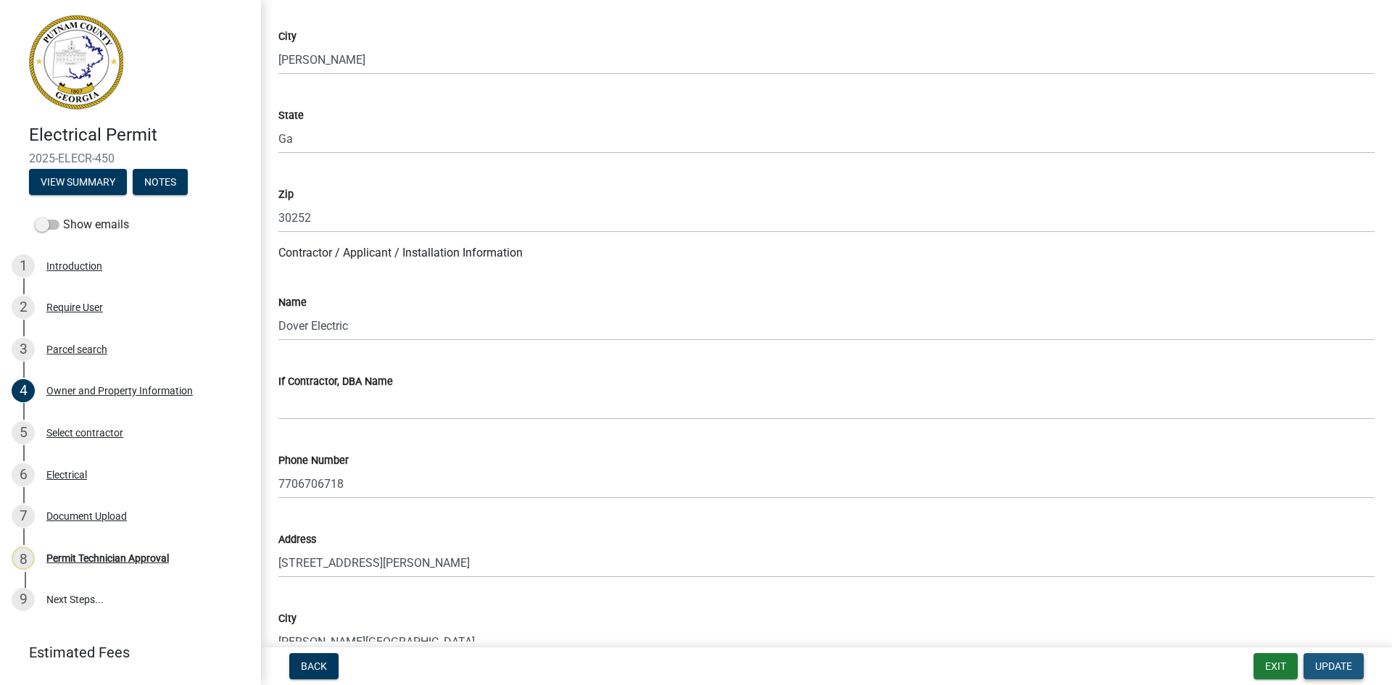
click at [1335, 672] on span "Update" at bounding box center [1333, 667] width 37 height 12
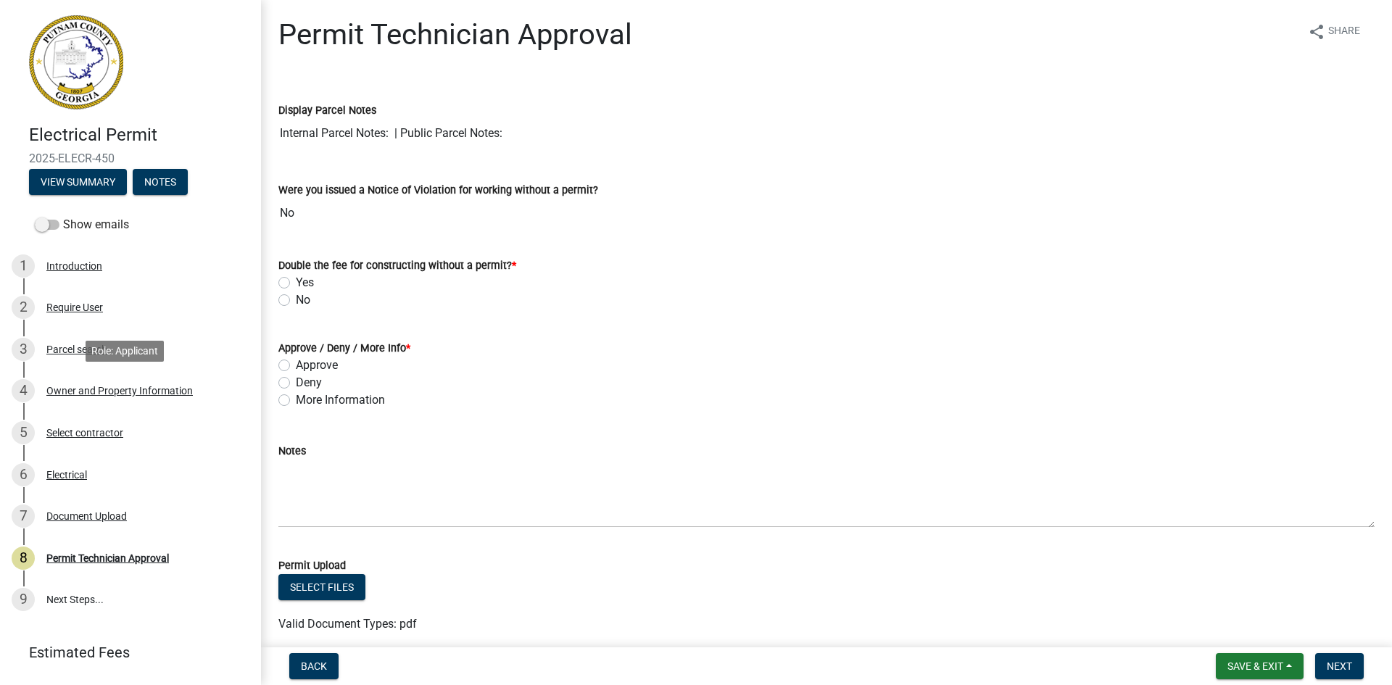
click at [111, 389] on div "Owner and Property Information" at bounding box center [119, 391] width 146 height 10
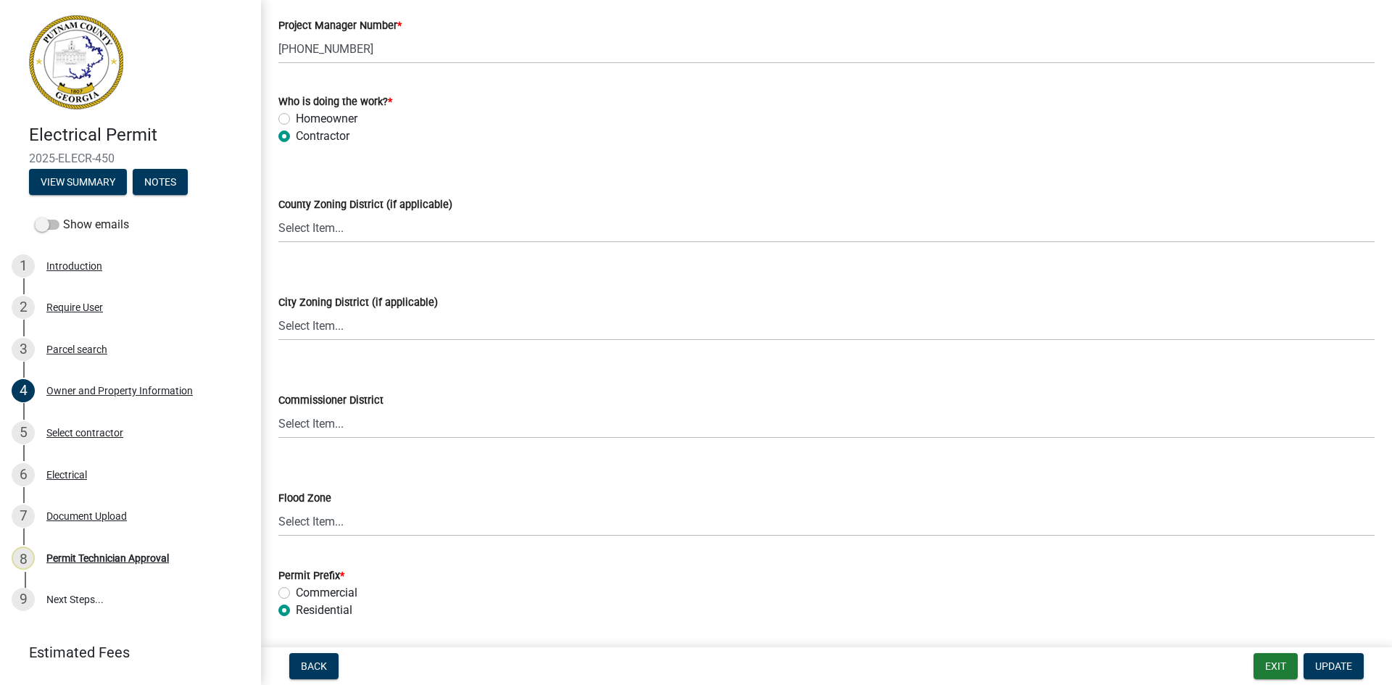
scroll to position [2507, 0]
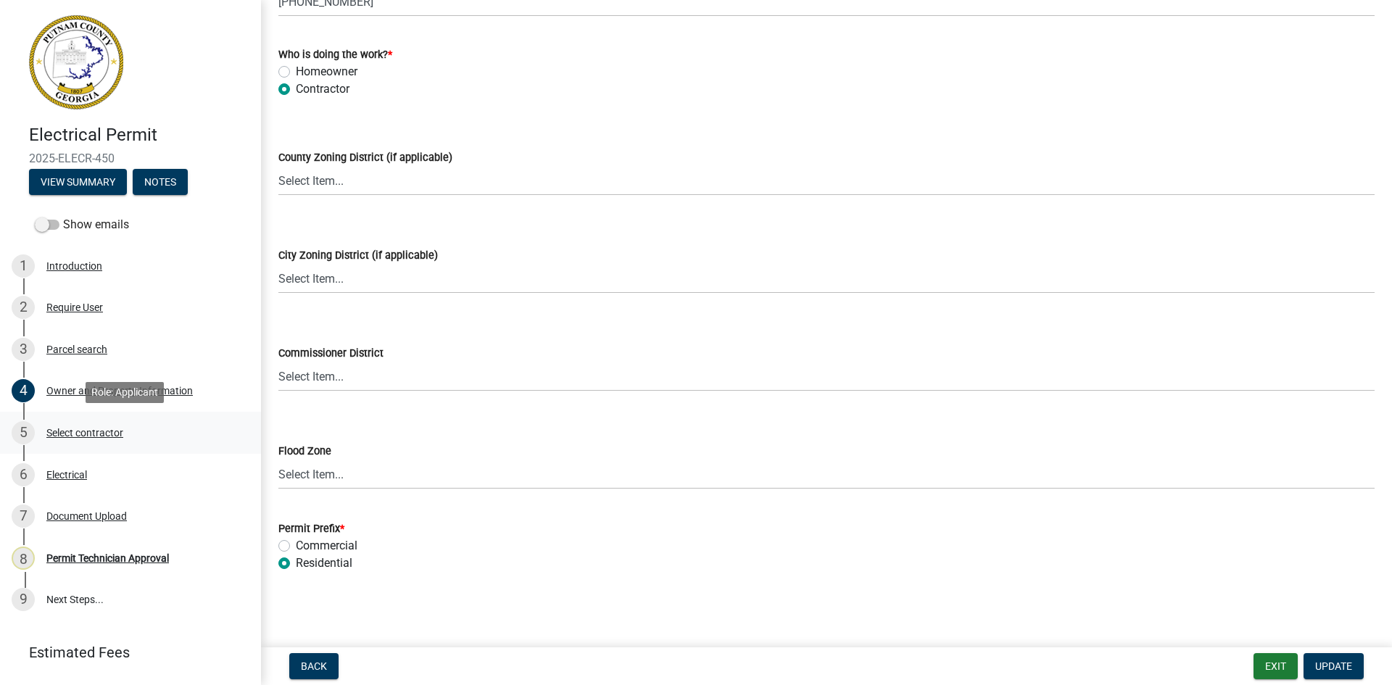
click at [86, 435] on div "Select contractor" at bounding box center [84, 433] width 77 height 10
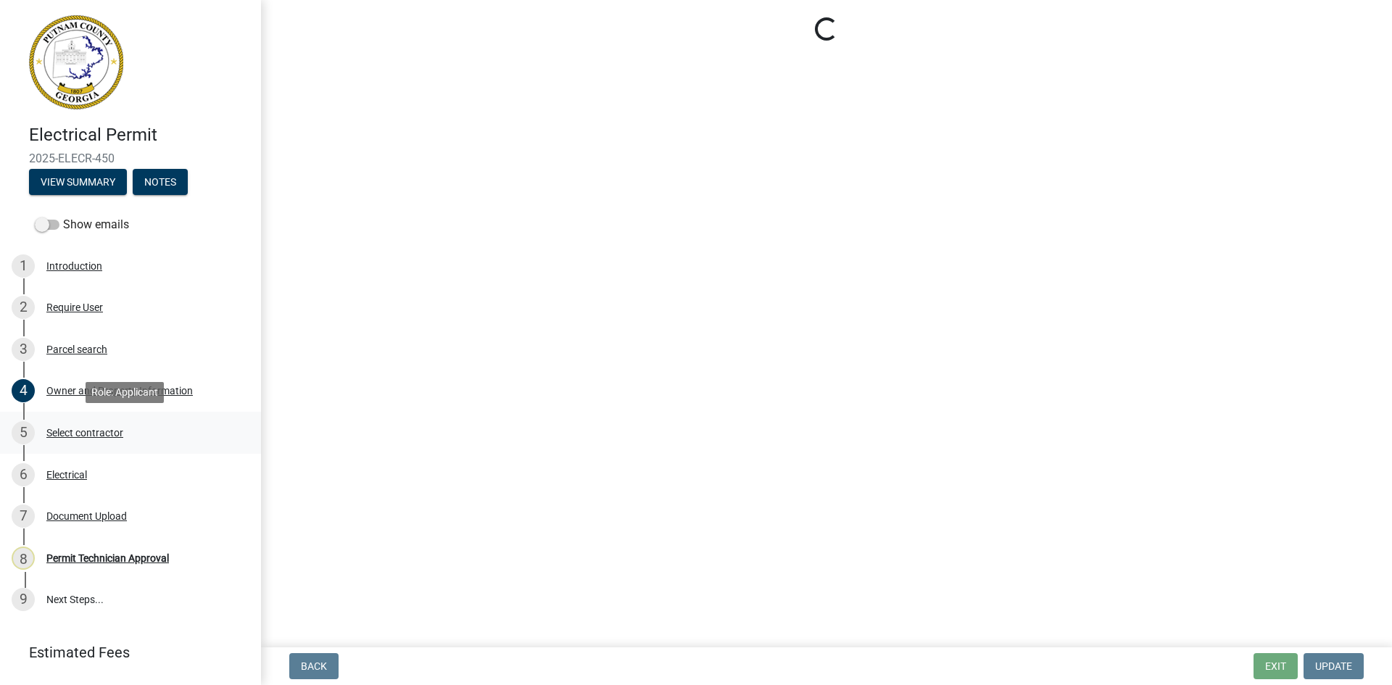
scroll to position [0, 0]
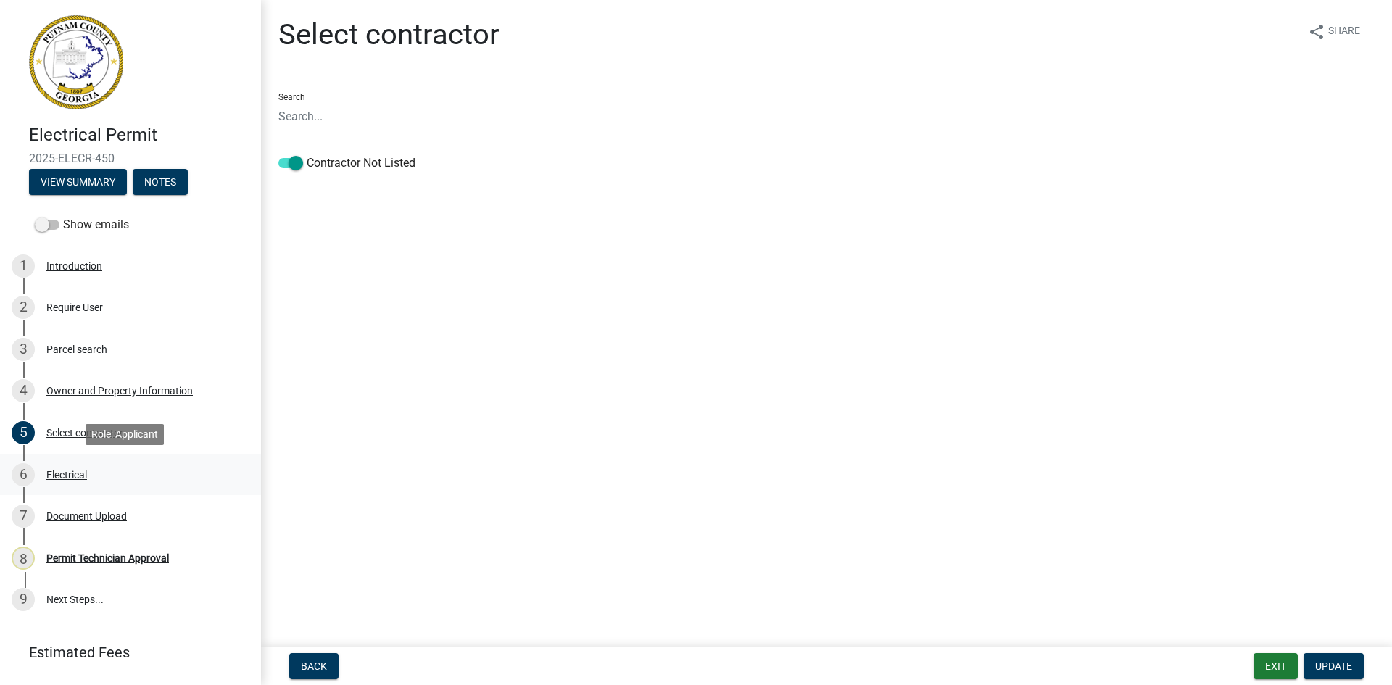
click at [67, 470] on div "Electrical" at bounding box center [66, 475] width 41 height 10
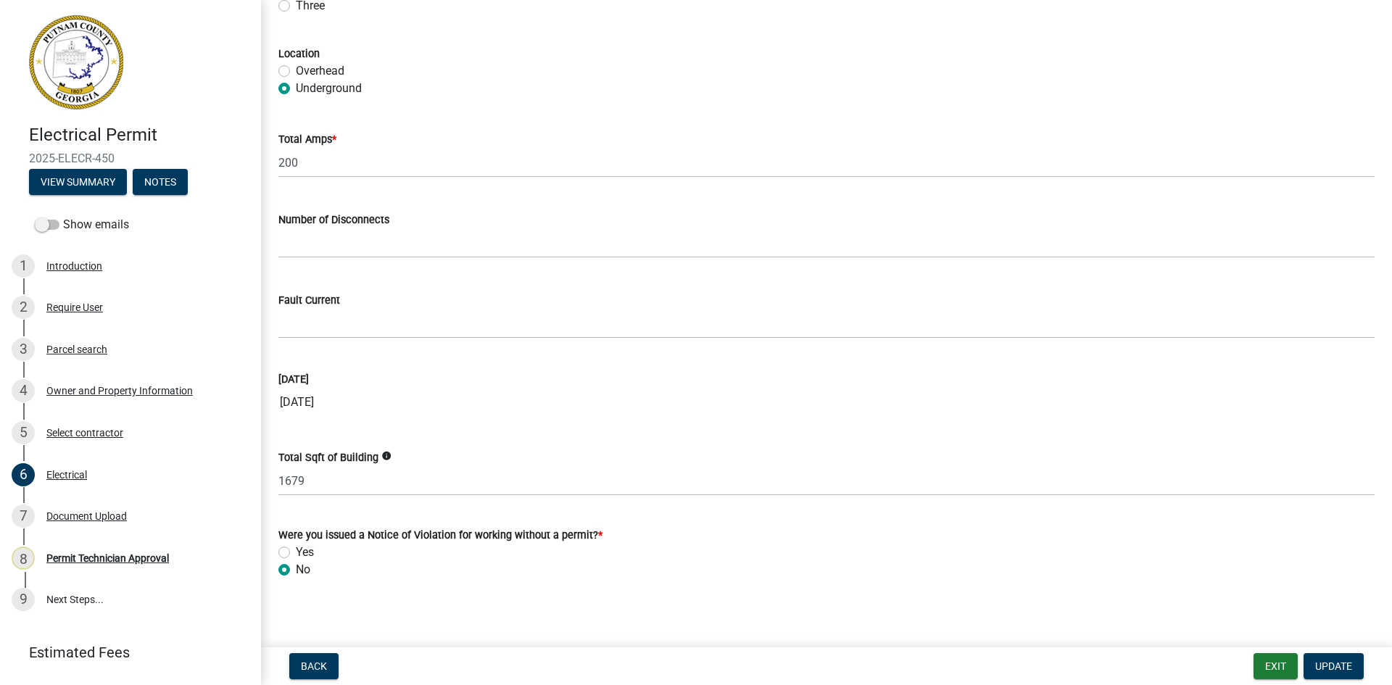
scroll to position [1355, 0]
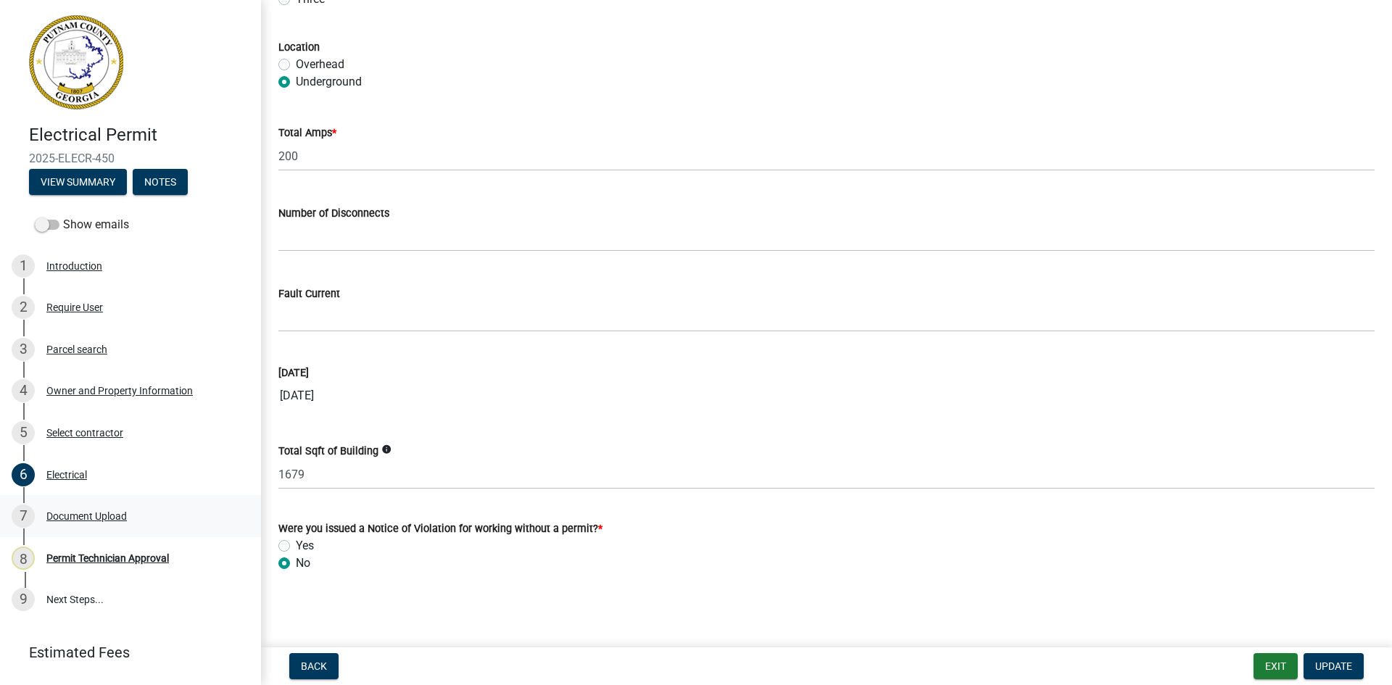
click at [73, 517] on div "Document Upload" at bounding box center [86, 516] width 80 height 10
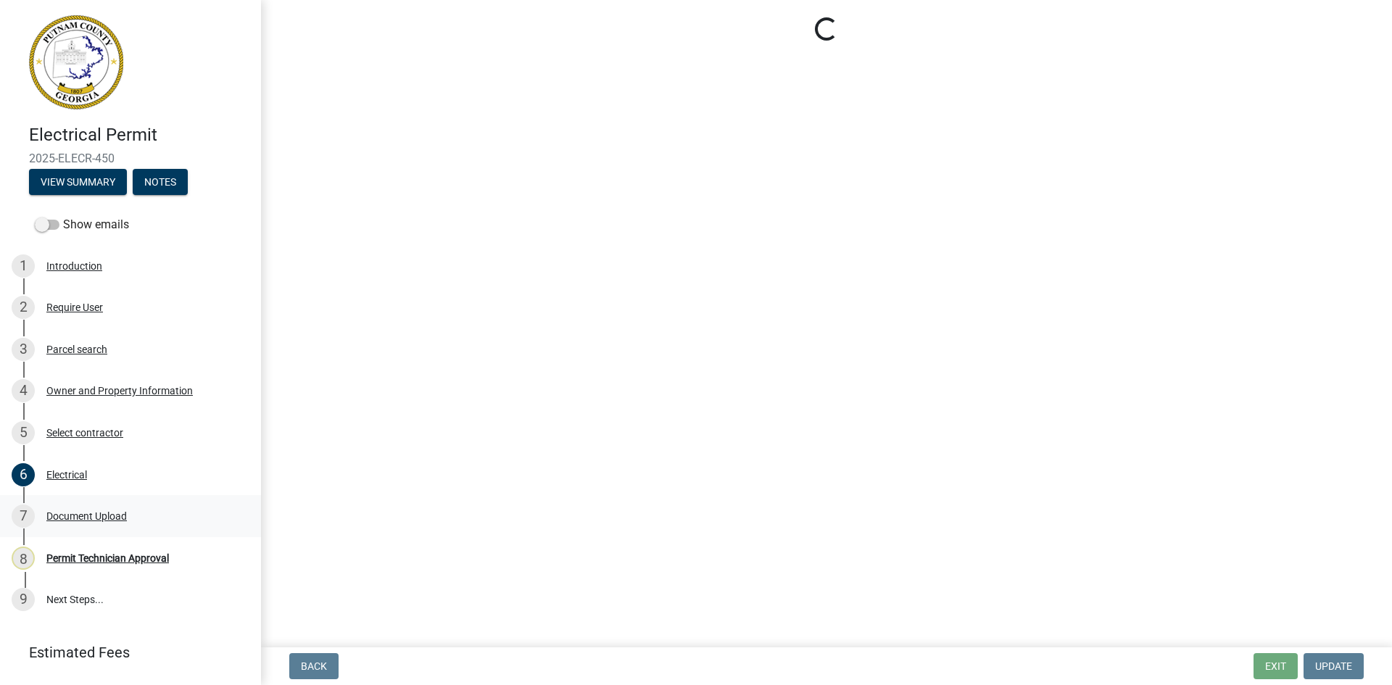
scroll to position [0, 0]
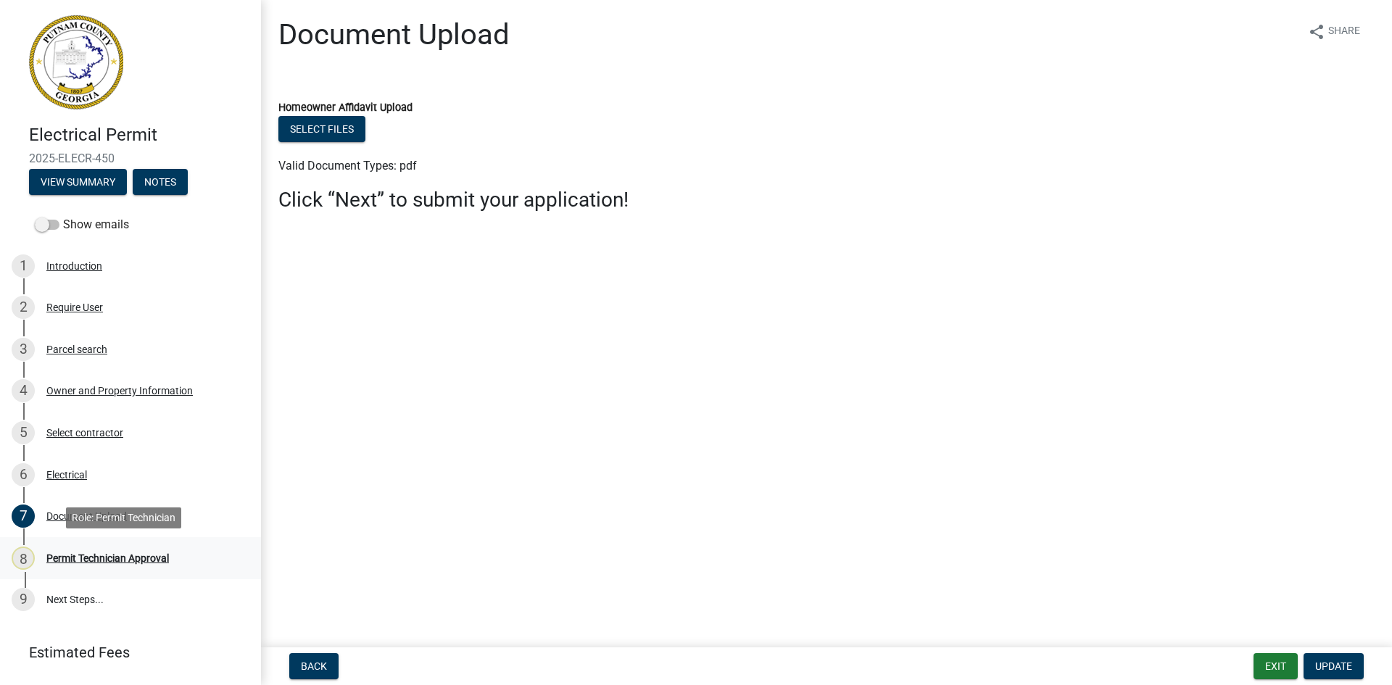
click at [82, 544] on link "8 Permit Technician Approval" at bounding box center [130, 558] width 261 height 42
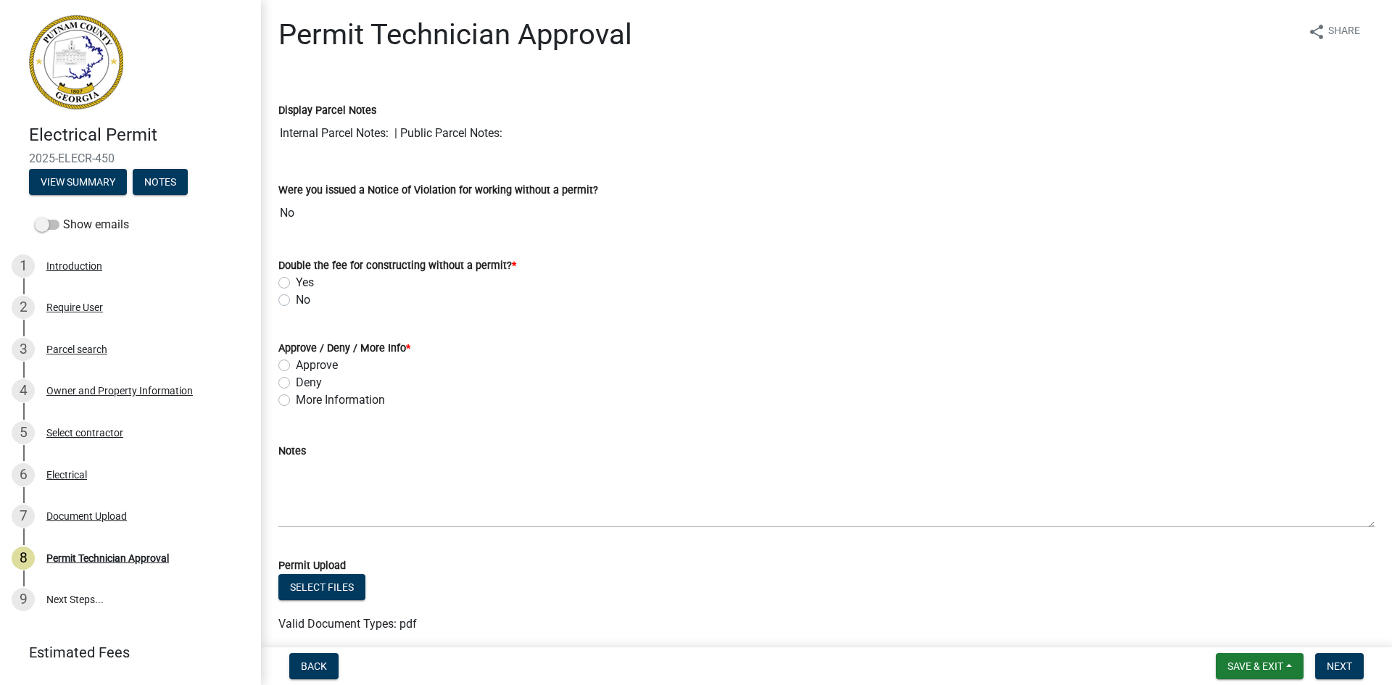
click at [296, 299] on label "No" at bounding box center [303, 299] width 15 height 17
click at [296, 299] on input "No" at bounding box center [300, 295] width 9 height 9
radio input "true"
click at [296, 370] on label "Approve" at bounding box center [317, 365] width 42 height 17
click at [296, 366] on input "Approve" at bounding box center [300, 361] width 9 height 9
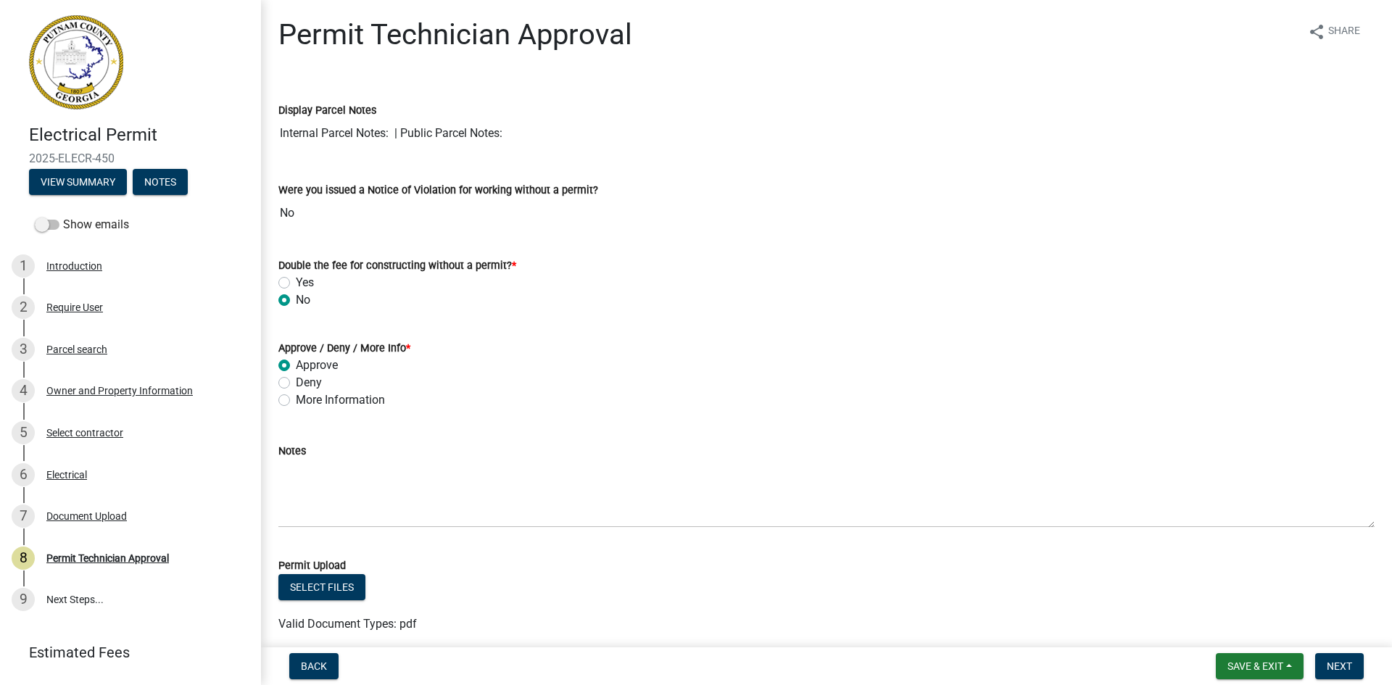
radio input "true"
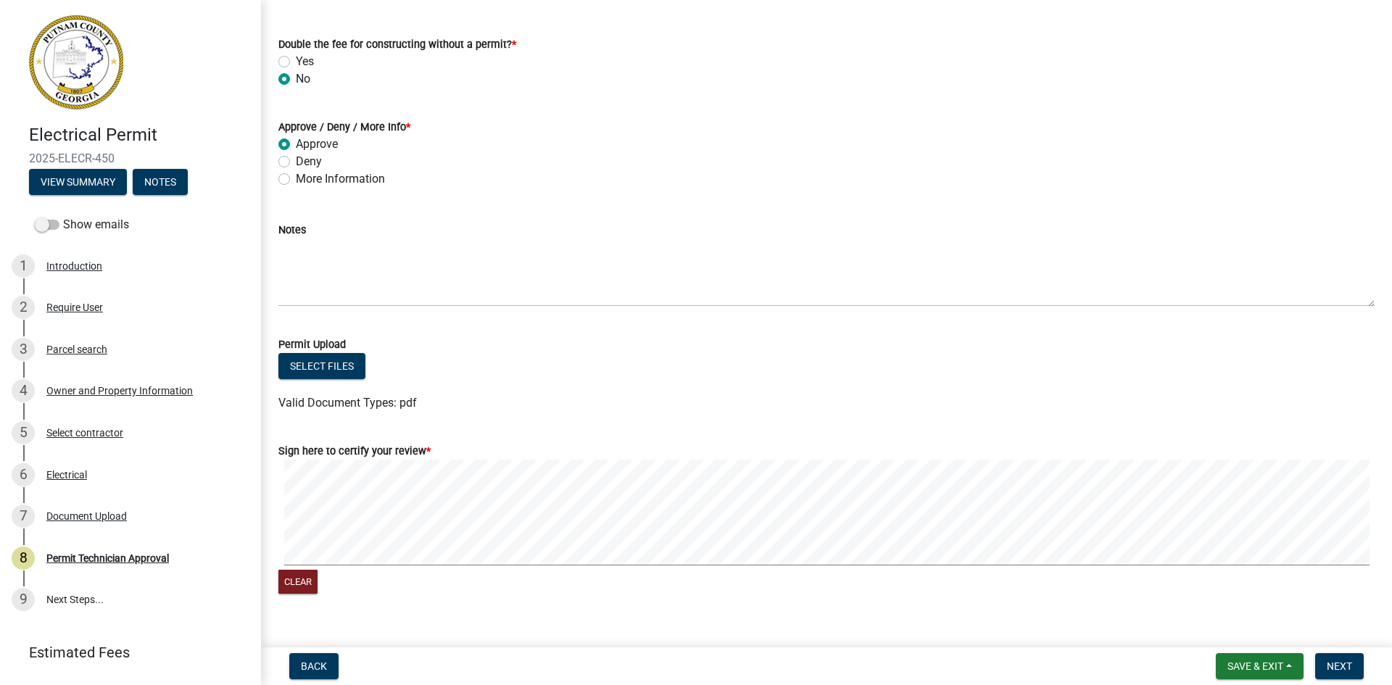
scroll to position [247, 0]
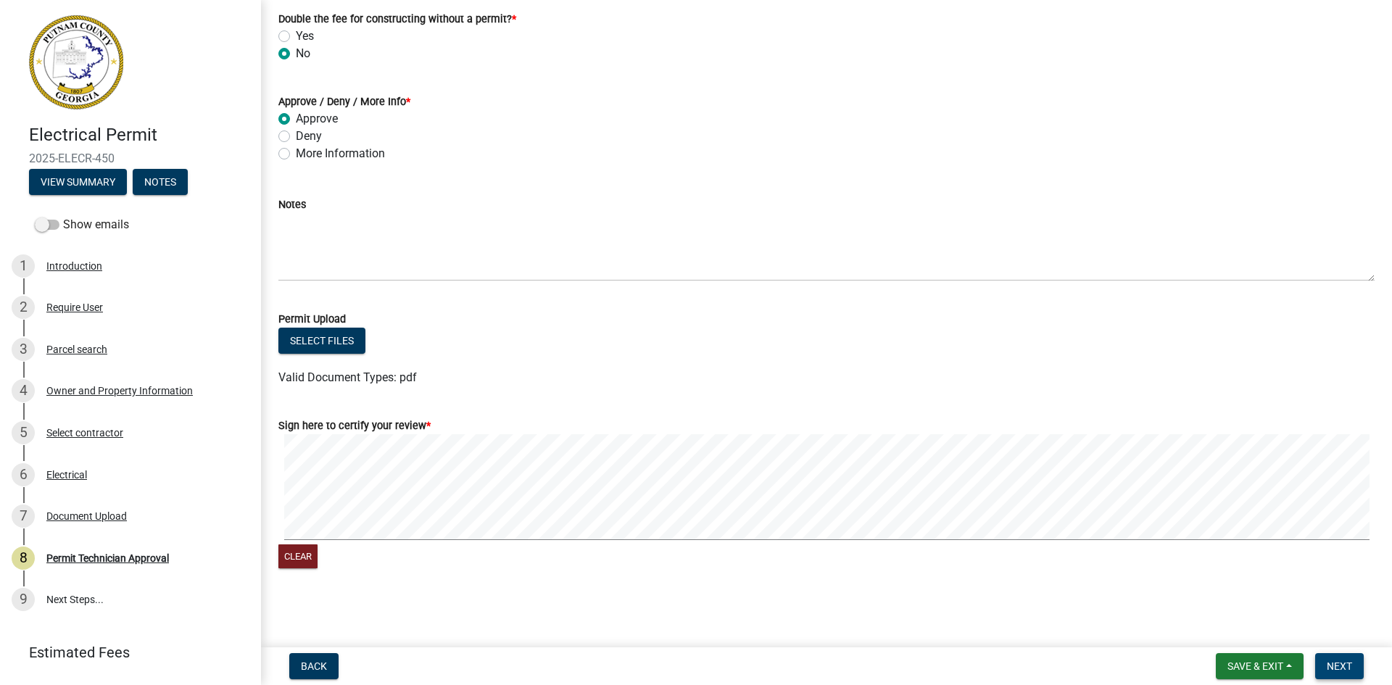
click at [1352, 655] on button "Next" at bounding box center [1339, 666] width 49 height 26
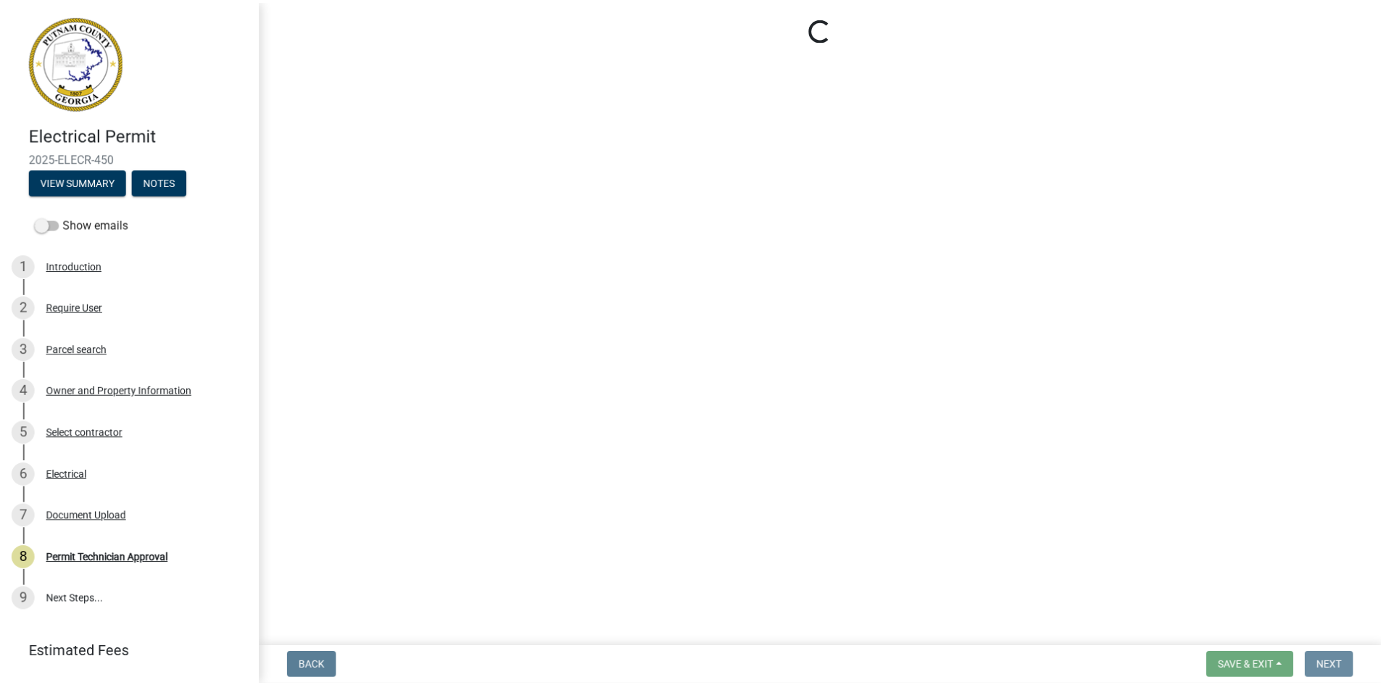
scroll to position [0, 0]
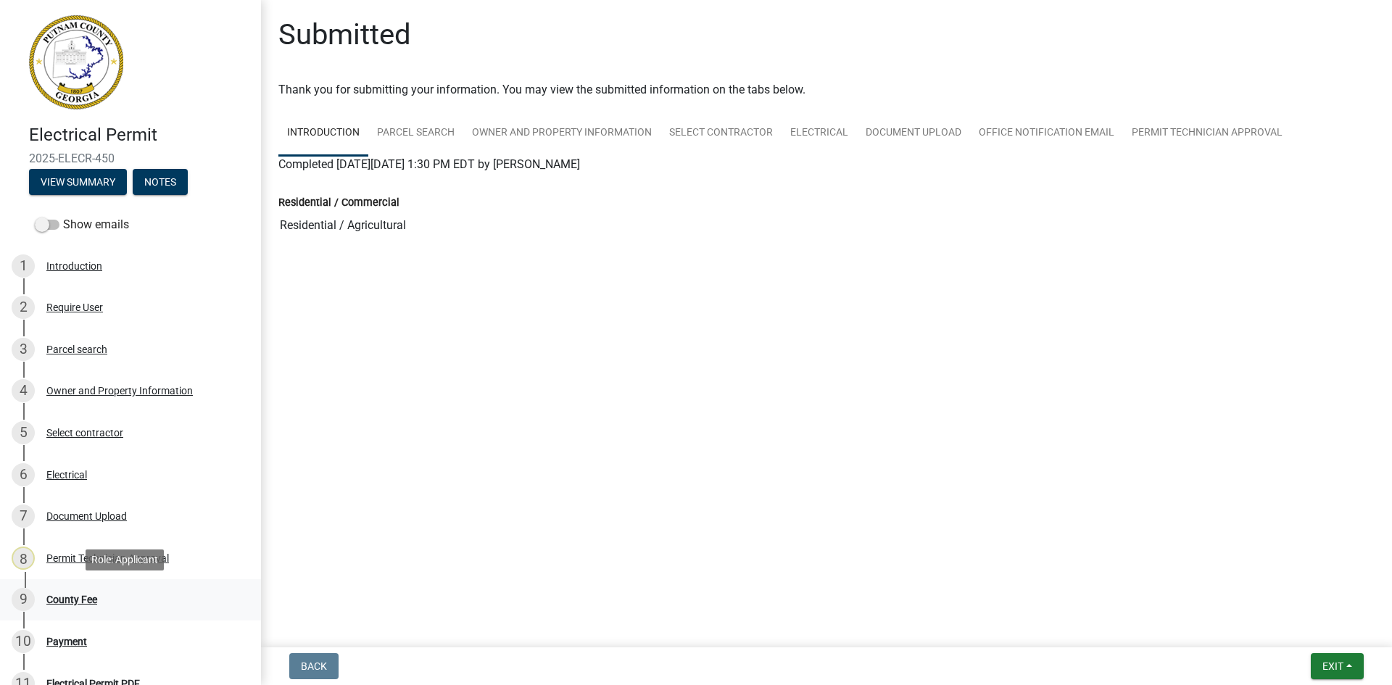
click at [67, 596] on div "County Fee" at bounding box center [71, 600] width 51 height 10
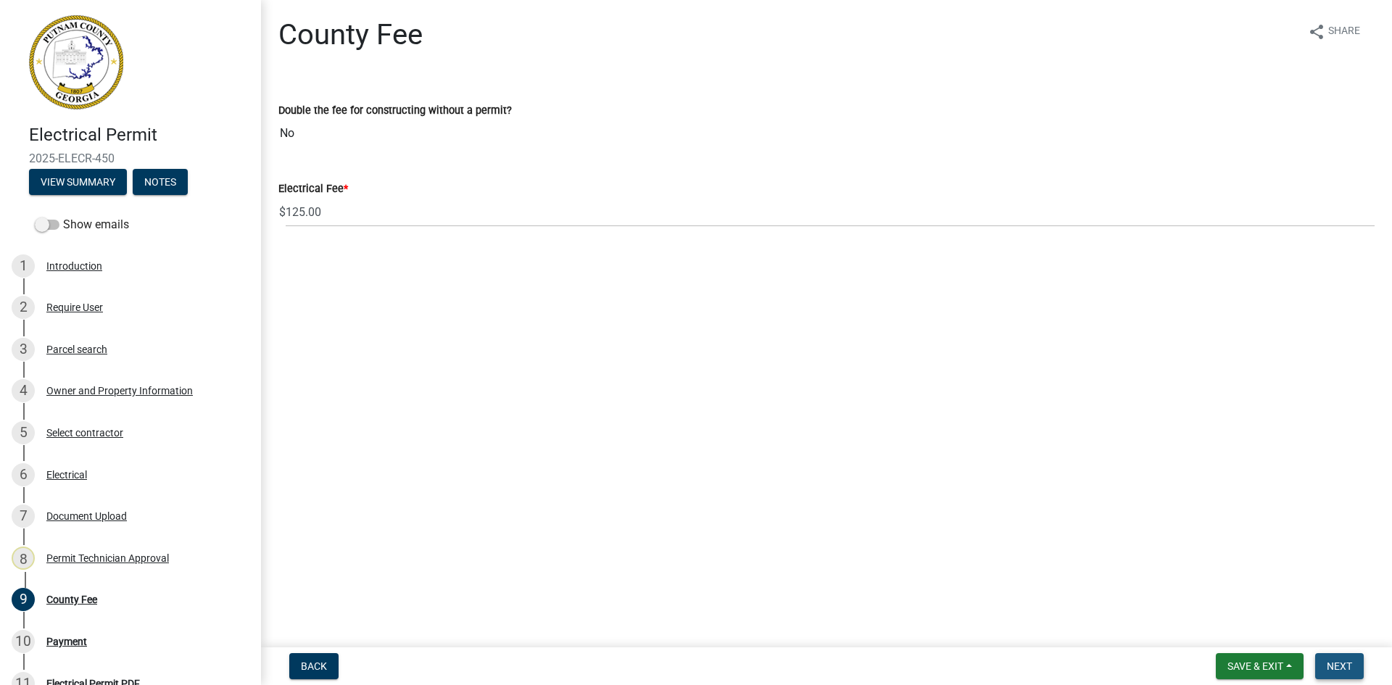
click at [1354, 660] on button "Next" at bounding box center [1339, 666] width 49 height 26
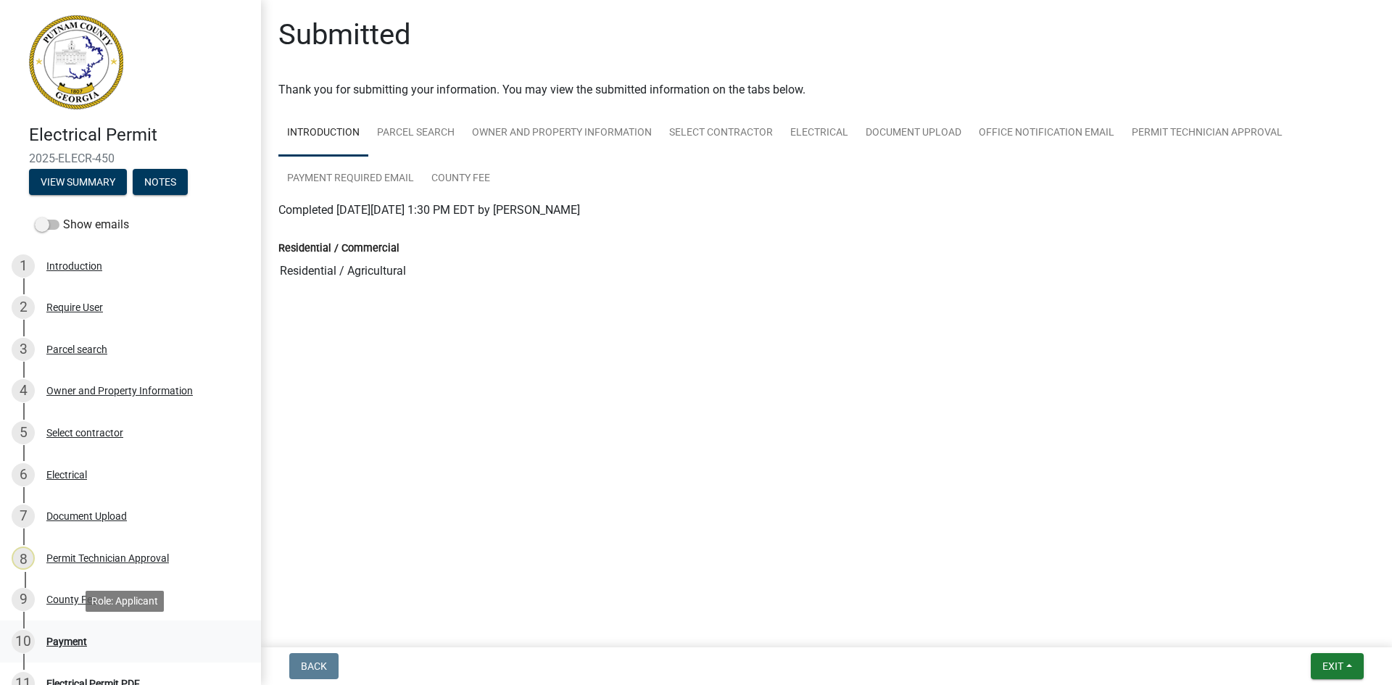
click at [63, 637] on div "Payment" at bounding box center [66, 642] width 41 height 10
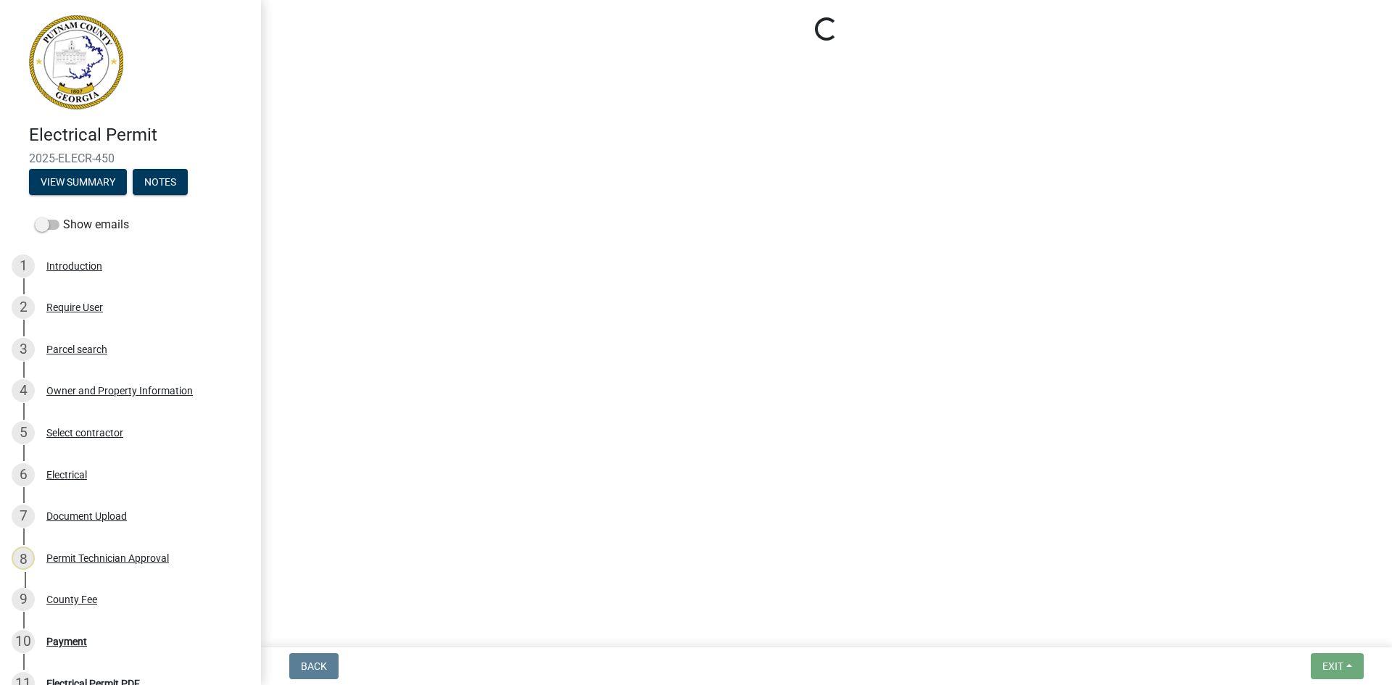
select select "3: 3"
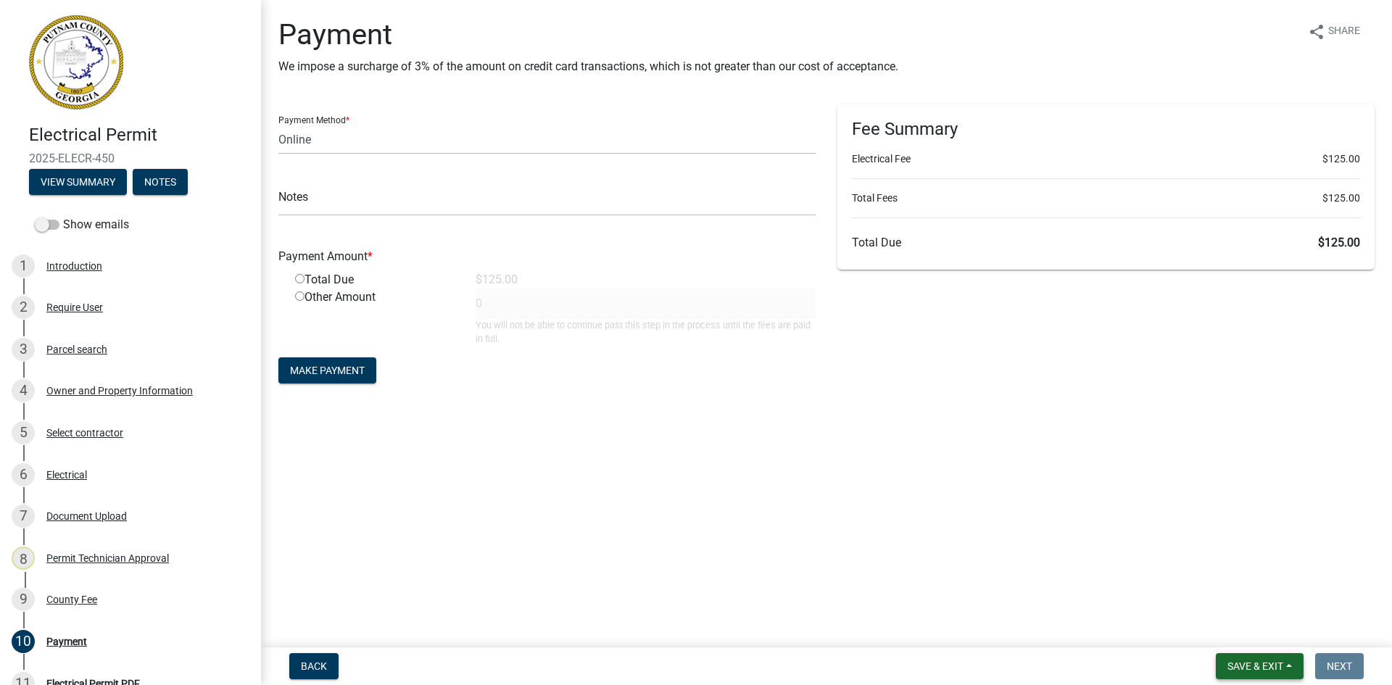
click at [1251, 663] on span "Save & Exit" at bounding box center [1256, 667] width 56 height 12
click at [1270, 621] on button "Save & Exit" at bounding box center [1246, 628] width 116 height 35
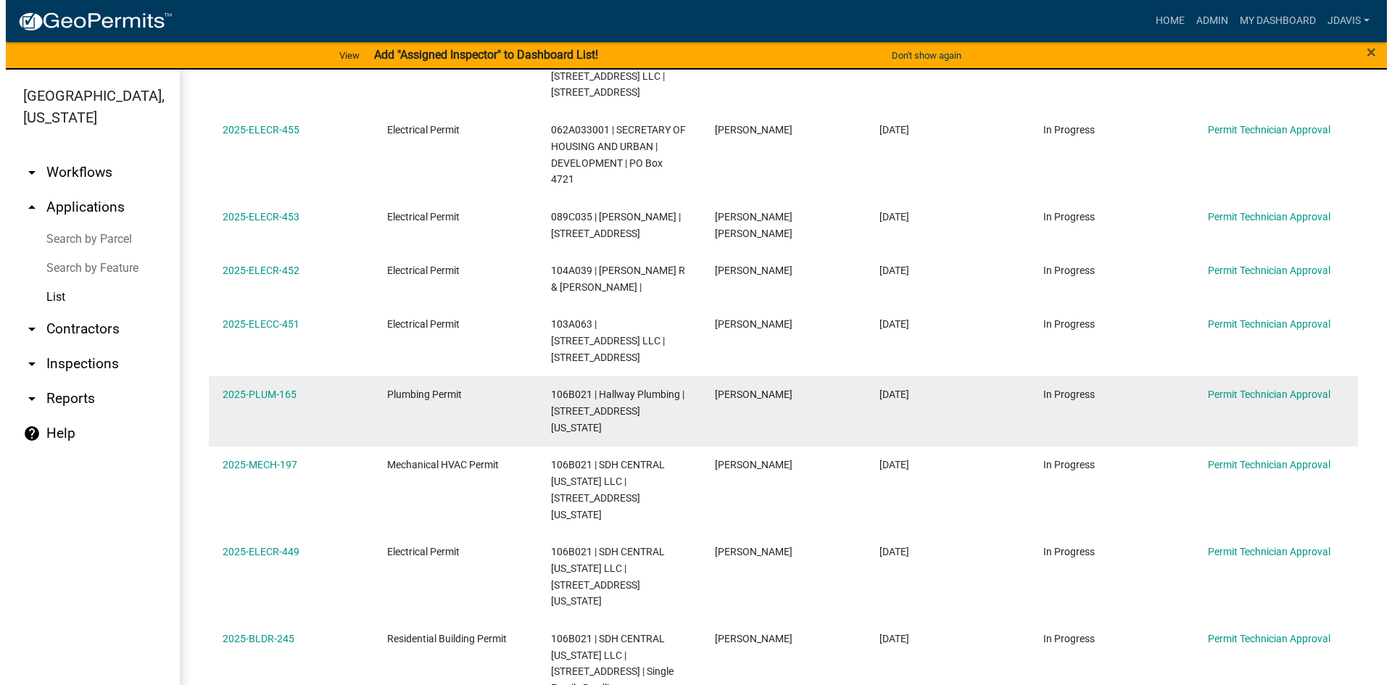
scroll to position [290, 0]
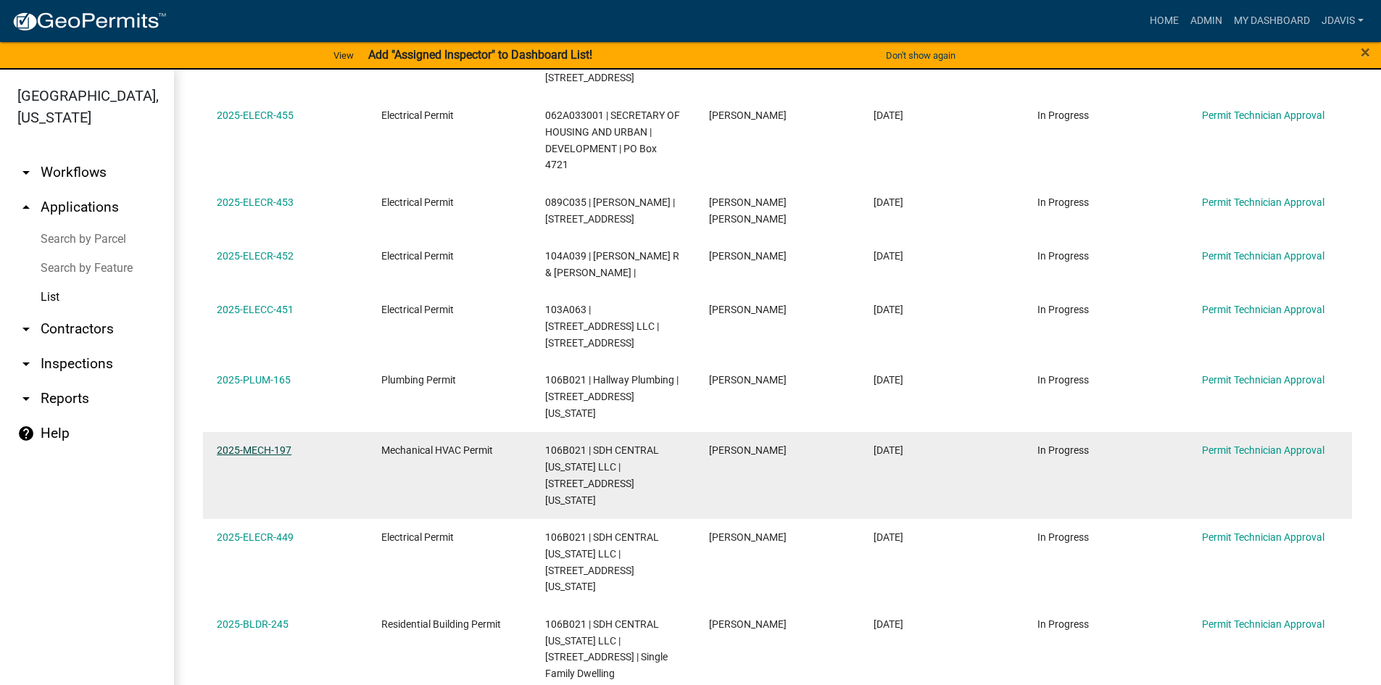
click at [274, 444] on link "2025-MECH-197" at bounding box center [254, 450] width 75 height 12
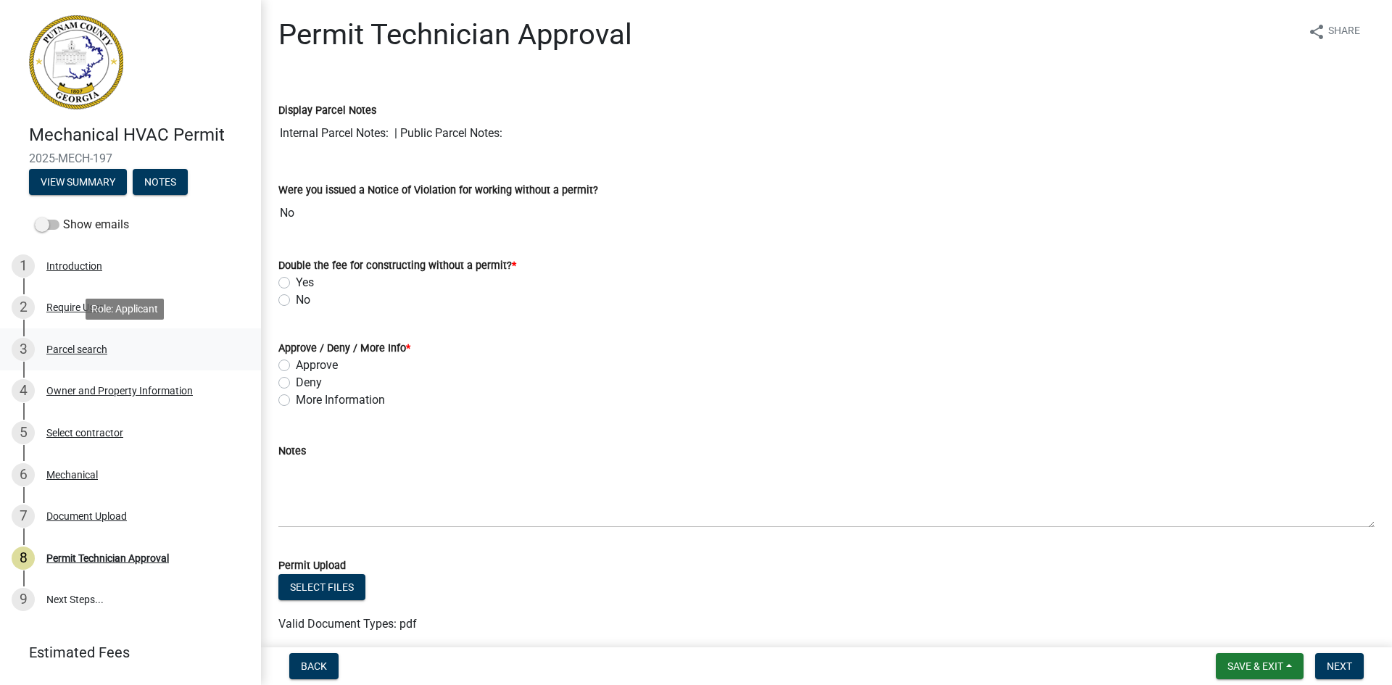
click at [89, 347] on div "Parcel search" at bounding box center [76, 349] width 61 height 10
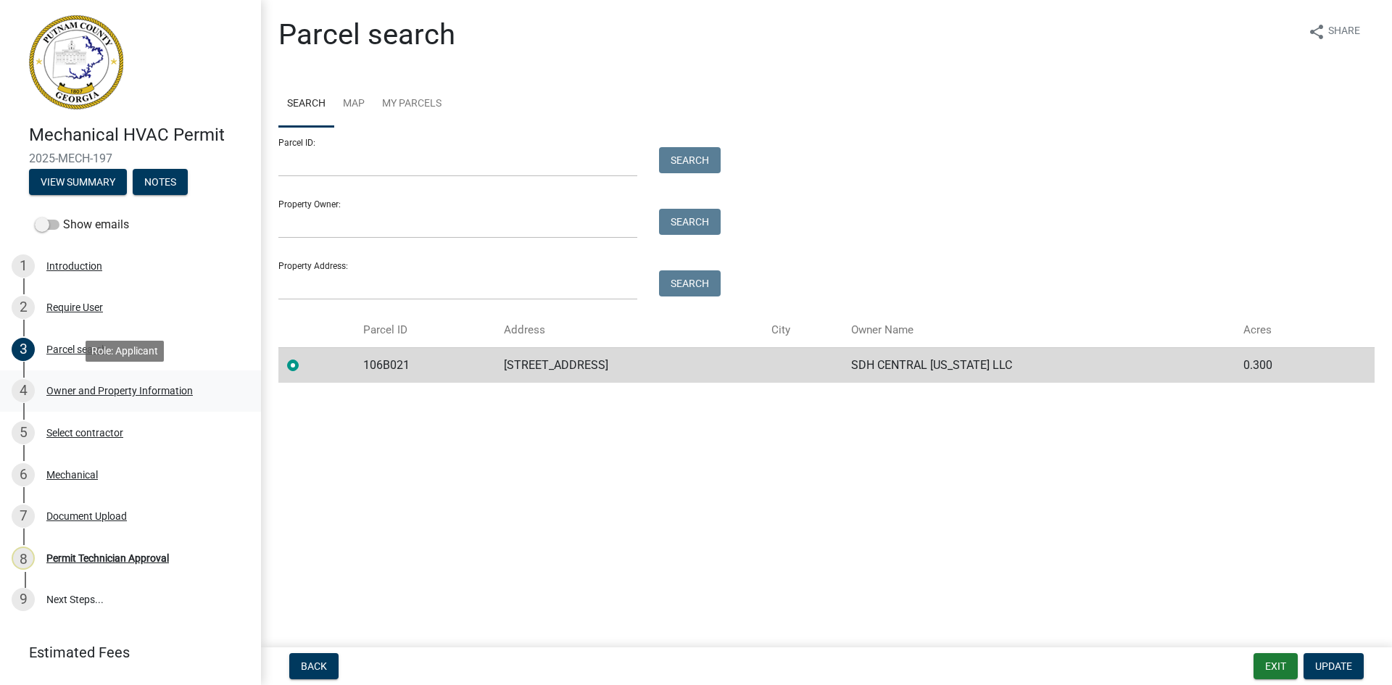
click at [122, 389] on div "Owner and Property Information" at bounding box center [119, 391] width 146 height 10
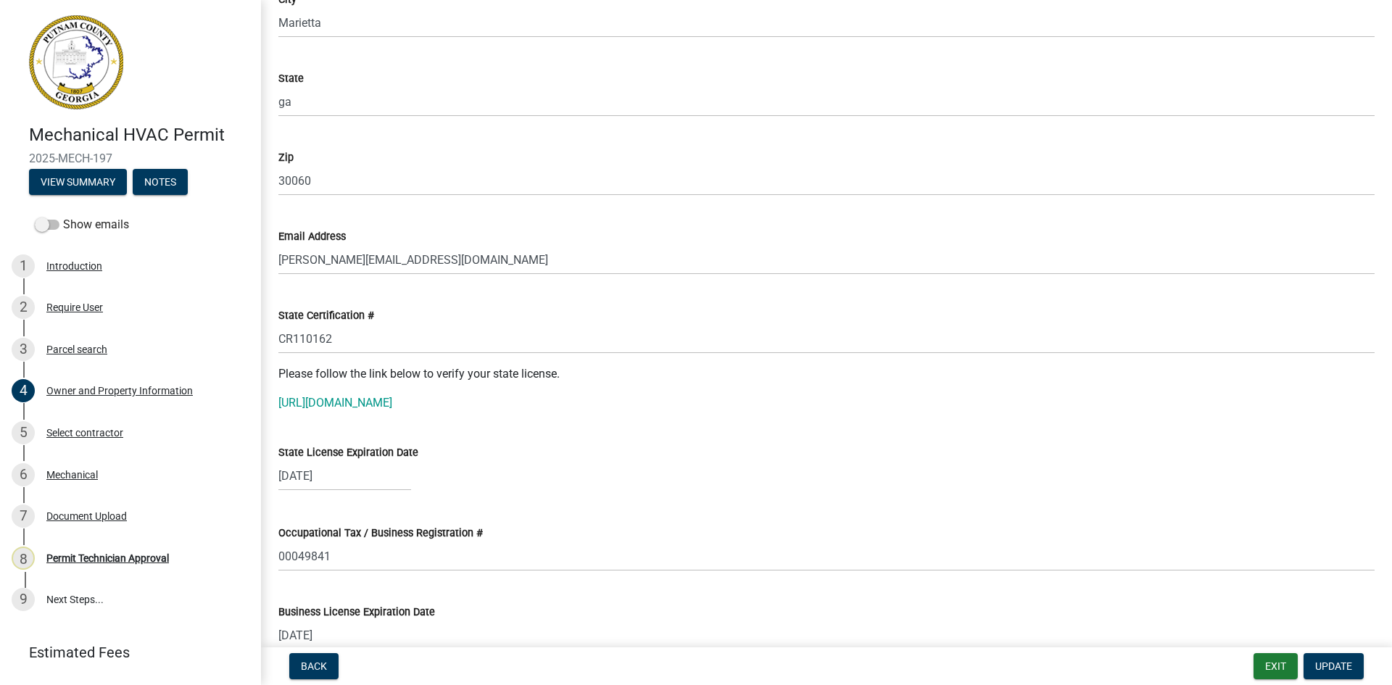
scroll to position [1668, 0]
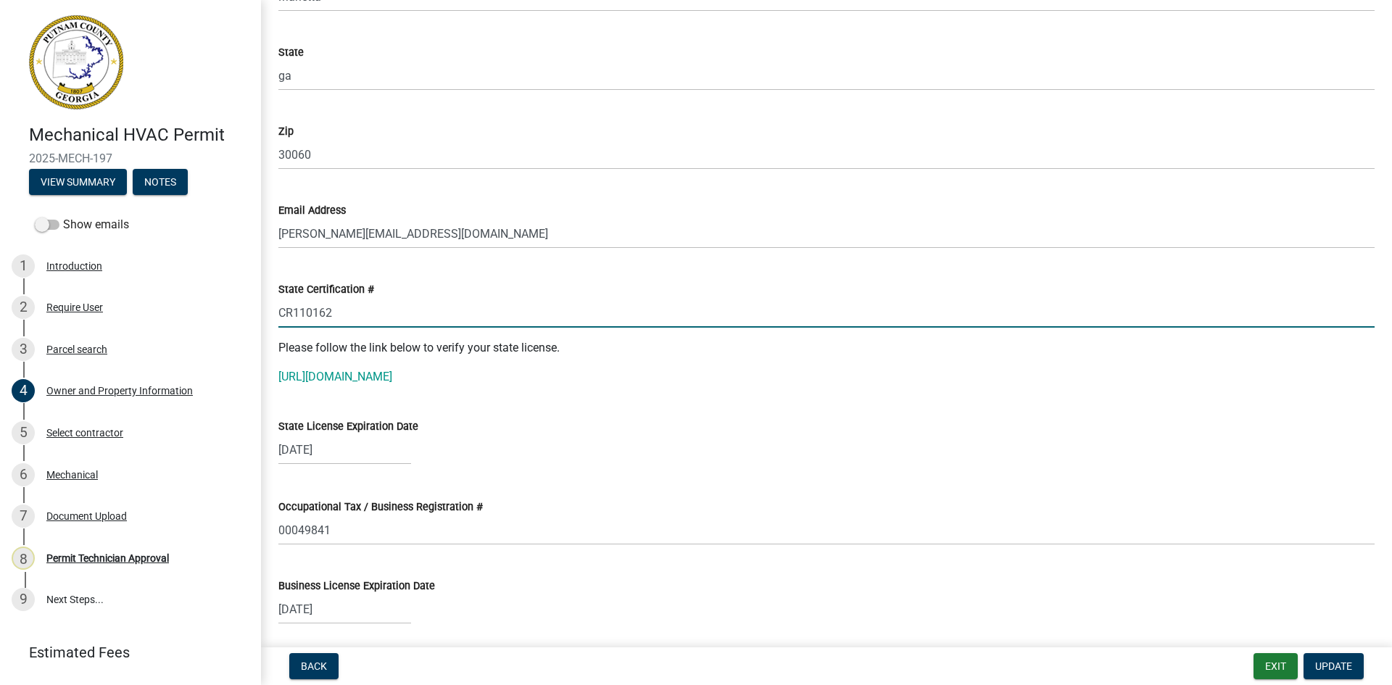
drag, startPoint x: 280, startPoint y: 310, endPoint x: 337, endPoint y: 310, distance: 57.3
click at [337, 310] on input "CR110162" at bounding box center [826, 313] width 1096 height 30
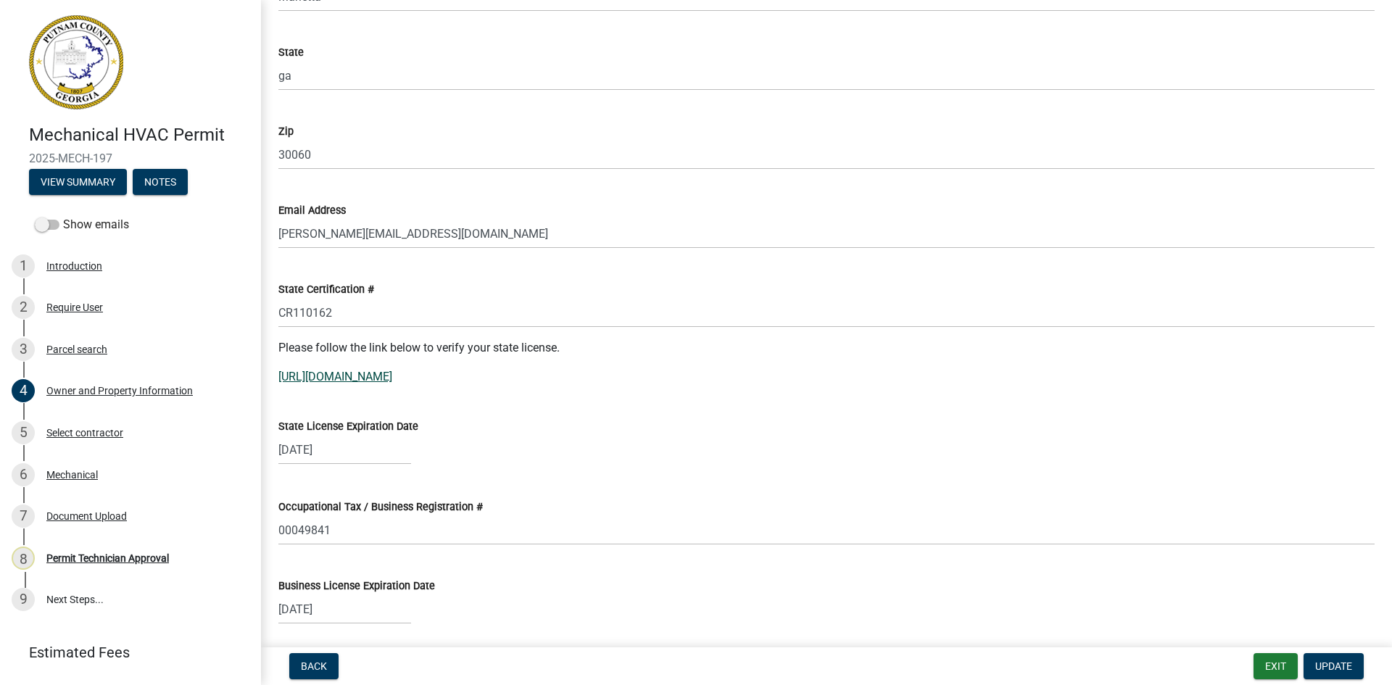
click at [378, 373] on link "[URL][DOMAIN_NAME]" at bounding box center [335, 377] width 114 height 14
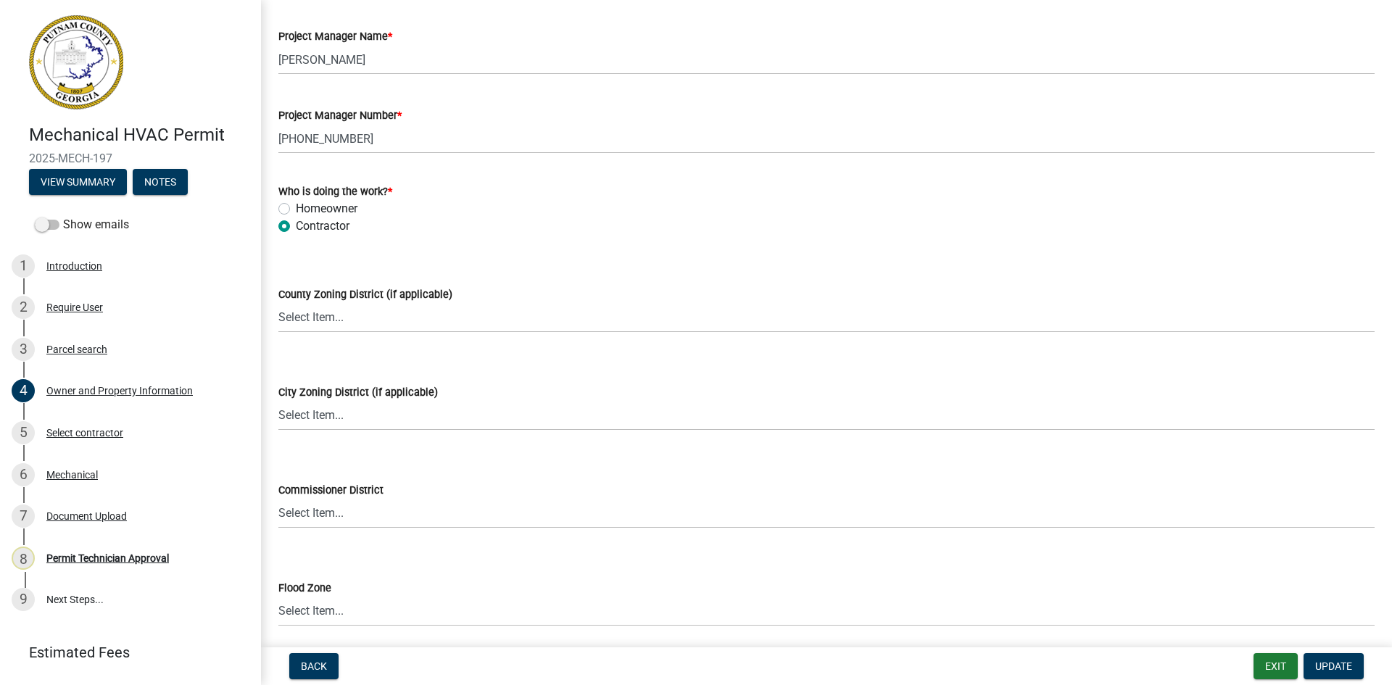
scroll to position [2431, 0]
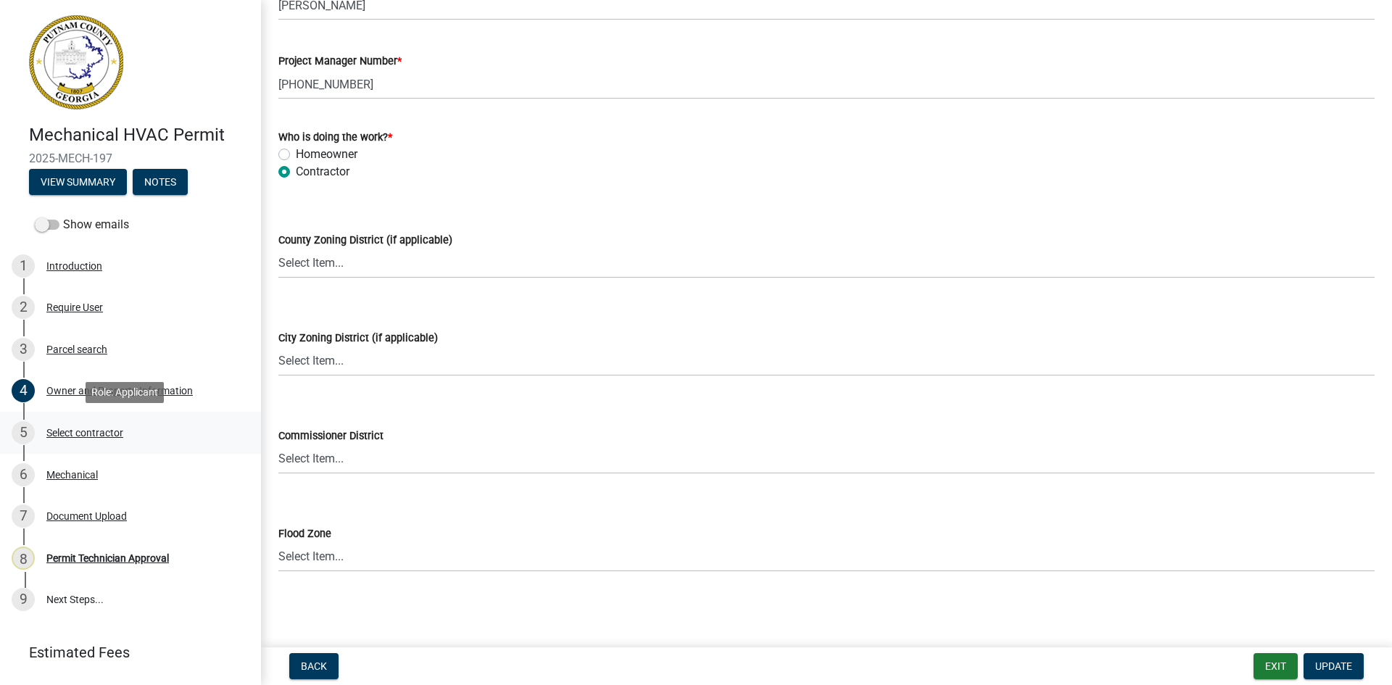
click at [104, 431] on div "Select contractor" at bounding box center [84, 433] width 77 height 10
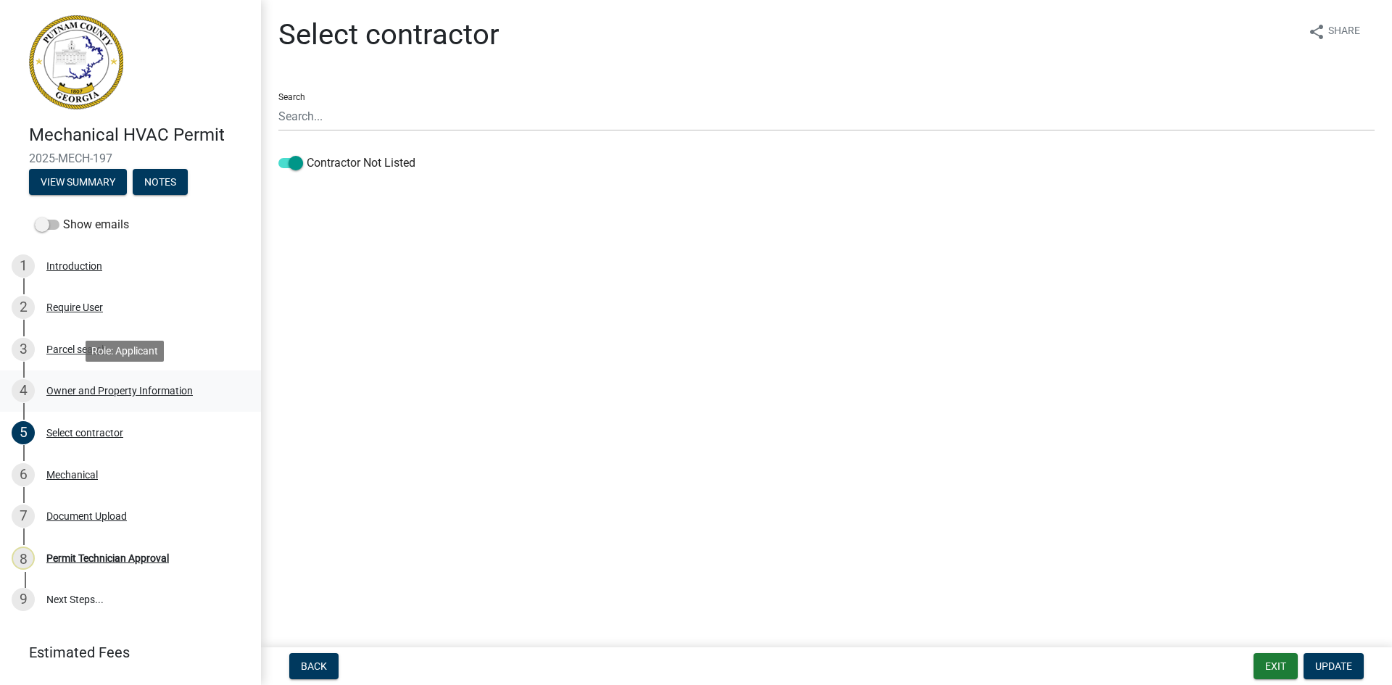
click at [83, 392] on div "Owner and Property Information" at bounding box center [119, 391] width 146 height 10
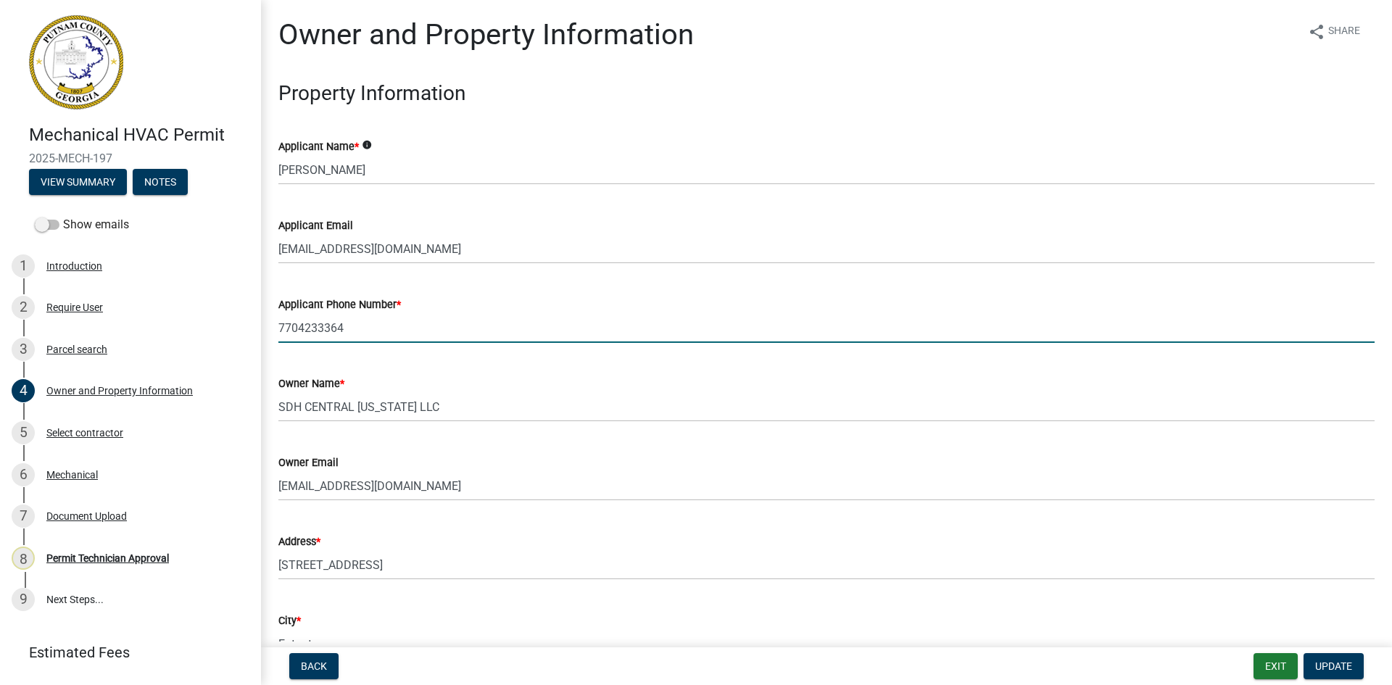
drag, startPoint x: 280, startPoint y: 328, endPoint x: 365, endPoint y: 328, distance: 85.6
click at [365, 328] on input "7704233364" at bounding box center [826, 328] width 1096 height 30
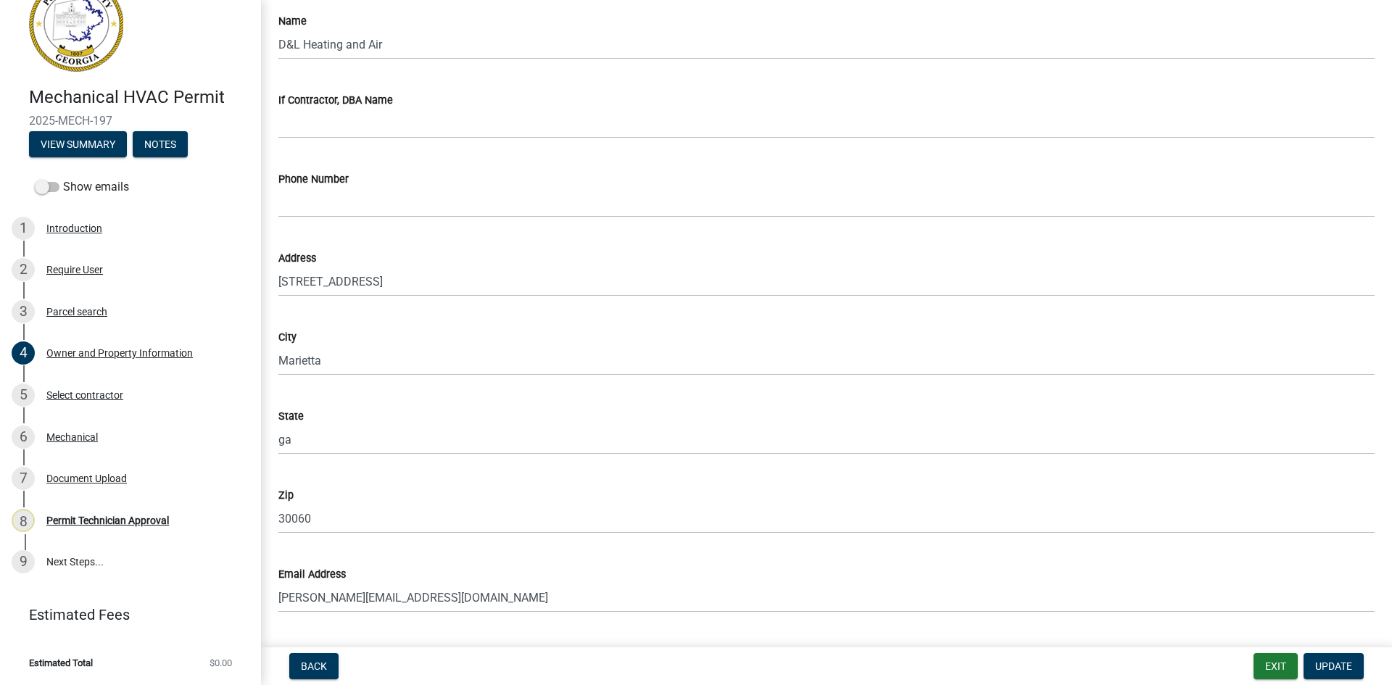
scroll to position [1305, 0]
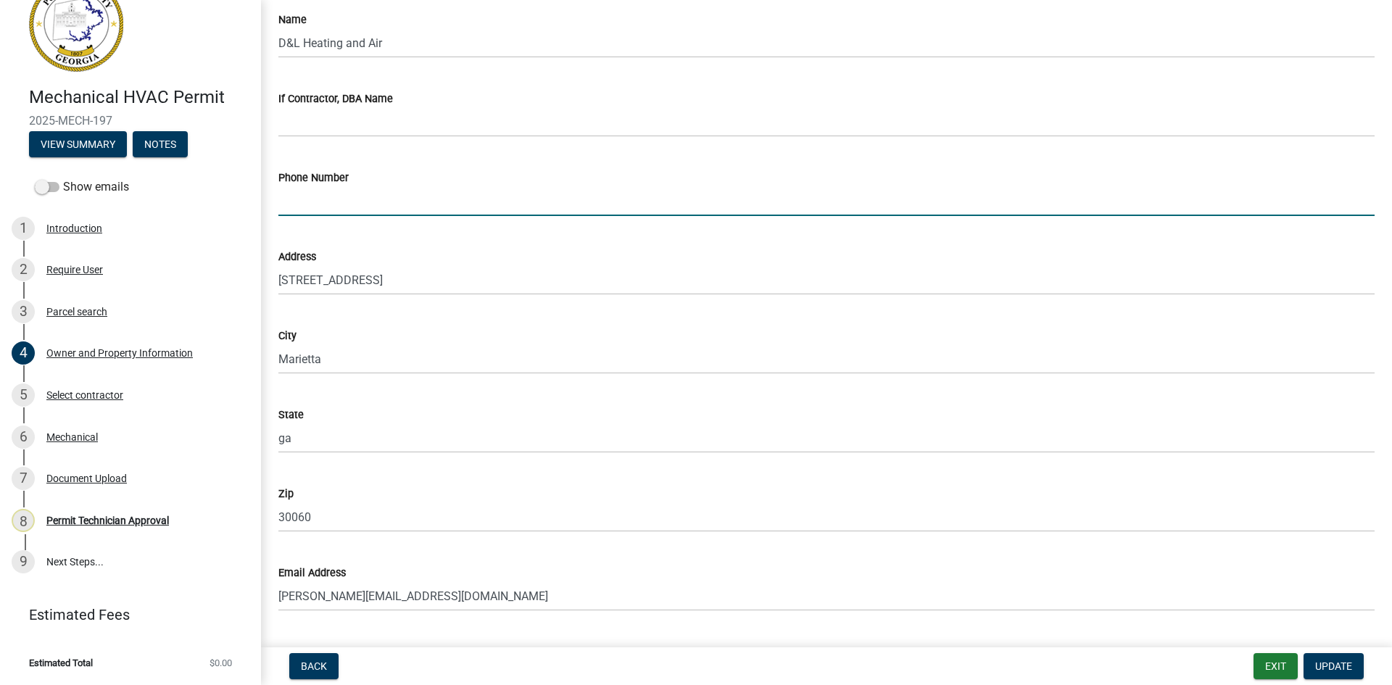
click at [318, 202] on input "Phone Number" at bounding box center [826, 201] width 1096 height 30
paste input "7704233364"
type input "7704233364"
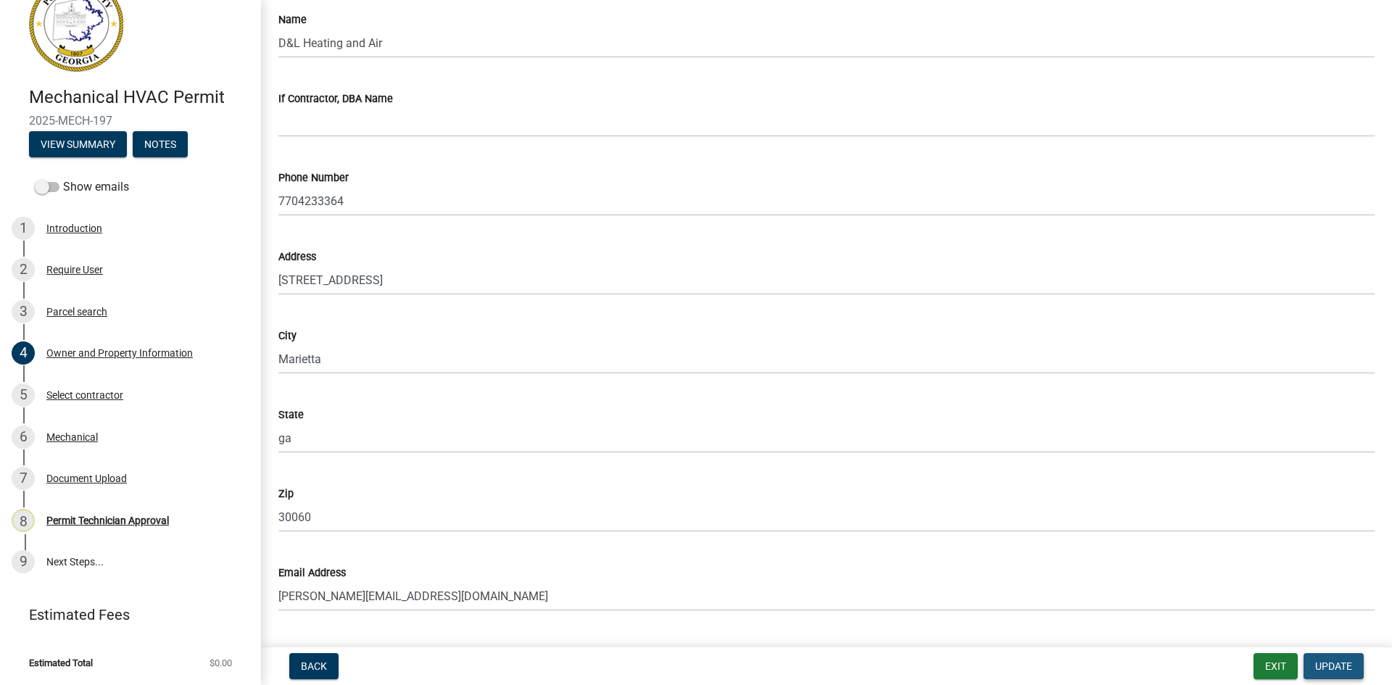
click at [1349, 673] on button "Update" at bounding box center [1334, 666] width 60 height 26
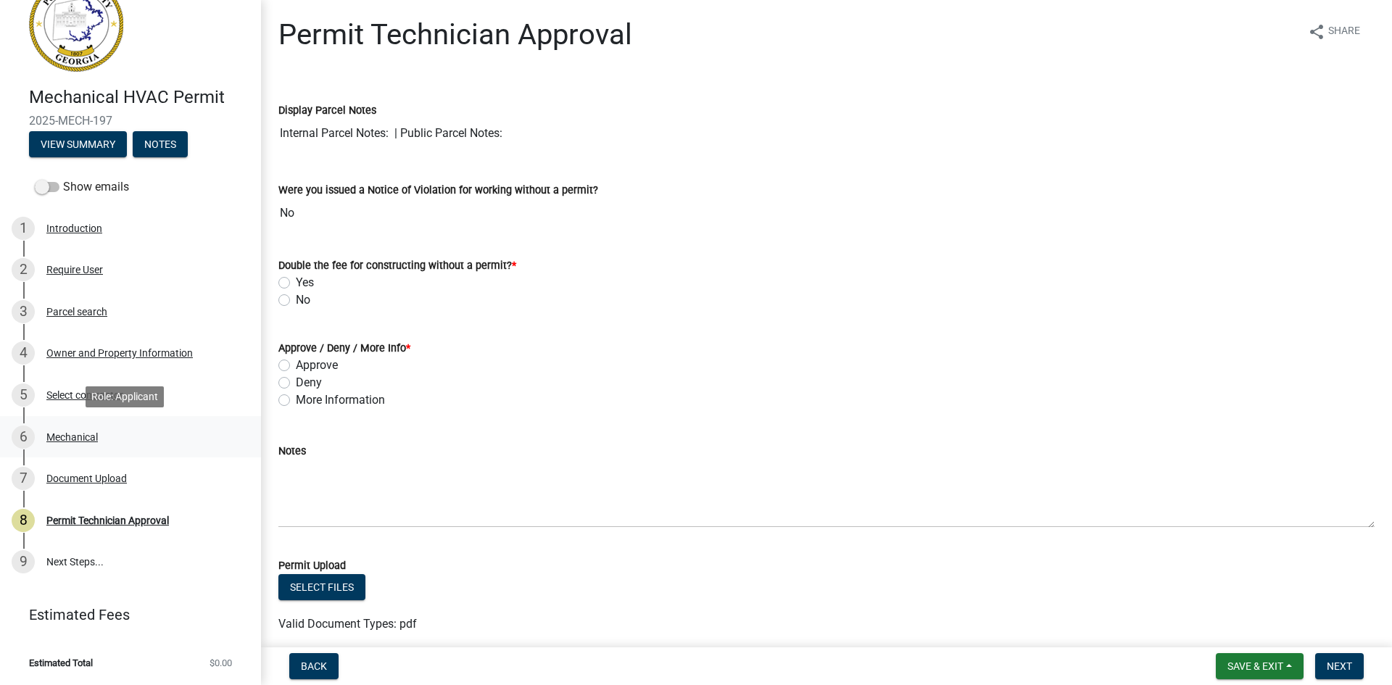
click at [88, 433] on div "Mechanical" at bounding box center [71, 437] width 51 height 10
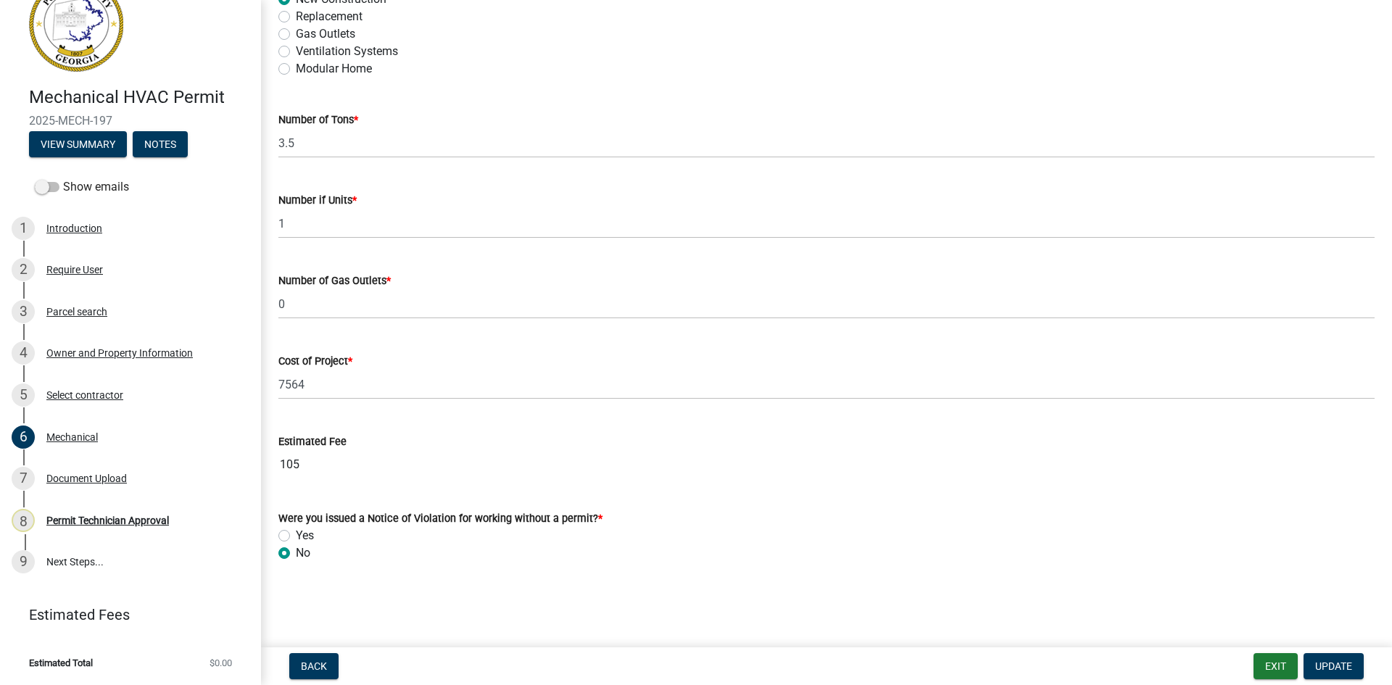
scroll to position [875, 0]
click at [107, 473] on div "Document Upload" at bounding box center [86, 478] width 80 height 10
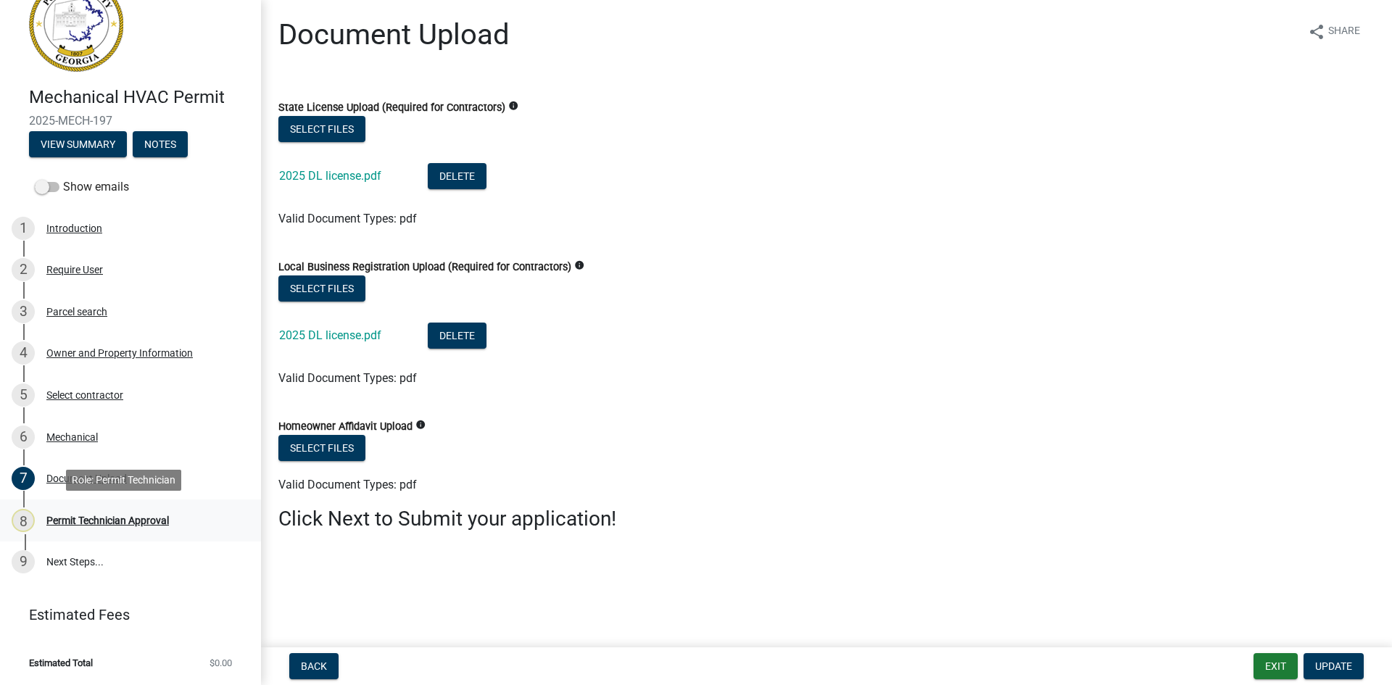
click at [109, 520] on div "Permit Technician Approval" at bounding box center [107, 521] width 123 height 10
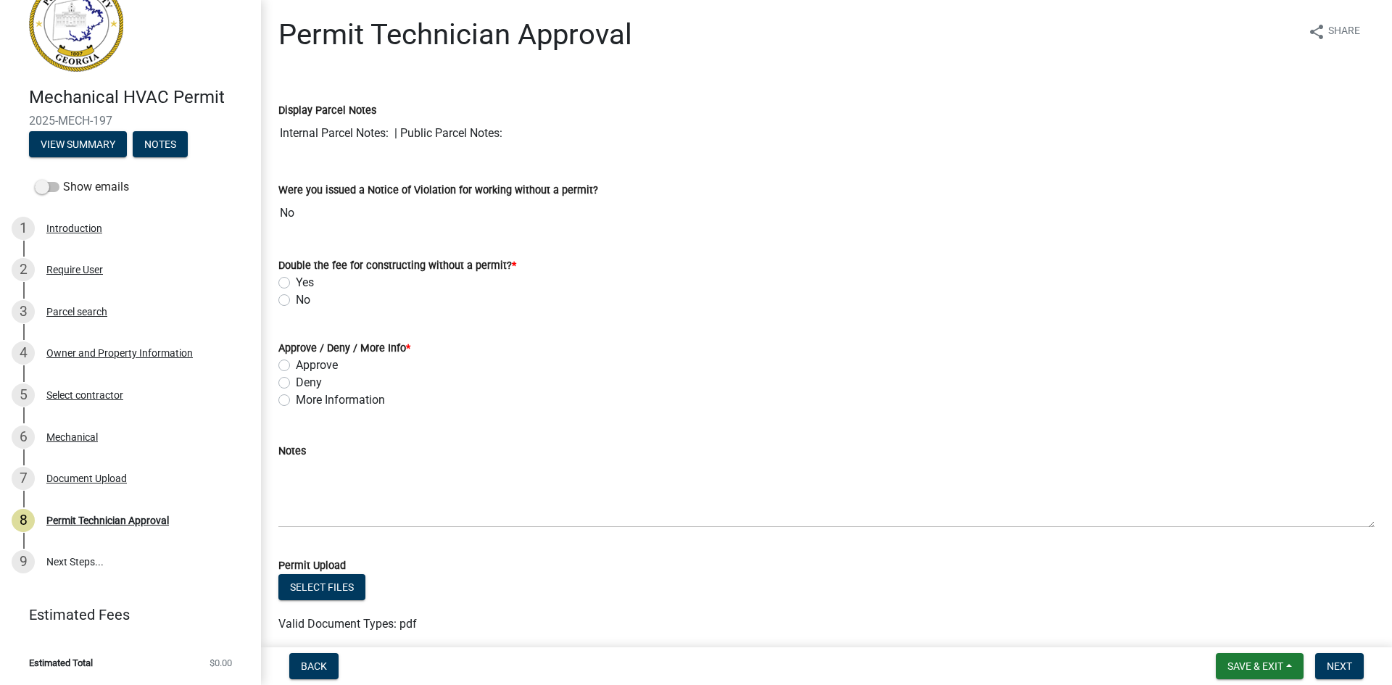
click at [296, 299] on label "No" at bounding box center [303, 299] width 15 height 17
click at [296, 299] on input "No" at bounding box center [300, 295] width 9 height 9
radio input "true"
click at [296, 363] on label "Approve" at bounding box center [317, 365] width 42 height 17
click at [296, 363] on input "Approve" at bounding box center [300, 361] width 9 height 9
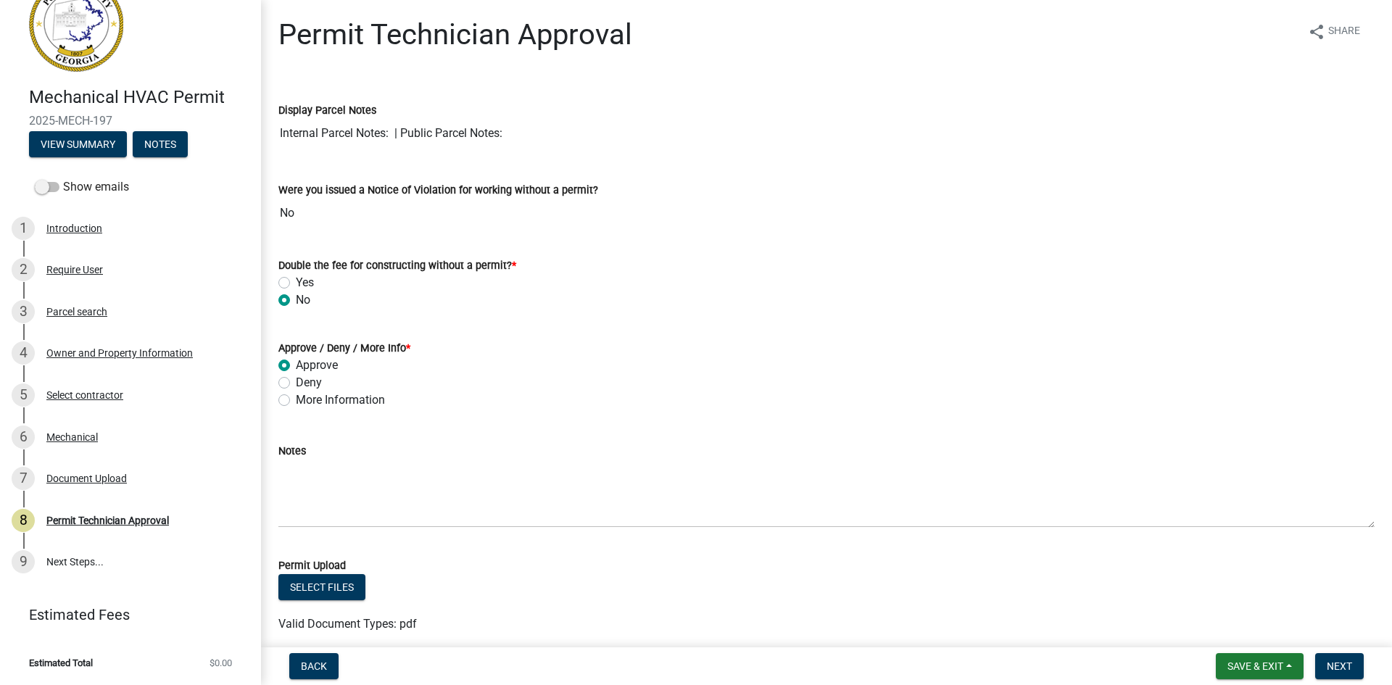
radio input "true"
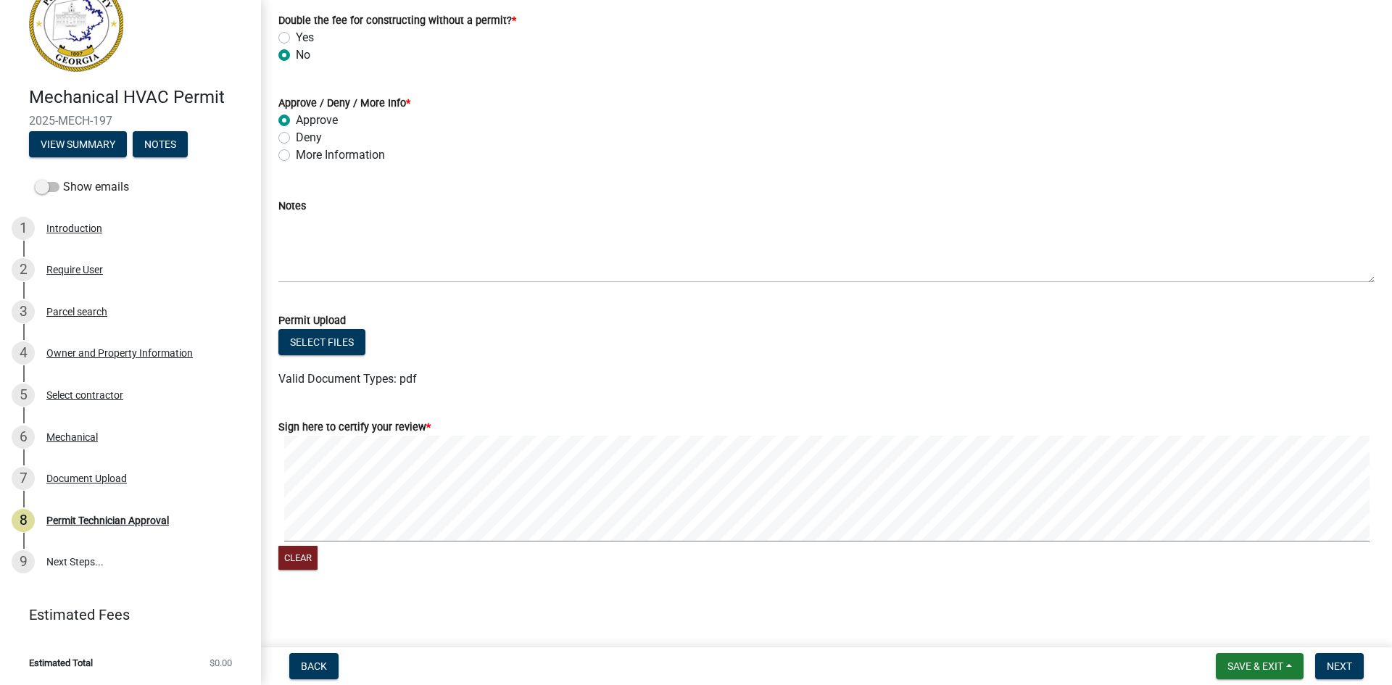
scroll to position [247, 0]
click at [1340, 669] on span "Next" at bounding box center [1339, 667] width 25 height 12
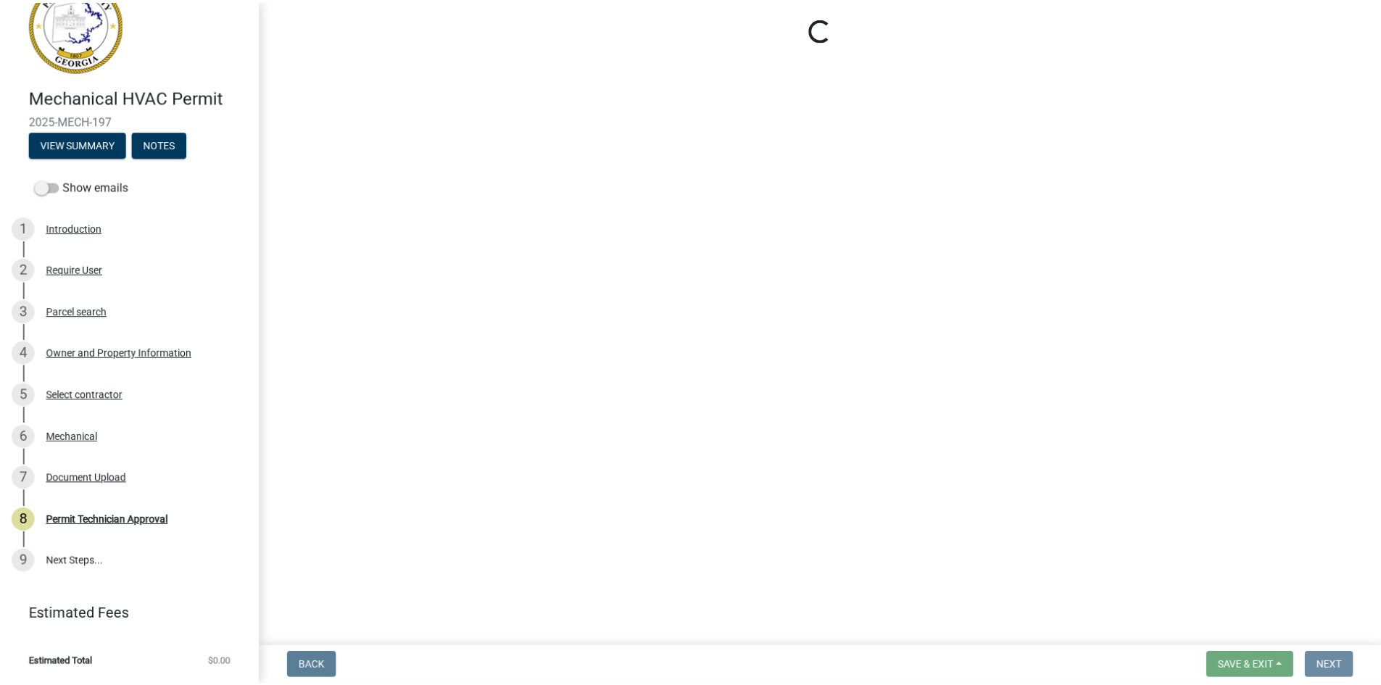
scroll to position [0, 0]
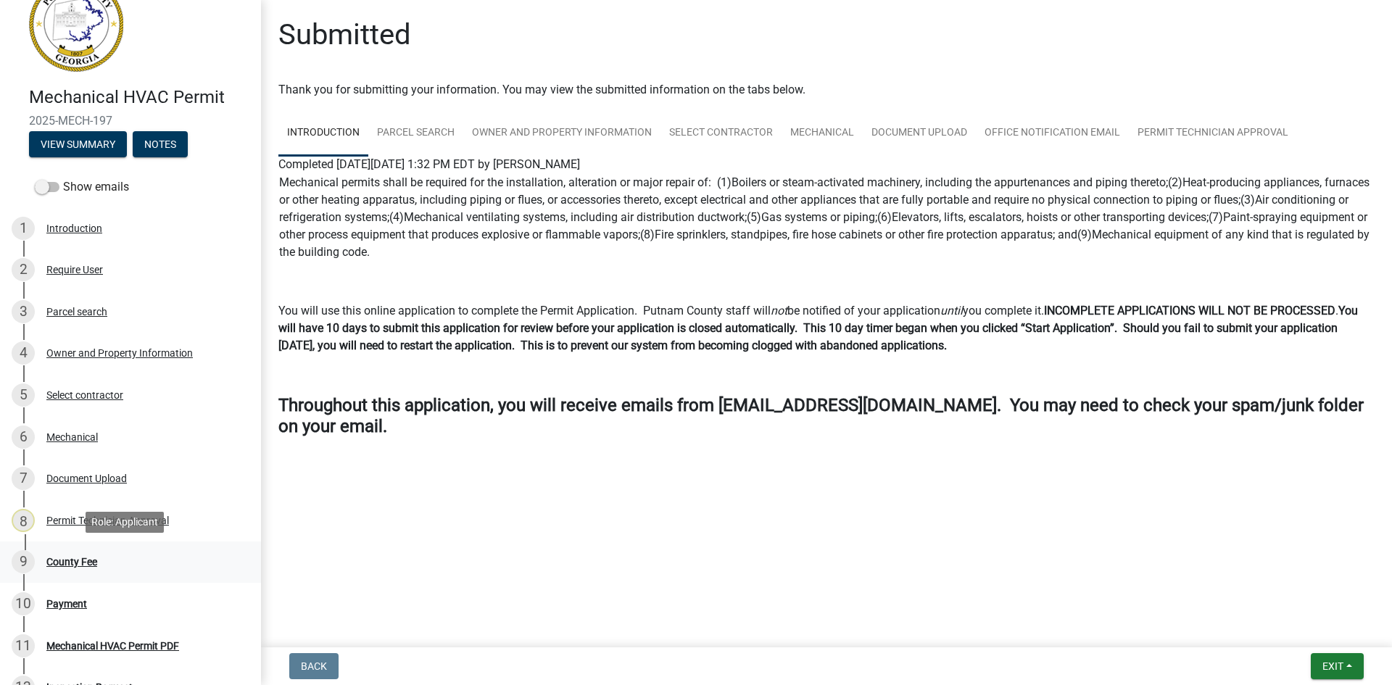
click at [73, 560] on div "County Fee" at bounding box center [71, 562] width 51 height 10
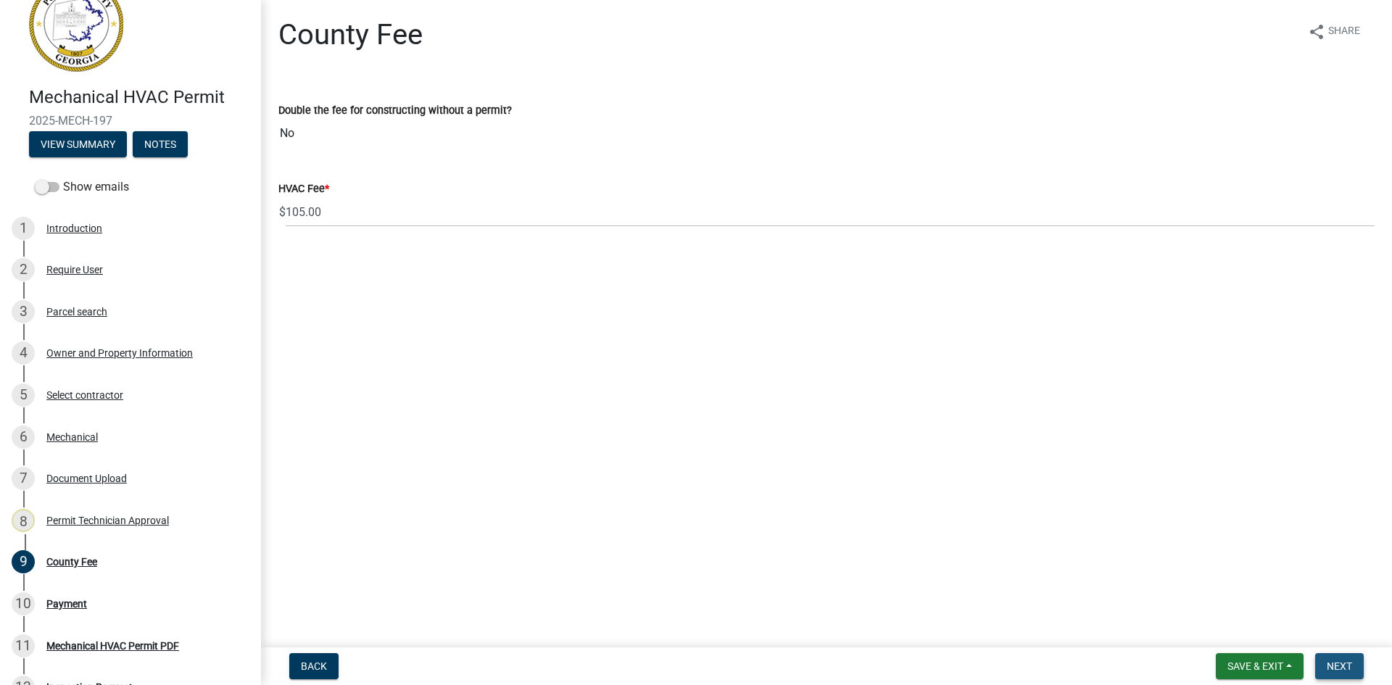
click at [1339, 662] on span "Next" at bounding box center [1339, 667] width 25 height 12
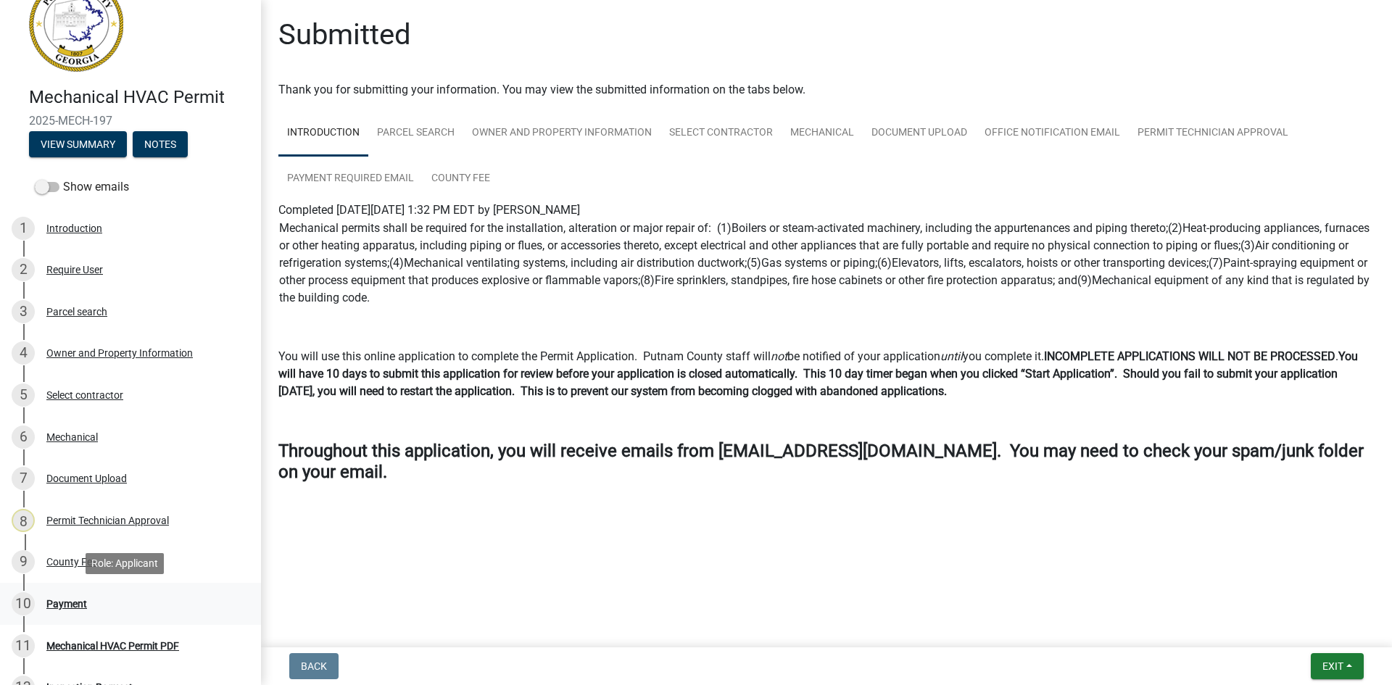
click at [71, 608] on div "Payment" at bounding box center [66, 604] width 41 height 10
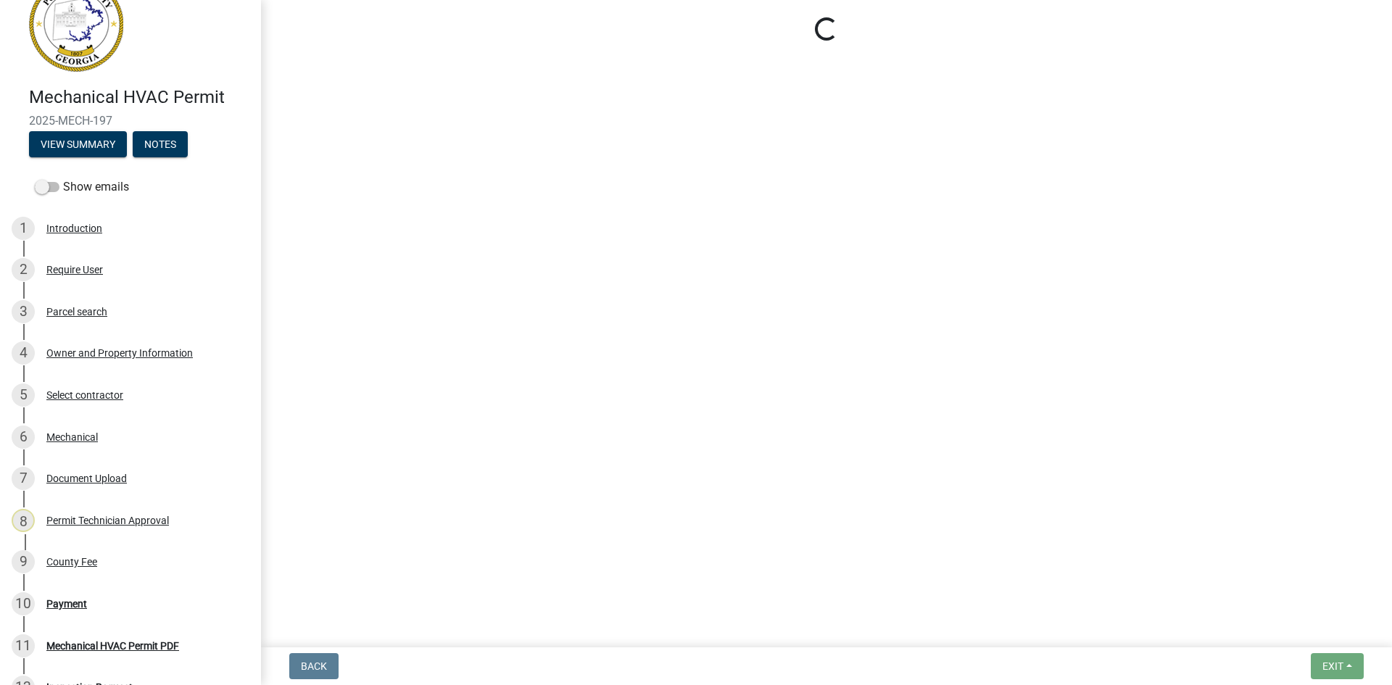
select select "3: 3"
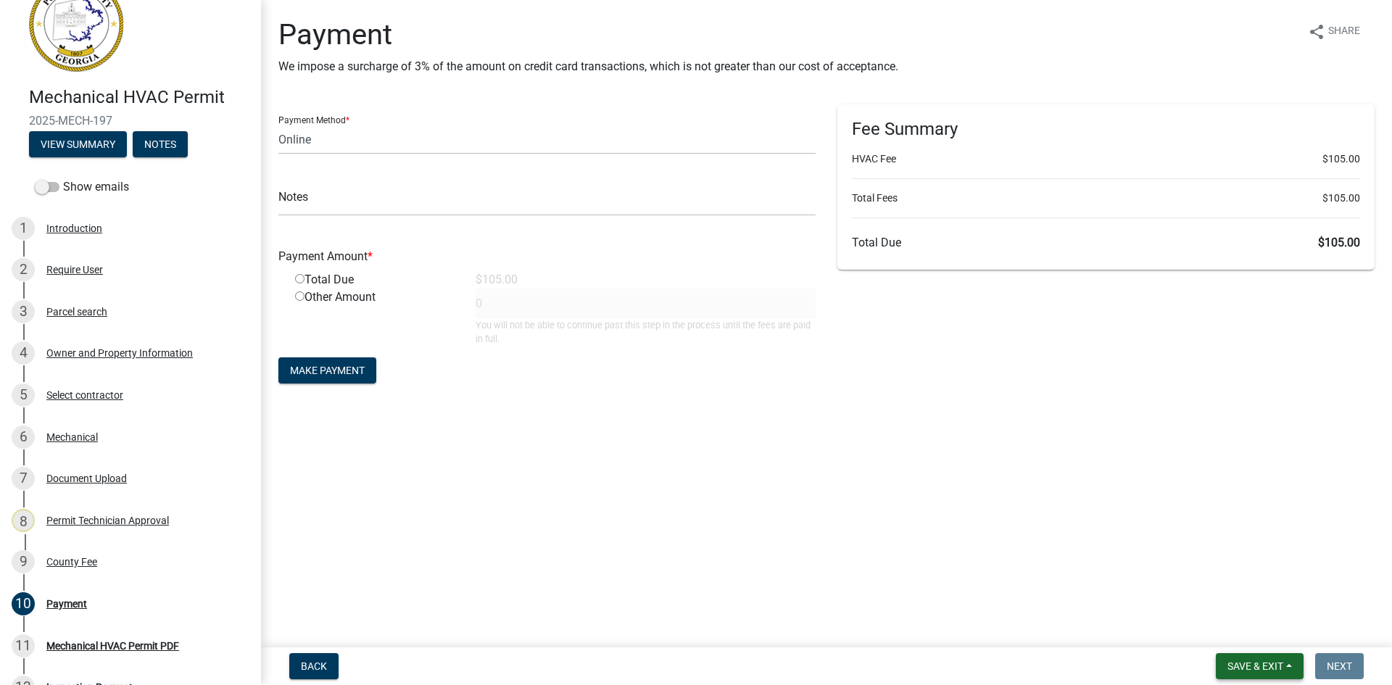
click at [1246, 663] on span "Save & Exit" at bounding box center [1256, 667] width 56 height 12
click at [1258, 621] on button "Save & Exit" at bounding box center [1246, 628] width 116 height 35
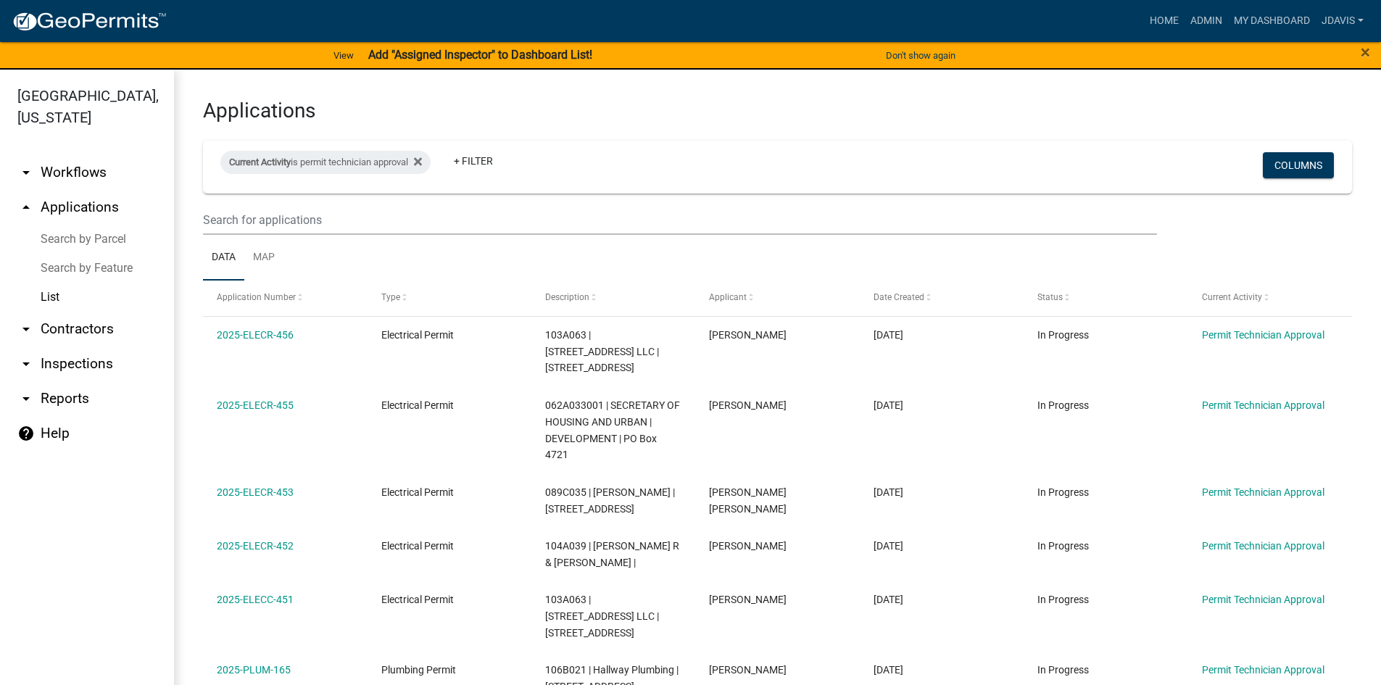
click at [91, 239] on link "Search by Parcel" at bounding box center [87, 239] width 174 height 29
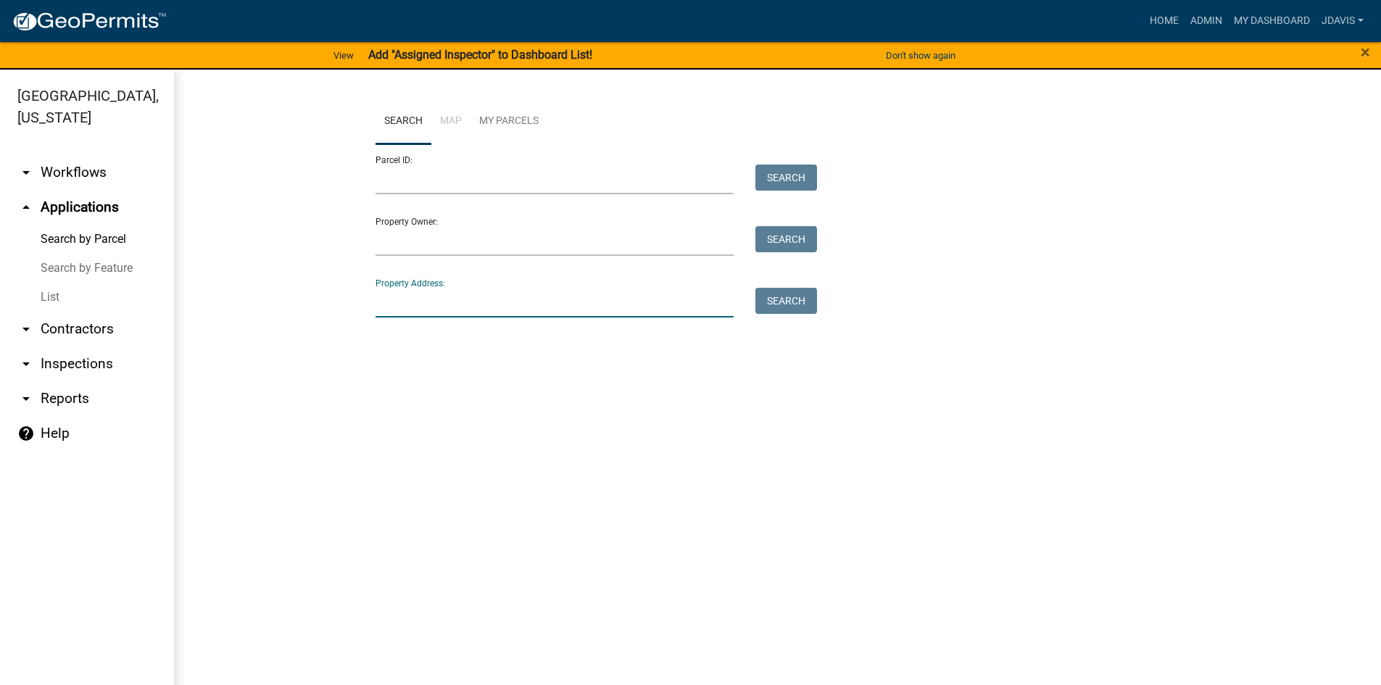
click at [586, 293] on input "Property Address:" at bounding box center [555, 303] width 359 height 30
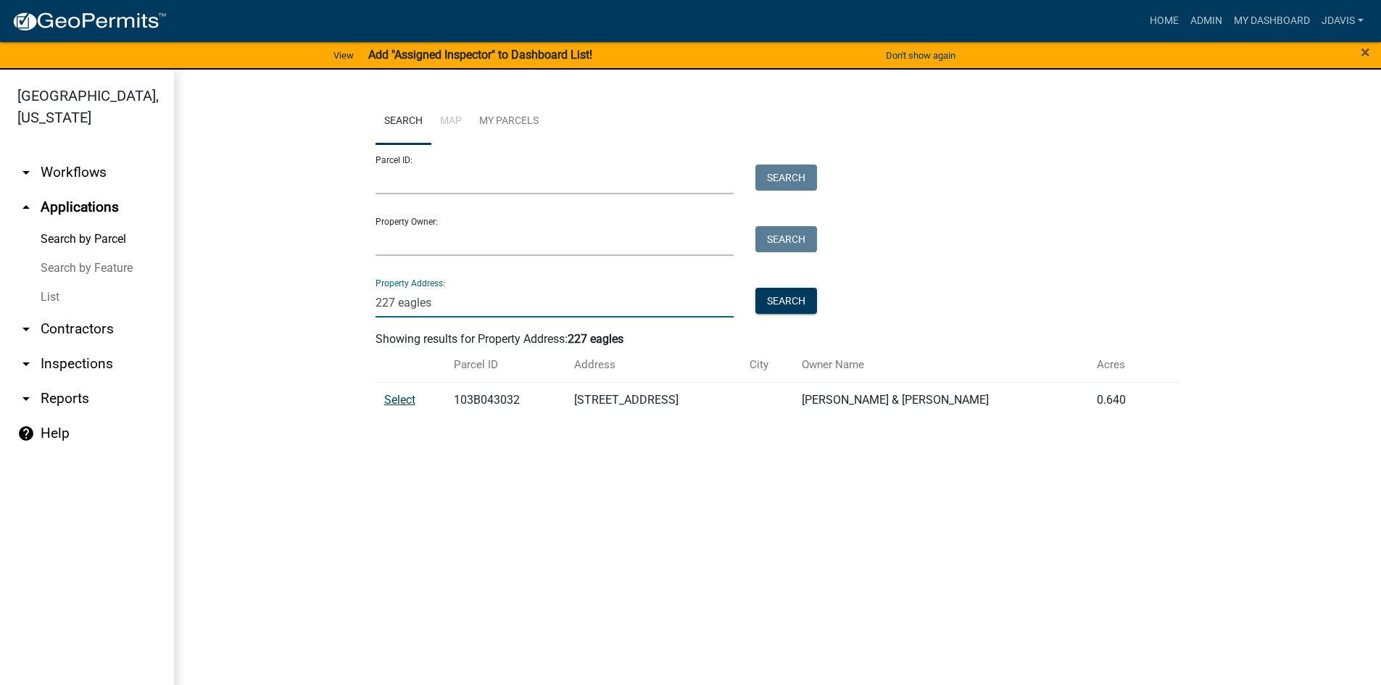
type input "227 eagles"
click at [394, 405] on span "Select" at bounding box center [399, 400] width 31 height 14
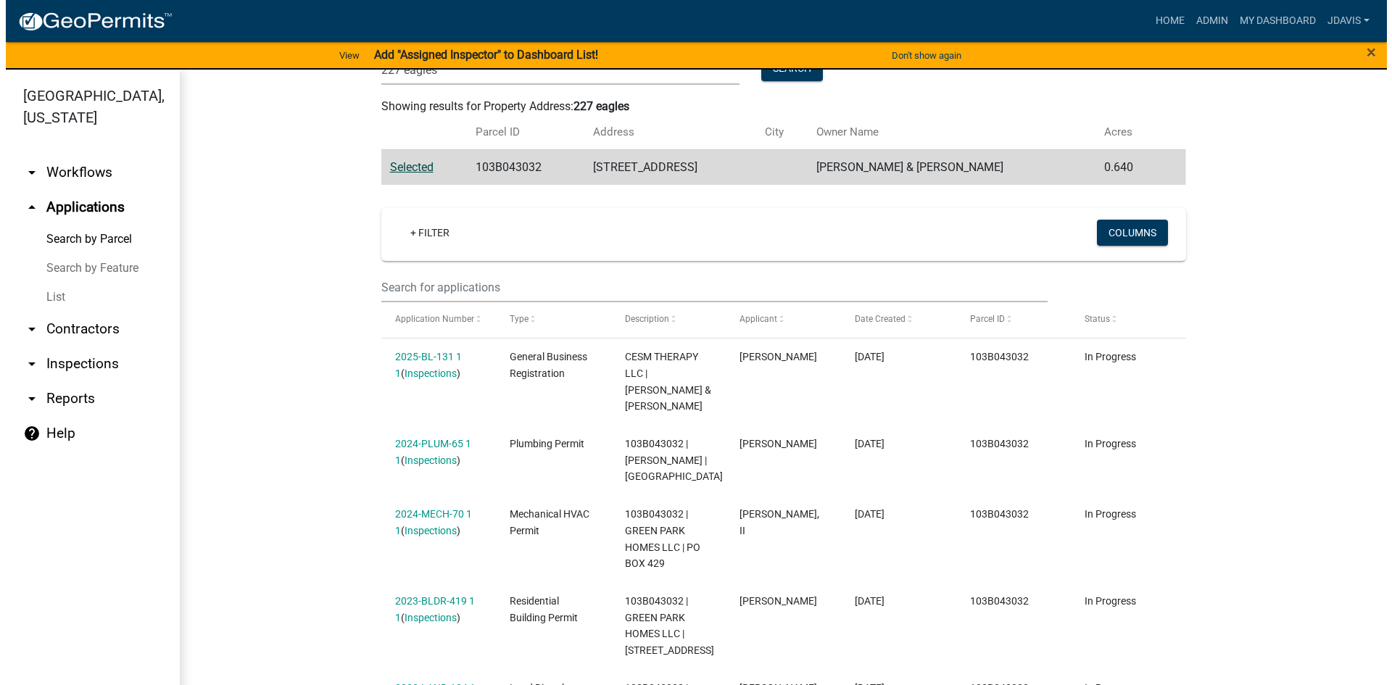
scroll to position [290, 0]
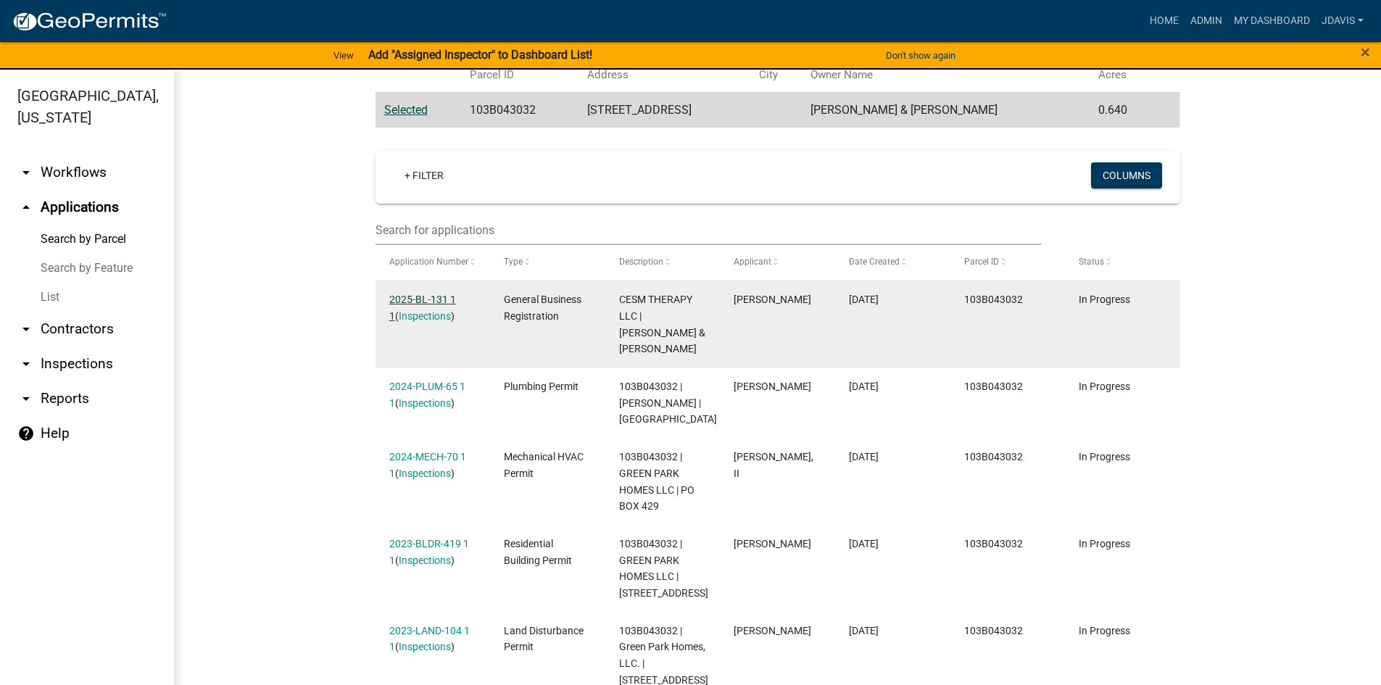
click at [423, 297] on link "2025-BL-131 1 1" at bounding box center [422, 308] width 67 height 28
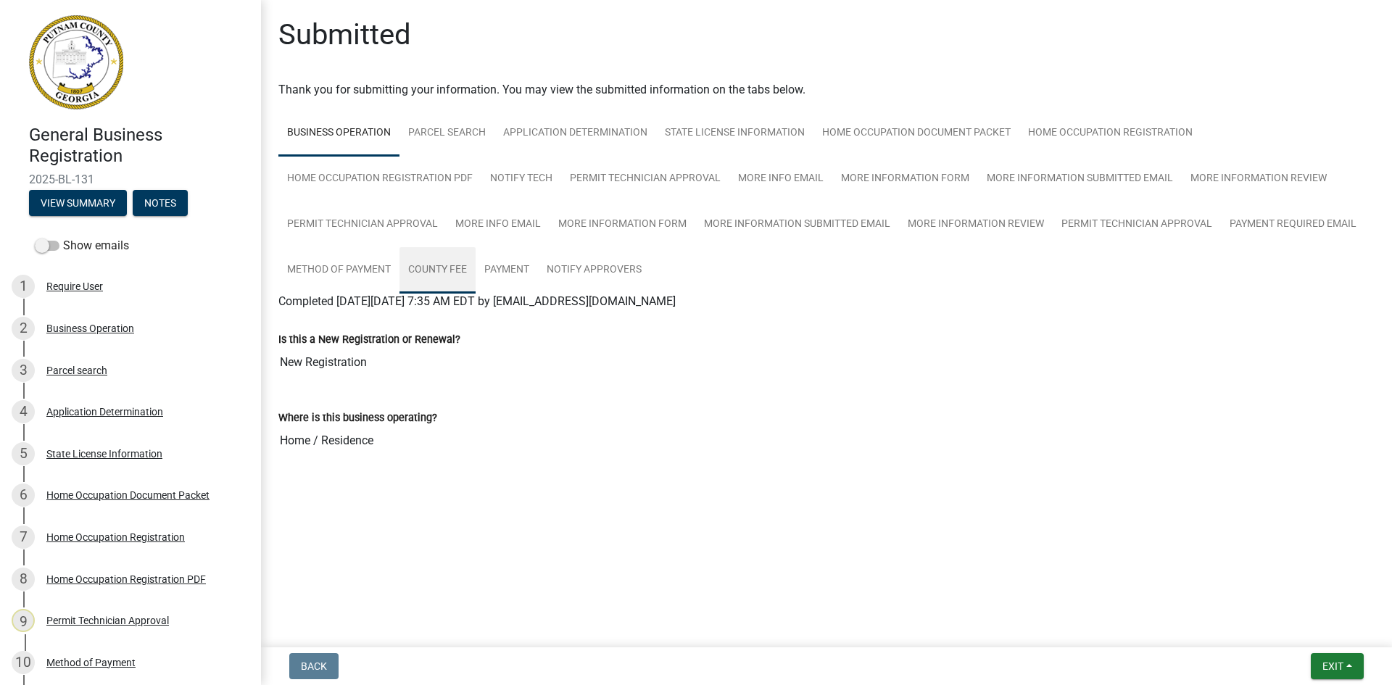
click at [456, 269] on link "County Fee" at bounding box center [438, 270] width 76 height 46
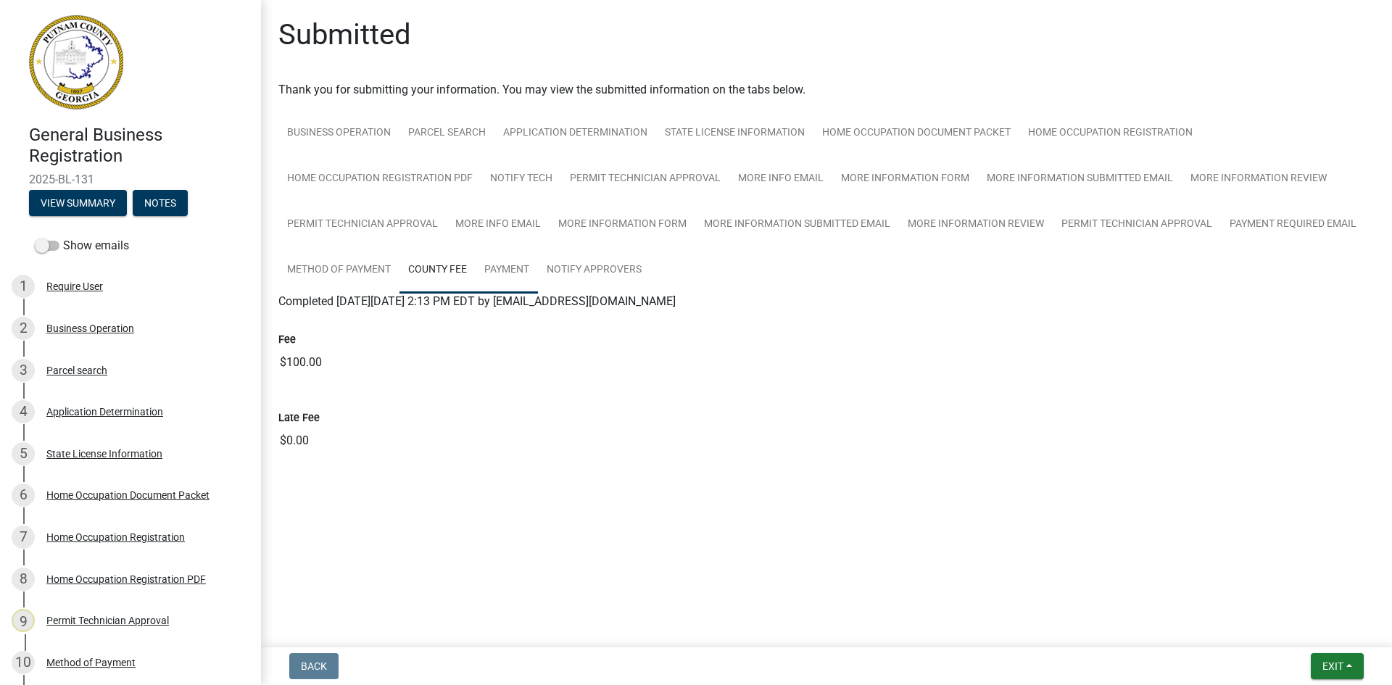
click at [521, 262] on link "Payment" at bounding box center [507, 270] width 62 height 46
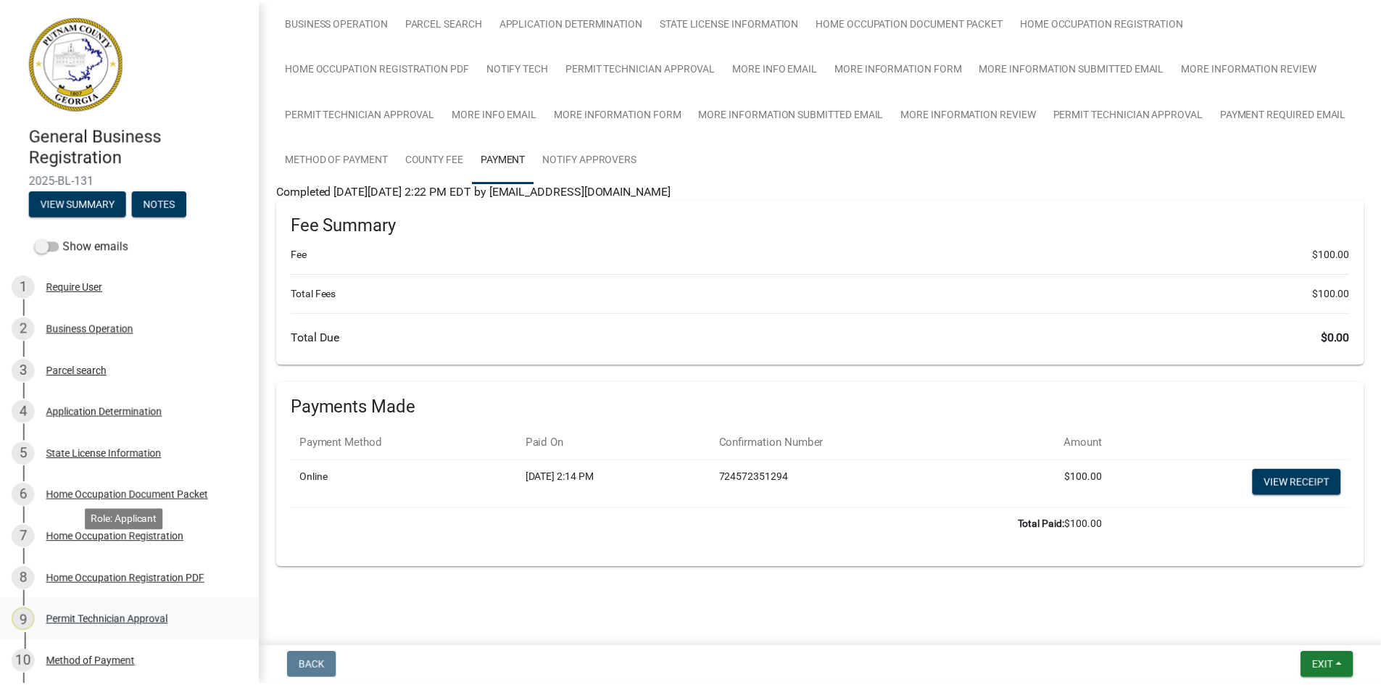
scroll to position [290, 0]
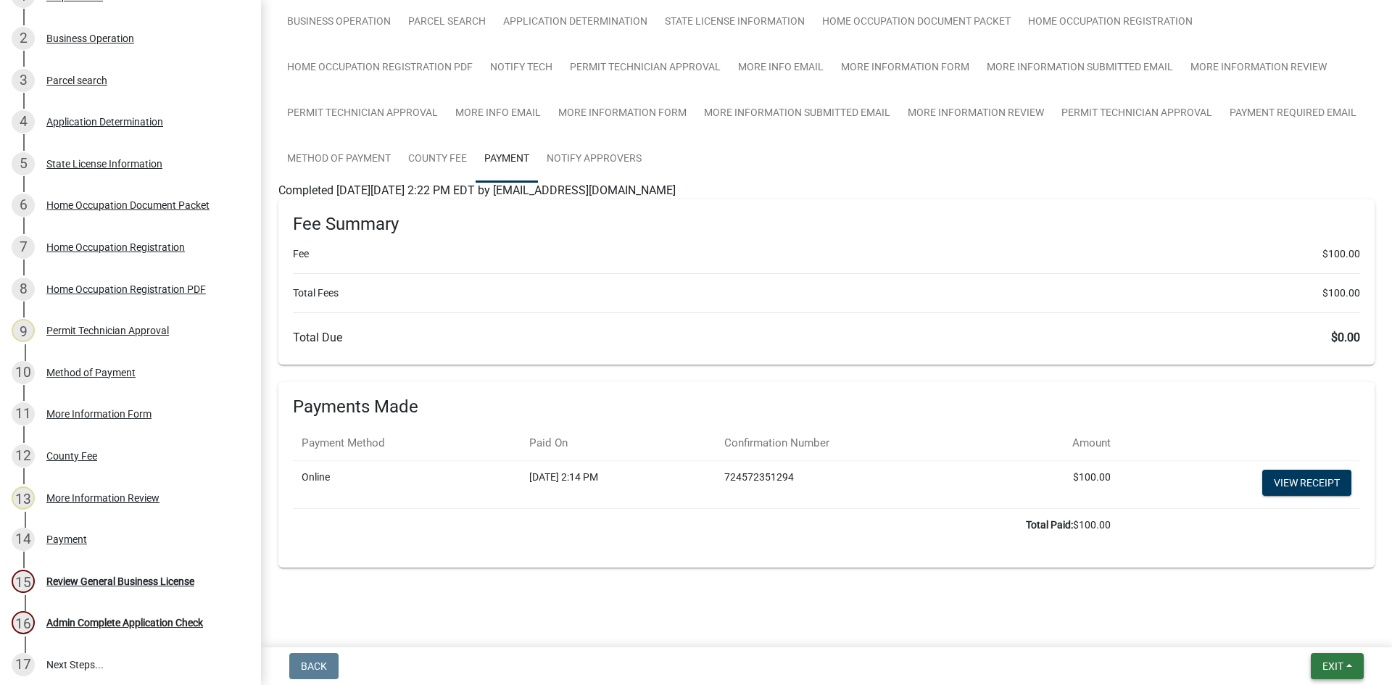
click at [1337, 665] on span "Exit" at bounding box center [1333, 667] width 21 height 12
click at [1335, 629] on button "Save & Exit" at bounding box center [1306, 628] width 116 height 35
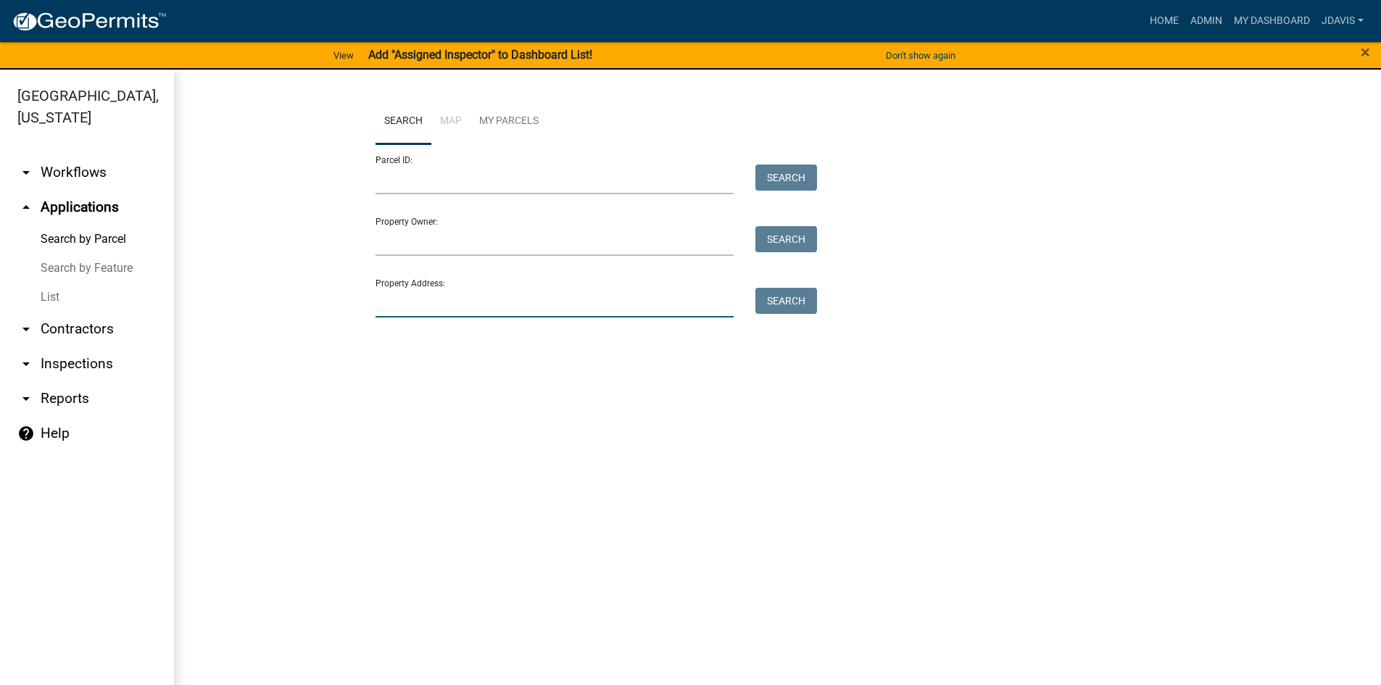
click at [539, 308] on input "Property Address:" at bounding box center [555, 303] width 359 height 30
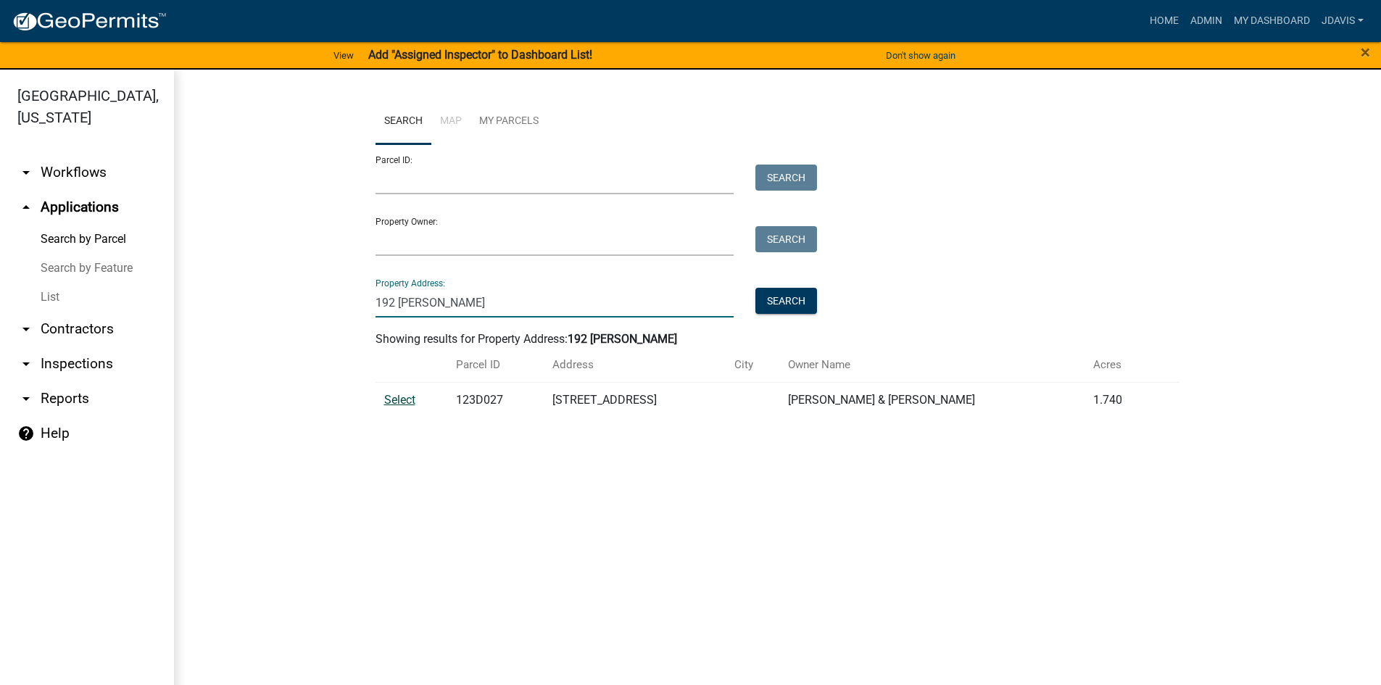
type input "192 [PERSON_NAME]"
click at [405, 397] on span "Select" at bounding box center [399, 400] width 31 height 14
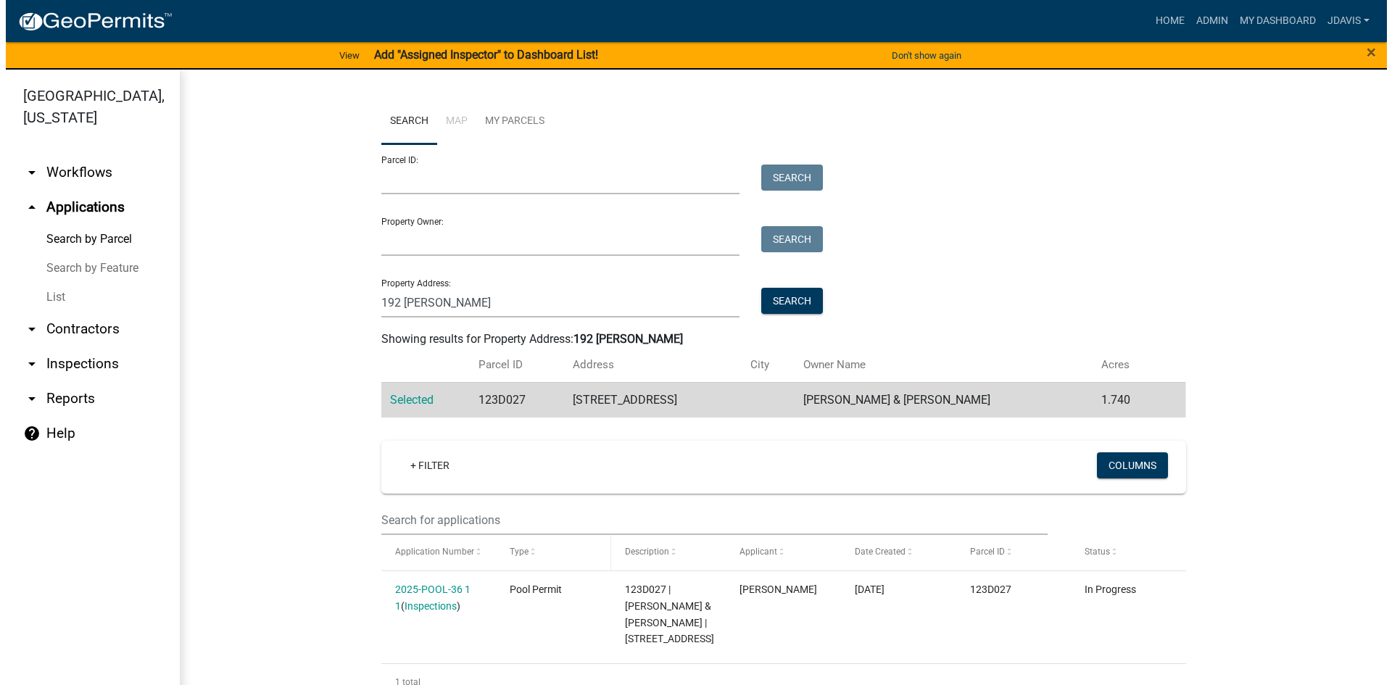
scroll to position [43, 0]
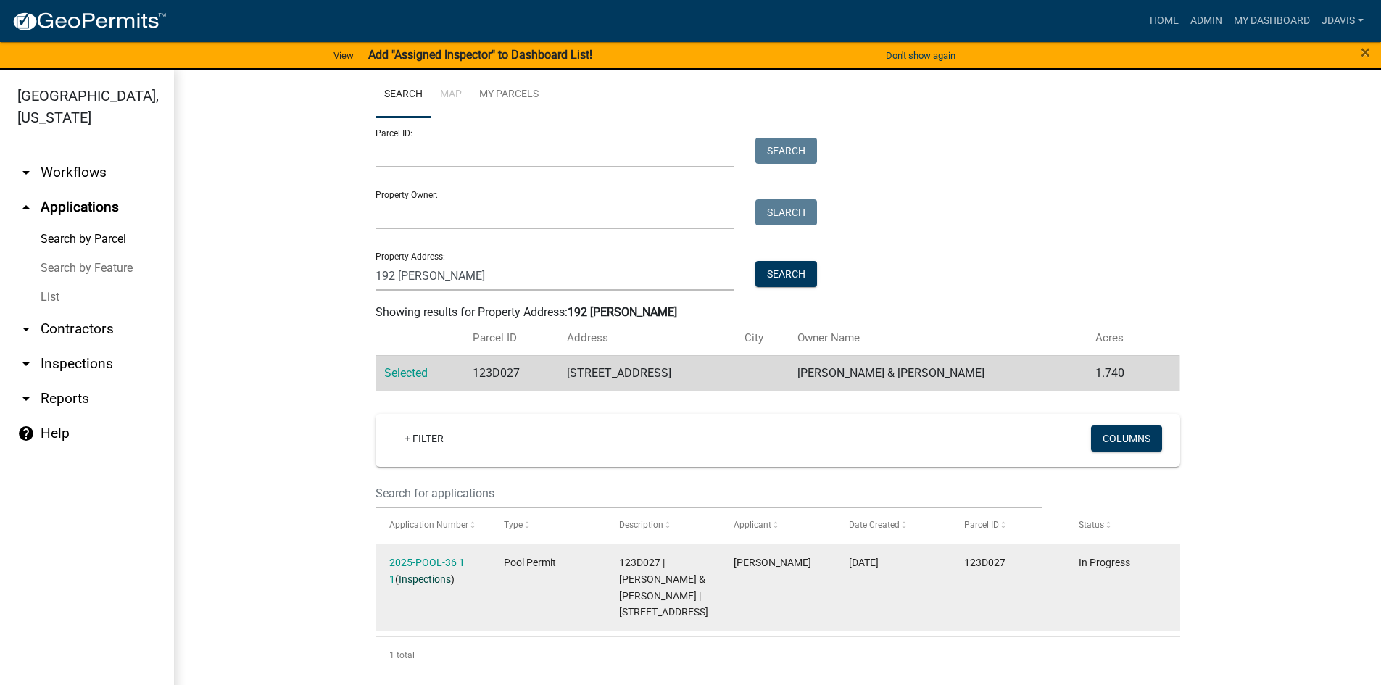
click at [418, 574] on link "Inspections" at bounding box center [425, 580] width 52 height 12
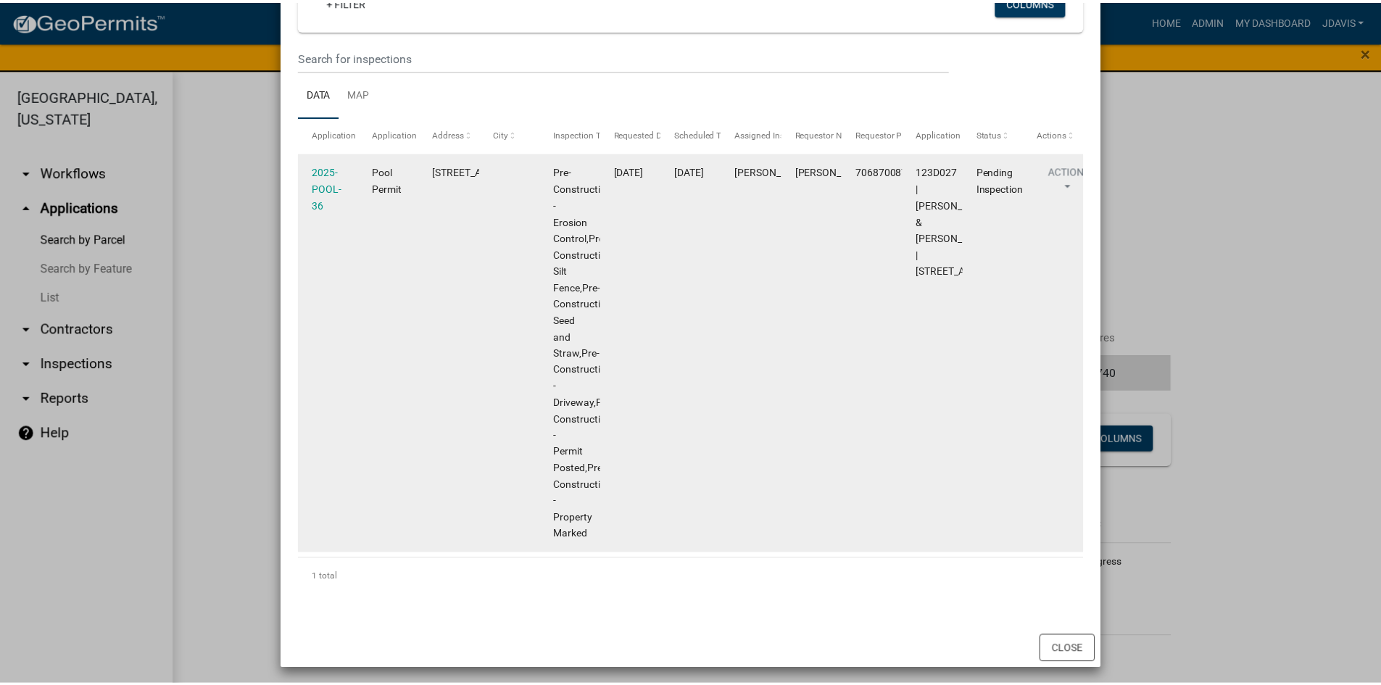
scroll to position [165, 0]
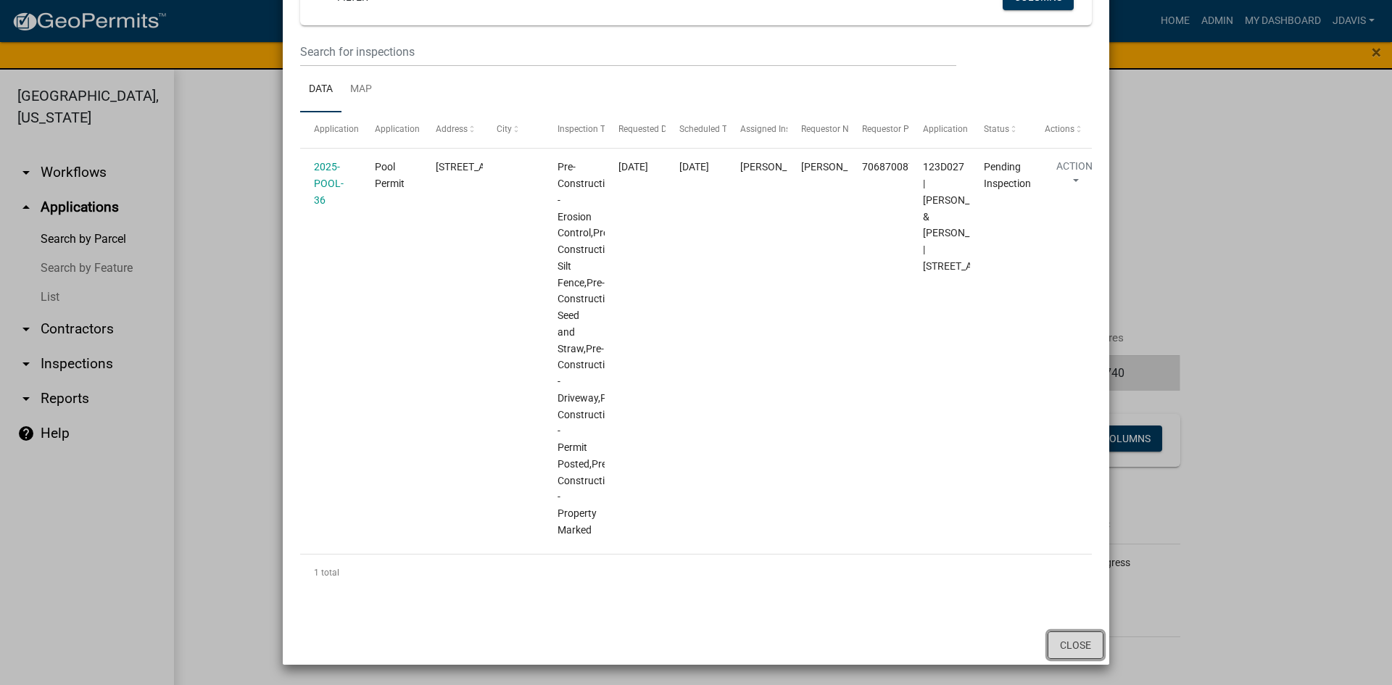
click at [1054, 648] on button "Close" at bounding box center [1076, 646] width 56 height 28
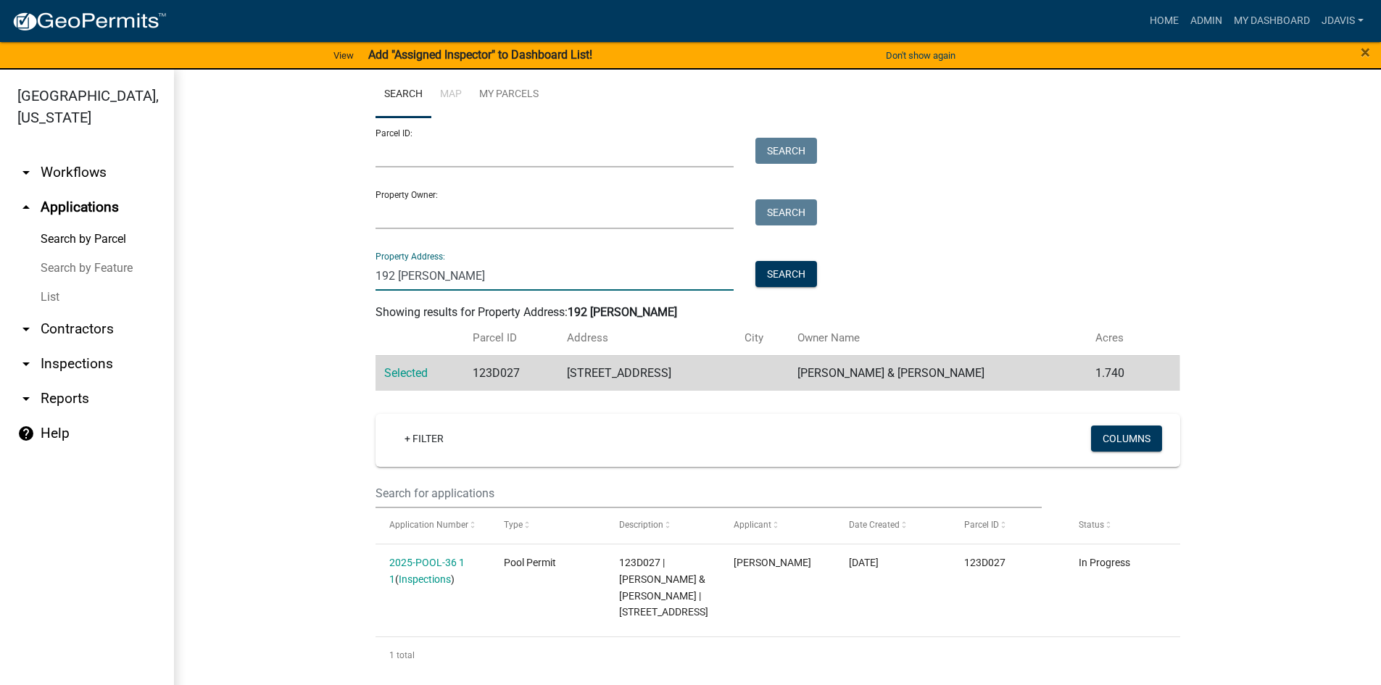
drag, startPoint x: 459, startPoint y: 258, endPoint x: 291, endPoint y: 276, distance: 168.5
click at [292, 276] on wm-workflow-application-search-view "Search Map My Parcels Parcel ID: Search Property Owner: Search Property Address…" at bounding box center [777, 373] width 1149 height 602
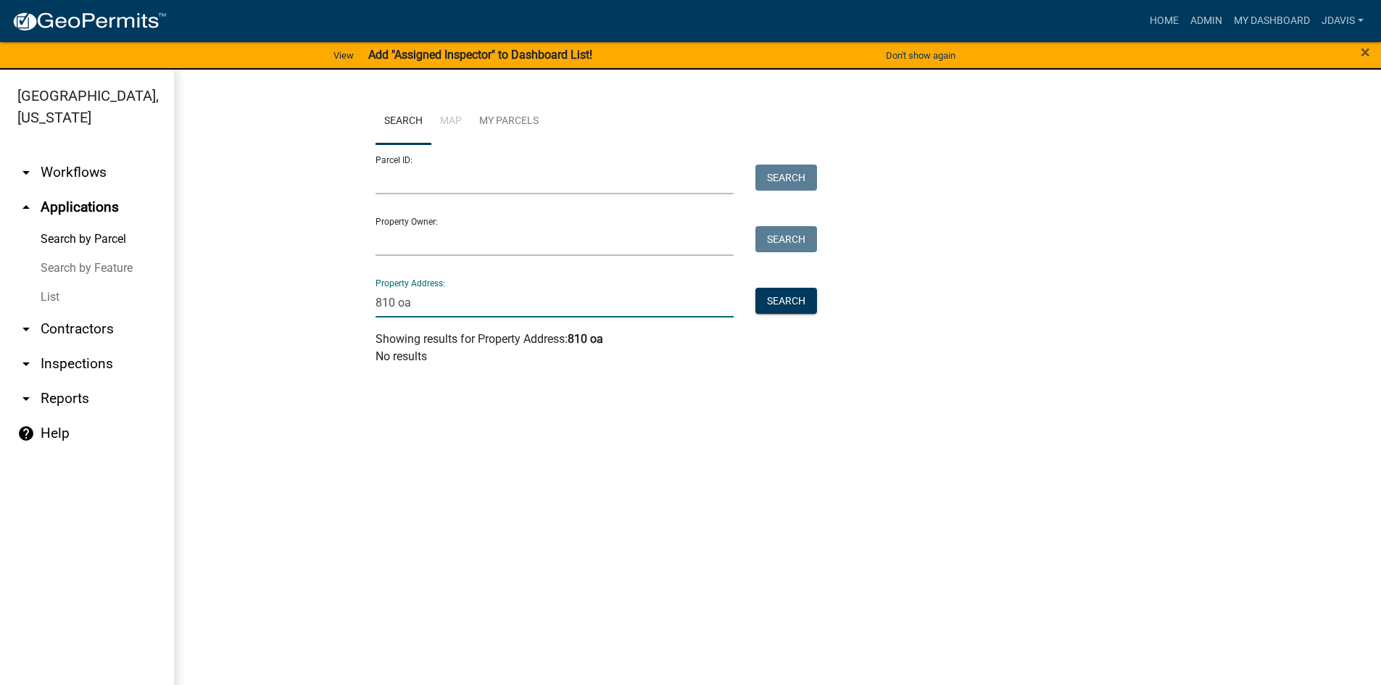
scroll to position [0, 0]
type input "810"
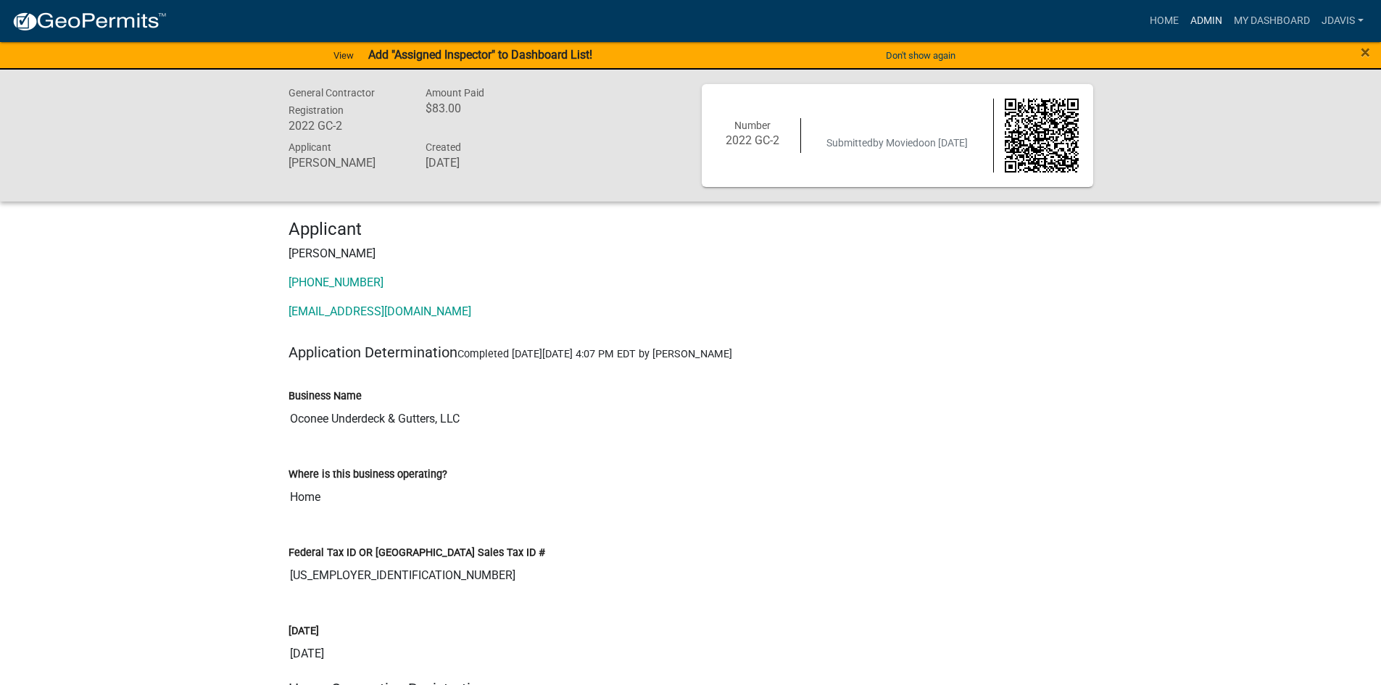
click at [1218, 25] on link "Admin" at bounding box center [1207, 21] width 44 height 28
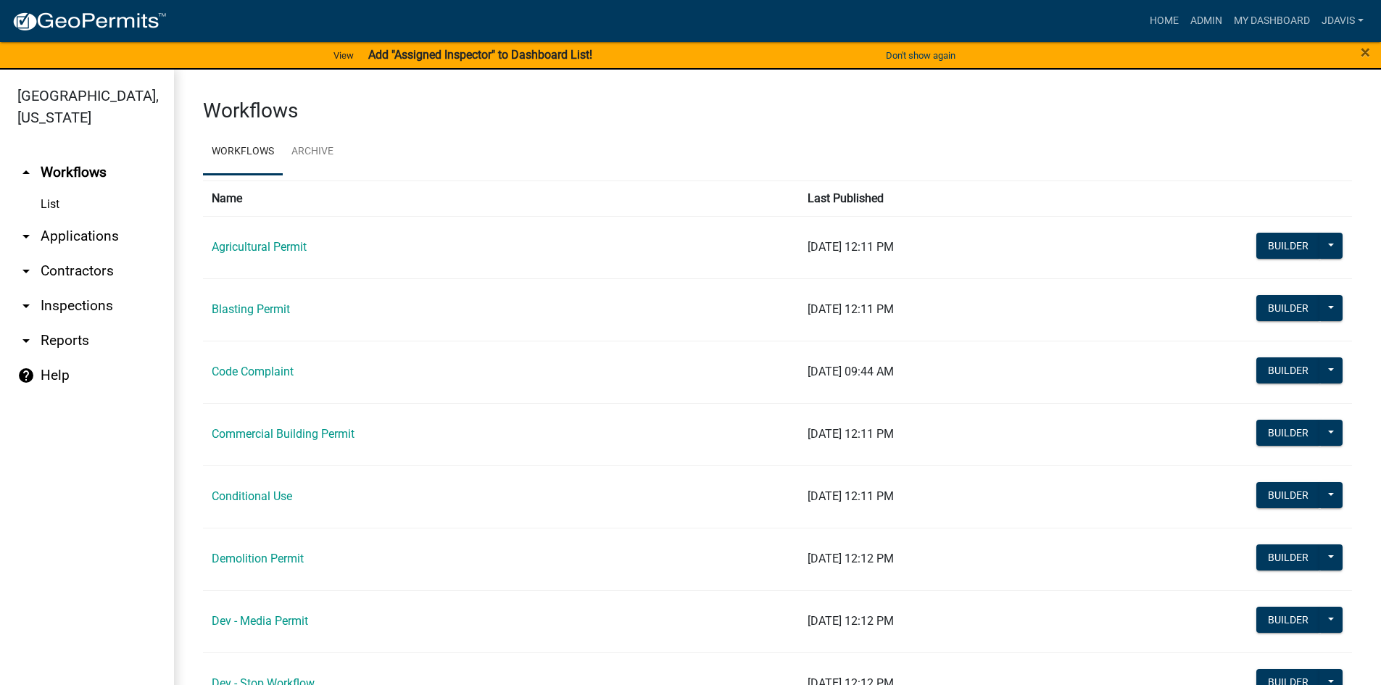
click at [105, 232] on link "arrow_drop_down Applications" at bounding box center [87, 236] width 174 height 35
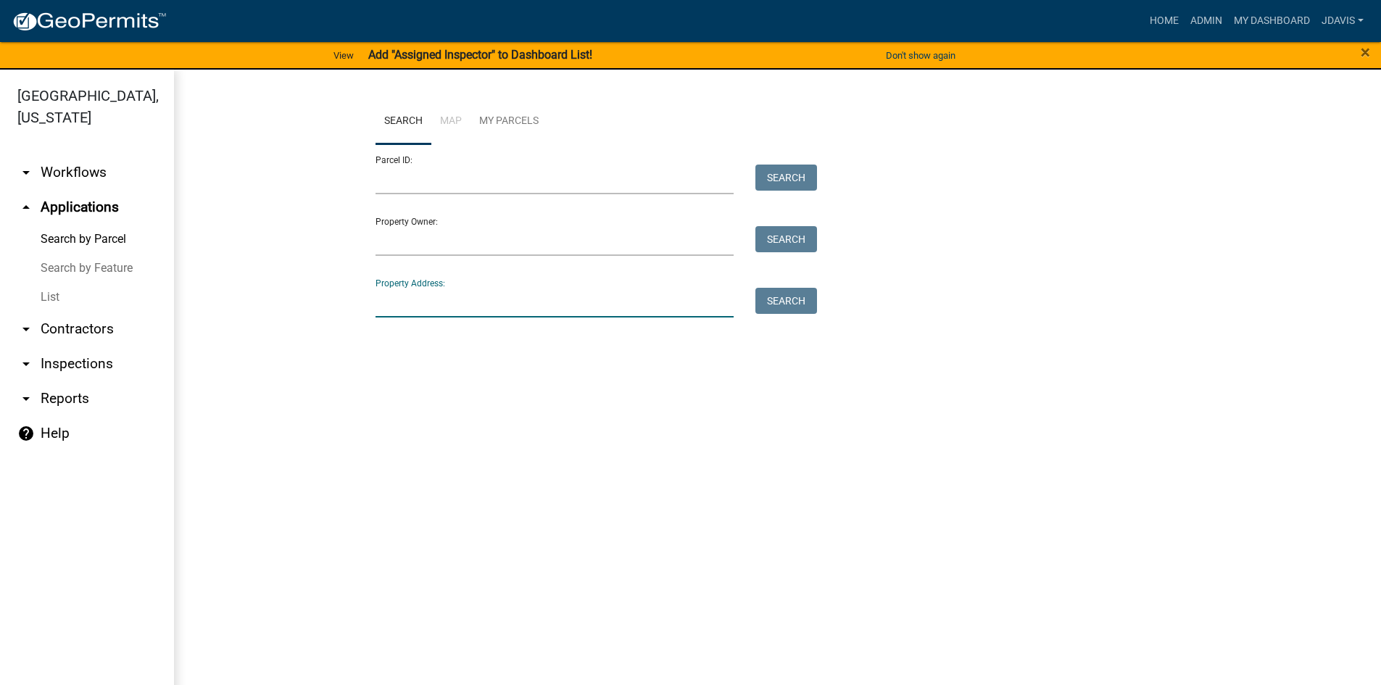
drag, startPoint x: 404, startPoint y: 294, endPoint x: 407, endPoint y: 287, distance: 8.1
click at [404, 294] on input "Property Address:" at bounding box center [555, 303] width 359 height 30
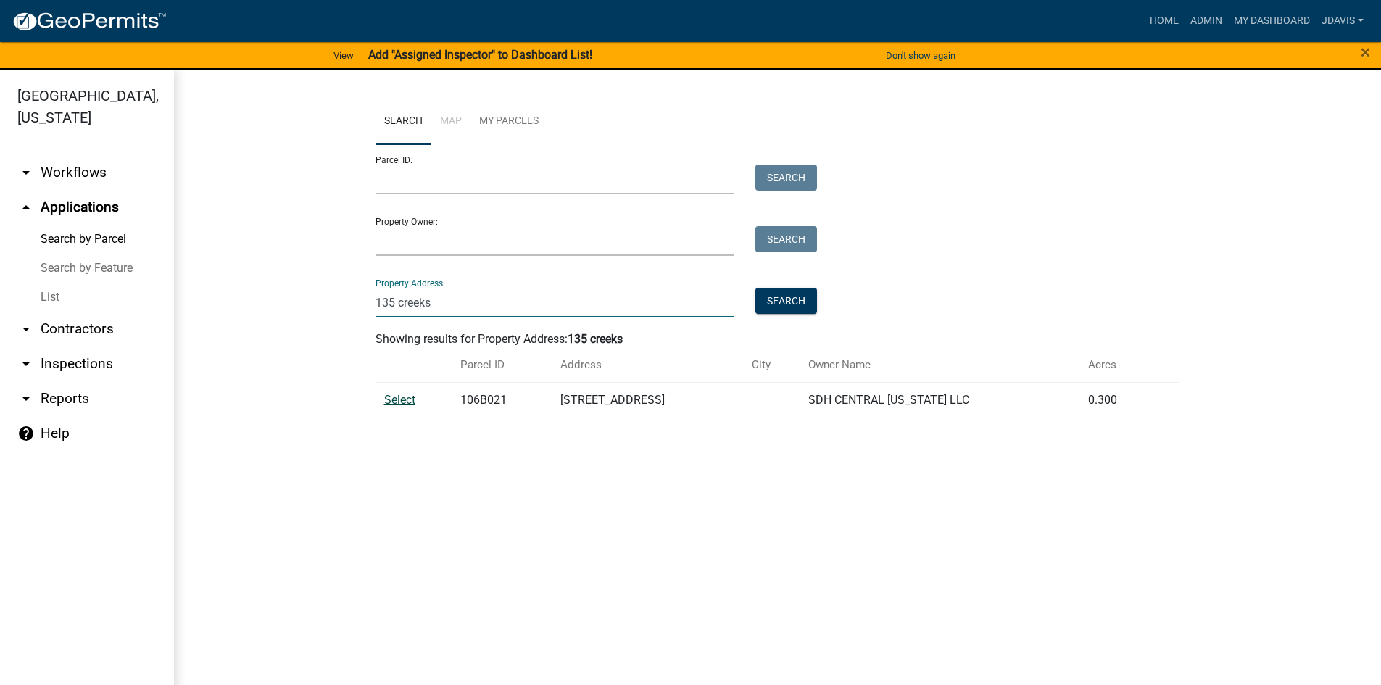
type input "135 creeks"
click at [405, 400] on span "Select" at bounding box center [399, 400] width 31 height 14
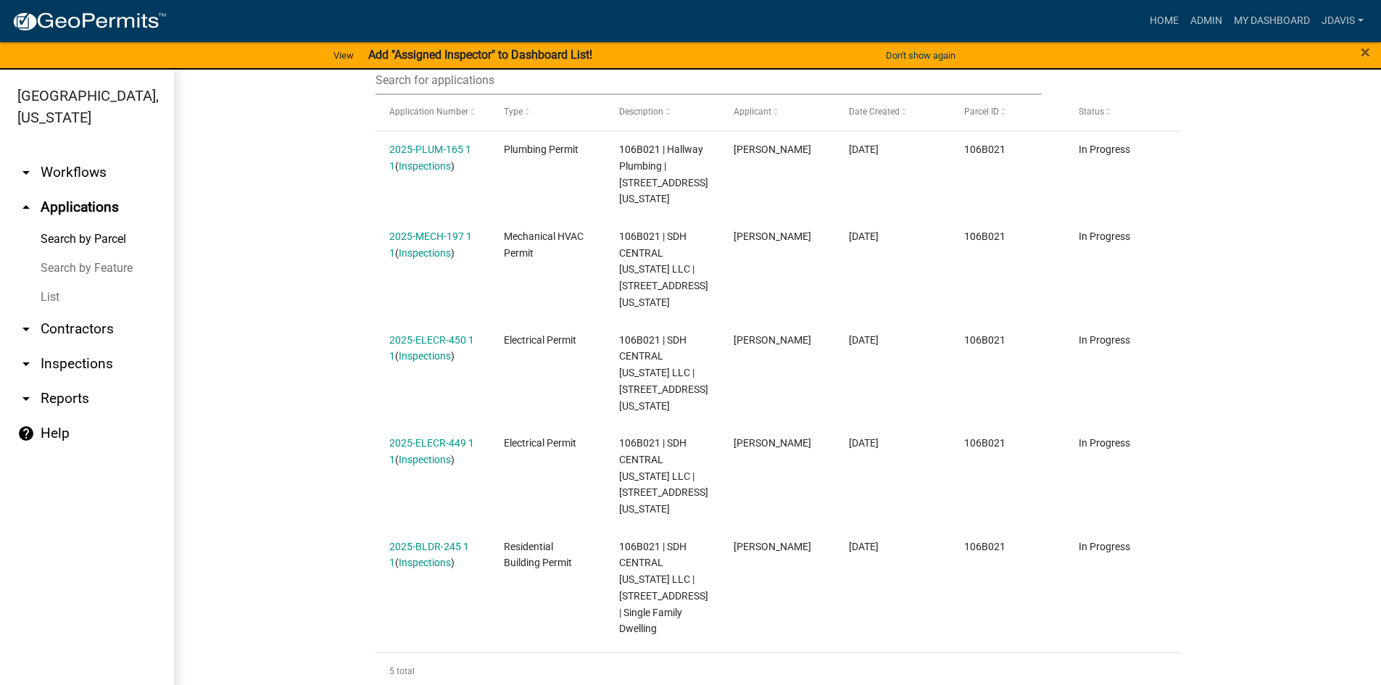
scroll to position [17, 0]
